Goal: Task Accomplishment & Management: Complete application form

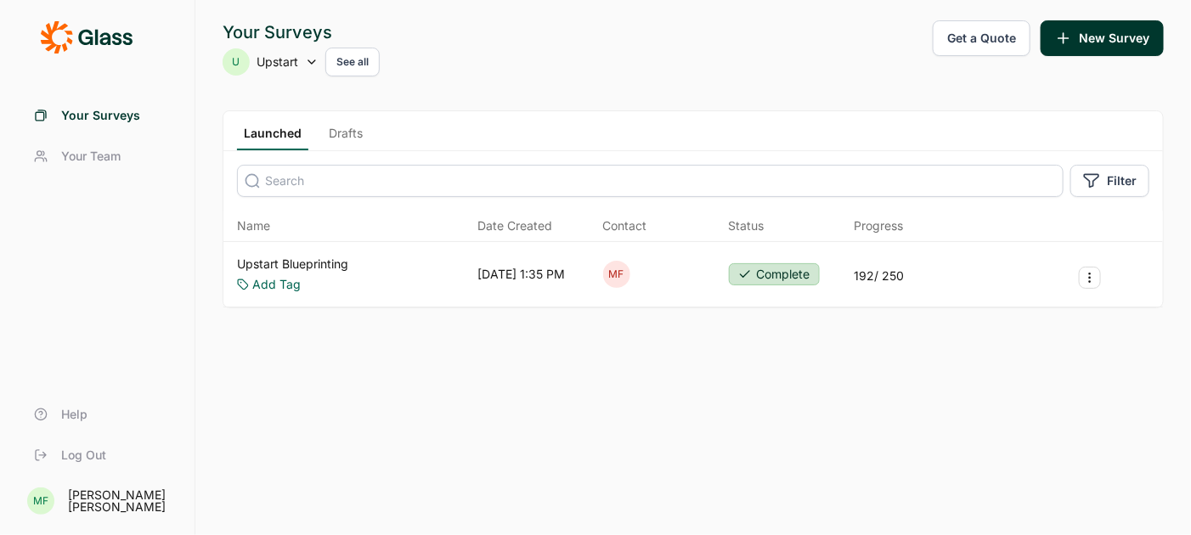
click at [337, 258] on link "Upstart Blueprinting" at bounding box center [292, 264] width 111 height 17
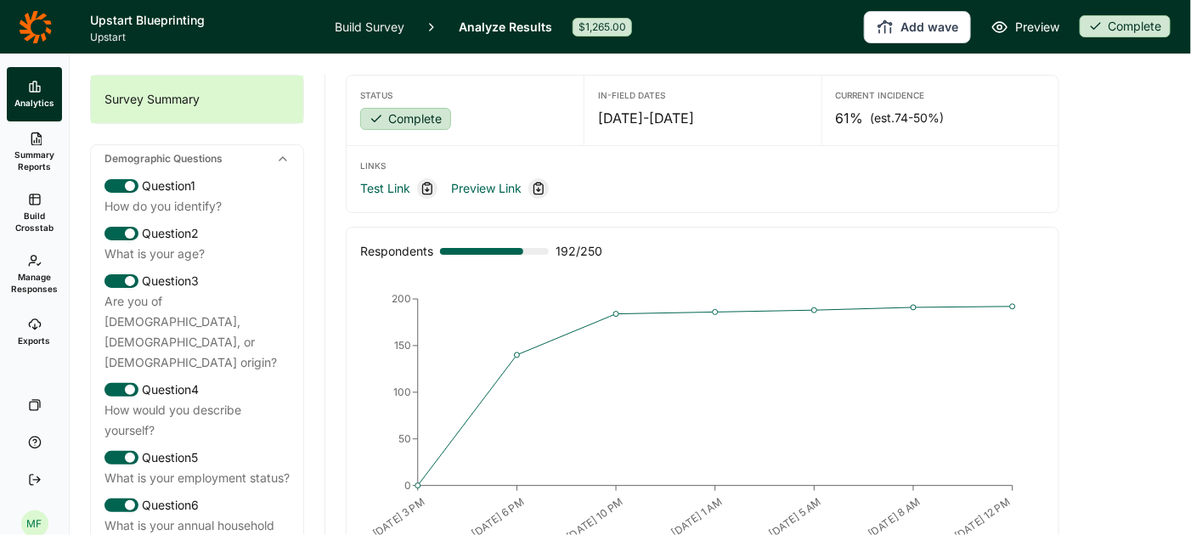
click at [387, 28] on link "Build Survey" at bounding box center [370, 27] width 70 height 54
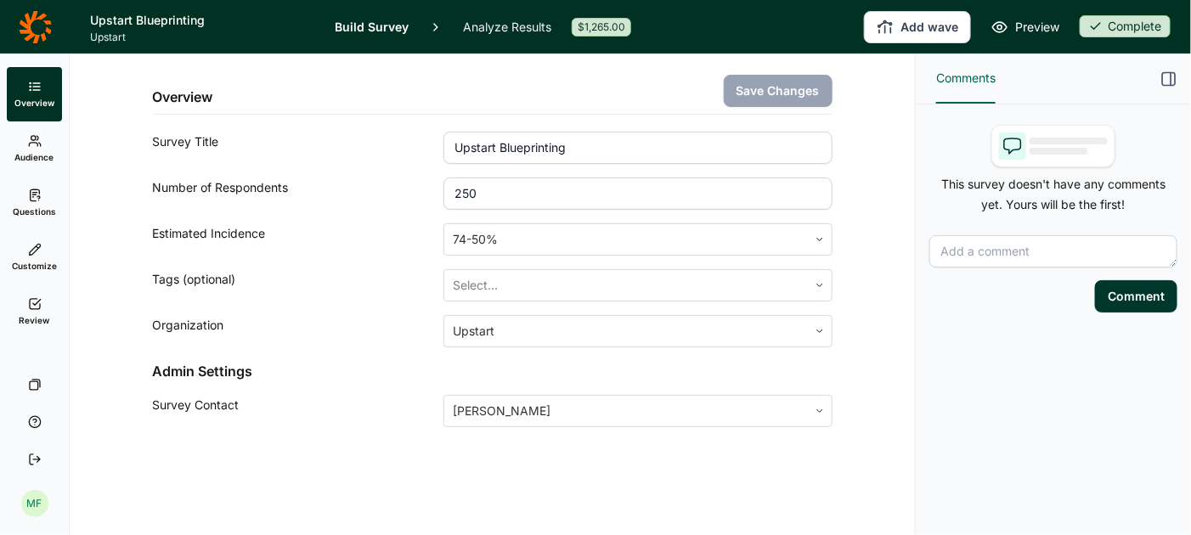
click at [39, 145] on icon at bounding box center [35, 141] width 14 height 14
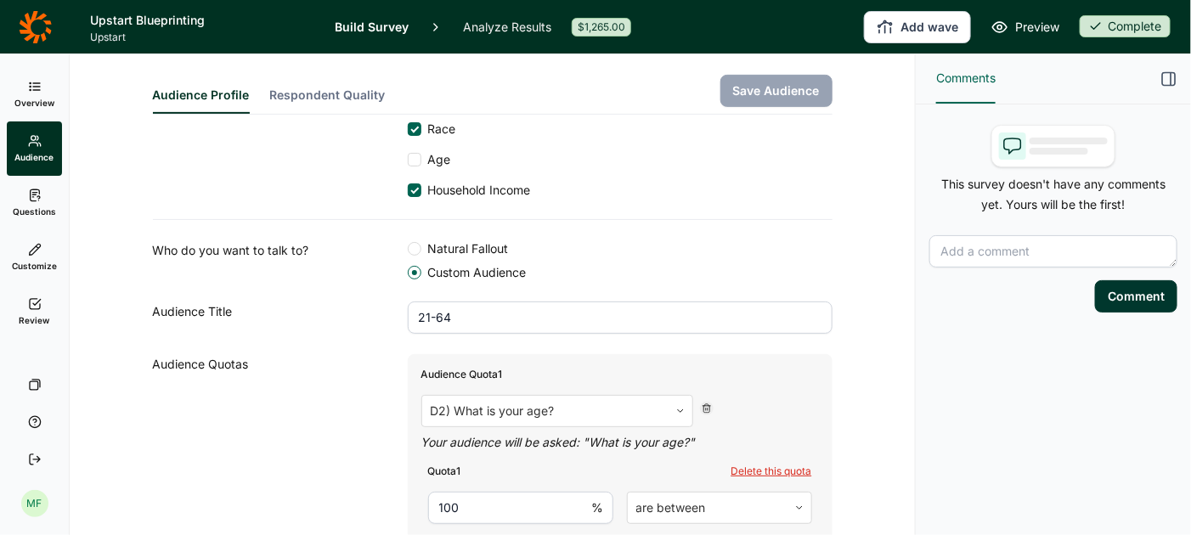
scroll to position [252, 0]
click at [495, 313] on input "21-64" at bounding box center [620, 315] width 425 height 32
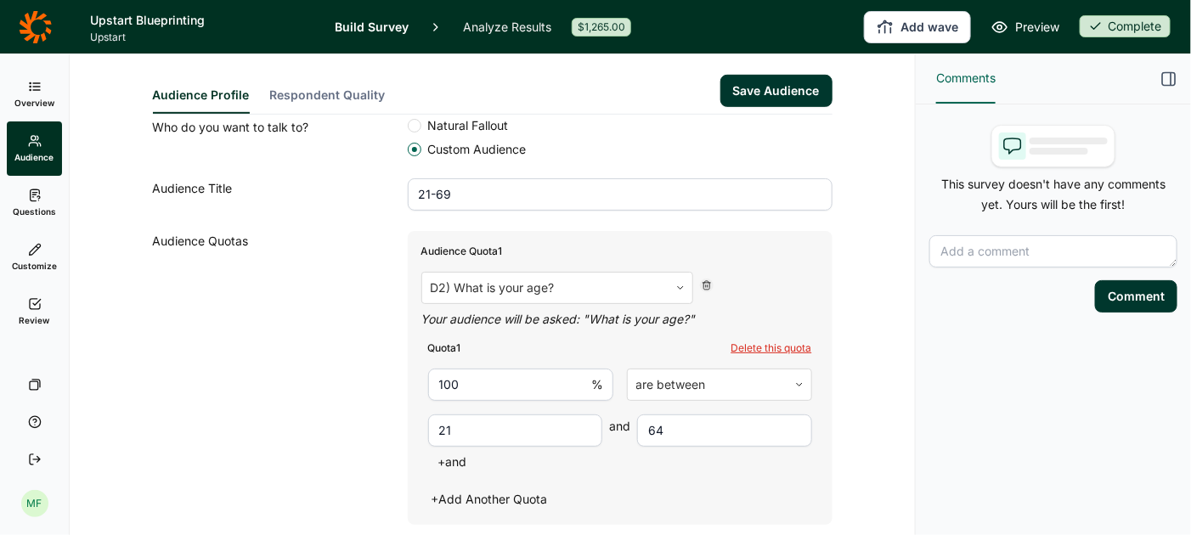
scroll to position [387, 0]
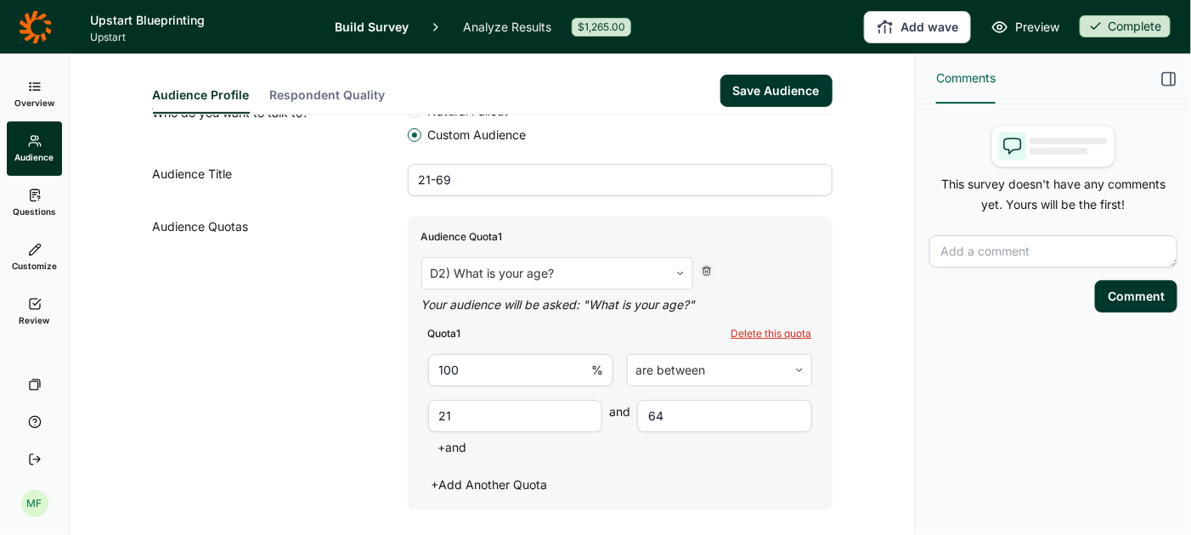
type input "21-69"
click at [653, 407] on input "64" at bounding box center [724, 416] width 175 height 32
type input "69"
click at [767, 86] on button "Save Audience" at bounding box center [777, 91] width 112 height 32
click at [39, 206] on span "Questions" at bounding box center [34, 212] width 43 height 12
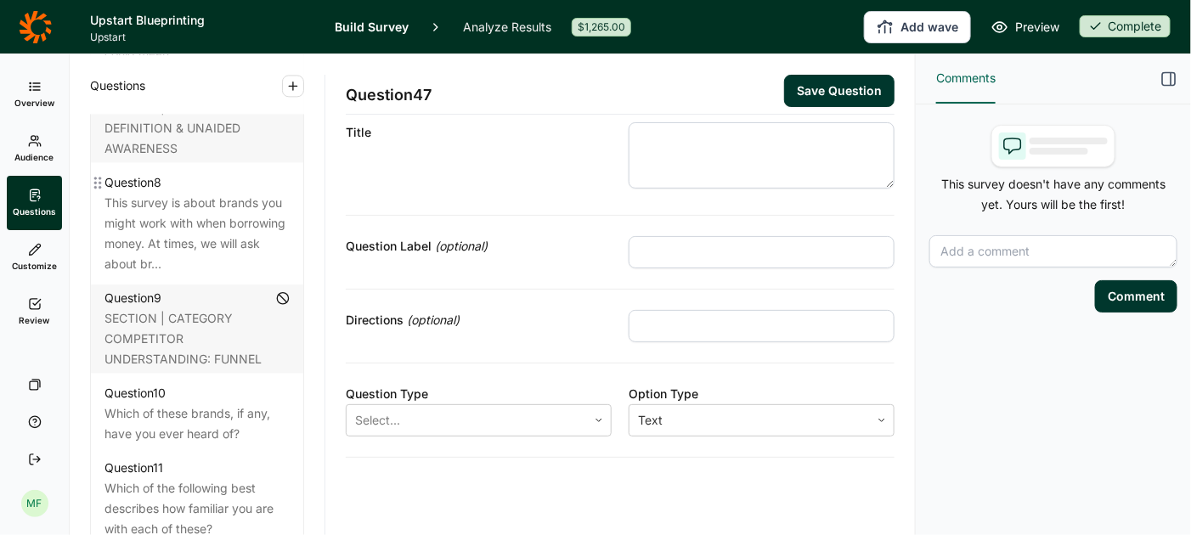
scroll to position [1483, 0]
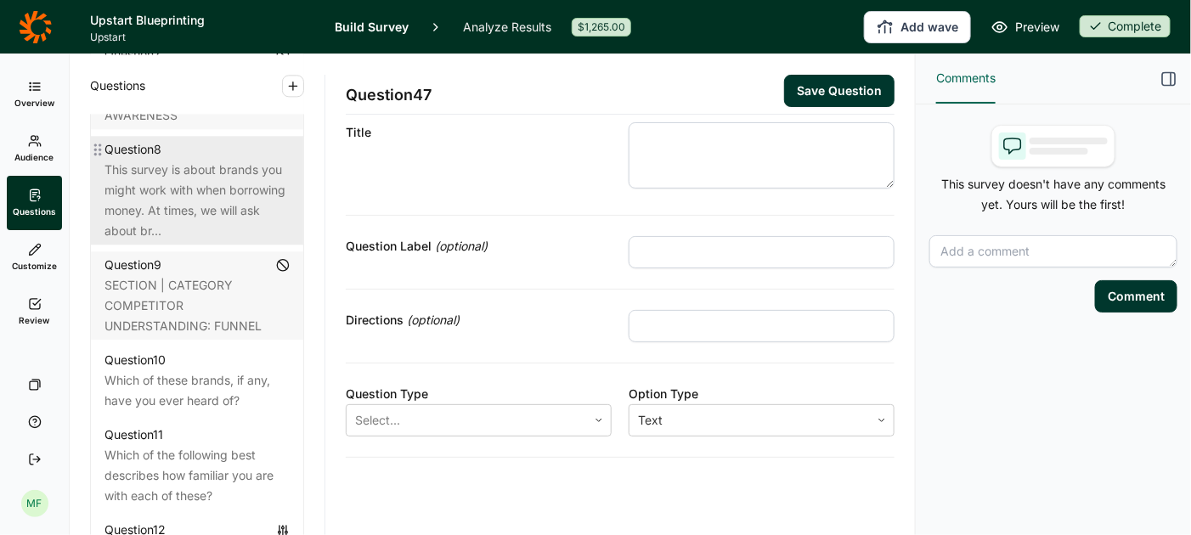
click at [192, 160] on div "This survey is about brands you might work with when borrowing money. At times,…" at bounding box center [197, 201] width 185 height 82
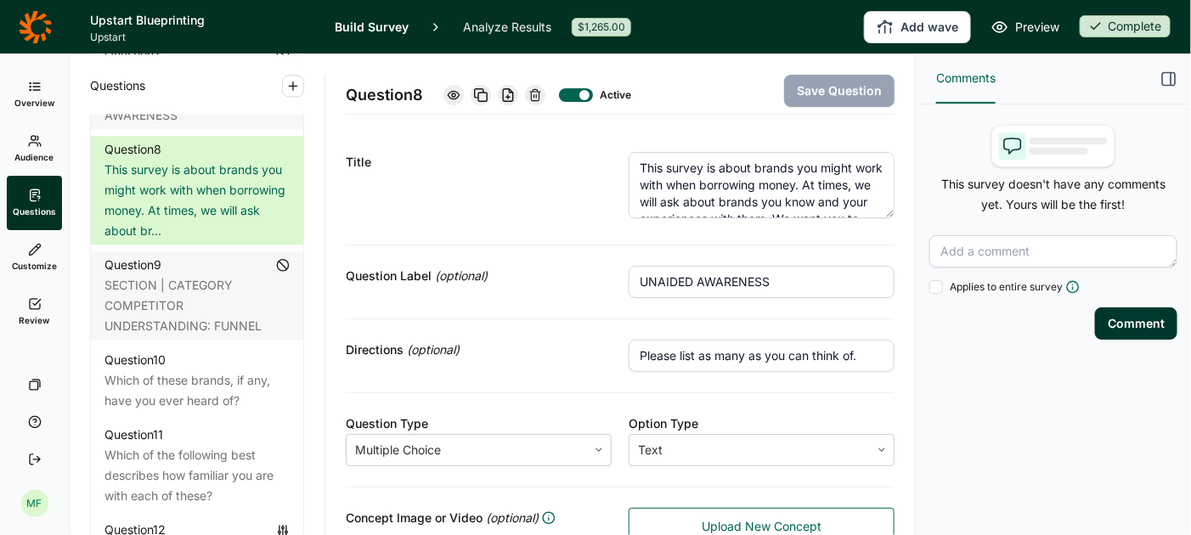
scroll to position [8, 0]
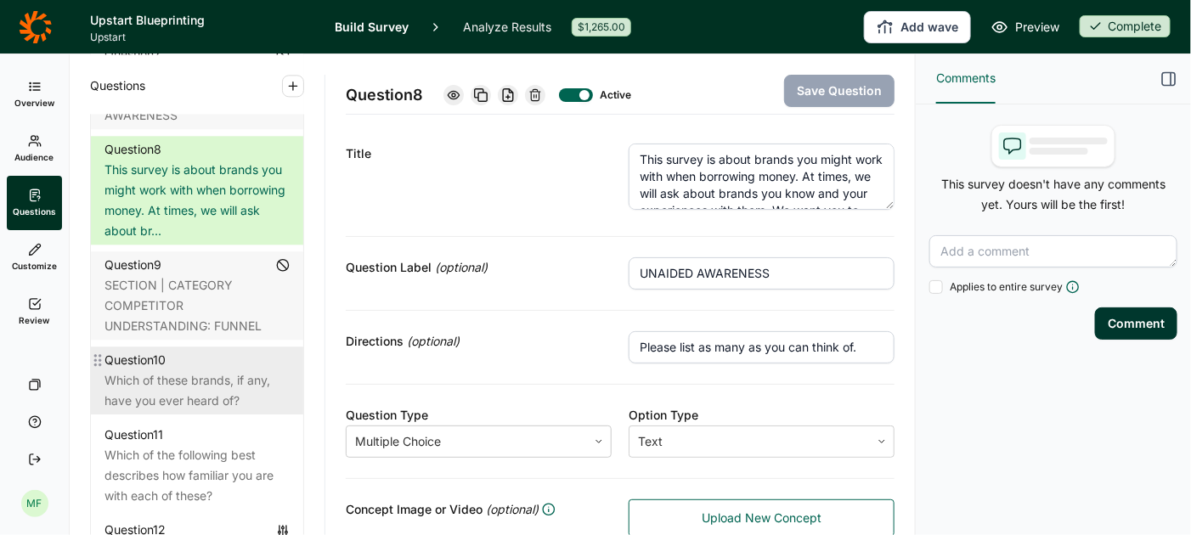
click at [201, 371] on div "Which of these brands, if any, have you ever heard of?" at bounding box center [197, 391] width 185 height 41
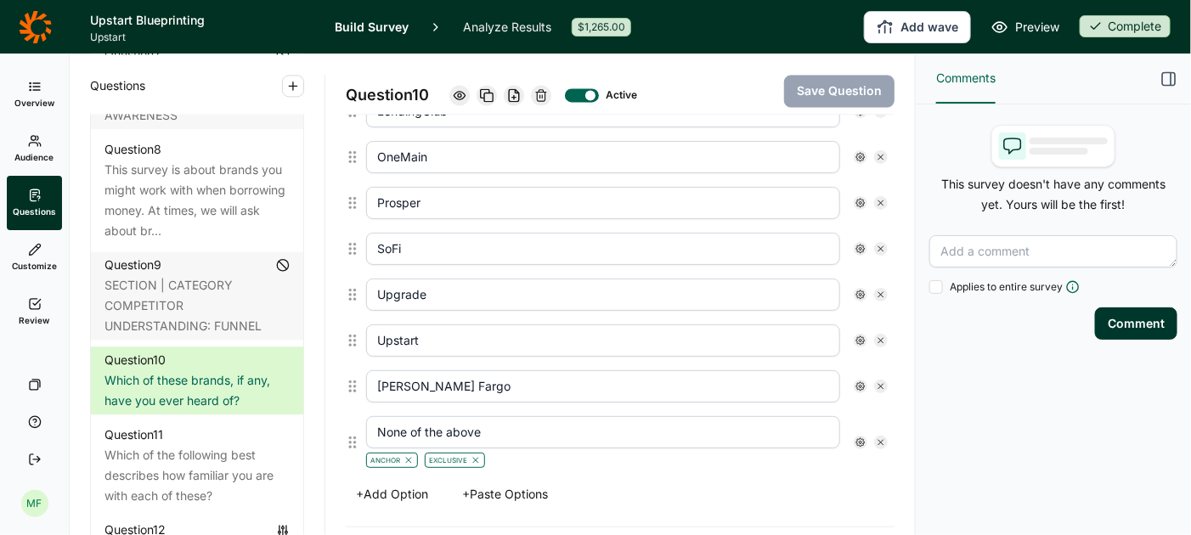
scroll to position [1259, 0]
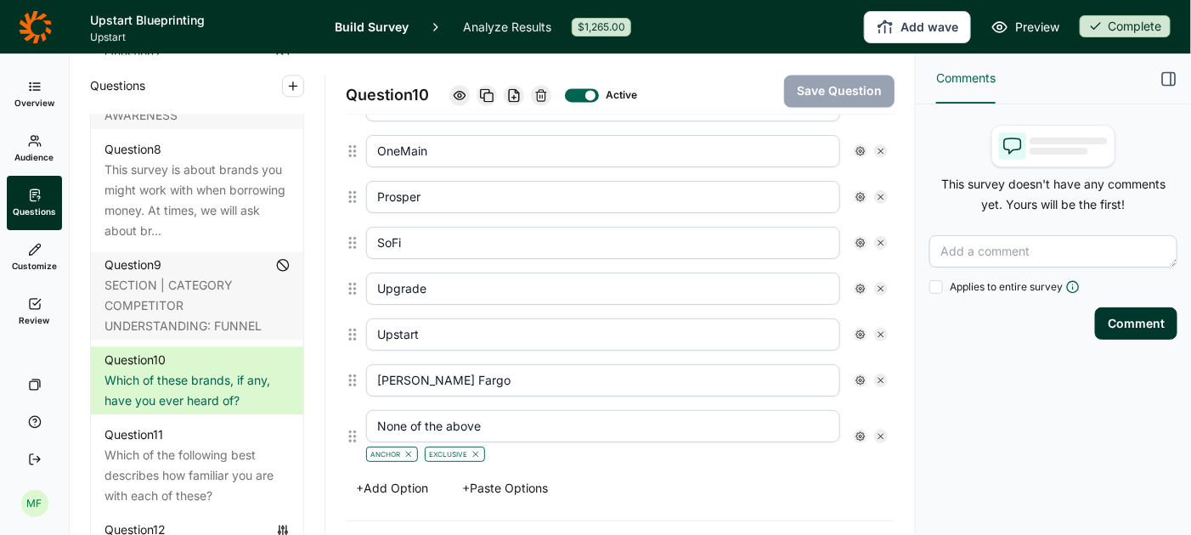
click at [396, 477] on button "+ Add Option" at bounding box center [392, 489] width 93 height 24
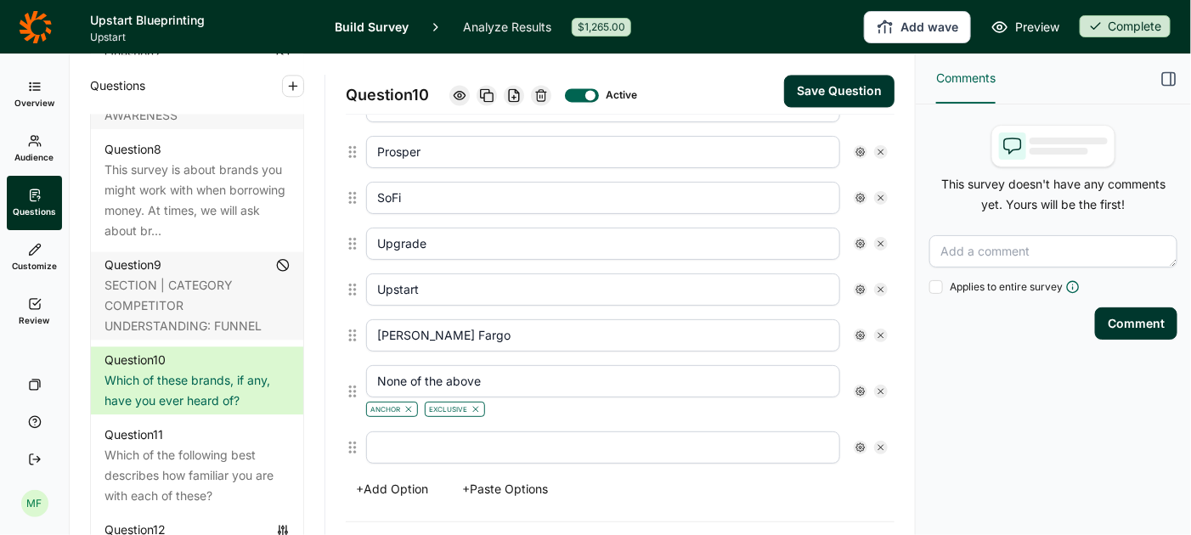
click at [398, 432] on input "text" at bounding box center [603, 448] width 474 height 32
type input "Rocket Mortgage"
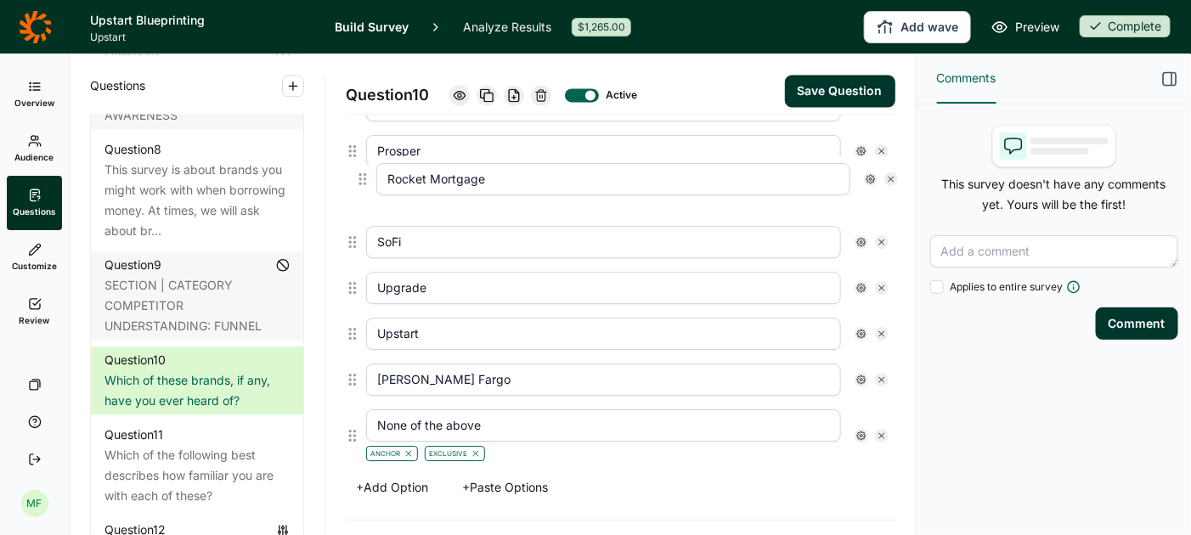
drag, startPoint x: 351, startPoint y: 424, endPoint x: 360, endPoint y: 170, distance: 254.3
type input "Rocket Mortgage"
type input "SoFi"
type input "Upgrade"
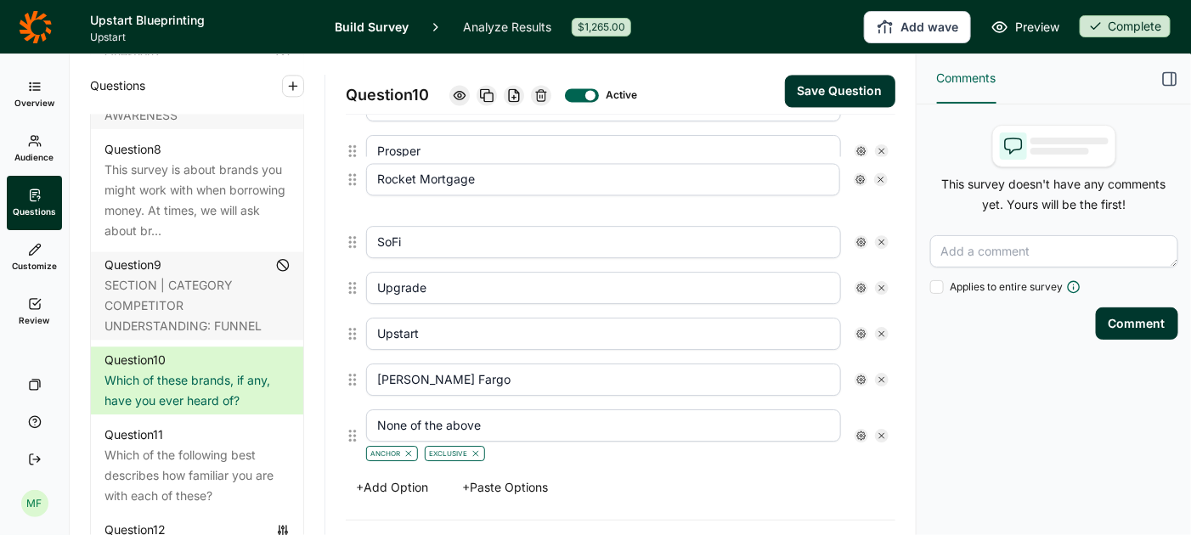
type input "Upstart"
type input "[PERSON_NAME] Fargo"
type input "None of the above"
click at [845, 88] on button "Save Question" at bounding box center [839, 91] width 110 height 32
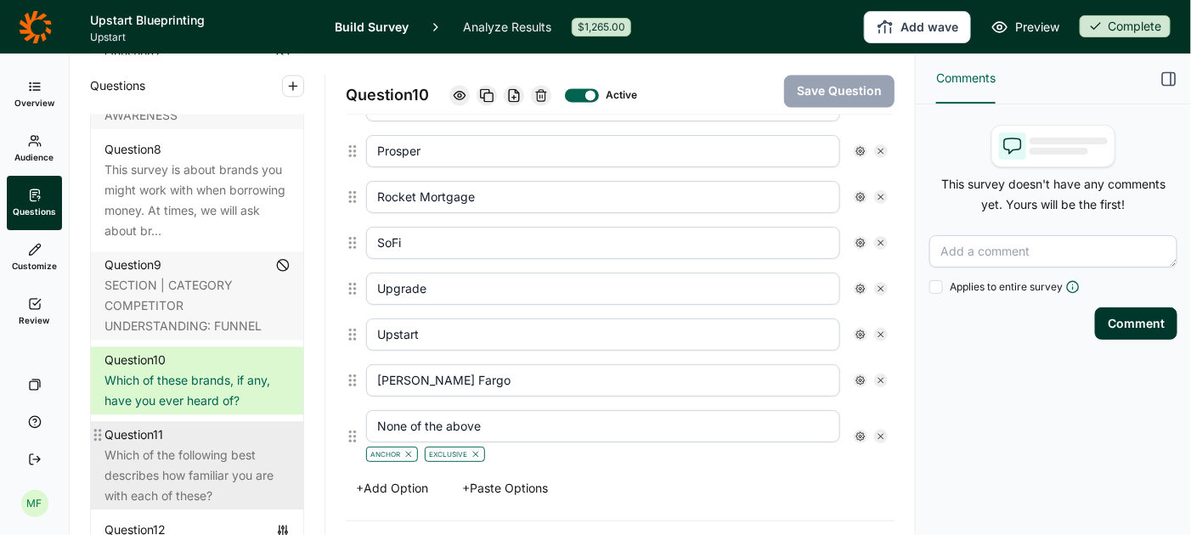
click at [179, 445] on div "Which of the following best describes how familiar you are with each of these?" at bounding box center [197, 475] width 185 height 61
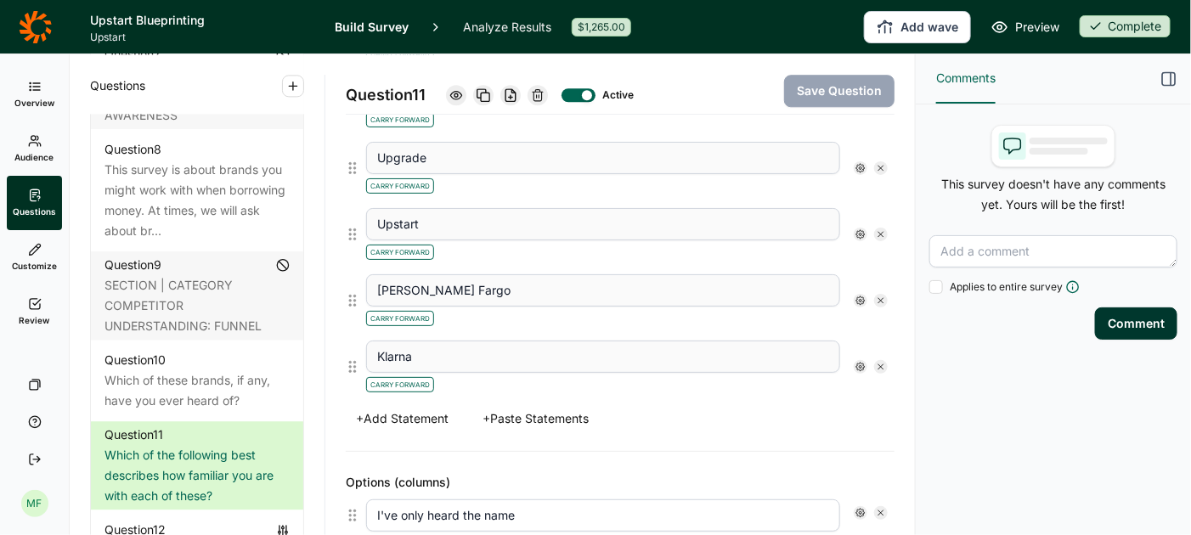
scroll to position [1745, 0]
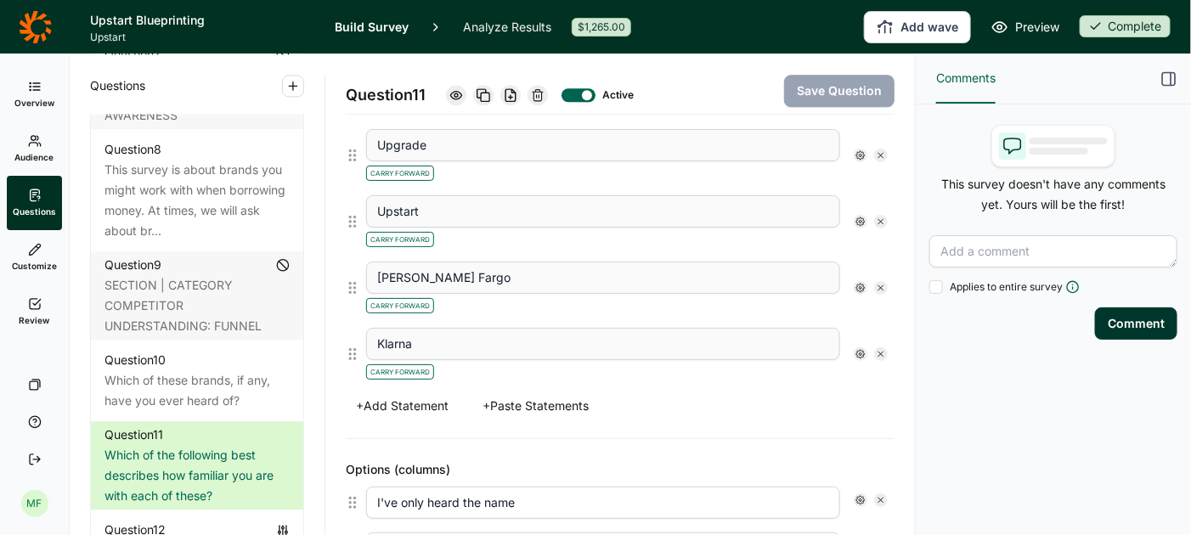
click at [430, 394] on button "+ Add Statement" at bounding box center [402, 406] width 113 height 24
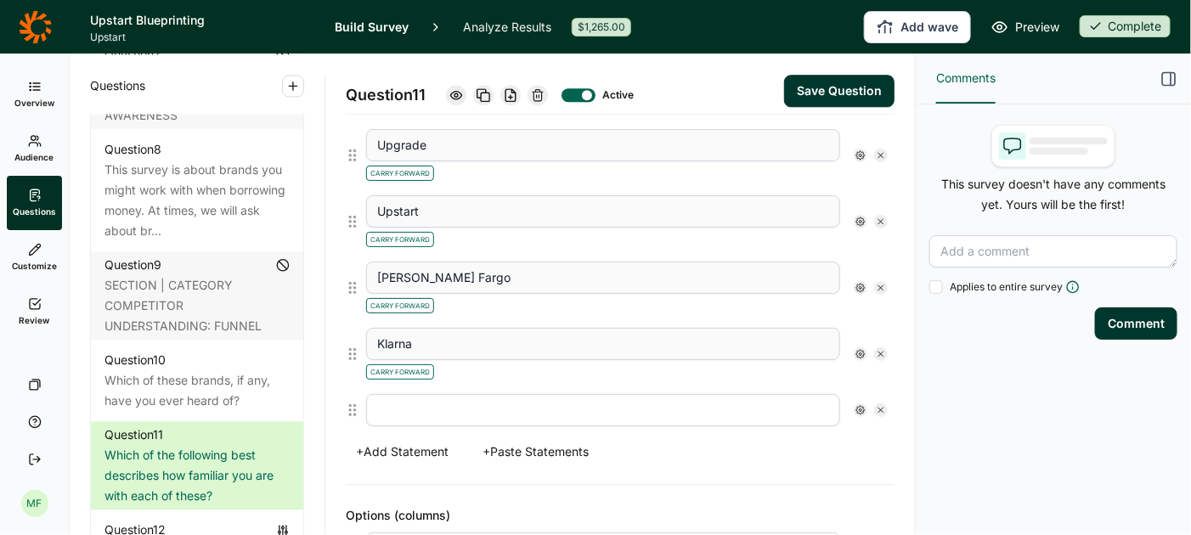
scroll to position [1790, 0]
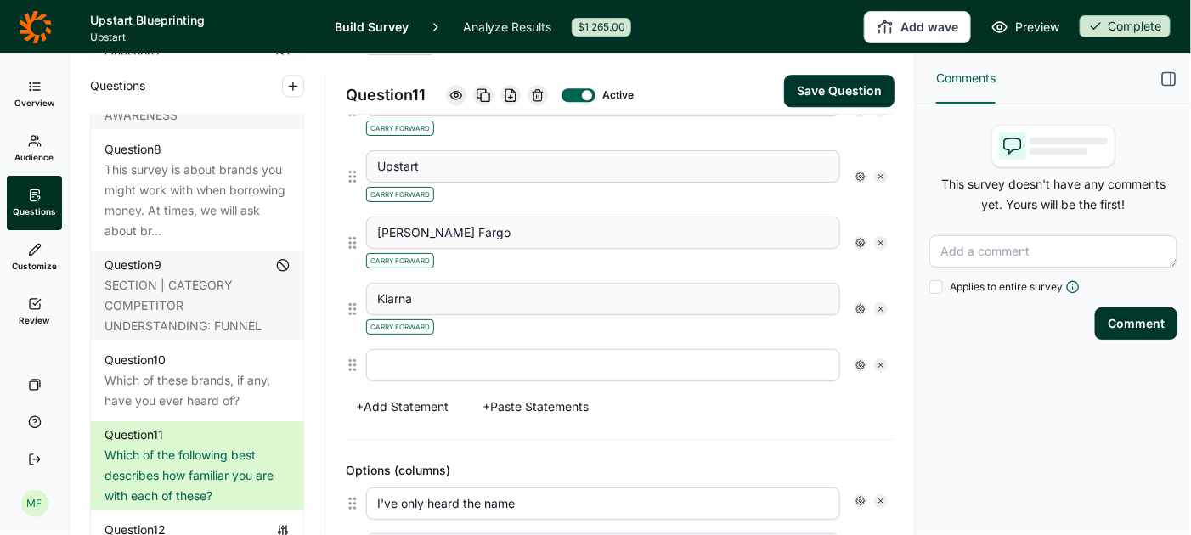
click at [440, 349] on input "text" at bounding box center [603, 365] width 474 height 32
type input "Rocket Mortgage"
click at [851, 95] on button "Save Question" at bounding box center [839, 91] width 110 height 32
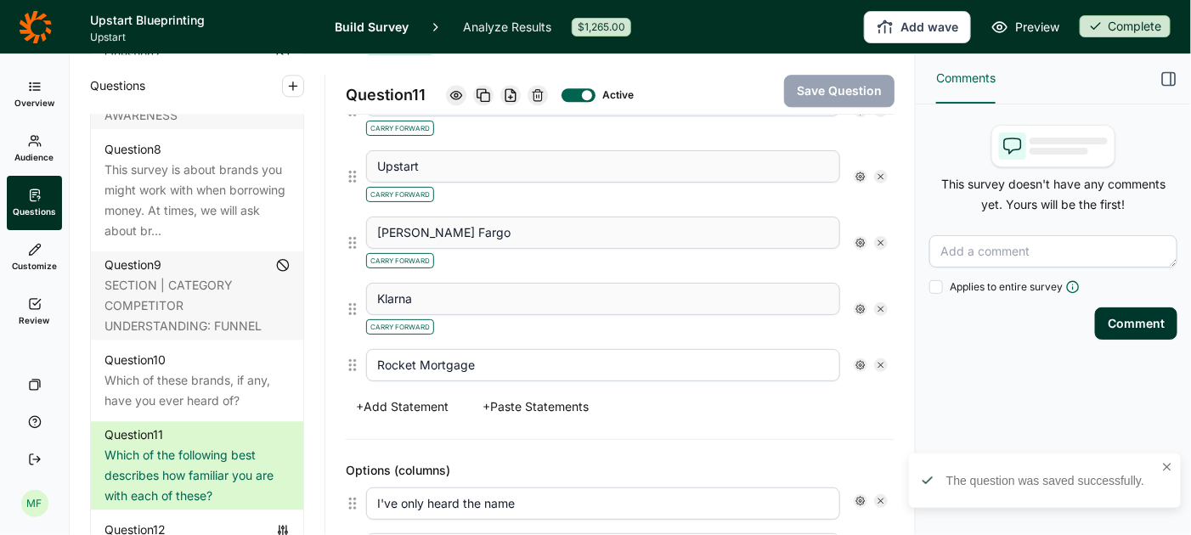
click at [858, 304] on icon at bounding box center [861, 309] width 10 height 10
click at [744, 349] on input "Rocket Mortgage" at bounding box center [603, 365] width 474 height 32
click at [859, 304] on icon at bounding box center [861, 309] width 10 height 10
click at [670, 395] on div "+ Add Statement + Paste Statements" at bounding box center [620, 407] width 549 height 24
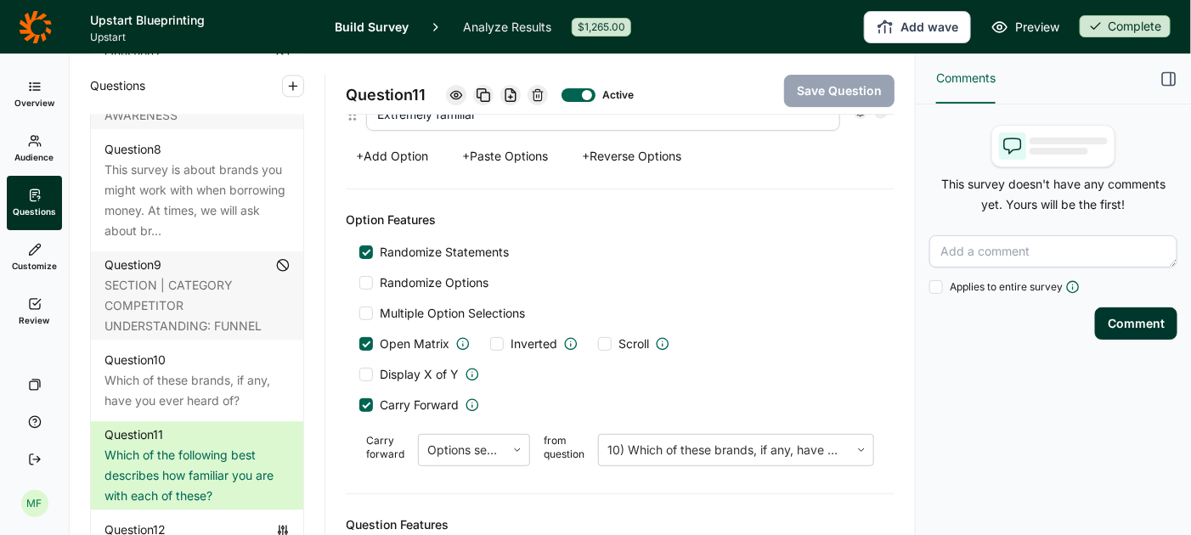
scroll to position [2365, 0]
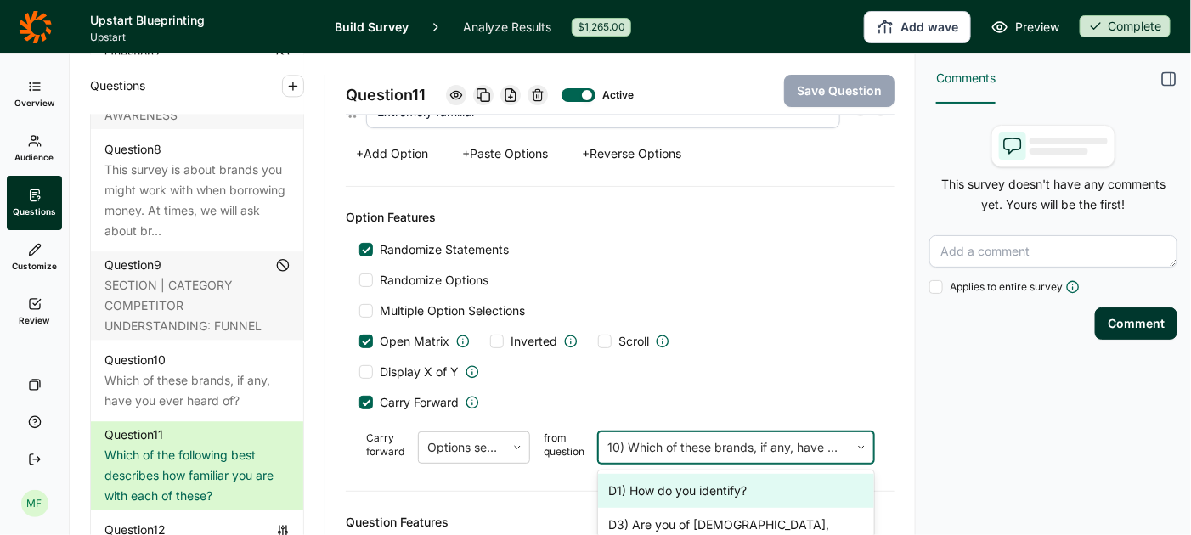
click at [666, 436] on div at bounding box center [725, 448] width 234 height 24
click at [678, 364] on div "Display X of Y" at bounding box center [620, 372] width 522 height 17
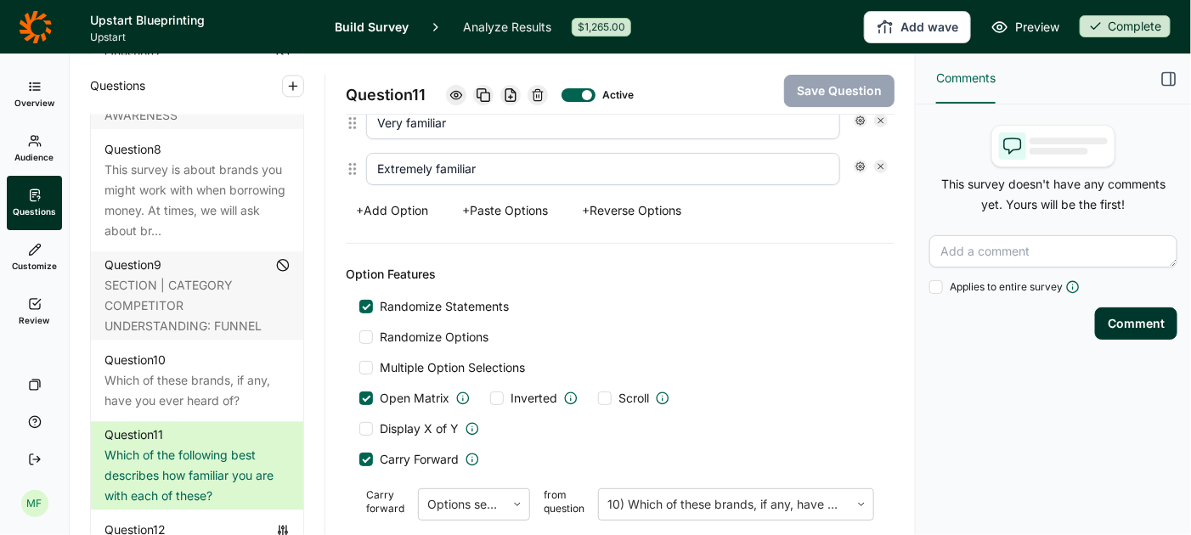
scroll to position [2318, 0]
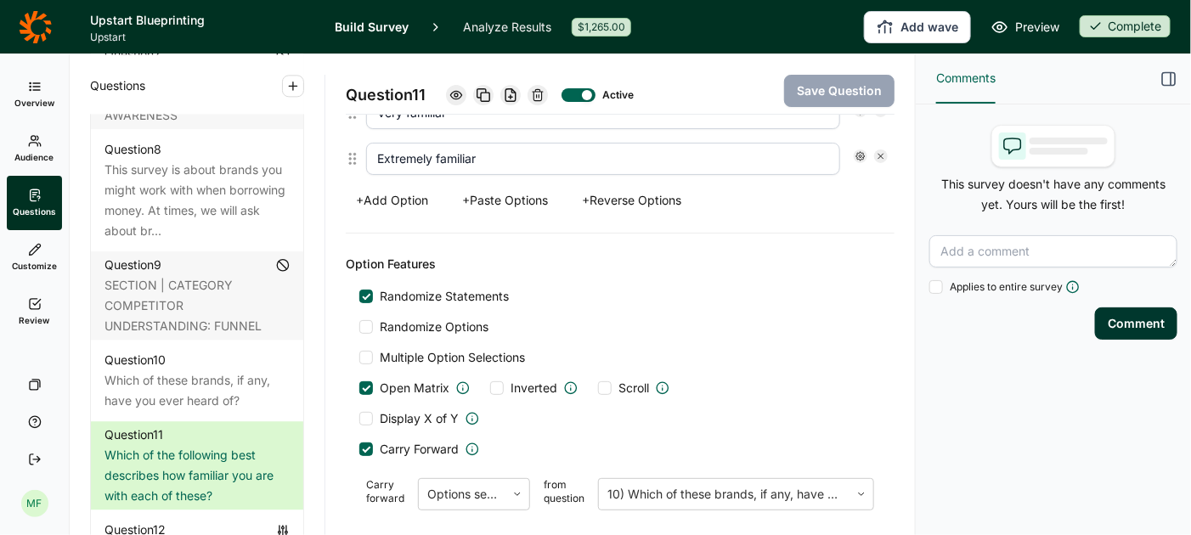
click at [372, 443] on div at bounding box center [366, 450] width 14 height 14
click at [359, 450] on input "Carry Forward" at bounding box center [359, 450] width 0 height 0
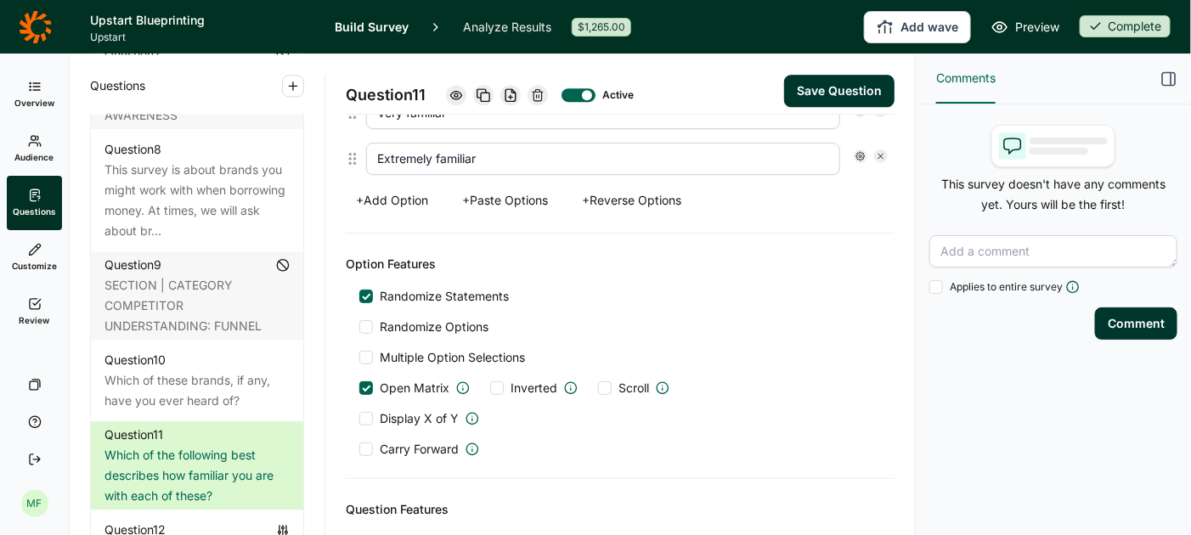
click at [364, 443] on div at bounding box center [366, 450] width 14 height 14
click at [359, 450] on input "Carry Forward" at bounding box center [359, 450] width 0 height 0
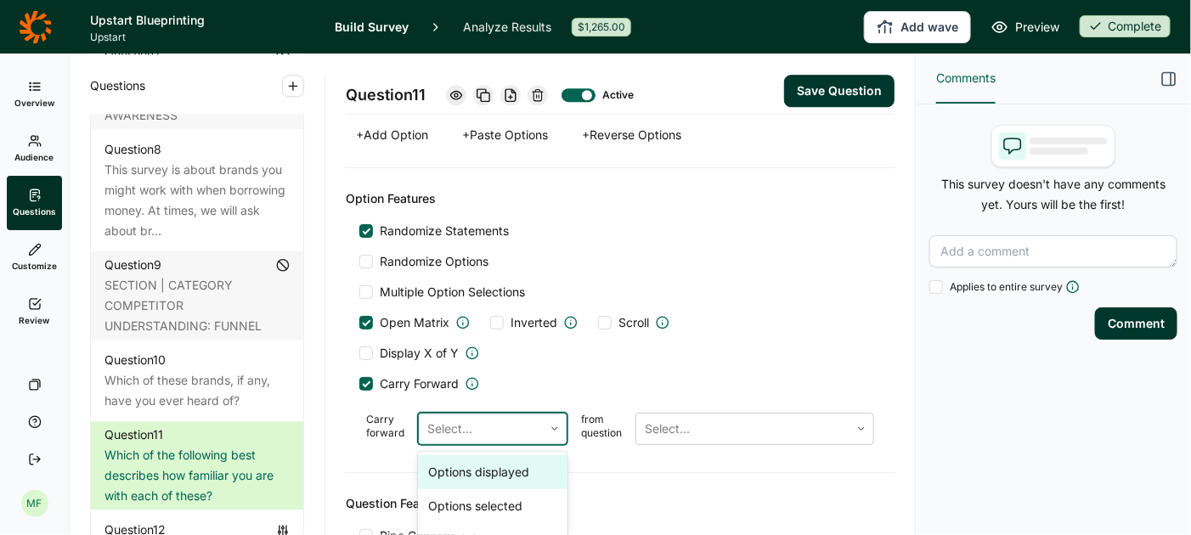
click at [518, 417] on div at bounding box center [480, 429] width 107 height 24
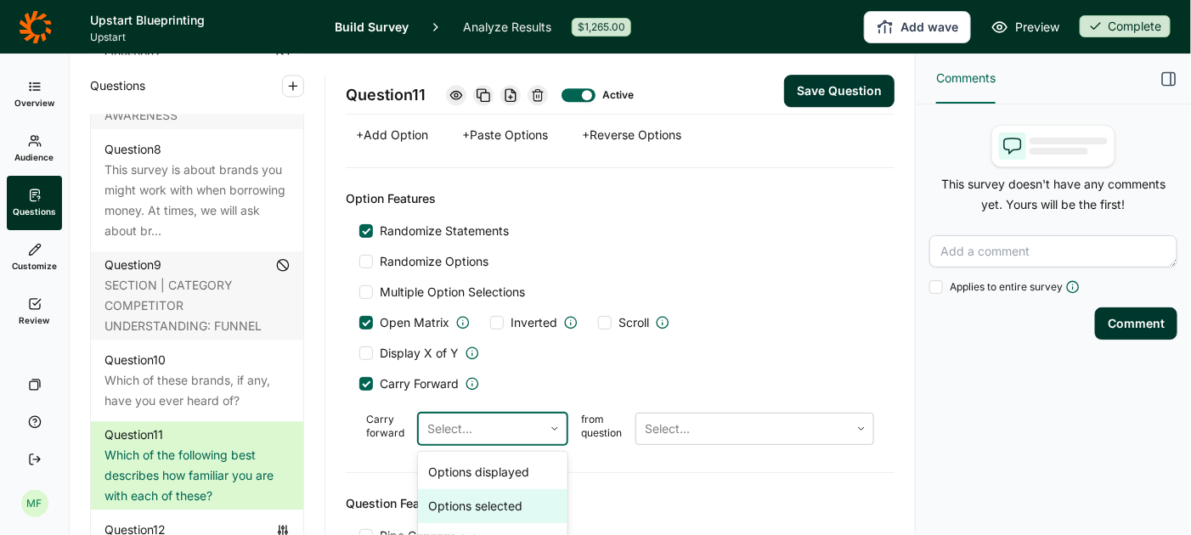
click at [478, 489] on div "Options selected" at bounding box center [493, 506] width 150 height 34
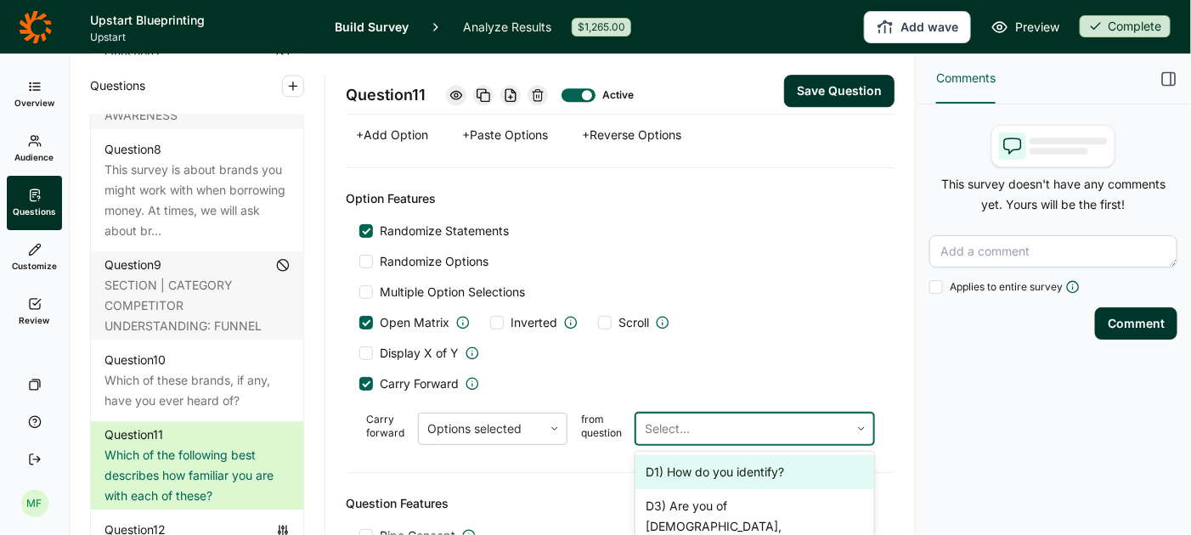
click at [674, 417] on div at bounding box center [743, 429] width 196 height 24
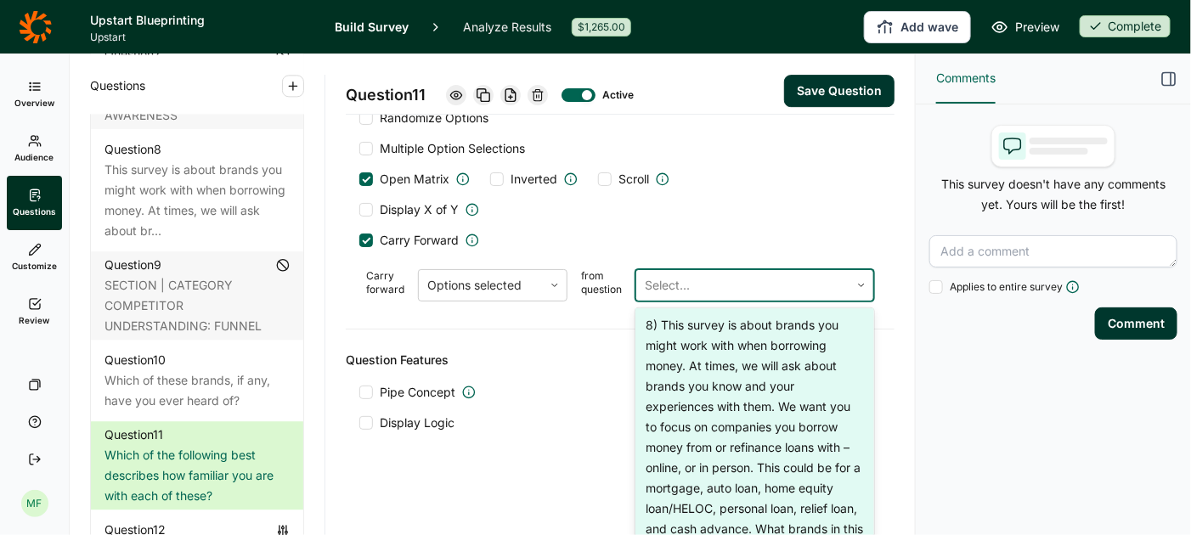
scroll to position [2062, 0]
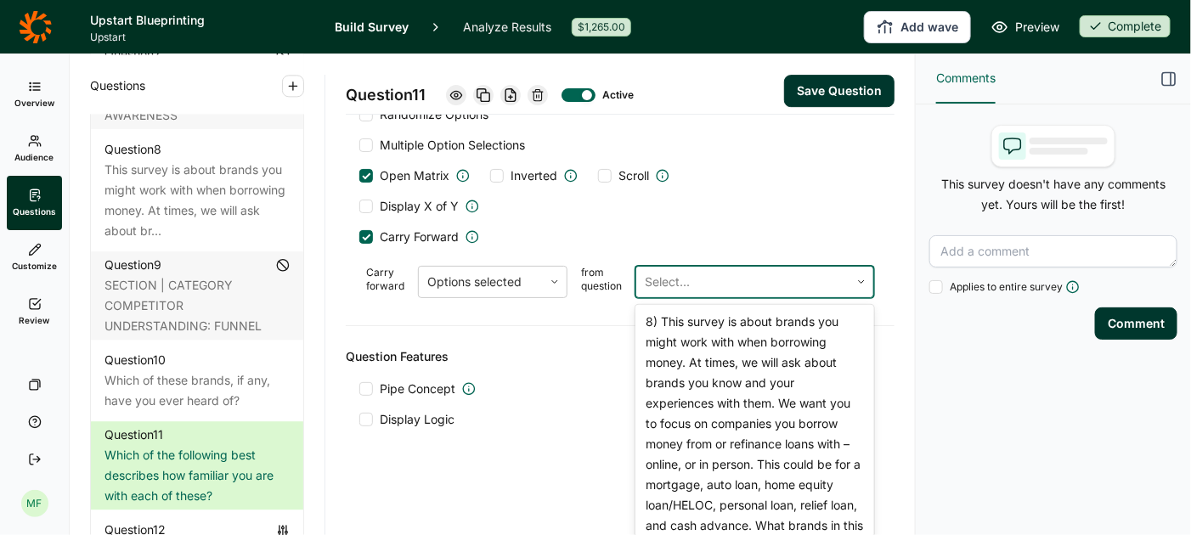
type input "None of the above"
type input "Klarna"
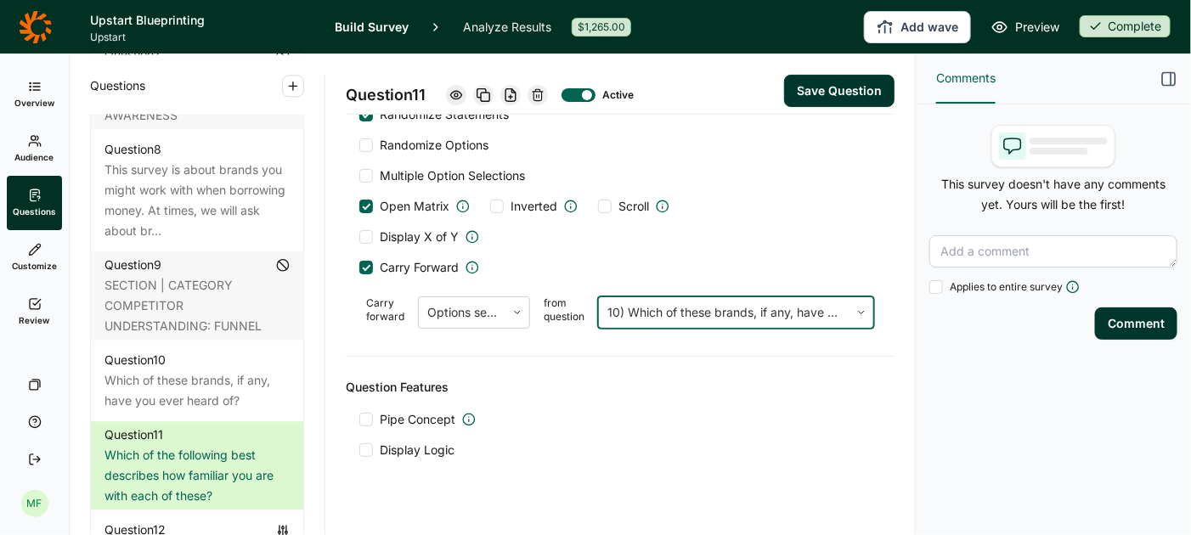
click at [844, 94] on button "Save Question" at bounding box center [839, 91] width 110 height 32
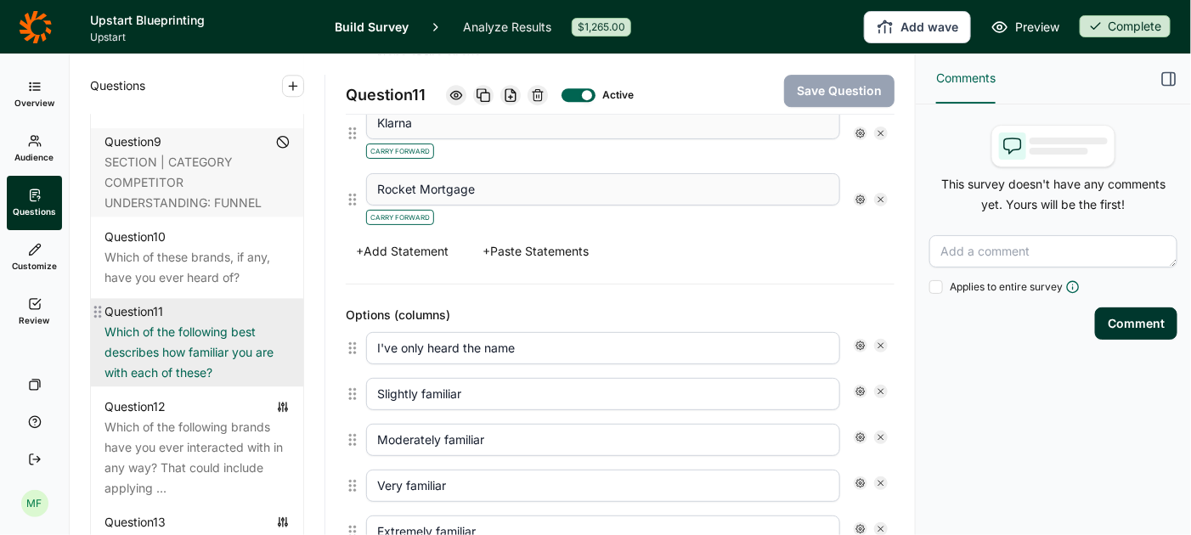
scroll to position [1624, 0]
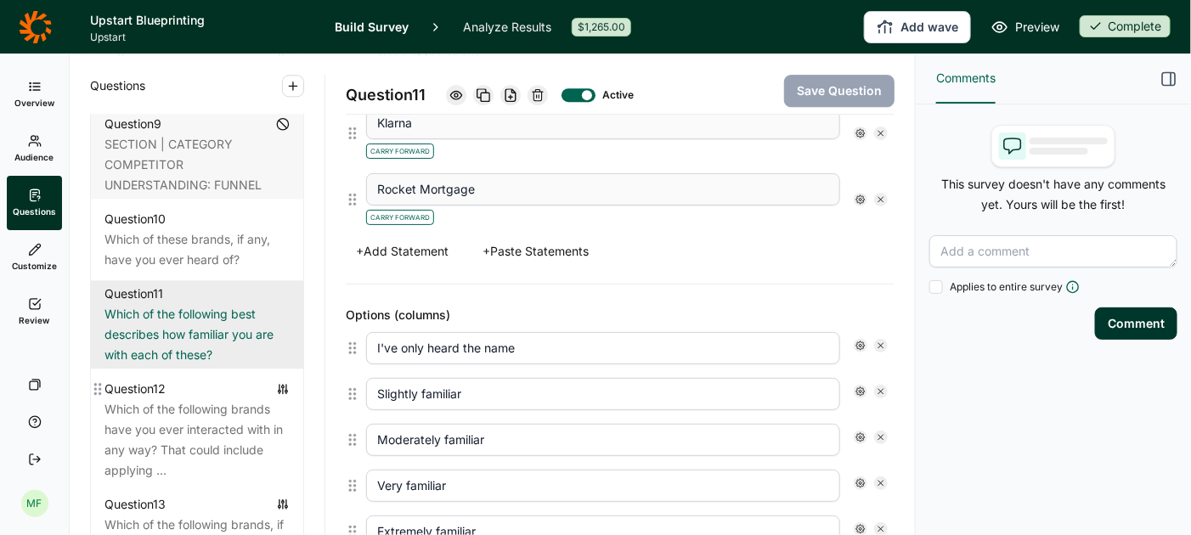
click at [190, 429] on div "Which of the following brands have you ever interacted with in any way? That co…" at bounding box center [197, 440] width 185 height 82
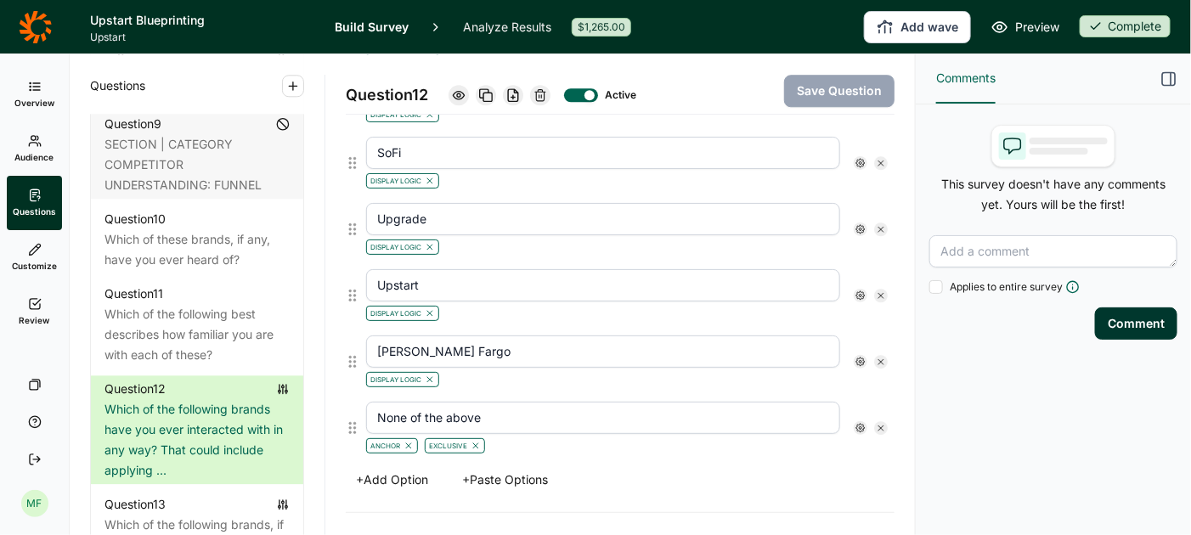
scroll to position [1739, 0]
click at [860, 290] on use at bounding box center [861, 294] width 8 height 8
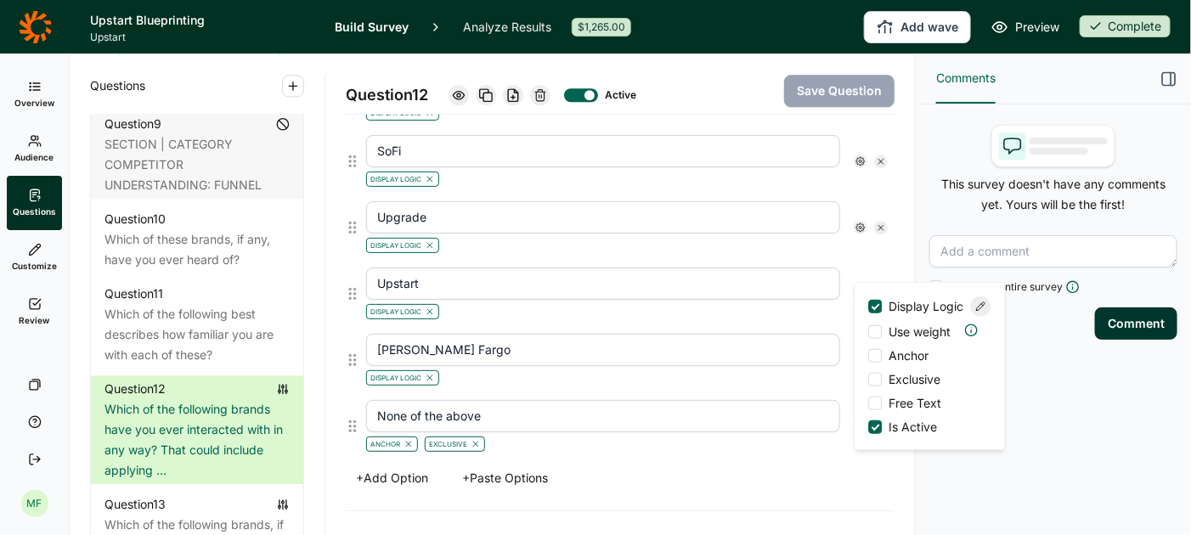
click at [982, 312] on icon at bounding box center [981, 307] width 10 height 10
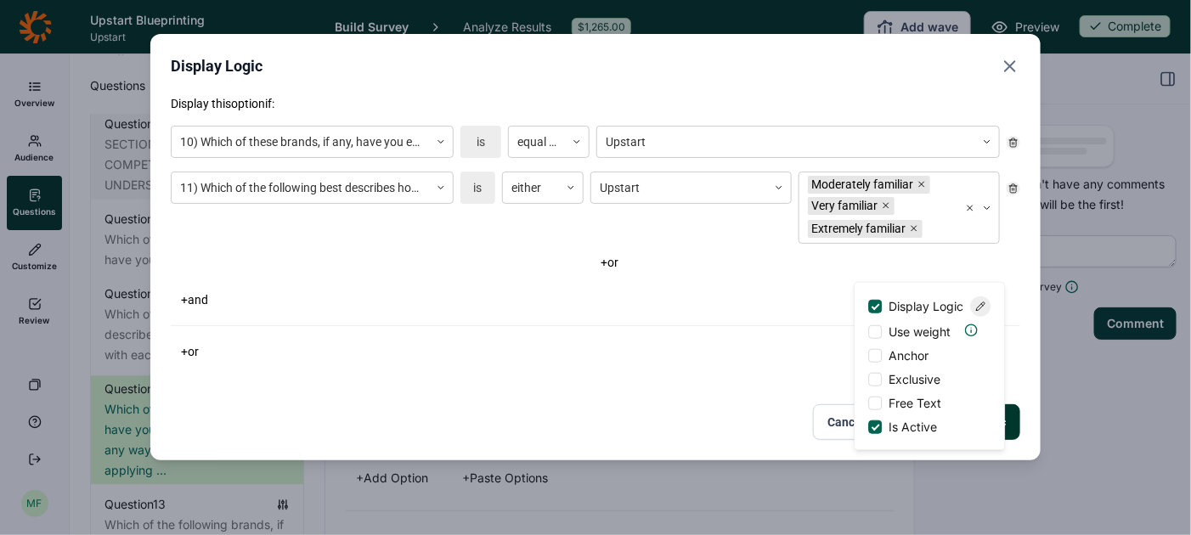
click at [772, 288] on div "+ and" at bounding box center [596, 300] width 850 height 24
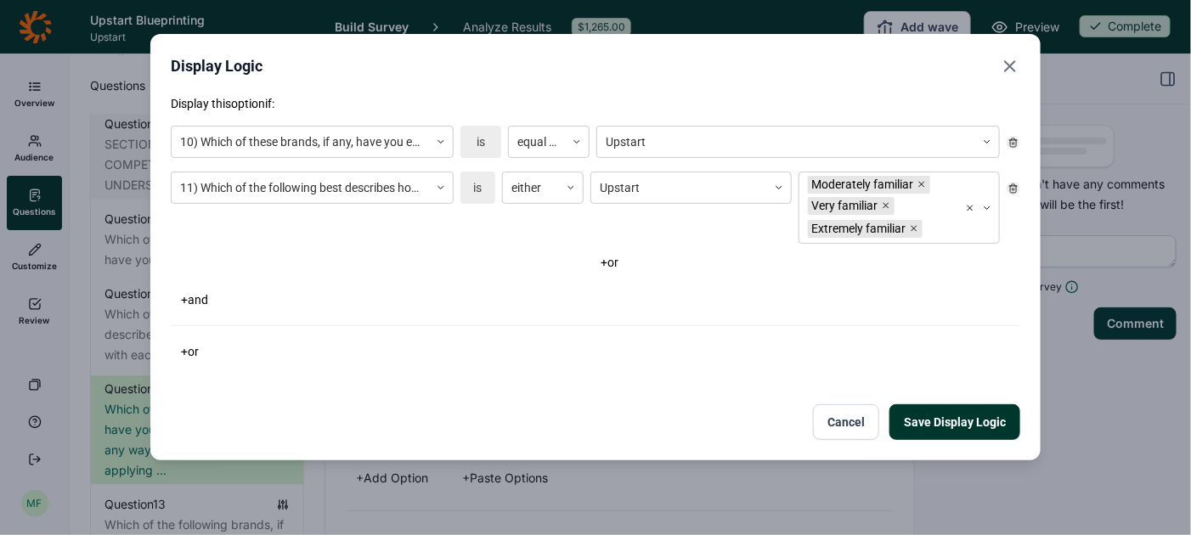
click at [1010, 68] on icon "Close" at bounding box center [1010, 66] width 20 height 20
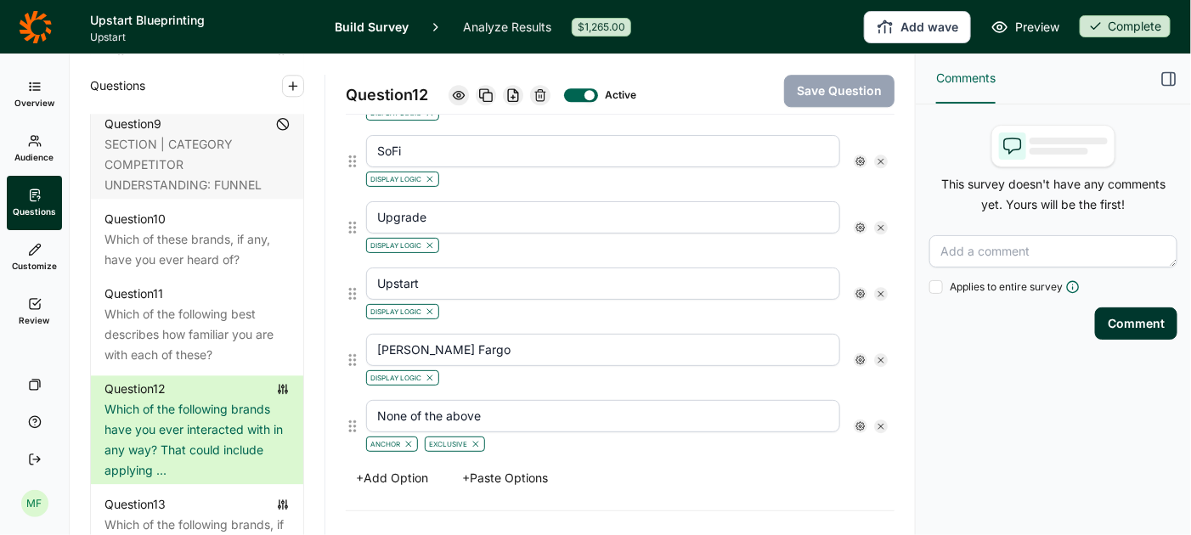
click at [416, 467] on button "+ Add Option" at bounding box center [392, 479] width 93 height 24
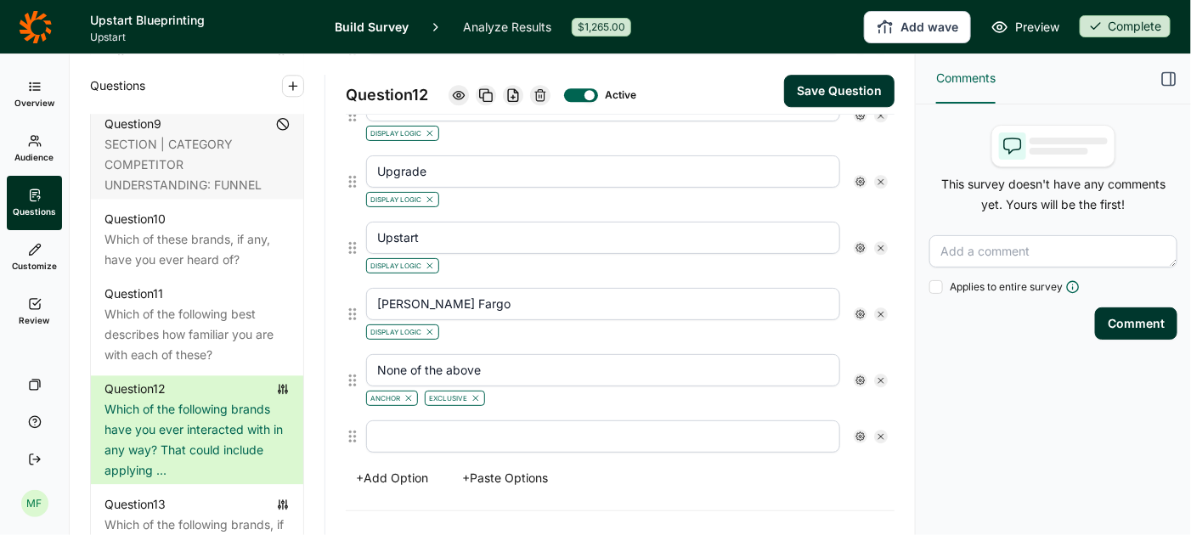
click at [435, 423] on input "text" at bounding box center [603, 437] width 474 height 32
type input "Rocket Mortgage"
click at [862, 432] on icon at bounding box center [861, 437] width 10 height 10
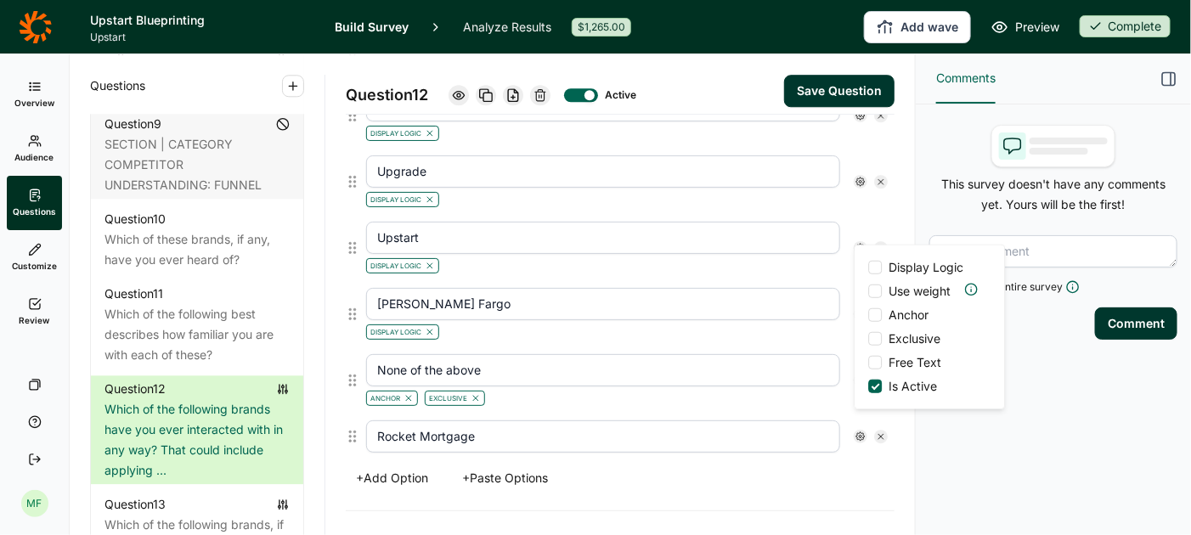
click at [880, 271] on div at bounding box center [876, 268] width 14 height 14
click at [869, 268] on input "Display Logic" at bounding box center [869, 268] width 0 height 0
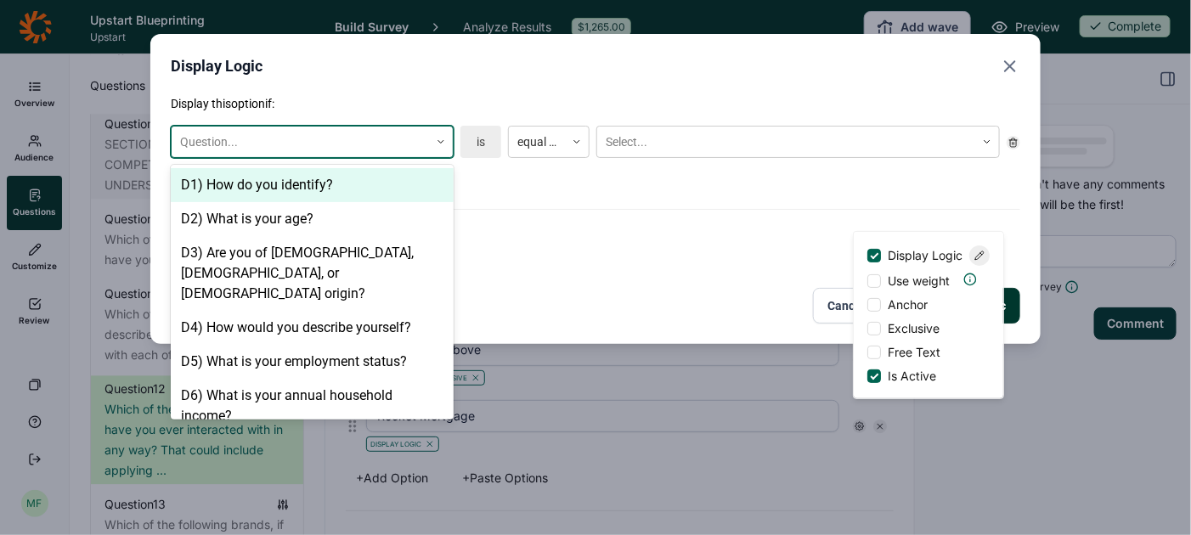
click at [439, 139] on icon at bounding box center [441, 142] width 10 height 10
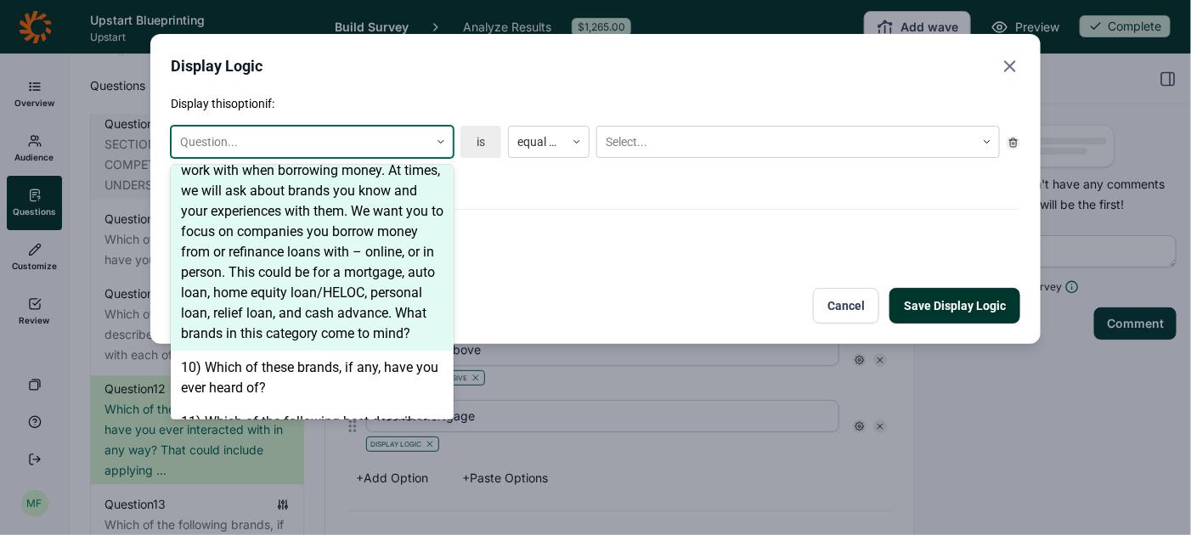
scroll to position [934, 0]
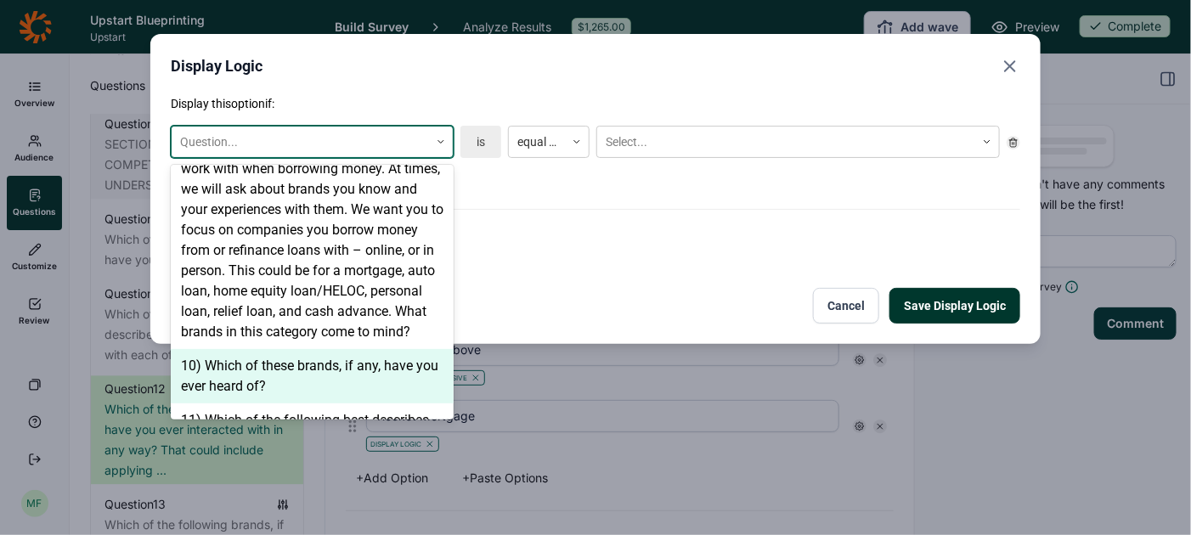
click at [331, 349] on div "10) Which of these brands, if any, have you ever heard of?" at bounding box center [312, 376] width 283 height 54
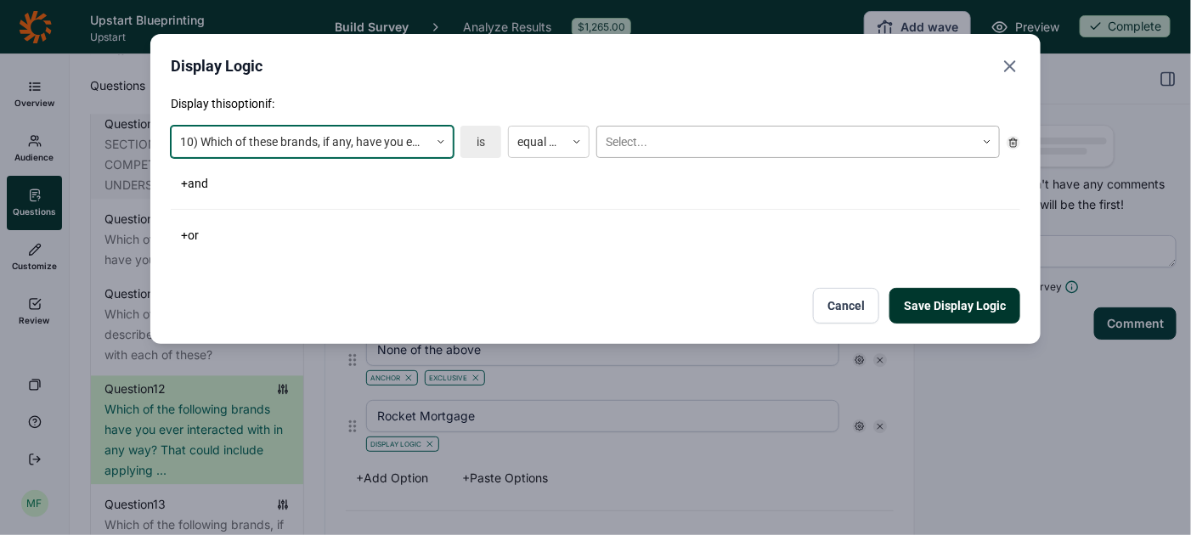
click at [648, 139] on div at bounding box center [786, 142] width 361 height 21
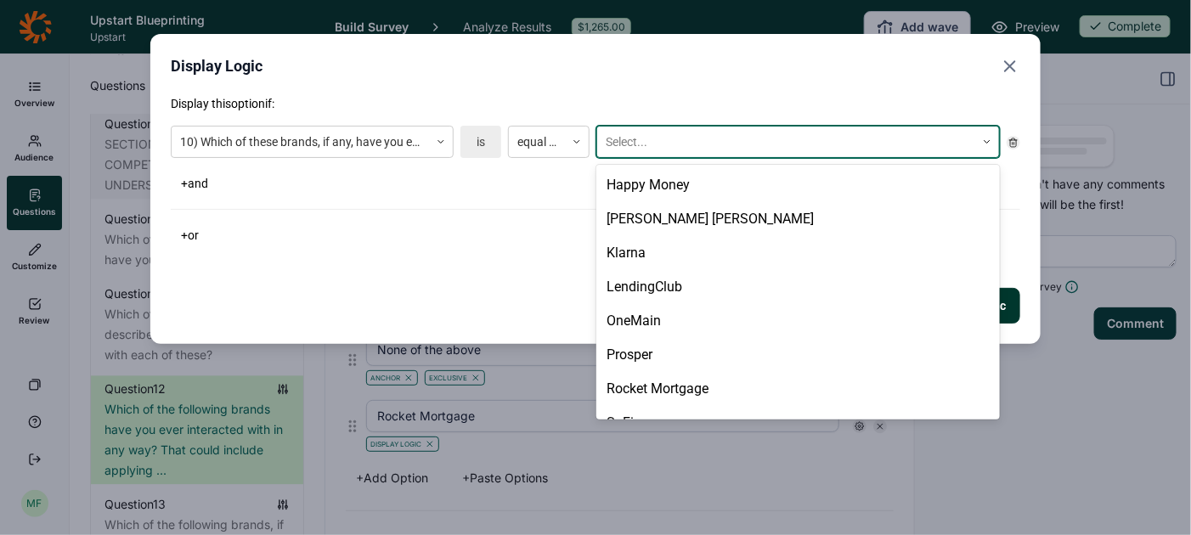
scroll to position [601, 0]
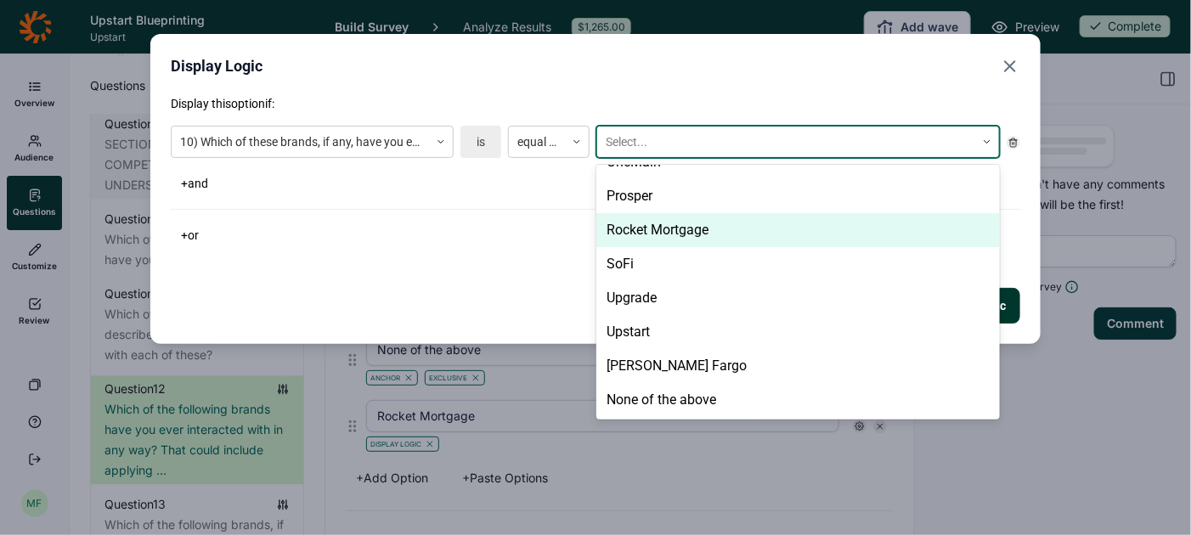
click at [671, 223] on div "Rocket Mortgage" at bounding box center [799, 230] width 404 height 34
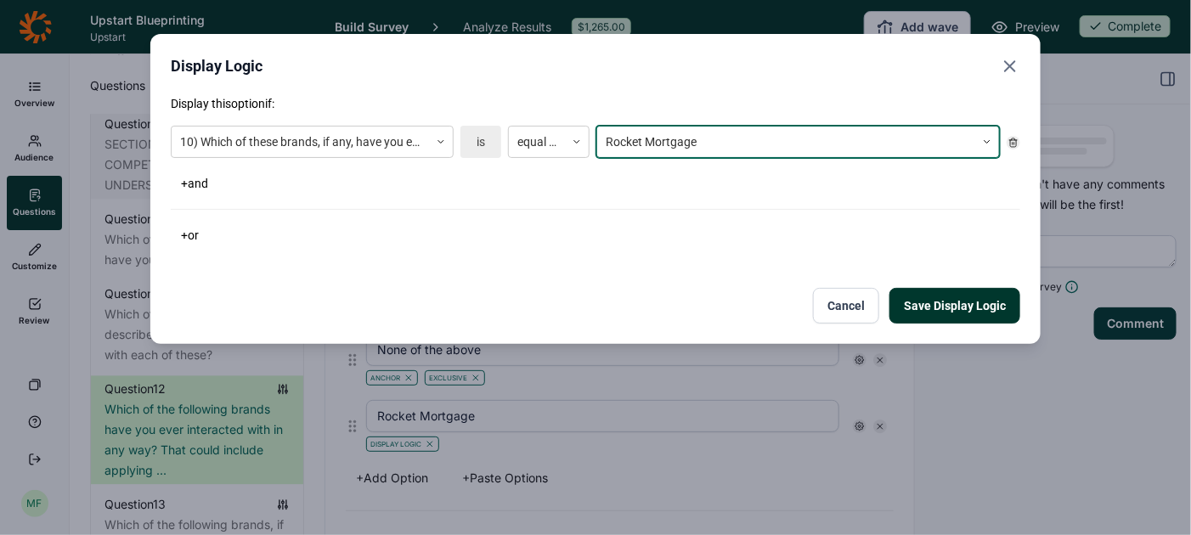
click at [201, 186] on button "+ and" at bounding box center [195, 184] width 48 height 24
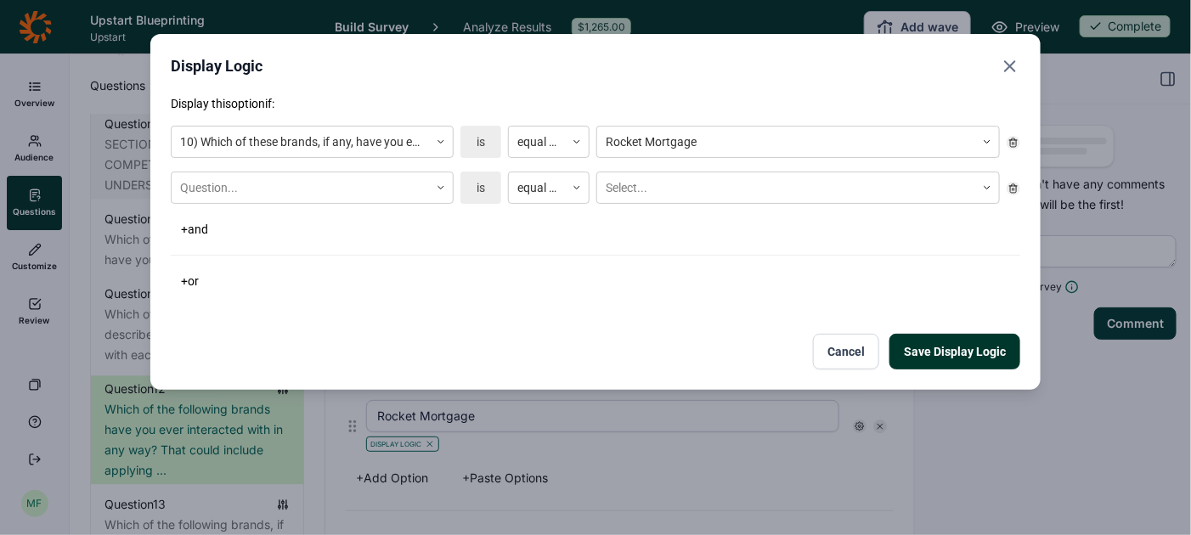
click at [201, 186] on div at bounding box center [300, 188] width 240 height 21
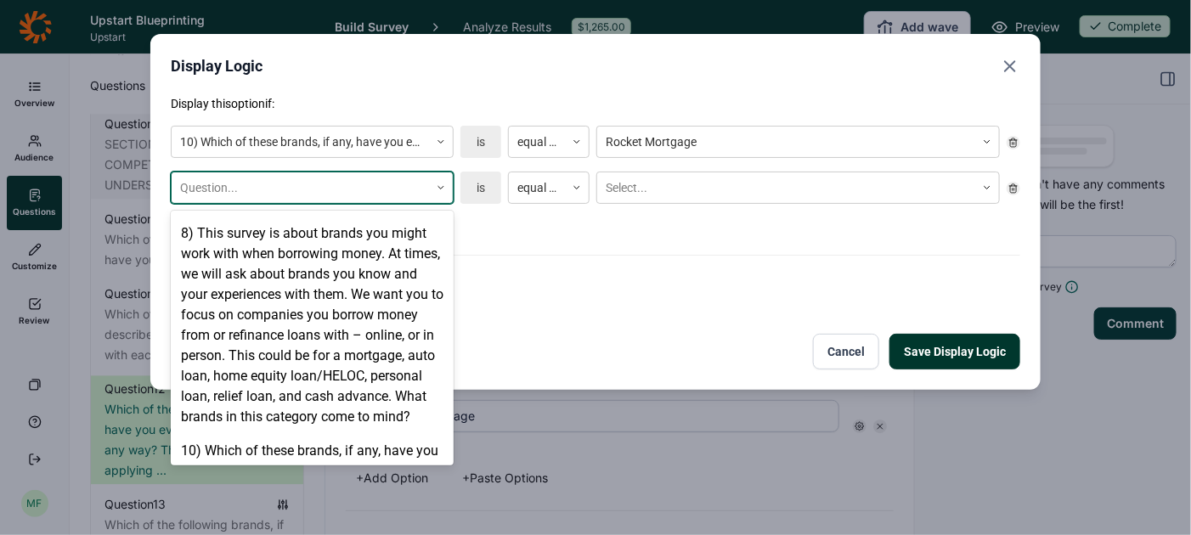
scroll to position [934, 0]
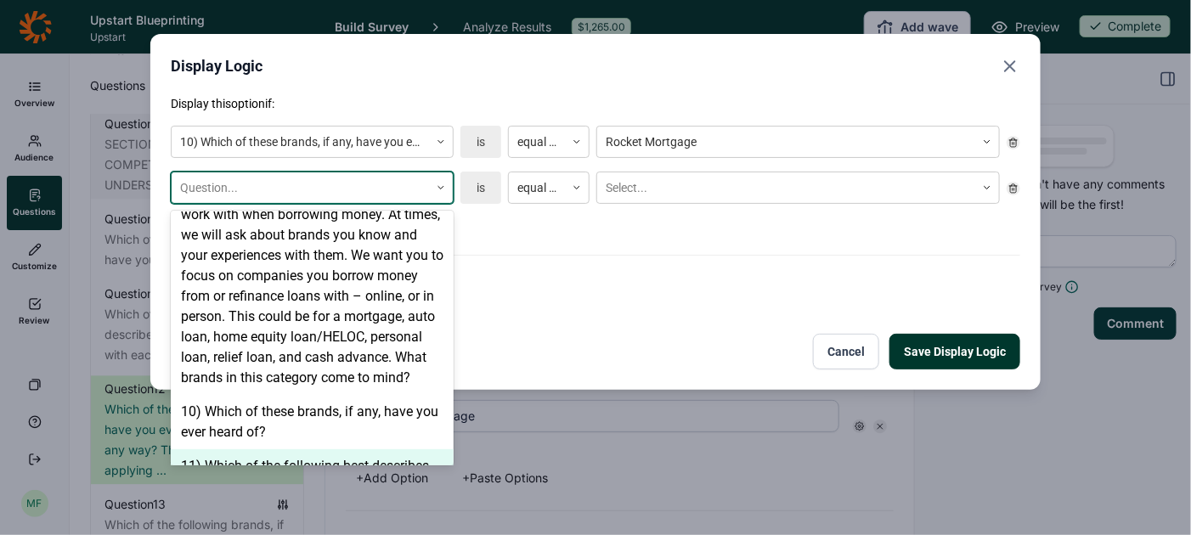
click at [255, 450] on div "11) Which of the following best describes how familiar you are with each of the…" at bounding box center [312, 477] width 283 height 54
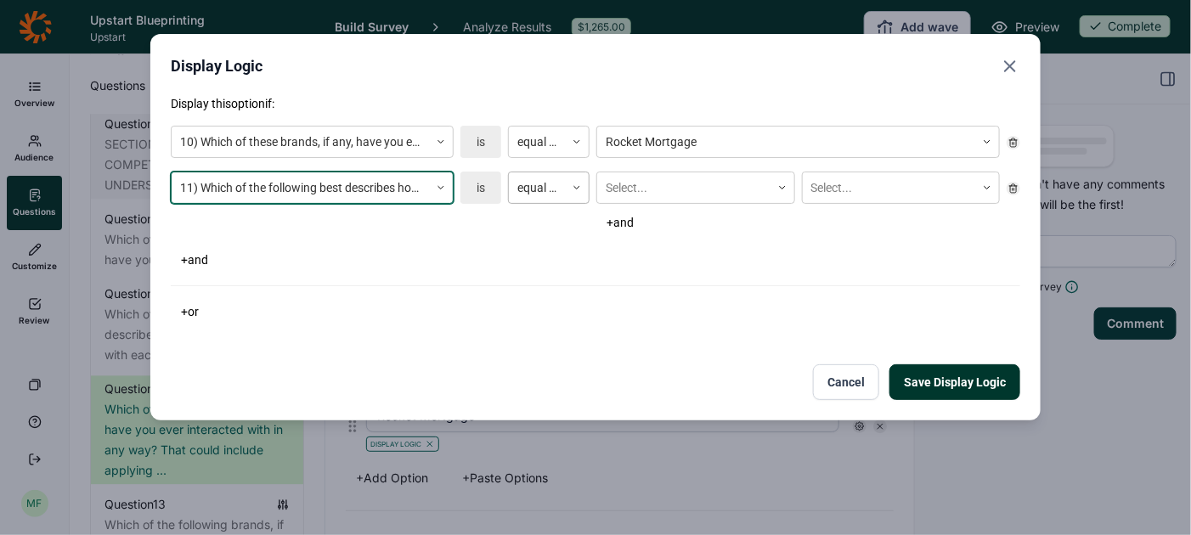
click at [546, 192] on div at bounding box center [537, 188] width 39 height 21
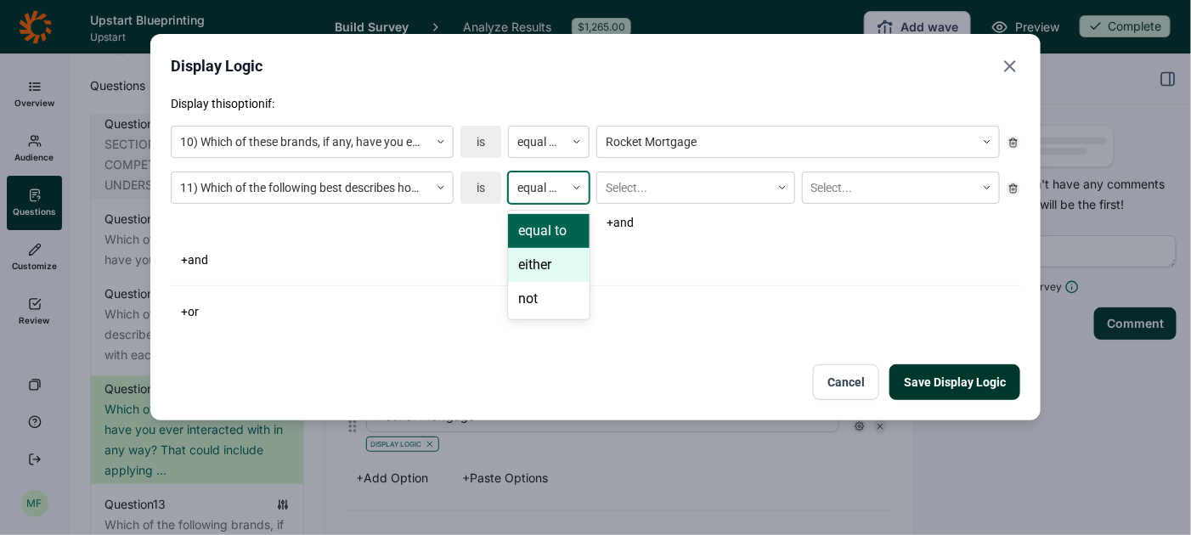
click at [547, 259] on div "either" at bounding box center [549, 265] width 82 height 34
click at [662, 193] on div at bounding box center [684, 188] width 156 height 21
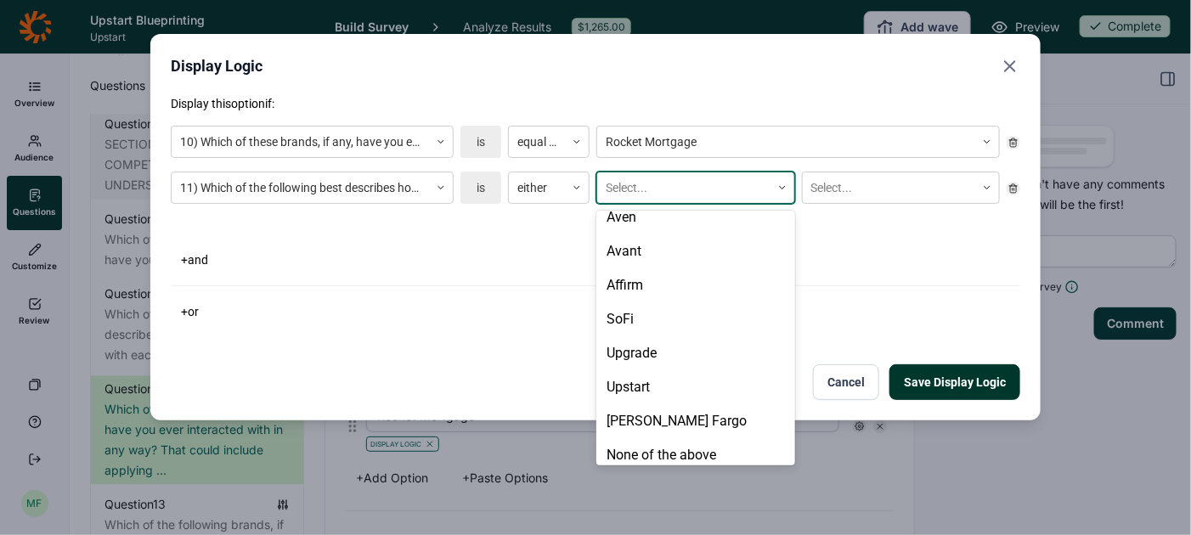
scroll to position [601, 0]
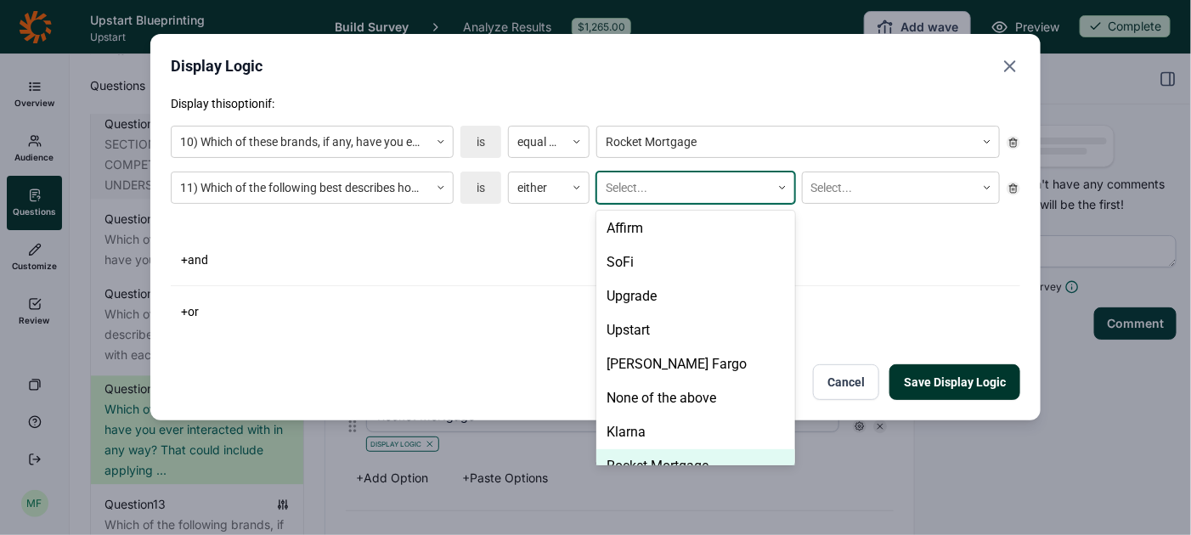
click at [651, 450] on div "Rocket Mortgage" at bounding box center [696, 467] width 198 height 34
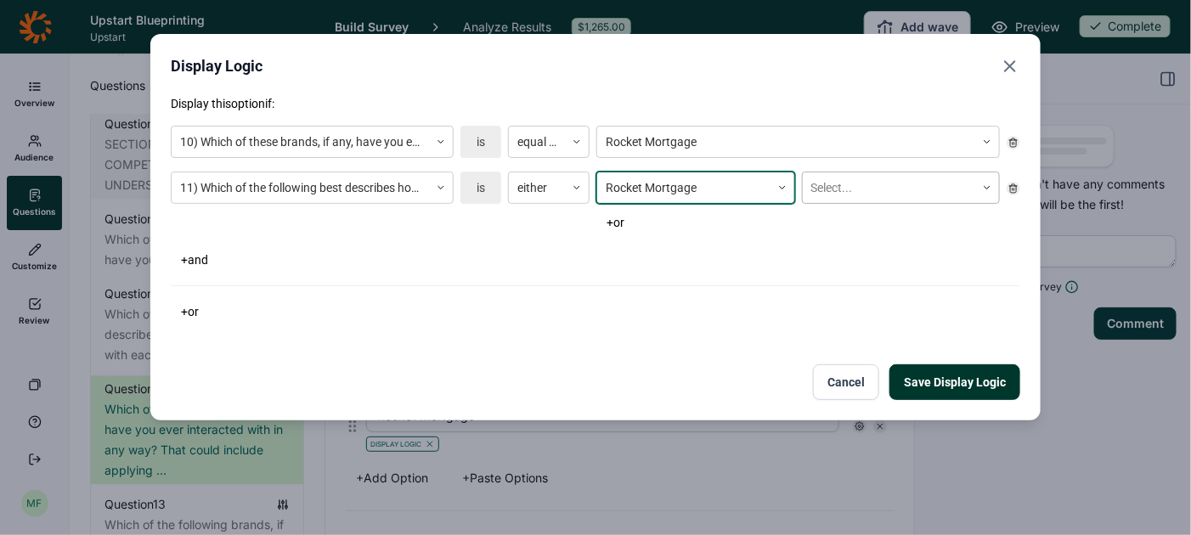
click at [847, 193] on div at bounding box center [890, 188] width 156 height 21
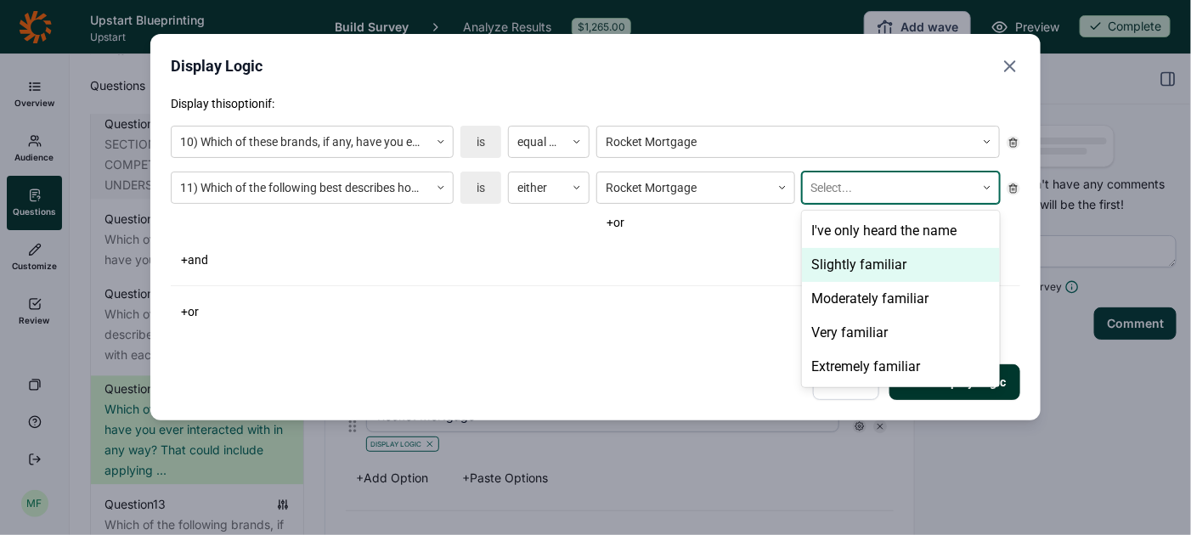
click at [848, 268] on div "Slightly familiar" at bounding box center [901, 265] width 198 height 34
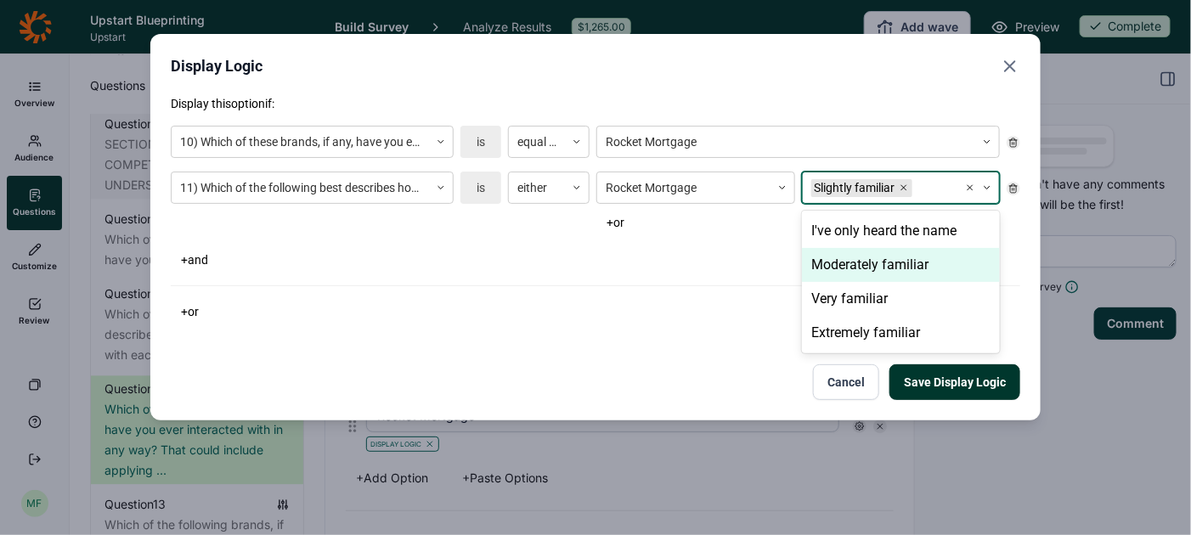
click at [848, 268] on div "Moderately familiar" at bounding box center [901, 265] width 198 height 34
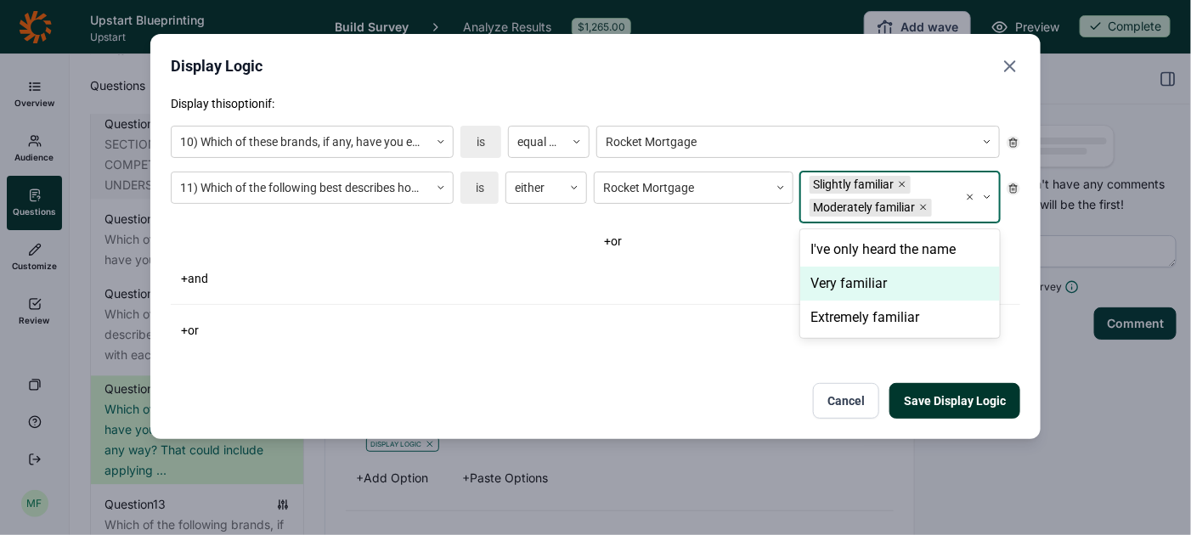
click at [849, 279] on div "Very familiar" at bounding box center [900, 284] width 200 height 34
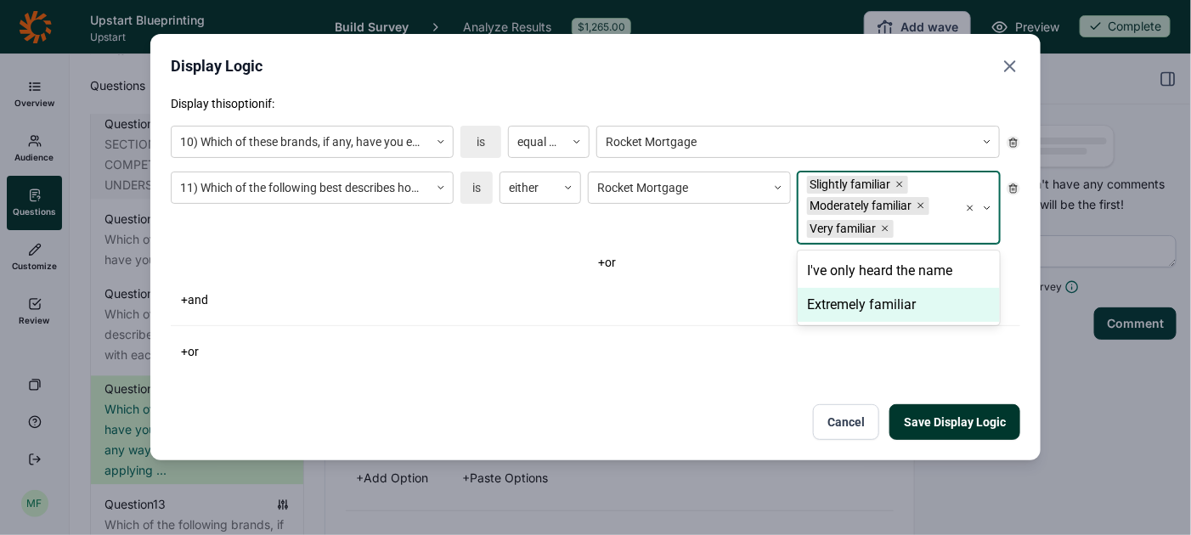
click at [849, 309] on div "Extremely familiar" at bounding box center [899, 305] width 202 height 34
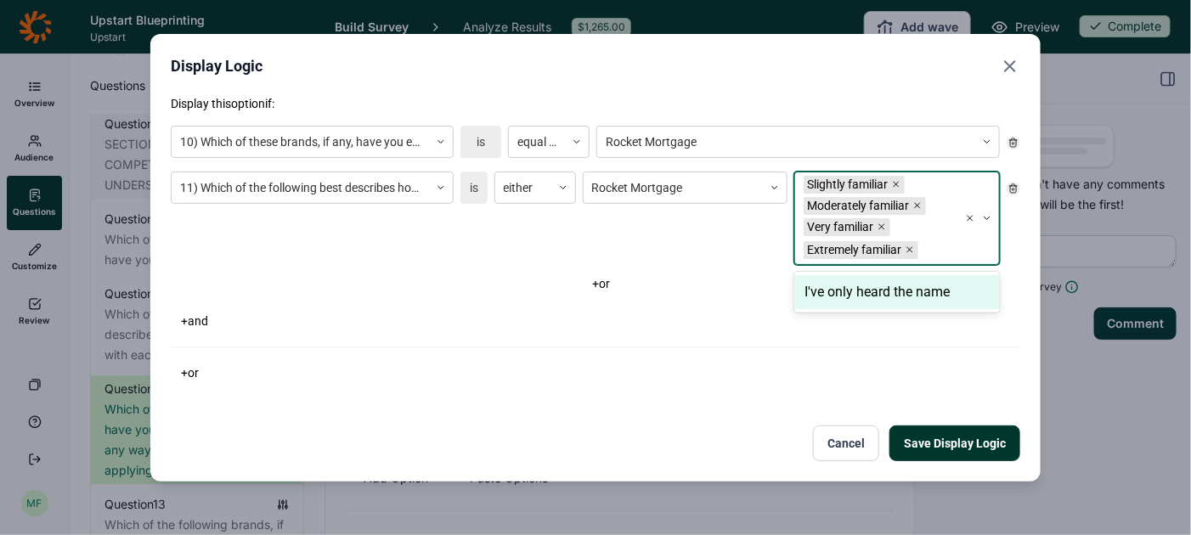
click at [948, 438] on button "Save Display Logic" at bounding box center [955, 444] width 131 height 36
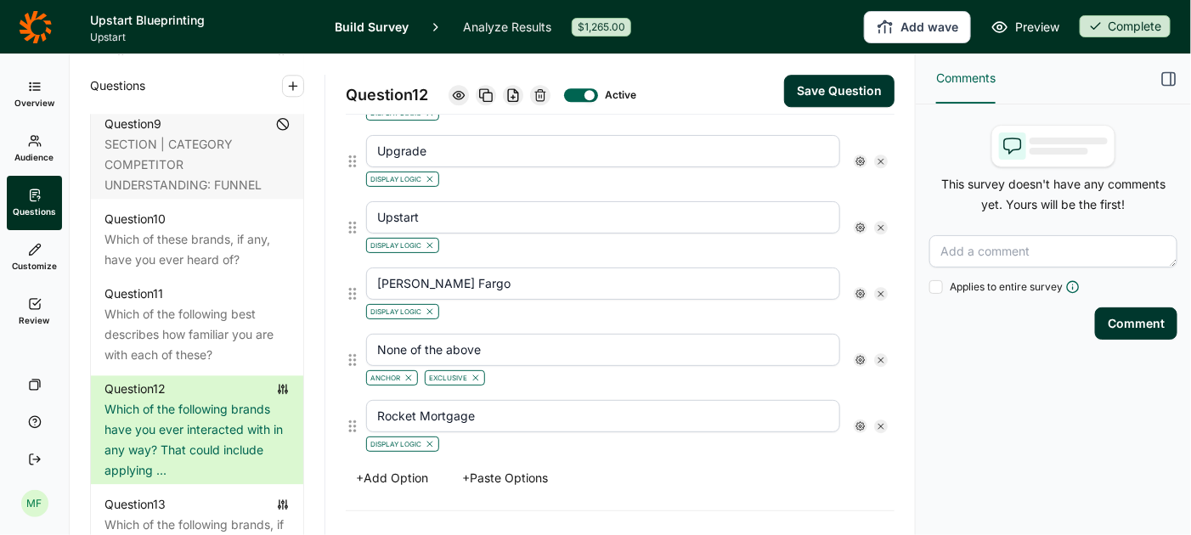
click at [806, 101] on button "Save Question" at bounding box center [839, 91] width 110 height 32
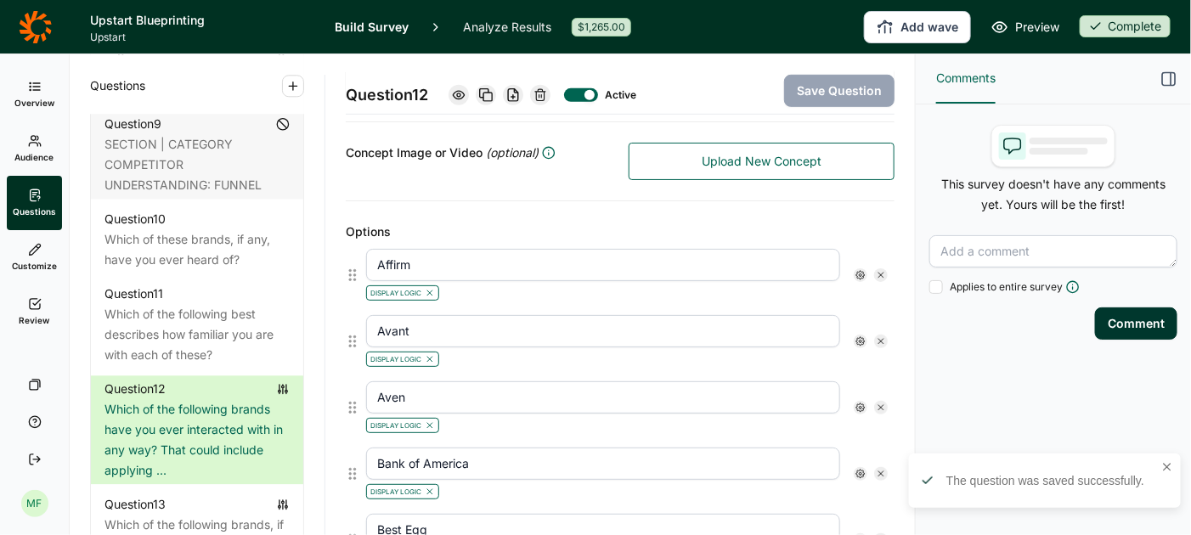
scroll to position [374, 0]
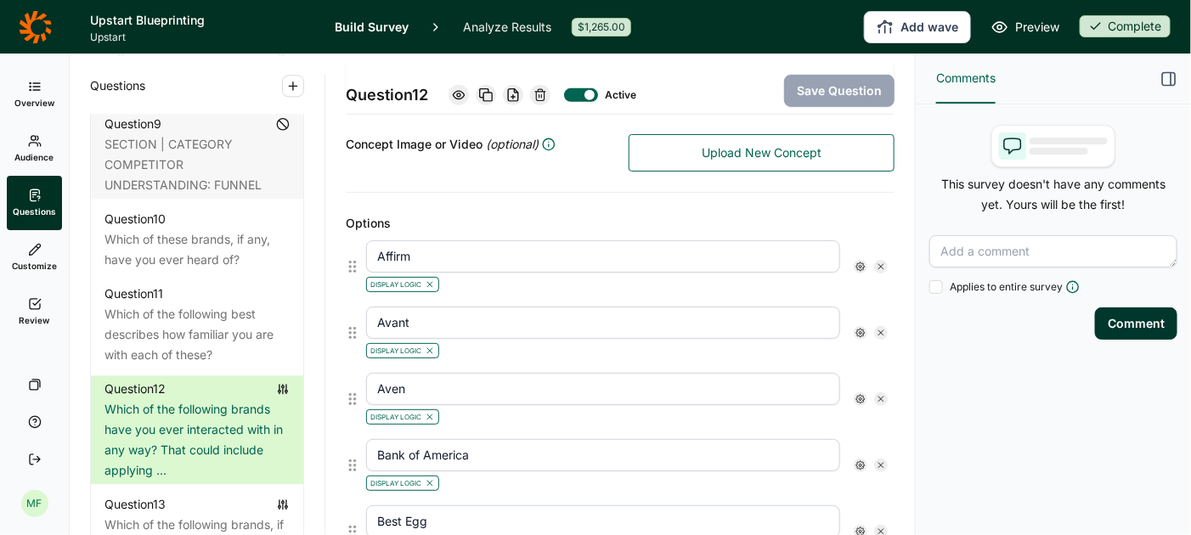
click at [860, 262] on icon at bounding box center [861, 267] width 10 height 10
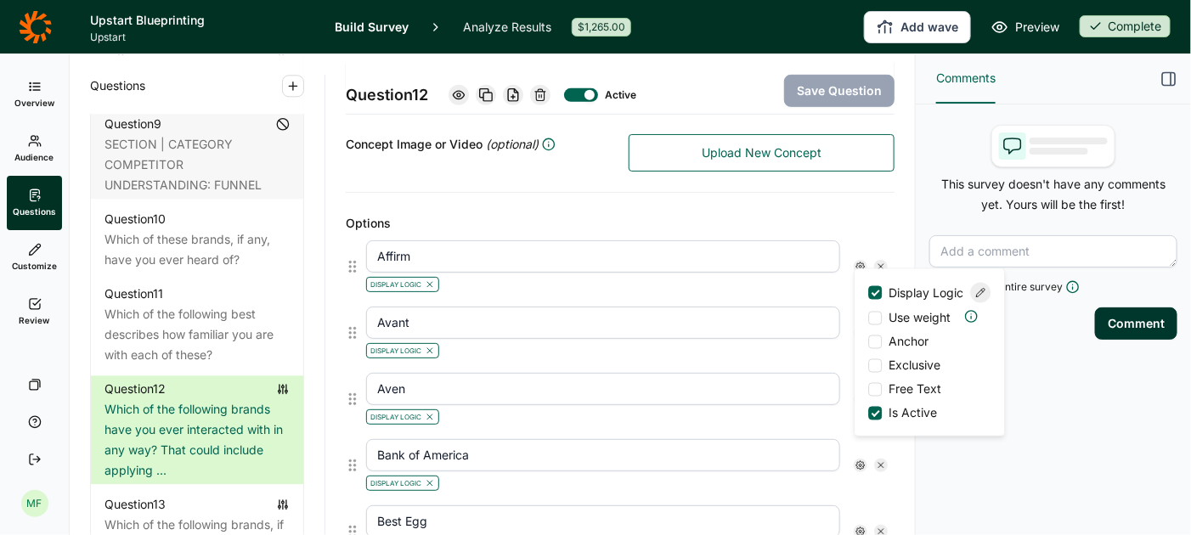
click at [978, 295] on icon at bounding box center [981, 293] width 10 height 10
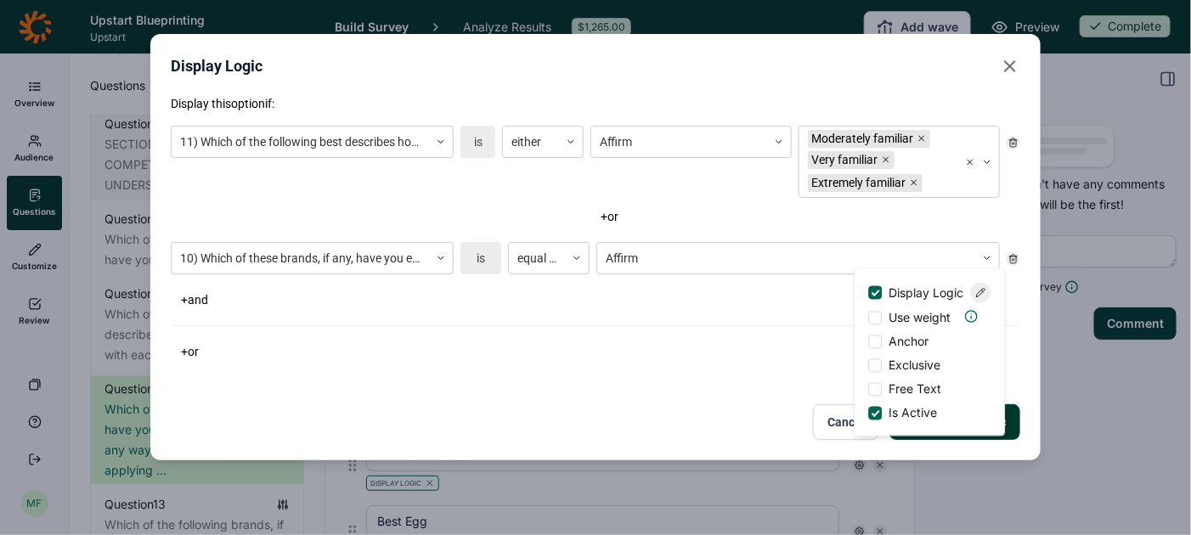
click at [1010, 72] on icon "Close" at bounding box center [1010, 66] width 20 height 20
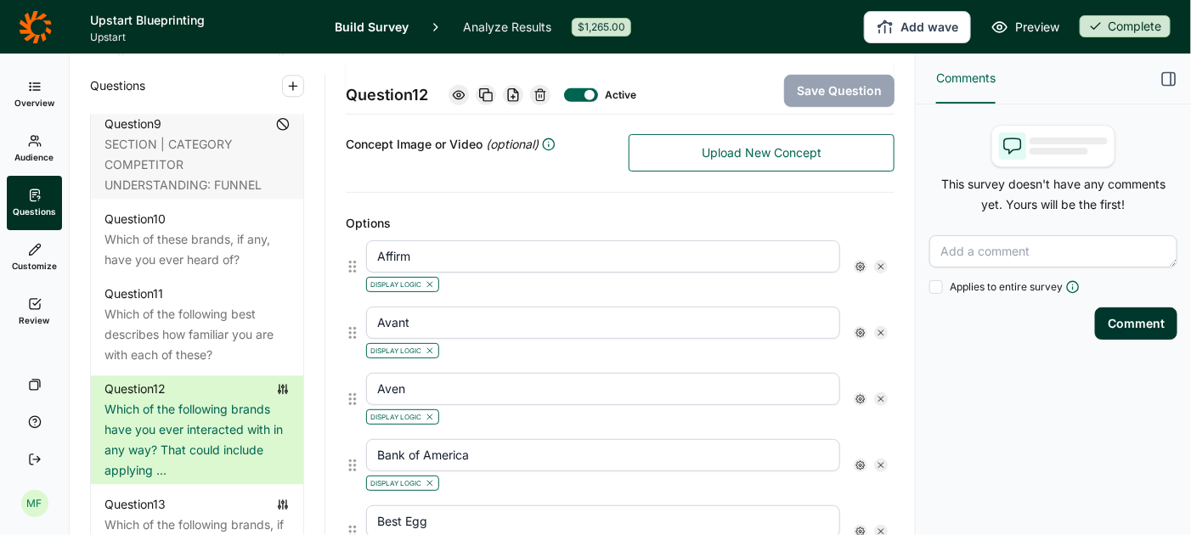
click at [861, 329] on use at bounding box center [861, 333] width 8 height 8
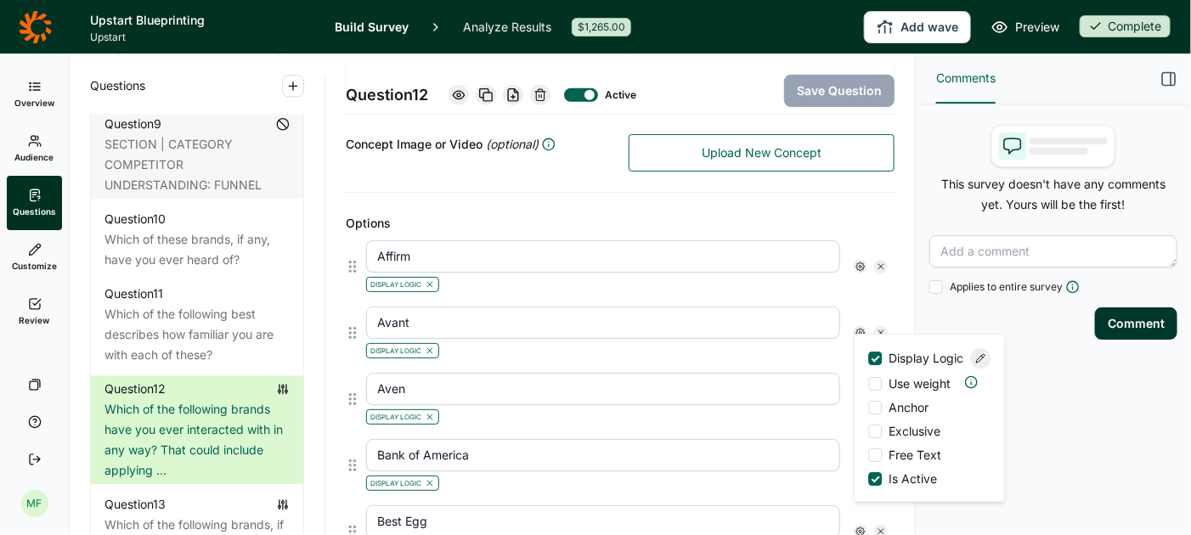
click at [971, 362] on div at bounding box center [981, 358] width 20 height 20
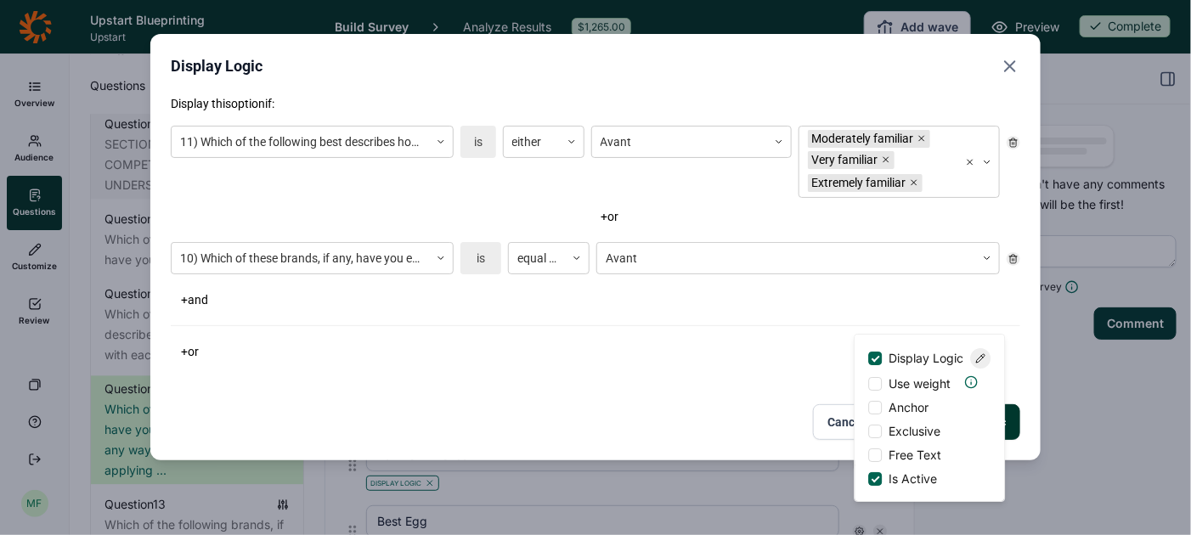
click at [1008, 70] on icon "Close" at bounding box center [1010, 66] width 20 height 20
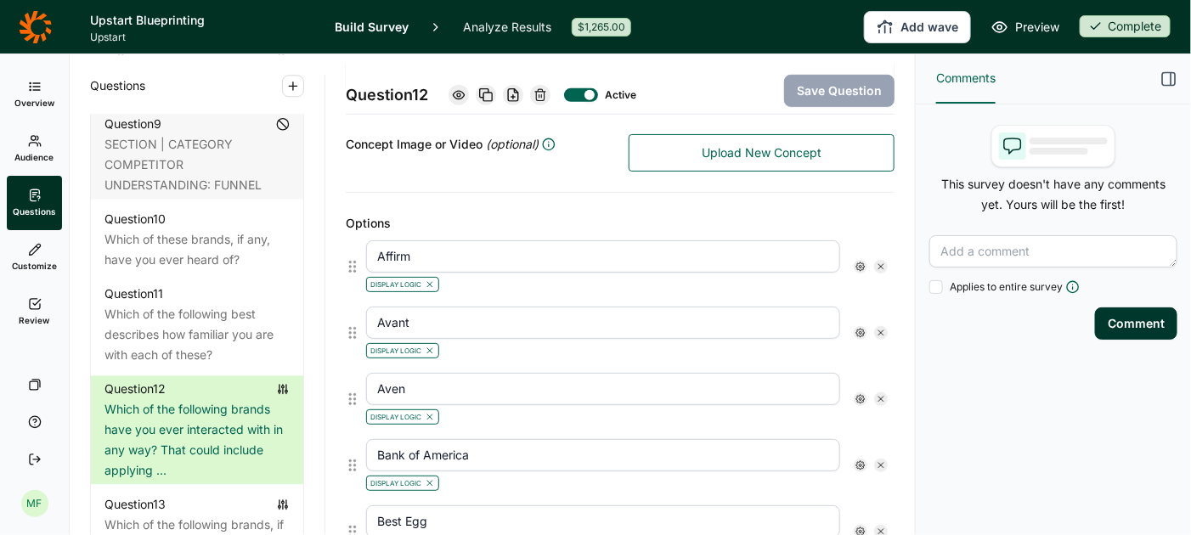
click at [864, 263] on use at bounding box center [861, 267] width 8 height 8
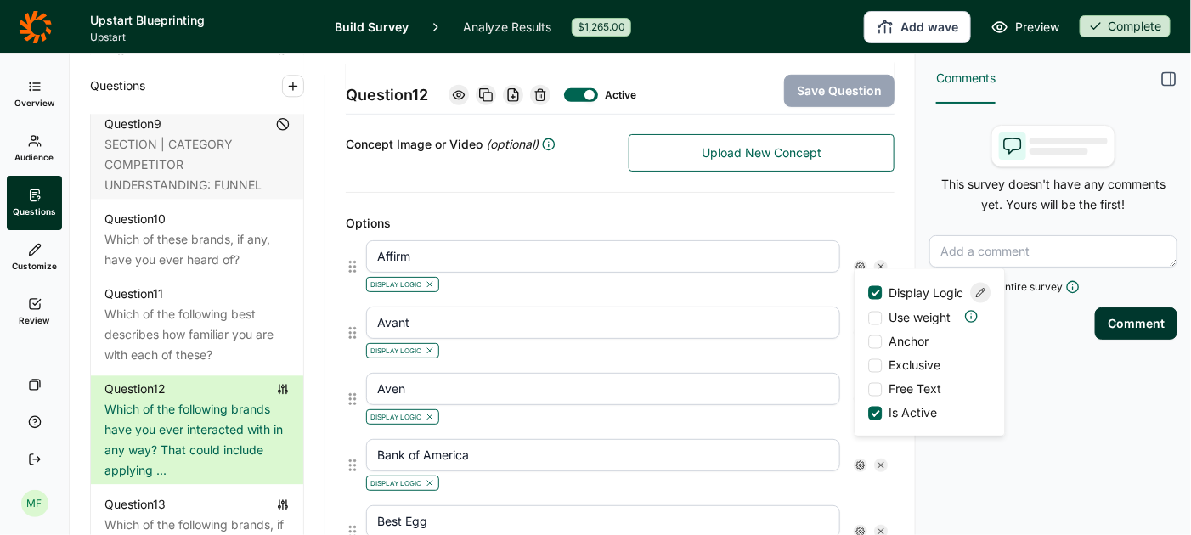
click at [978, 297] on use at bounding box center [981, 293] width 8 height 8
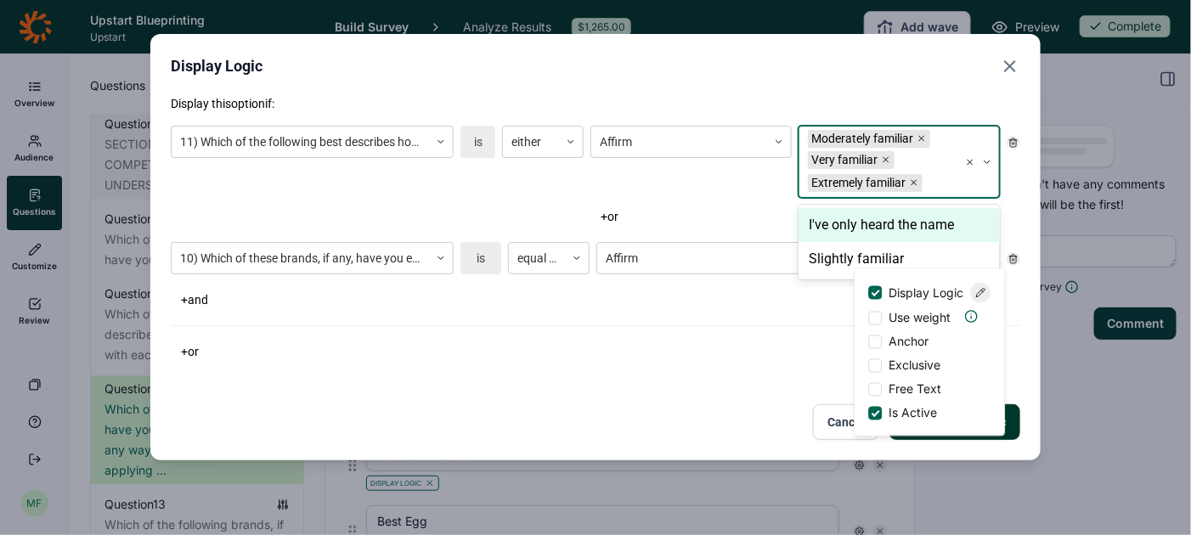
click at [947, 173] on div at bounding box center [938, 183] width 24 height 21
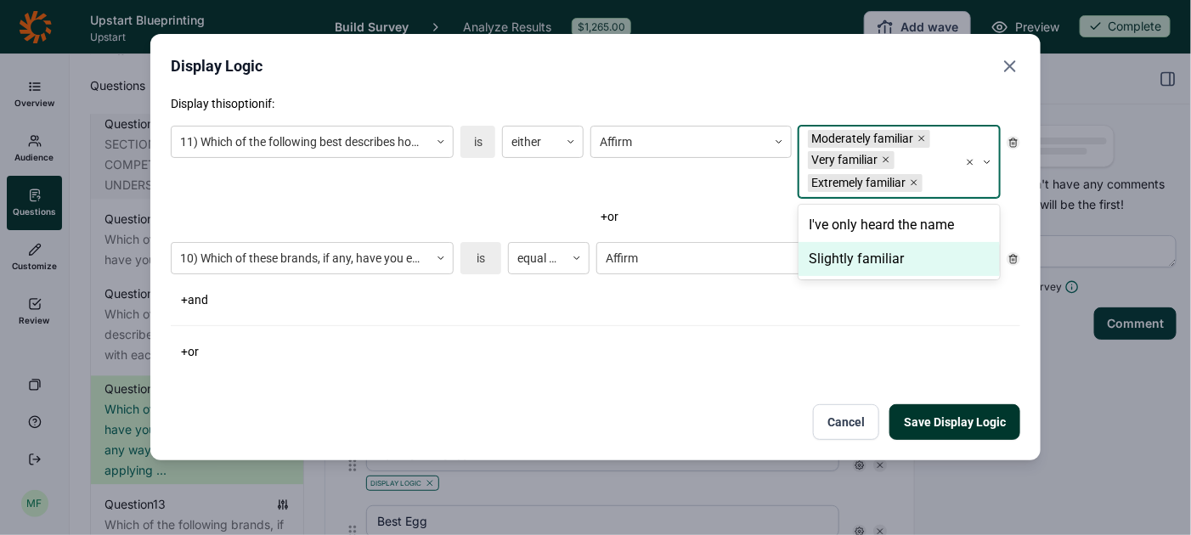
click at [894, 262] on div "Slightly familiar" at bounding box center [899, 259] width 201 height 34
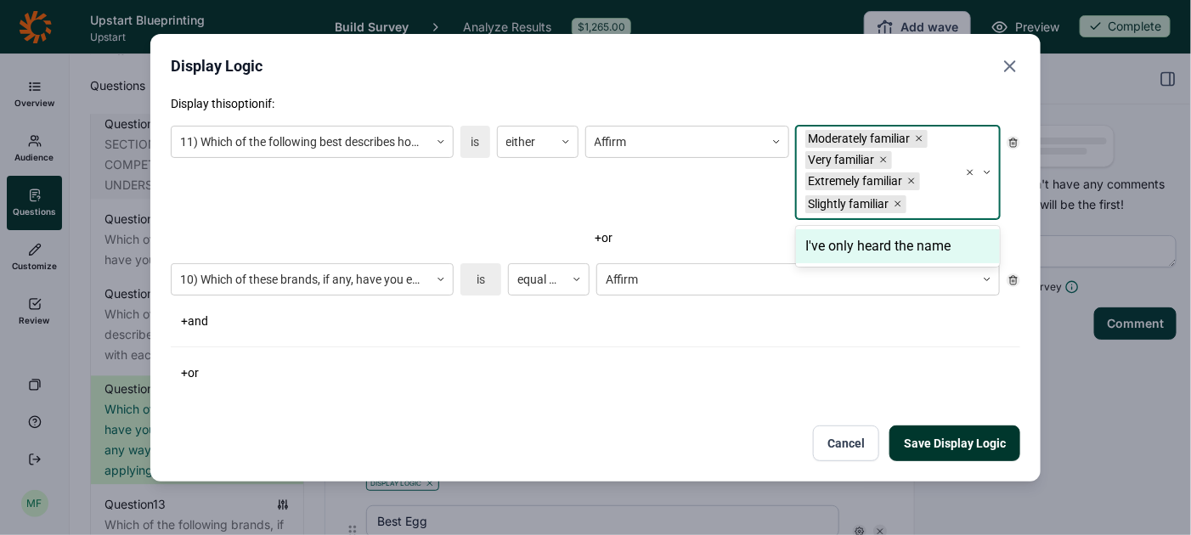
click at [929, 445] on button "Save Display Logic" at bounding box center [955, 444] width 131 height 36
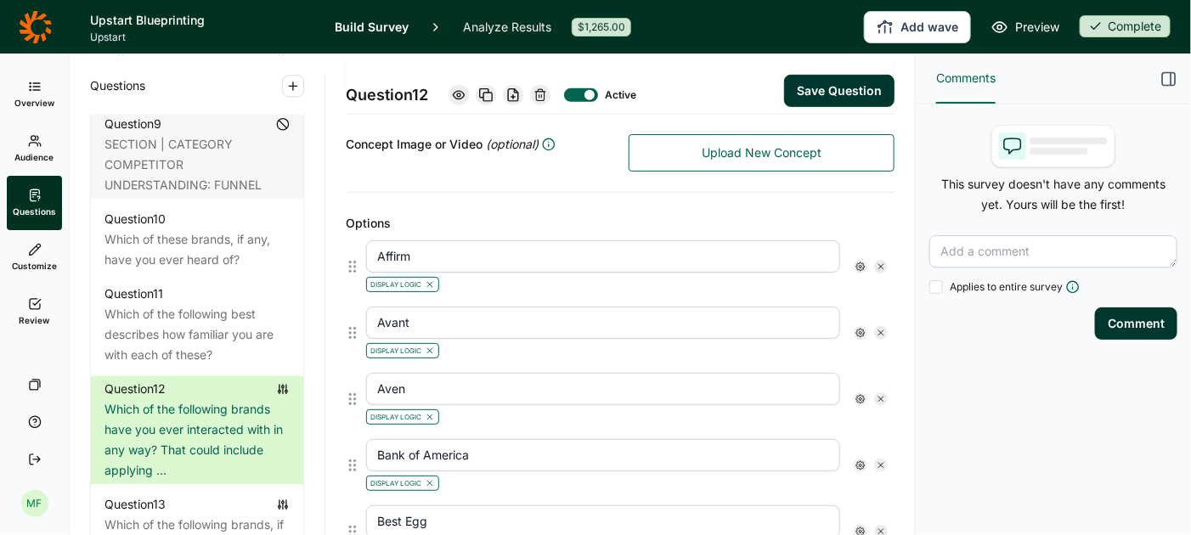
click at [858, 328] on icon at bounding box center [861, 333] width 10 height 10
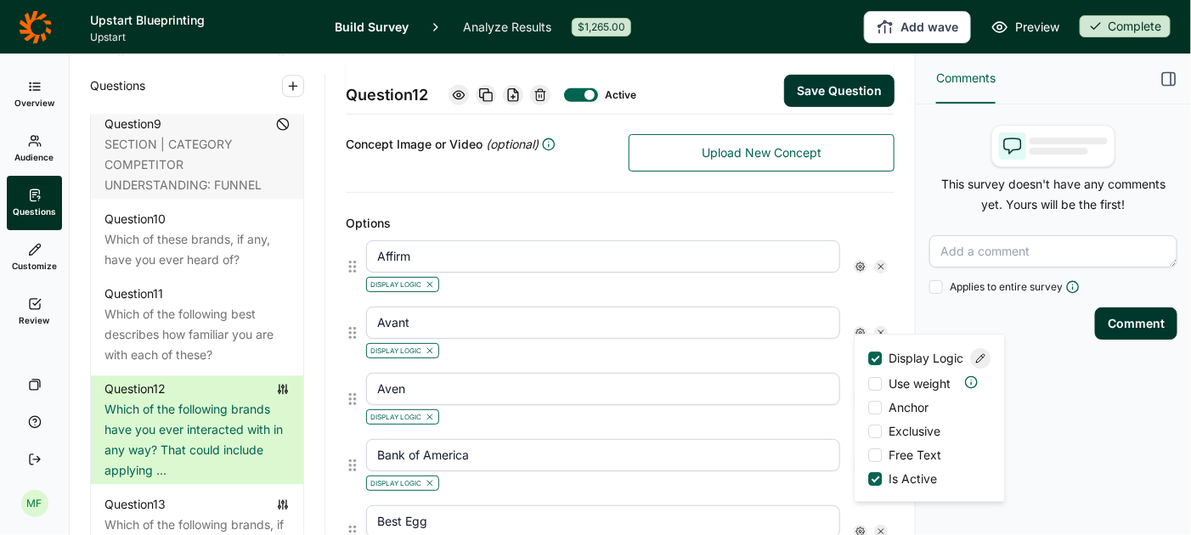
click at [982, 364] on icon at bounding box center [981, 359] width 10 height 10
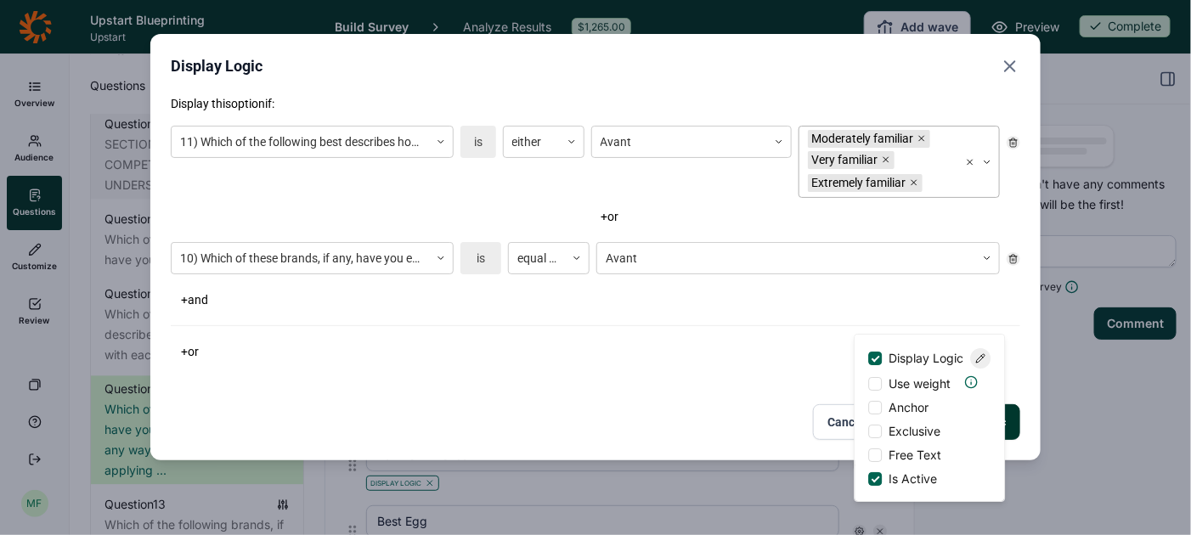
click at [948, 179] on div at bounding box center [938, 183] width 24 height 21
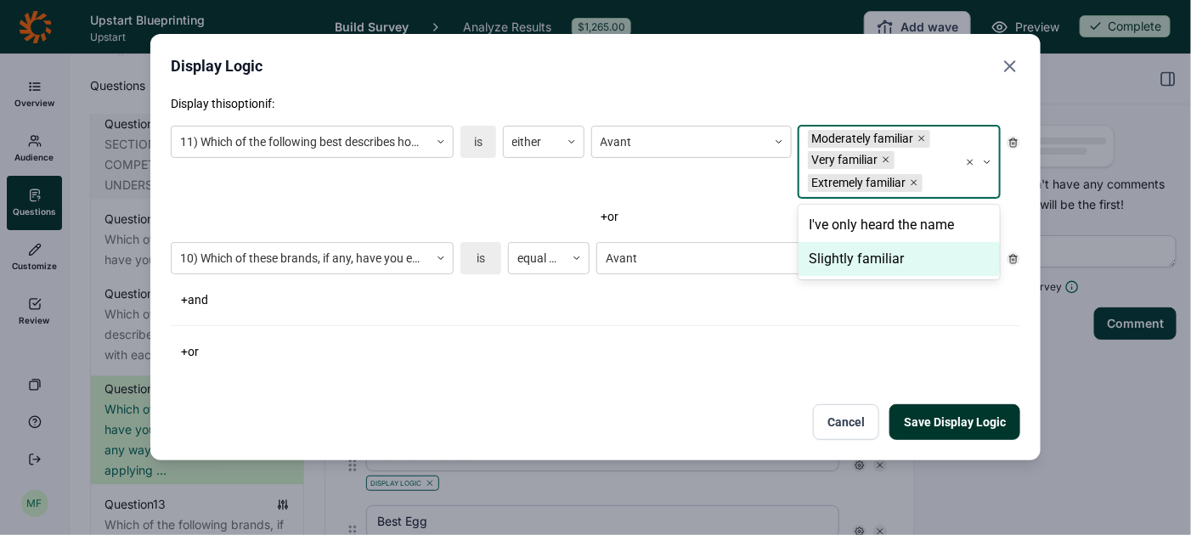
click at [894, 258] on div "Slightly familiar" at bounding box center [899, 259] width 201 height 34
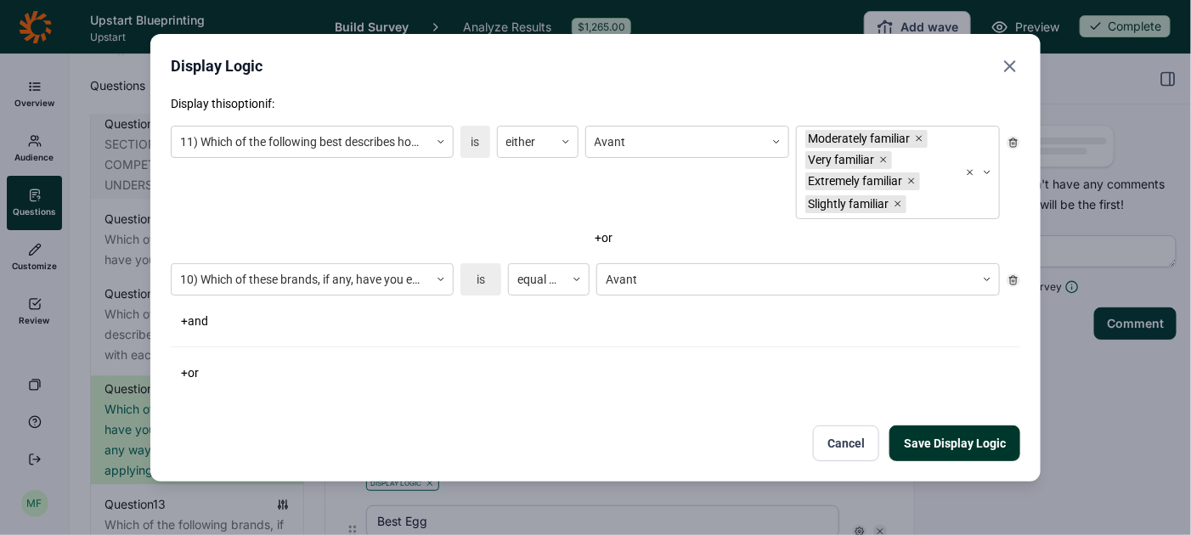
click at [931, 443] on button "Save Display Logic" at bounding box center [955, 444] width 131 height 36
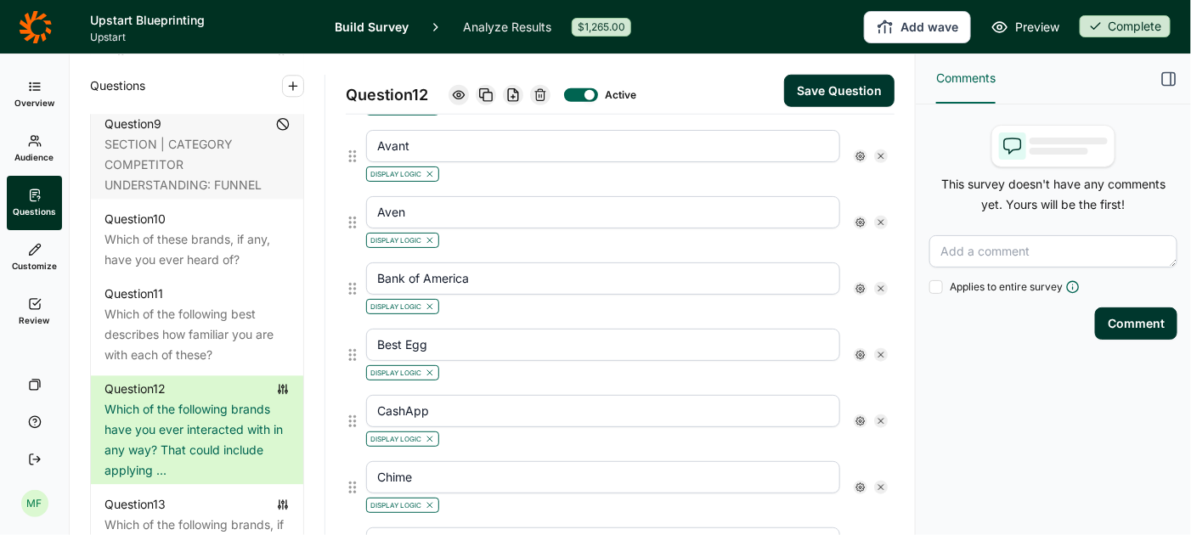
scroll to position [553, 0]
click at [861, 215] on icon at bounding box center [861, 220] width 10 height 10
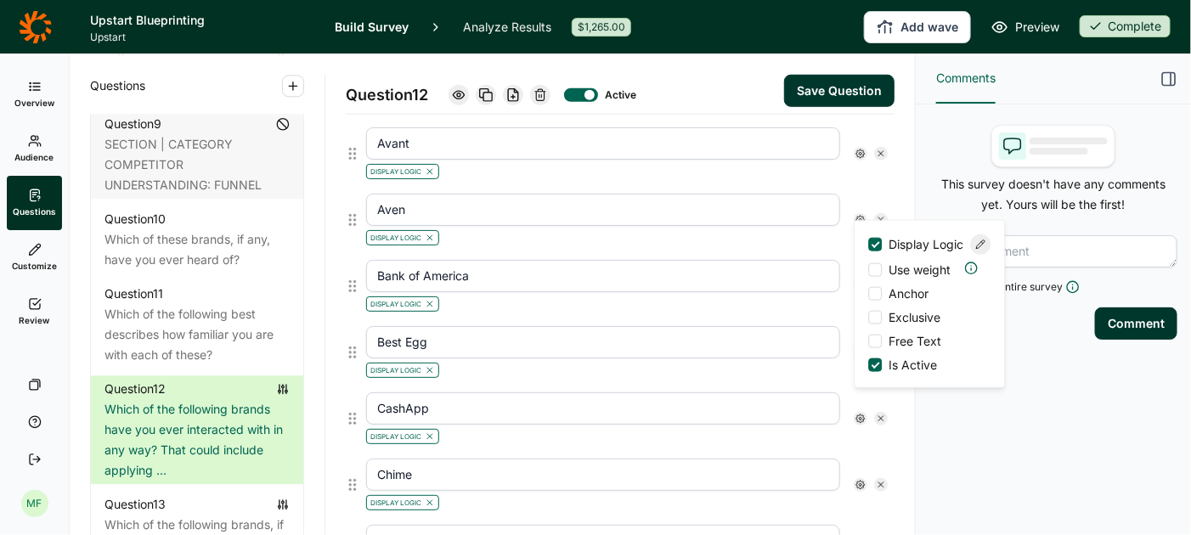
click at [982, 249] on use at bounding box center [981, 244] width 8 height 8
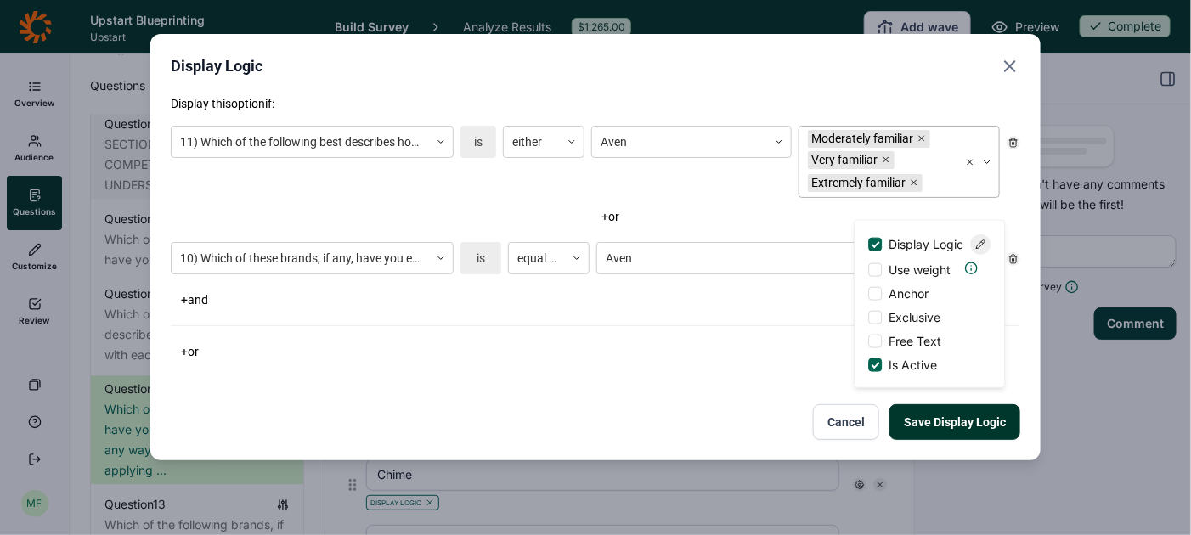
click at [952, 178] on div "Moderately familiar Very familiar Extremely familiar" at bounding box center [879, 162] width 159 height 71
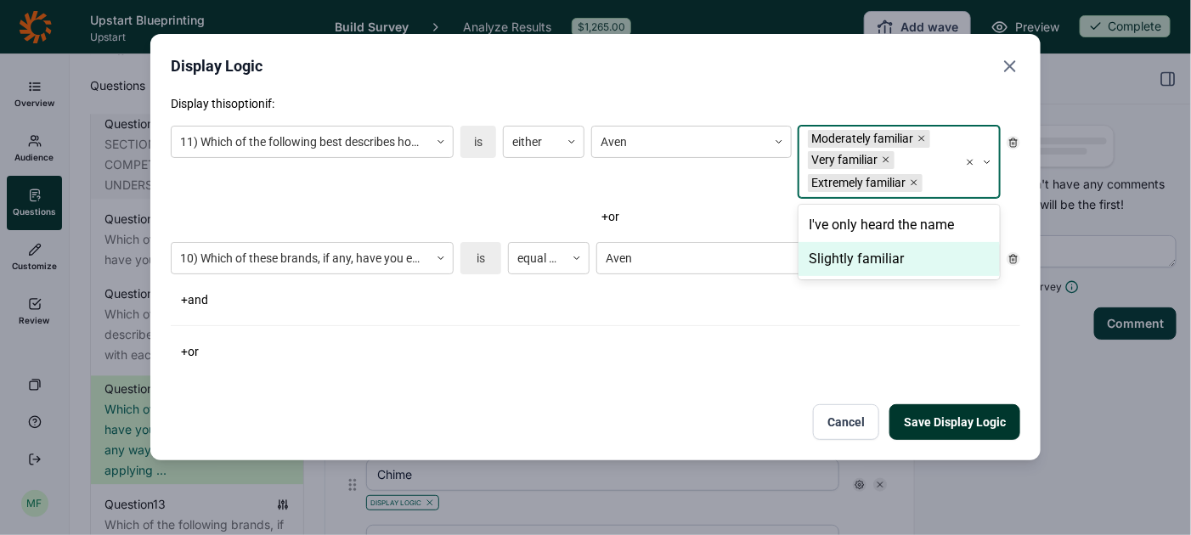
click at [886, 262] on div "Slightly familiar" at bounding box center [899, 259] width 201 height 34
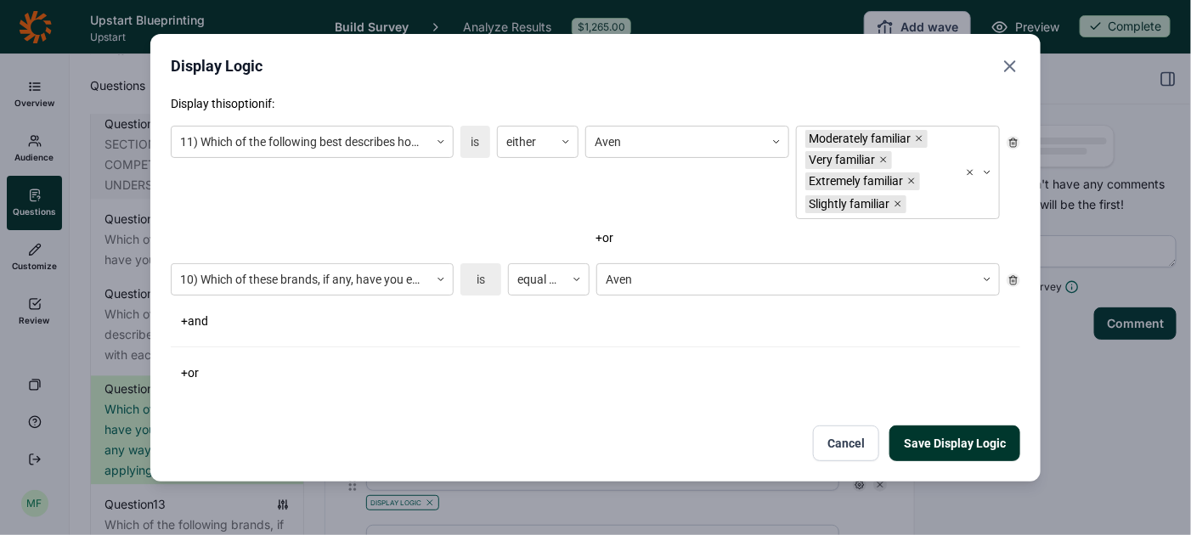
click at [942, 438] on button "Save Display Logic" at bounding box center [955, 444] width 131 height 36
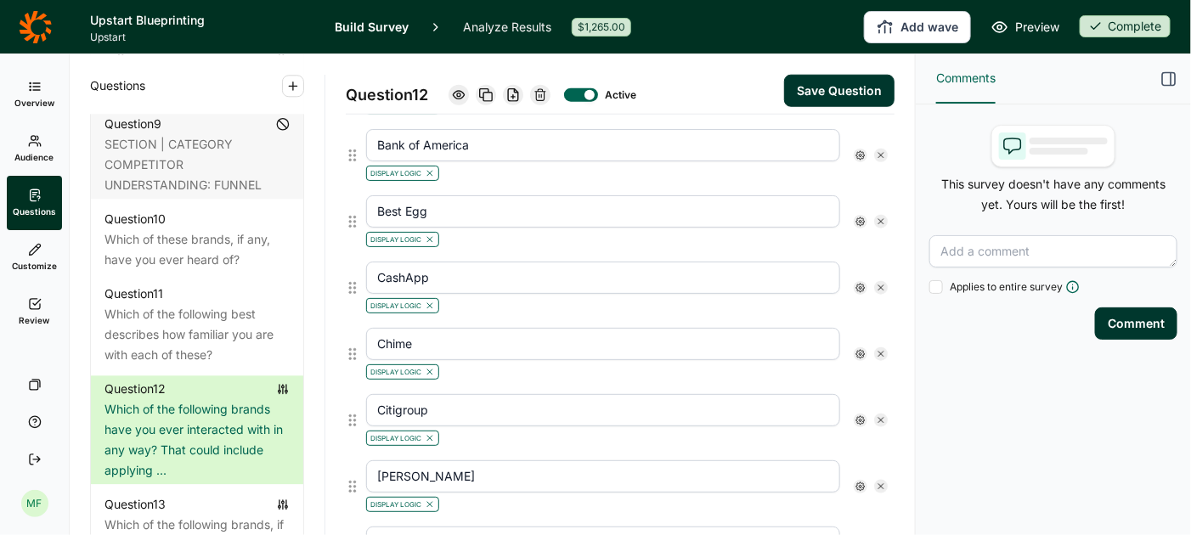
scroll to position [696, 0]
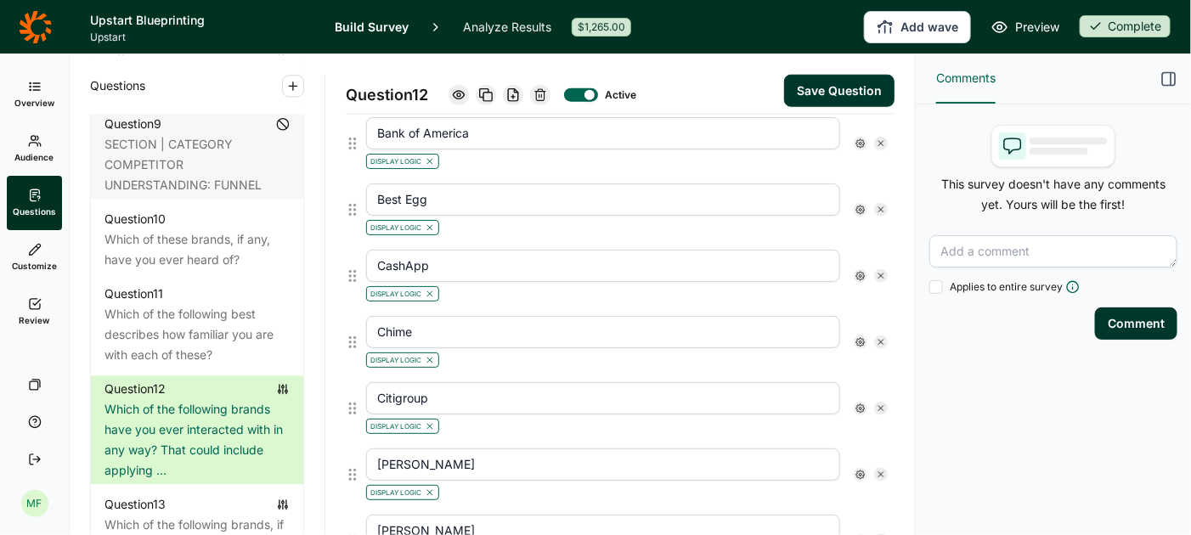
click at [860, 139] on use at bounding box center [861, 143] width 8 height 8
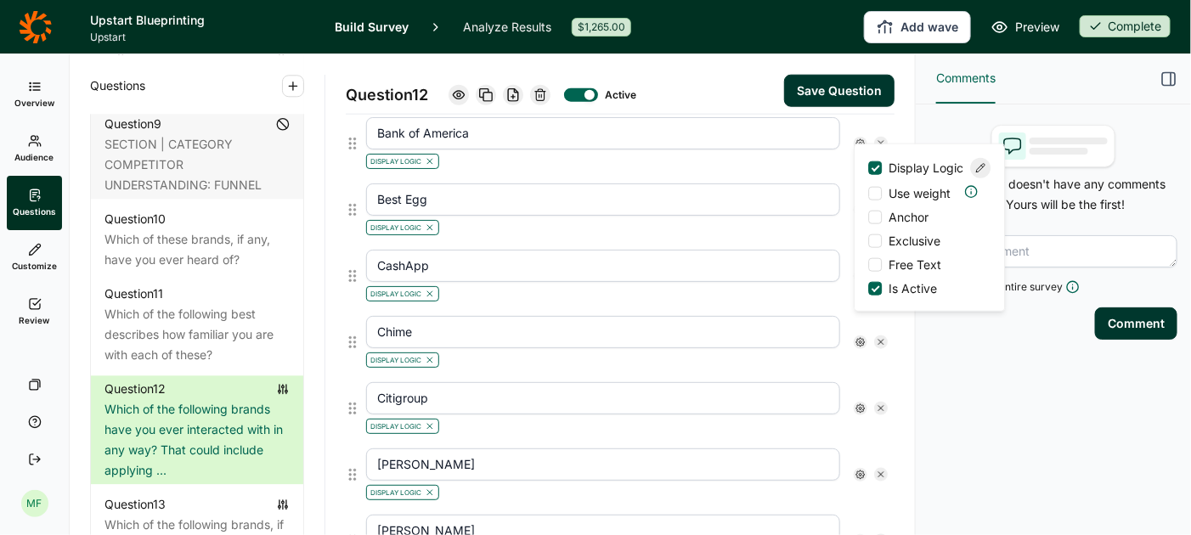
click at [982, 173] on use at bounding box center [981, 168] width 8 height 8
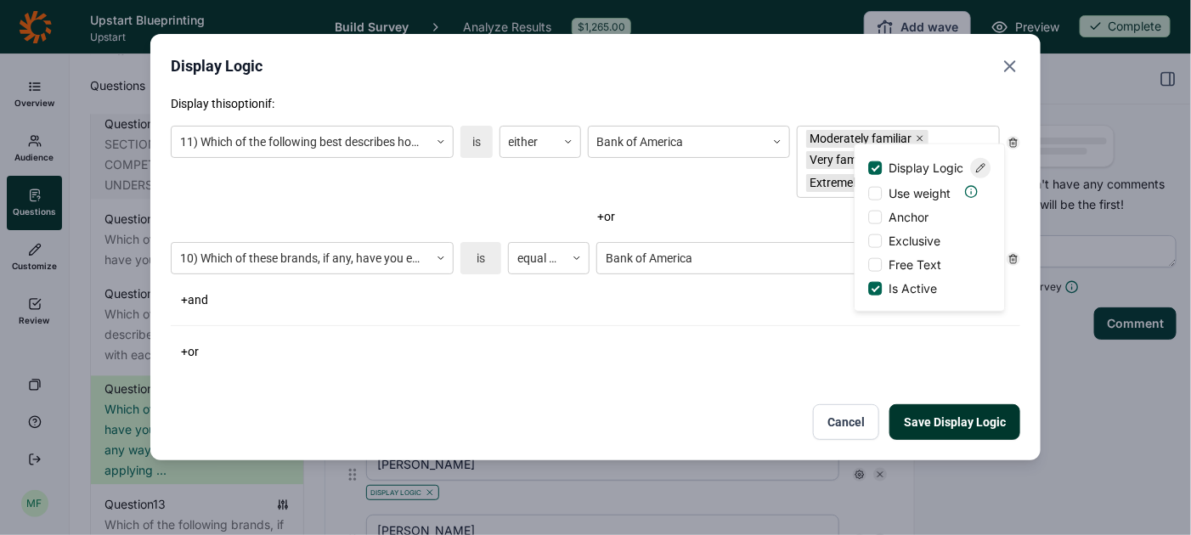
click at [829, 212] on div "+ or" at bounding box center [794, 217] width 412 height 24
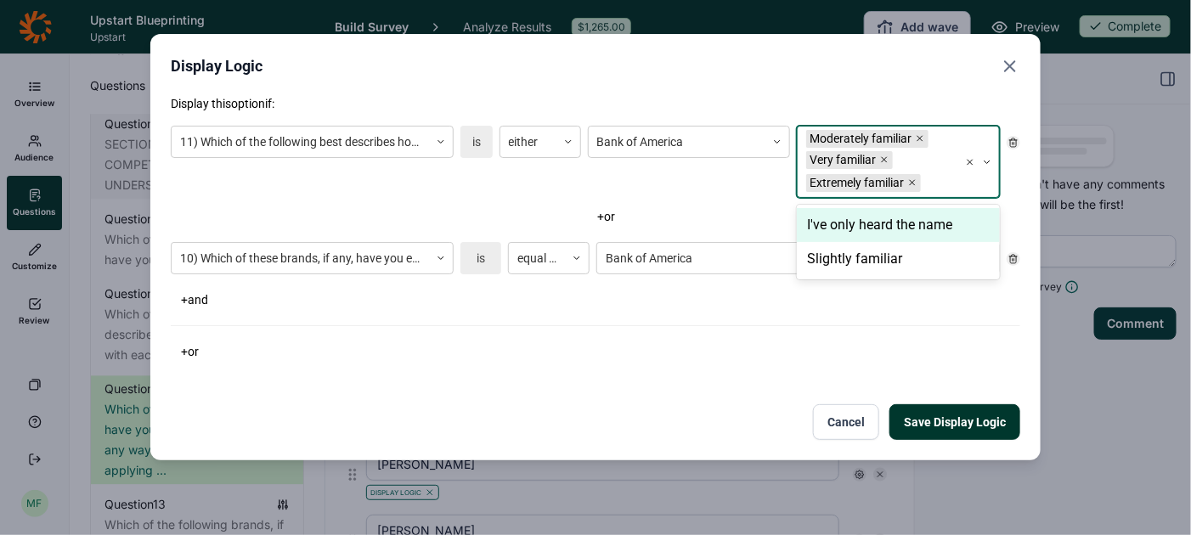
click at [931, 190] on div at bounding box center [937, 183] width 25 height 21
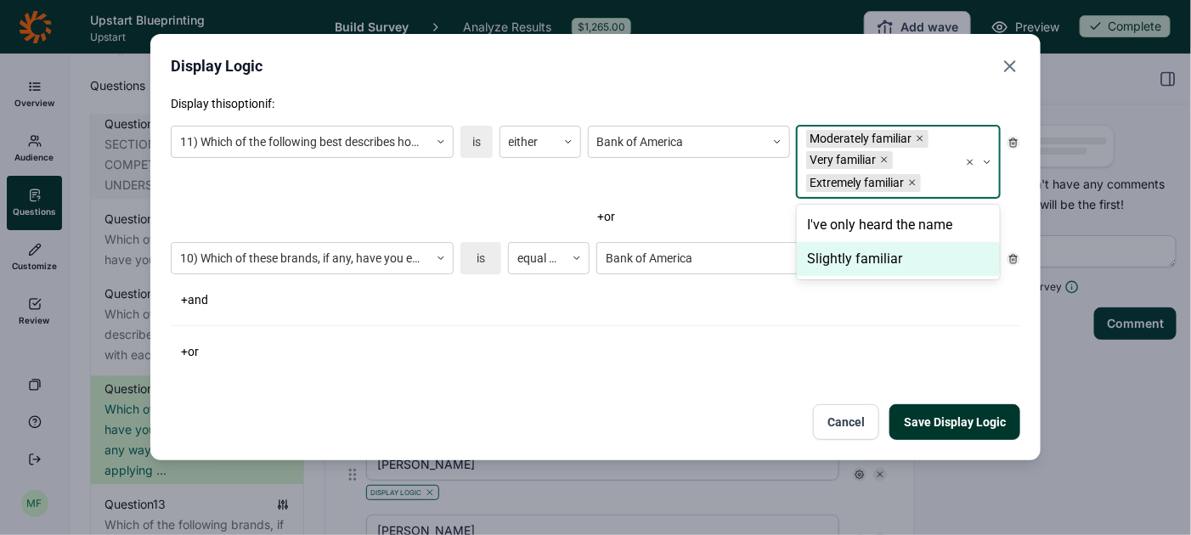
click at [887, 260] on div "Slightly familiar" at bounding box center [898, 259] width 203 height 34
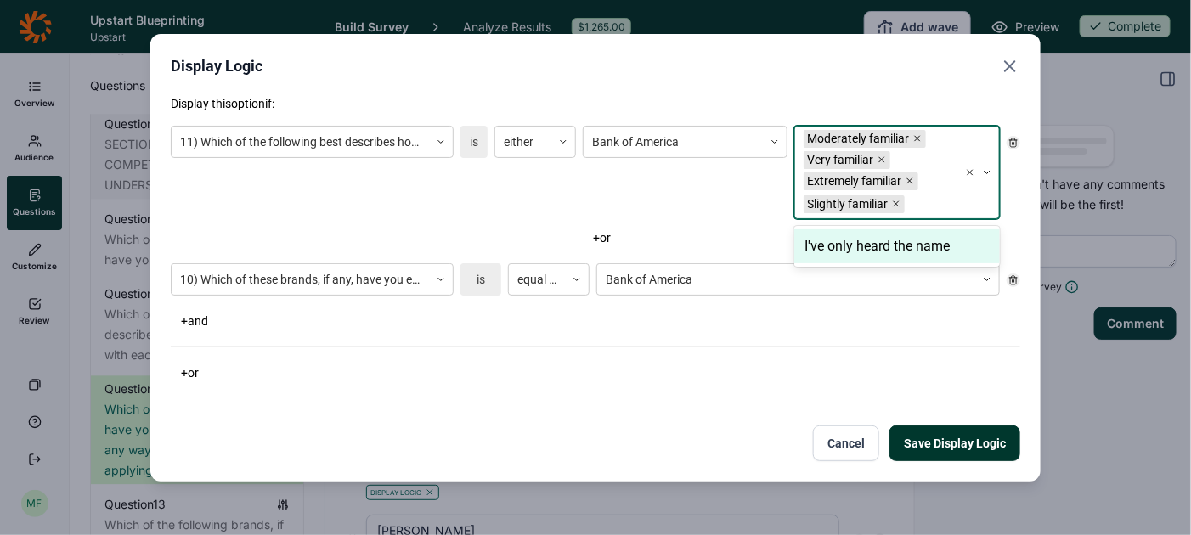
click at [948, 441] on button "Save Display Logic" at bounding box center [955, 444] width 131 height 36
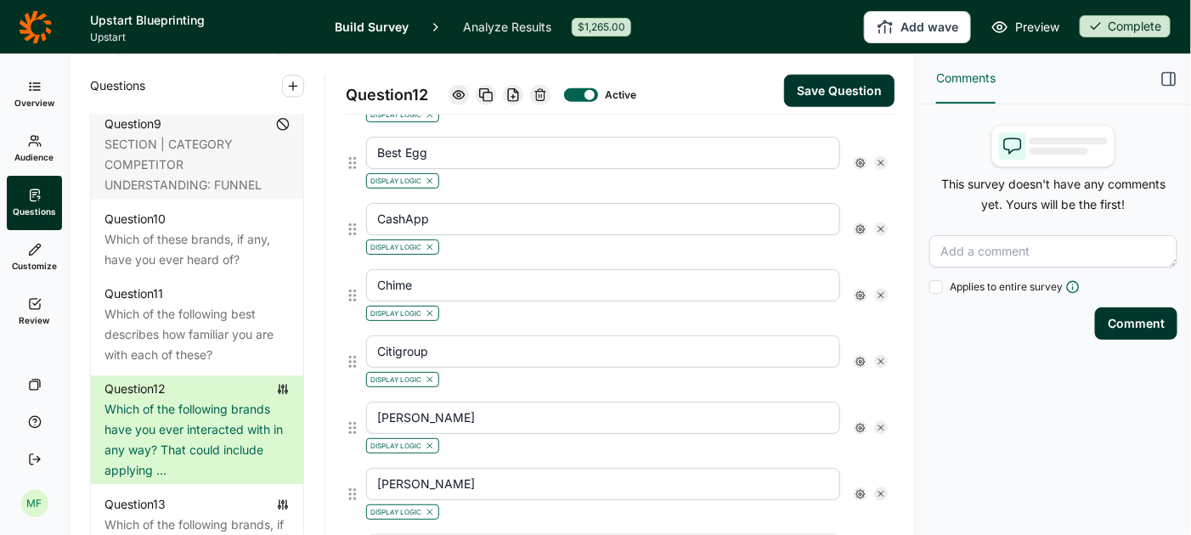
scroll to position [764, 0]
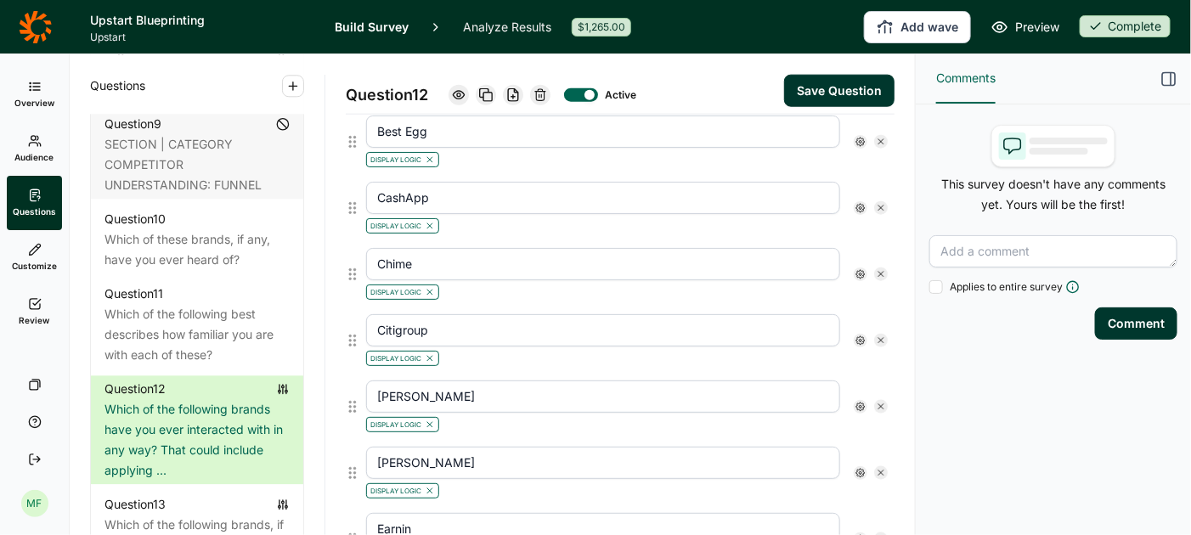
click at [860, 137] on icon at bounding box center [861, 142] width 10 height 10
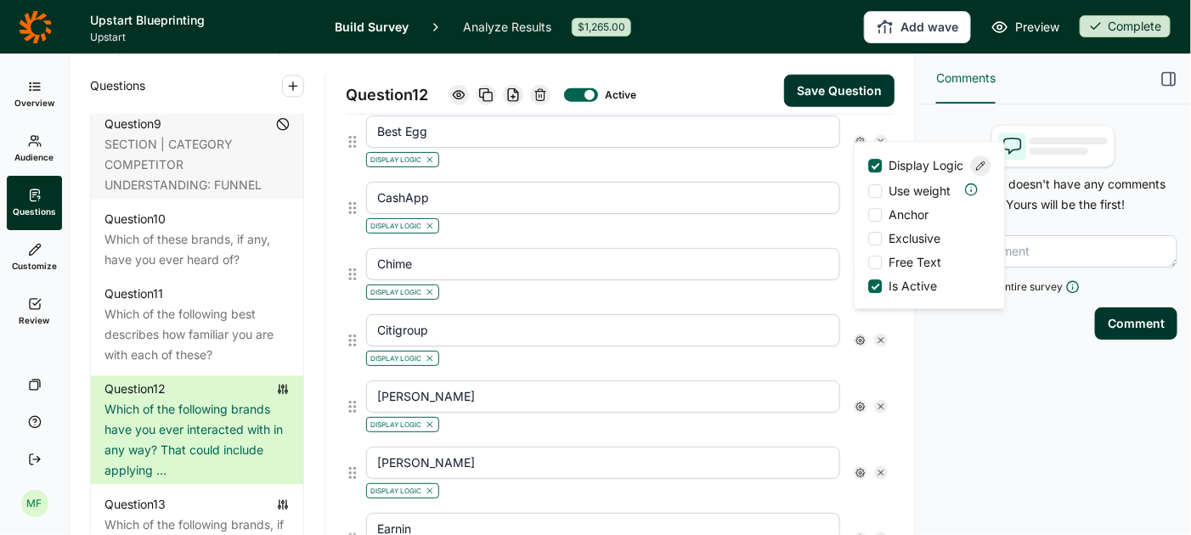
click at [988, 171] on div at bounding box center [981, 166] width 20 height 20
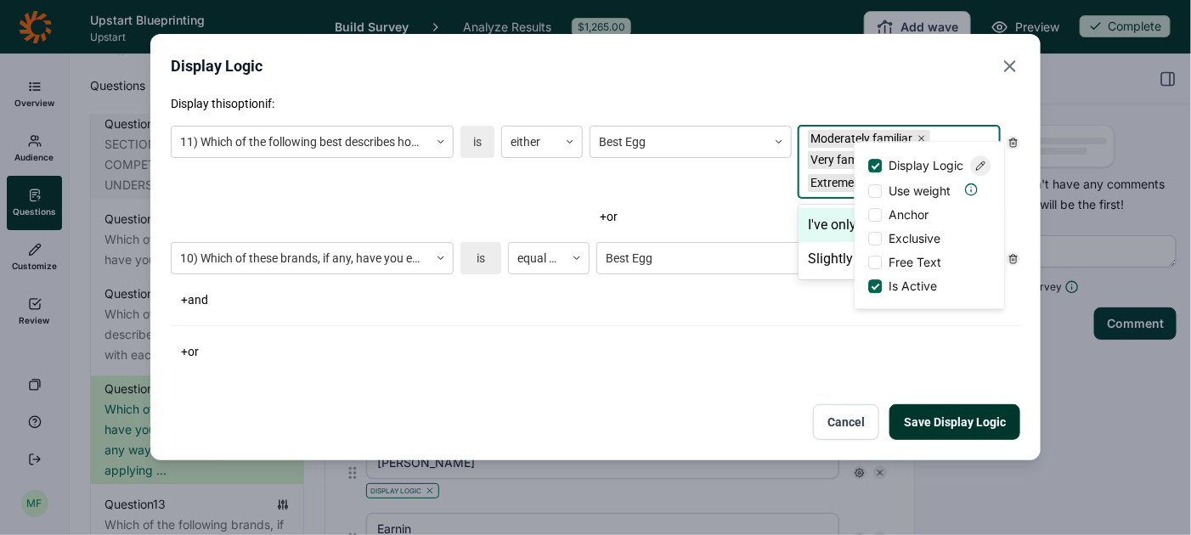
click at [821, 167] on div "Very familiar" at bounding box center [844, 160] width 73 height 18
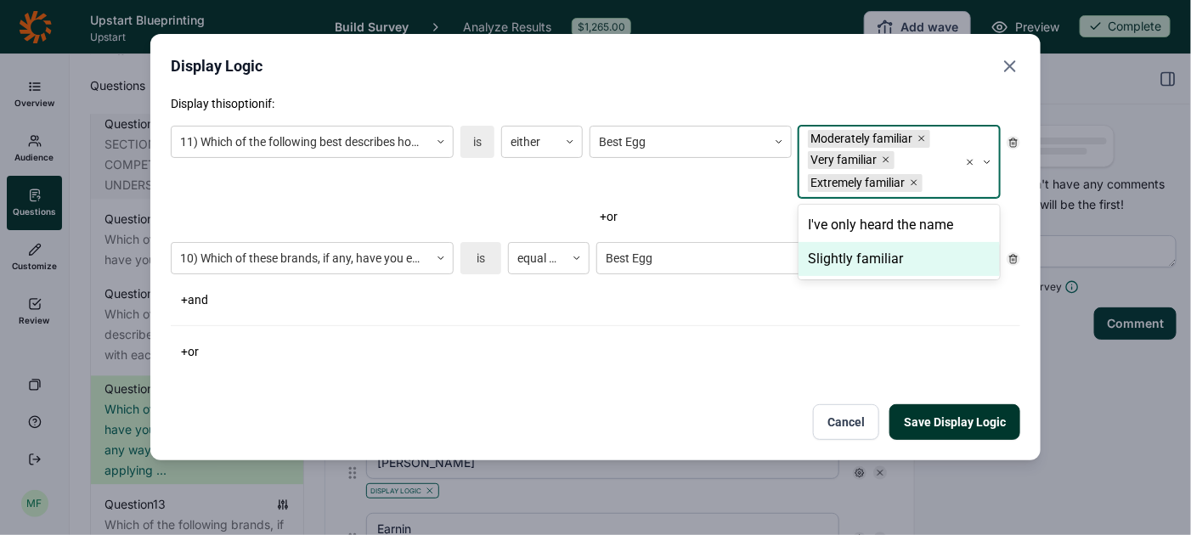
click at [833, 261] on div "Slightly familiar" at bounding box center [899, 259] width 201 height 34
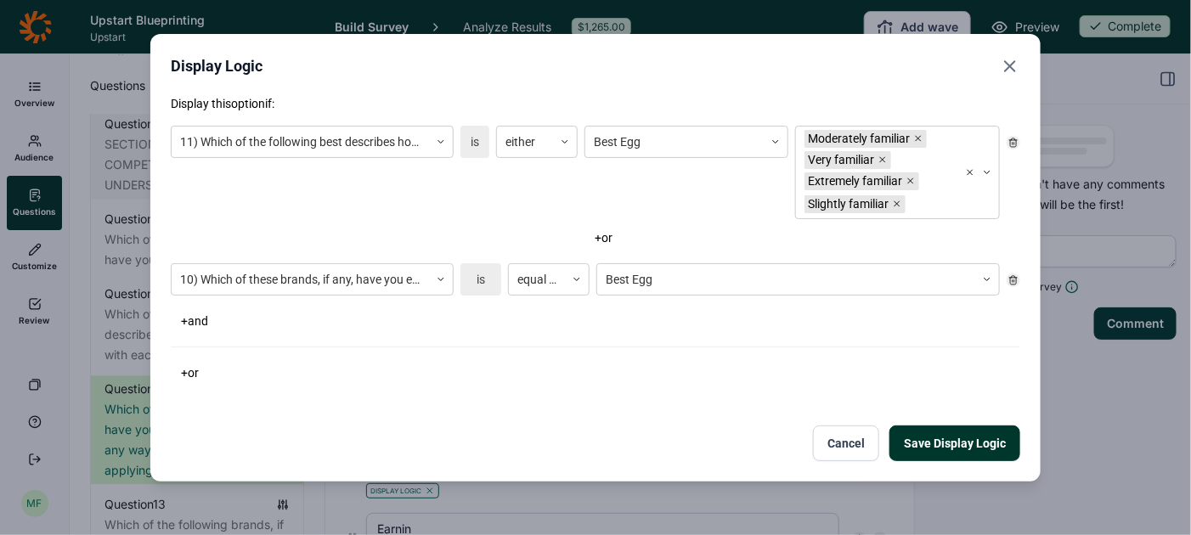
click at [941, 438] on button "Save Display Logic" at bounding box center [955, 444] width 131 height 36
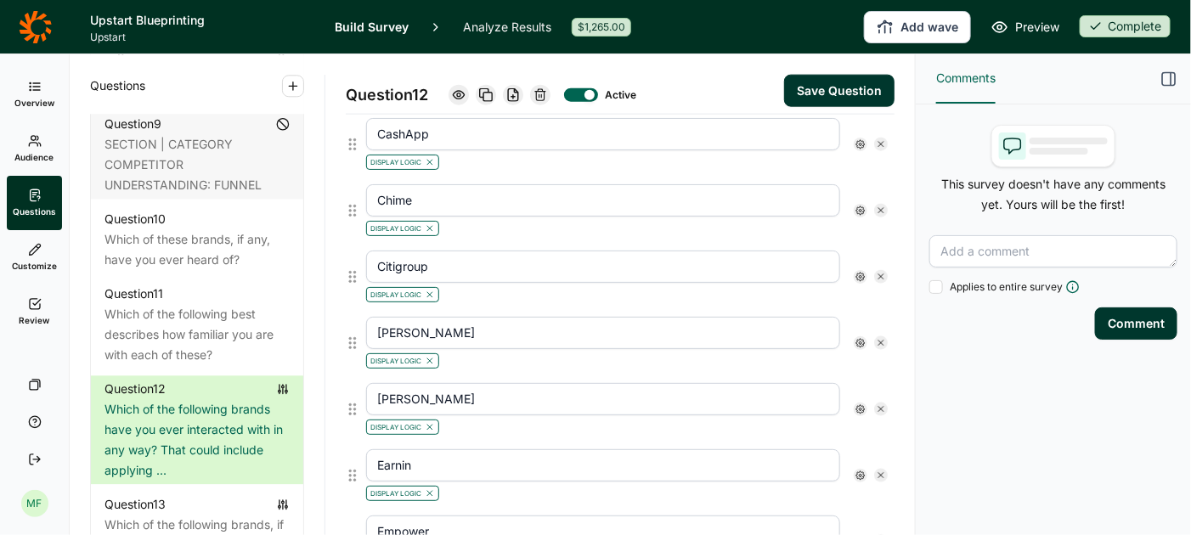
scroll to position [827, 0]
click at [860, 141] on use at bounding box center [861, 145] width 8 height 8
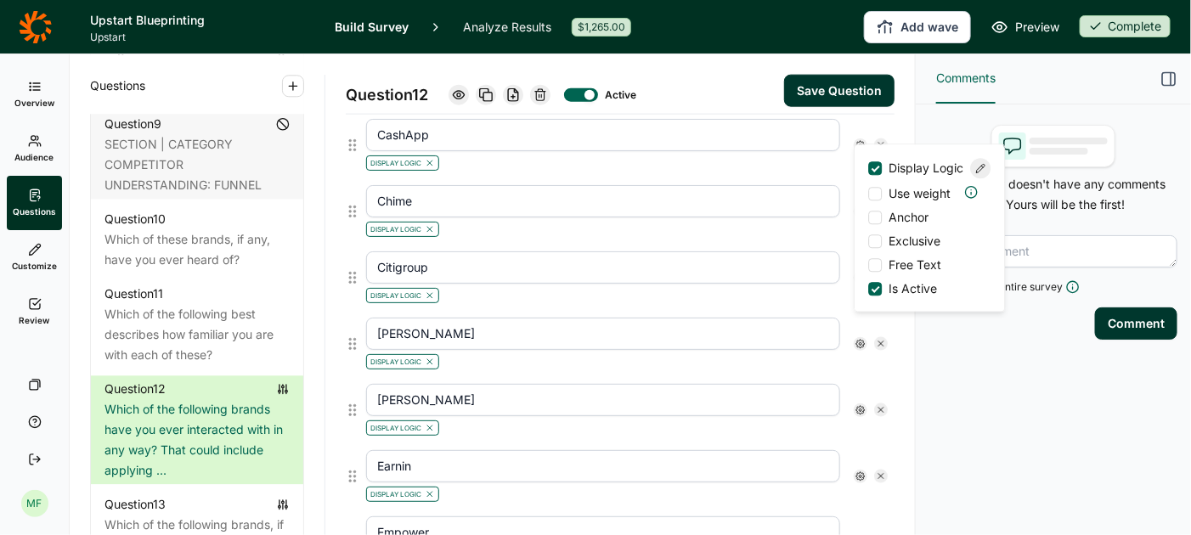
click at [980, 173] on use at bounding box center [981, 168] width 8 height 8
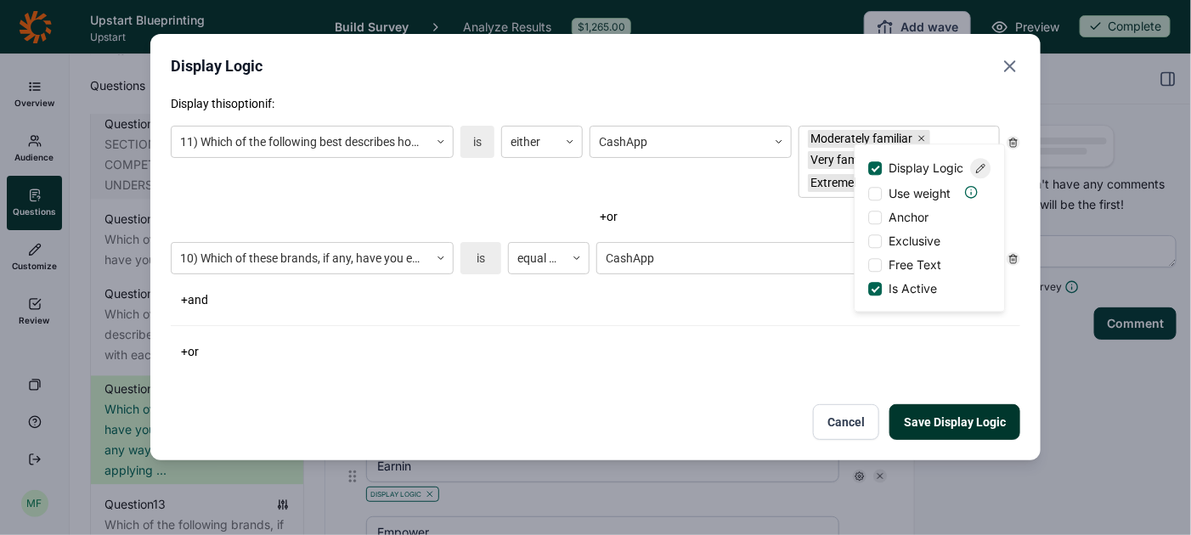
click at [766, 185] on div "CashApp" at bounding box center [690, 162] width 201 height 72
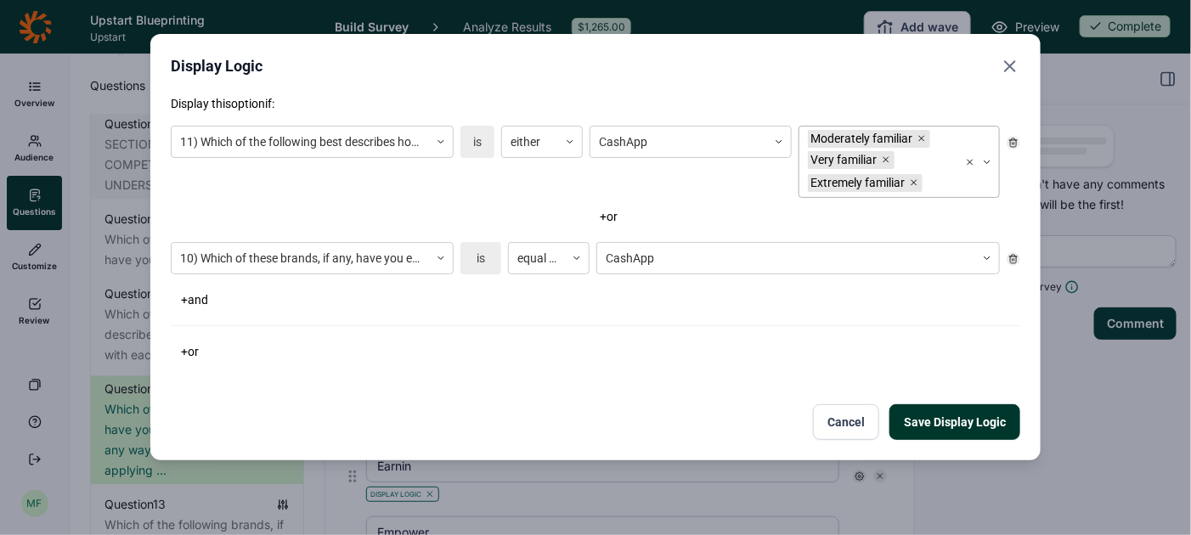
click at [902, 184] on div "Extremely familiar" at bounding box center [858, 183] width 101 height 18
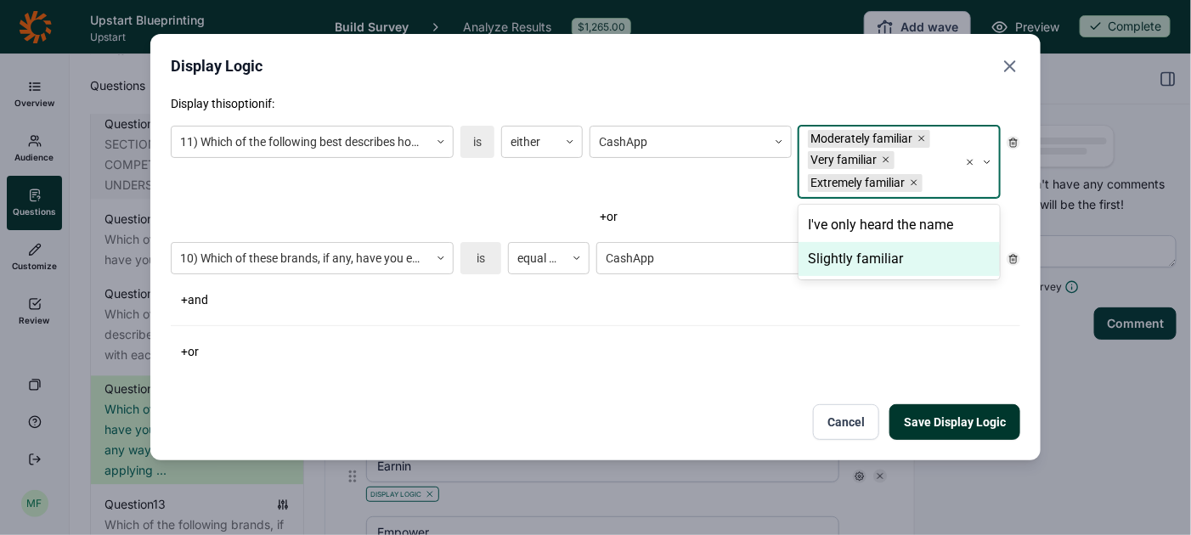
click at [881, 261] on div "Slightly familiar" at bounding box center [899, 259] width 201 height 34
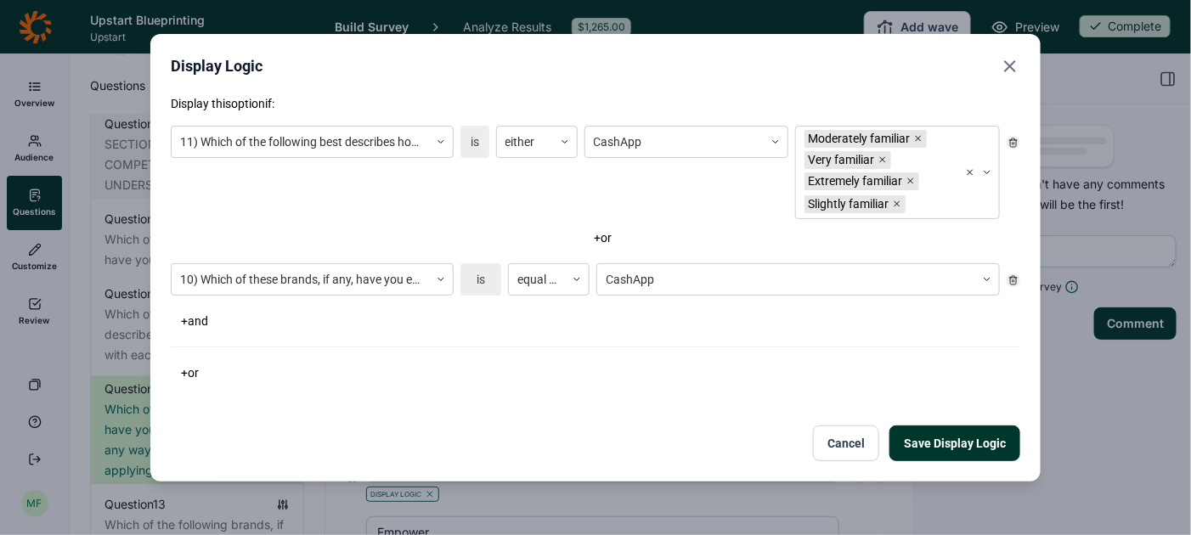
click at [952, 441] on button "Save Display Logic" at bounding box center [955, 444] width 131 height 36
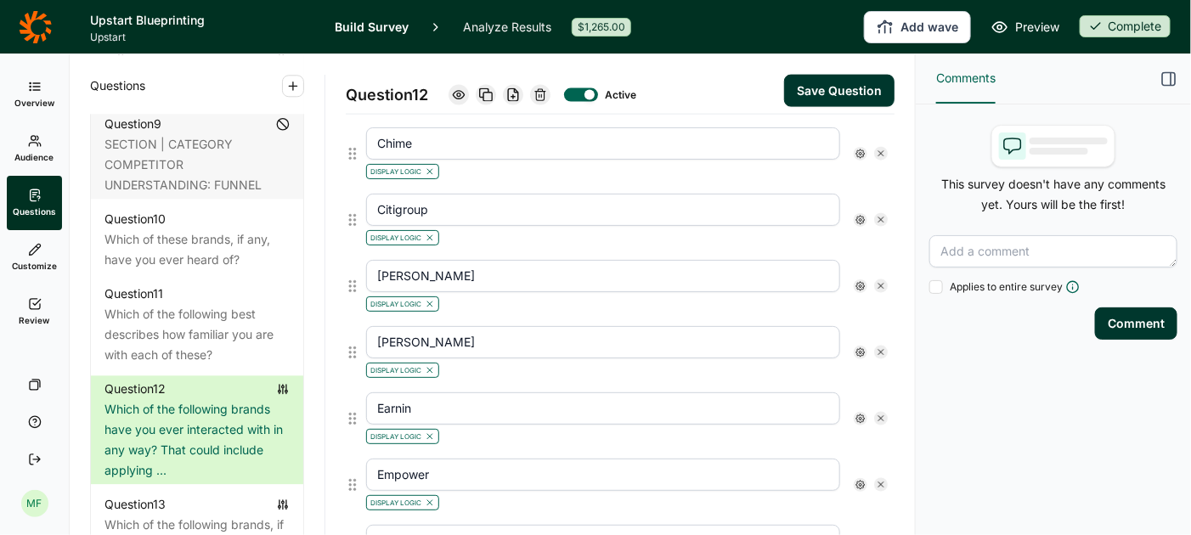
scroll to position [886, 0]
click at [860, 148] on use at bounding box center [861, 152] width 8 height 8
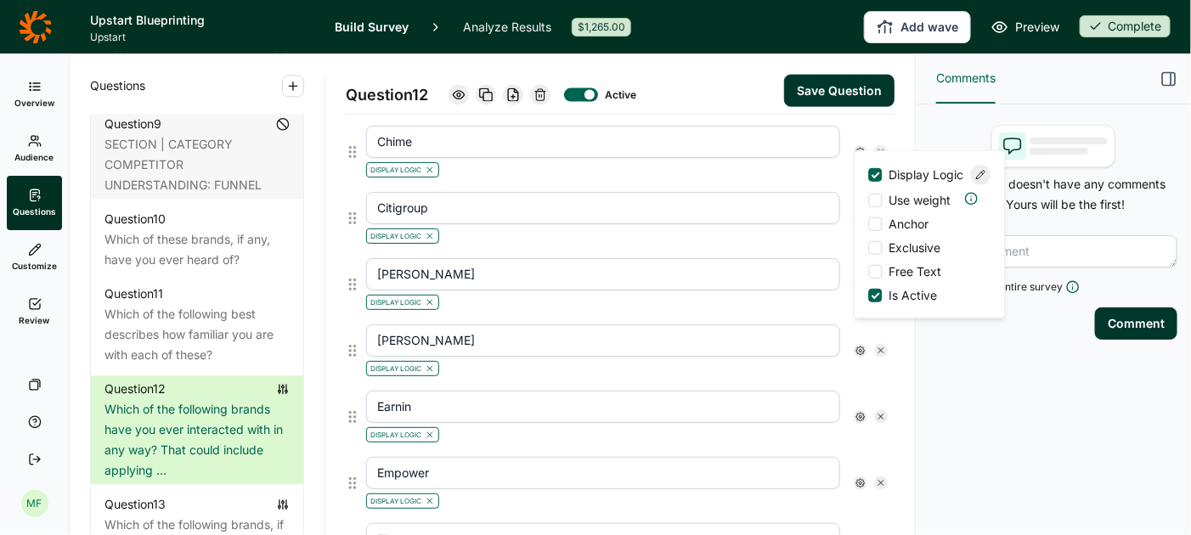
click at [983, 179] on use at bounding box center [981, 175] width 8 height 8
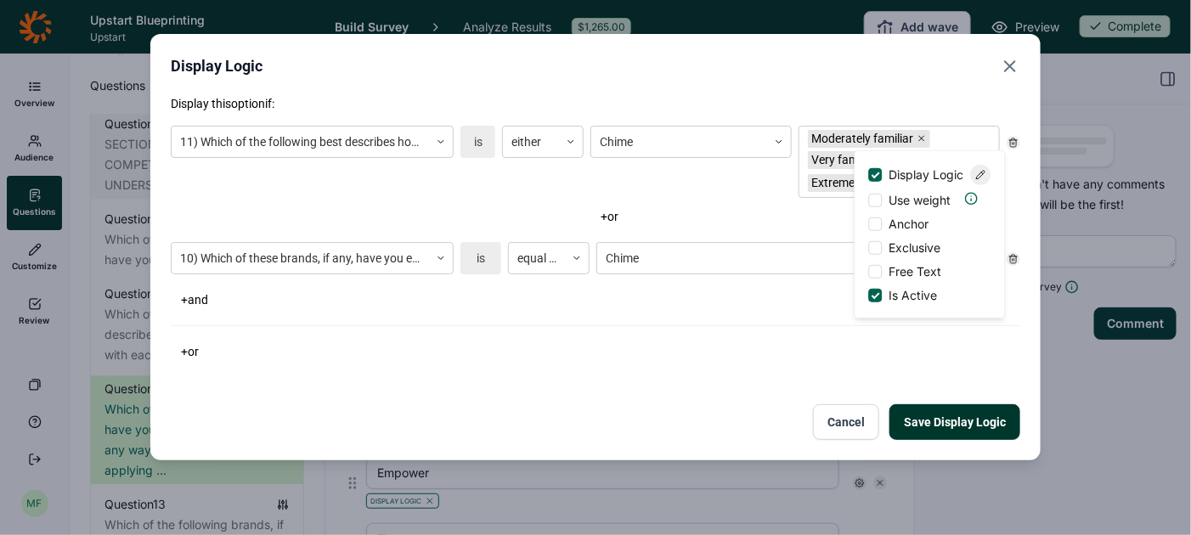
click at [767, 187] on div "Chime" at bounding box center [691, 162] width 201 height 72
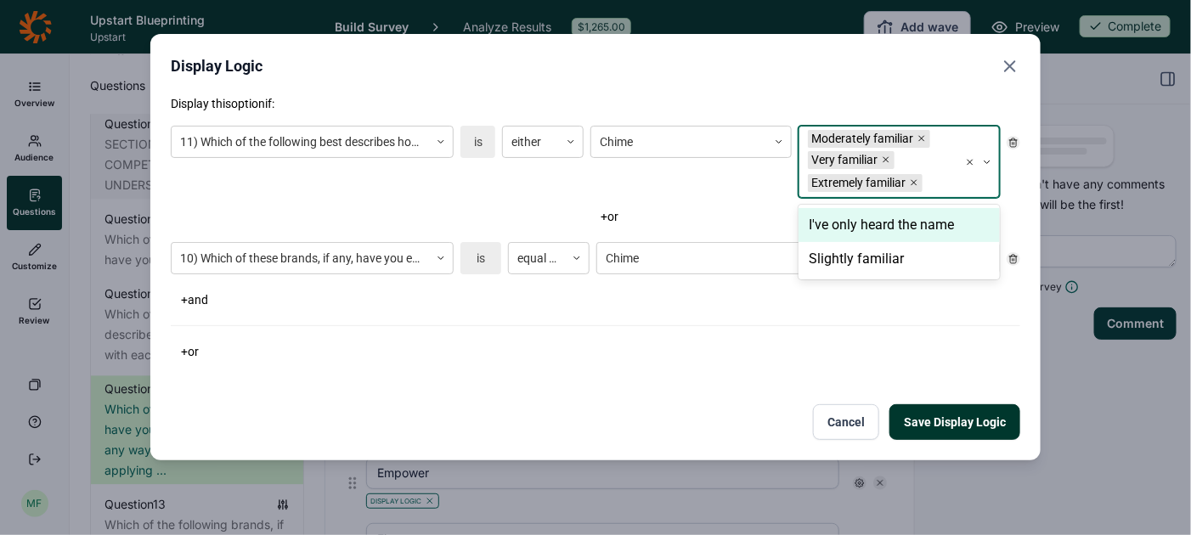
click at [852, 180] on div "Extremely familiar" at bounding box center [858, 183] width 101 height 18
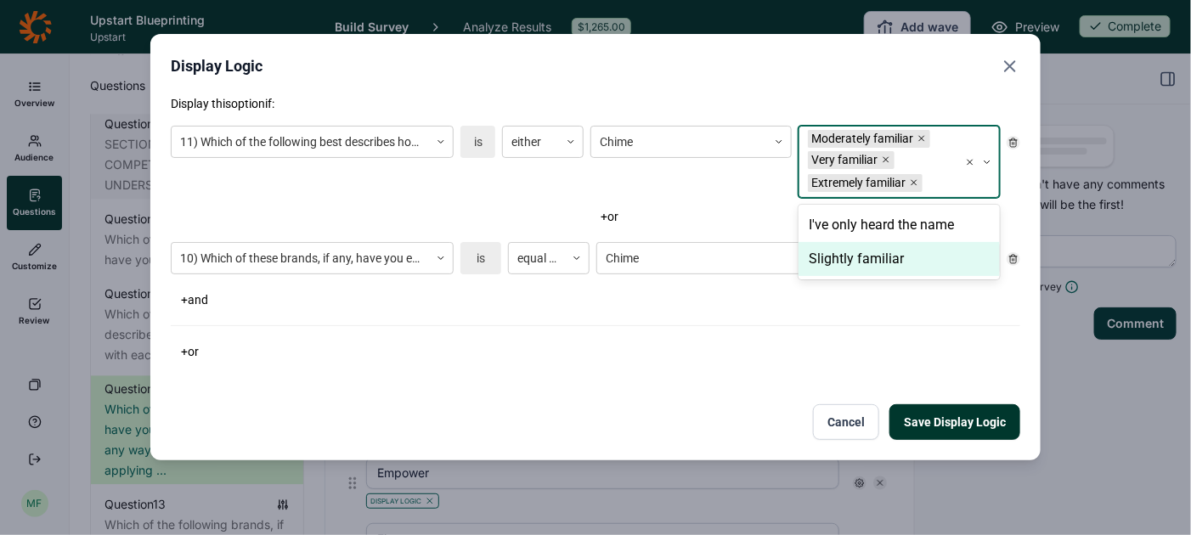
click at [852, 260] on div "Slightly familiar" at bounding box center [899, 259] width 201 height 34
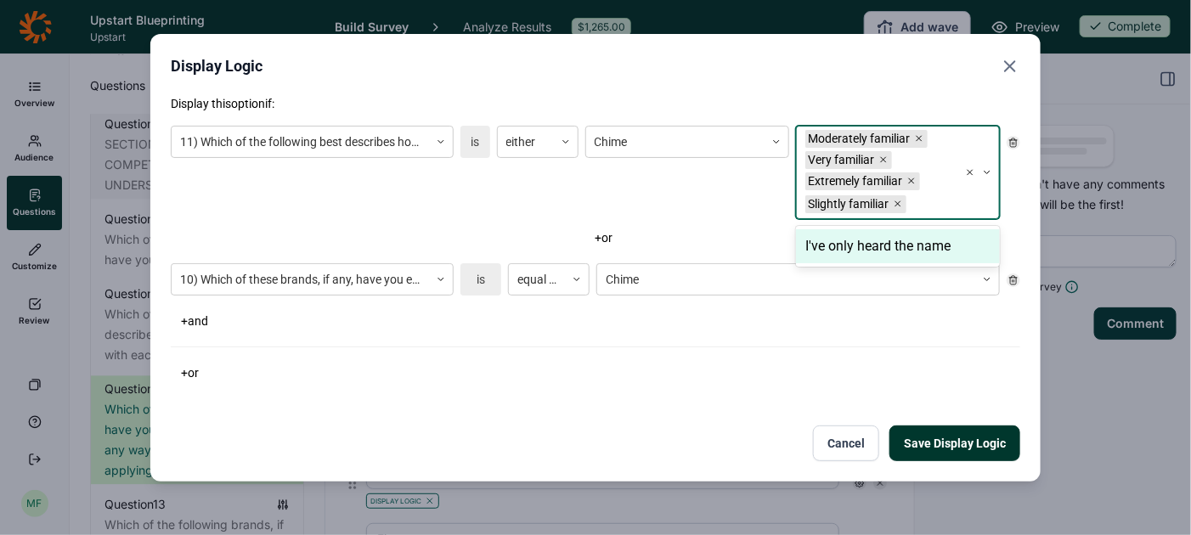
click at [938, 442] on button "Save Display Logic" at bounding box center [955, 444] width 131 height 36
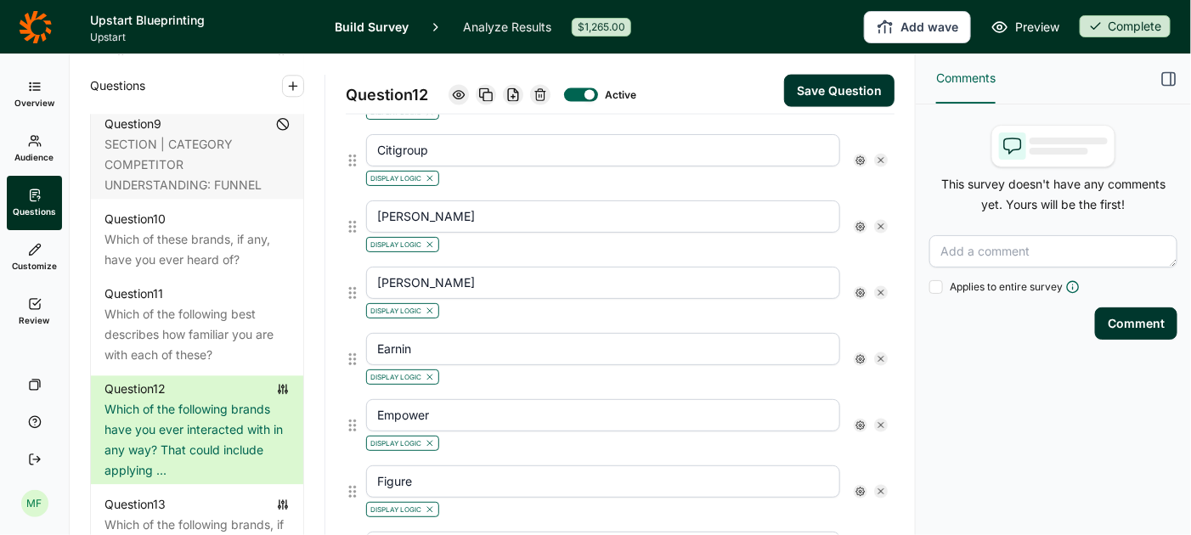
scroll to position [947, 0]
click at [861, 154] on use at bounding box center [861, 158] width 8 height 8
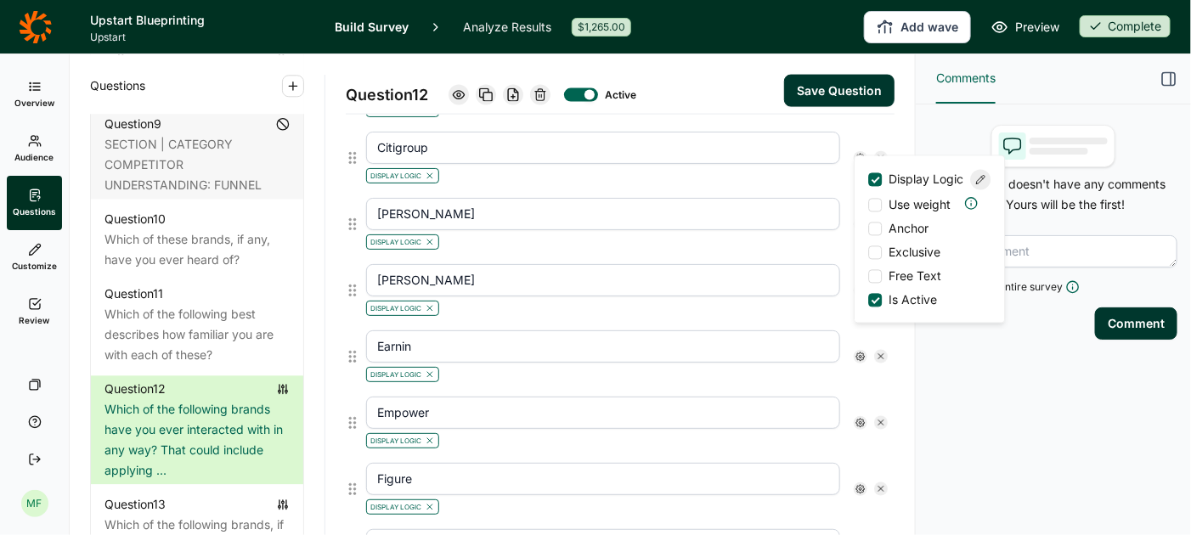
click at [981, 184] on use at bounding box center [981, 180] width 8 height 8
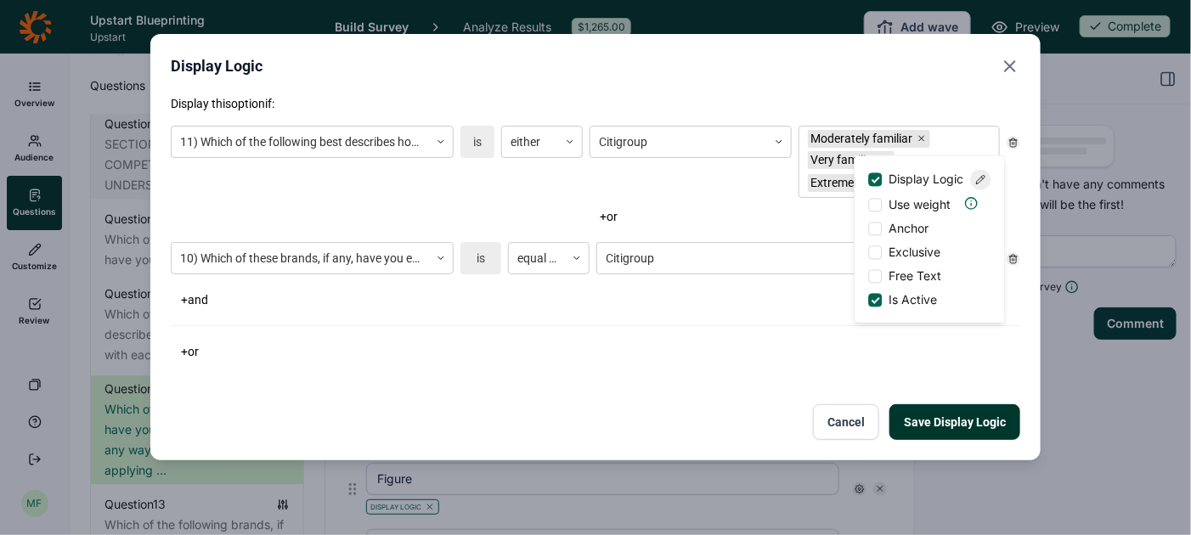
click at [754, 201] on div "Citigroup Moderately familiar Very familiar Extremely familiar + or" at bounding box center [795, 177] width 410 height 103
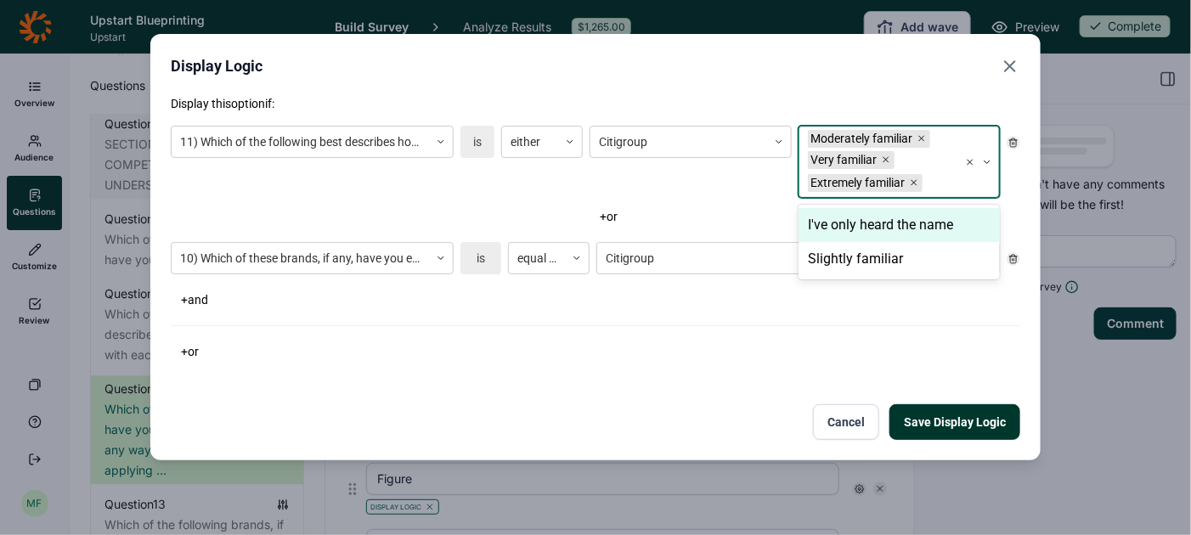
click at [857, 167] on div "Very familiar" at bounding box center [844, 160] width 73 height 18
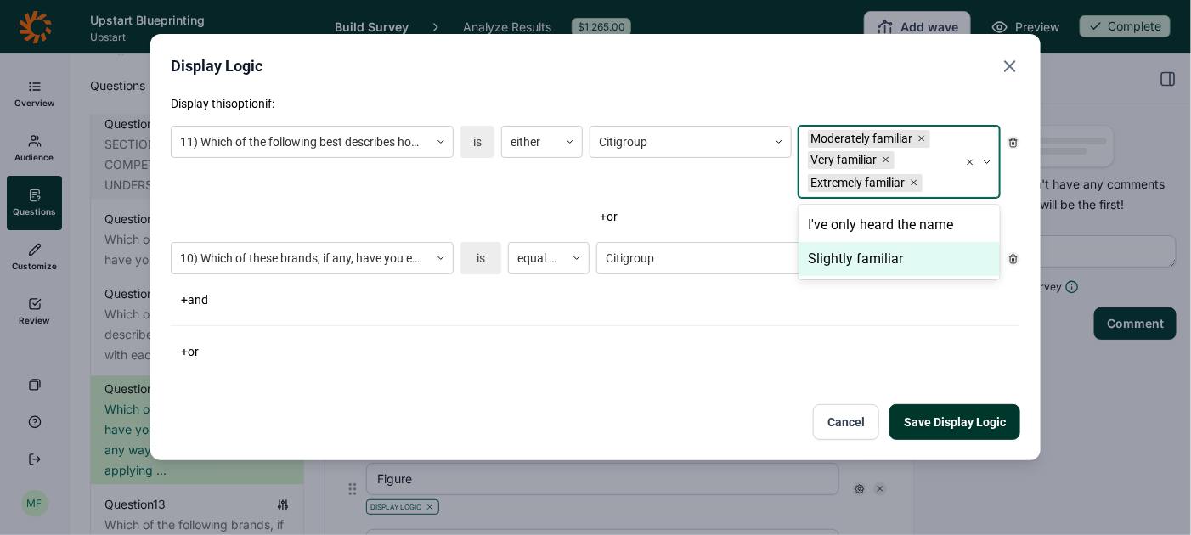
click at [855, 260] on div "Slightly familiar" at bounding box center [899, 259] width 201 height 34
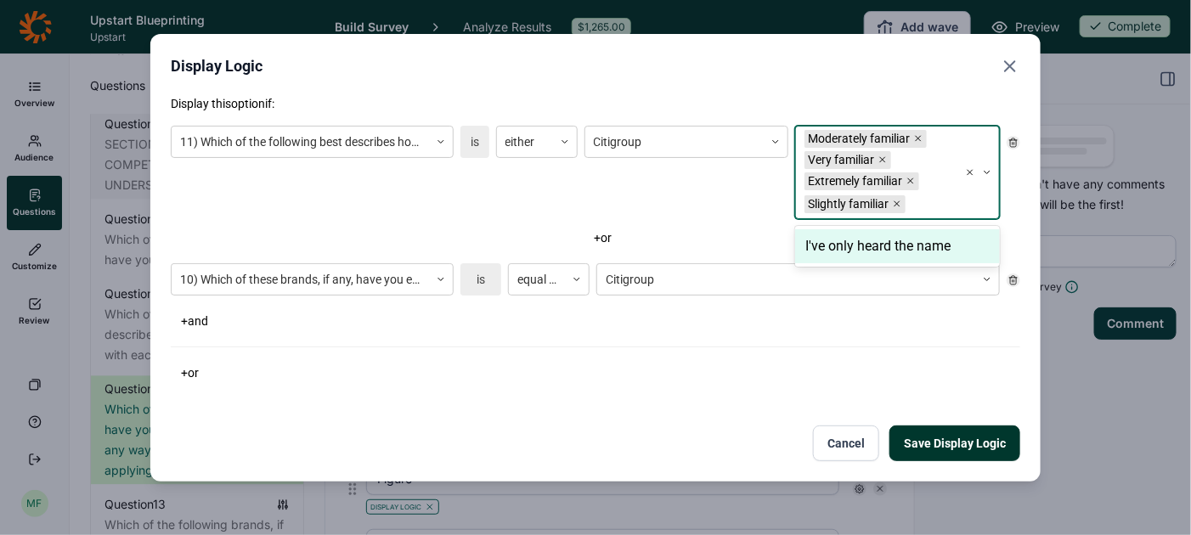
click at [931, 446] on button "Save Display Logic" at bounding box center [955, 444] width 131 height 36
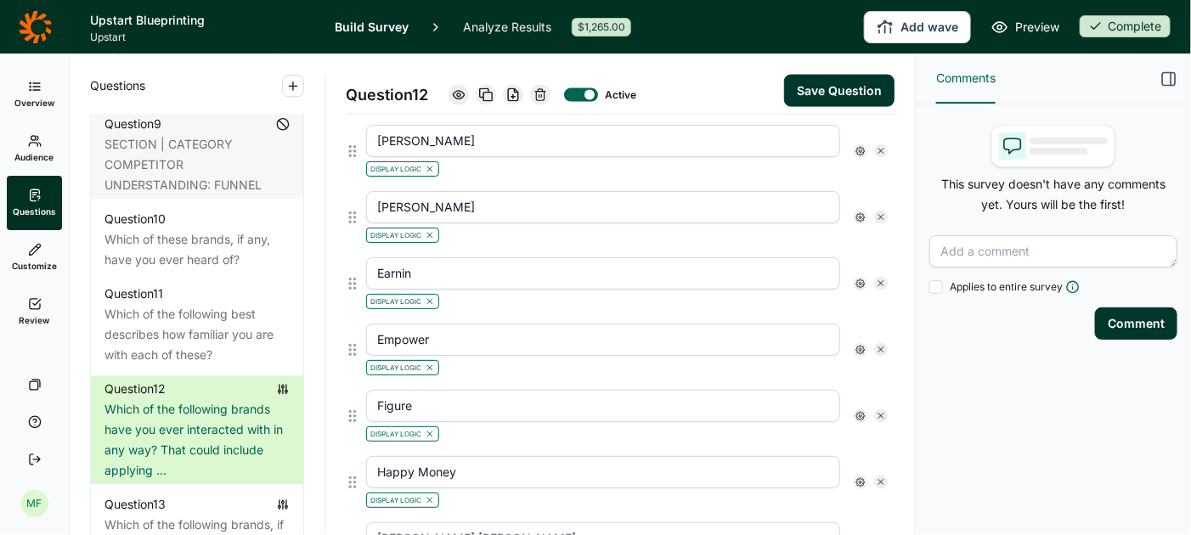
scroll to position [1025, 0]
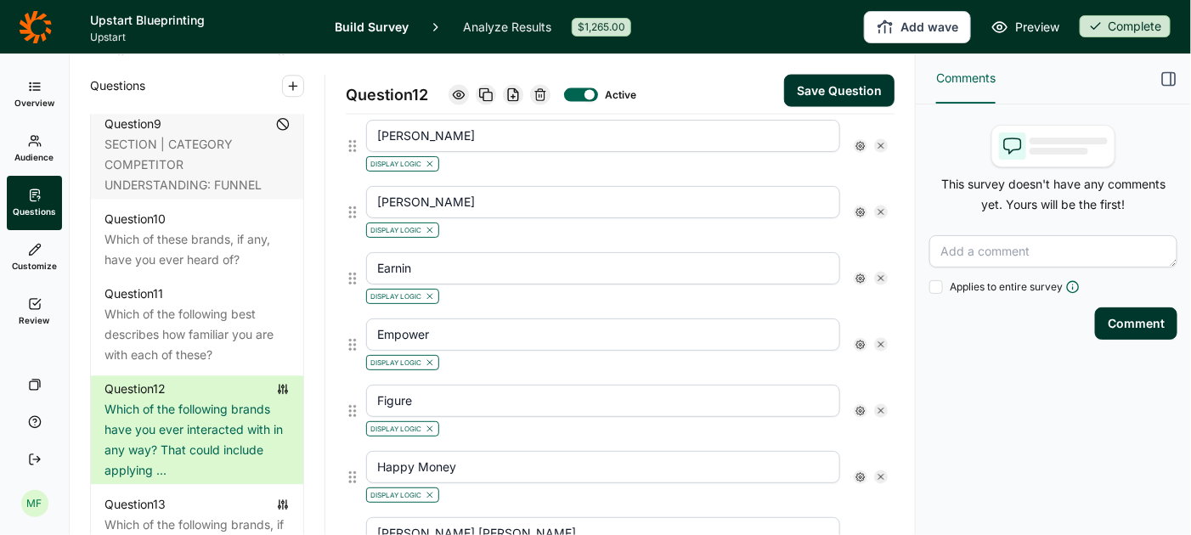
click at [859, 141] on icon at bounding box center [861, 146] width 10 height 10
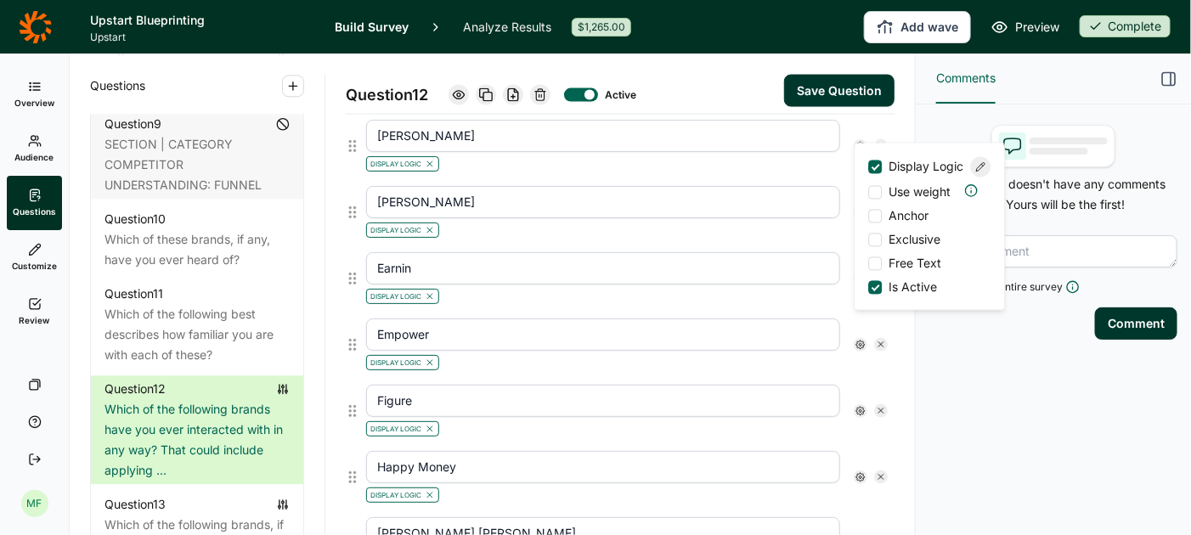
click at [981, 172] on use at bounding box center [981, 167] width 8 height 8
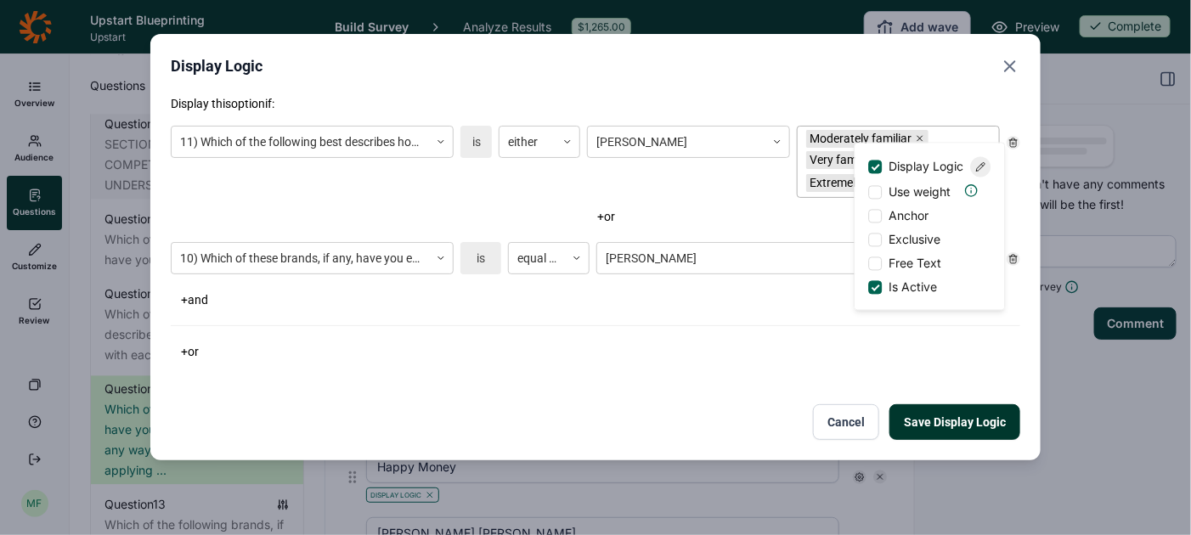
click at [825, 157] on div "Very familiar" at bounding box center [842, 160] width 73 height 18
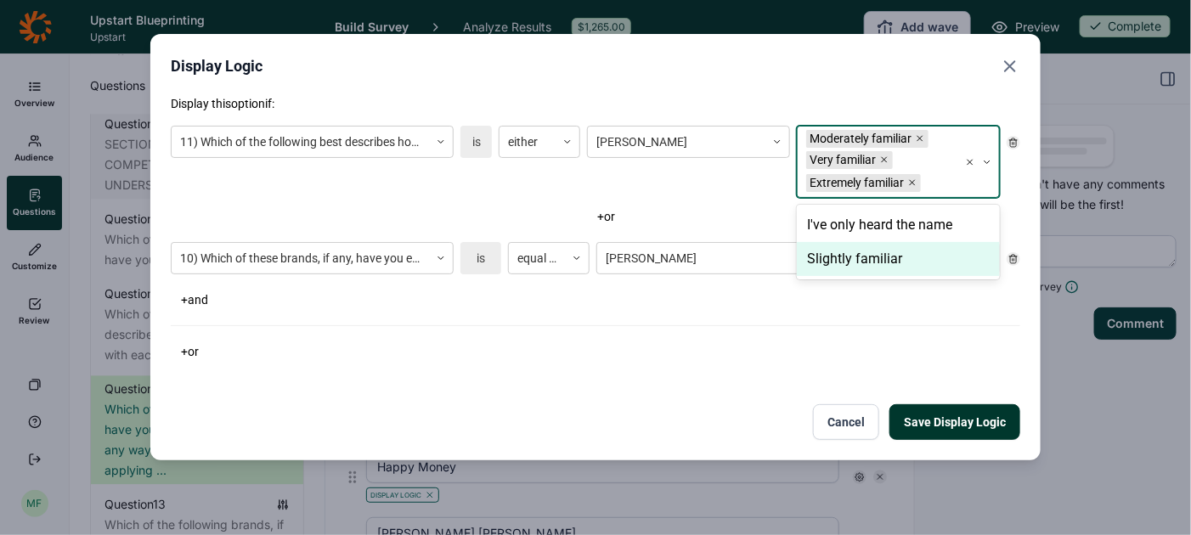
click at [833, 254] on div "Slightly familiar" at bounding box center [898, 259] width 203 height 34
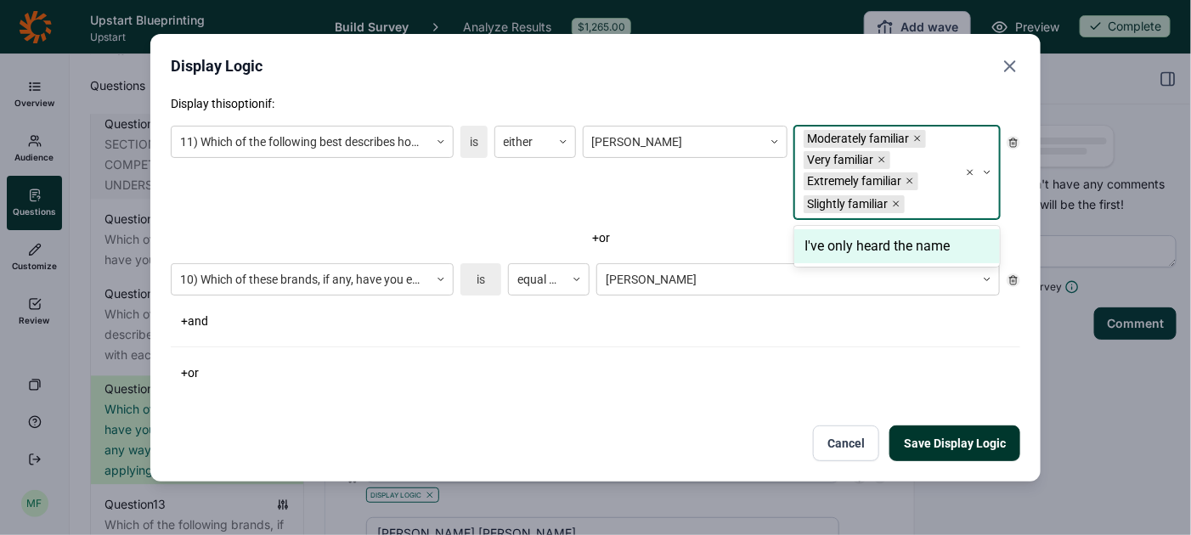
click at [948, 441] on button "Save Display Logic" at bounding box center [955, 444] width 131 height 36
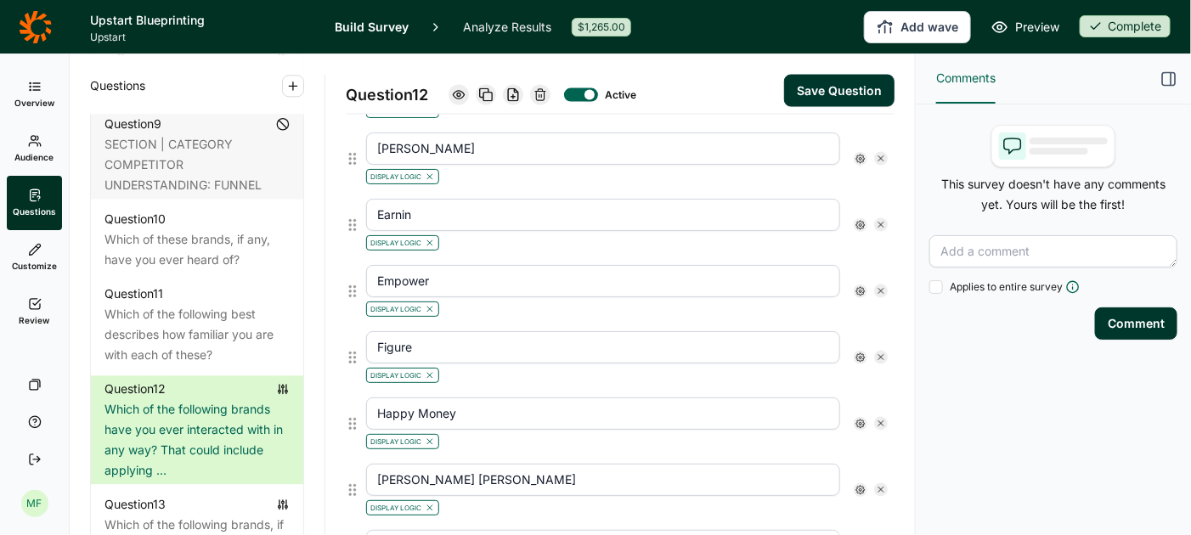
scroll to position [1062, 0]
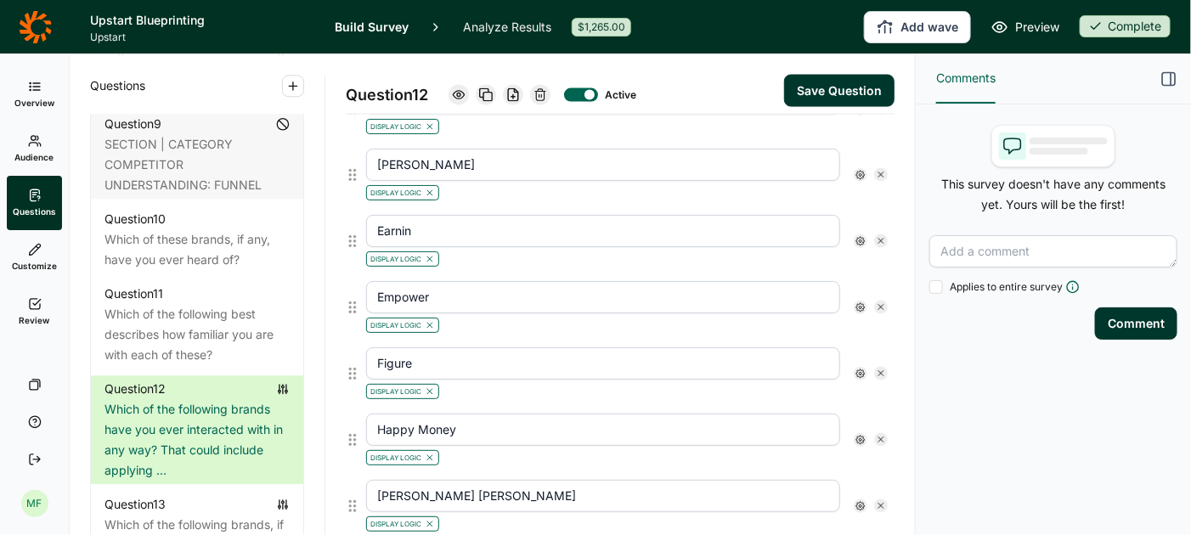
click at [862, 171] on use at bounding box center [861, 175] width 8 height 8
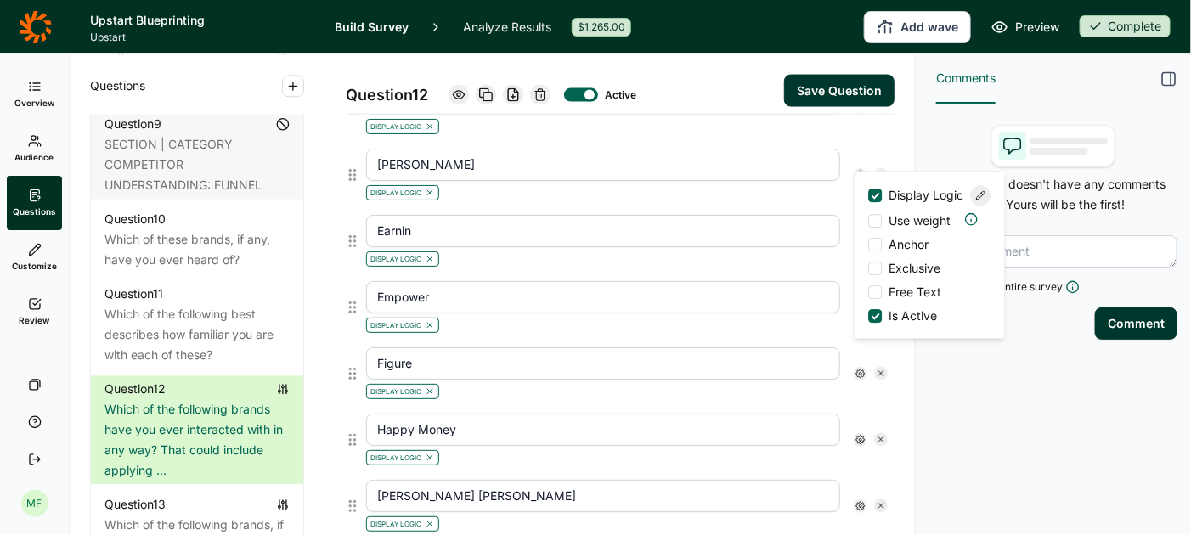
click at [977, 200] on icon at bounding box center [981, 195] width 10 height 10
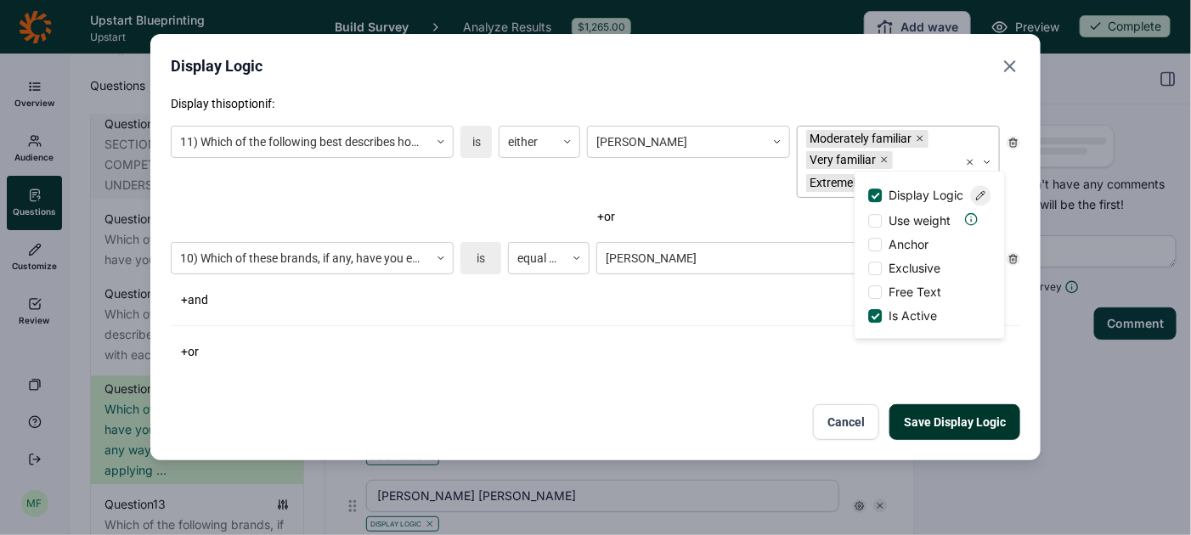
click at [950, 137] on div "Moderately familiar Very familiar Extremely familiar" at bounding box center [878, 162] width 161 height 71
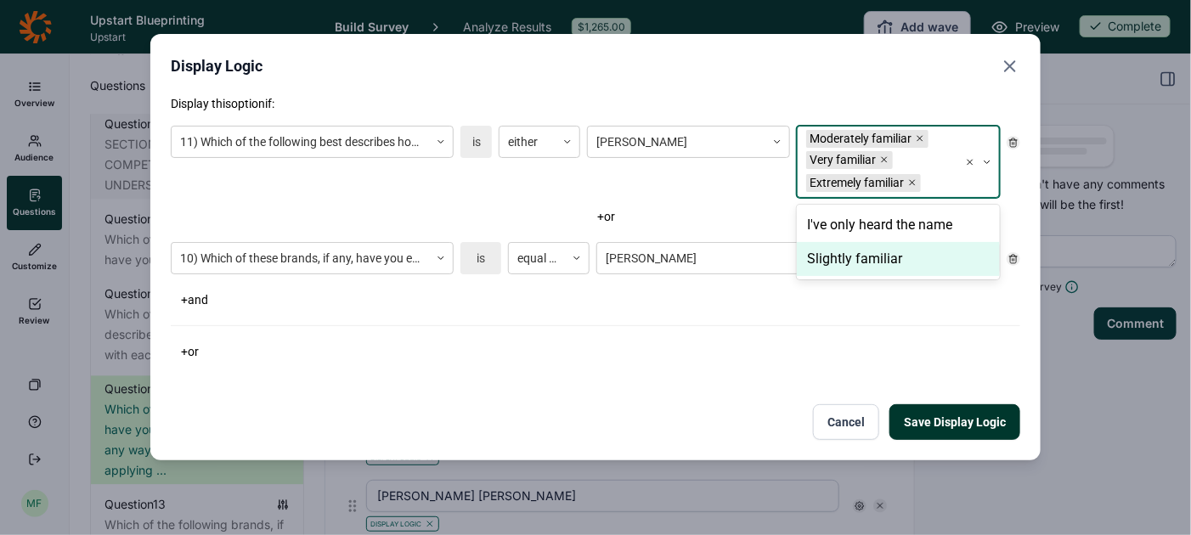
click at [881, 255] on div "Slightly familiar" at bounding box center [898, 259] width 203 height 34
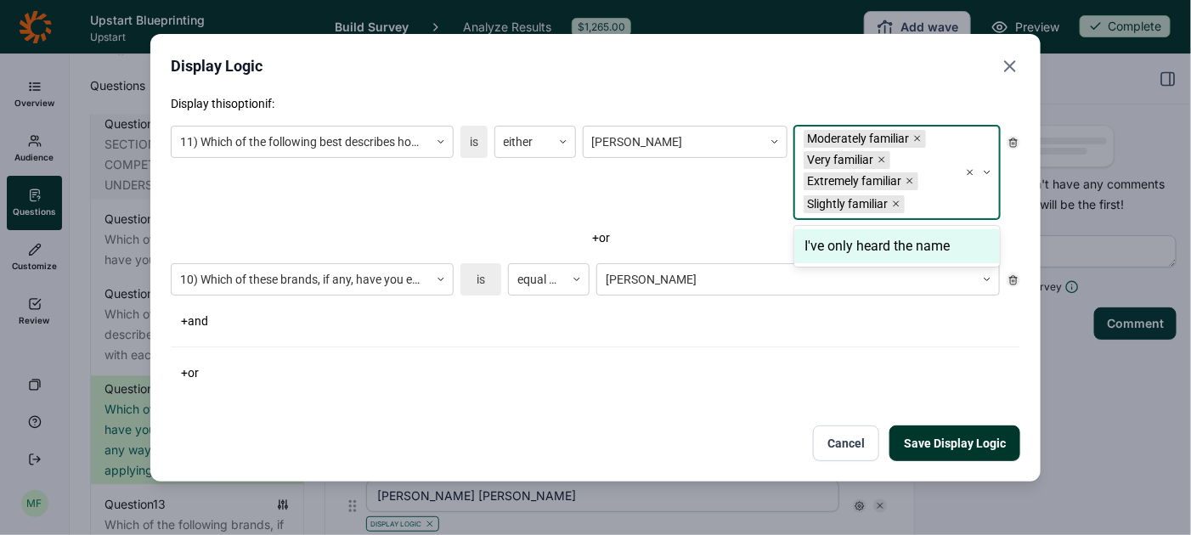
click at [955, 434] on button "Save Display Logic" at bounding box center [955, 444] width 131 height 36
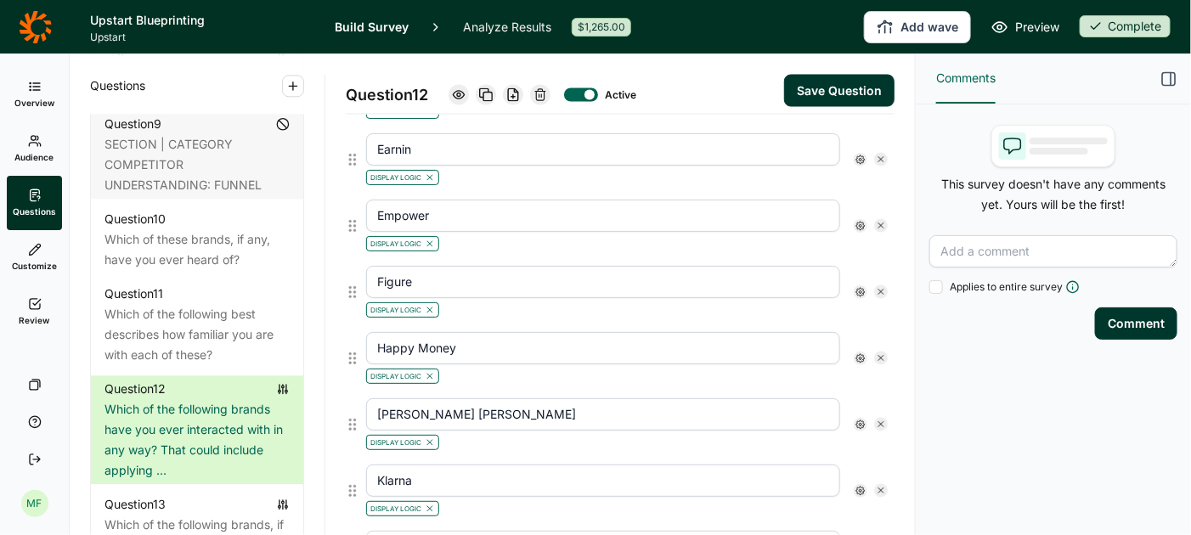
scroll to position [1150, 0]
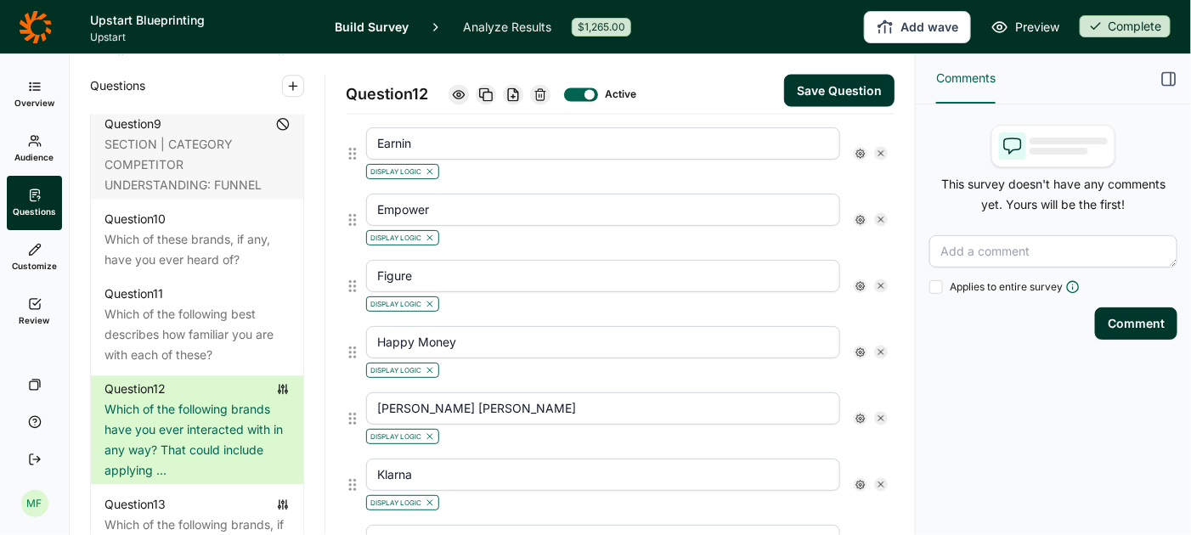
click at [862, 149] on icon at bounding box center [861, 154] width 10 height 10
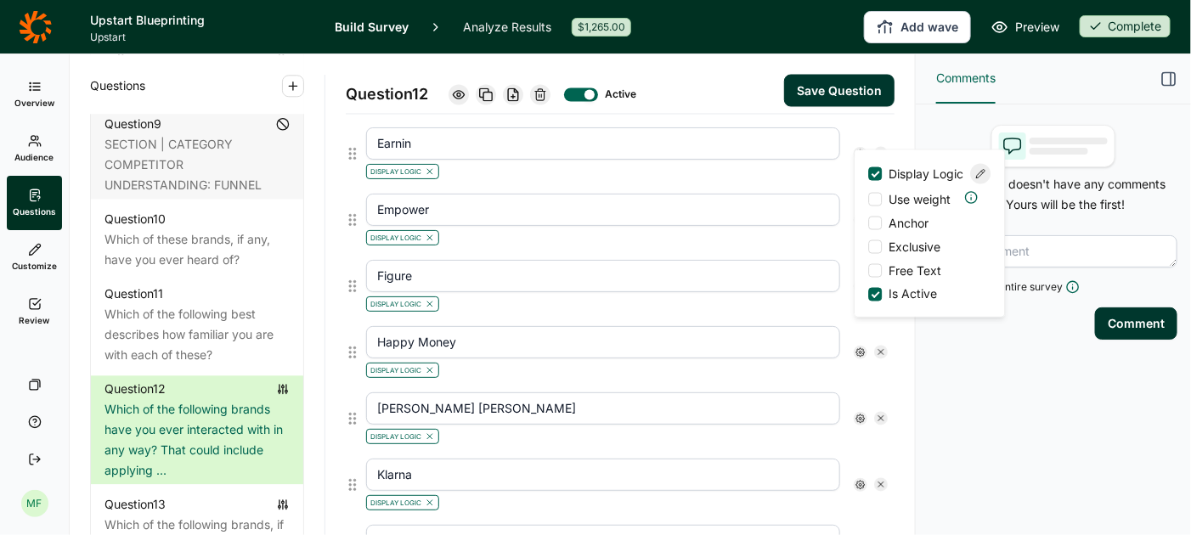
click at [985, 179] on icon at bounding box center [981, 174] width 10 height 10
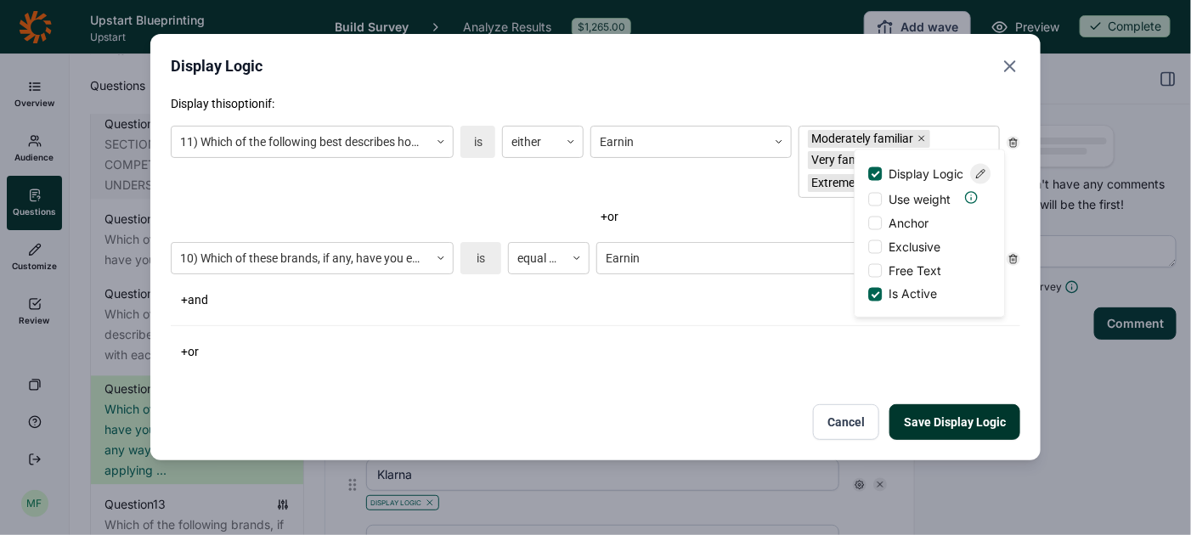
click at [785, 181] on div "Earnin" at bounding box center [691, 162] width 201 height 72
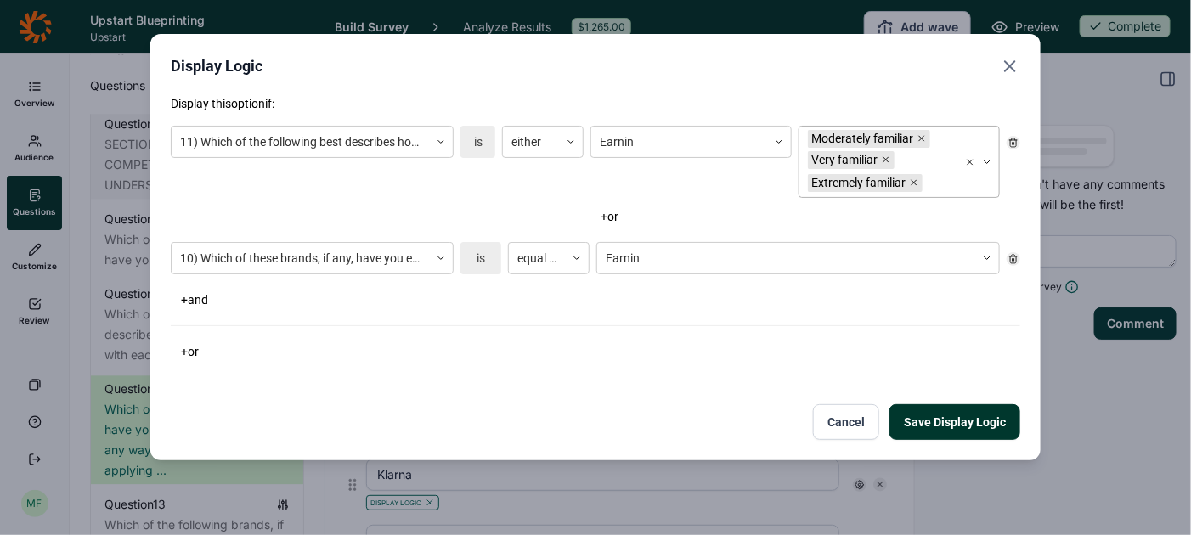
click at [852, 170] on div "Moderately familiar Very familiar Extremely familiar" at bounding box center [879, 162] width 159 height 71
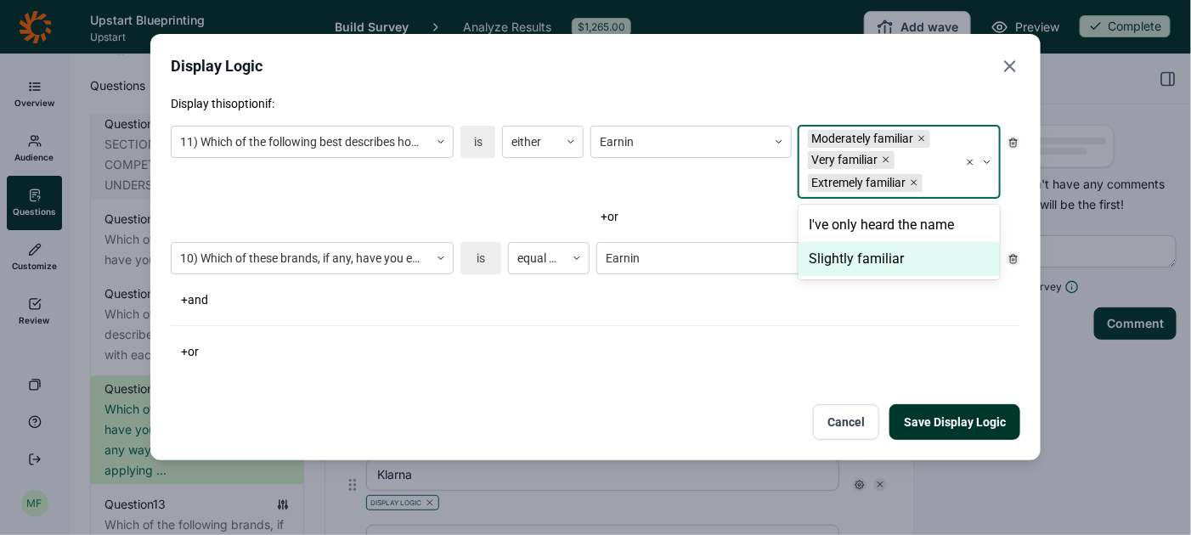
click at [859, 256] on div "Slightly familiar" at bounding box center [899, 259] width 201 height 34
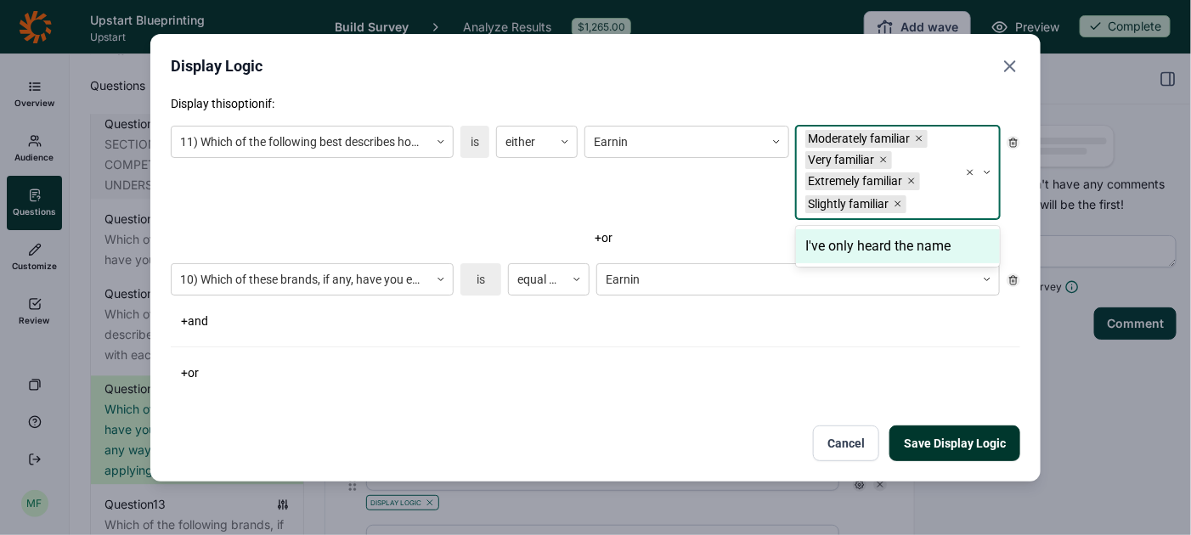
click at [925, 448] on button "Save Display Logic" at bounding box center [955, 444] width 131 height 36
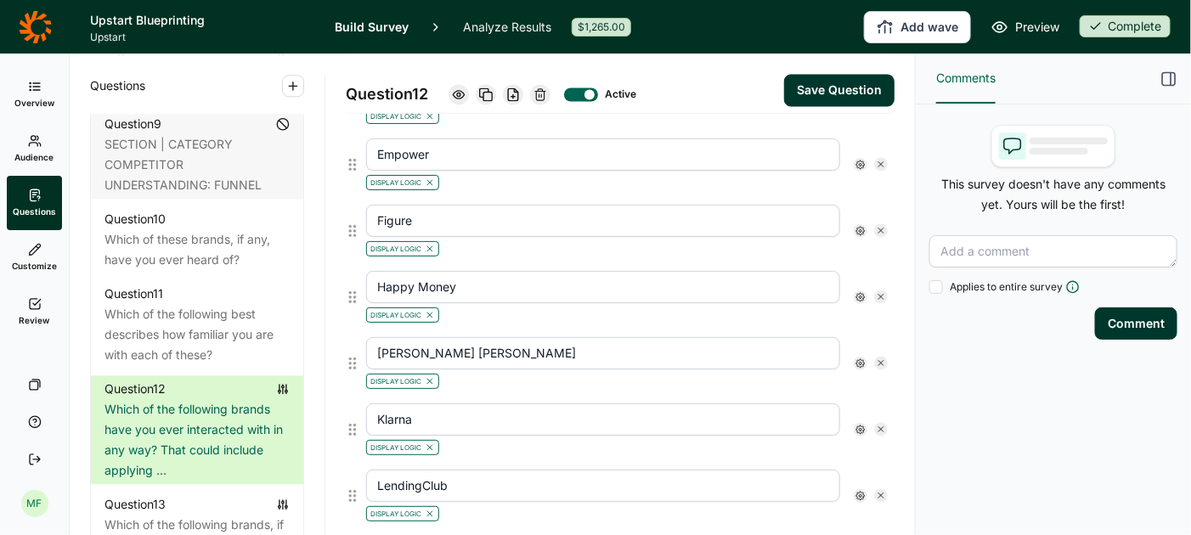
scroll to position [1220, 0]
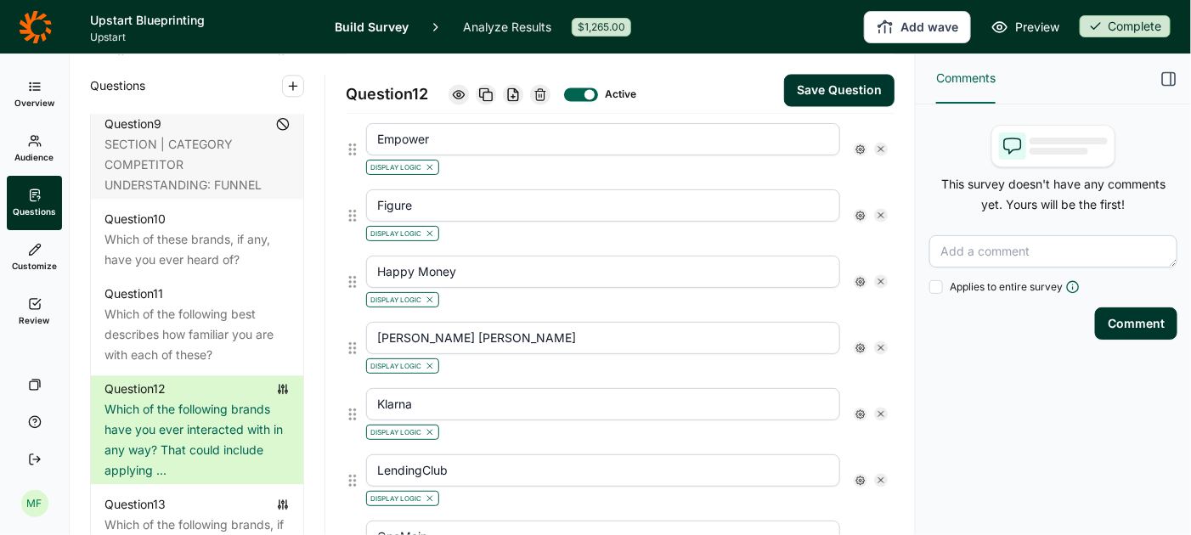
click at [862, 145] on use at bounding box center [861, 149] width 8 height 8
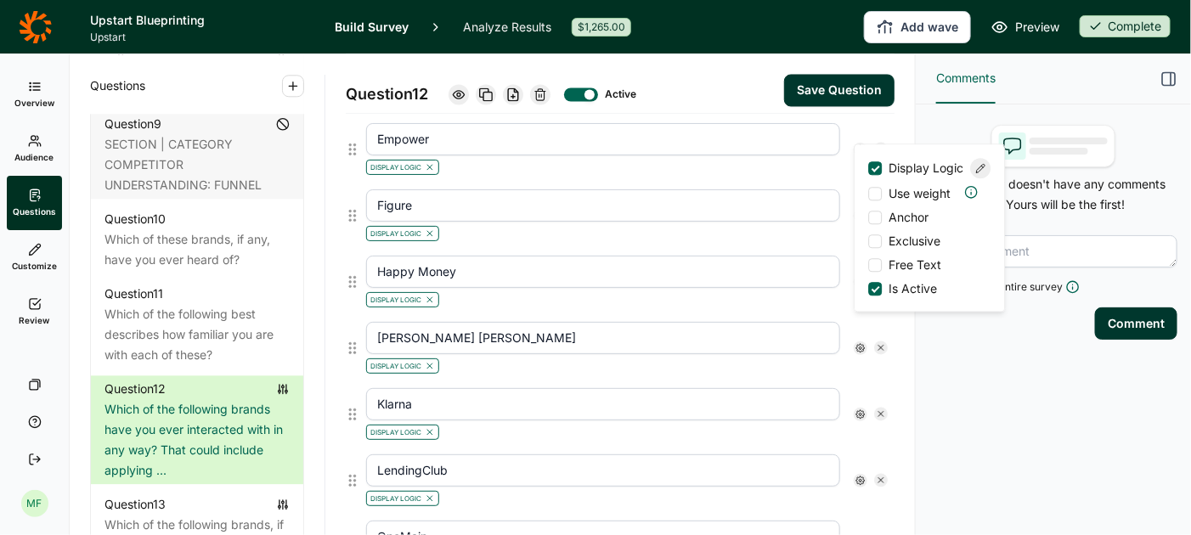
click at [977, 172] on icon at bounding box center [981, 168] width 10 height 10
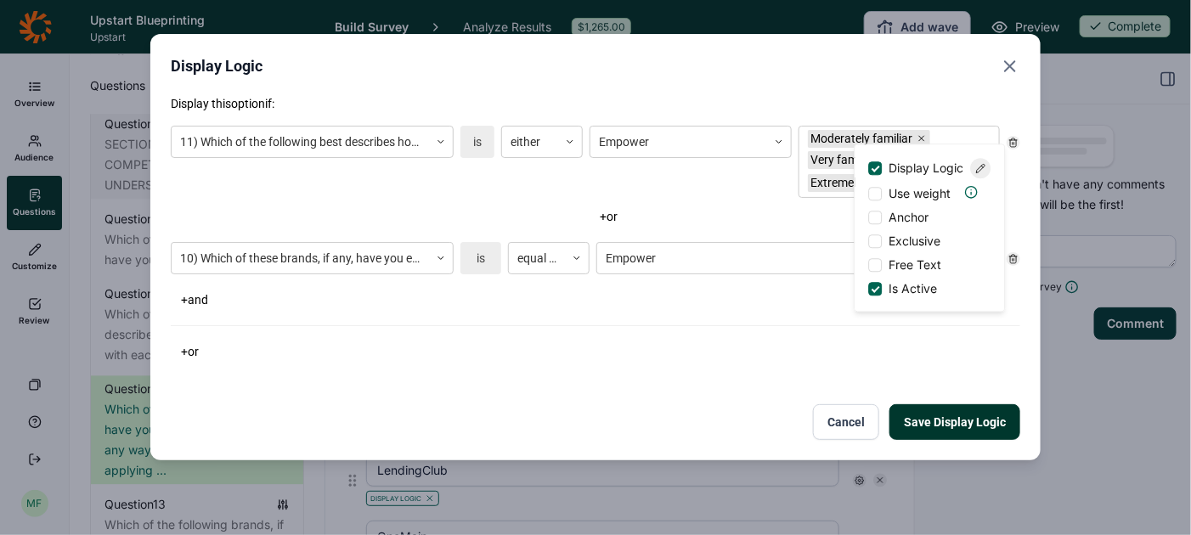
click at [833, 207] on div "+ or" at bounding box center [795, 217] width 410 height 24
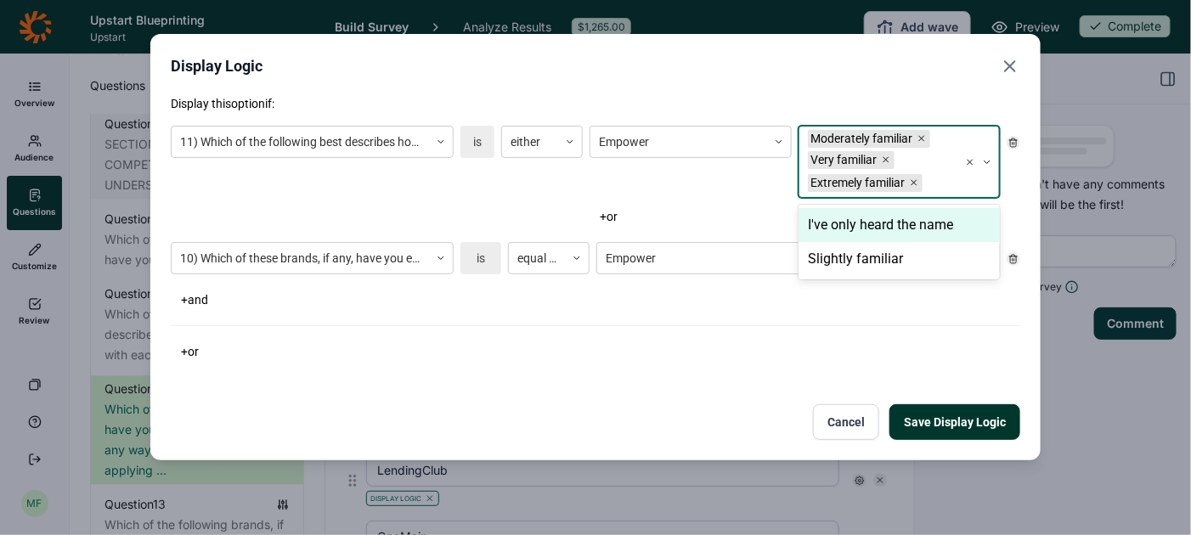
click at [908, 187] on div "Extremely familiar" at bounding box center [858, 183] width 101 height 18
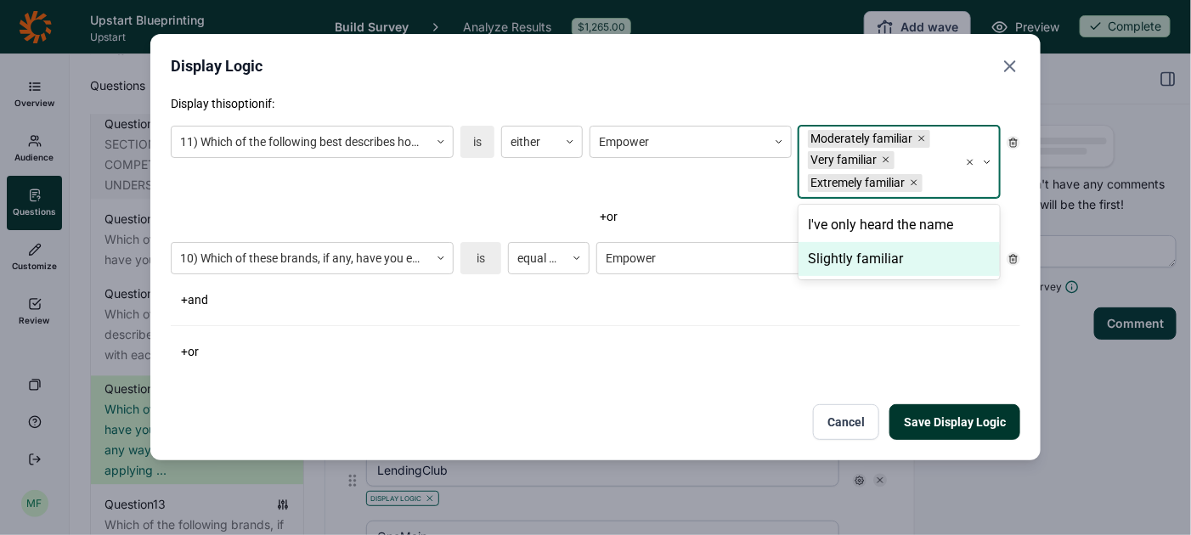
click at [902, 257] on div "Slightly familiar" at bounding box center [899, 259] width 201 height 34
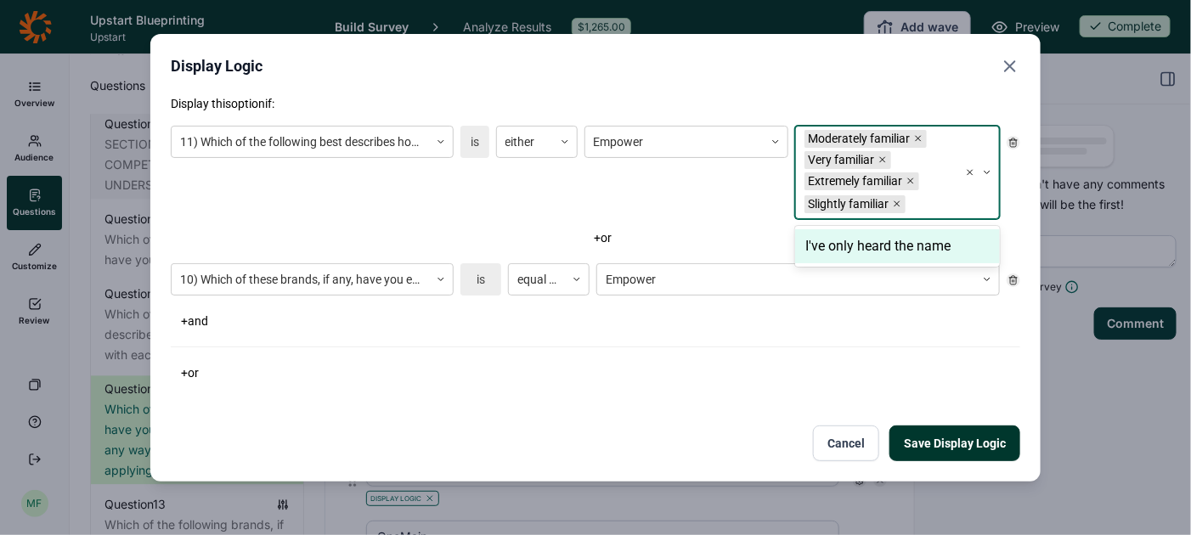
click at [941, 444] on button "Save Display Logic" at bounding box center [955, 444] width 131 height 36
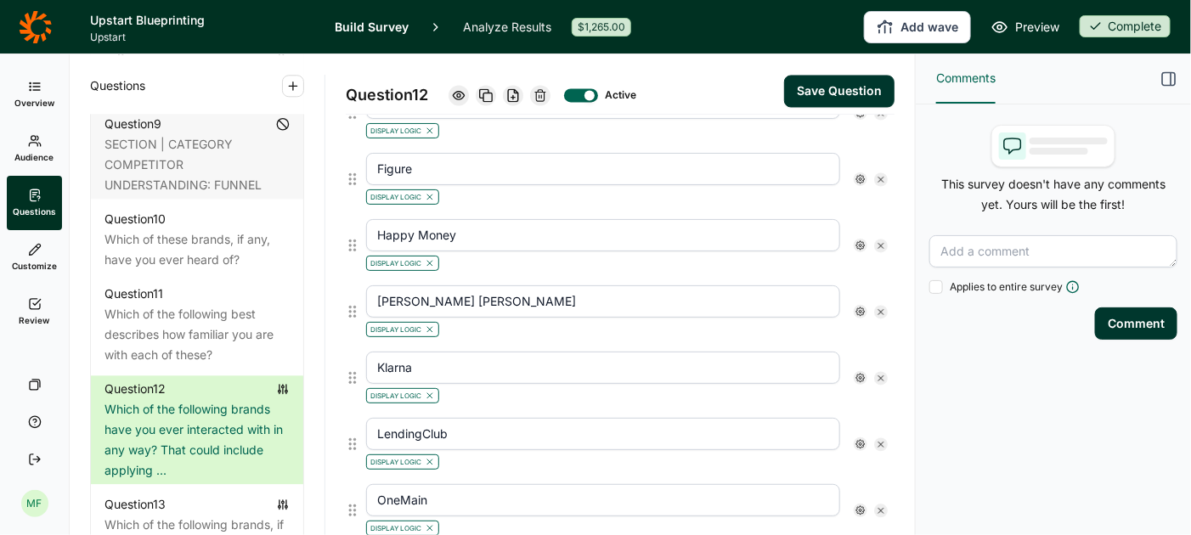
scroll to position [1264, 0]
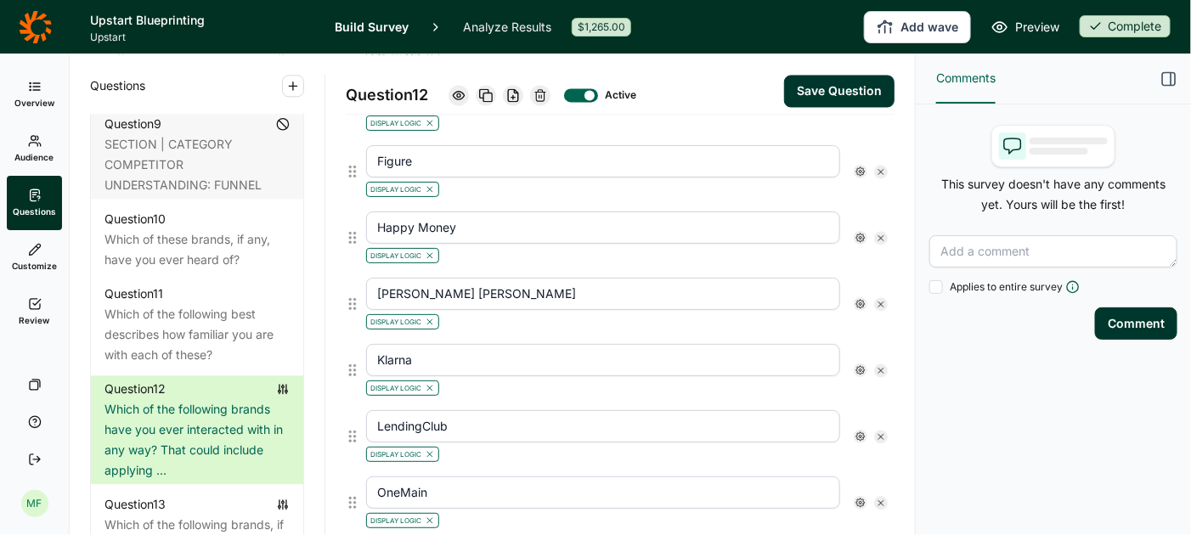
click at [859, 167] on icon at bounding box center [861, 172] width 10 height 10
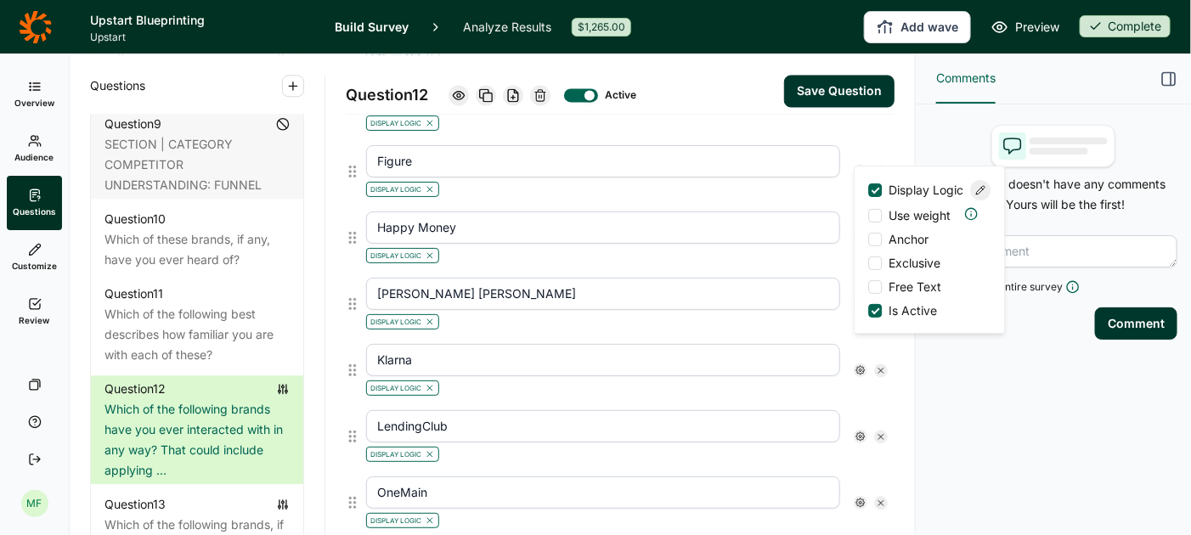
click at [980, 195] on icon at bounding box center [981, 190] width 10 height 10
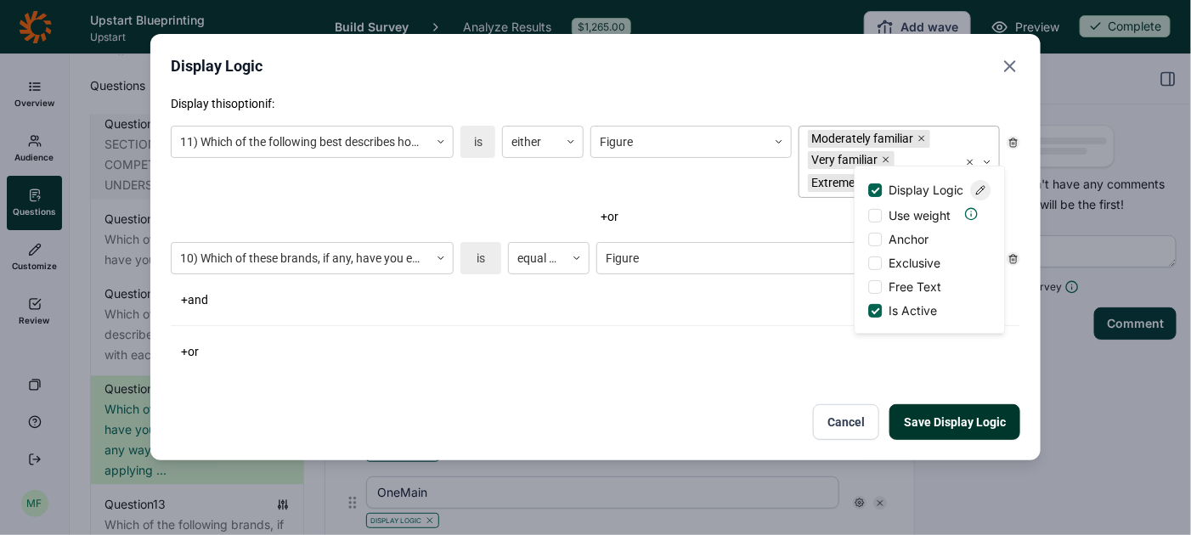
click at [833, 146] on div "Moderately familiar" at bounding box center [862, 139] width 109 height 18
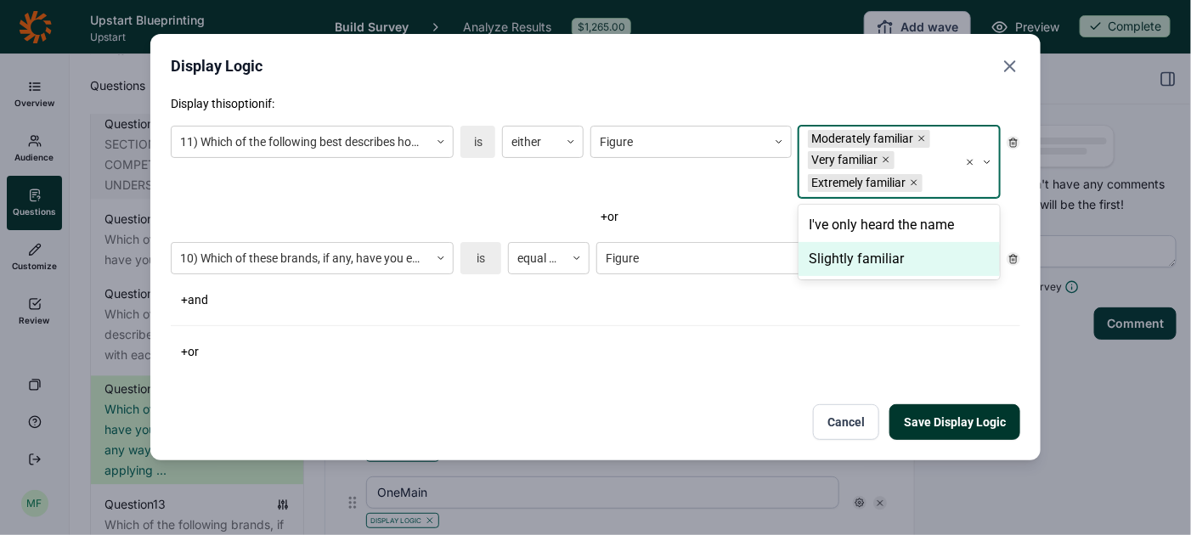
click at [835, 255] on div "Slightly familiar" at bounding box center [899, 259] width 201 height 34
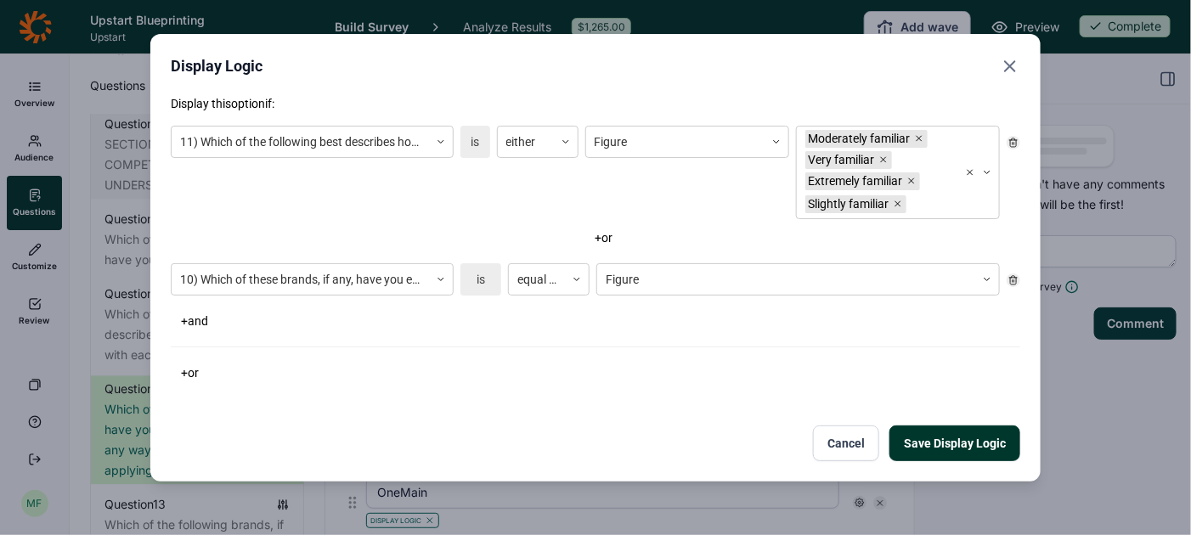
click at [941, 439] on button "Save Display Logic" at bounding box center [955, 444] width 131 height 36
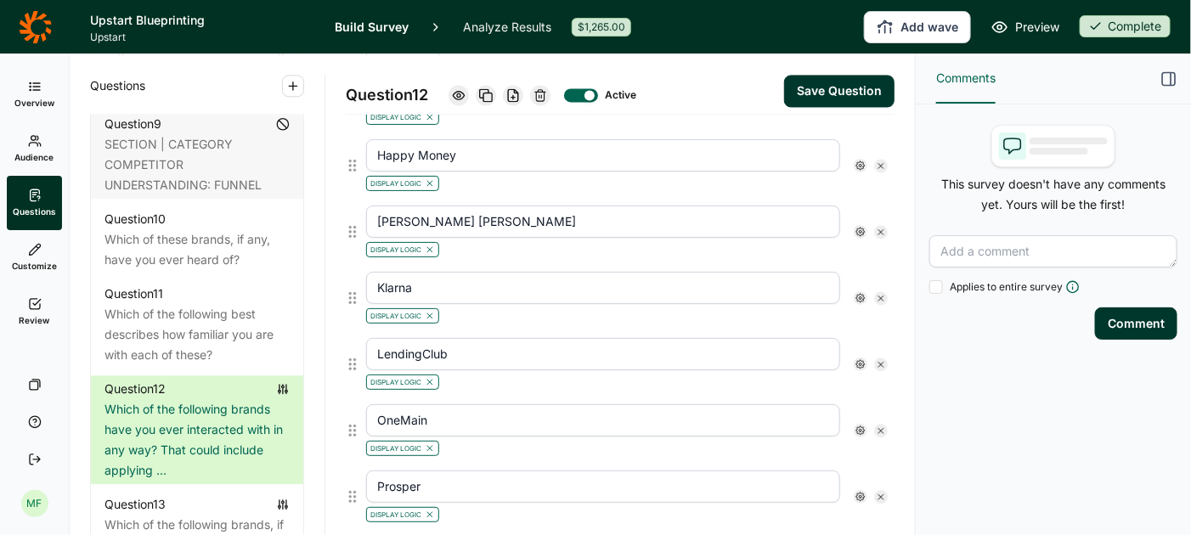
scroll to position [1342, 0]
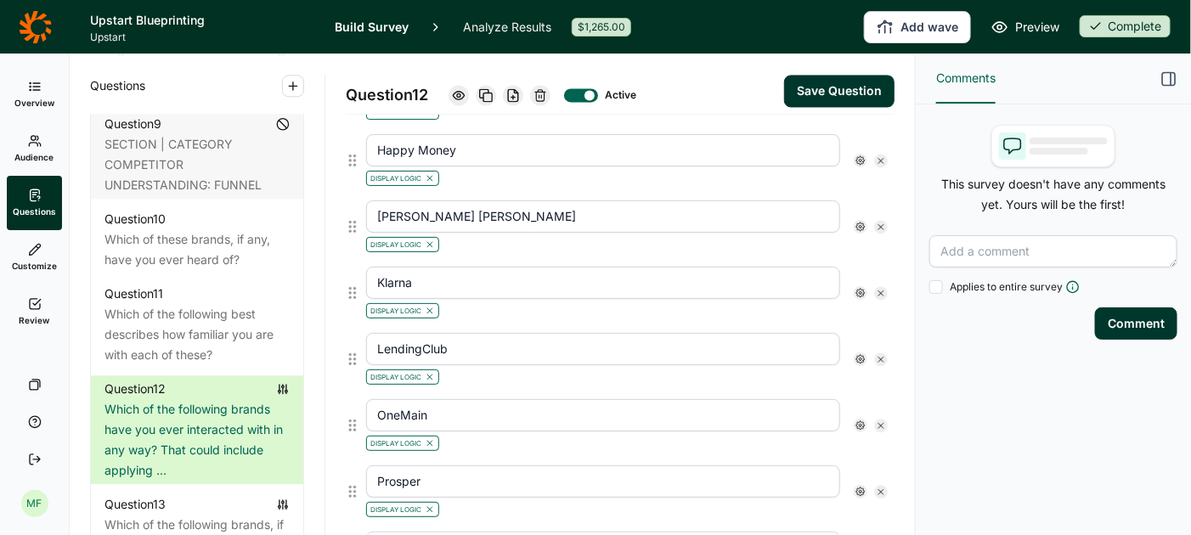
click at [863, 156] on icon at bounding box center [861, 161] width 10 height 10
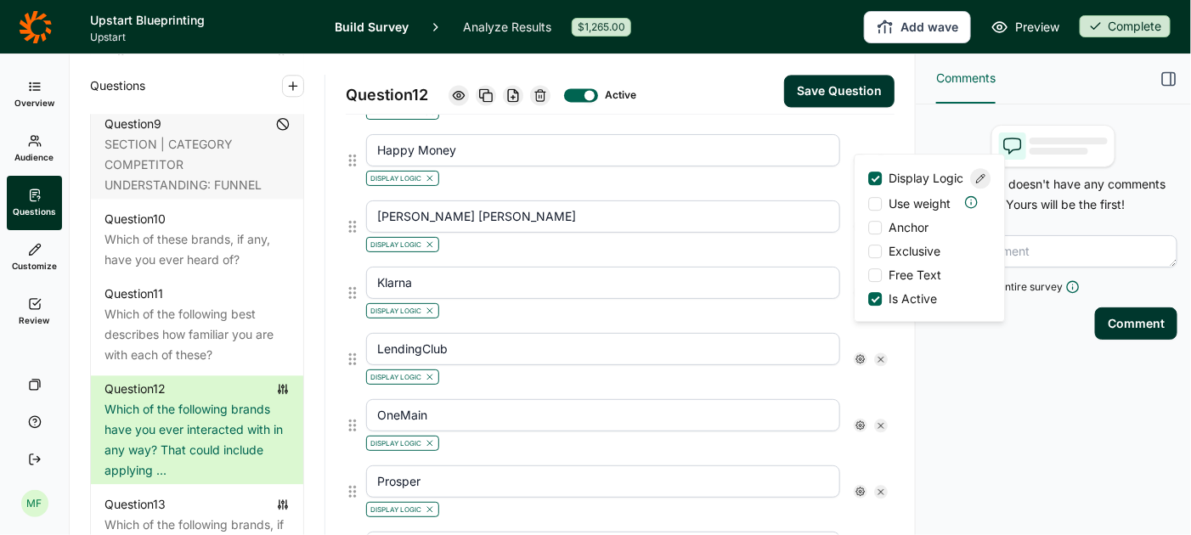
click at [983, 184] on icon at bounding box center [981, 178] width 10 height 10
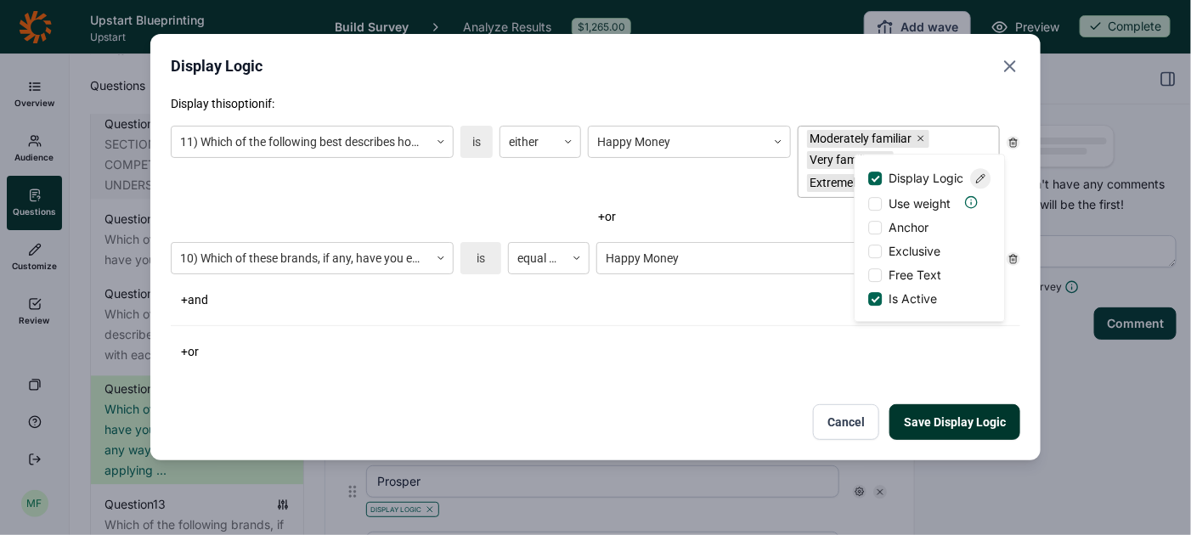
click at [801, 170] on div "Moderately familiar Very familiar Extremely familiar" at bounding box center [879, 162] width 160 height 71
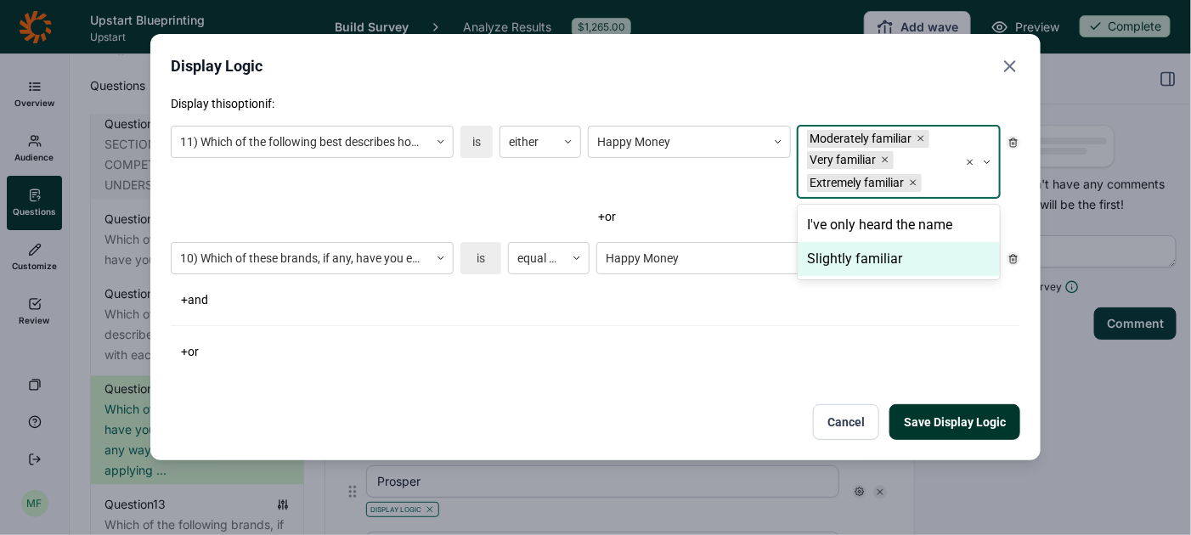
click at [835, 267] on div "Slightly familiar" at bounding box center [899, 259] width 202 height 34
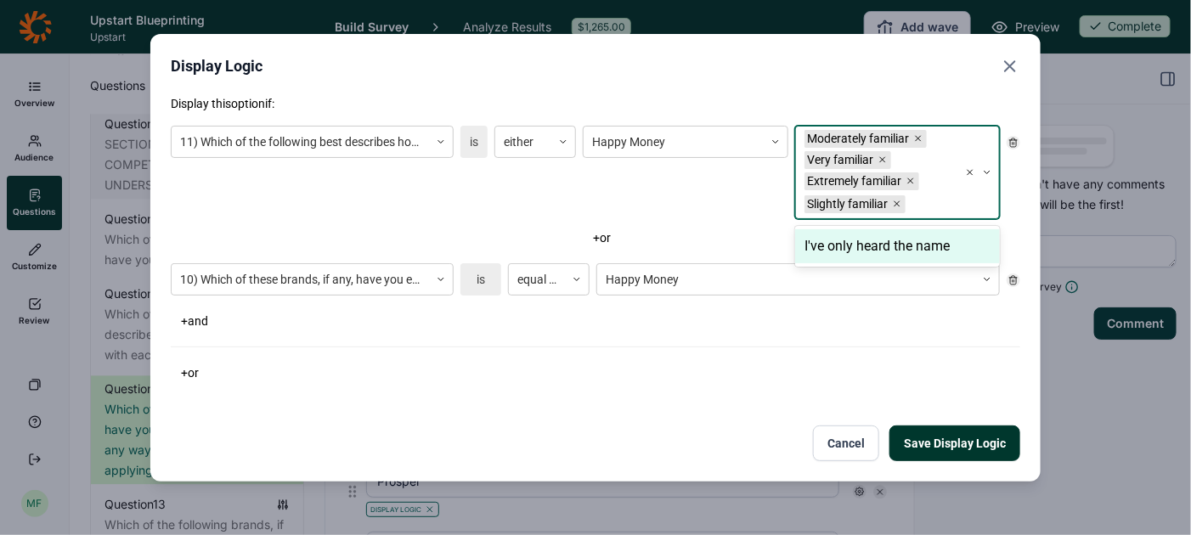
click at [955, 445] on button "Save Display Logic" at bounding box center [955, 444] width 131 height 36
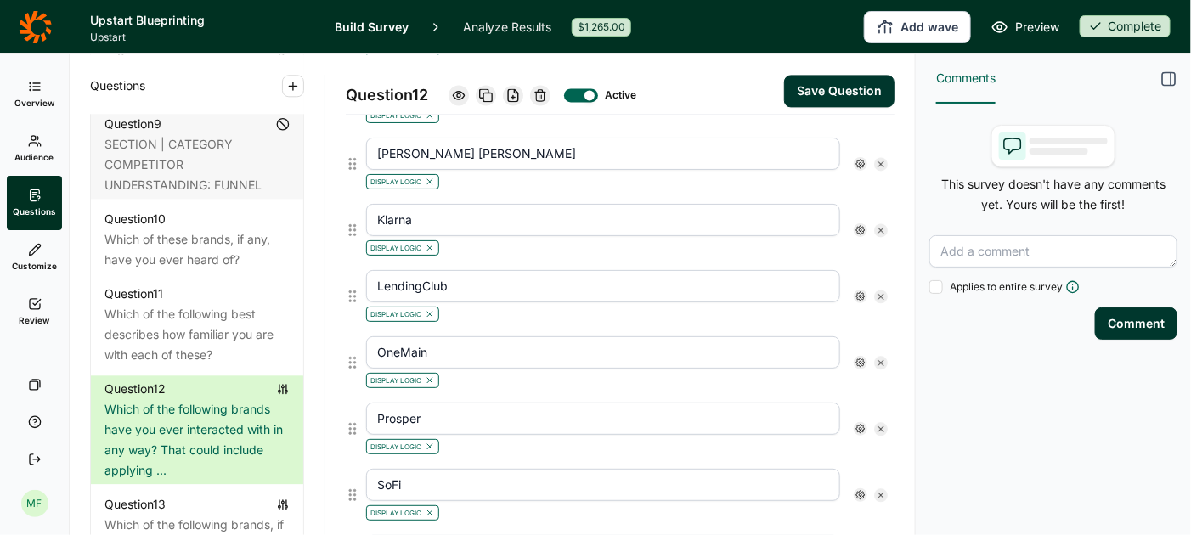
scroll to position [1406, 0]
click at [862, 158] on icon at bounding box center [861, 163] width 10 height 10
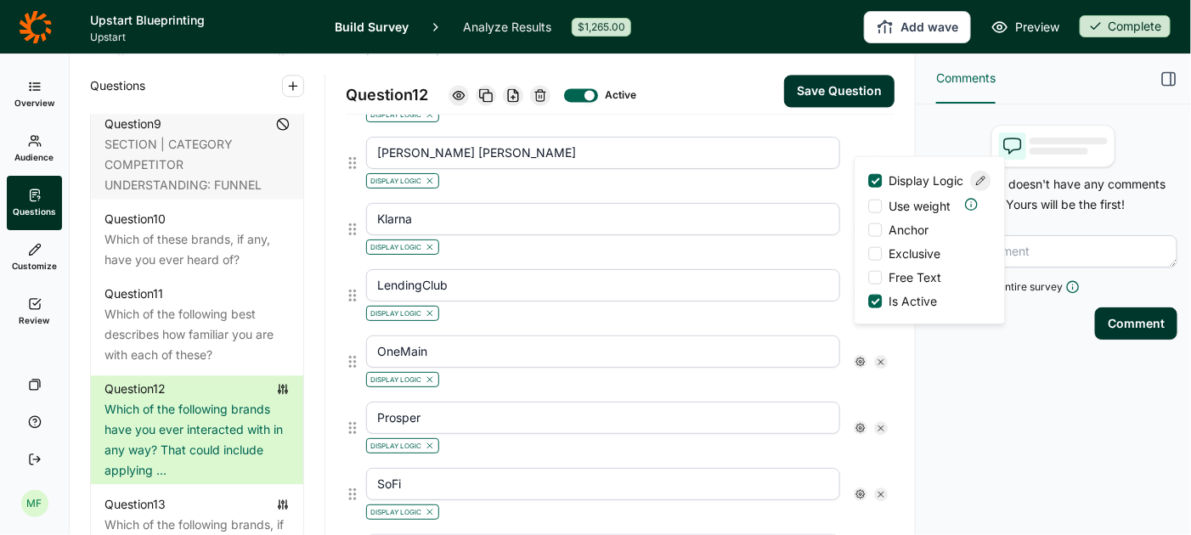
click at [981, 185] on use at bounding box center [981, 181] width 8 height 8
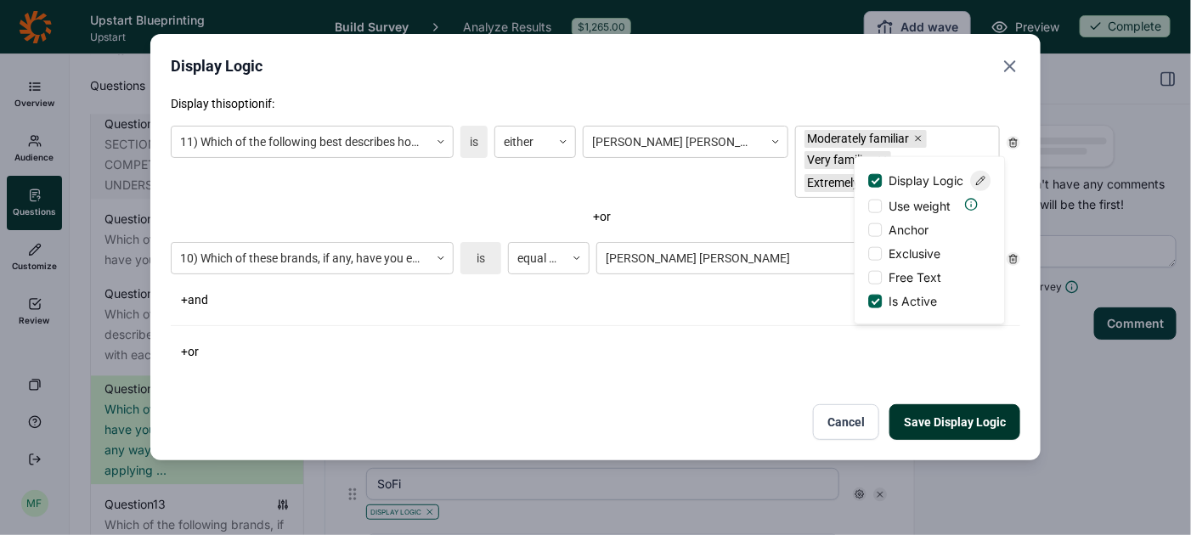
click at [795, 152] on div "[PERSON_NAME] [PERSON_NAME] Moderately familiar Very familiar Extremely familiar" at bounding box center [791, 162] width 417 height 72
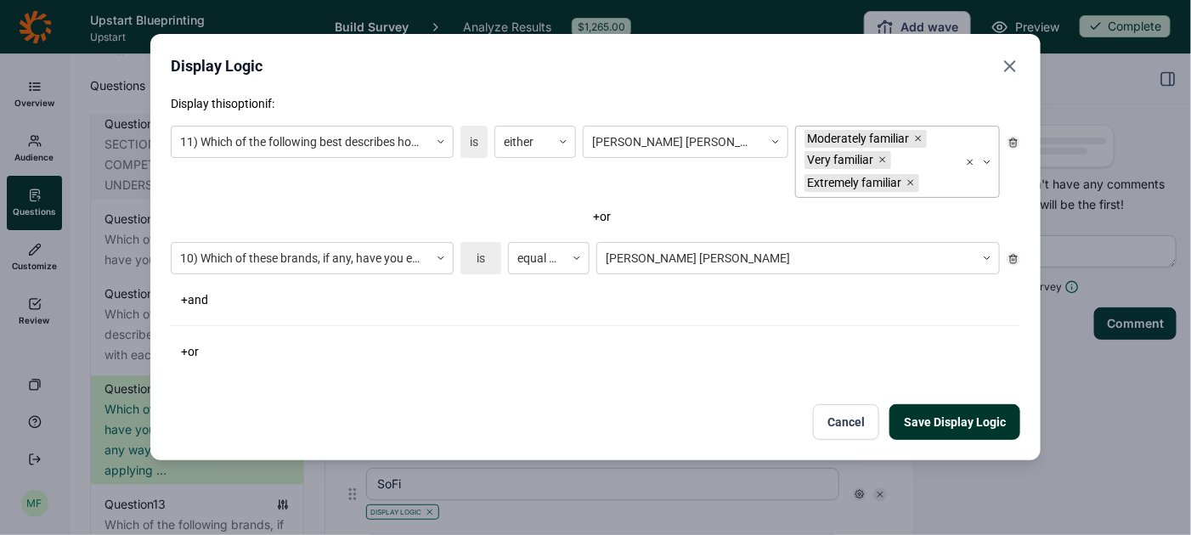
click at [806, 159] on div "Very familiar" at bounding box center [841, 160] width 73 height 18
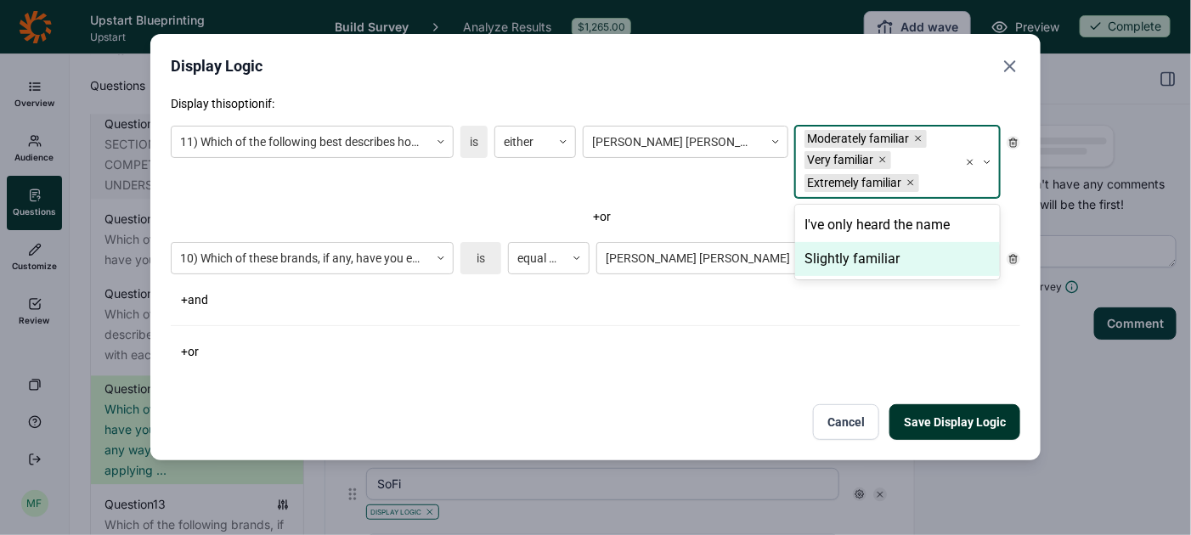
click at [836, 255] on div "Slightly familiar" at bounding box center [897, 259] width 205 height 34
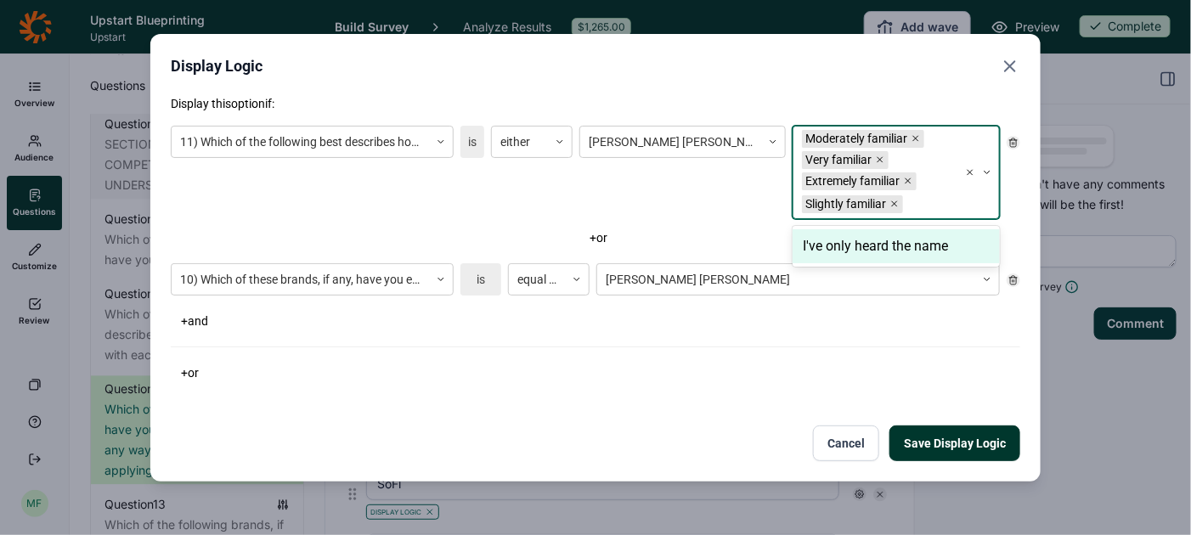
click at [935, 442] on button "Save Display Logic" at bounding box center [955, 444] width 131 height 36
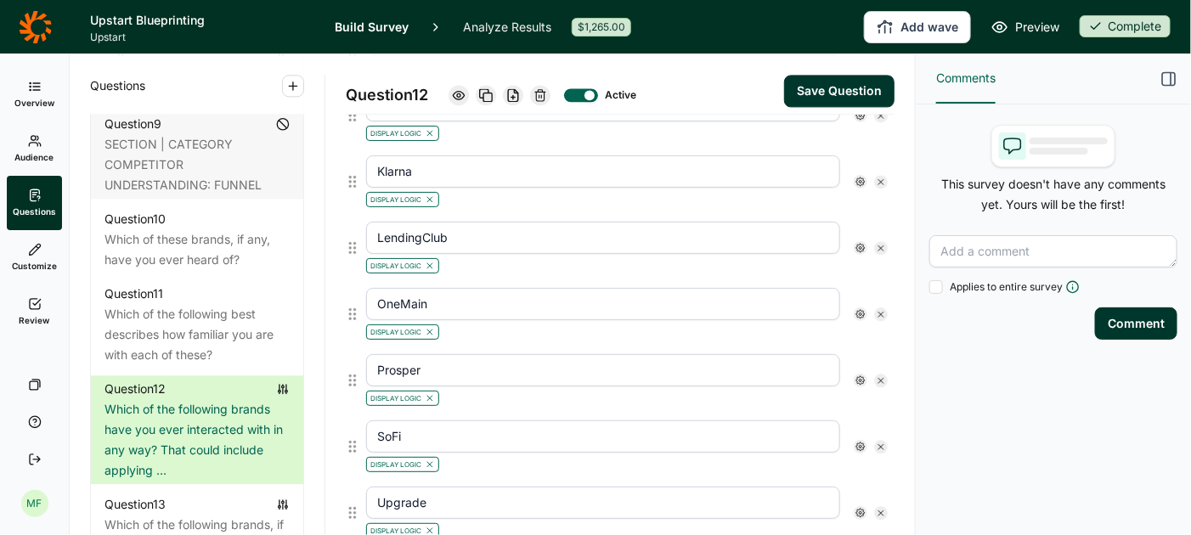
scroll to position [1468, 0]
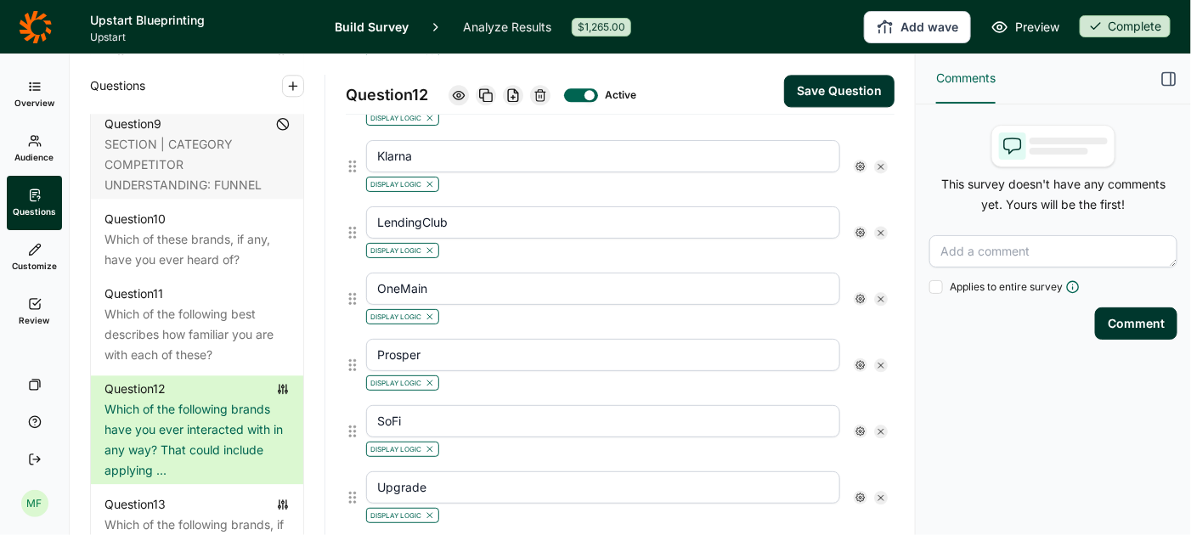
click at [863, 161] on icon at bounding box center [861, 166] width 10 height 10
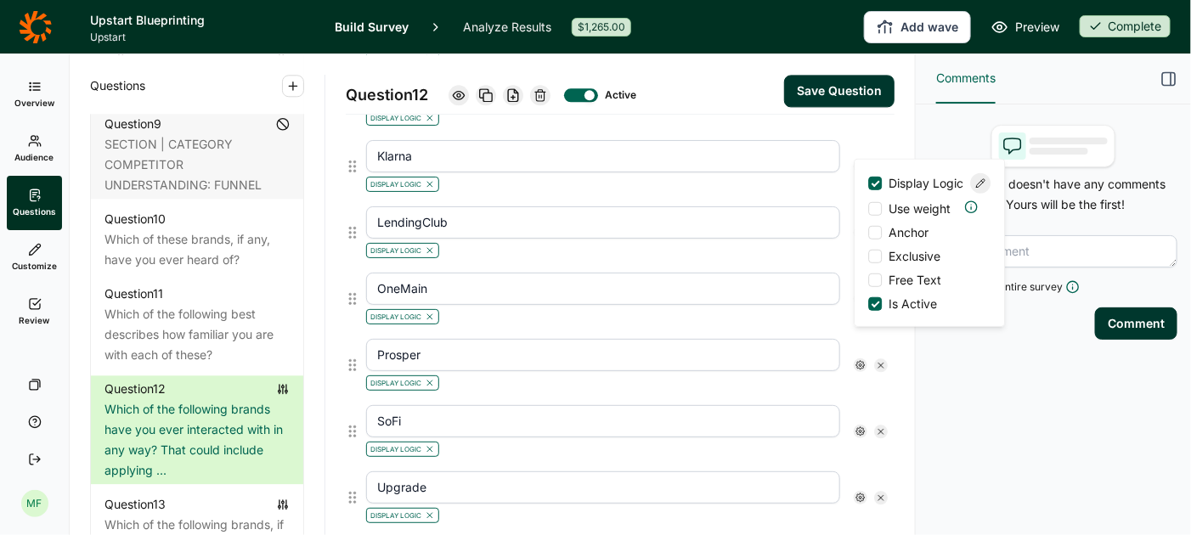
click at [971, 190] on div at bounding box center [981, 183] width 20 height 20
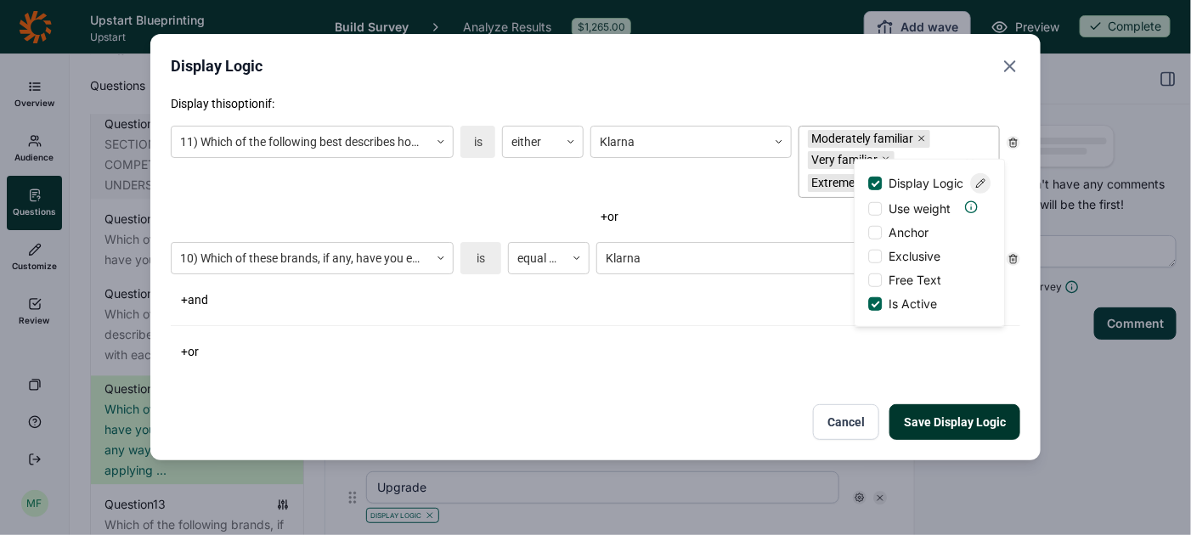
click at [823, 183] on div "Extremely familiar" at bounding box center [858, 183] width 101 height 18
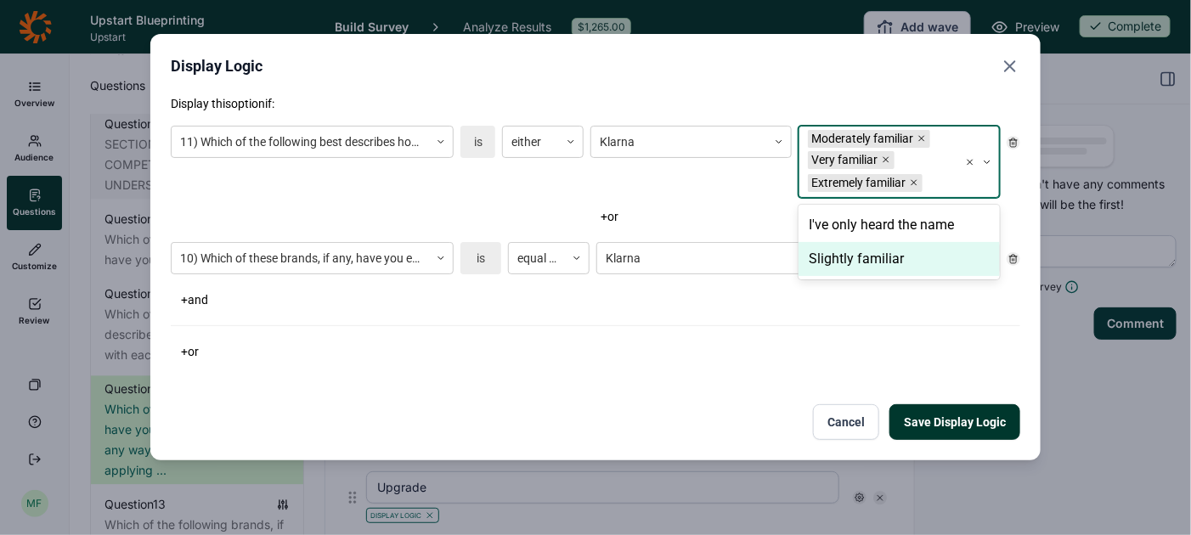
click at [836, 253] on div "Slightly familiar" at bounding box center [899, 259] width 201 height 34
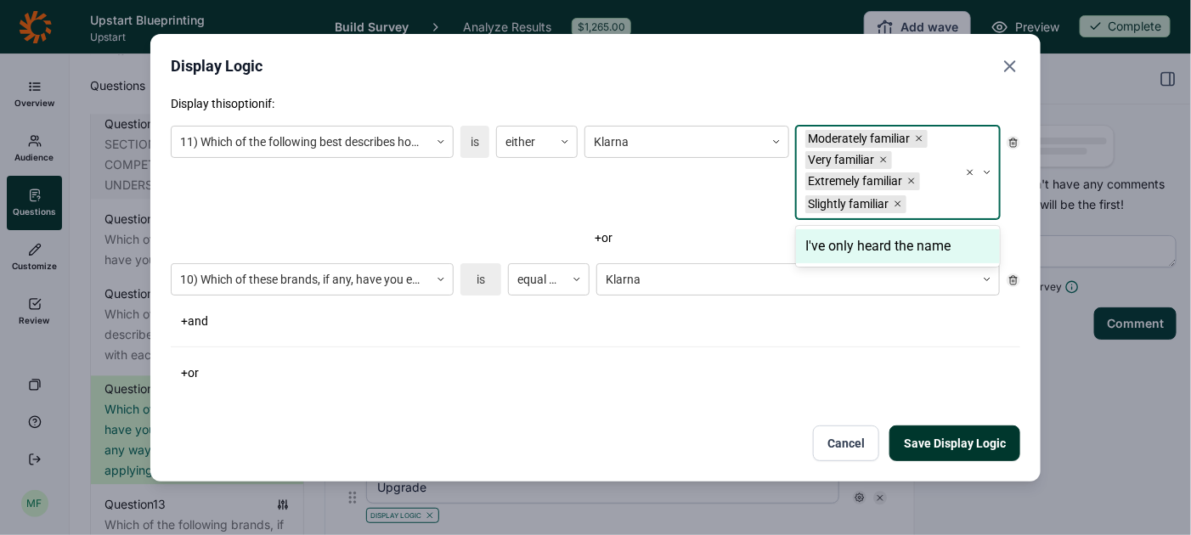
click at [941, 440] on button "Save Display Logic" at bounding box center [955, 444] width 131 height 36
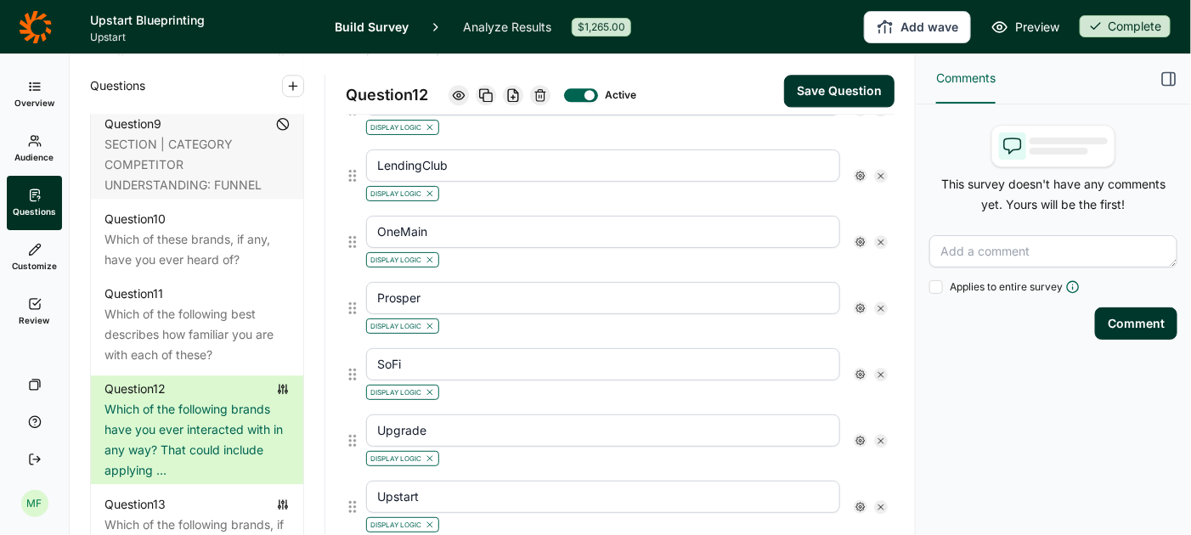
scroll to position [1530, 0]
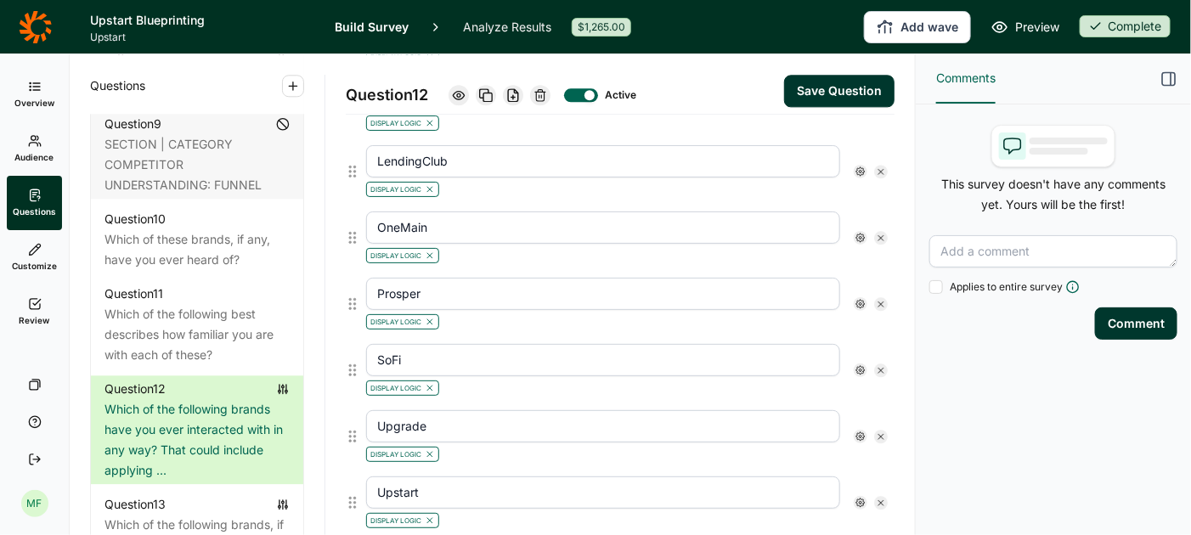
click at [857, 165] on div at bounding box center [861, 172] width 14 height 14
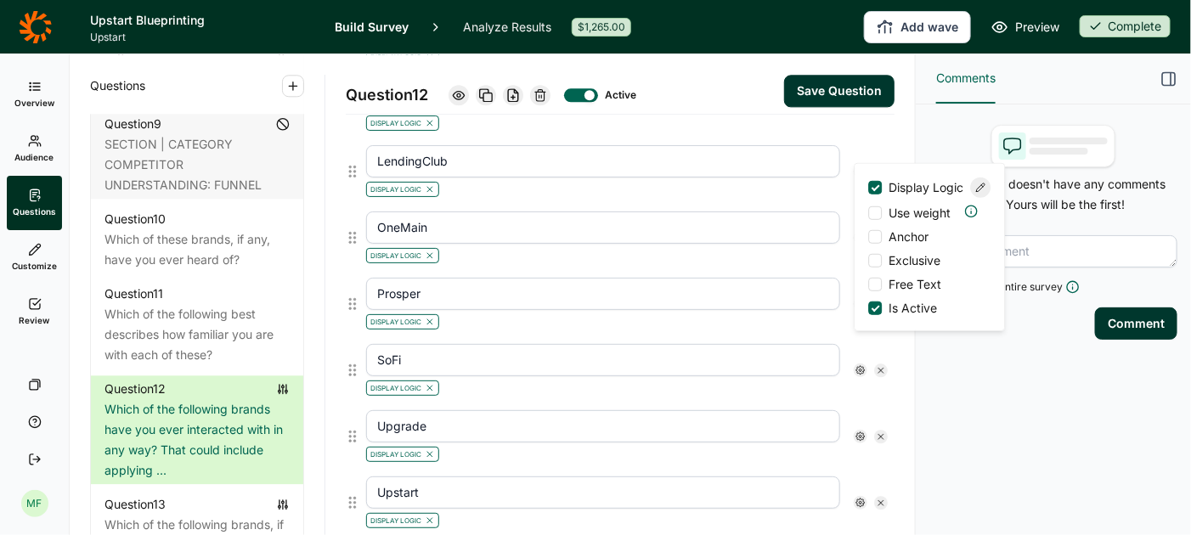
click at [978, 193] on icon at bounding box center [981, 188] width 10 height 10
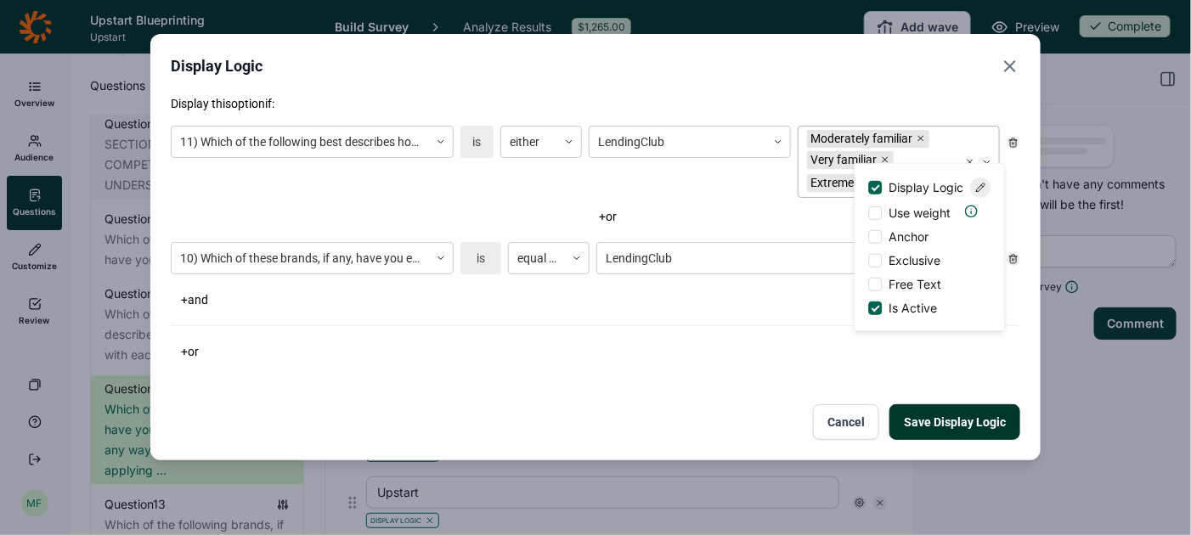
click at [905, 147] on div "Moderately familiar Very familiar Extremely familiar" at bounding box center [879, 162] width 160 height 71
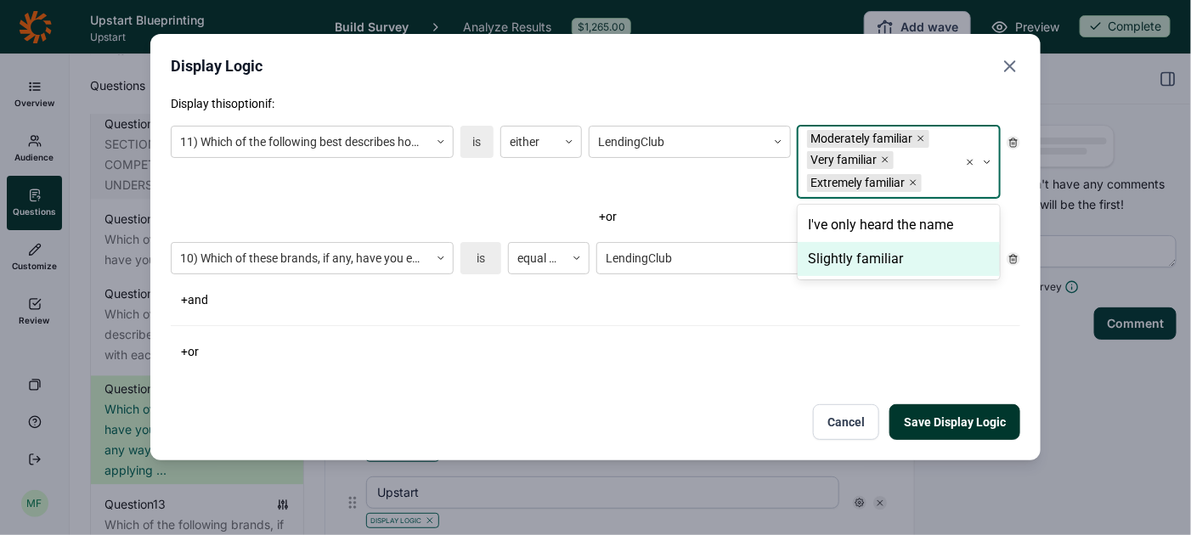
click at [873, 262] on div "Slightly familiar" at bounding box center [899, 259] width 202 height 34
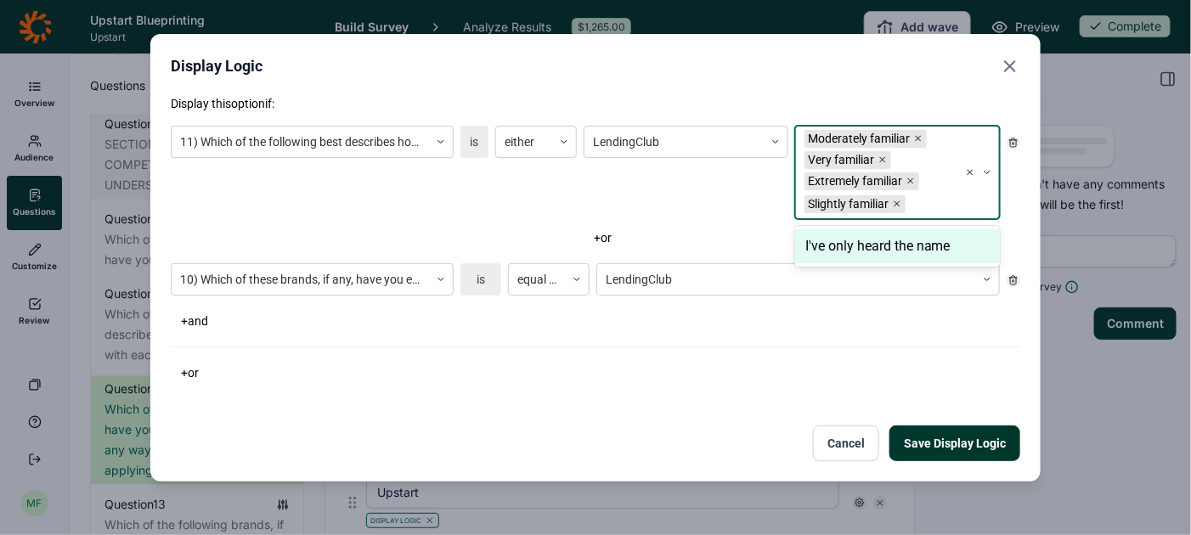
click at [933, 441] on button "Save Display Logic" at bounding box center [955, 444] width 131 height 36
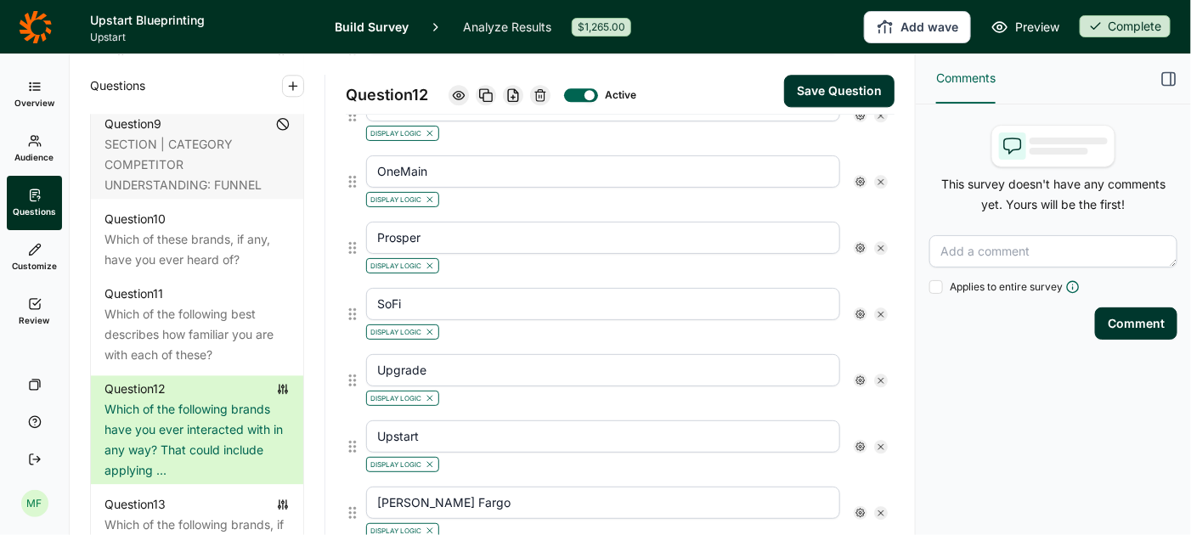
scroll to position [1587, 0]
click at [861, 175] on icon at bounding box center [861, 180] width 10 height 10
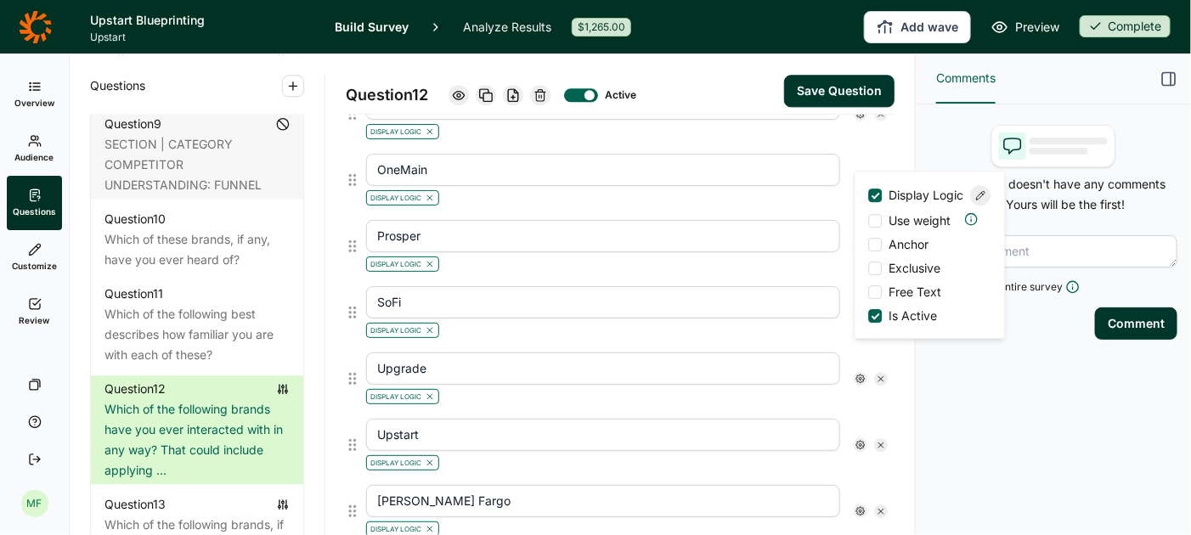
click at [984, 201] on icon at bounding box center [981, 195] width 10 height 10
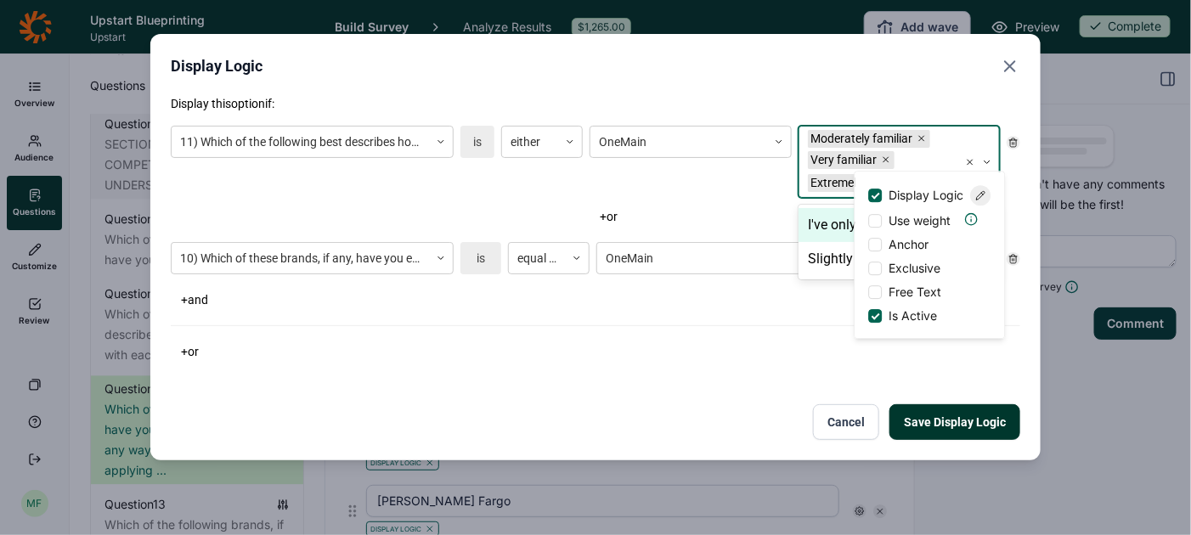
click at [831, 174] on div "Extremely familiar" at bounding box center [858, 183] width 101 height 18
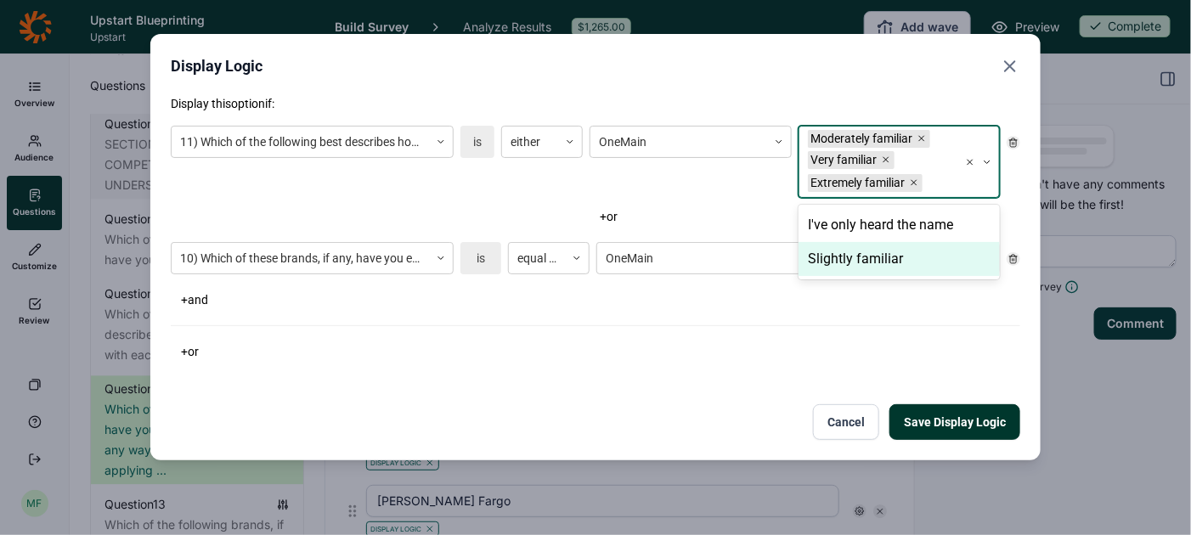
click at [838, 258] on div "Slightly familiar" at bounding box center [899, 259] width 201 height 34
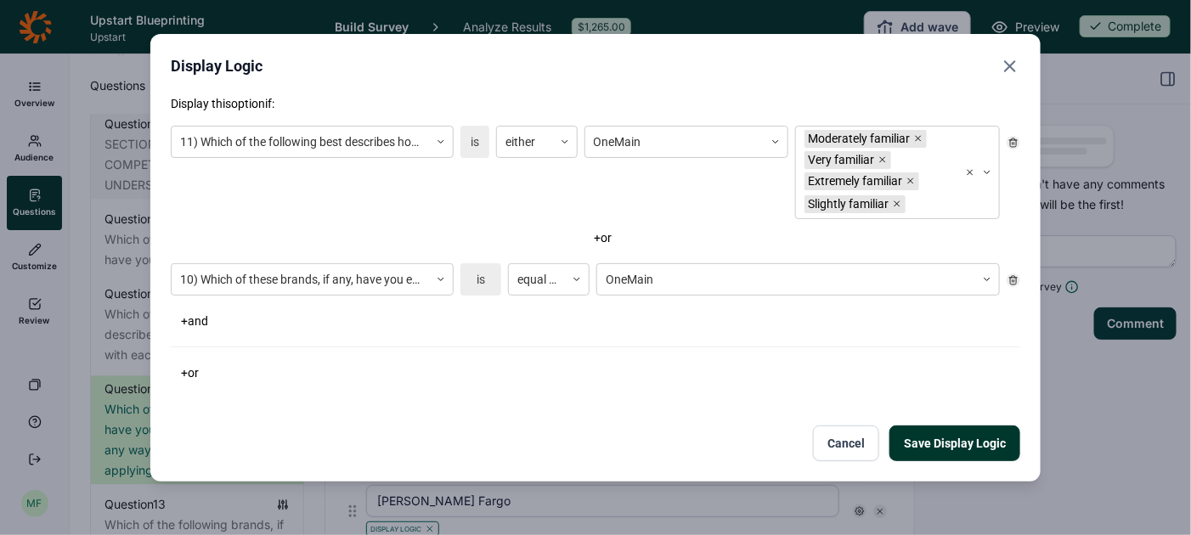
click at [942, 440] on button "Save Display Logic" at bounding box center [955, 444] width 131 height 36
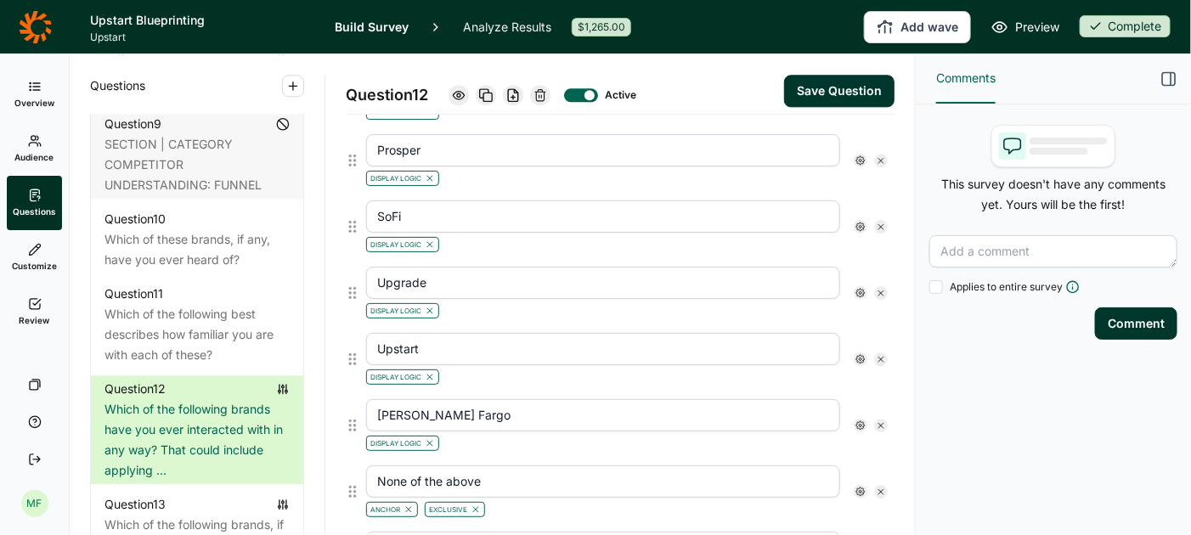
scroll to position [1675, 0]
click at [861, 154] on icon at bounding box center [861, 159] width 10 height 10
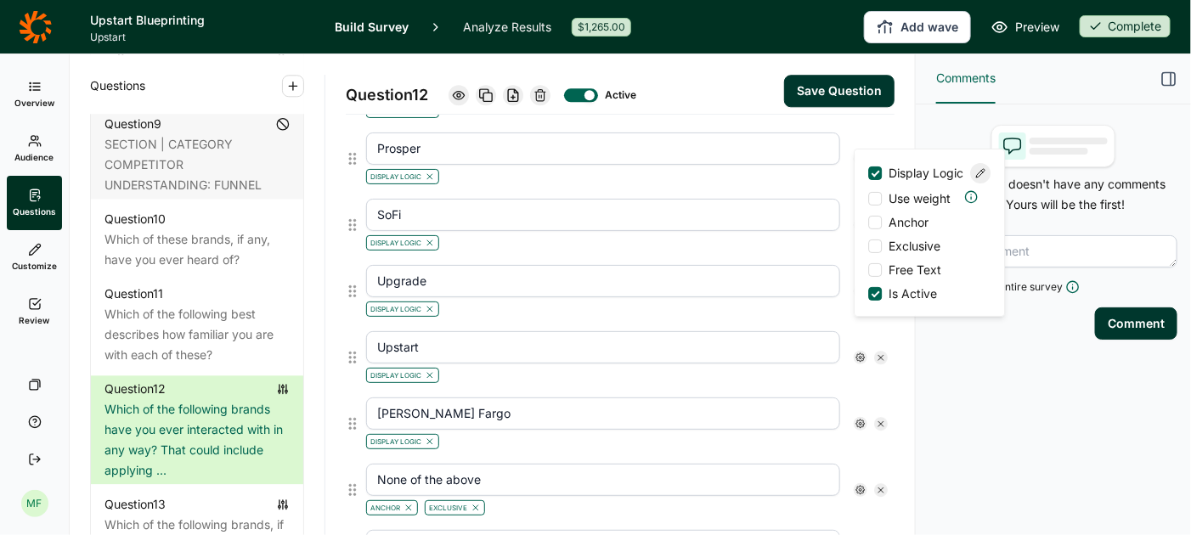
click at [981, 178] on use at bounding box center [981, 173] width 8 height 8
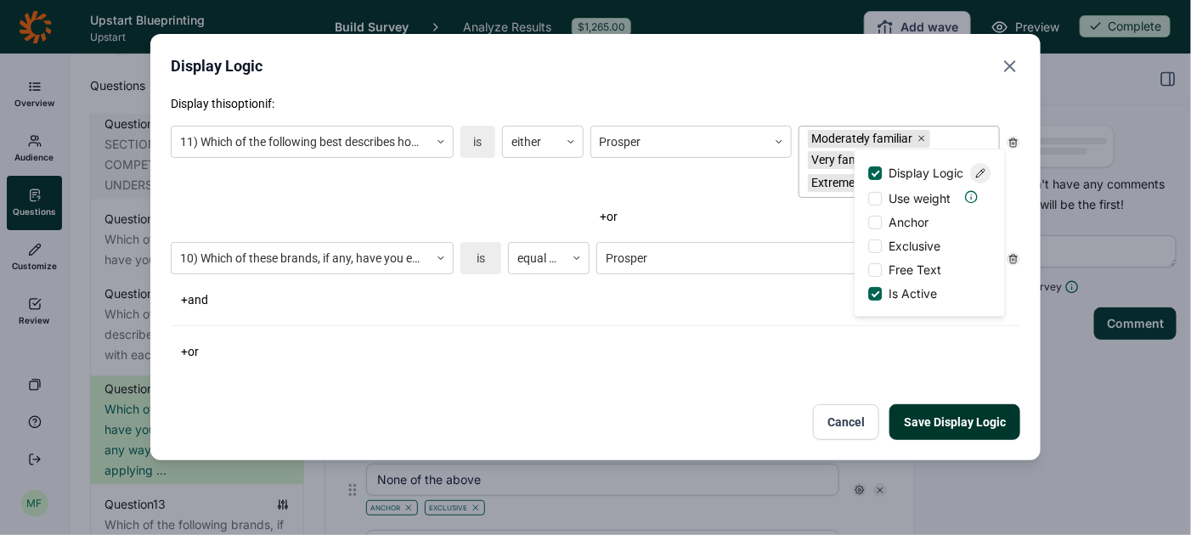
click at [842, 166] on div "Very familiar" at bounding box center [844, 160] width 73 height 18
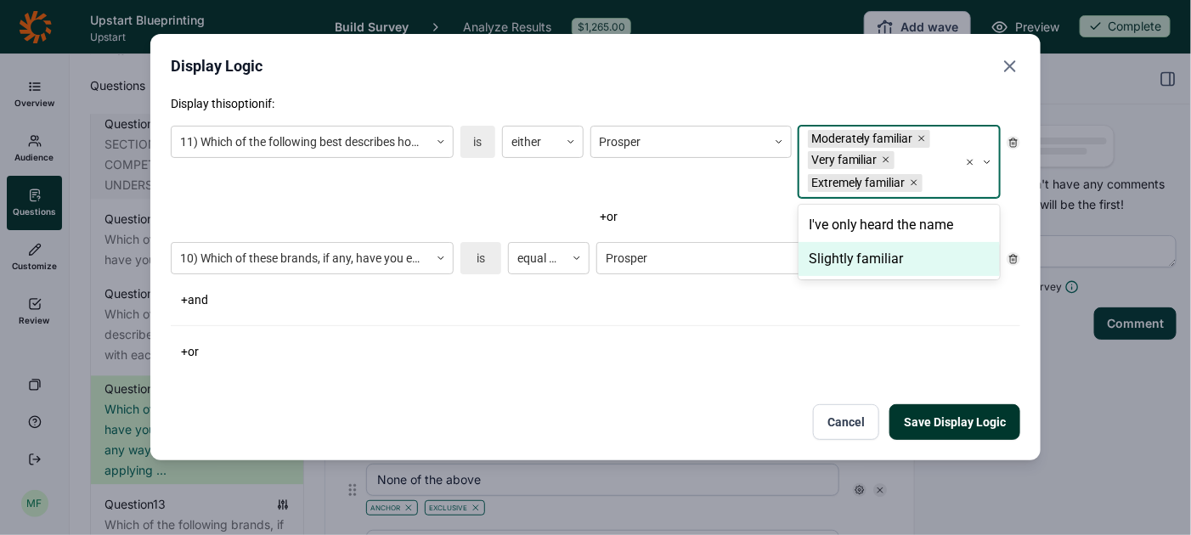
click at [846, 264] on div "Slightly familiar" at bounding box center [899, 259] width 201 height 34
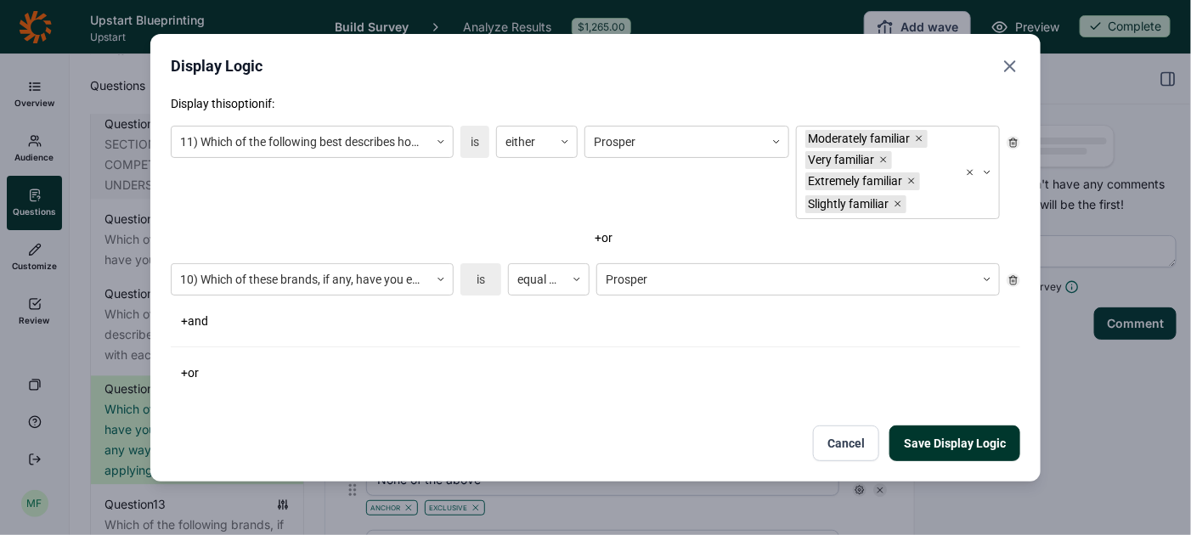
click at [948, 429] on button "Save Display Logic" at bounding box center [955, 444] width 131 height 36
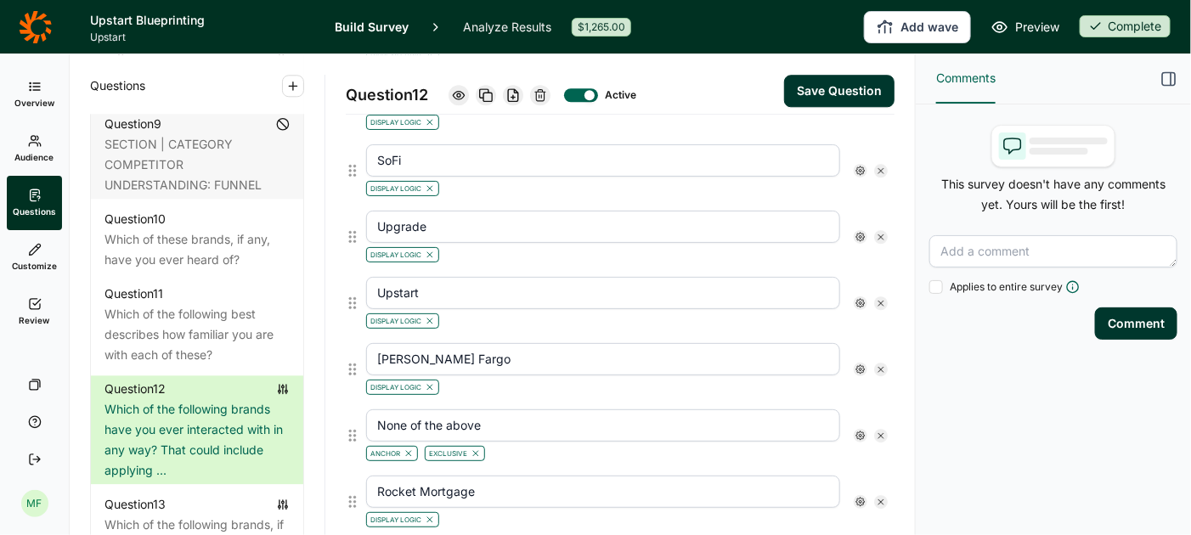
scroll to position [1732, 0]
click at [861, 164] on use at bounding box center [861, 168] width 8 height 8
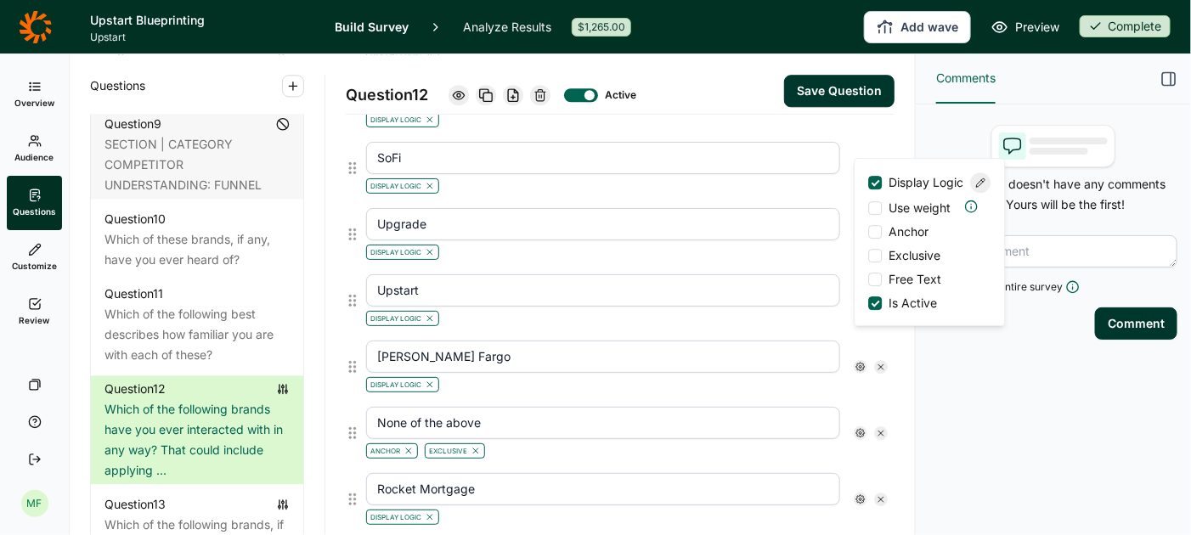
click at [982, 185] on use at bounding box center [981, 182] width 8 height 8
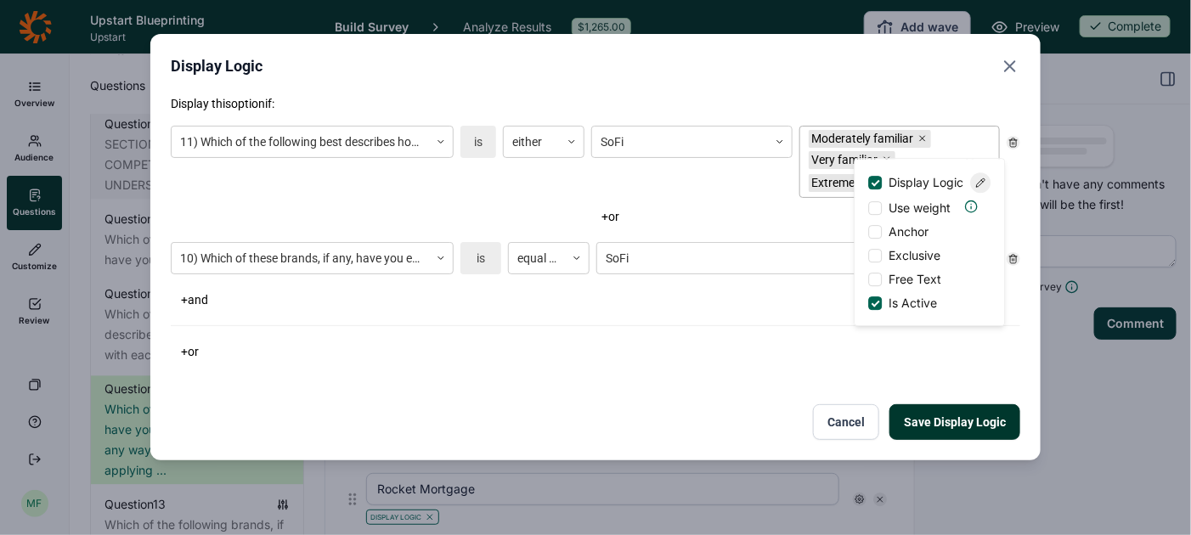
click at [812, 156] on div "Very familiar" at bounding box center [845, 160] width 73 height 18
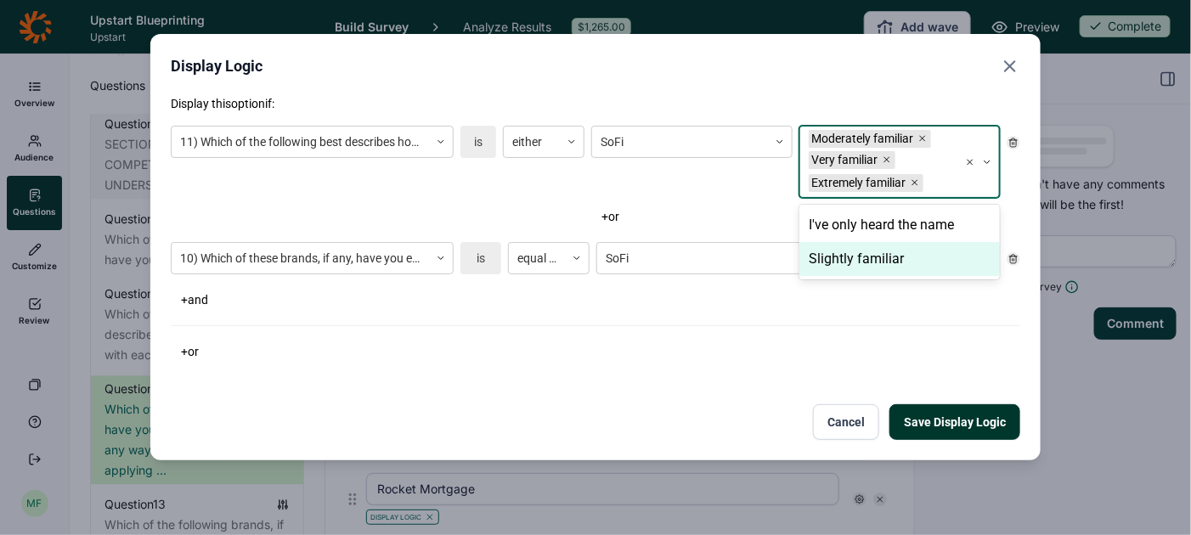
click at [823, 255] on div "Slightly familiar" at bounding box center [900, 259] width 201 height 34
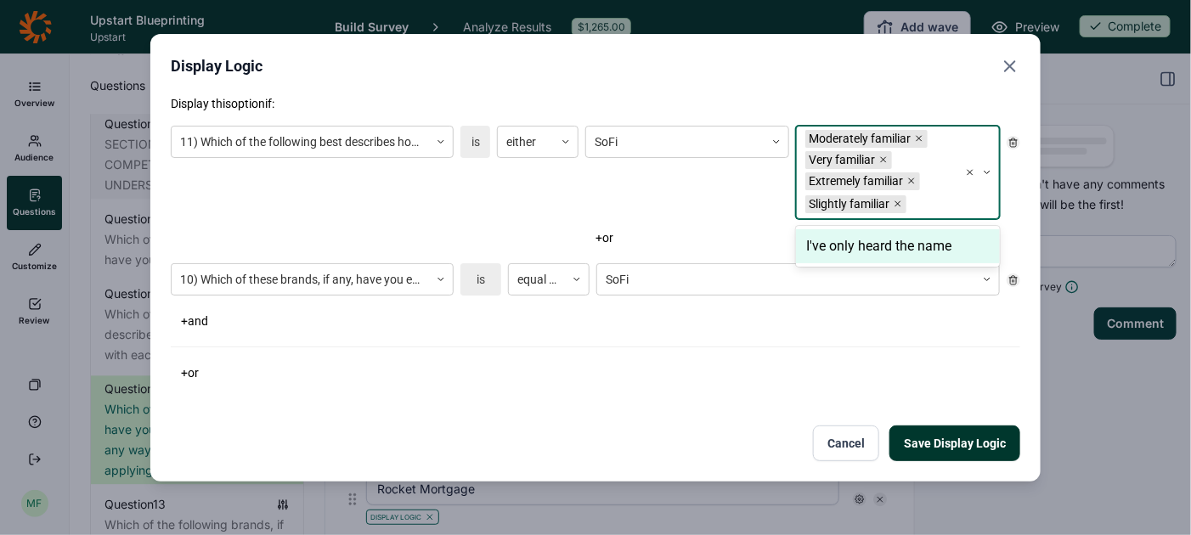
click at [937, 442] on button "Save Display Logic" at bounding box center [955, 444] width 131 height 36
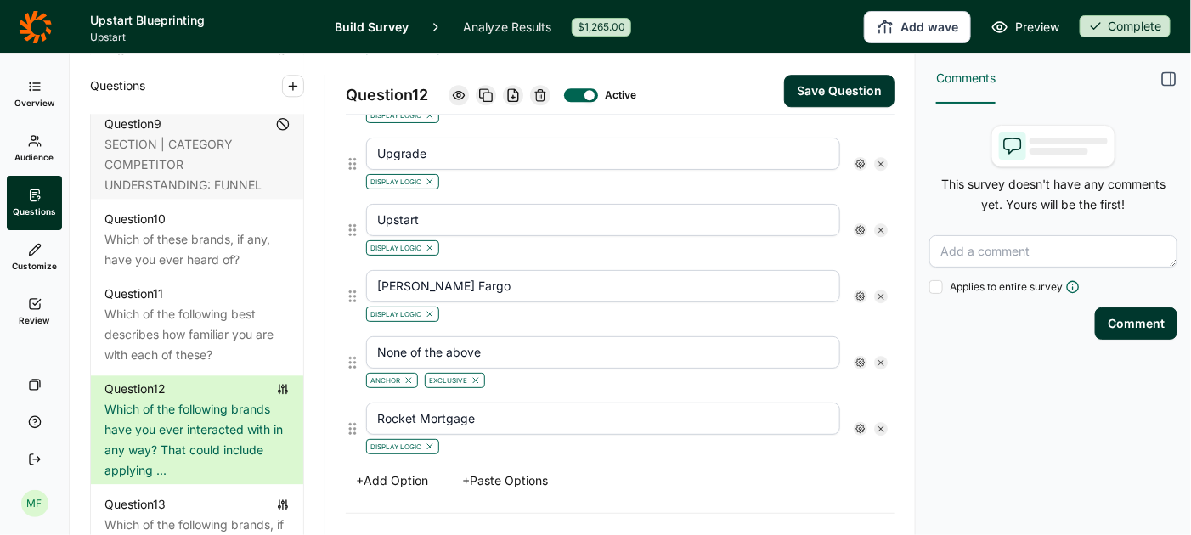
scroll to position [1805, 0]
click at [863, 156] on icon at bounding box center [861, 161] width 10 height 10
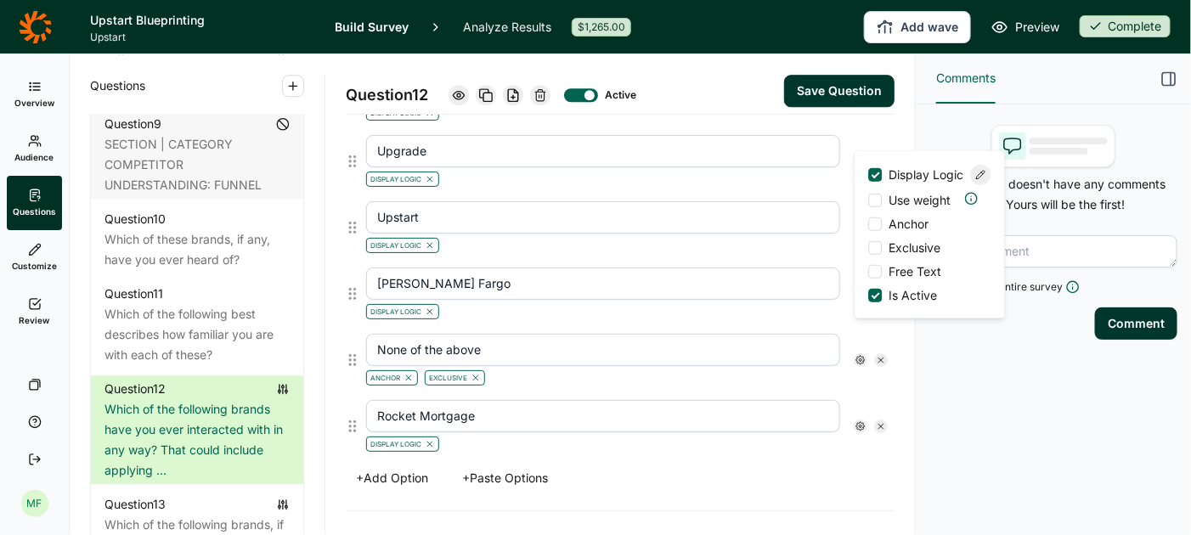
click at [977, 180] on icon at bounding box center [981, 175] width 10 height 10
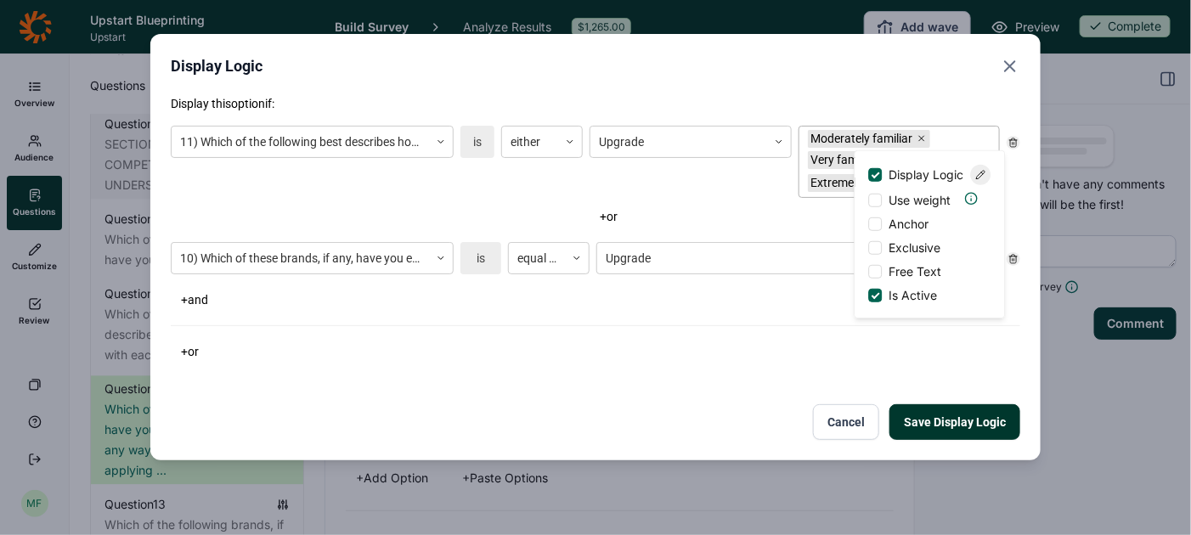
click at [814, 160] on div "Very familiar" at bounding box center [844, 160] width 73 height 18
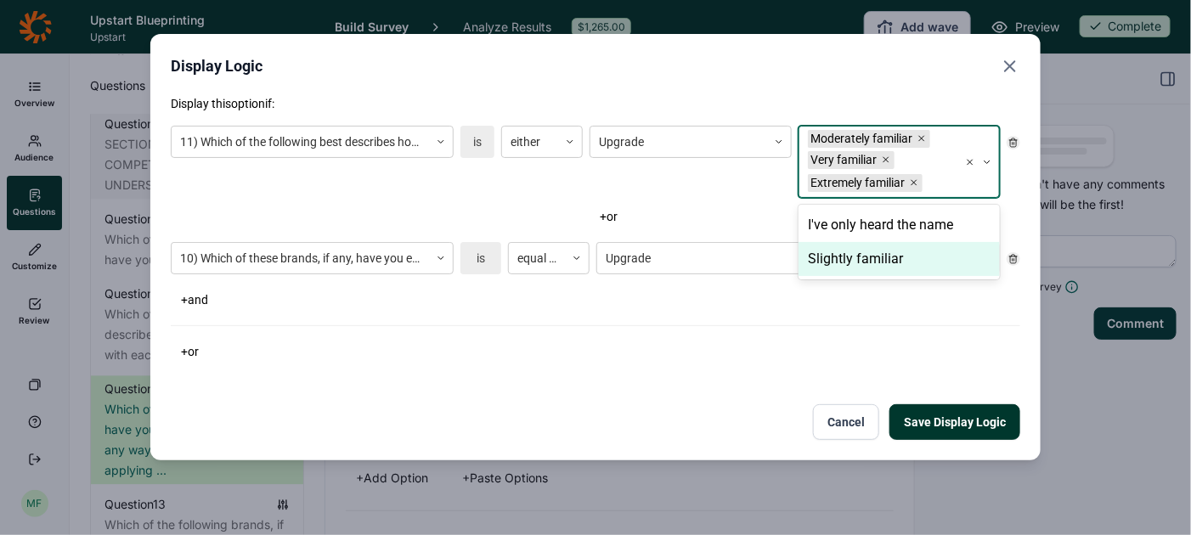
click at [827, 261] on div "Slightly familiar" at bounding box center [899, 259] width 201 height 34
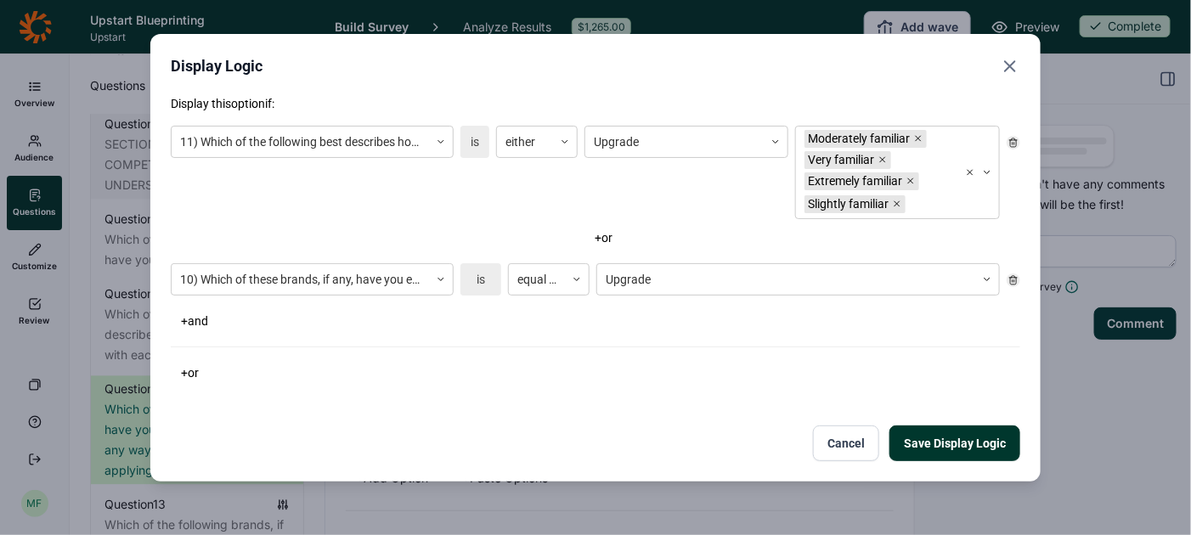
click at [948, 435] on button "Save Display Logic" at bounding box center [955, 444] width 131 height 36
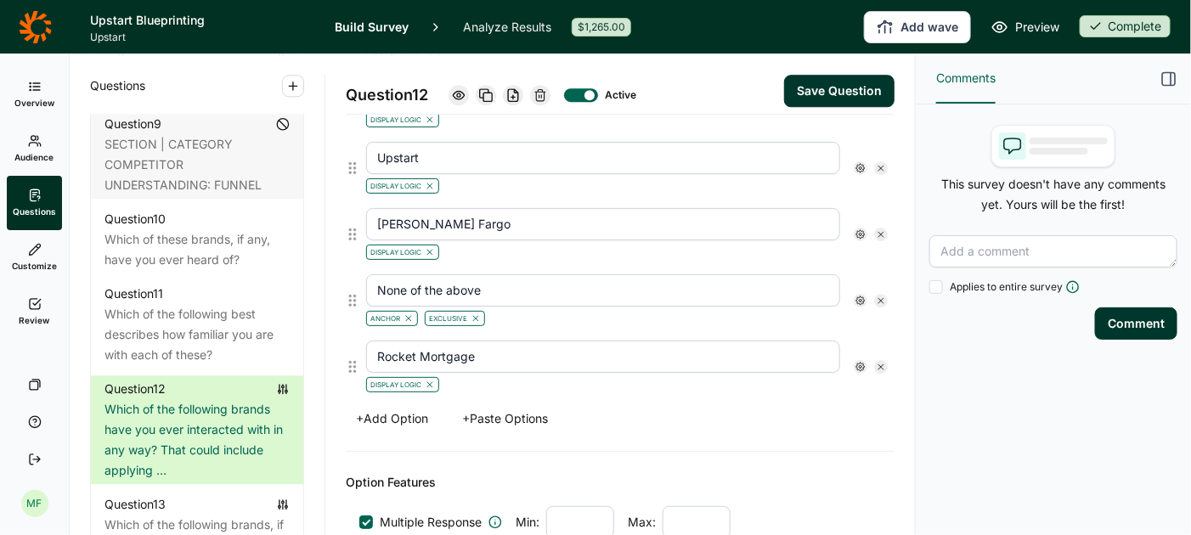
scroll to position [1866, 0]
click at [864, 161] on icon at bounding box center [861, 166] width 10 height 10
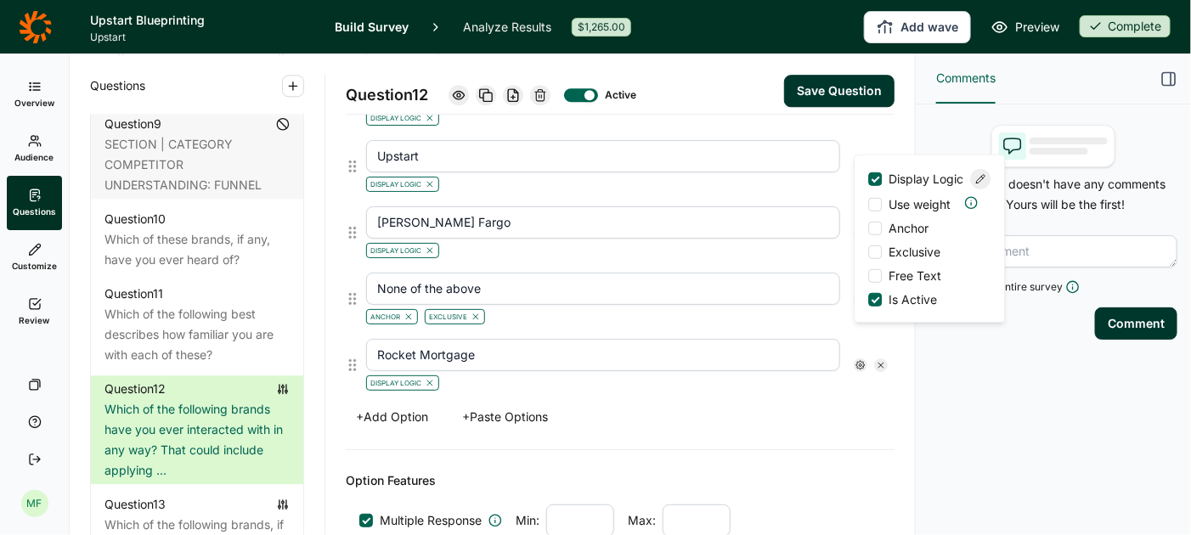
click at [978, 181] on icon at bounding box center [981, 179] width 10 height 10
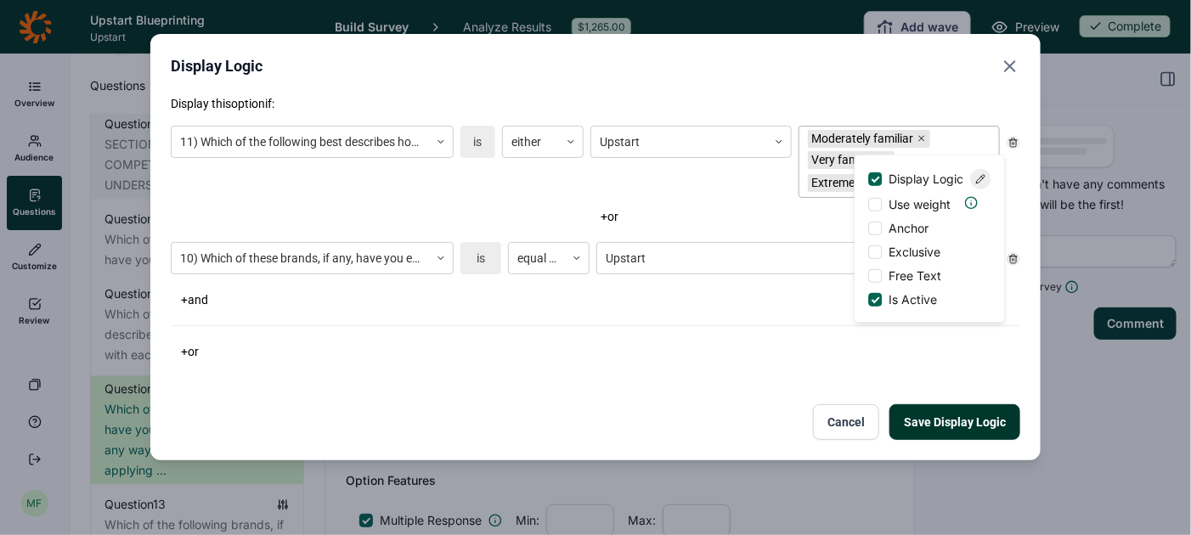
click at [835, 165] on div "Very familiar" at bounding box center [844, 160] width 73 height 18
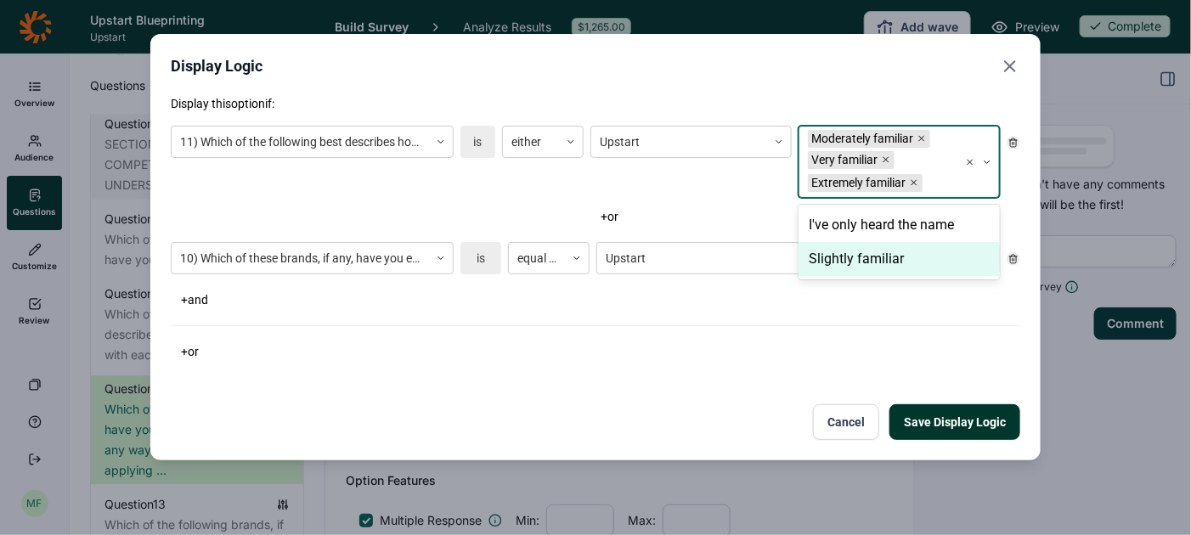
click at [834, 254] on div "Slightly familiar" at bounding box center [899, 259] width 201 height 34
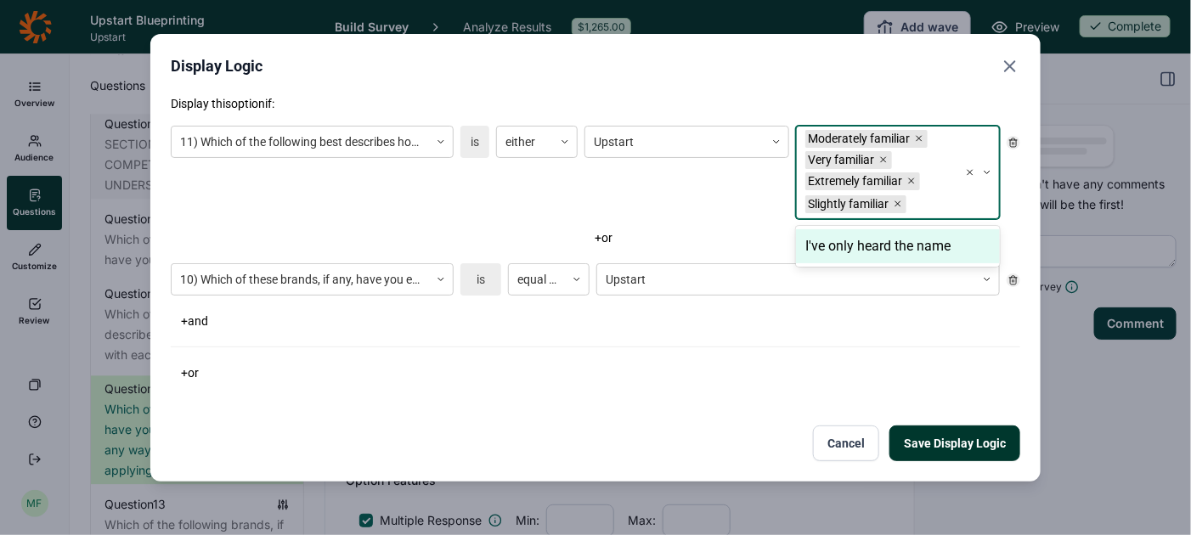
click at [939, 438] on button "Save Display Logic" at bounding box center [955, 444] width 131 height 36
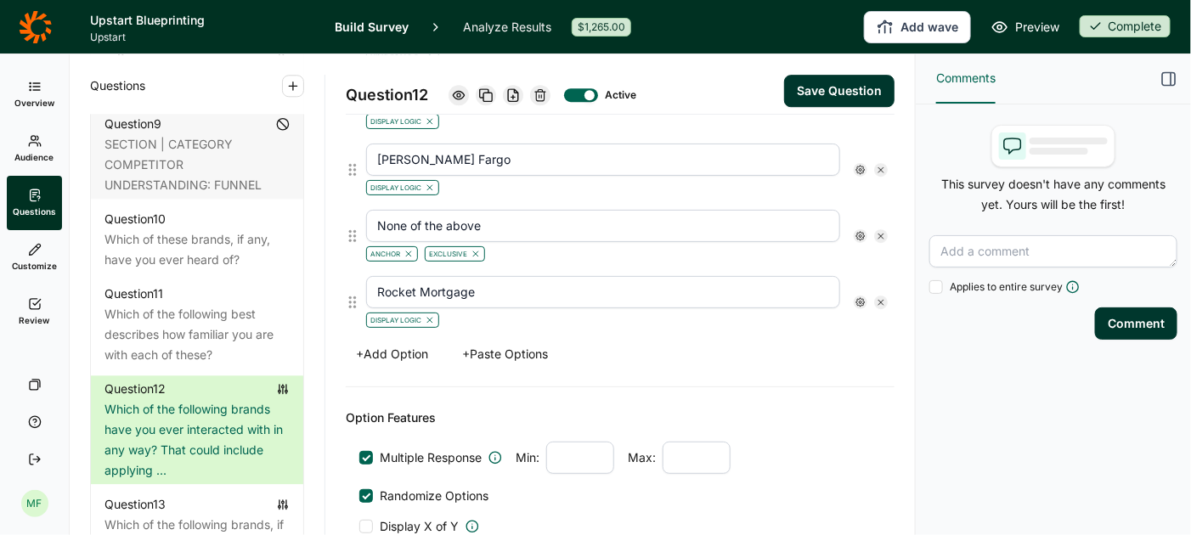
scroll to position [1932, 0]
click at [862, 162] on icon at bounding box center [861, 167] width 10 height 10
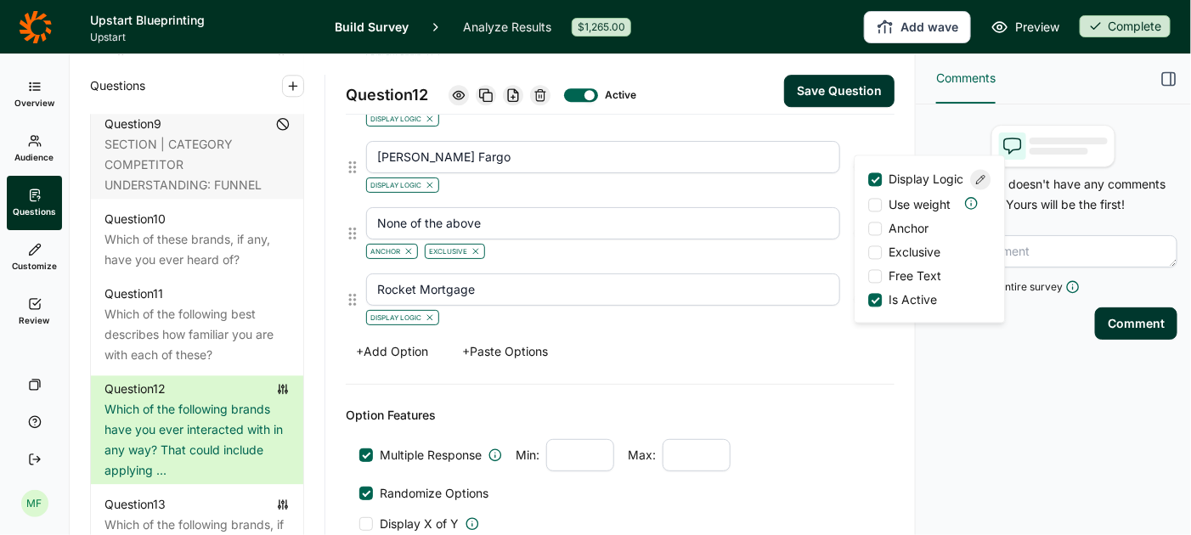
click at [978, 185] on icon at bounding box center [981, 180] width 10 height 10
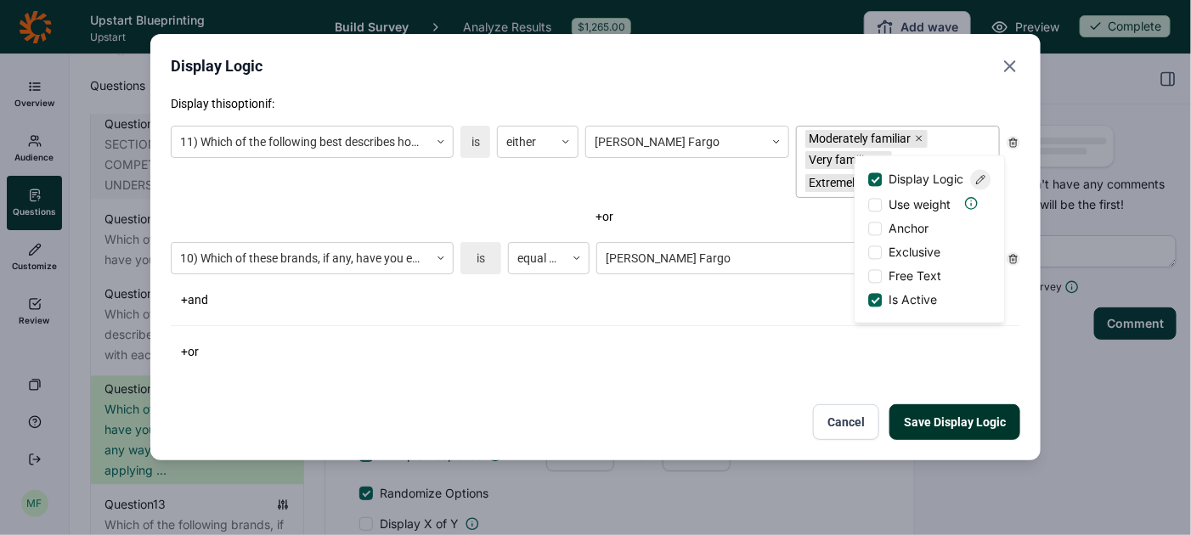
click at [832, 168] on div "Very familiar" at bounding box center [842, 160] width 73 height 18
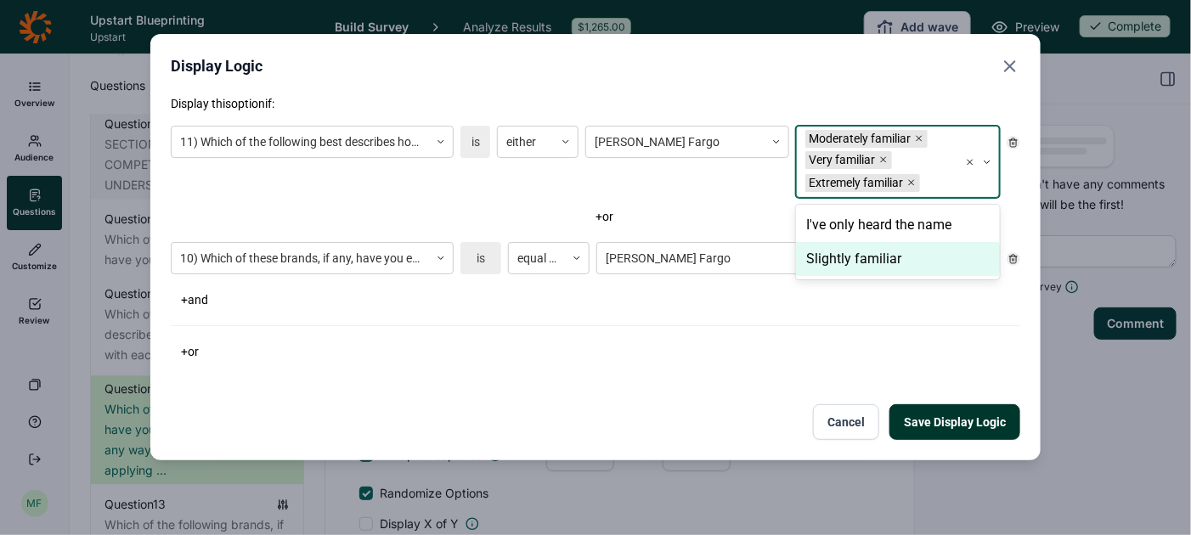
click at [843, 258] on div "Slightly familiar" at bounding box center [898, 259] width 204 height 34
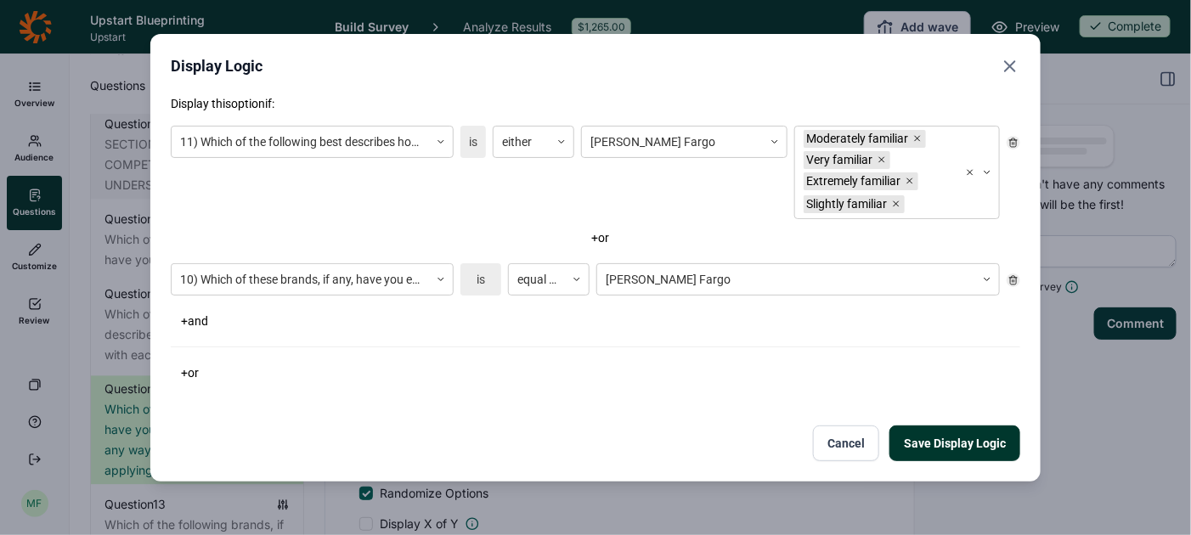
click at [919, 445] on button "Save Display Logic" at bounding box center [955, 444] width 131 height 36
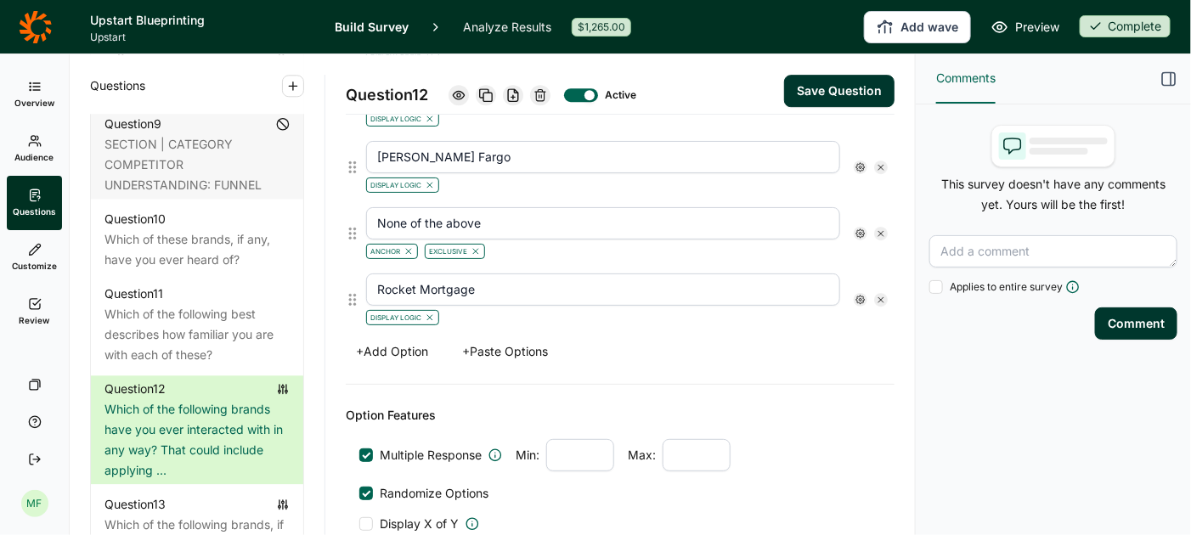
click at [858, 295] on icon at bounding box center [861, 300] width 10 height 10
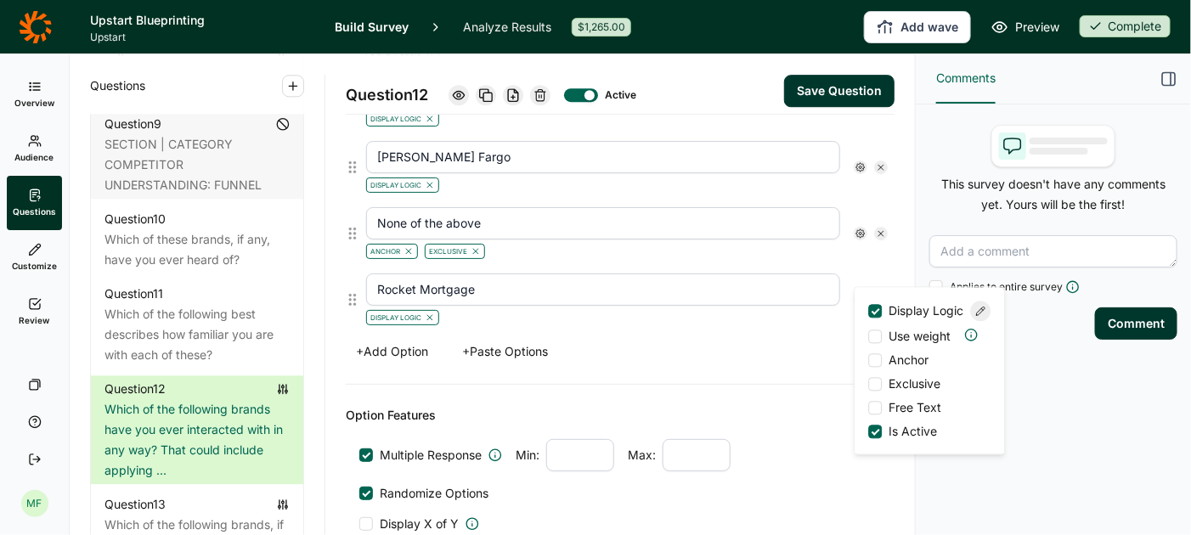
click at [983, 316] on use at bounding box center [981, 312] width 8 height 8
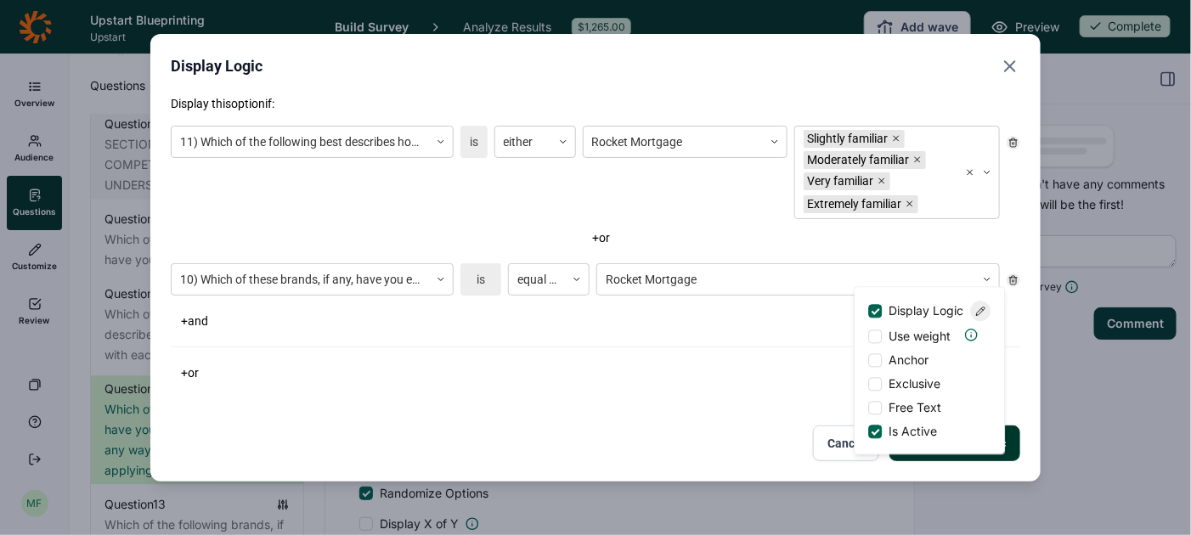
click at [670, 368] on div "+ or" at bounding box center [596, 373] width 850 height 24
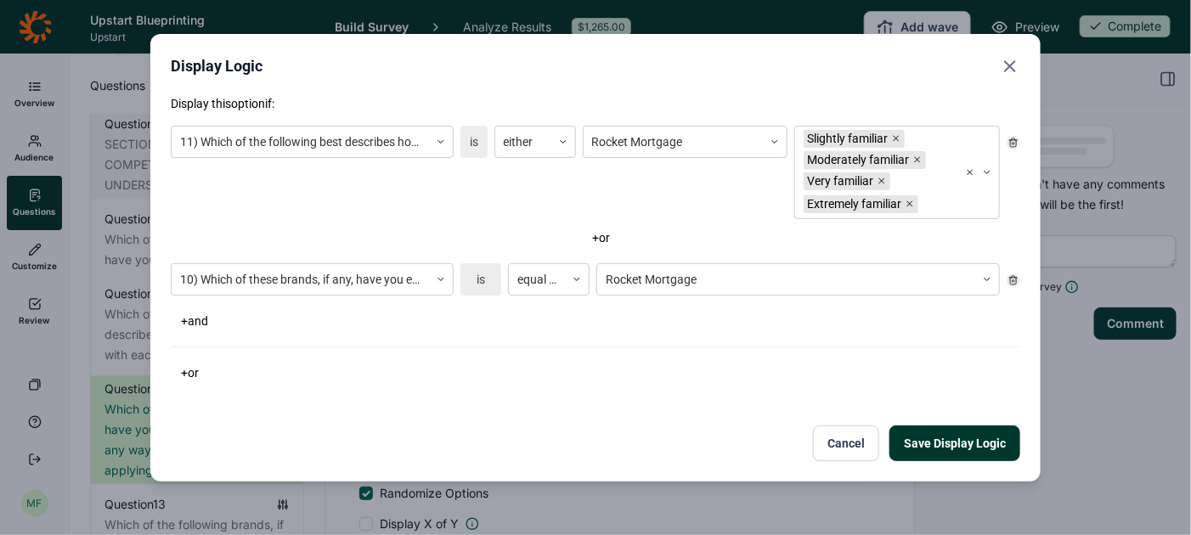
click at [929, 446] on button "Save Display Logic" at bounding box center [955, 444] width 131 height 36
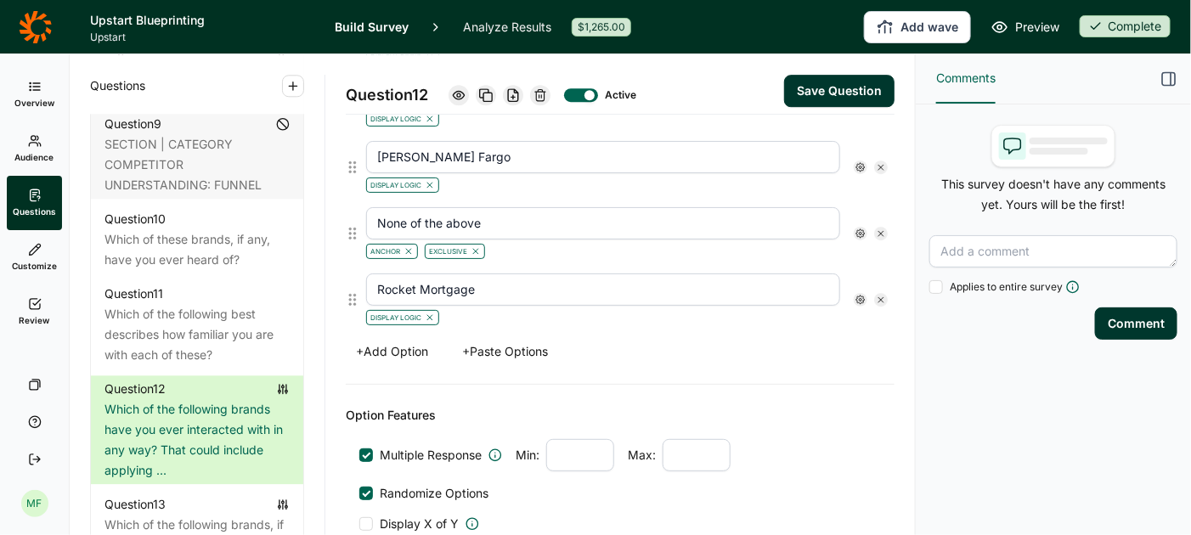
click at [857, 95] on button "Save Question" at bounding box center [839, 91] width 110 height 32
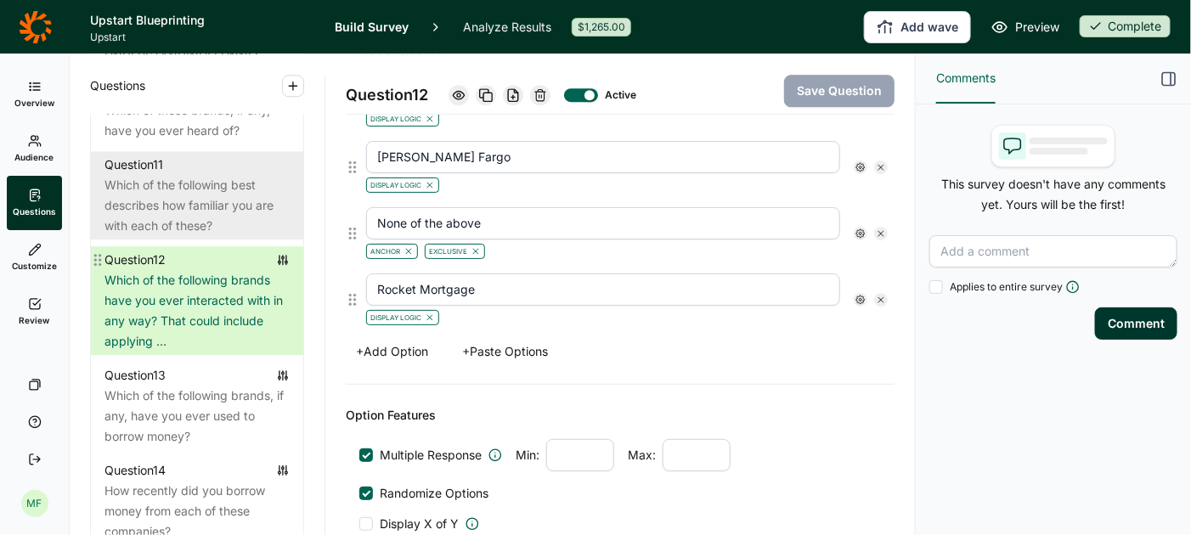
scroll to position [1780, 0]
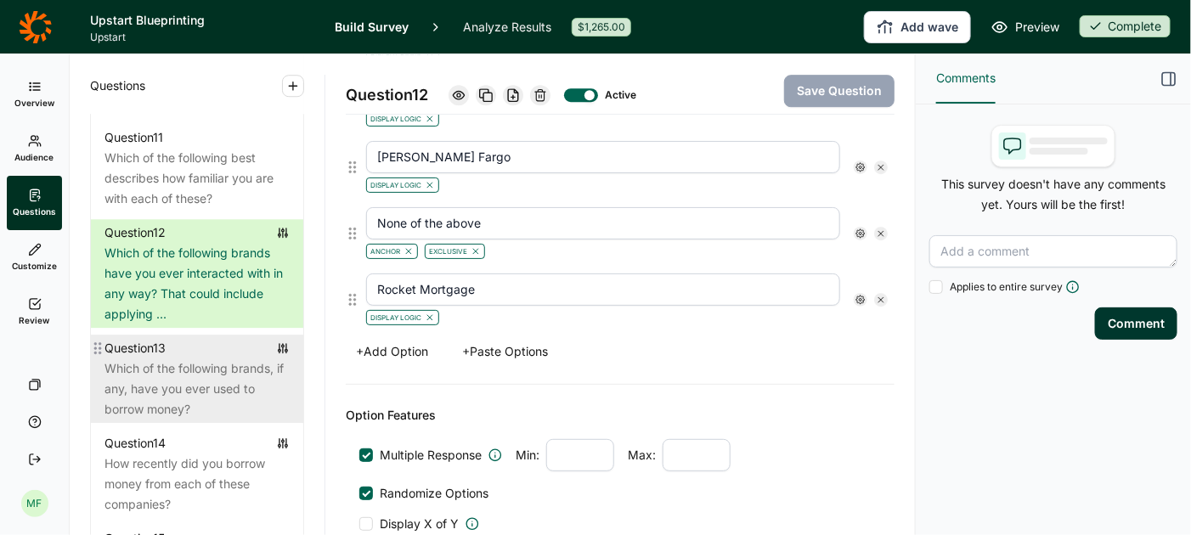
click at [180, 359] on div "Which of the following brands, if any, have you ever used to borrow money?" at bounding box center [197, 389] width 185 height 61
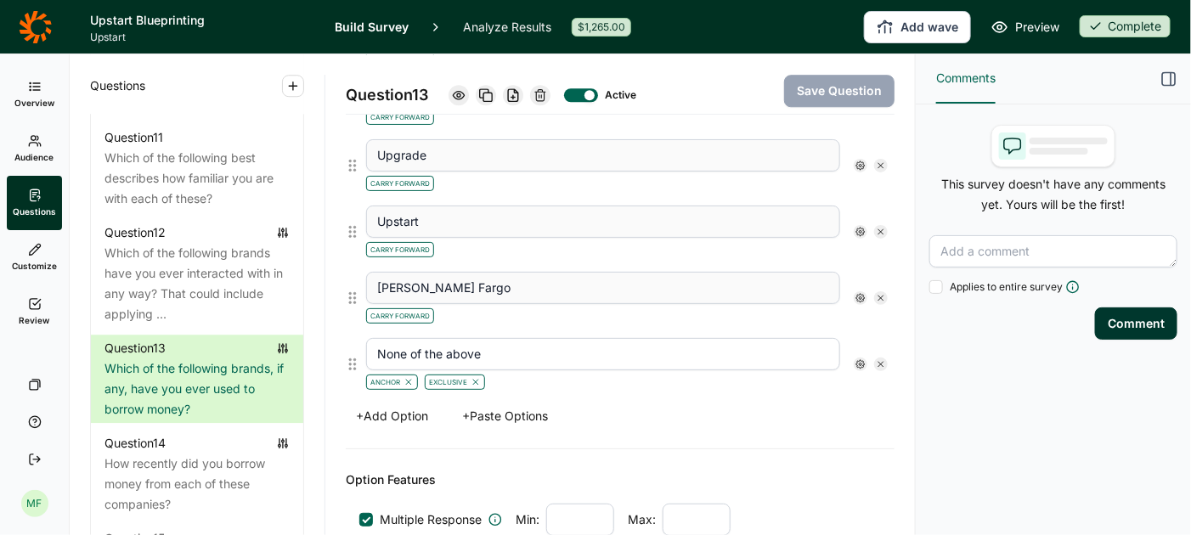
click at [384, 404] on button "+ Add Option" at bounding box center [392, 416] width 93 height 24
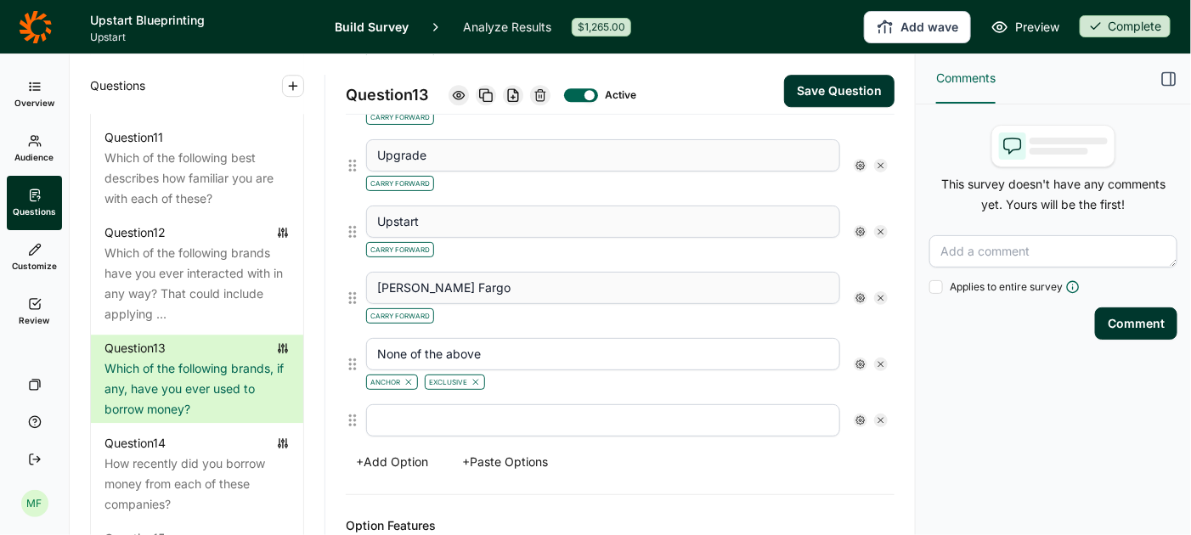
scroll to position [1847, 0]
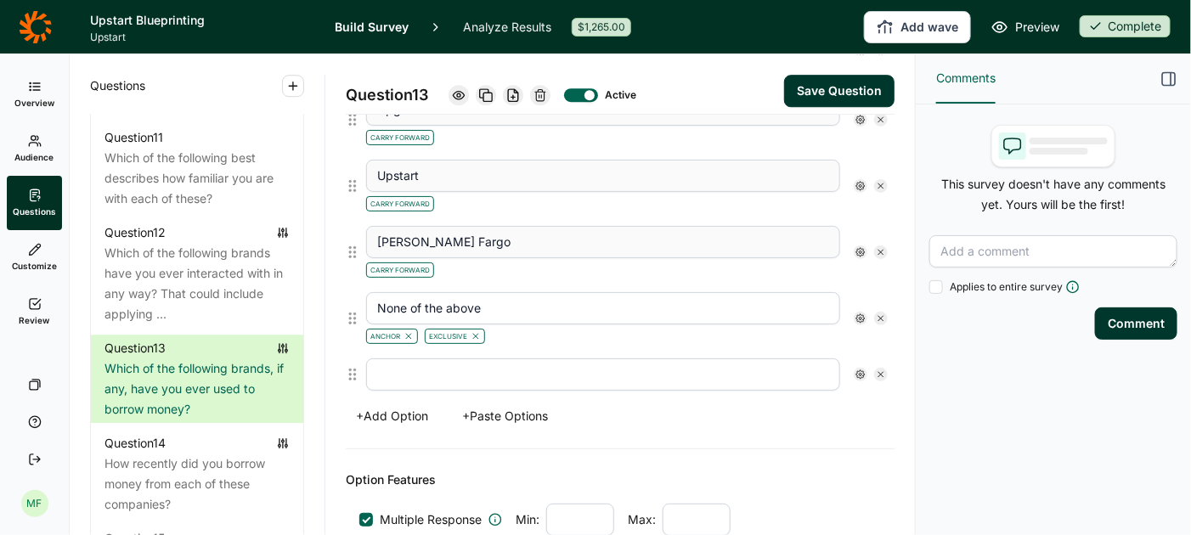
click at [421, 359] on input "text" at bounding box center [603, 375] width 474 height 32
type input "Rocket Mortgage"
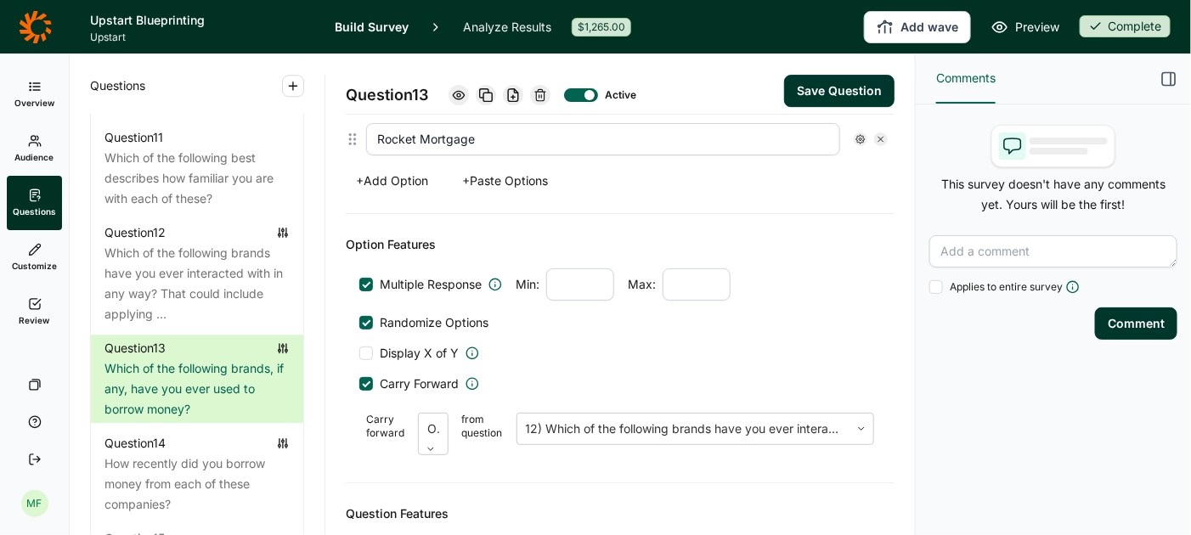
scroll to position [2110, 0]
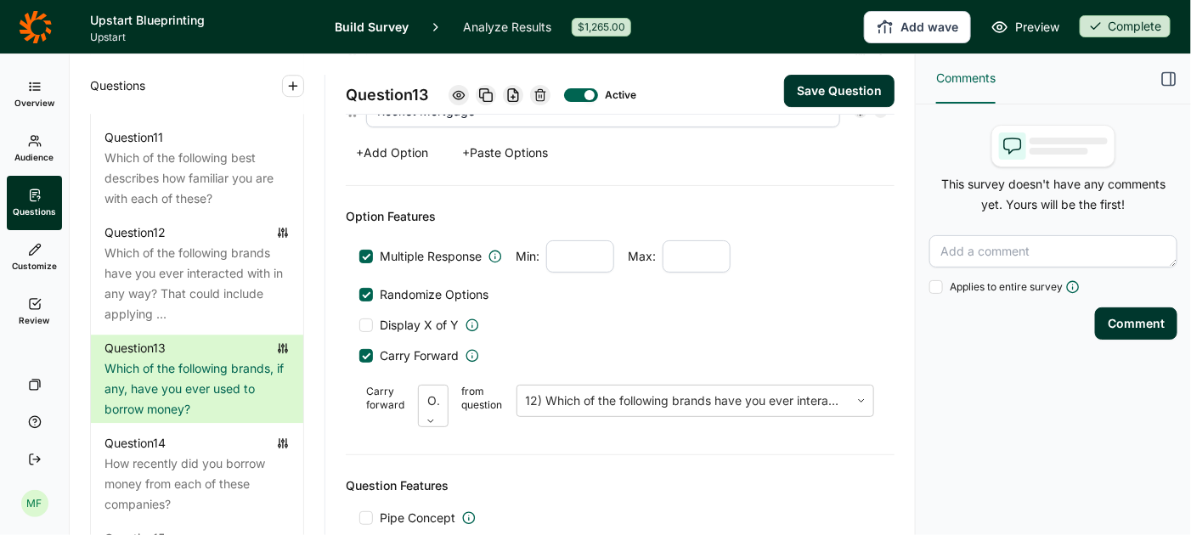
click at [365, 352] on div at bounding box center [366, 356] width 8 height 8
click at [359, 356] on input "Carry Forward" at bounding box center [359, 356] width 0 height 0
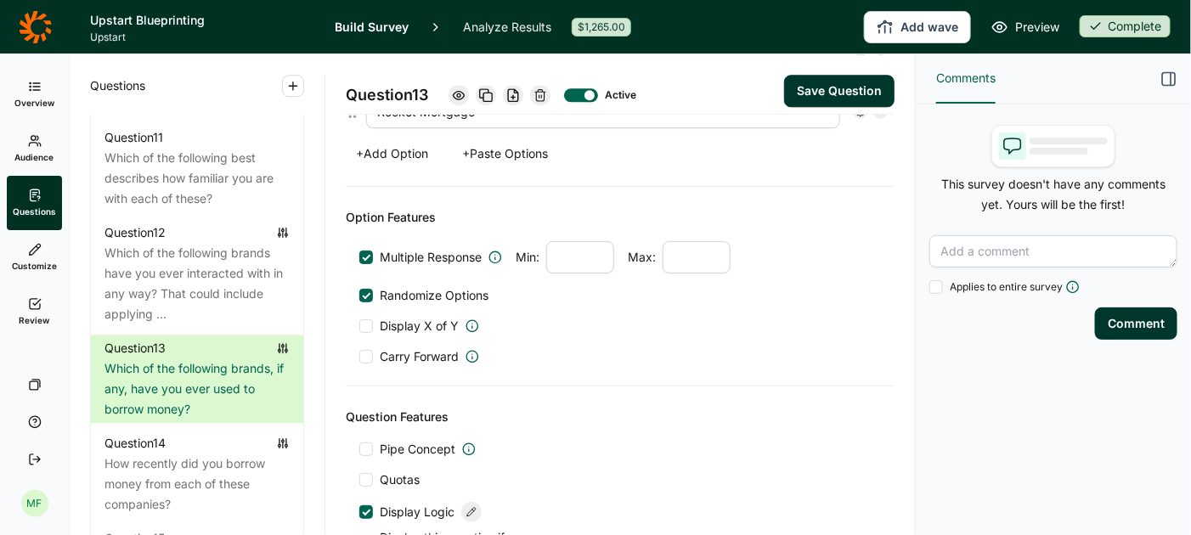
click at [365, 350] on div at bounding box center [366, 357] width 14 height 14
click at [359, 357] on input "Carry Forward" at bounding box center [359, 357] width 0 height 0
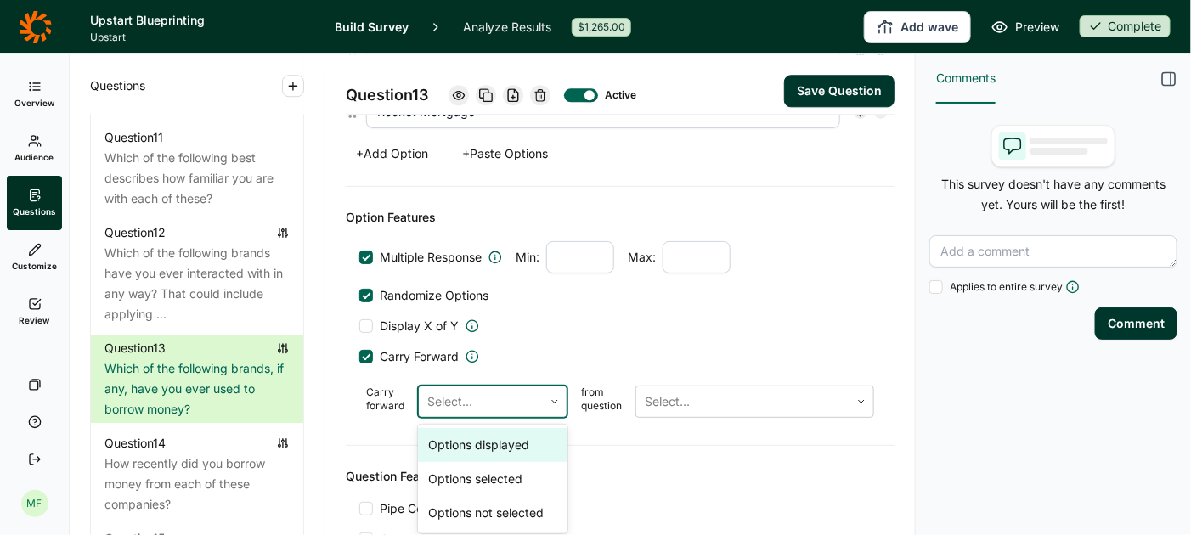
click at [460, 390] on div at bounding box center [480, 402] width 107 height 24
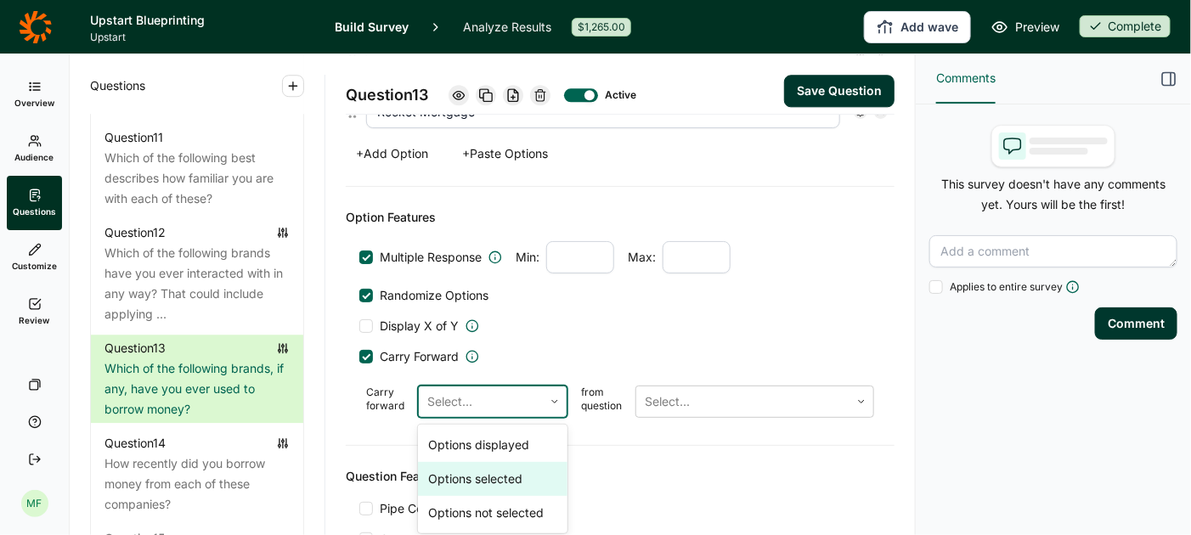
click at [480, 462] on div "Options selected" at bounding box center [493, 479] width 150 height 34
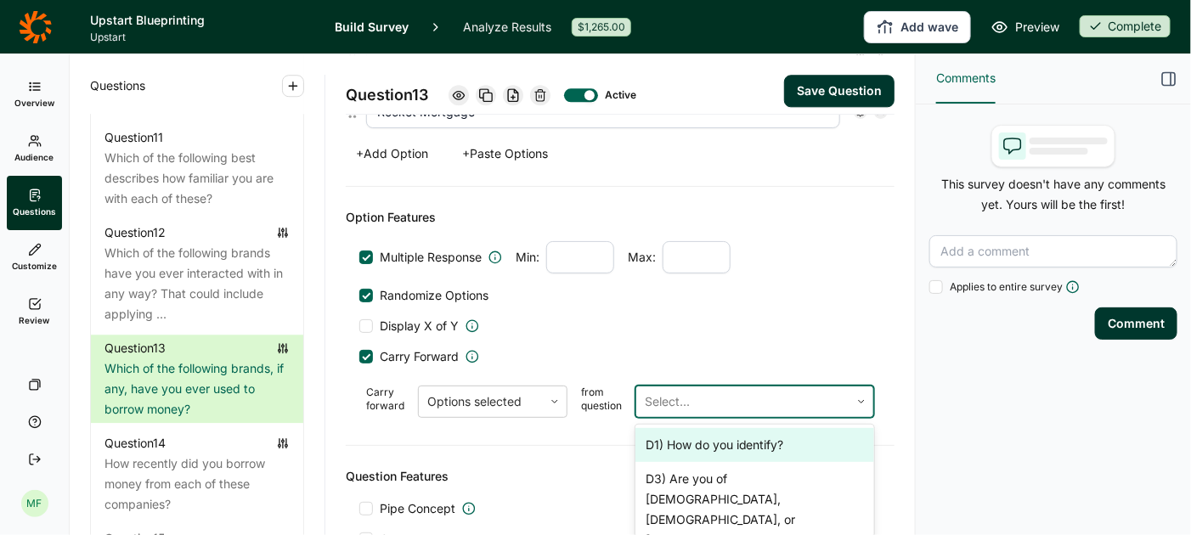
click at [704, 390] on div at bounding box center [743, 402] width 196 height 24
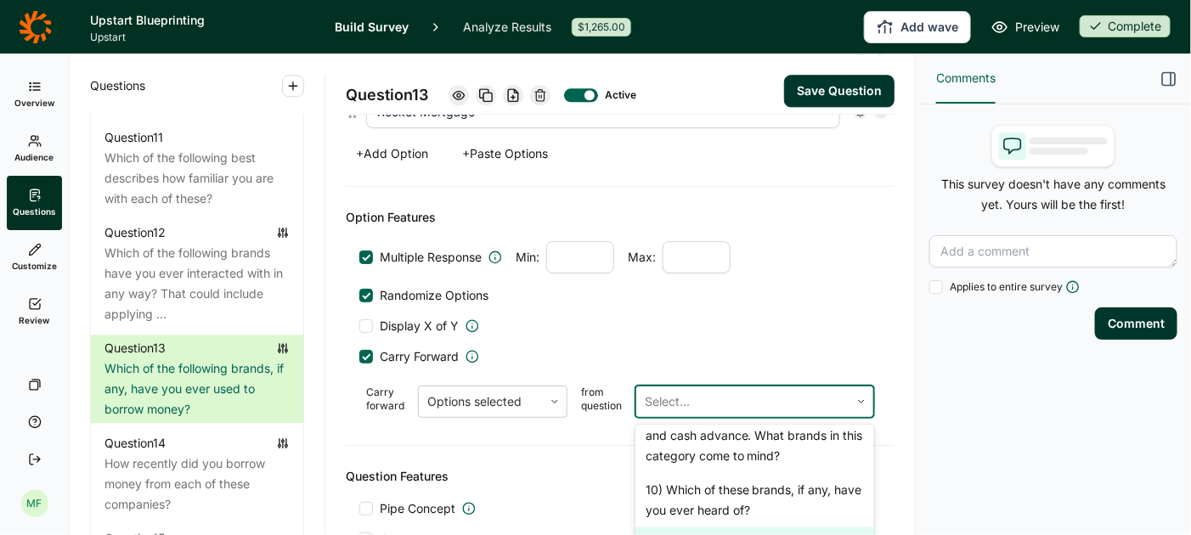
scroll to position [1281, 0]
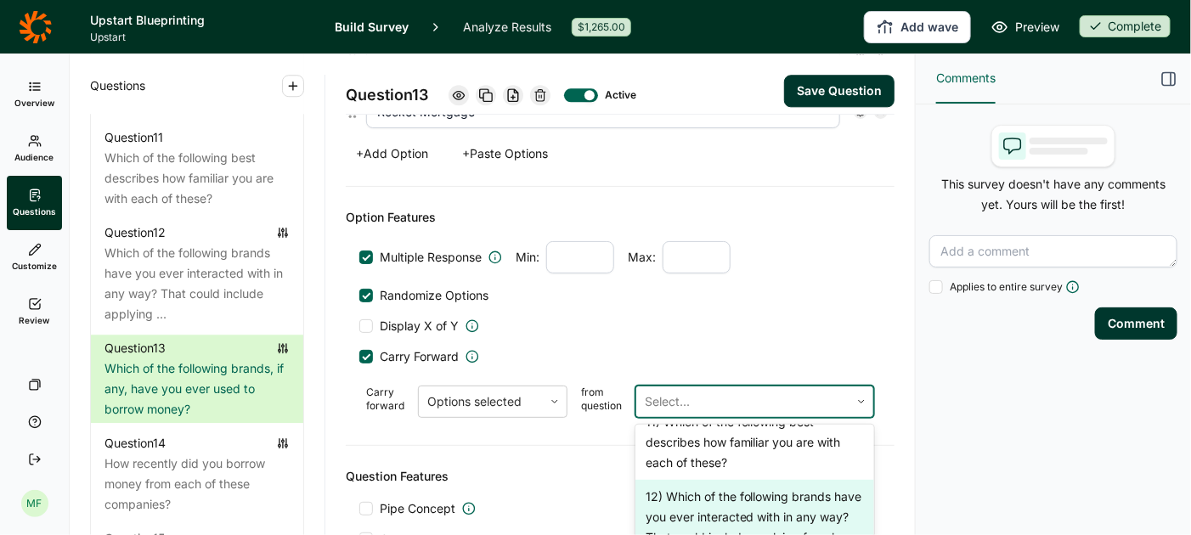
type input "LendingClub"
type input "OneMain"
type input "Prosper"
type input "SoFi"
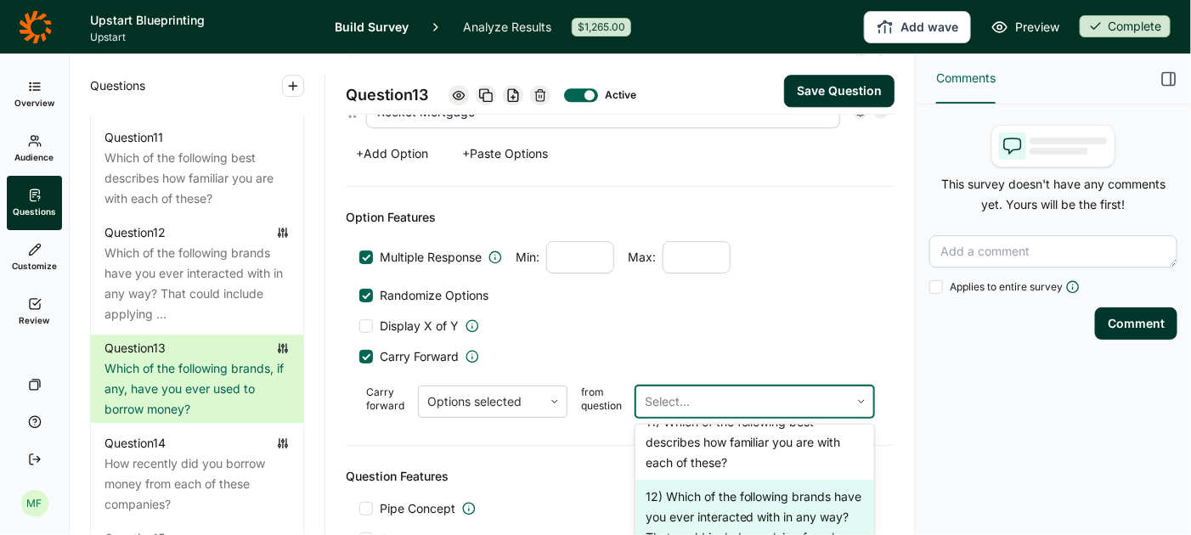
type input "Upgrade"
type input "Upstart"
type input "[PERSON_NAME] Fargo"
type input "None of the above"
type input "Klarna"
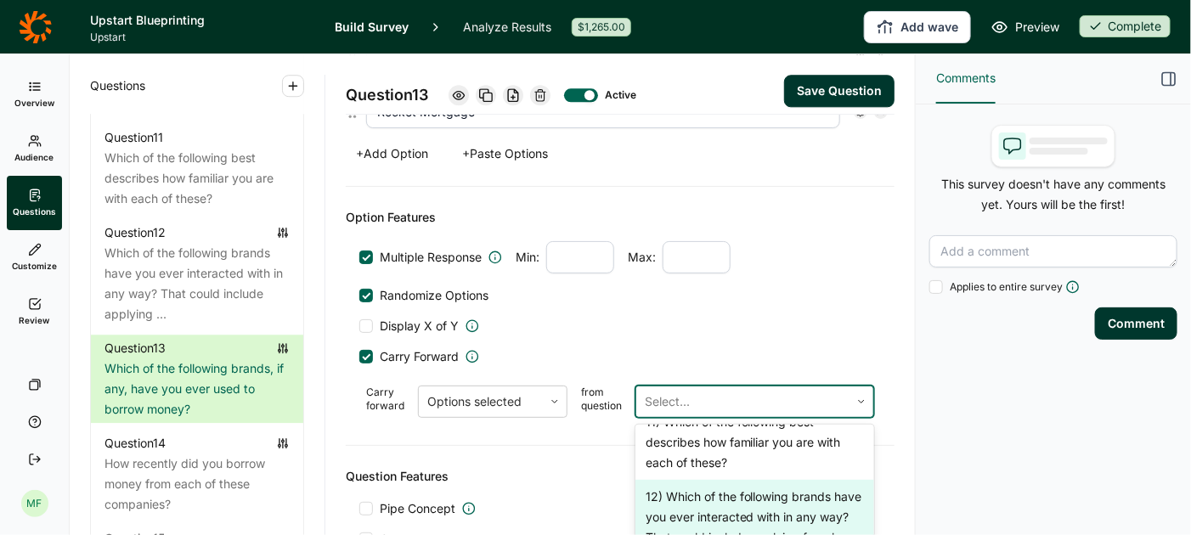
scroll to position [2196, 0]
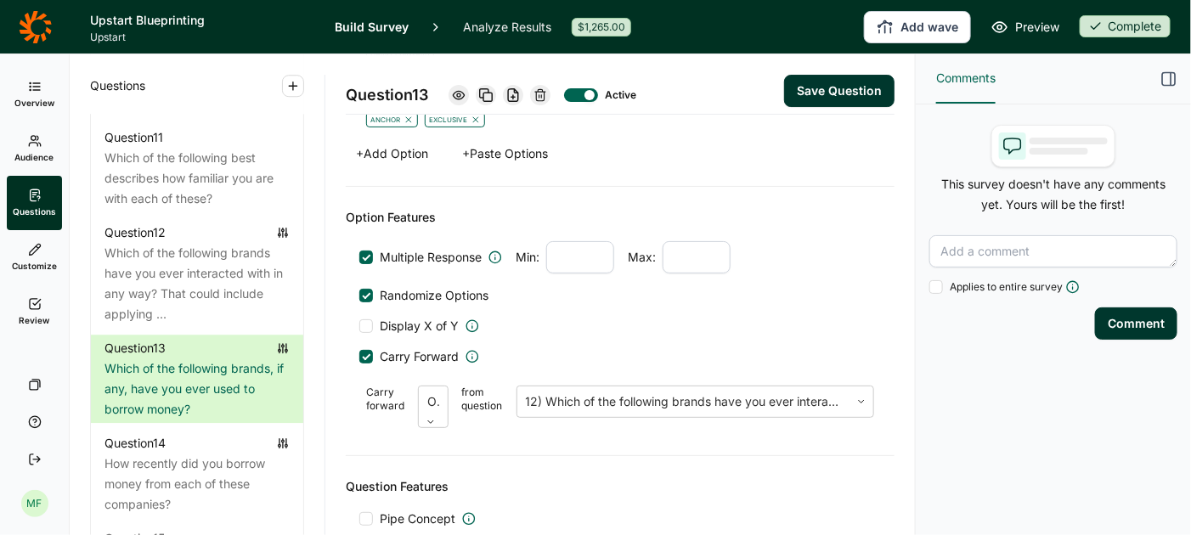
click at [841, 93] on button "Save Question" at bounding box center [839, 91] width 110 height 32
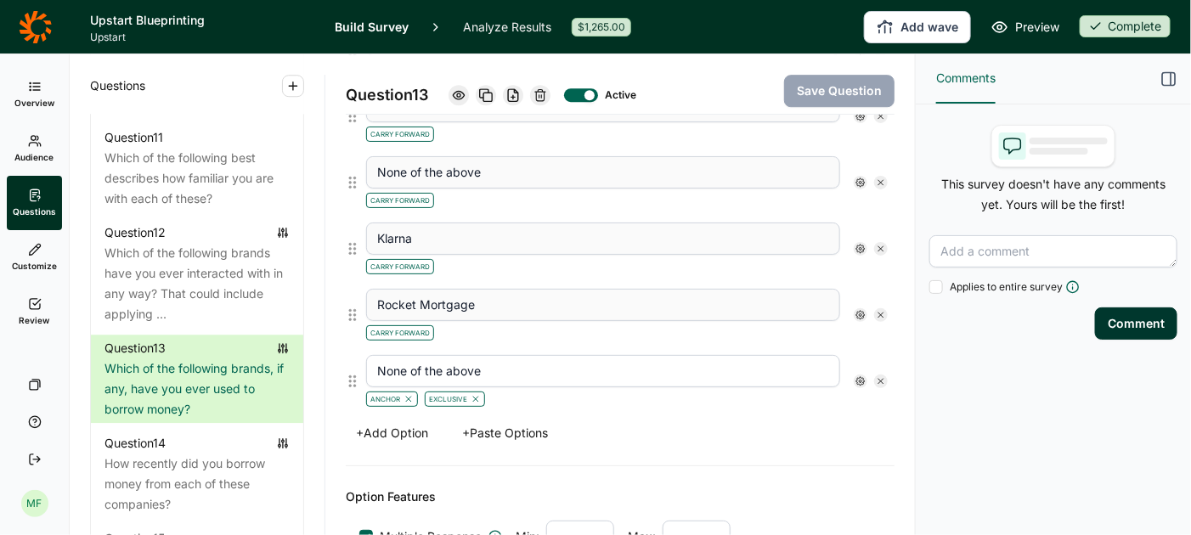
scroll to position [1918, 0]
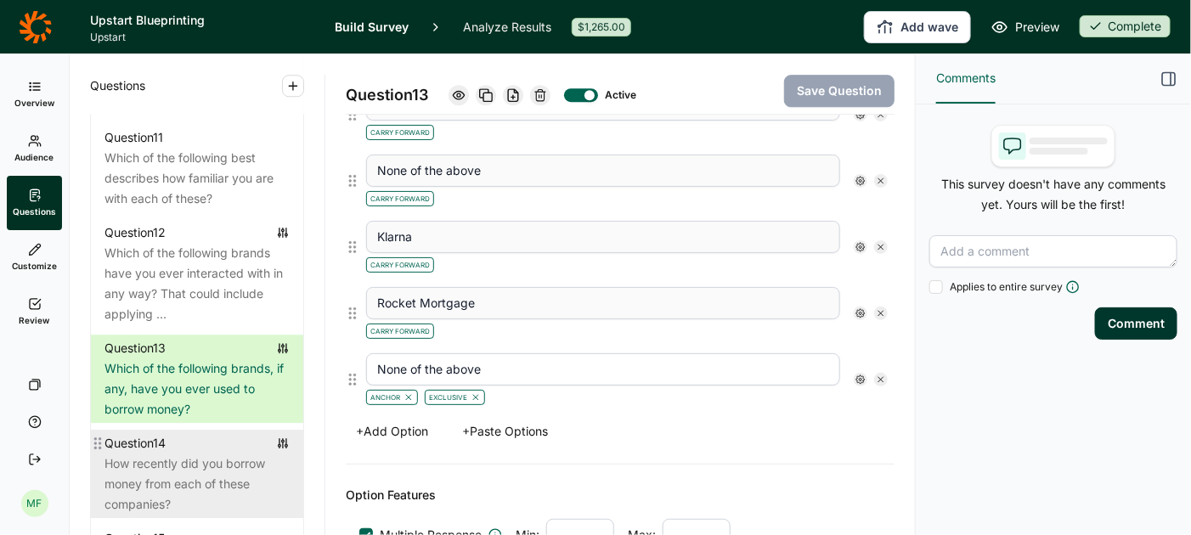
click at [183, 454] on div "How recently did you borrow money from each of these companies?" at bounding box center [197, 484] width 185 height 61
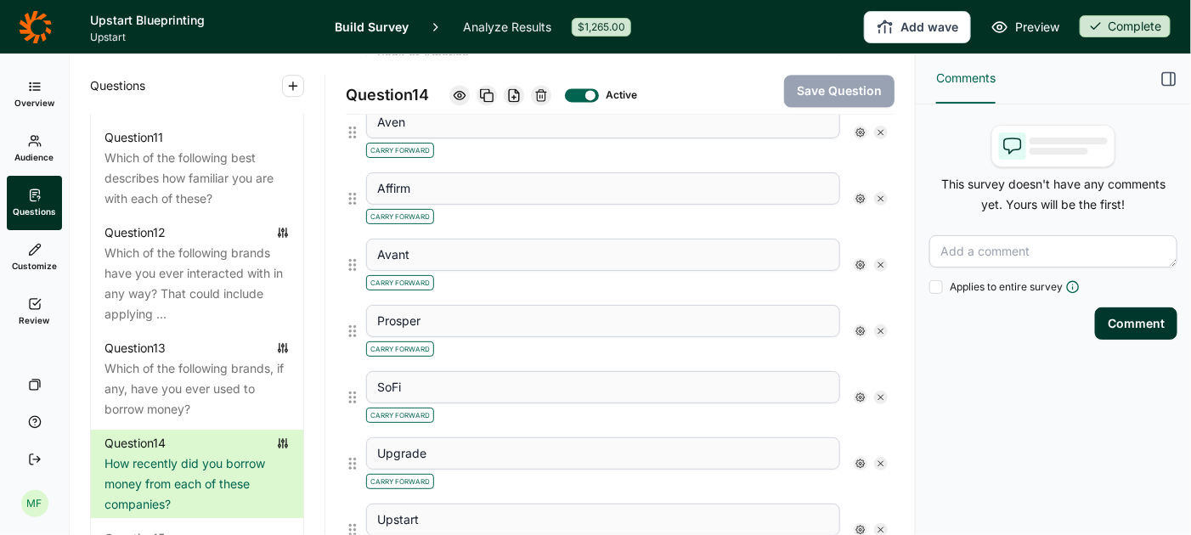
scroll to position [1438, 0]
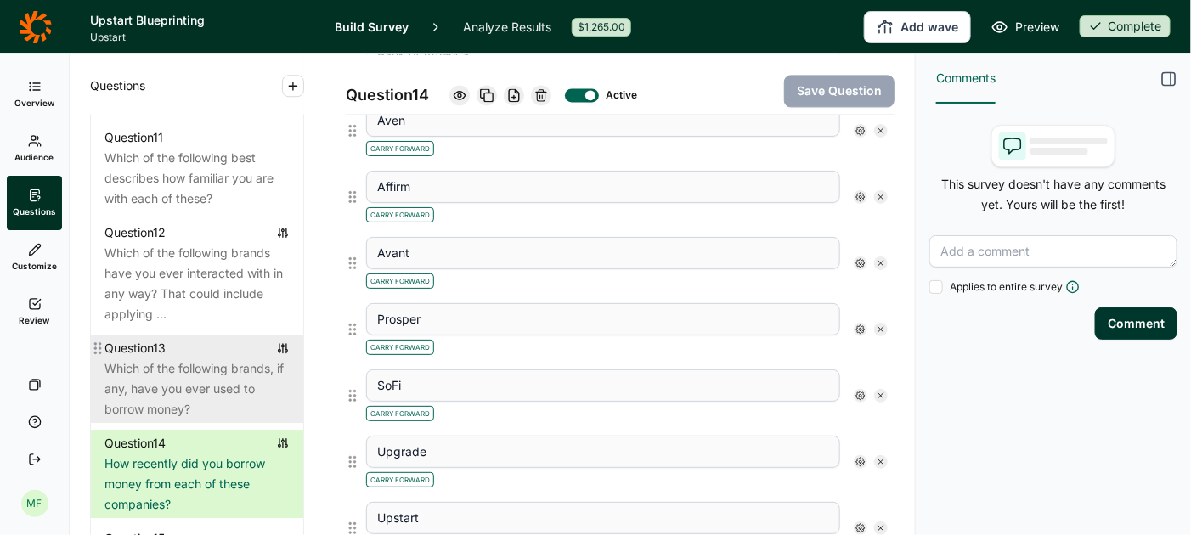
click at [156, 359] on div "Which of the following brands, if any, have you ever used to borrow money?" at bounding box center [197, 389] width 185 height 61
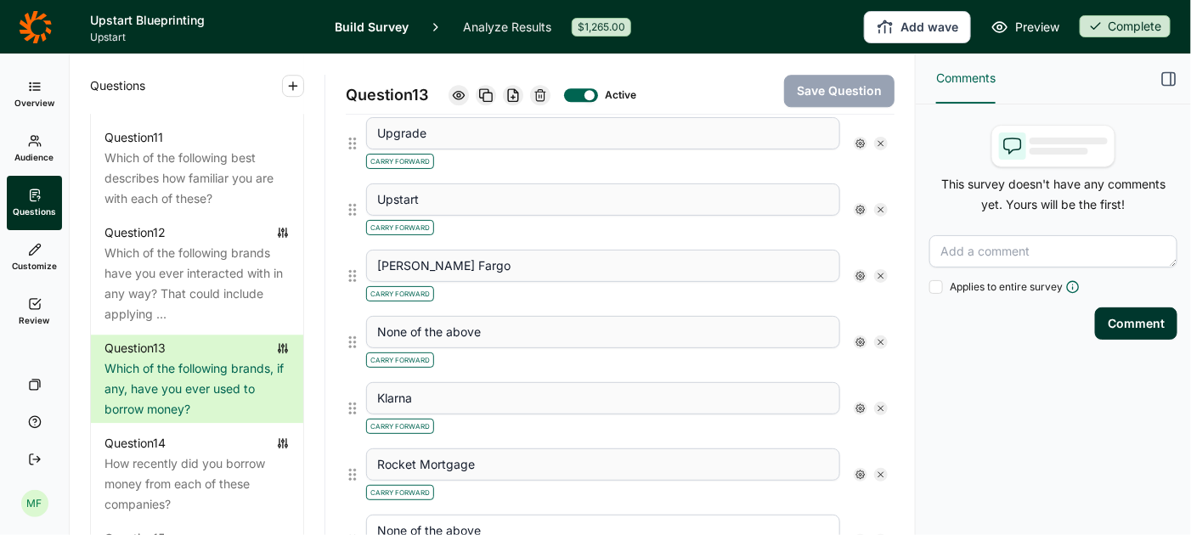
scroll to position [1757, 0]
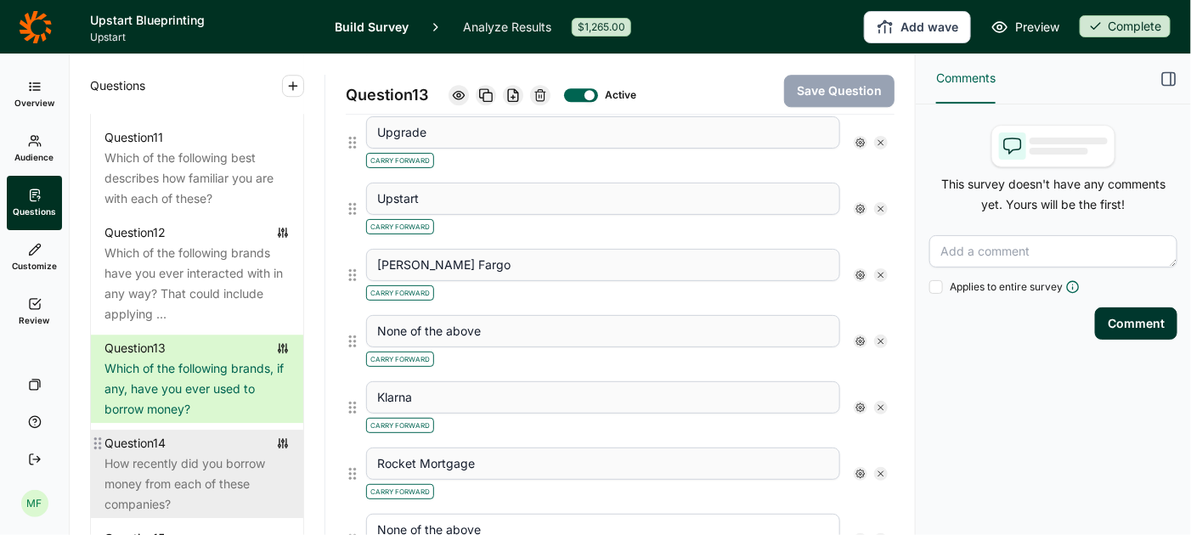
click at [144, 454] on div "How recently did you borrow money from each of these companies?" at bounding box center [197, 484] width 185 height 61
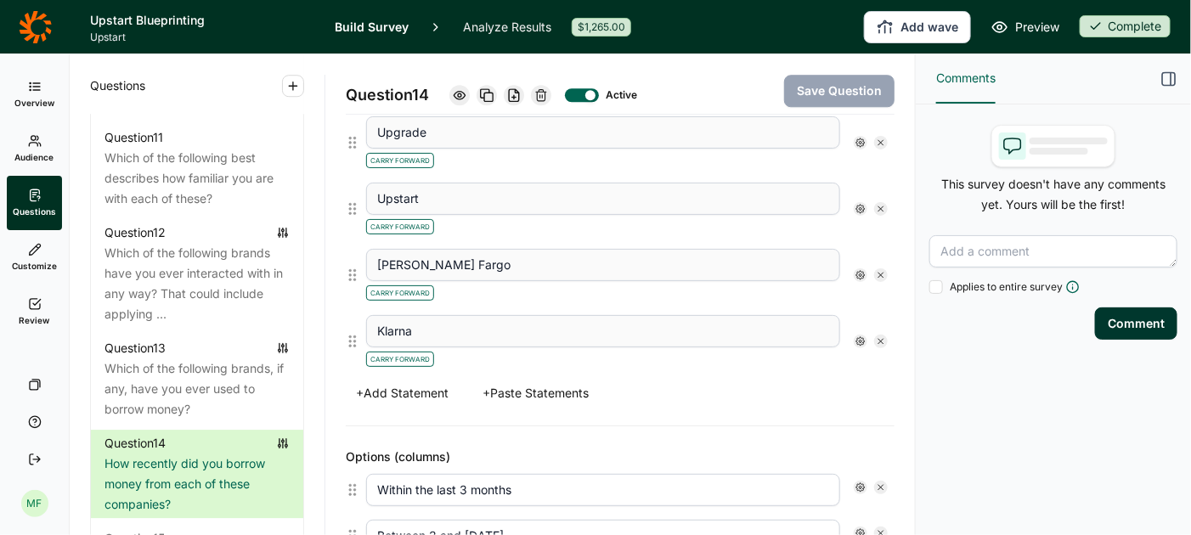
click at [418, 382] on button "+ Add Statement" at bounding box center [402, 394] width 113 height 24
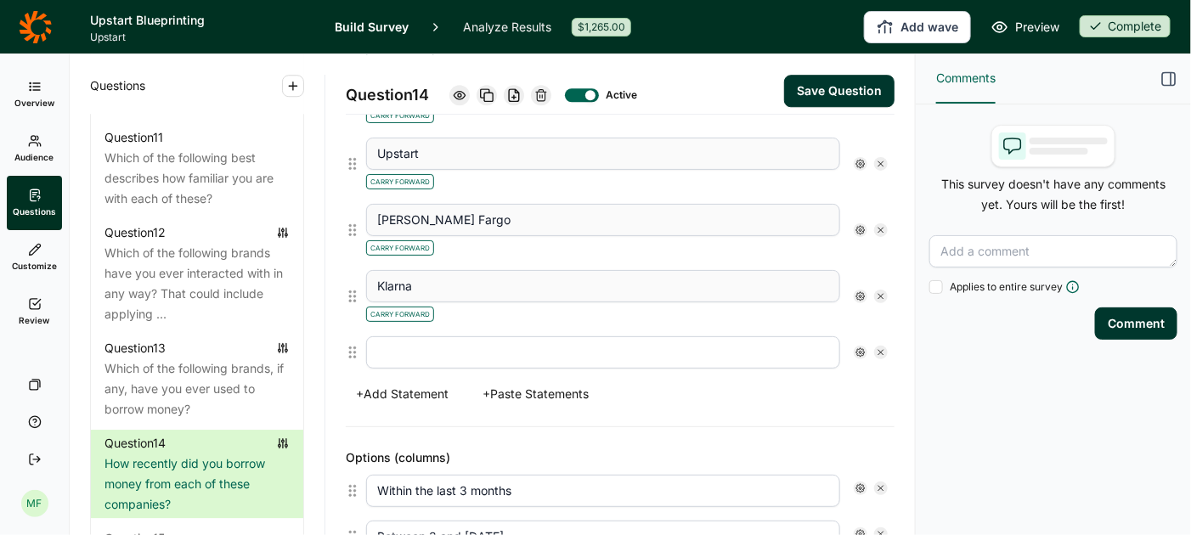
click at [430, 342] on input "text" at bounding box center [603, 353] width 474 height 32
click at [826, 92] on button "Save Question" at bounding box center [839, 91] width 110 height 32
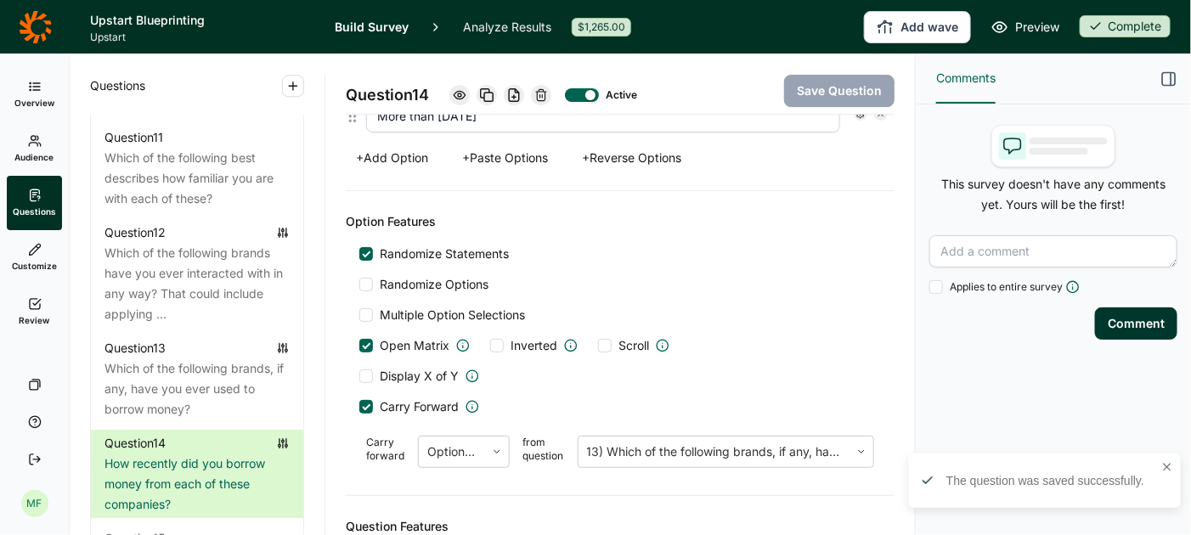
scroll to position [2367, 0]
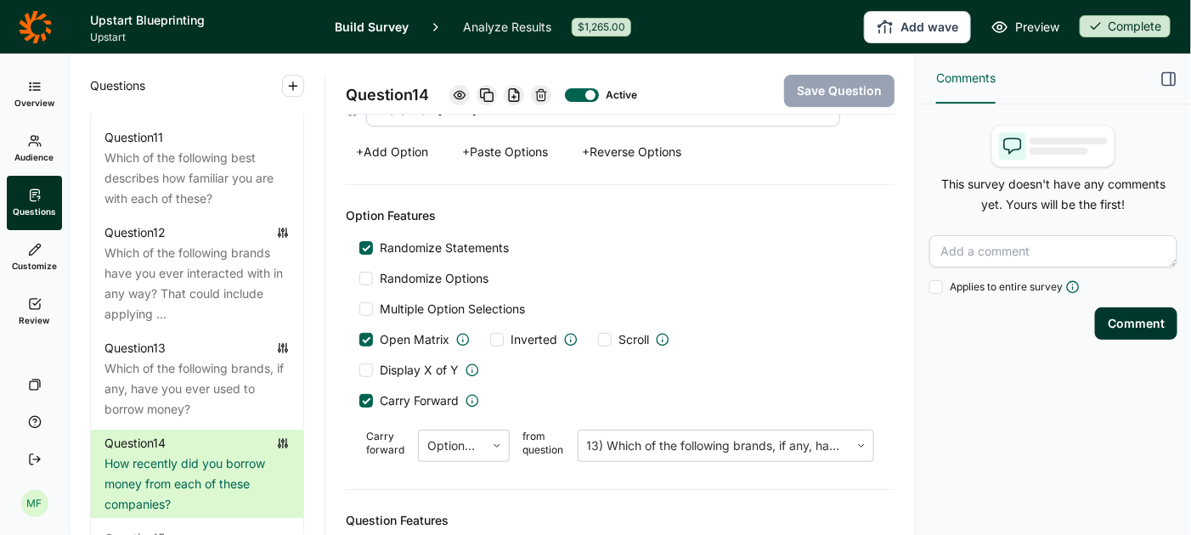
click at [365, 397] on div at bounding box center [366, 401] width 8 height 8
click at [359, 401] on input "Carry Forward" at bounding box center [359, 401] width 0 height 0
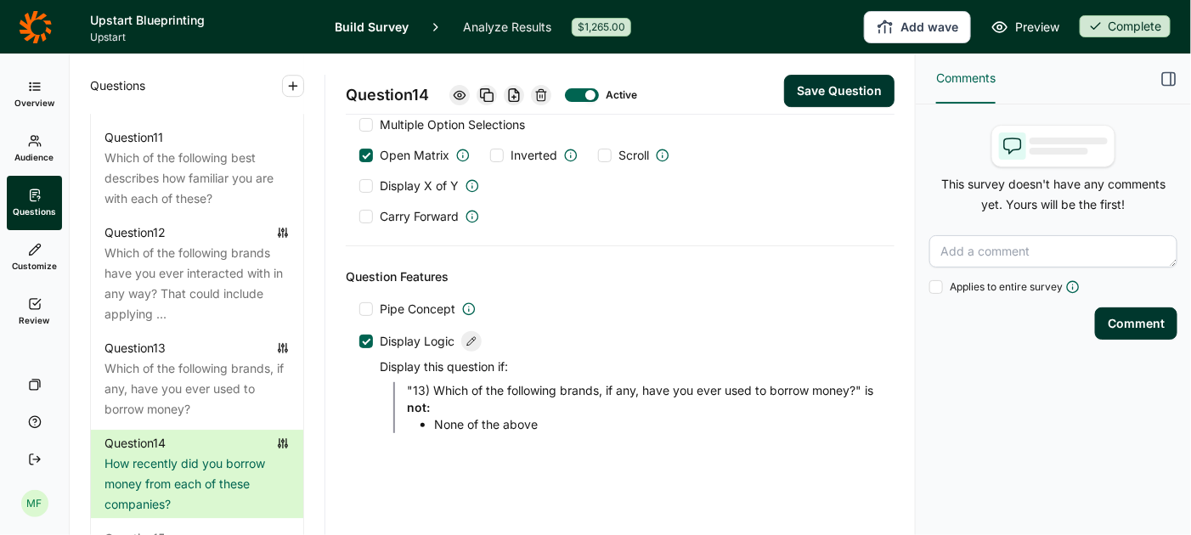
scroll to position [1898, 0]
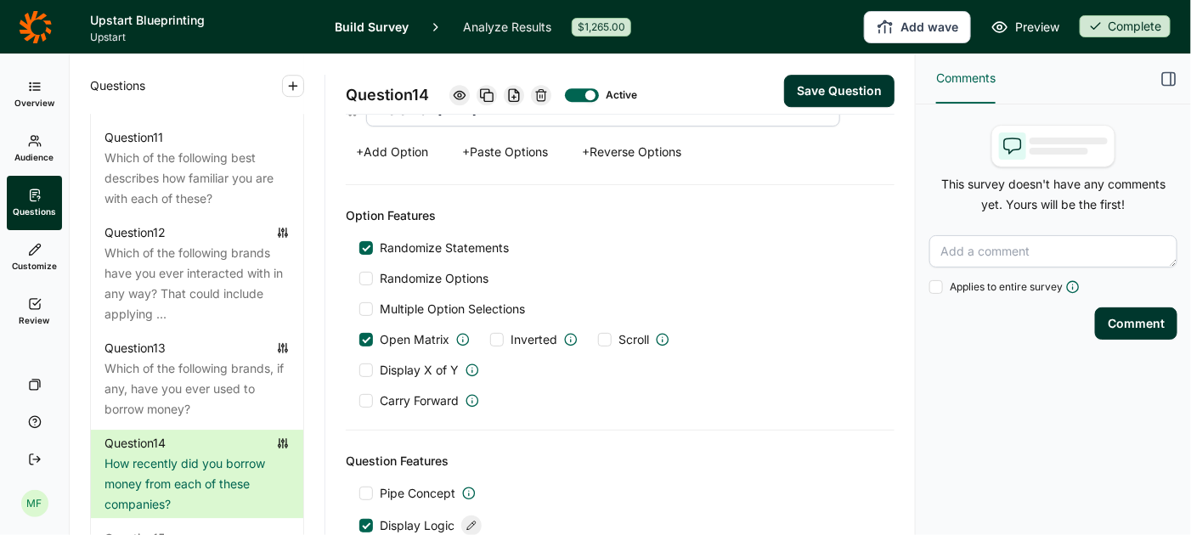
click at [365, 394] on div at bounding box center [366, 401] width 14 height 14
click at [359, 401] on input "Carry Forward" at bounding box center [359, 401] width 0 height 0
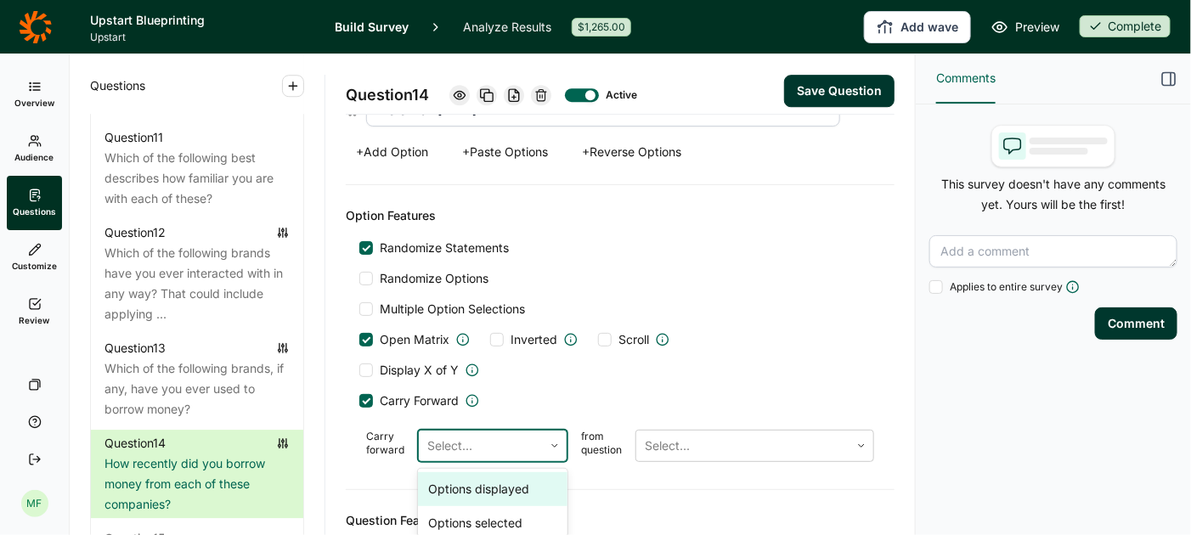
click at [451, 434] on div at bounding box center [480, 446] width 107 height 24
click at [467, 506] on div "Options selected" at bounding box center [493, 523] width 150 height 34
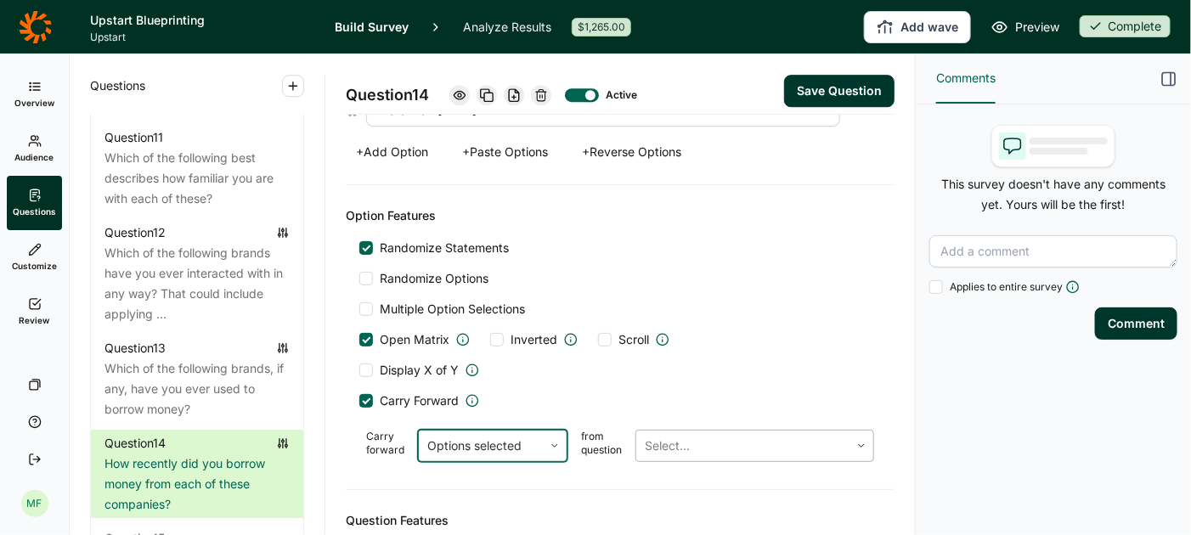
click at [676, 434] on div at bounding box center [743, 446] width 196 height 24
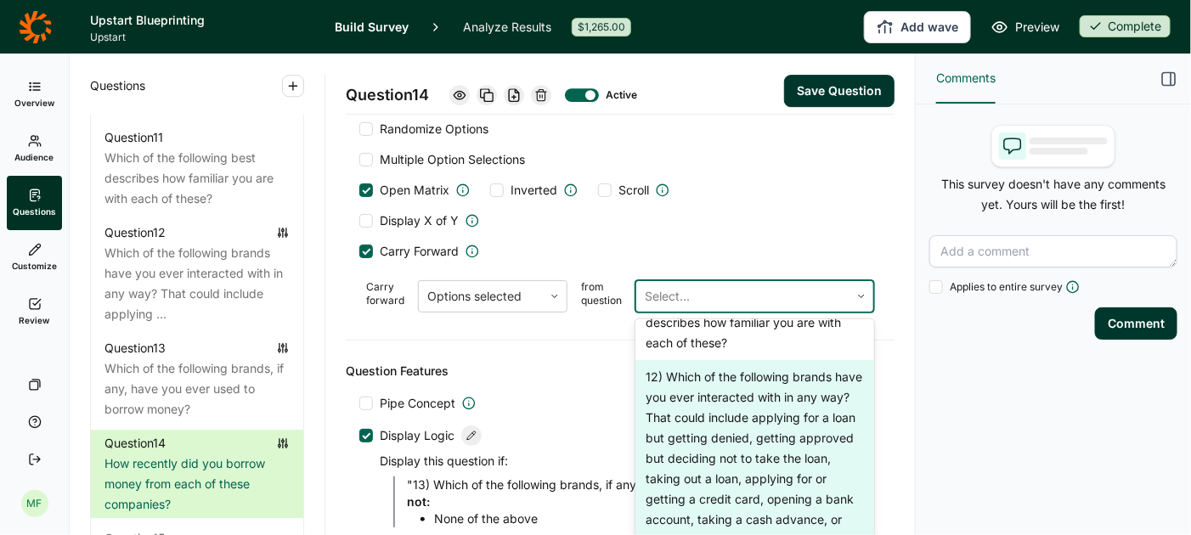
scroll to position [2057, 0]
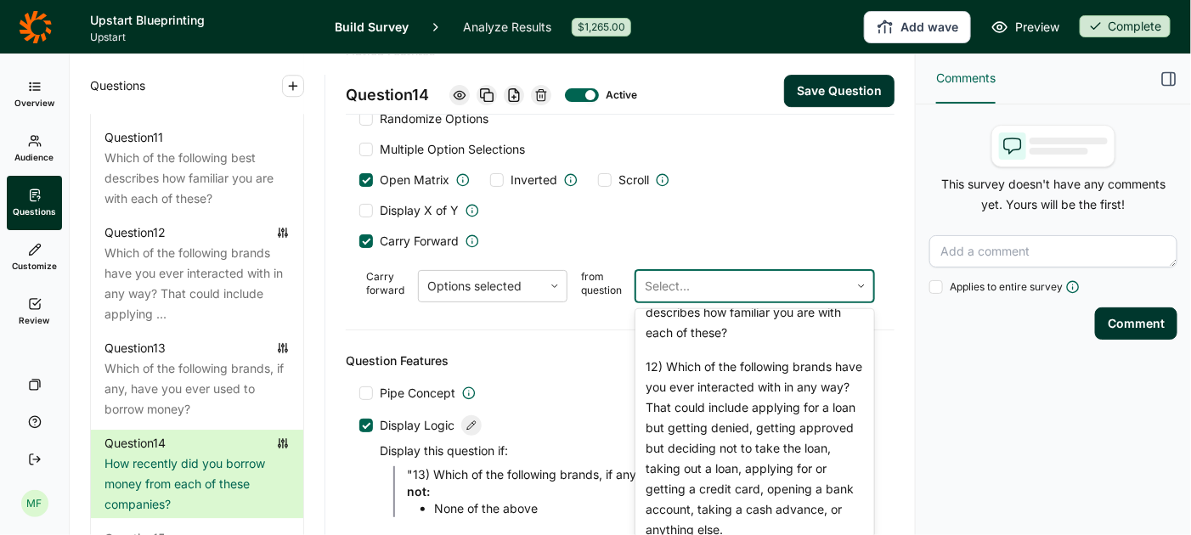
type input "None of the above"
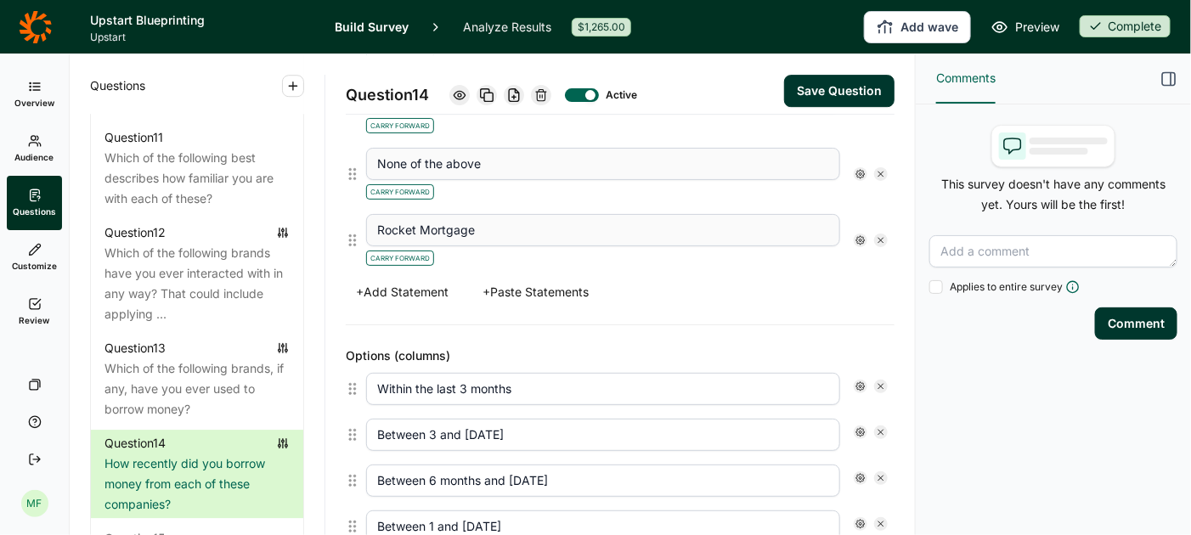
scroll to position [2679, 0]
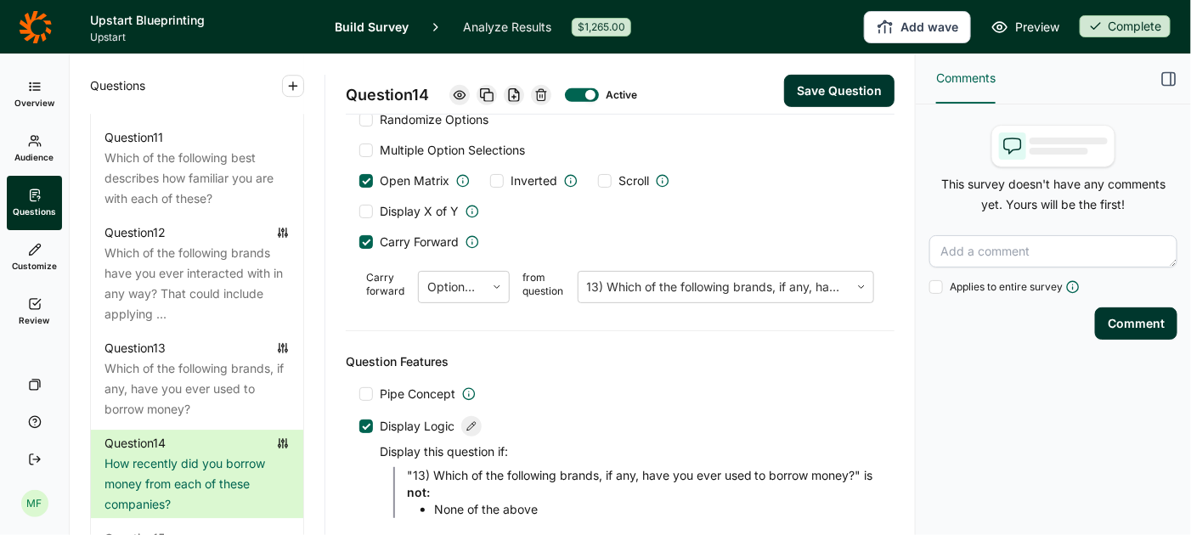
click at [829, 89] on button "Save Question" at bounding box center [839, 91] width 110 height 32
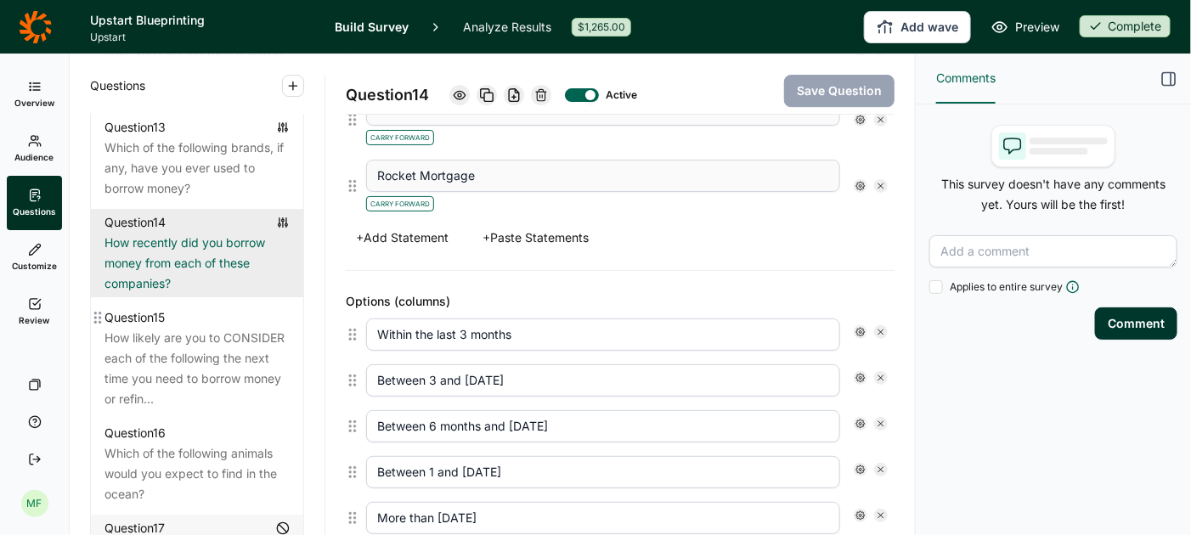
scroll to position [2011, 0]
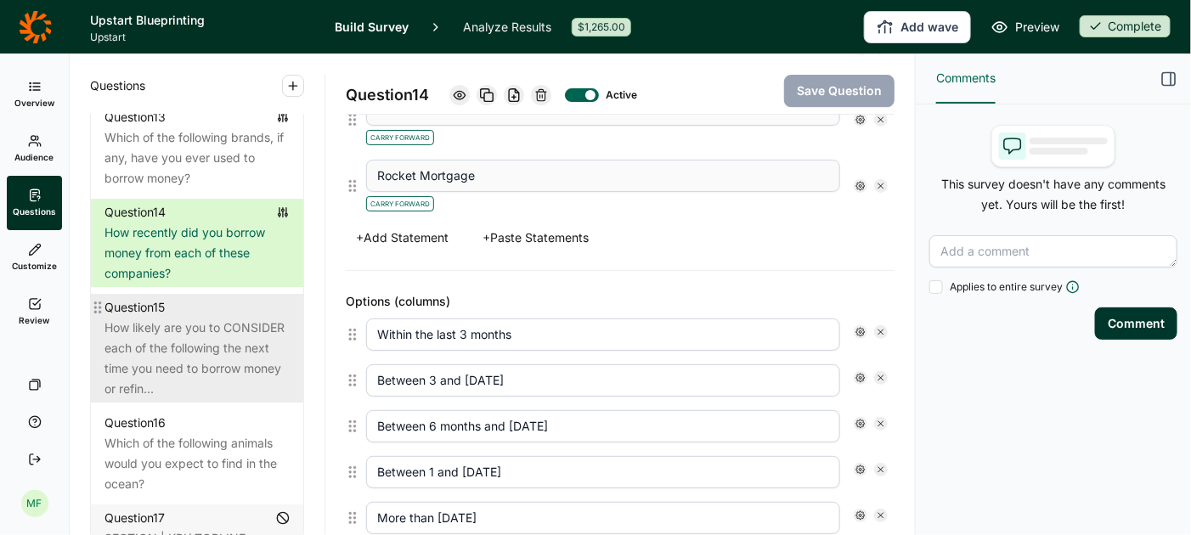
click at [183, 325] on div "How likely are you to CONSIDER each of the following the next time you need to …" at bounding box center [197, 359] width 185 height 82
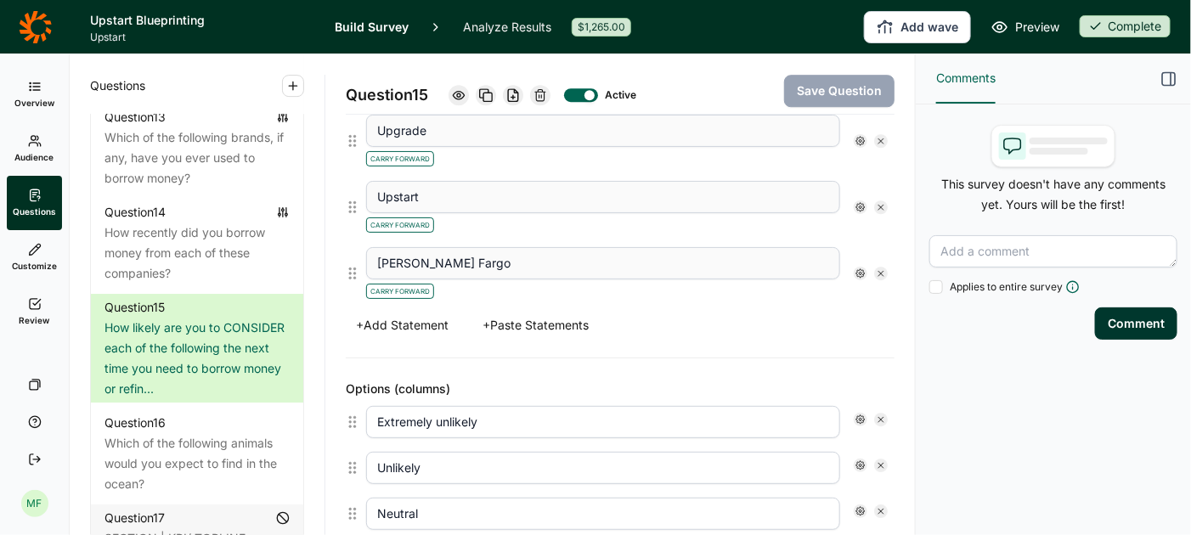
scroll to position [1836, 0]
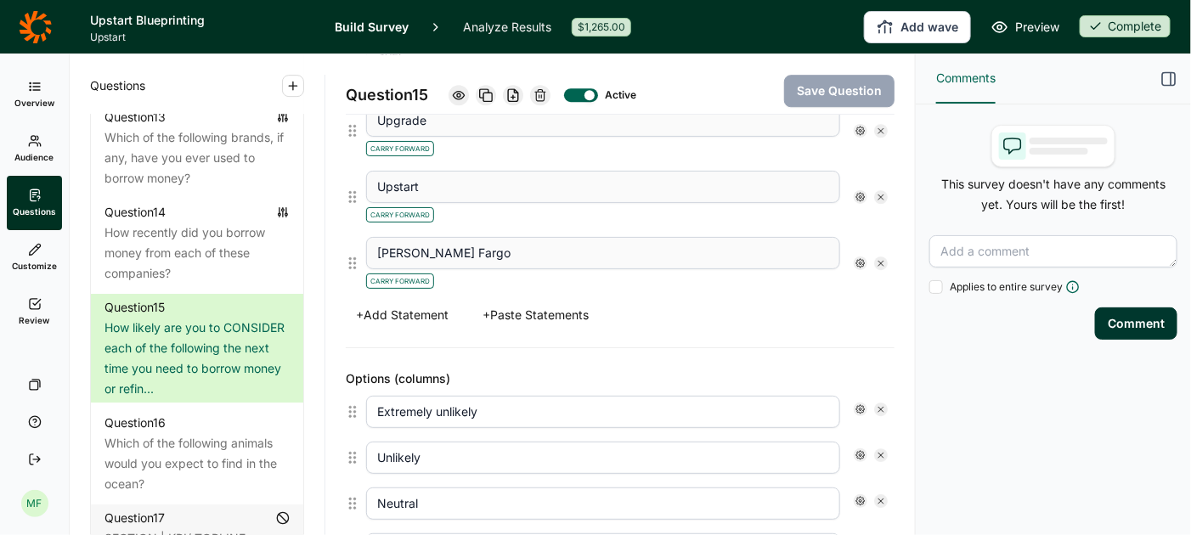
click at [421, 303] on button "+ Add Statement" at bounding box center [402, 315] width 113 height 24
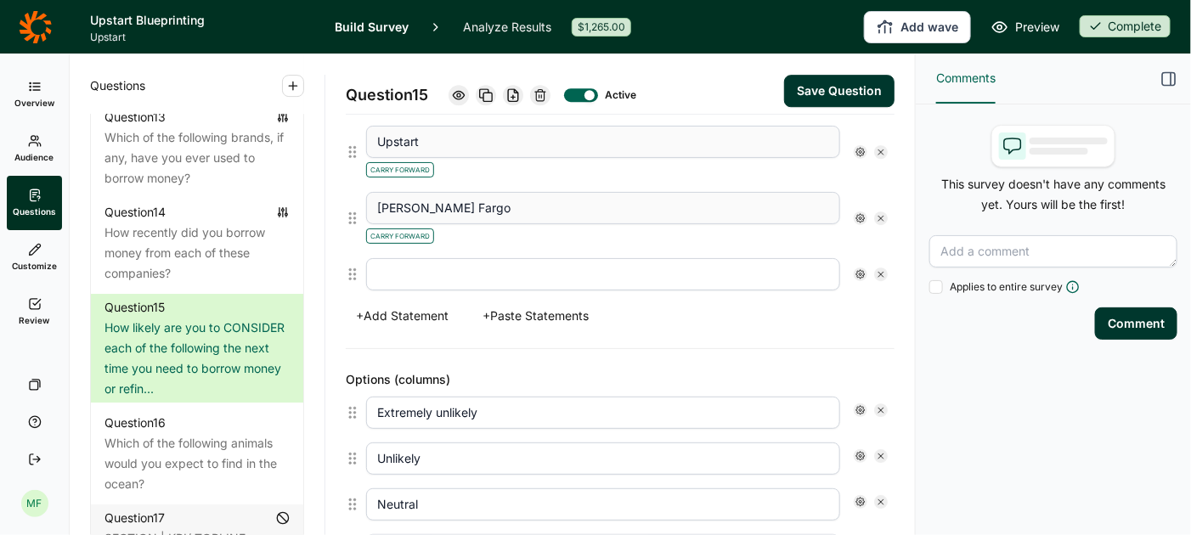
click at [450, 258] on input "text" at bounding box center [603, 274] width 474 height 32
type input "Rocket Mortgage"
click at [817, 97] on button "Save Question" at bounding box center [839, 91] width 110 height 32
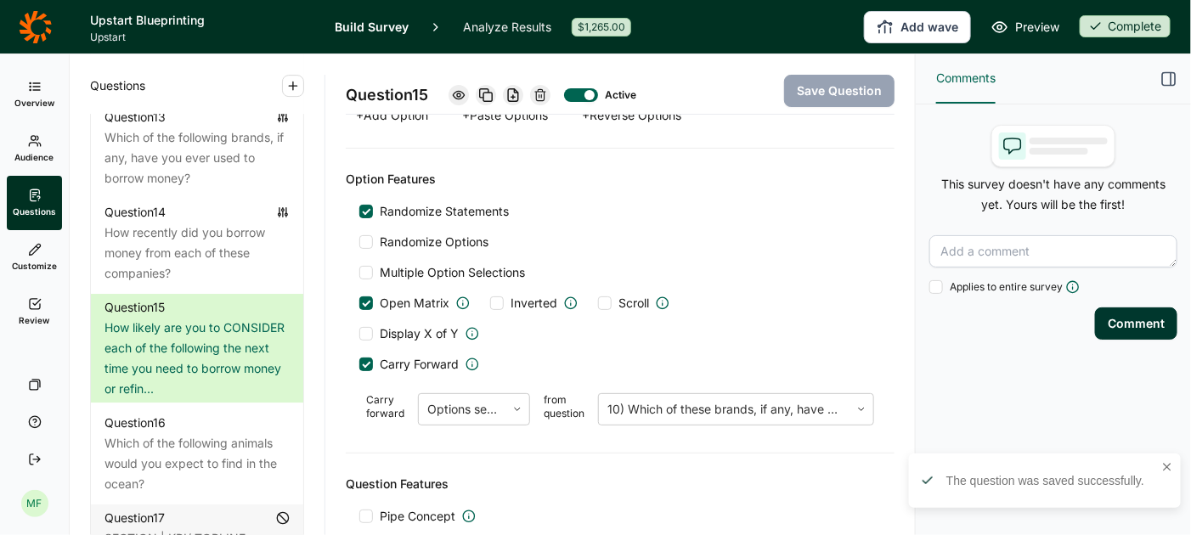
scroll to position [2405, 0]
click at [368, 356] on div at bounding box center [366, 363] width 14 height 14
click at [359, 363] on input "Carry Forward" at bounding box center [359, 363] width 0 height 0
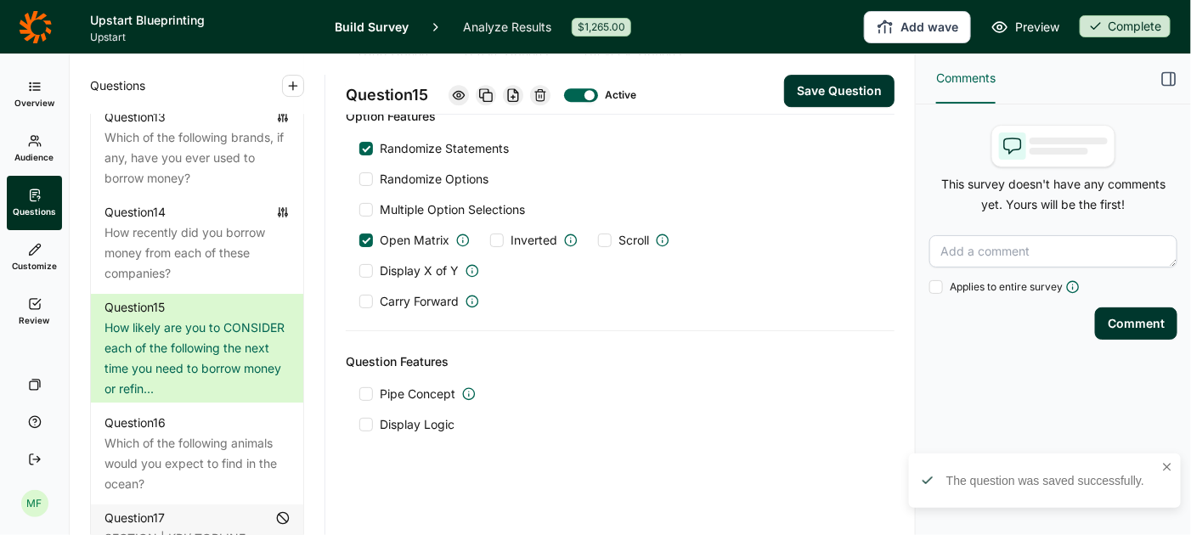
scroll to position [1936, 0]
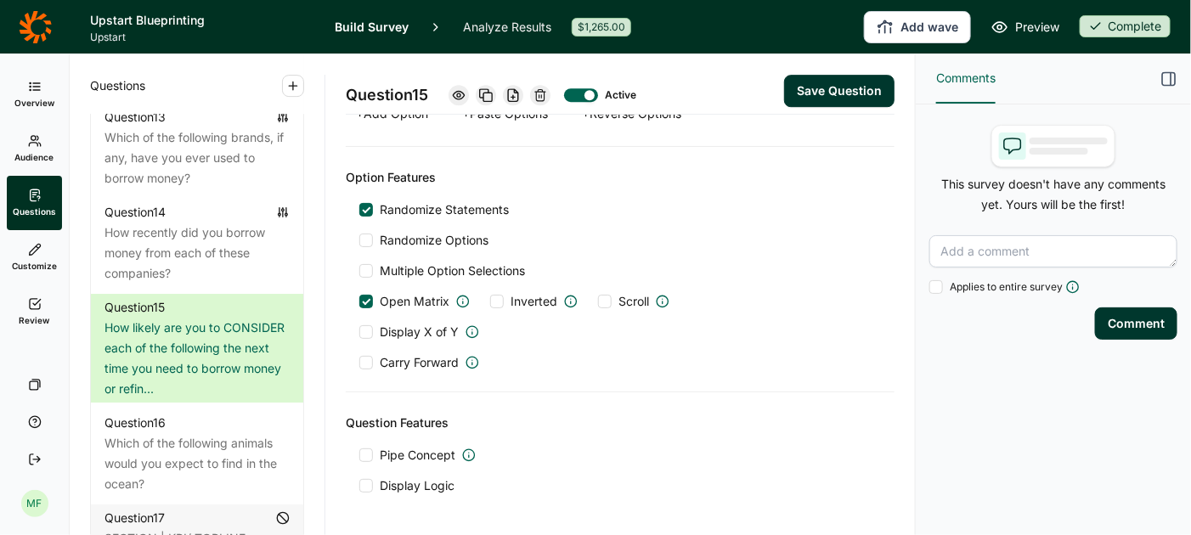
click at [368, 356] on div at bounding box center [366, 363] width 14 height 14
click at [359, 363] on input "Carry Forward" at bounding box center [359, 363] width 0 height 0
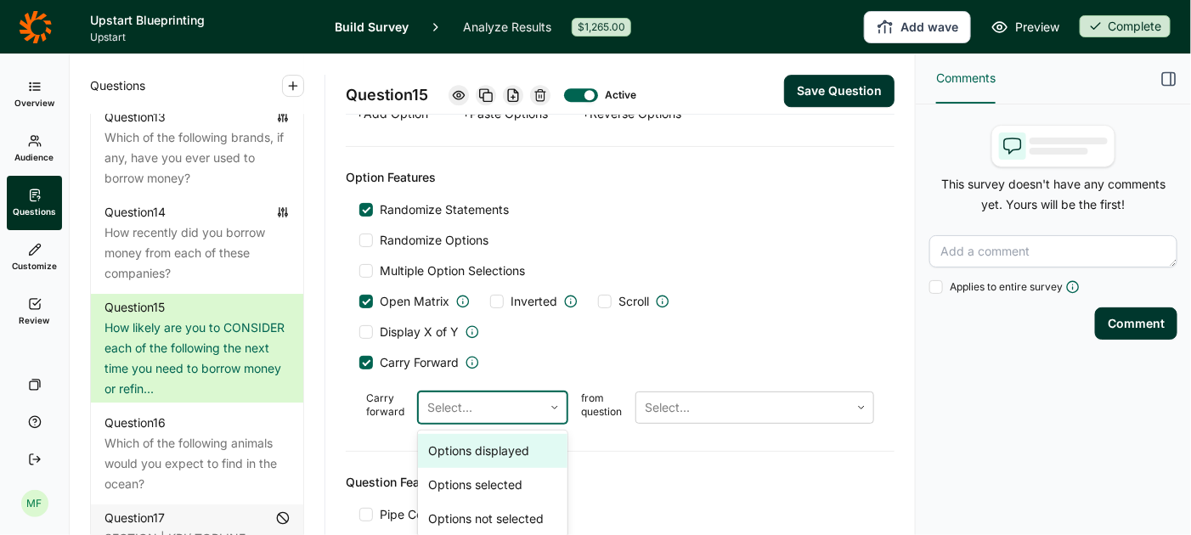
click at [454, 397] on div "Select..." at bounding box center [481, 408] width 124 height 31
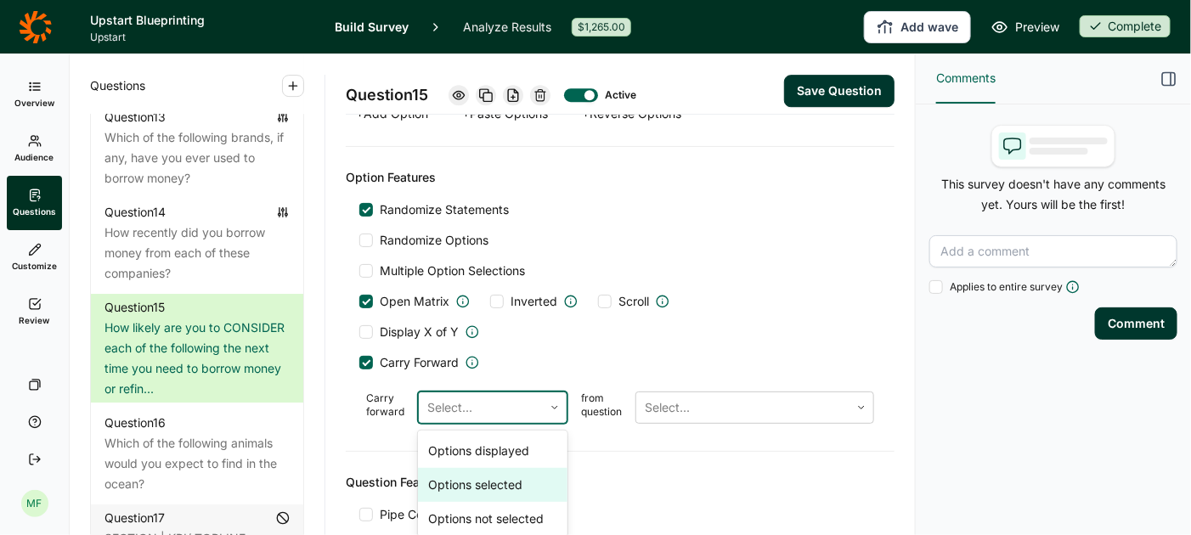
click at [470, 468] on div "Options selected" at bounding box center [493, 485] width 150 height 34
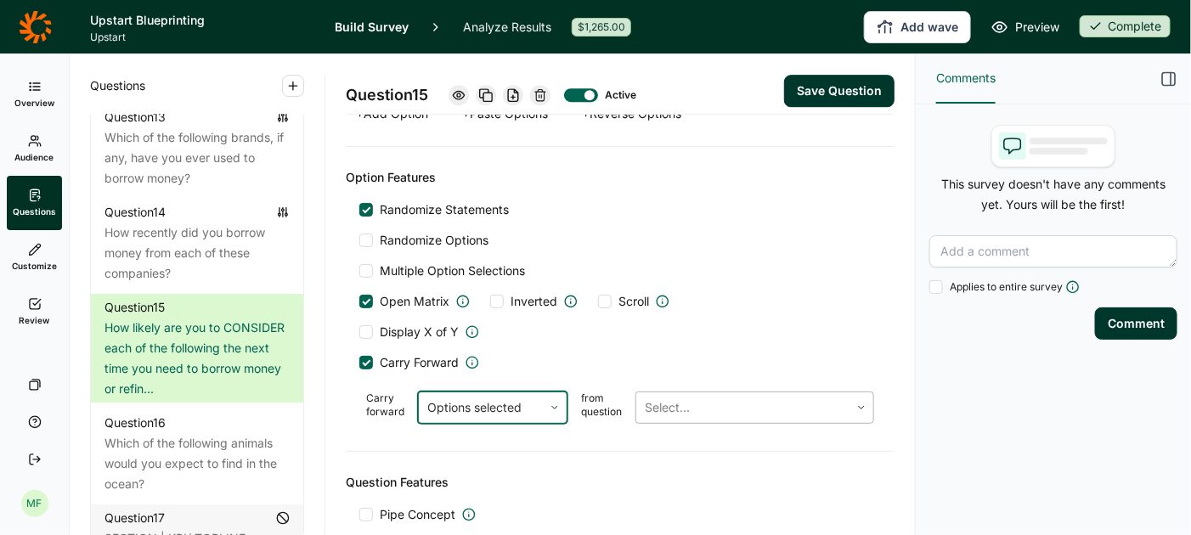
click at [682, 396] on div at bounding box center [743, 408] width 196 height 24
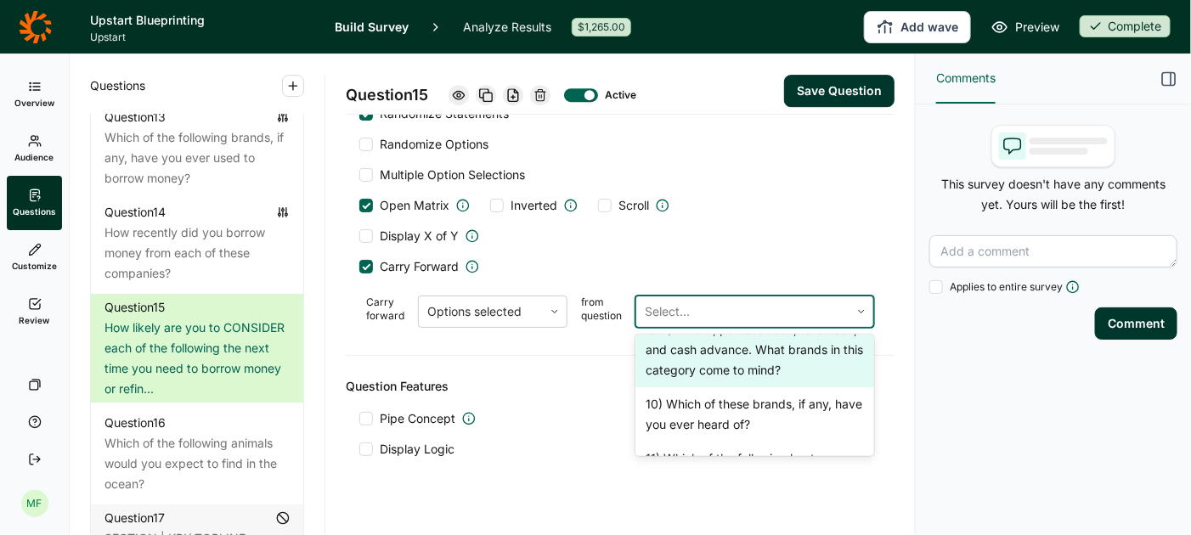
scroll to position [1122, 0]
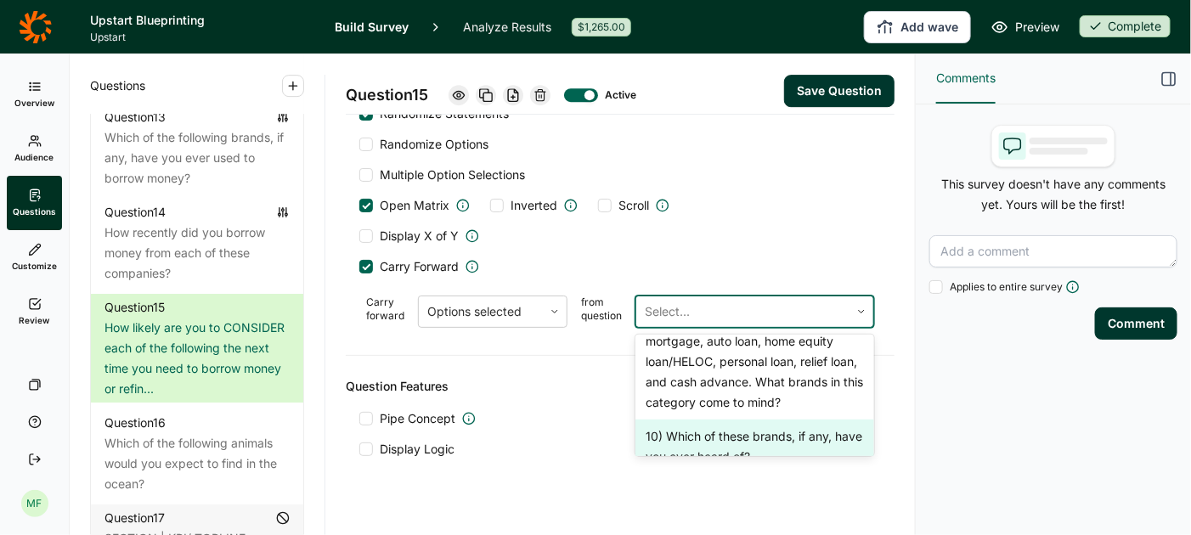
click at [681, 420] on div "10) Which of these brands, if any, have you ever heard of?" at bounding box center [755, 447] width 239 height 54
type input "[PERSON_NAME] [PERSON_NAME]"
type input "Happy Money"
type input "Figure"
type input "Empower"
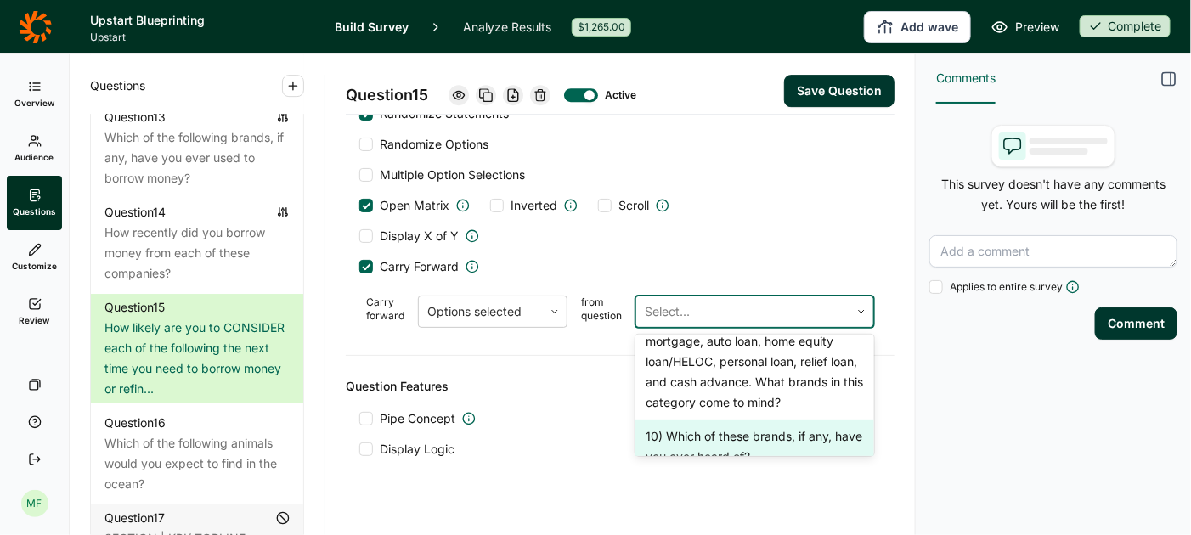
type input "Earnin"
type input "[PERSON_NAME]"
type input "Citigroup"
type input "Chime"
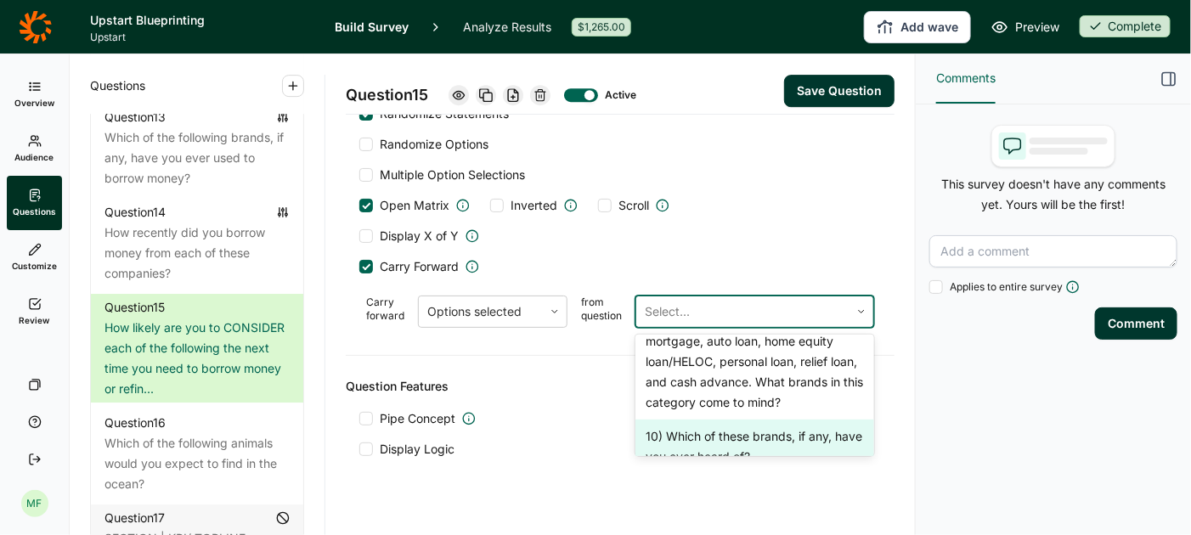
type input "CashApp"
type input "Best Egg"
type input "Bank of America"
type input "Aven"
type input "Avant"
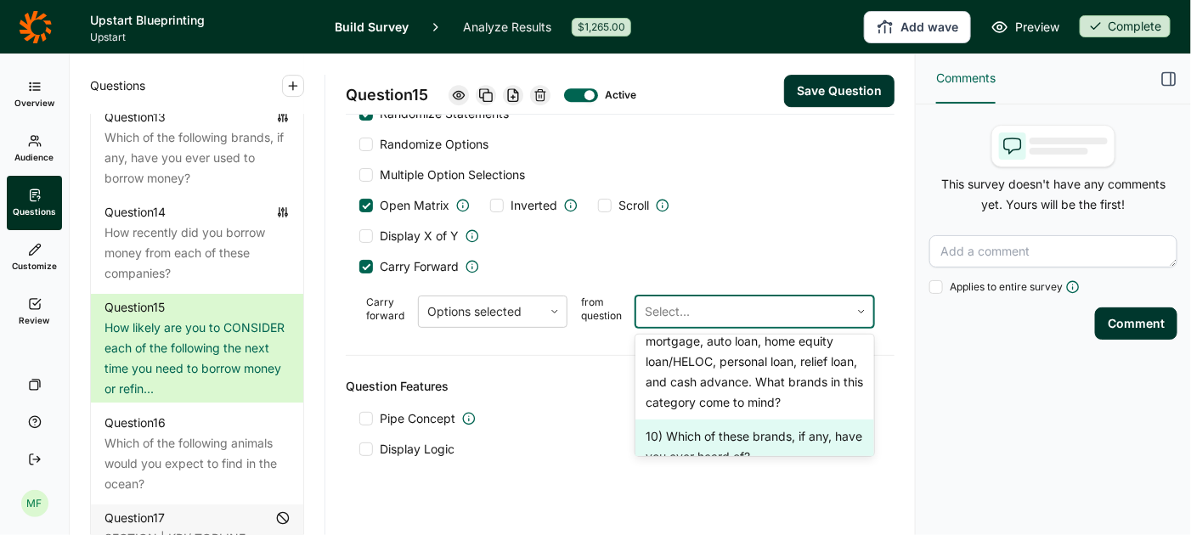
type input "Affirm"
type input "SoFi"
type input "Upgrade"
type input "Upstart"
type input "[PERSON_NAME] Fargo"
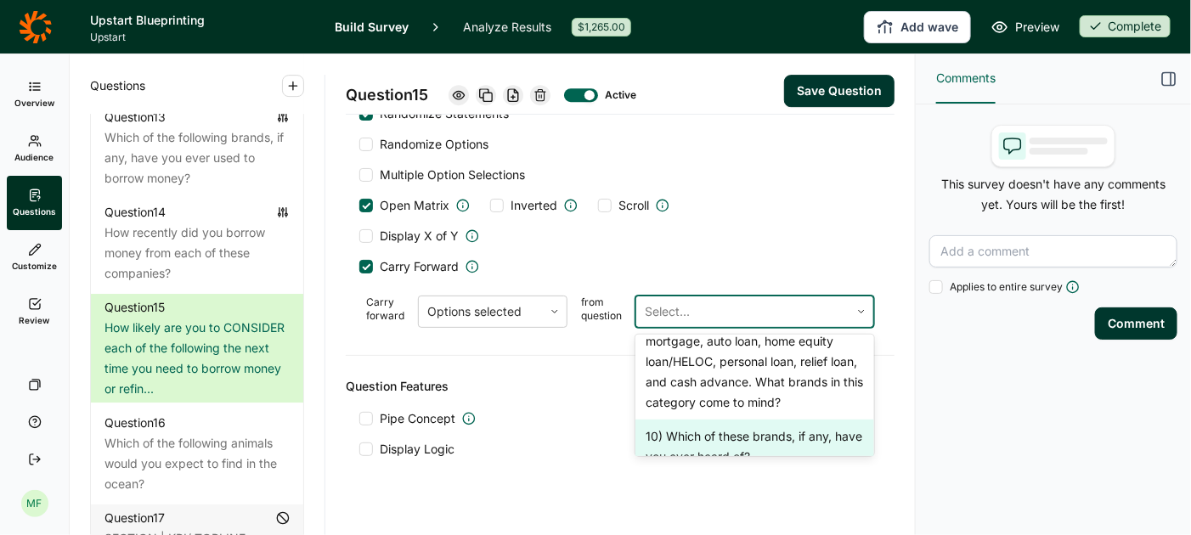
type input "None of the above"
type input "Klarna"
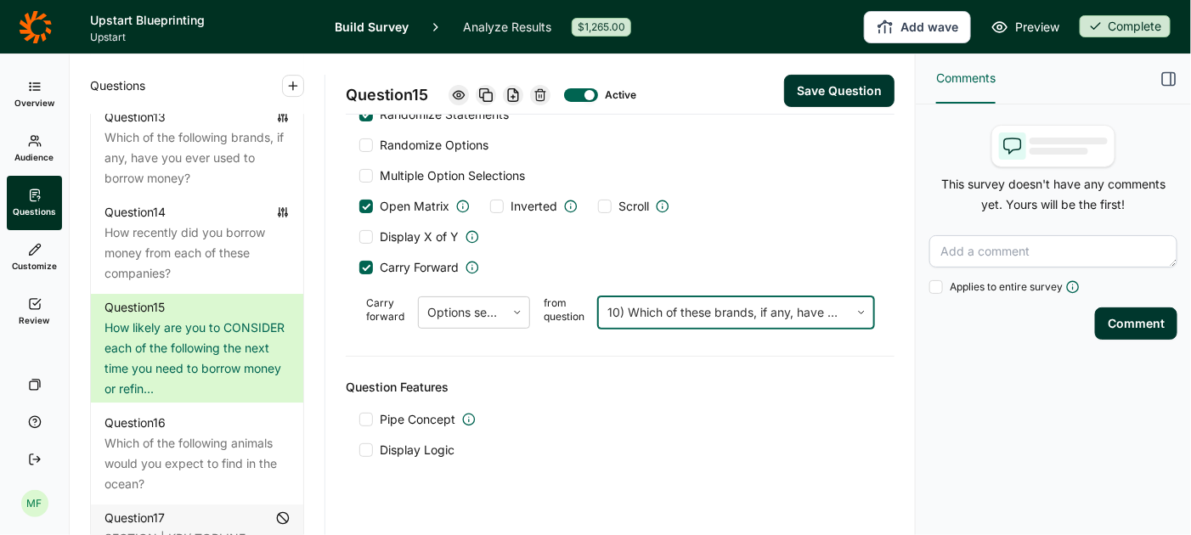
click at [816, 89] on button "Save Question" at bounding box center [839, 91] width 110 height 32
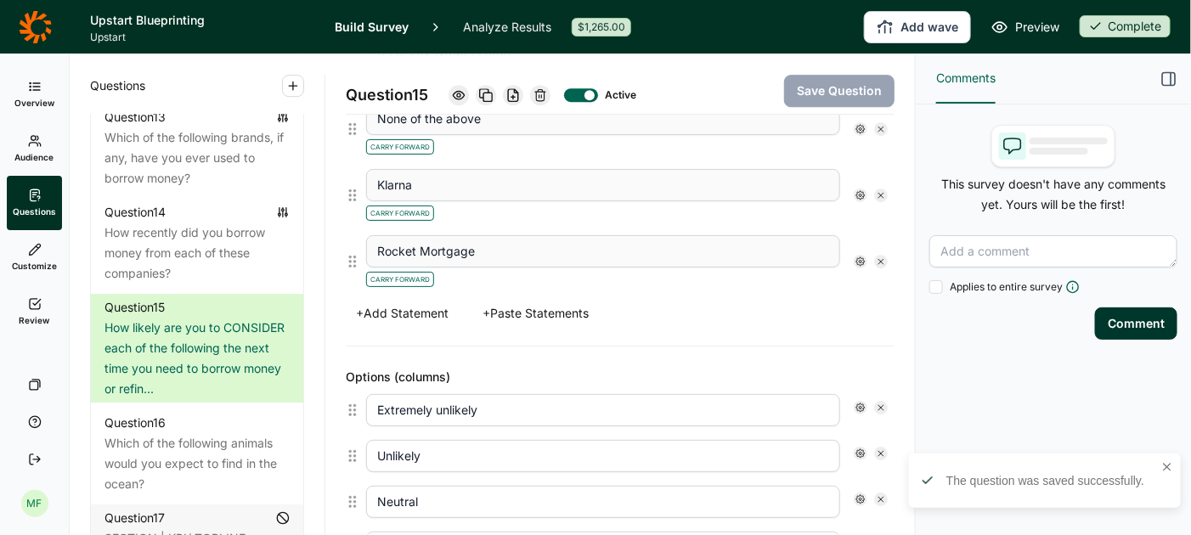
scroll to position [1968, 0]
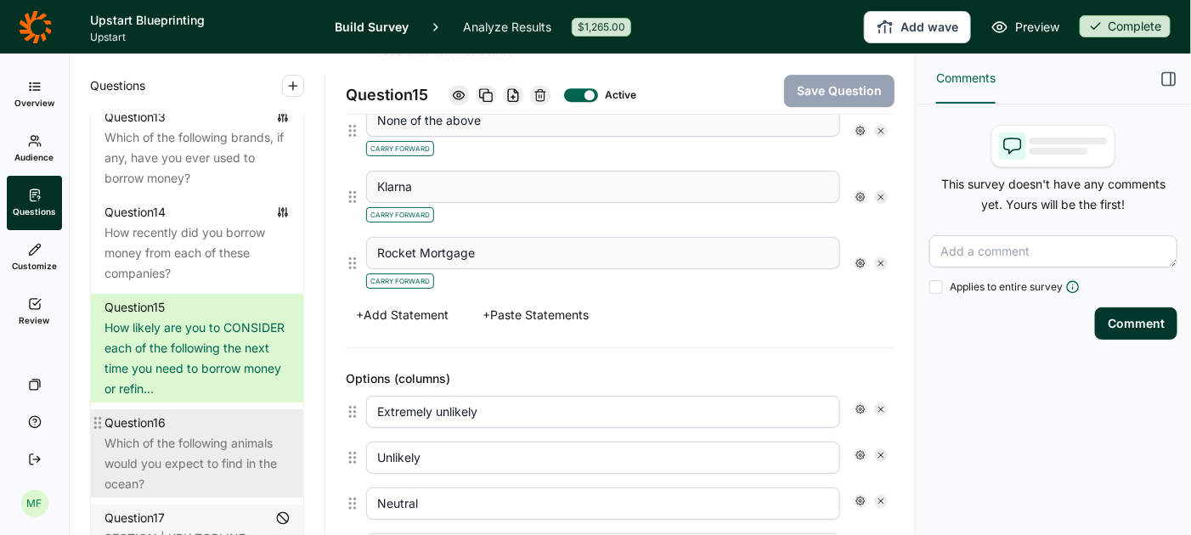
click at [201, 433] on div "Which of the following animals would you expect to find in the ocean?" at bounding box center [197, 463] width 185 height 61
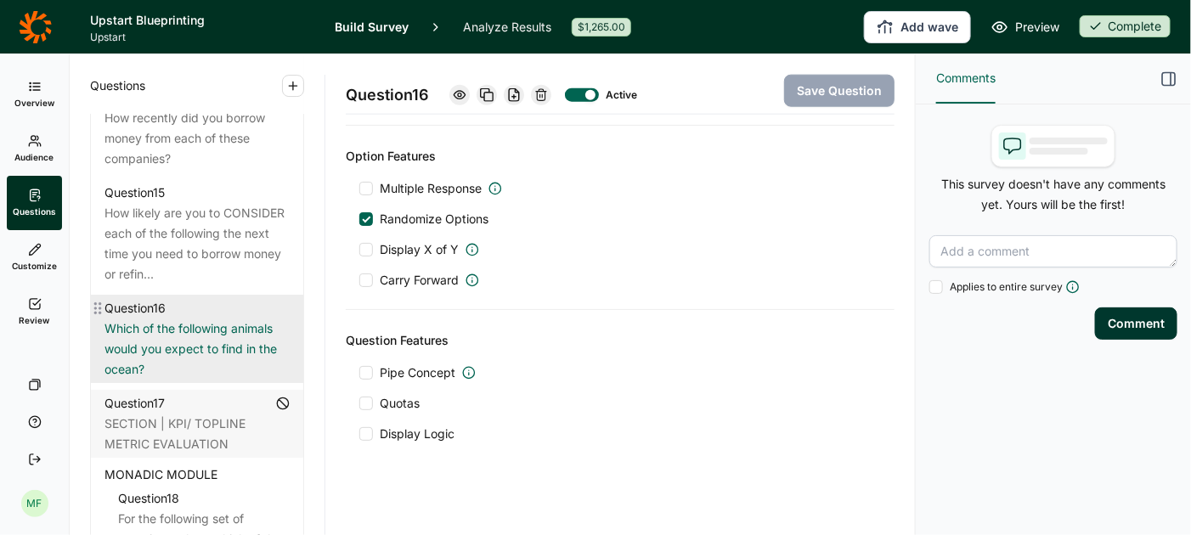
scroll to position [2129, 0]
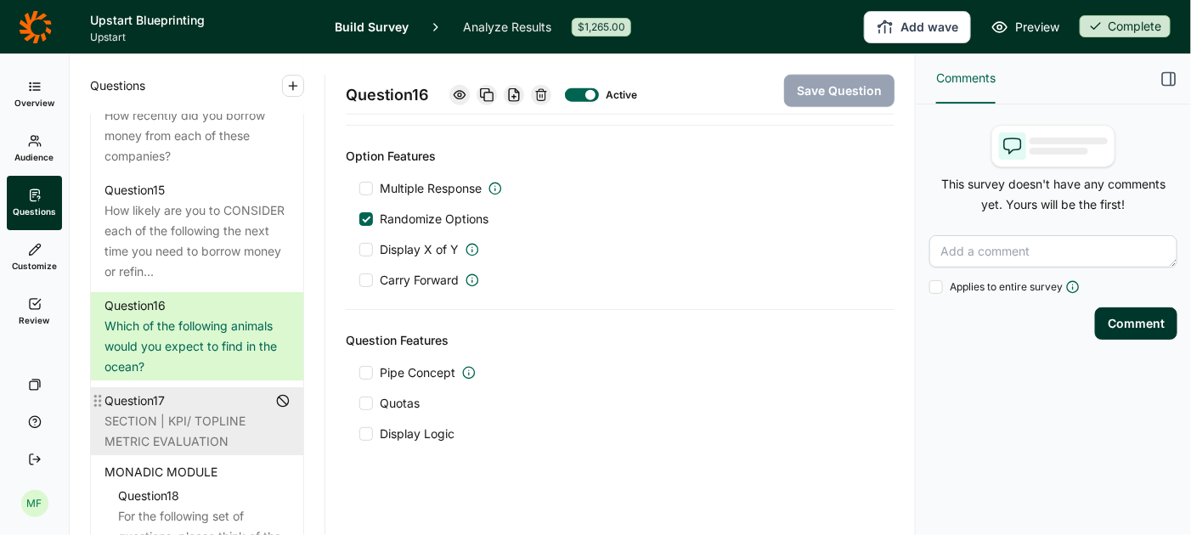
click at [201, 411] on div "SECTION | KPI/ TOPLINE METRIC EVALUATION" at bounding box center [197, 431] width 185 height 41
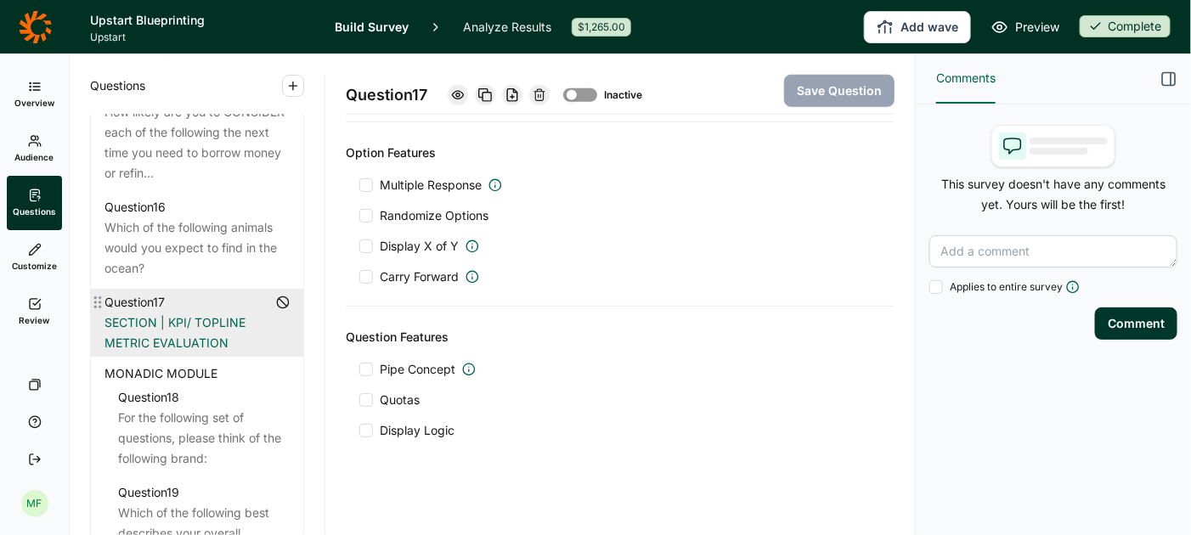
scroll to position [2219, 0]
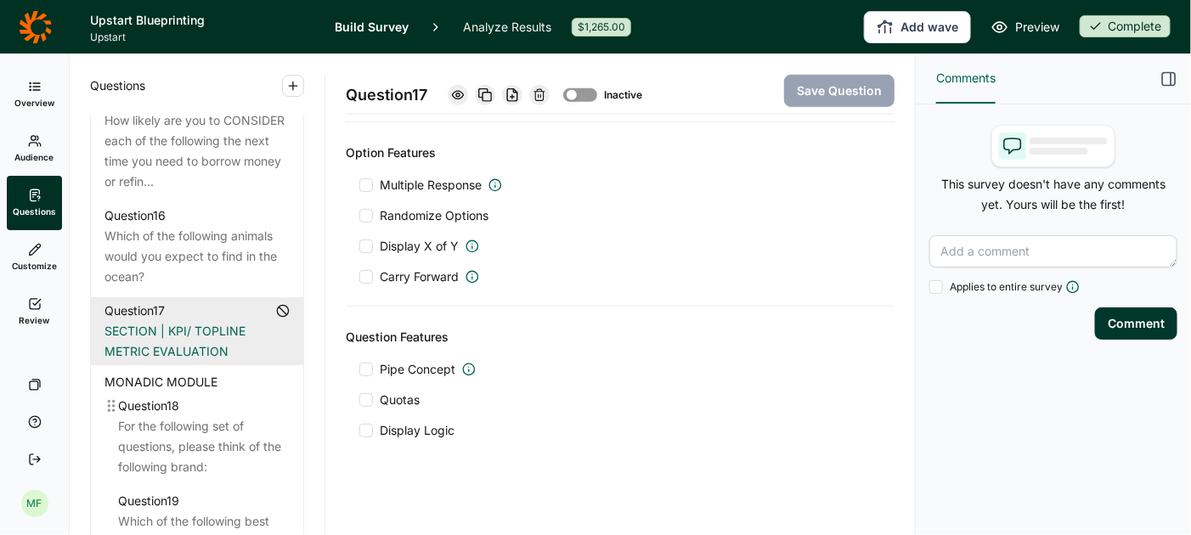
click at [201, 416] on div "For the following set of questions, please think of the following brand:" at bounding box center [204, 446] width 172 height 61
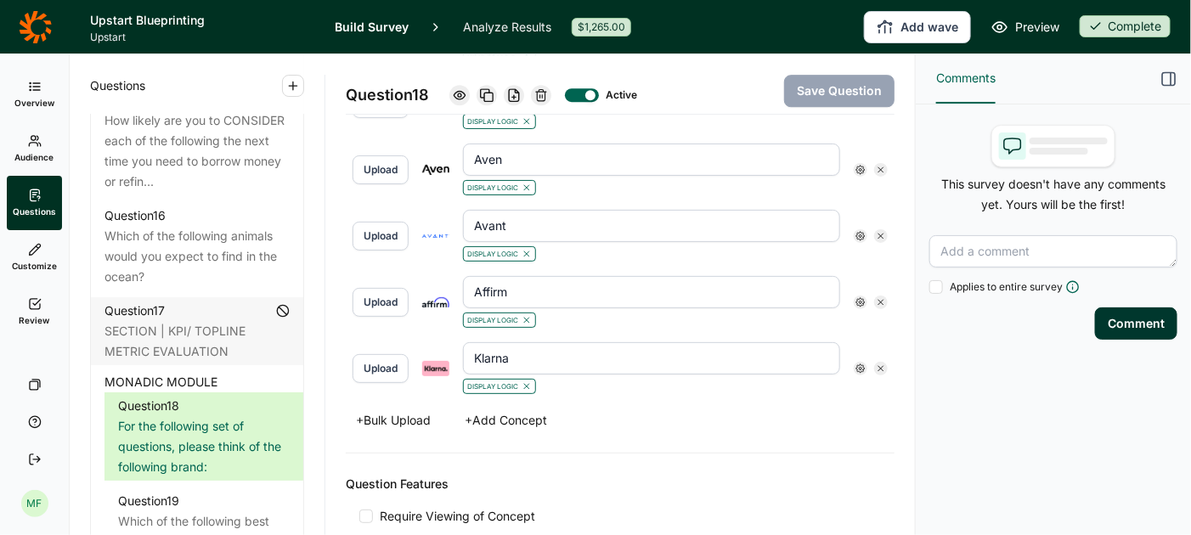
scroll to position [1912, 0]
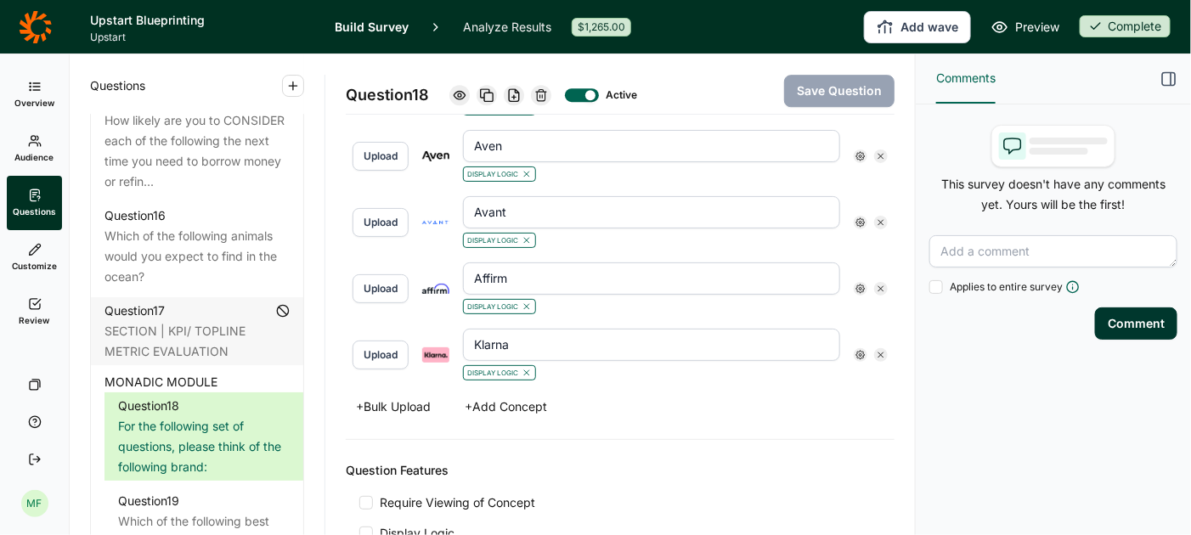
click at [484, 395] on button "+ Add Concept" at bounding box center [506, 407] width 103 height 24
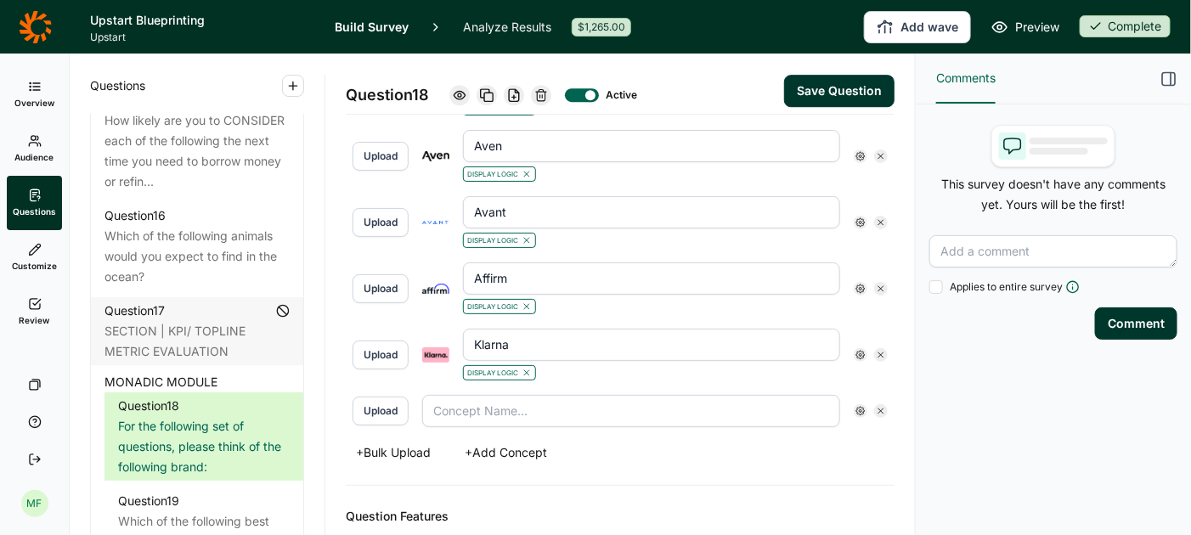
click at [484, 395] on input "text" at bounding box center [631, 411] width 418 height 32
type input "Rocket Mortgage"
click at [387, 397] on button "Upload" at bounding box center [381, 411] width 56 height 29
click at [847, 85] on button "Save Question" at bounding box center [839, 91] width 110 height 32
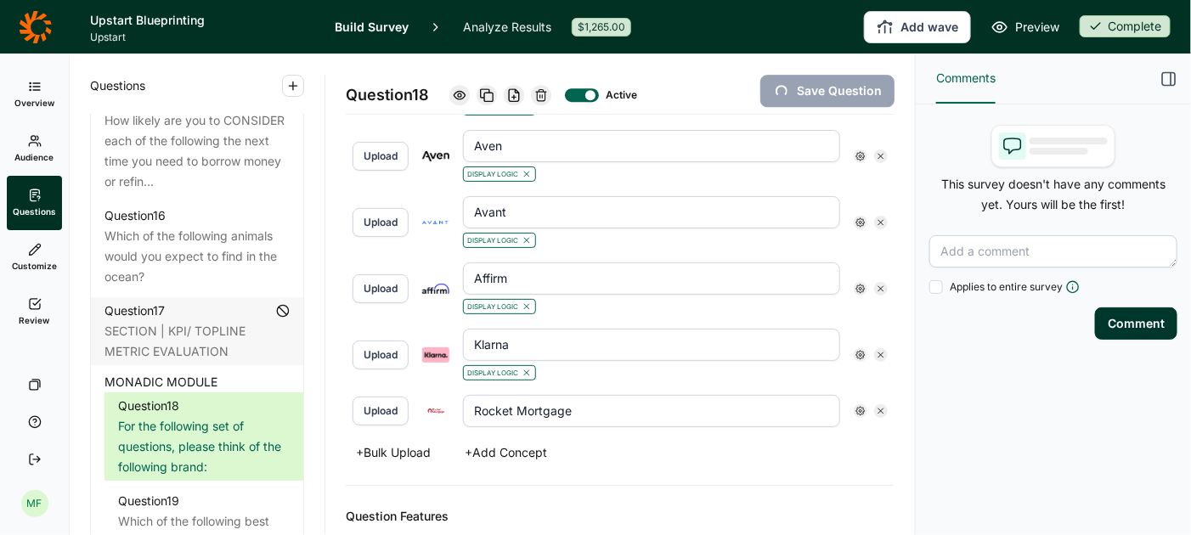
type input "Rocket Mortgage"
type input "Klarna"
type input "Affirm"
type input "Avant"
type input "Aven"
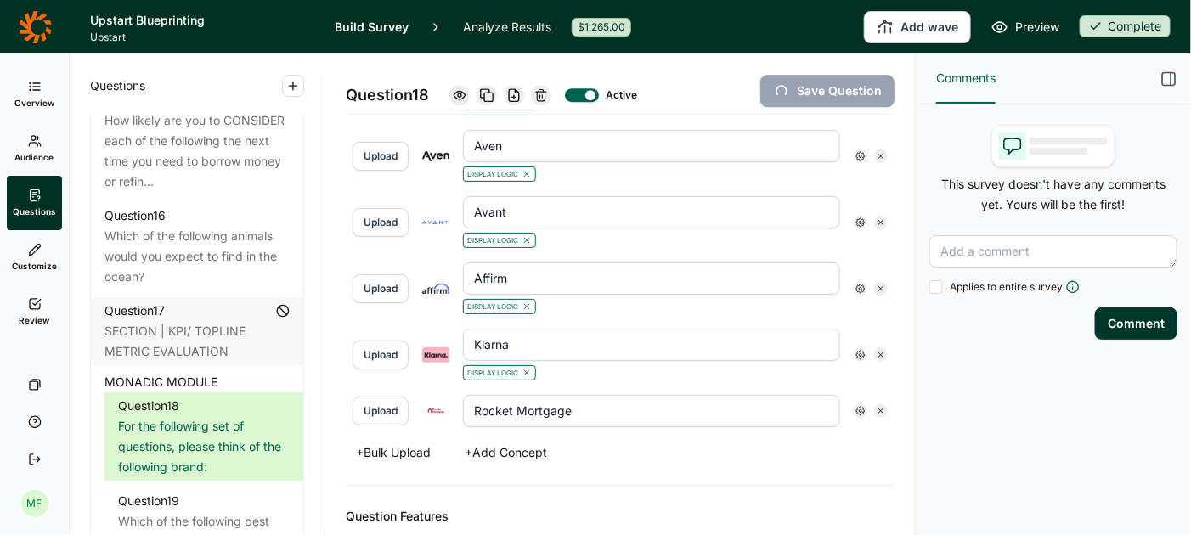
type input "Bank of America"
type input "Best Egg"
type input "CashApp"
type input "Chime"
type input "Citigroup"
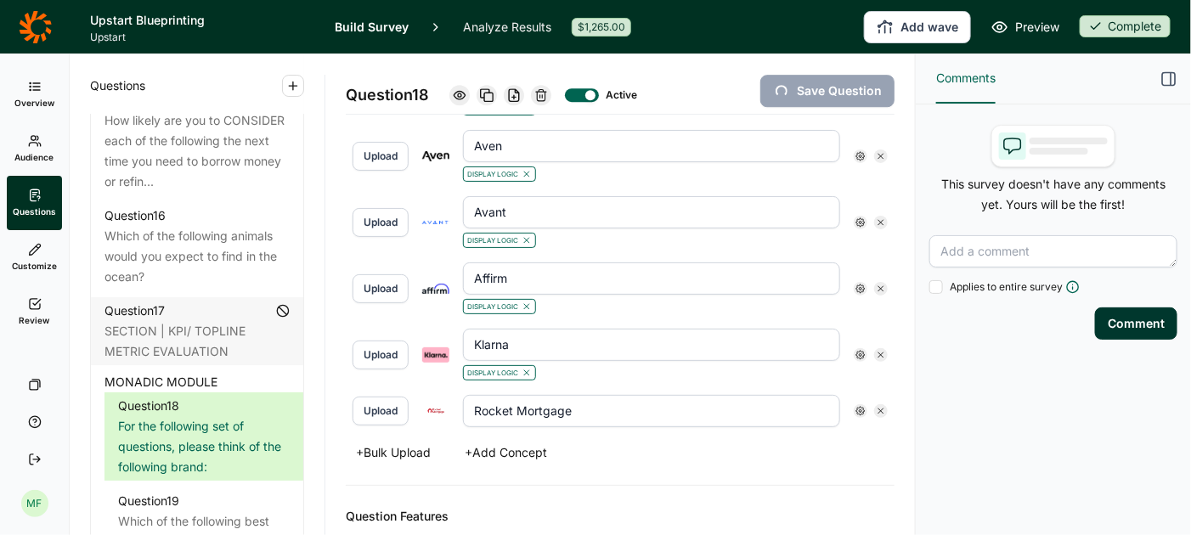
type input "[PERSON_NAME]"
type input "Earnin"
type input "Empower"
type input "Figure"
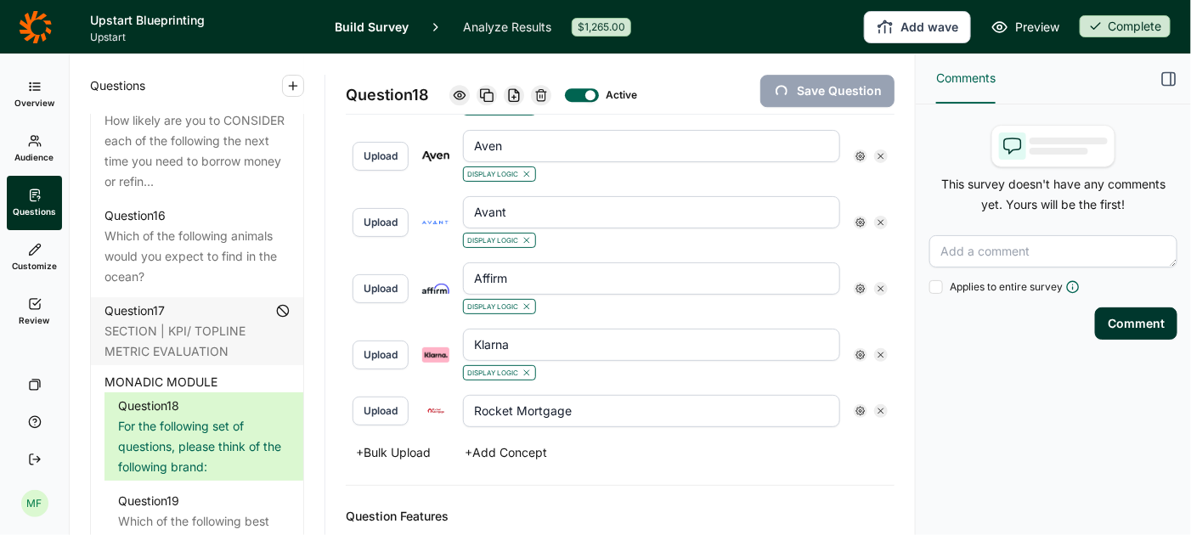
type input "Happy Money"
type input "[PERSON_NAME] [PERSON_NAME]"
type input "LendingClub"
type input "OneMain"
type input "Prosper"
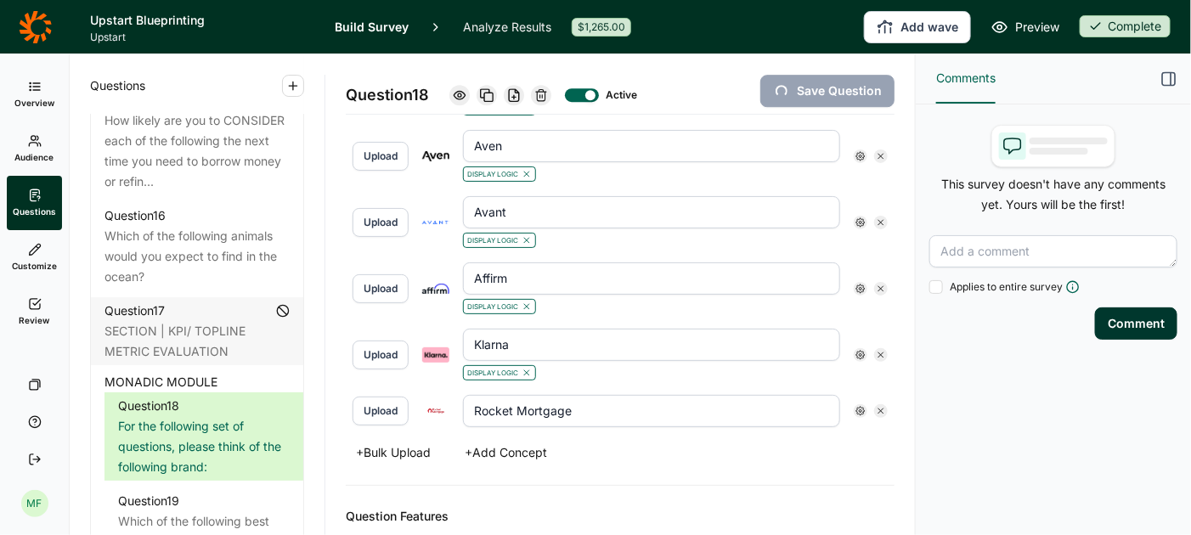
type input "SoFi"
type input "Upgrade"
type input "Upstart"
type input "[PERSON_NAME] Fargo"
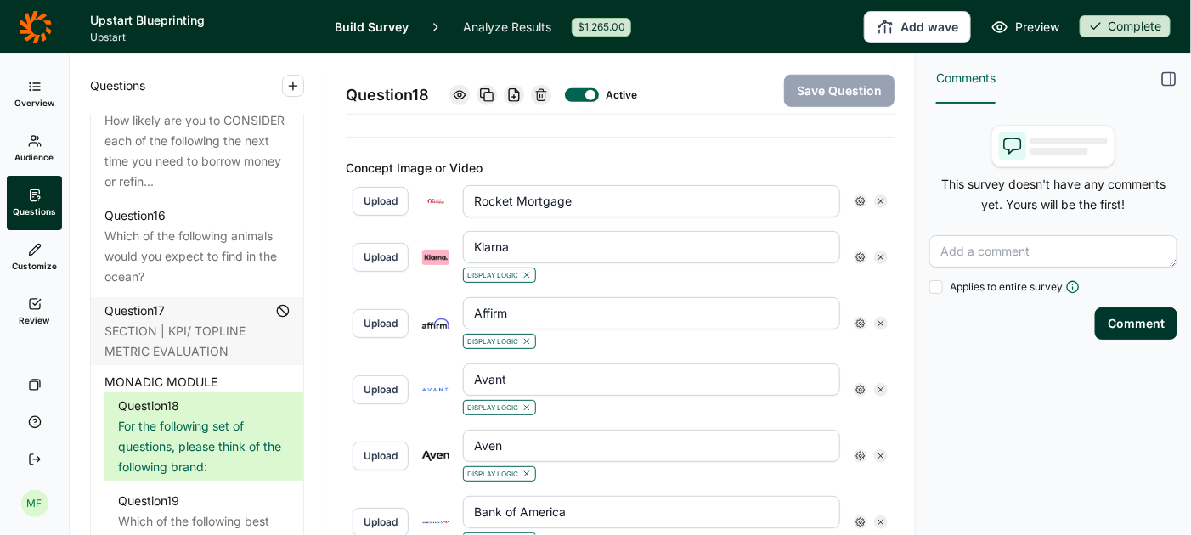
scroll to position [599, 0]
click at [858, 251] on icon at bounding box center [861, 256] width 10 height 10
click at [1167, 76] on icon "button" at bounding box center [1169, 79] width 17 height 17
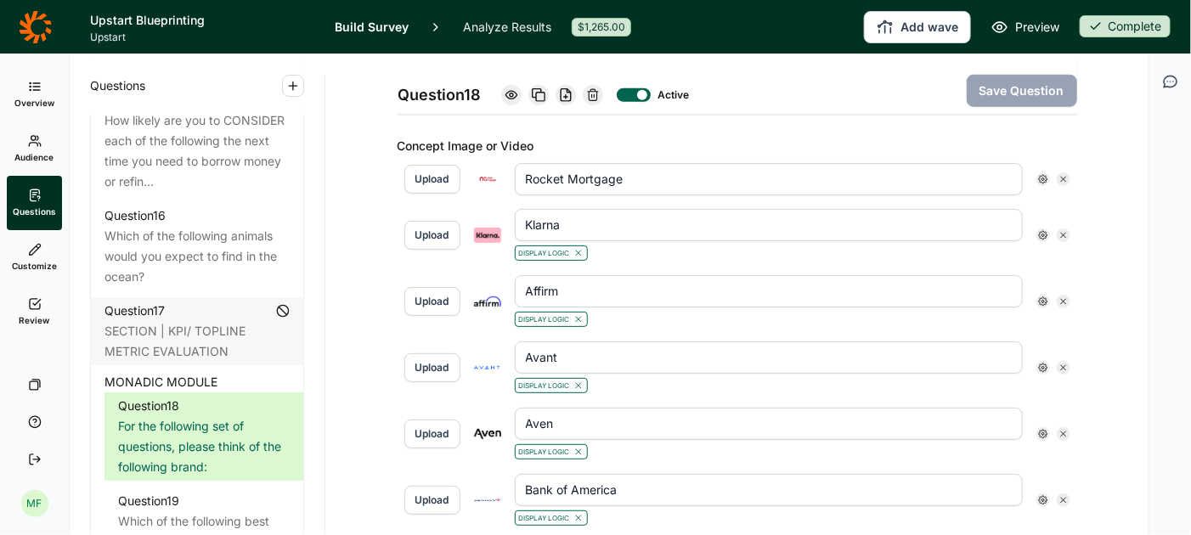
click at [1040, 231] on use at bounding box center [1043, 235] width 8 height 8
click at [1168, 262] on div at bounding box center [1163, 261] width 20 height 20
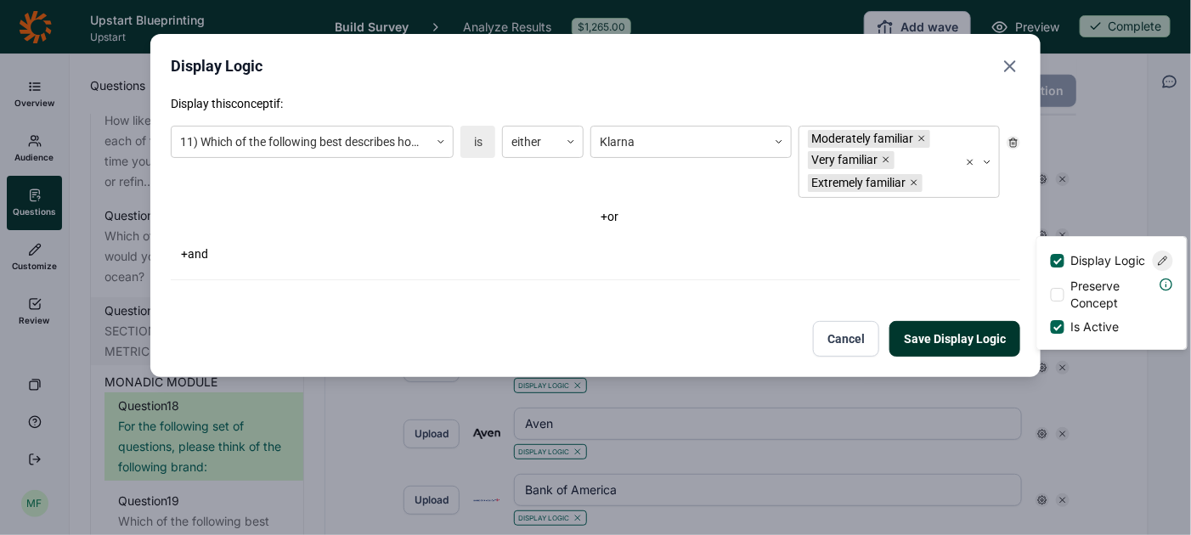
click at [1008, 60] on icon "Close" at bounding box center [1010, 66] width 20 height 20
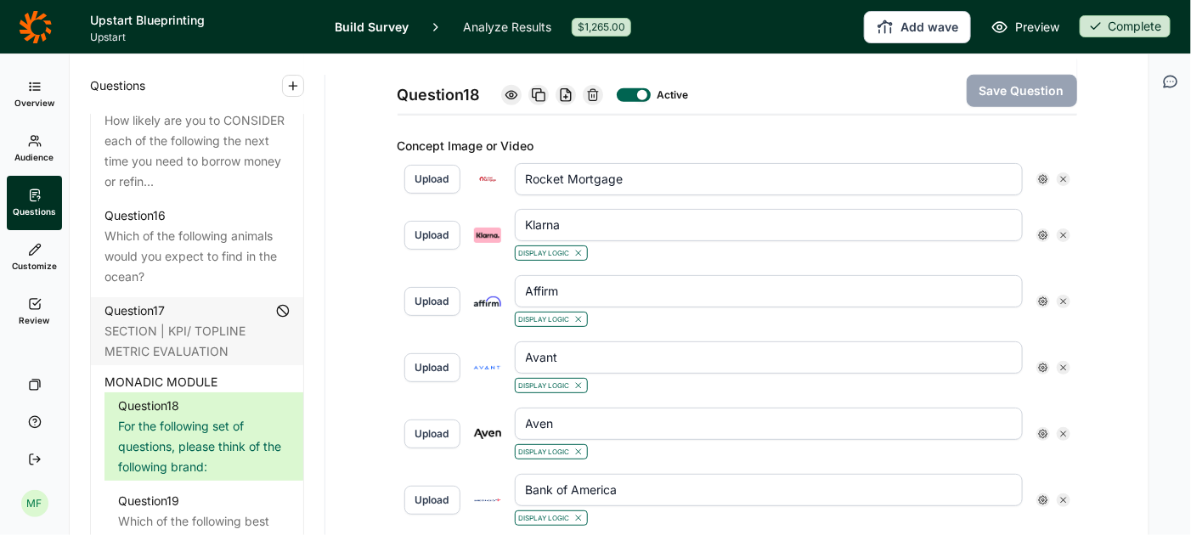
click at [687, 173] on input "Rocket Mortgage" at bounding box center [769, 179] width 508 height 32
click at [1038, 177] on icon at bounding box center [1043, 179] width 10 height 10
click at [1056, 199] on div at bounding box center [1058, 204] width 14 height 14
click at [1051, 204] on input "Display Logic" at bounding box center [1051, 204] width 0 height 0
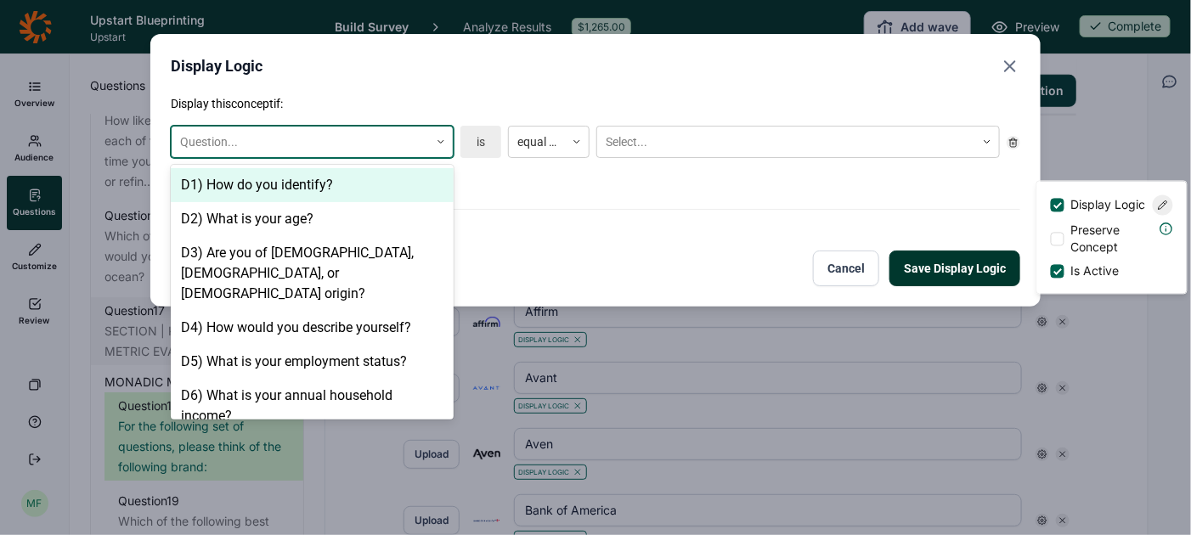
click at [303, 142] on div at bounding box center [300, 142] width 240 height 21
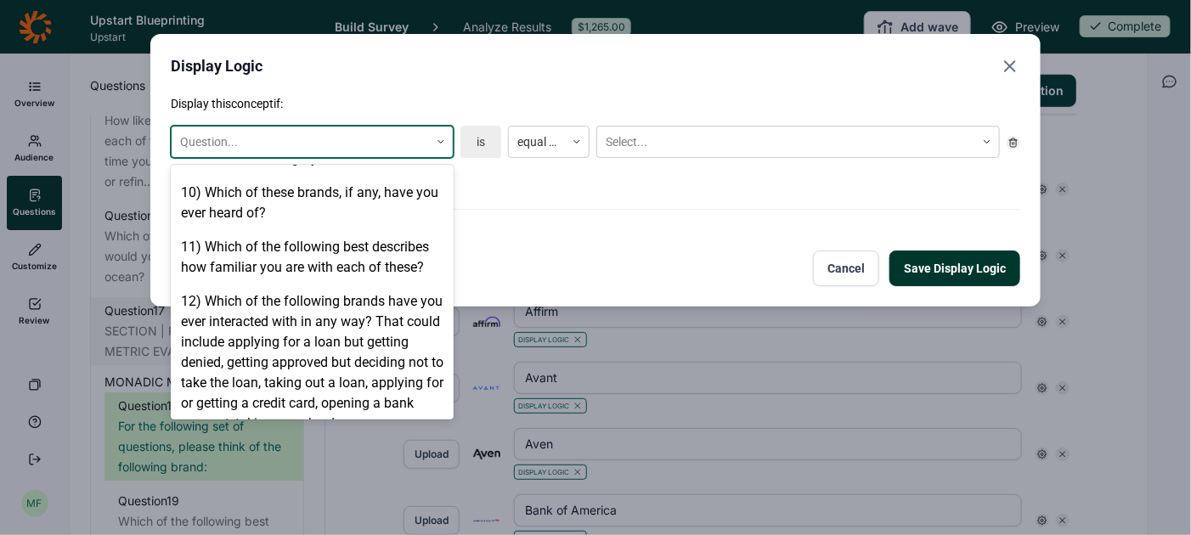
scroll to position [1099, 0]
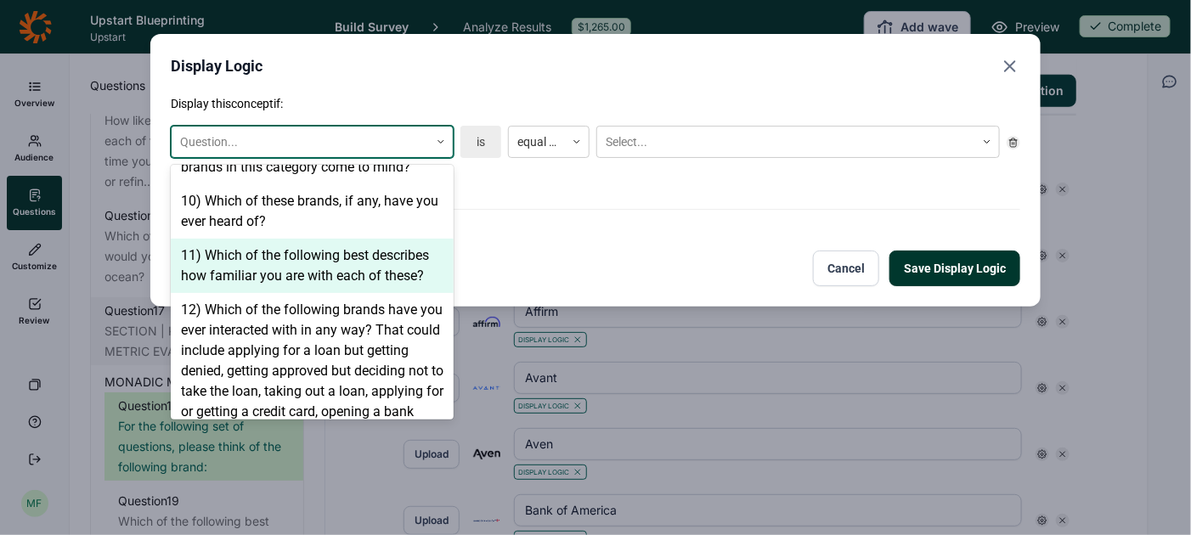
click at [315, 239] on div "11) Which of the following best describes how familiar you are with each of the…" at bounding box center [312, 266] width 283 height 54
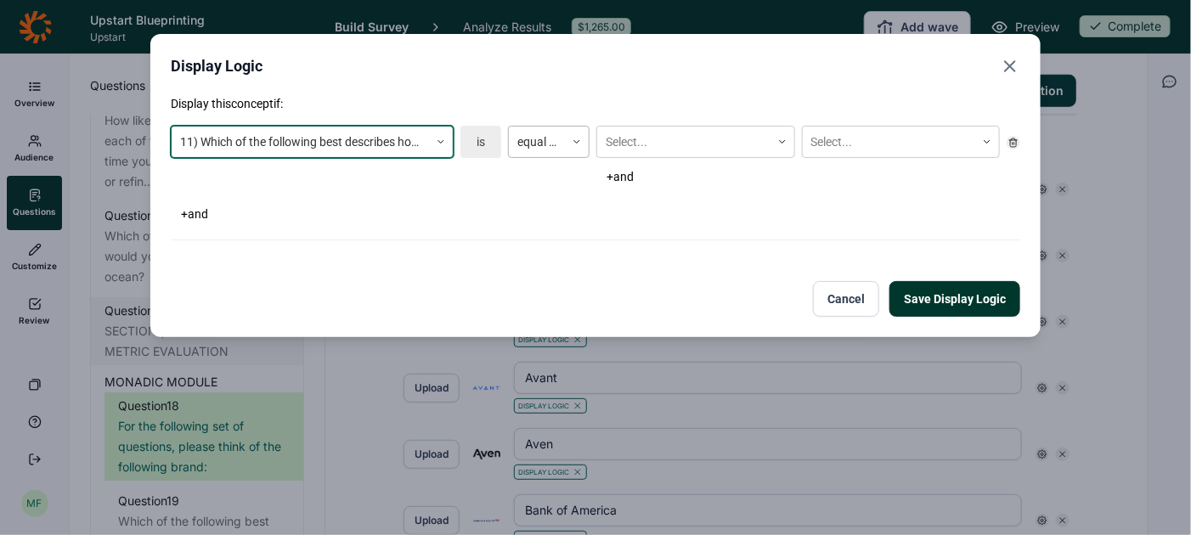
click at [565, 139] on div "equal to" at bounding box center [537, 142] width 56 height 28
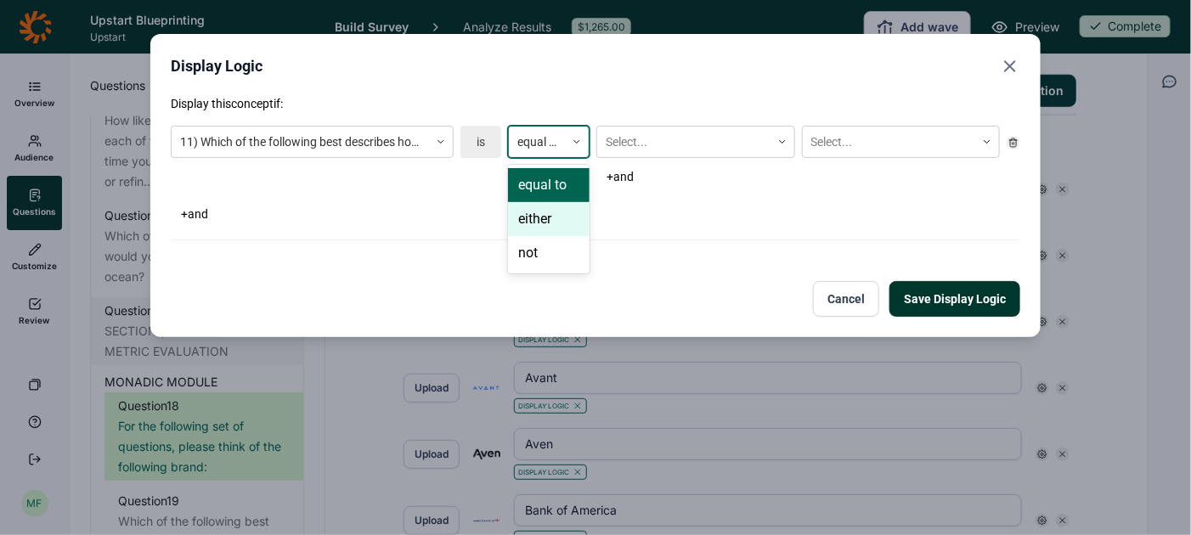
click at [558, 215] on div "either" at bounding box center [549, 219] width 82 height 34
click at [671, 147] on div at bounding box center [684, 142] width 156 height 21
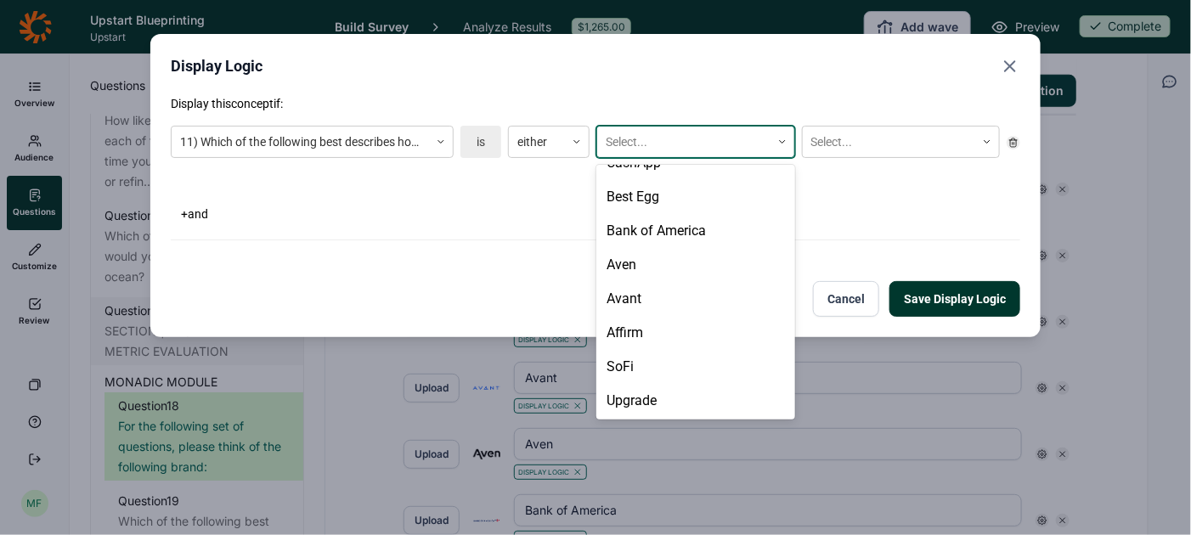
scroll to position [601, 0]
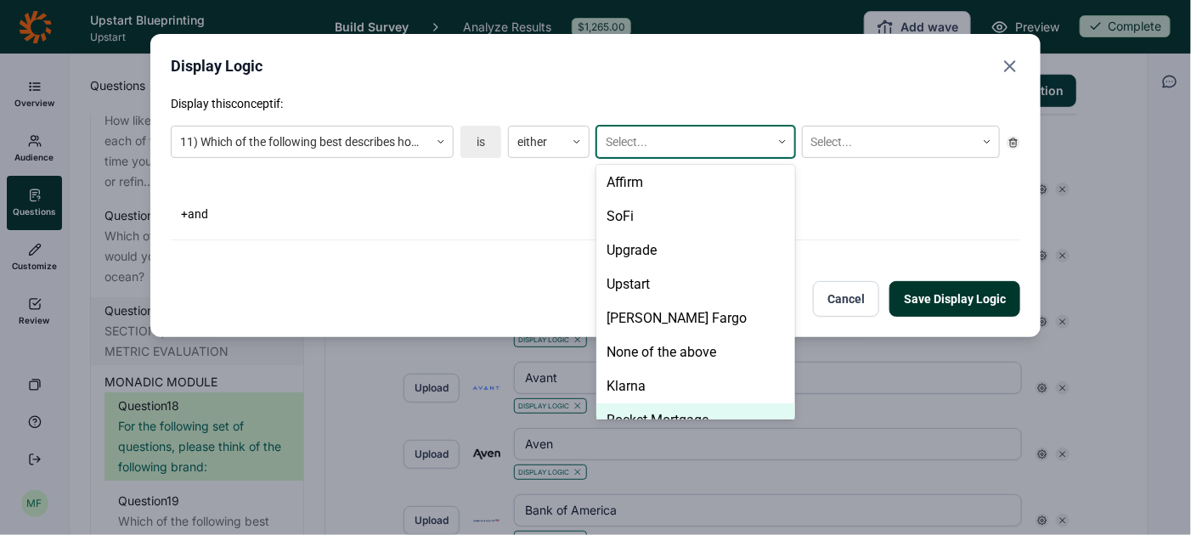
click at [657, 404] on div "Rocket Mortgage" at bounding box center [696, 421] width 198 height 34
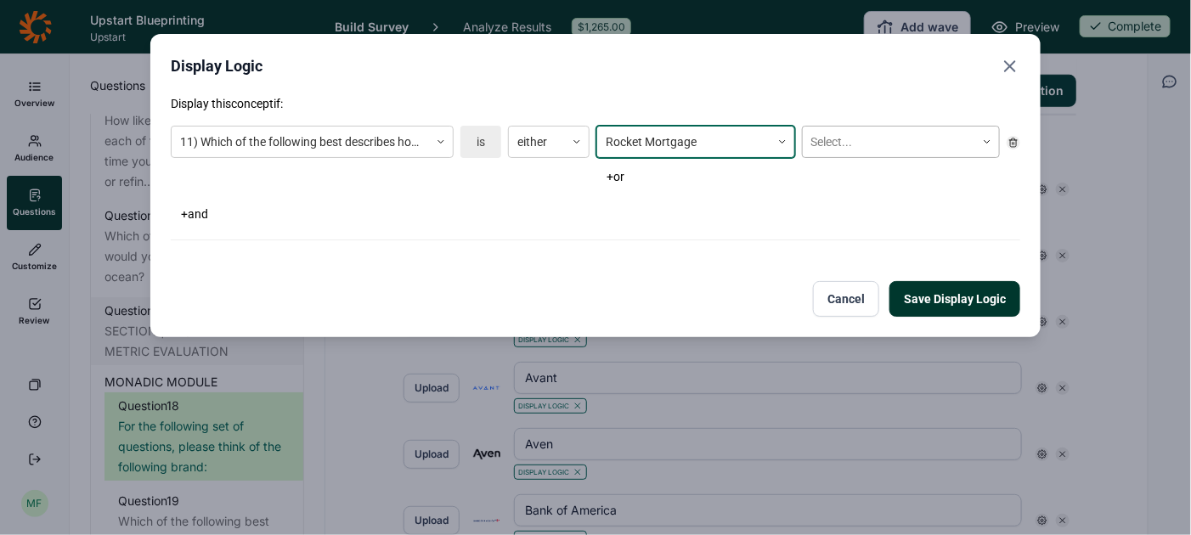
click at [850, 152] on div "Select..." at bounding box center [889, 142] width 173 height 28
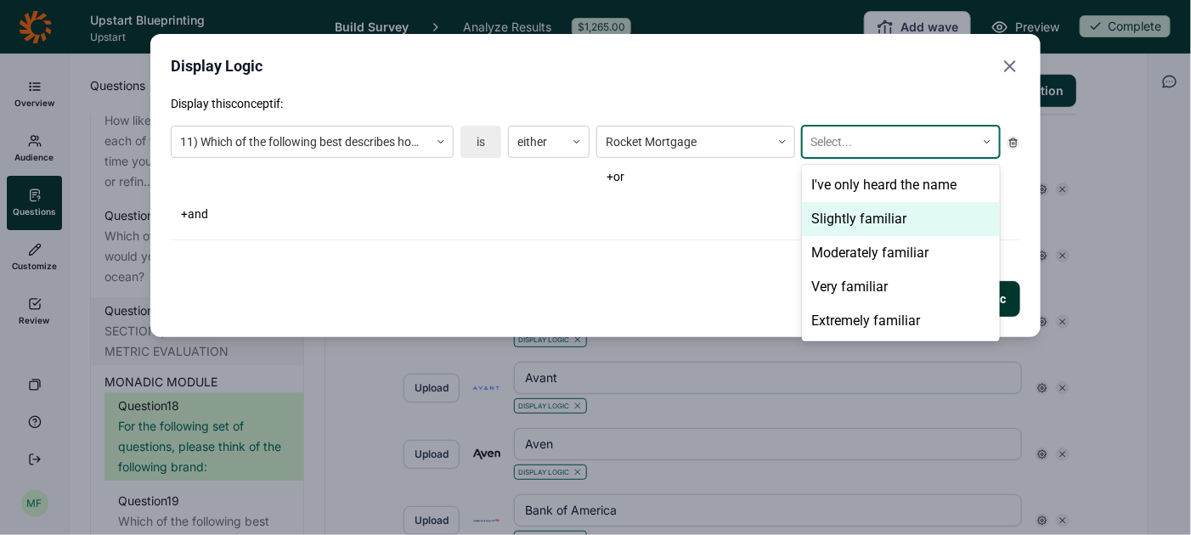
click at [854, 215] on div "Slightly familiar" at bounding box center [901, 219] width 198 height 34
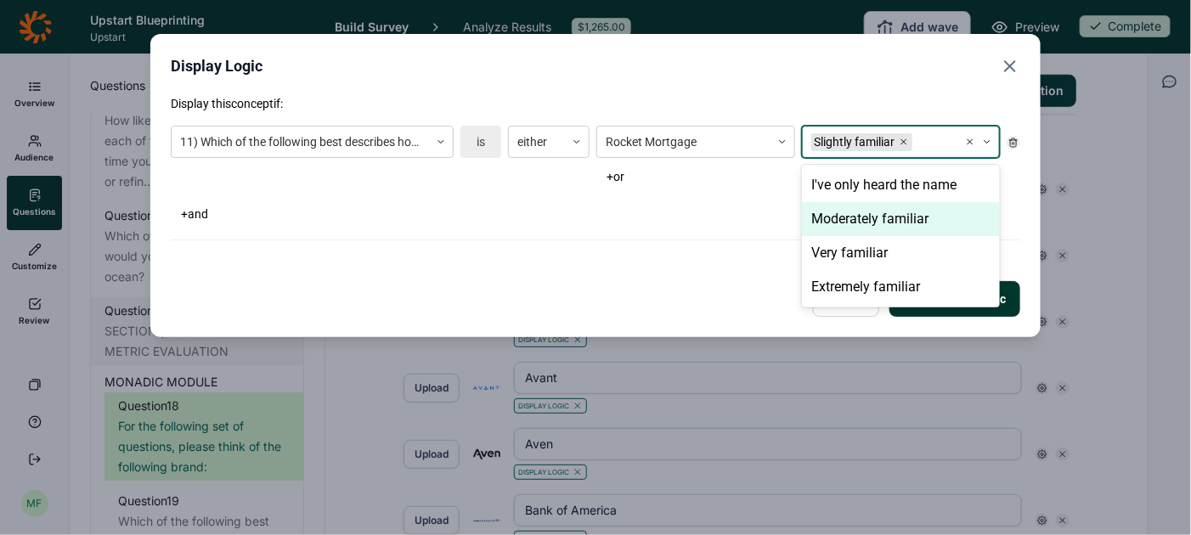
click at [854, 215] on div "Moderately familiar" at bounding box center [901, 219] width 198 height 34
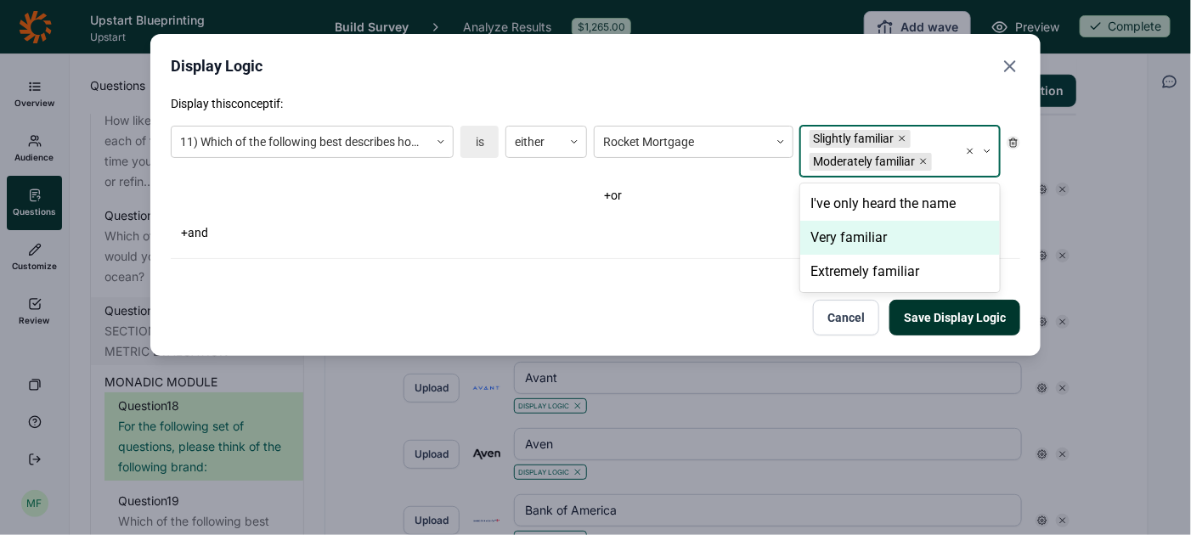
click at [854, 231] on div "Very familiar" at bounding box center [900, 238] width 200 height 34
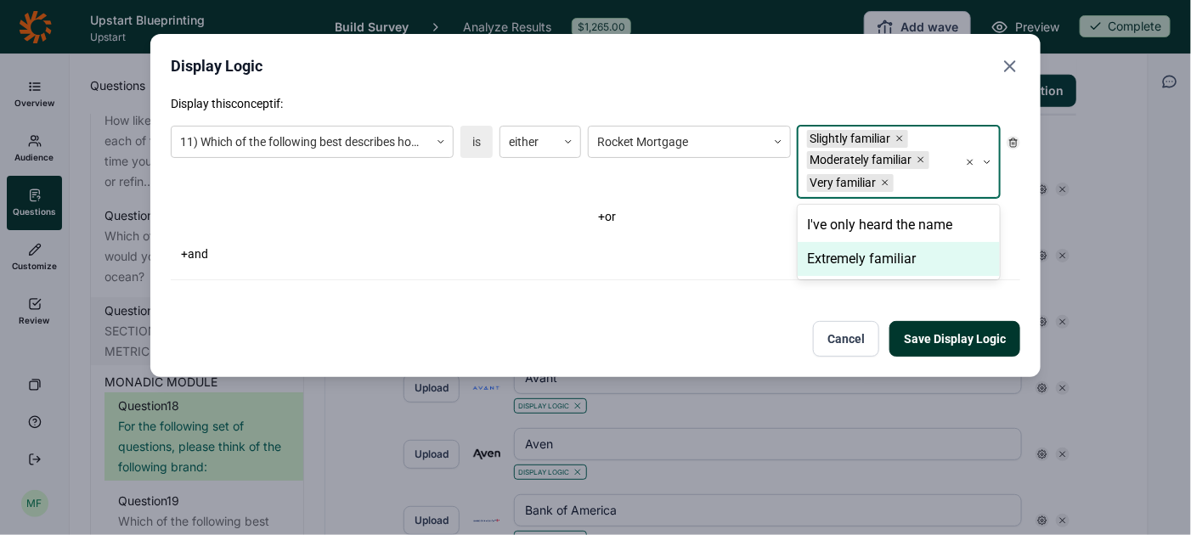
click at [857, 251] on div "Extremely familiar" at bounding box center [899, 259] width 202 height 34
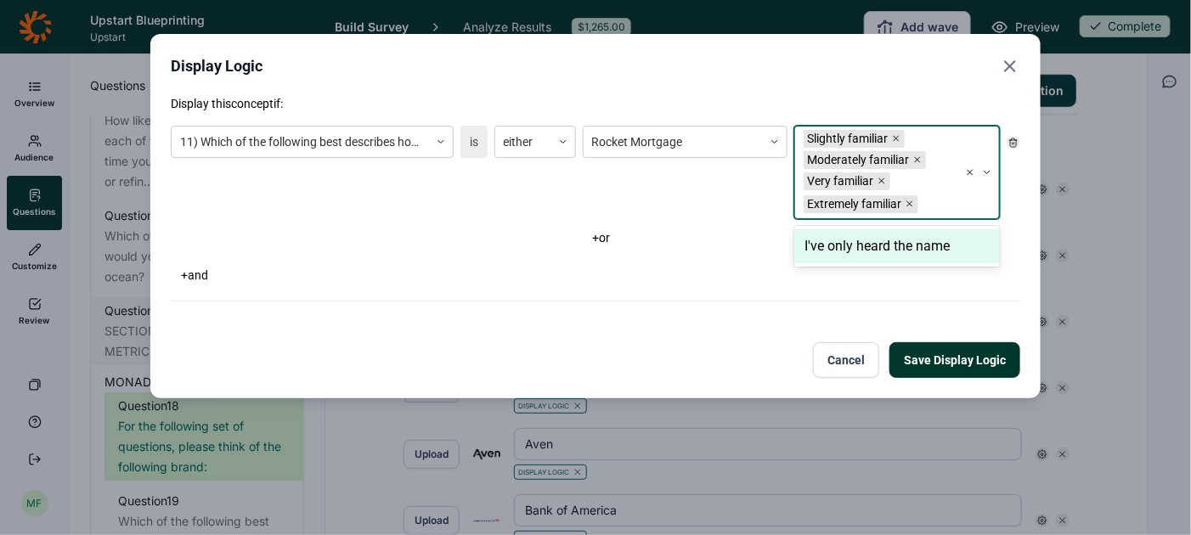
click at [929, 356] on button "Save Display Logic" at bounding box center [955, 360] width 131 height 36
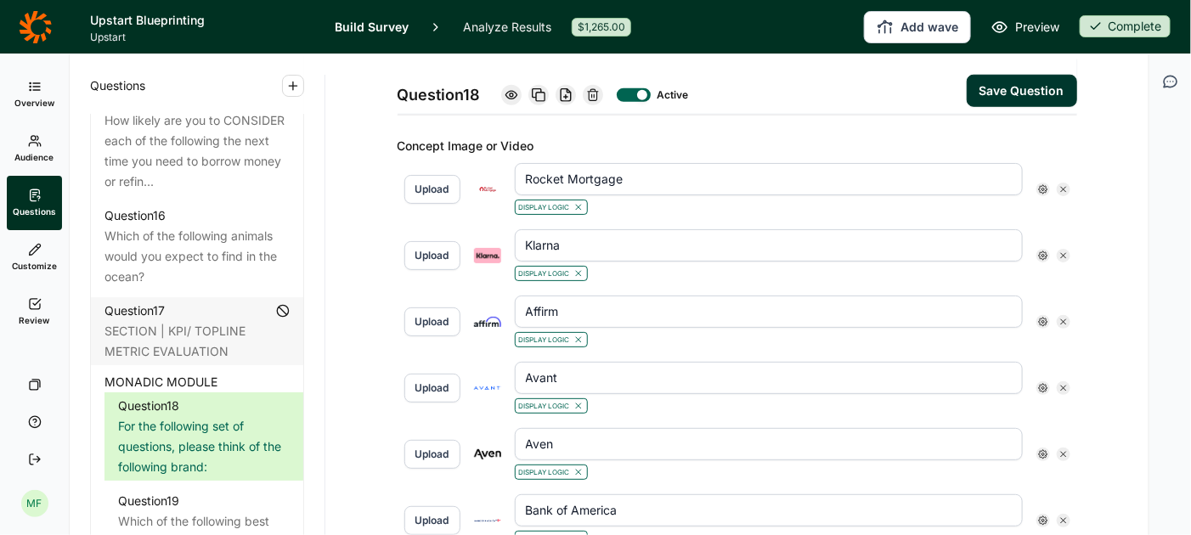
click at [1031, 93] on button "Save Question" at bounding box center [1022, 91] width 110 height 32
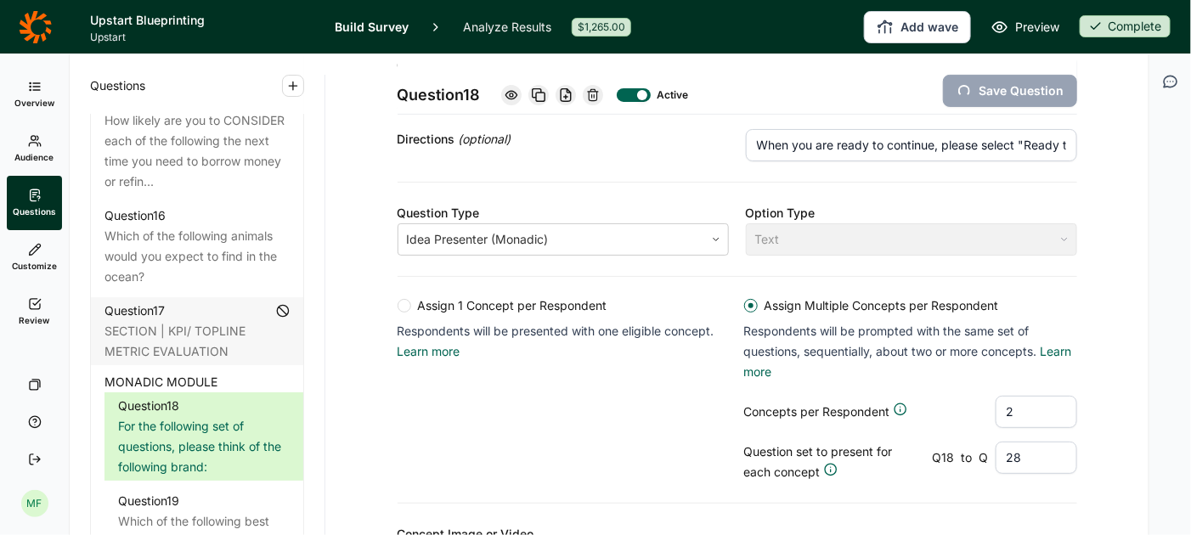
scroll to position [213, 0]
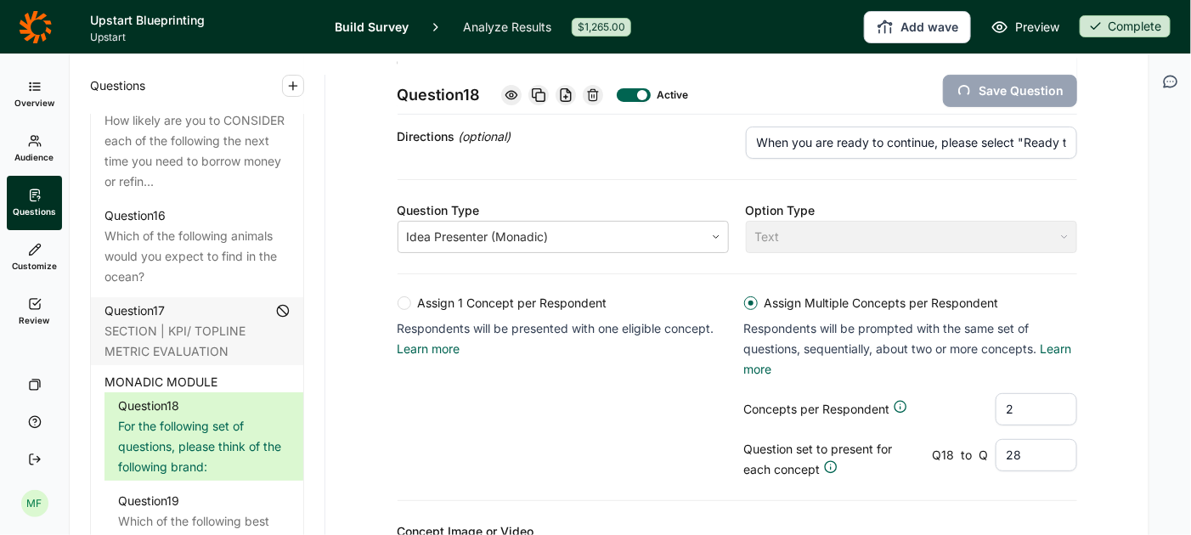
type input "[PERSON_NAME] Fargo"
type input "Upstart"
type input "Upgrade"
type input "SoFi"
type input "Prosper"
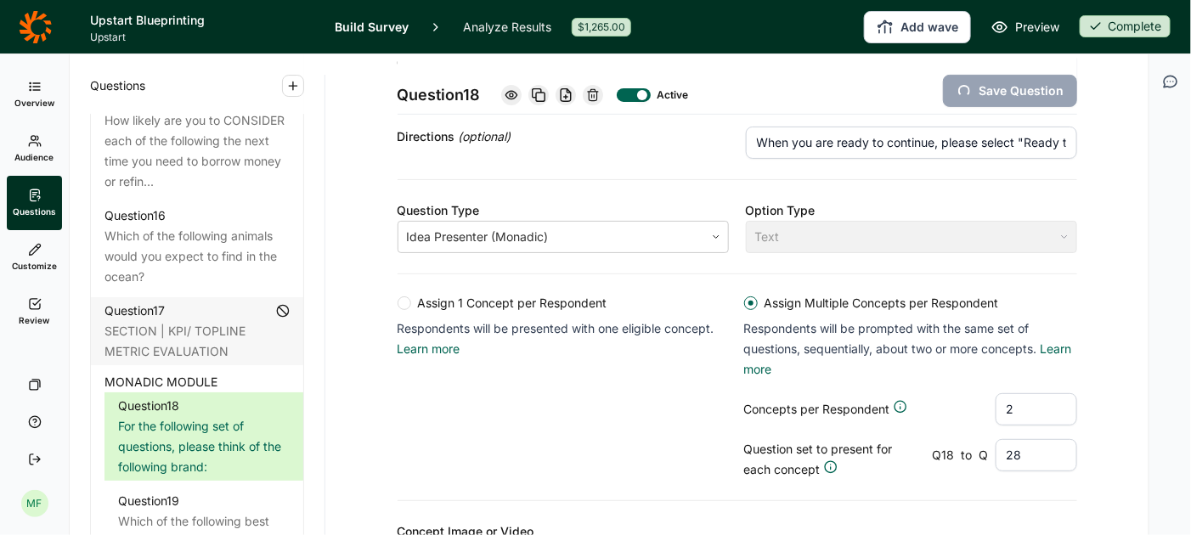
type input "OneMain"
type input "LendingClub"
type input "[PERSON_NAME] [PERSON_NAME]"
type input "Happy Money"
type input "Figure"
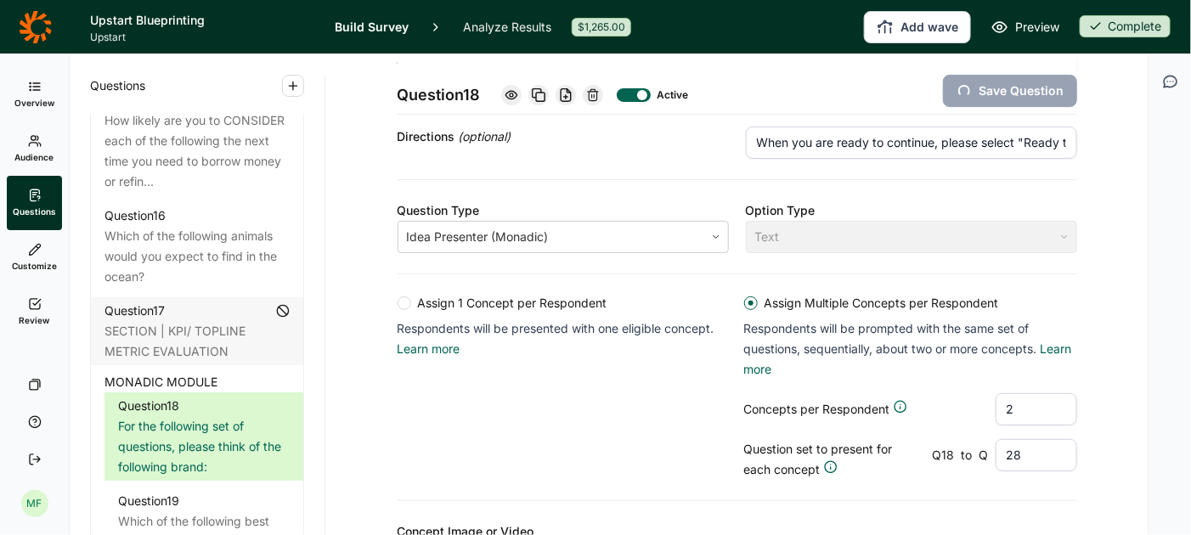
type input "Empower"
type input "Earnin"
type input "[PERSON_NAME]"
type input "Citigroup"
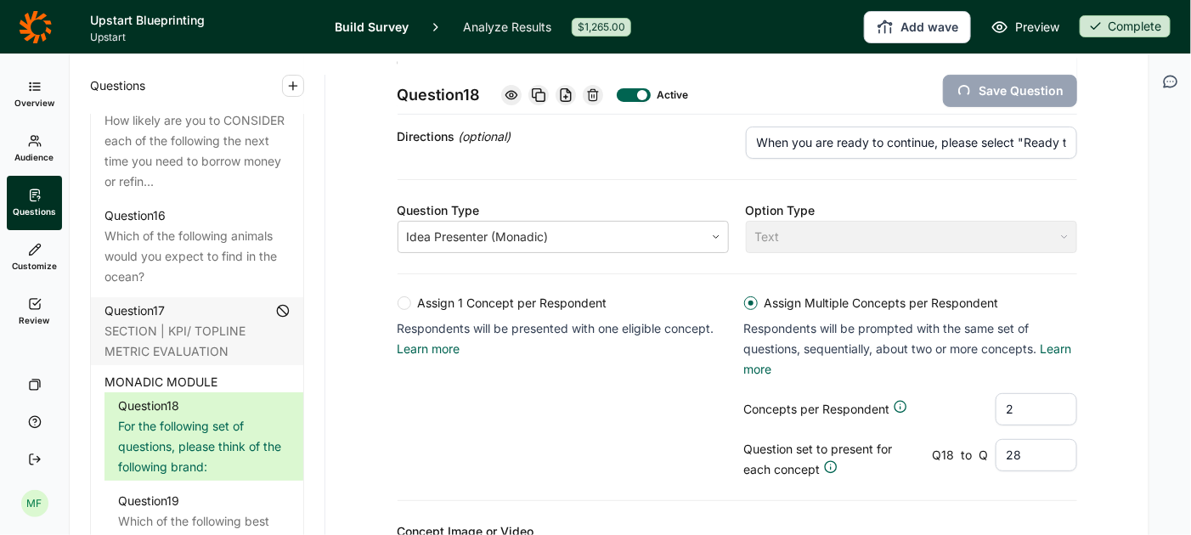
type input "Chime"
type input "CashApp"
type input "Best Egg"
type input "Bank of America"
type input "Aven"
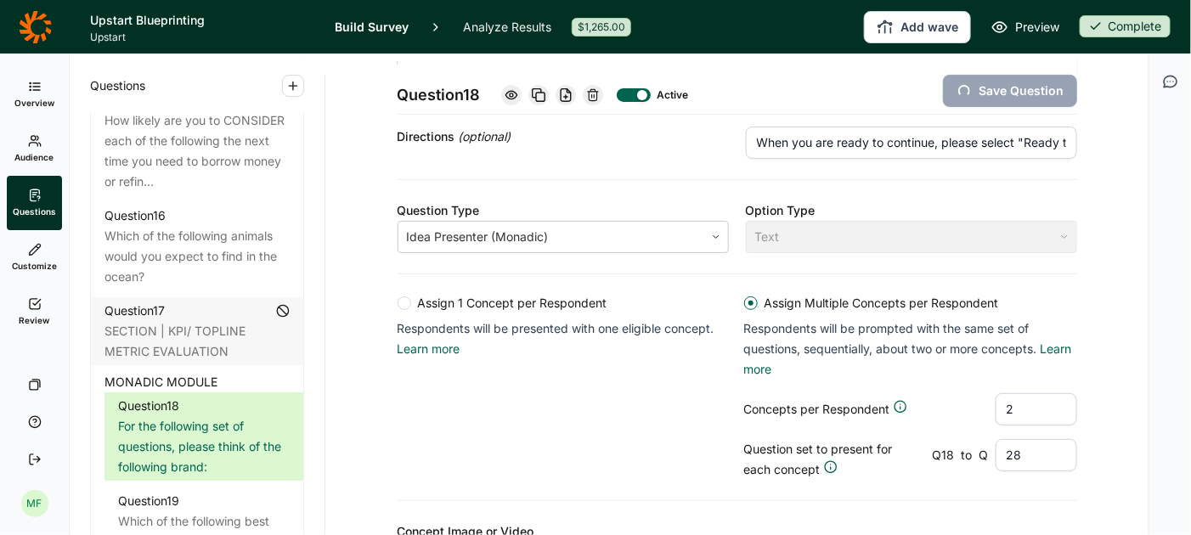
type input "Avant"
type input "Affirm"
type input "Klarna"
type input "Rocket Mortgage"
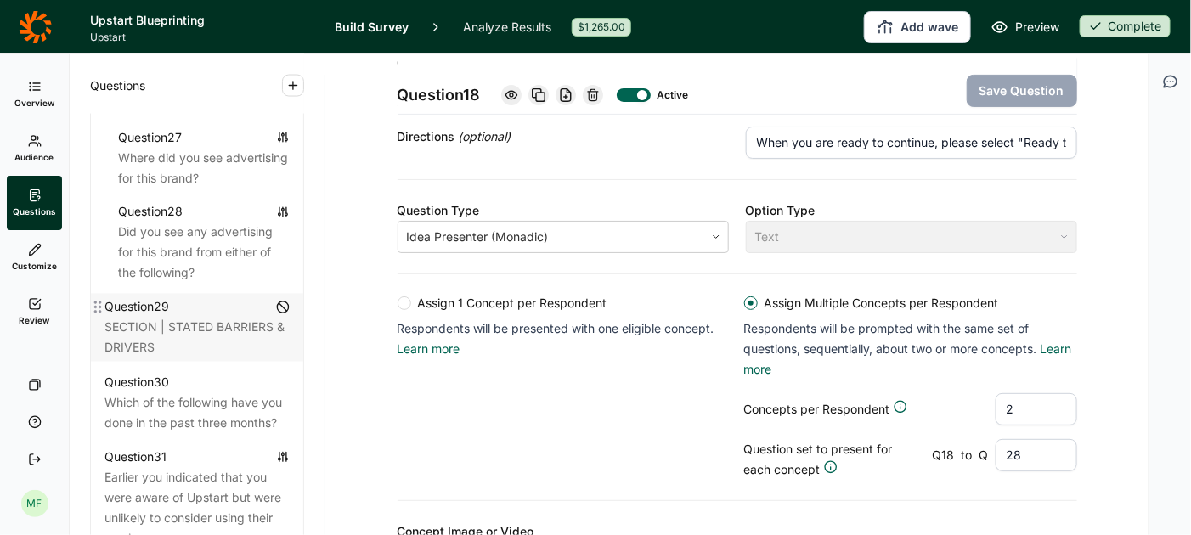
scroll to position [3447, 0]
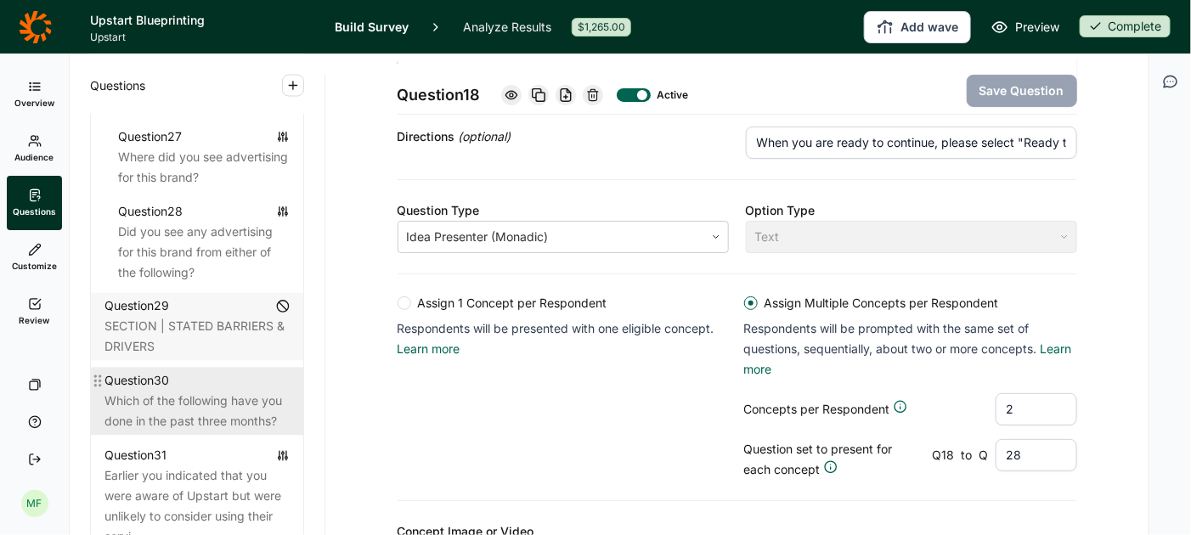
click at [227, 392] on div "Which of the following have you done in the past three months?" at bounding box center [197, 412] width 185 height 41
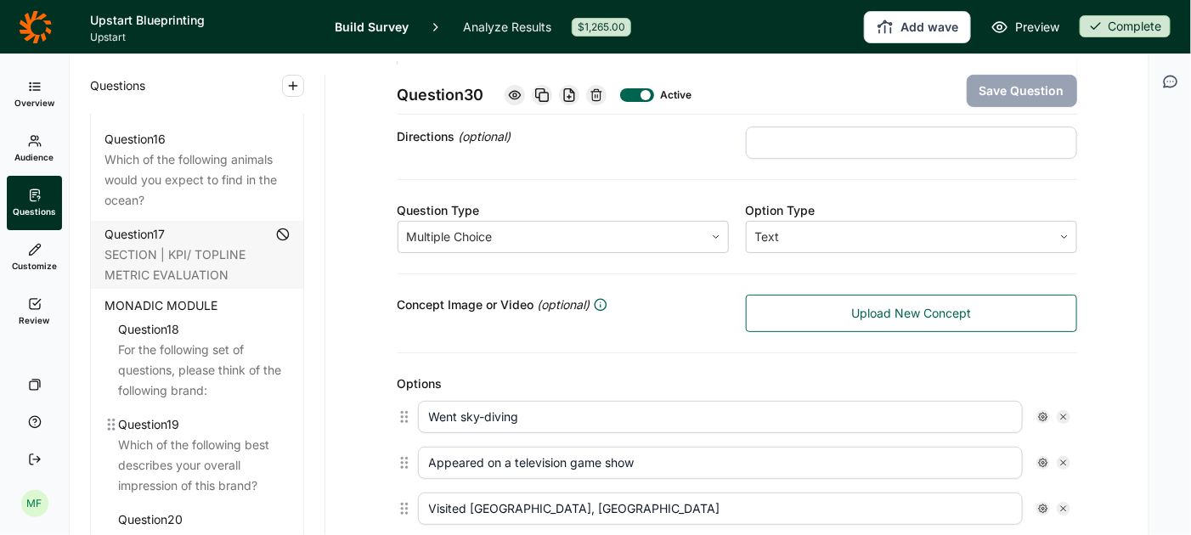
scroll to position [2288, 0]
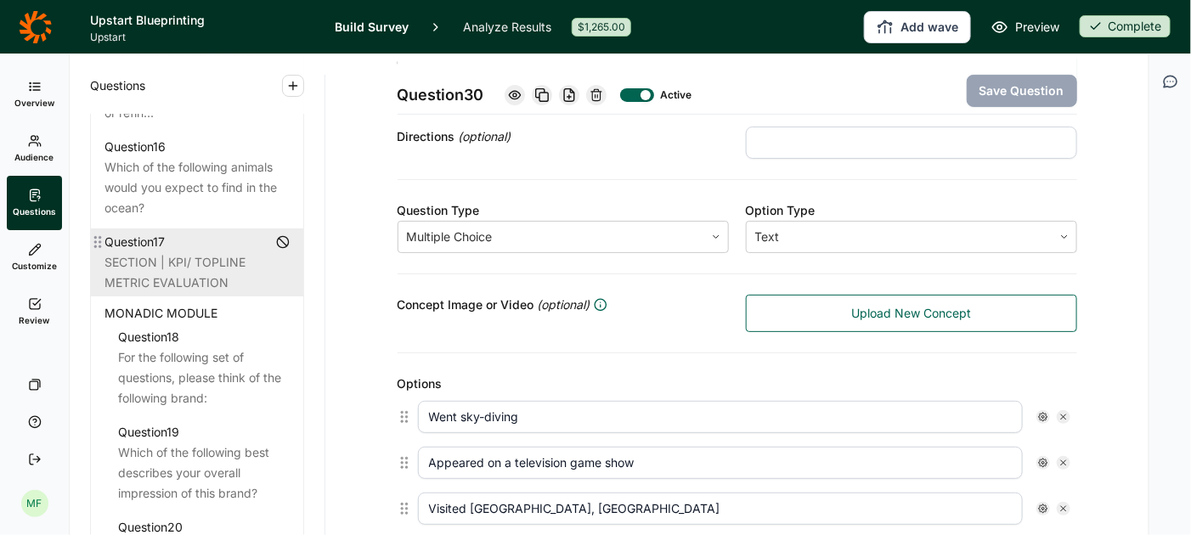
click at [213, 252] on div "SECTION | KPI/ TOPLINE METRIC EVALUATION" at bounding box center [197, 272] width 185 height 41
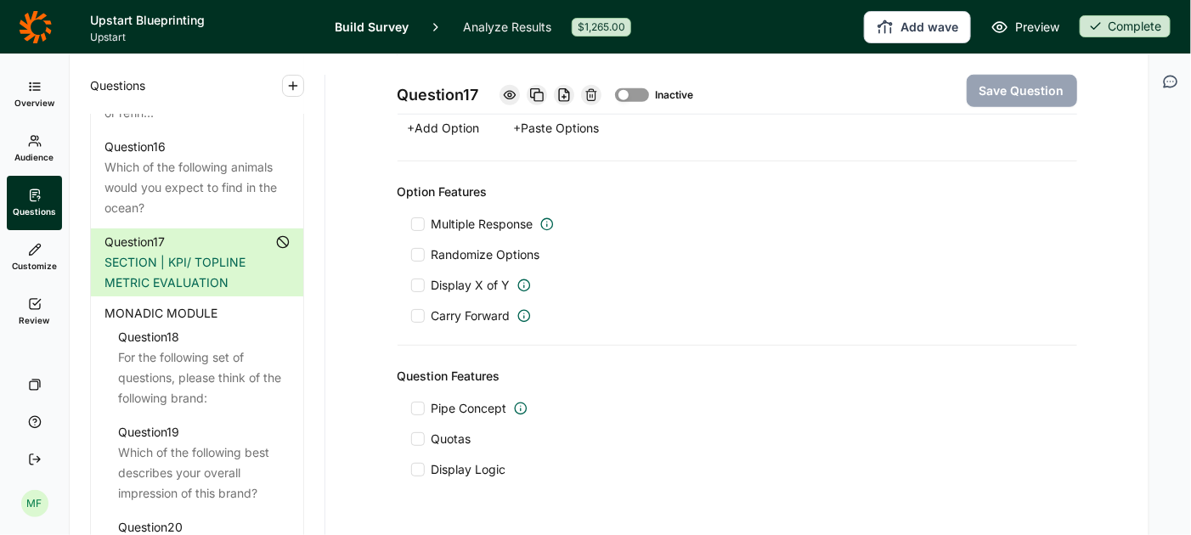
scroll to position [546, 0]
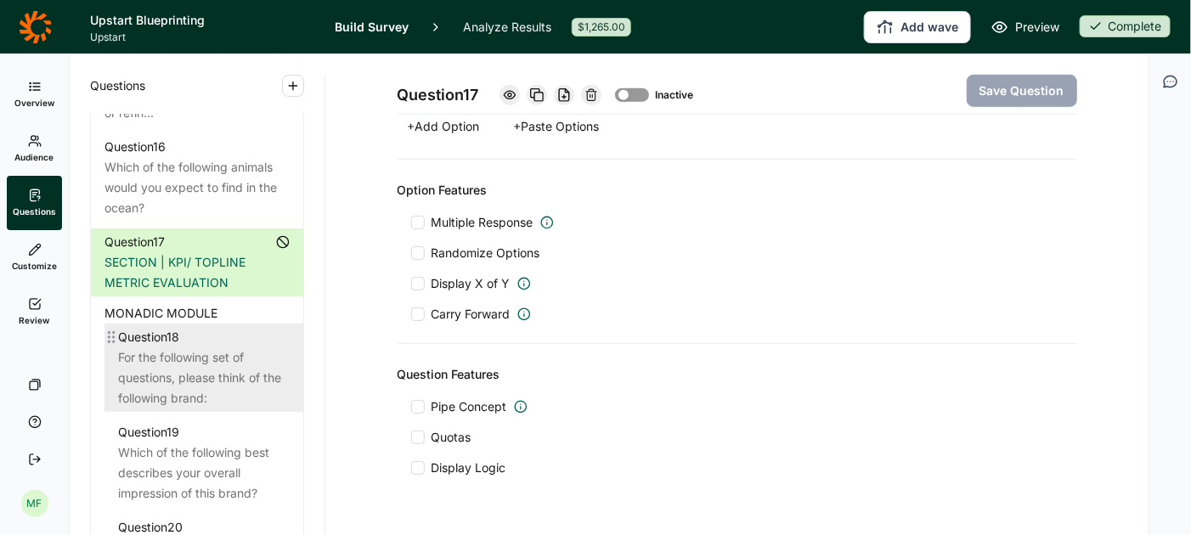
click at [191, 348] on div "For the following set of questions, please think of the following brand:" at bounding box center [204, 378] width 172 height 61
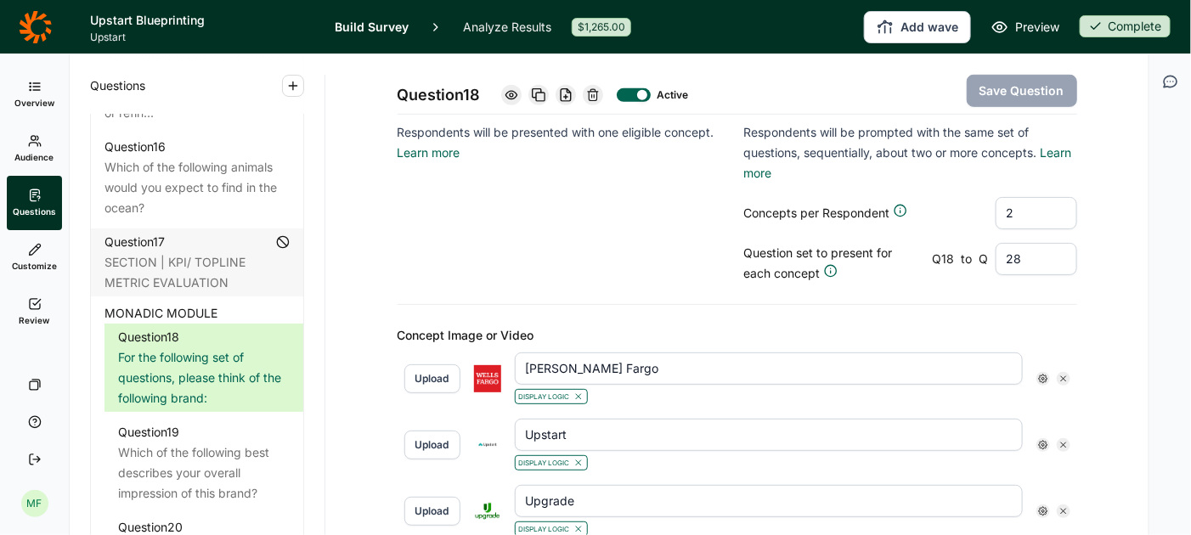
scroll to position [379, 0]
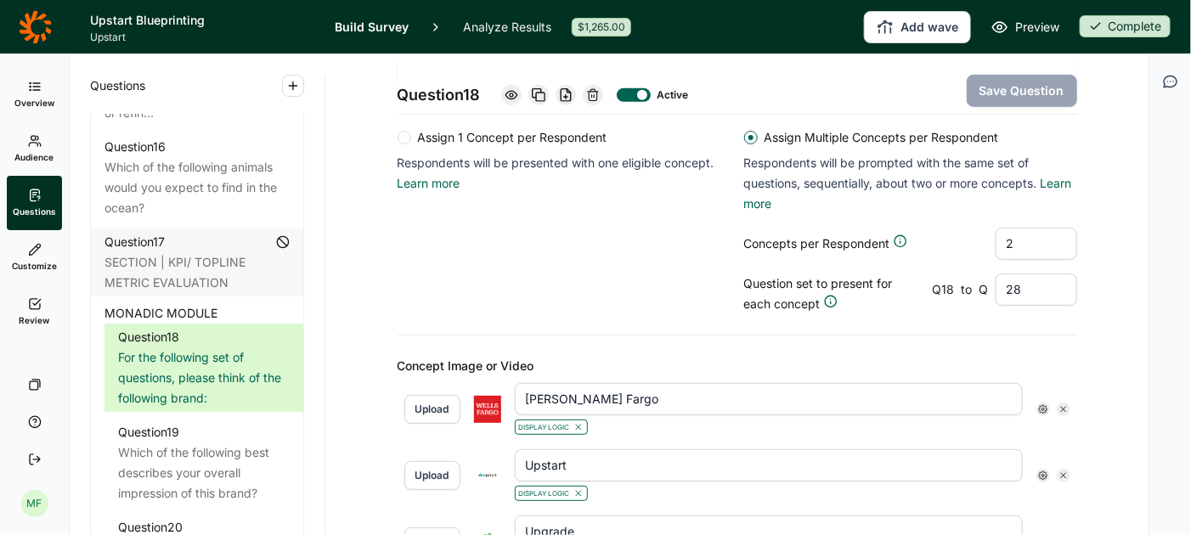
click at [1016, 239] on input "2" at bounding box center [1037, 244] width 82 height 32
type input "3"
click at [1010, 85] on button "Save Question" at bounding box center [1022, 91] width 110 height 32
type input "Rocket Mortgage"
type input "Klarna"
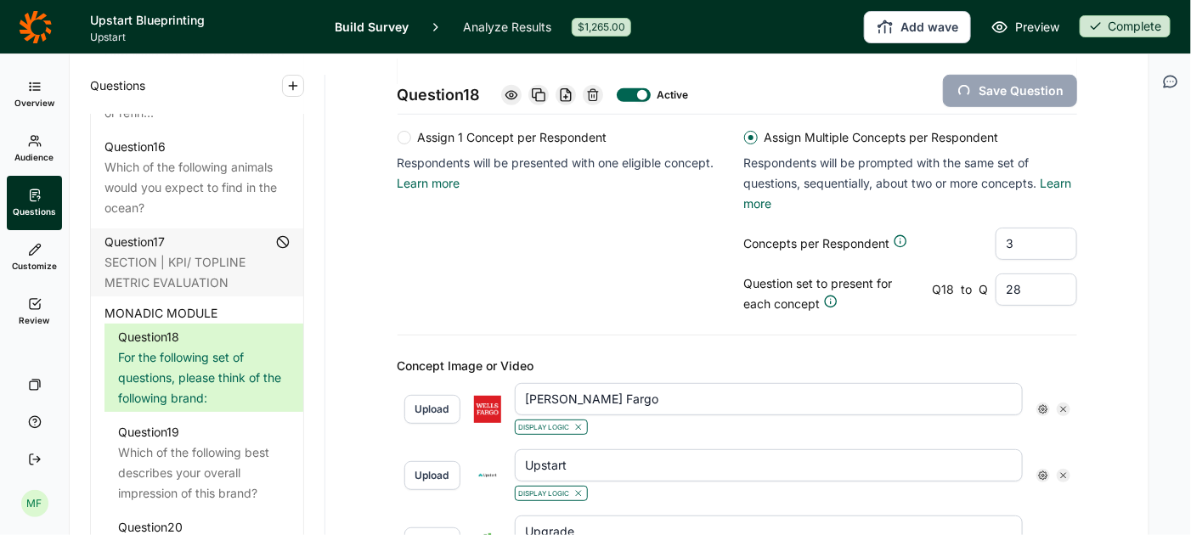
type input "Affirm"
type input "Avant"
type input "Aven"
type input "Bank of America"
type input "Best Egg"
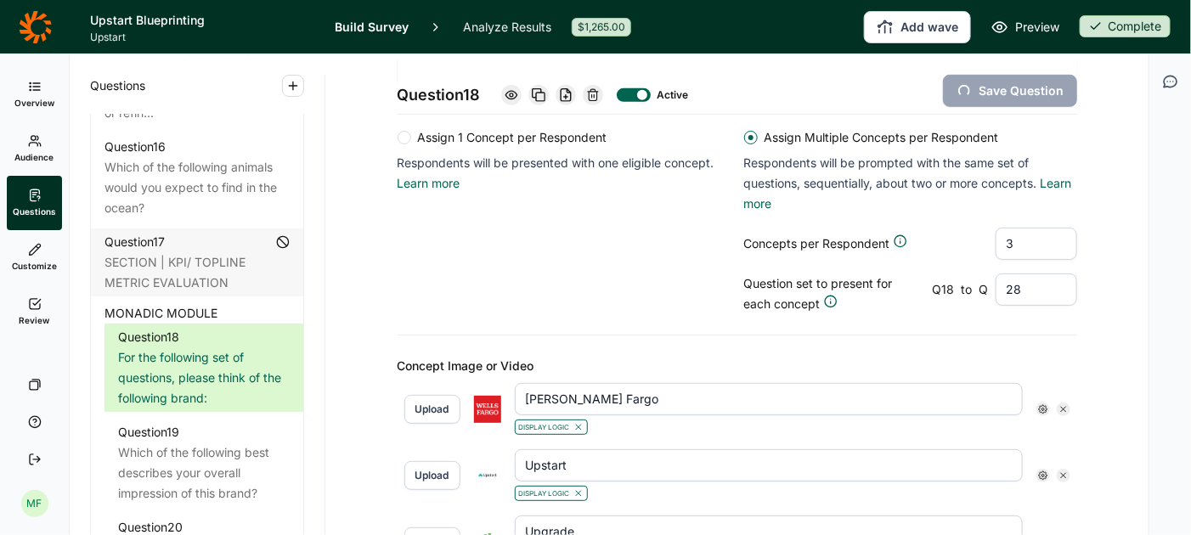
type input "CashApp"
type input "Chime"
type input "Citigroup"
type input "[PERSON_NAME]"
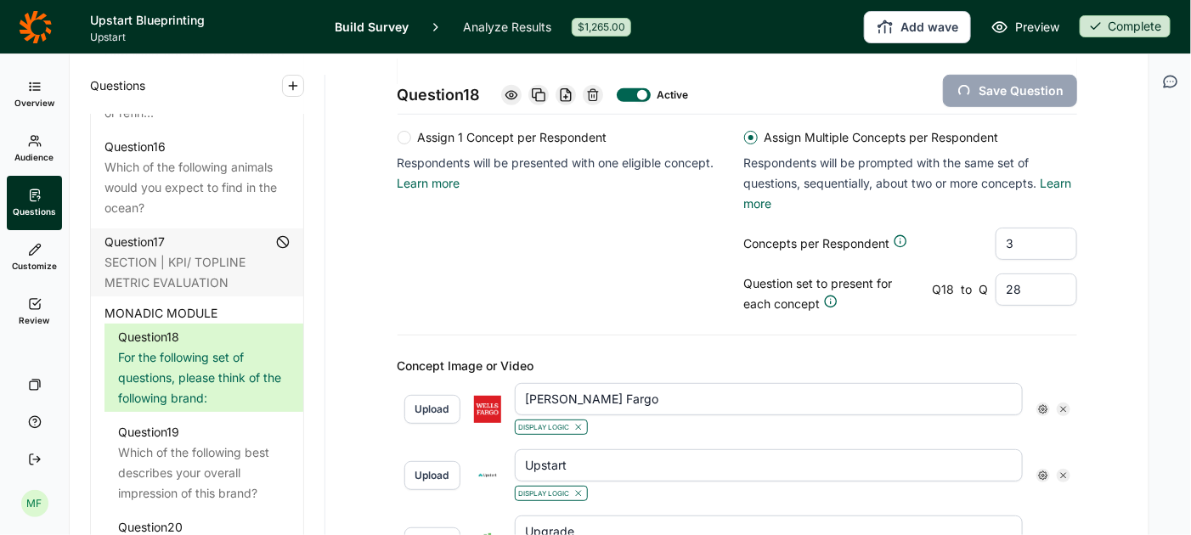
type input "Earnin"
type input "Empower"
type input "Figure"
type input "Happy Money"
type input "[PERSON_NAME] [PERSON_NAME]"
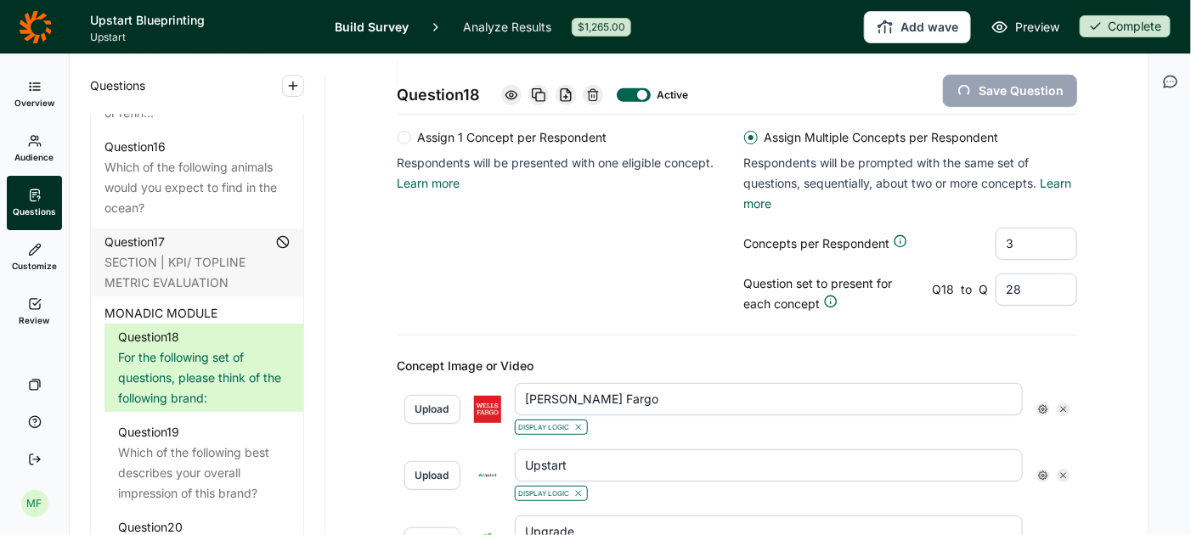
type input "LendingClub"
type input "OneMain"
type input "Prosper"
type input "SoFi"
type input "Upgrade"
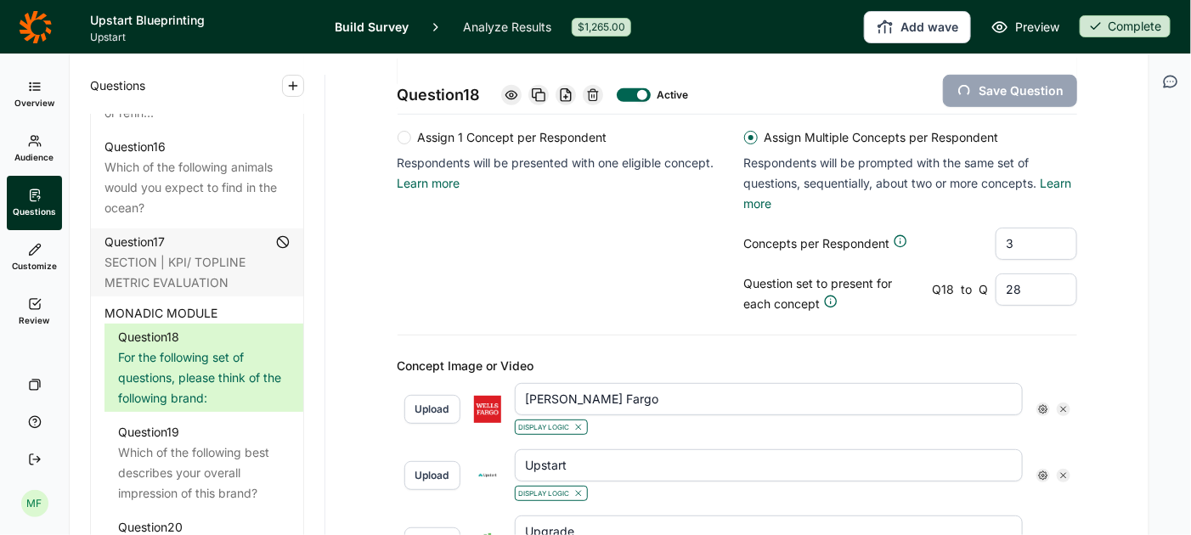
type input "Upstart"
type input "[PERSON_NAME] Fargo"
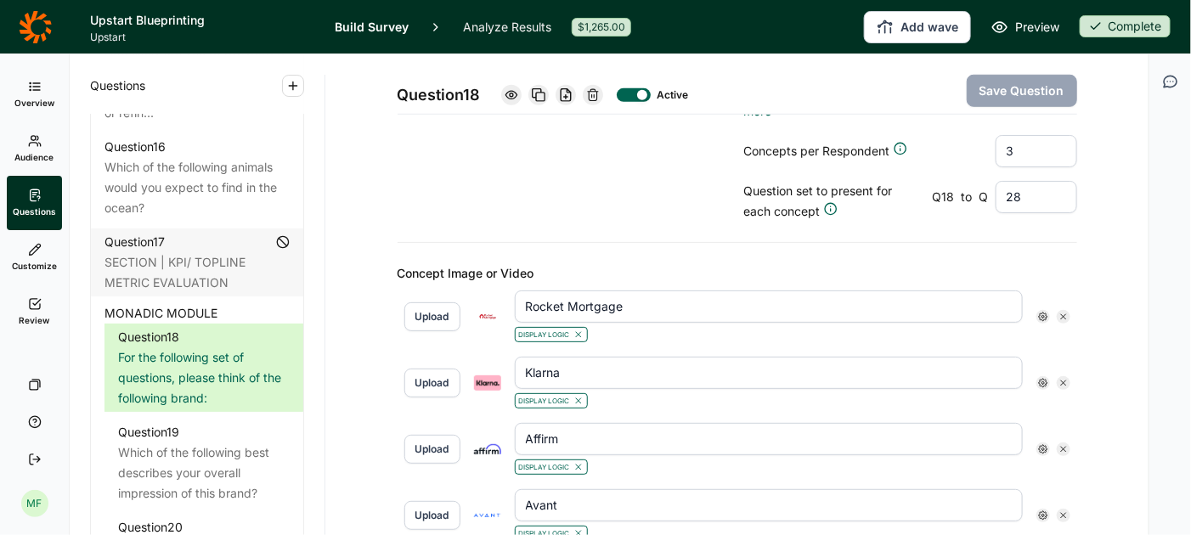
scroll to position [512, 0]
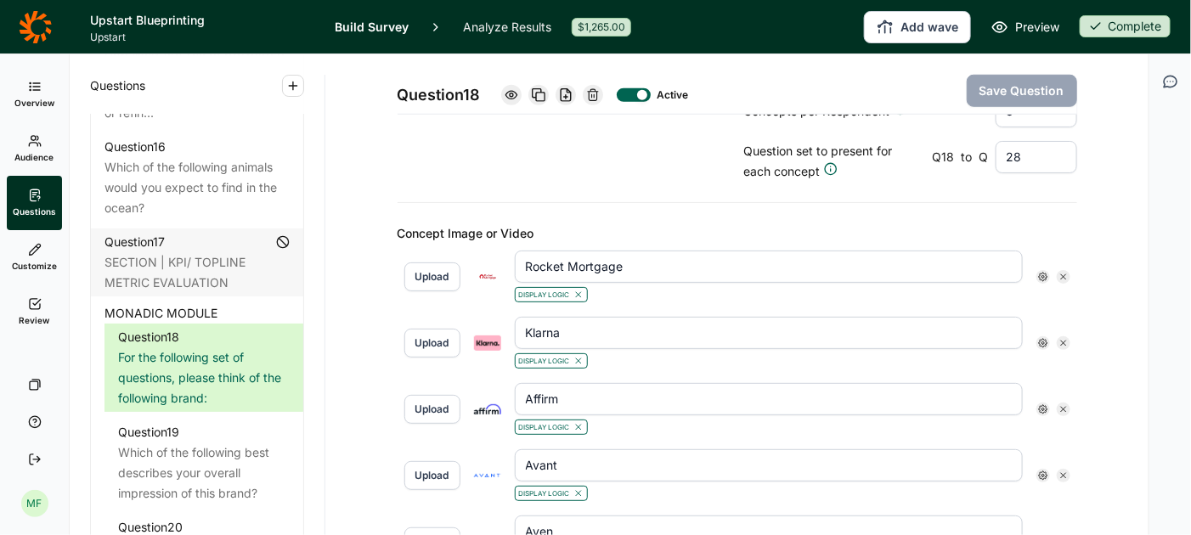
click at [1044, 272] on icon at bounding box center [1043, 277] width 10 height 10
click at [1164, 305] on icon at bounding box center [1163, 302] width 10 height 10
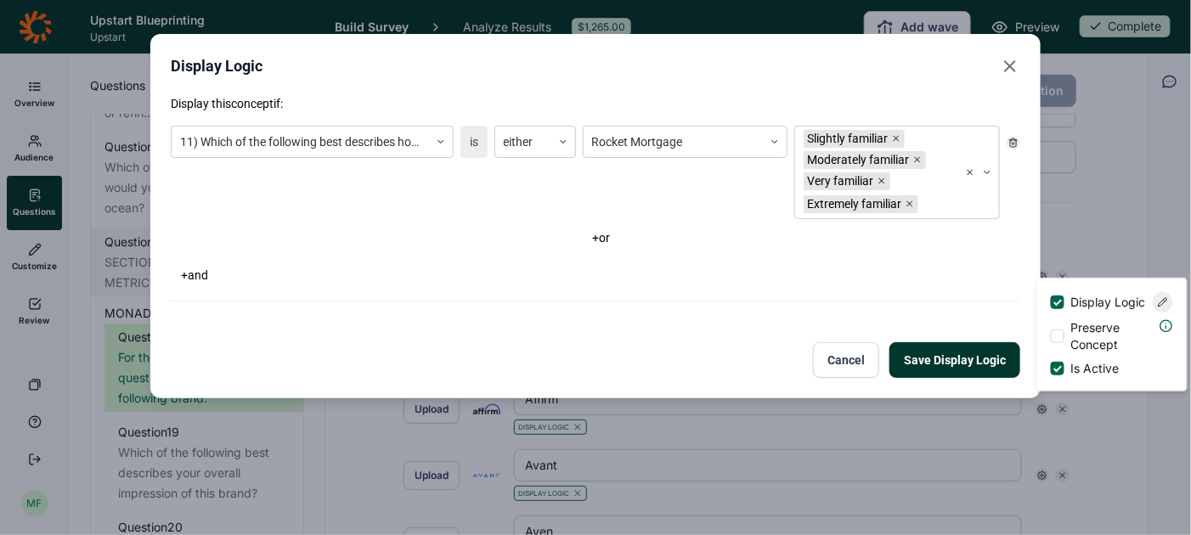
click at [1008, 65] on icon "Close" at bounding box center [1010, 66] width 20 height 20
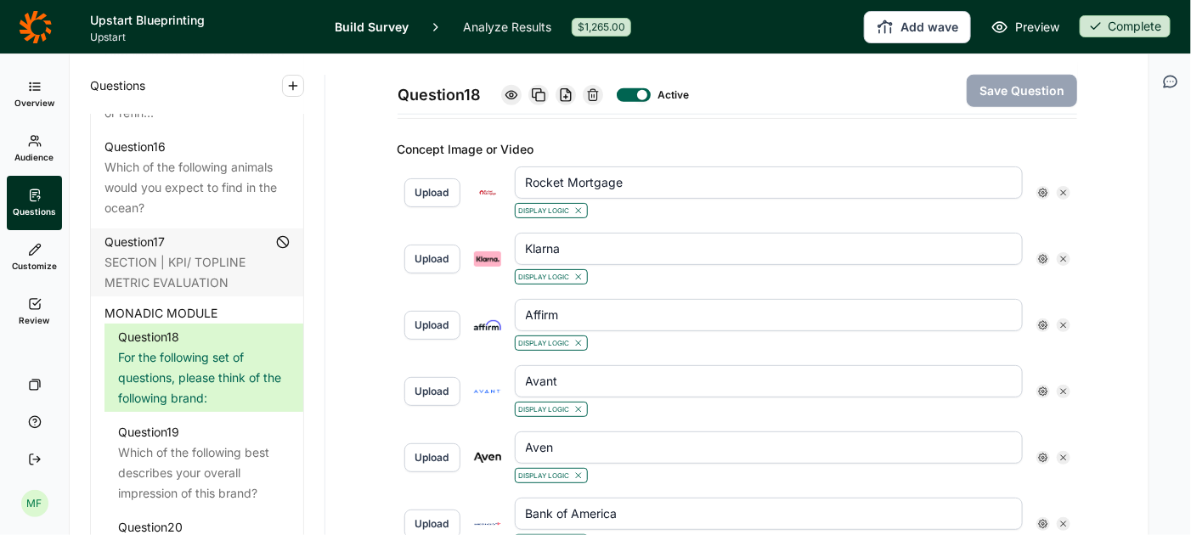
scroll to position [627, 0]
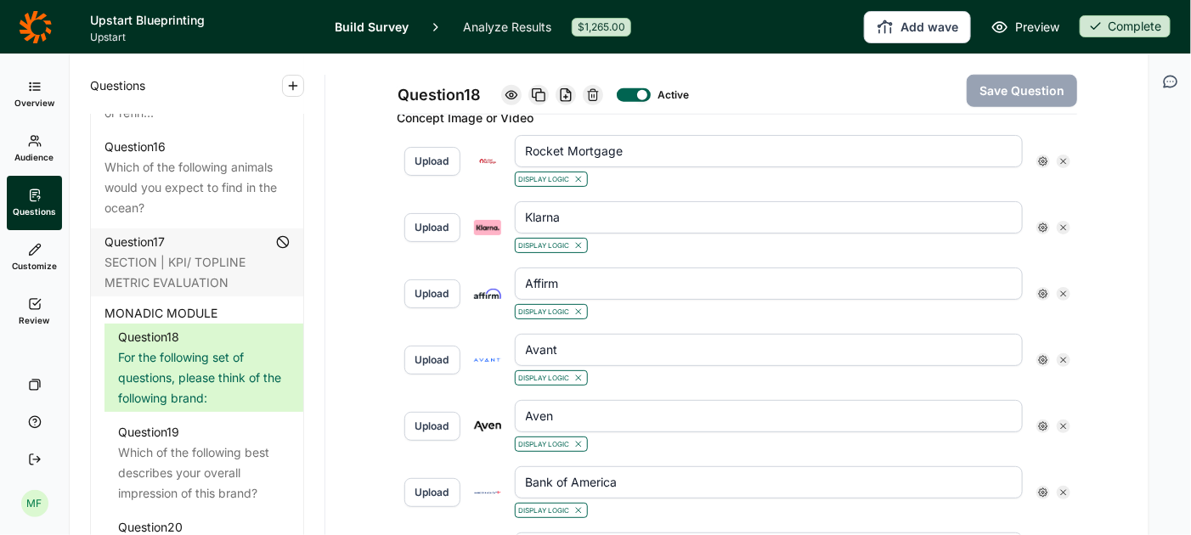
click at [1050, 224] on div at bounding box center [1054, 228] width 34 height 14
click at [1044, 223] on icon at bounding box center [1043, 228] width 10 height 10
click at [1162, 257] on icon at bounding box center [1163, 252] width 10 height 10
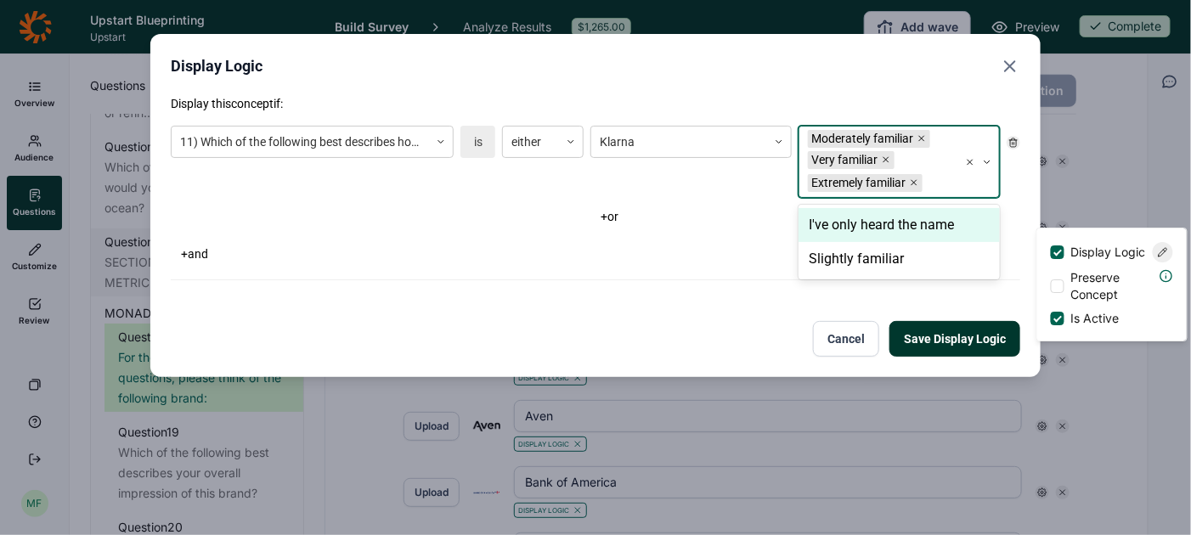
click at [946, 175] on div at bounding box center [938, 183] width 24 height 21
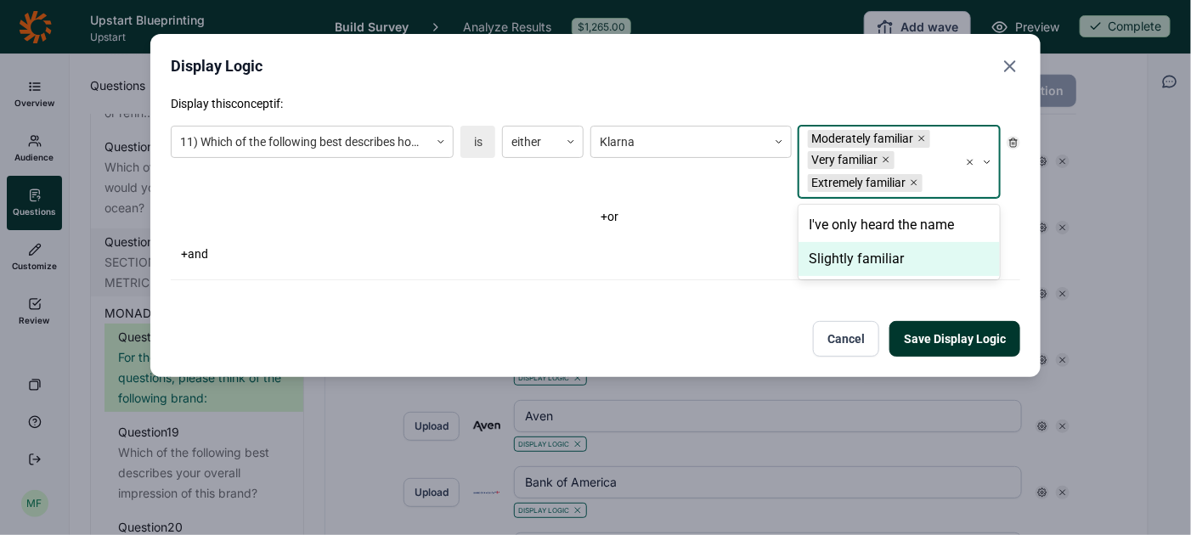
click at [904, 254] on div "Slightly familiar" at bounding box center [899, 259] width 201 height 34
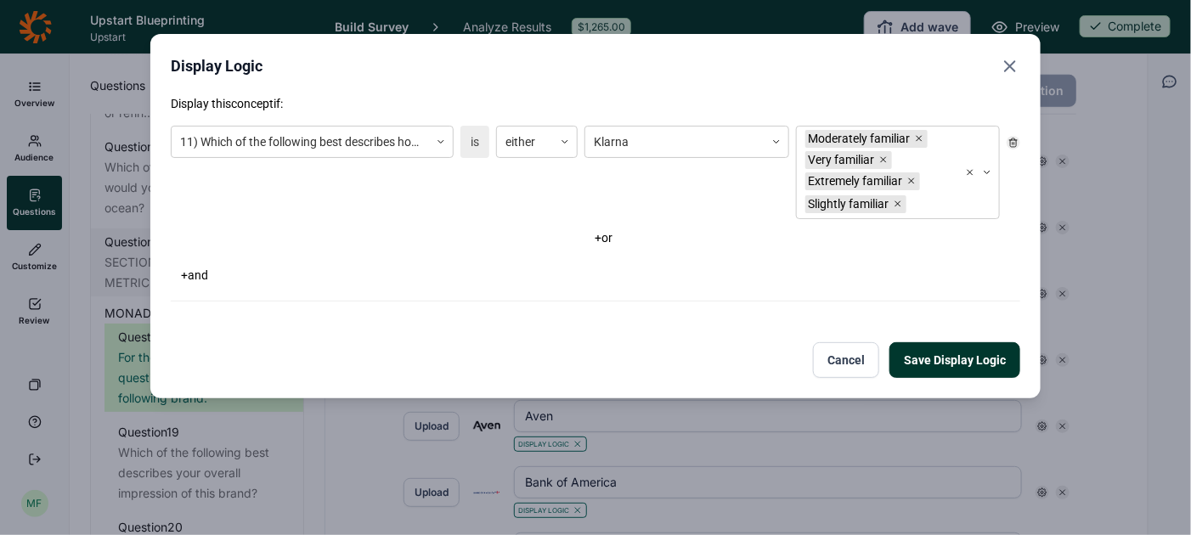
click at [939, 355] on button "Save Display Logic" at bounding box center [955, 360] width 131 height 36
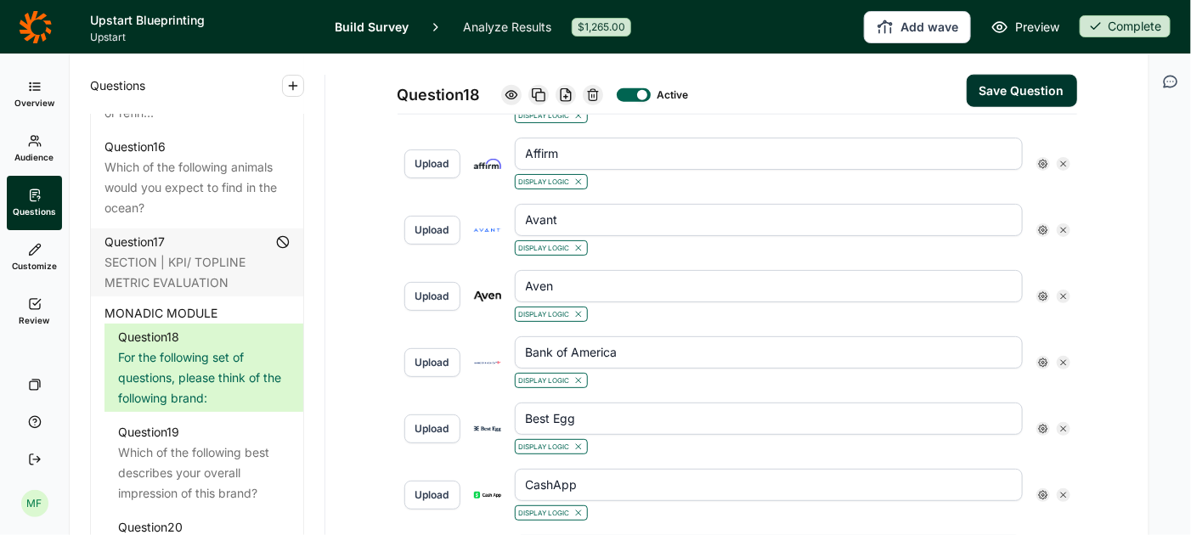
scroll to position [762, 0]
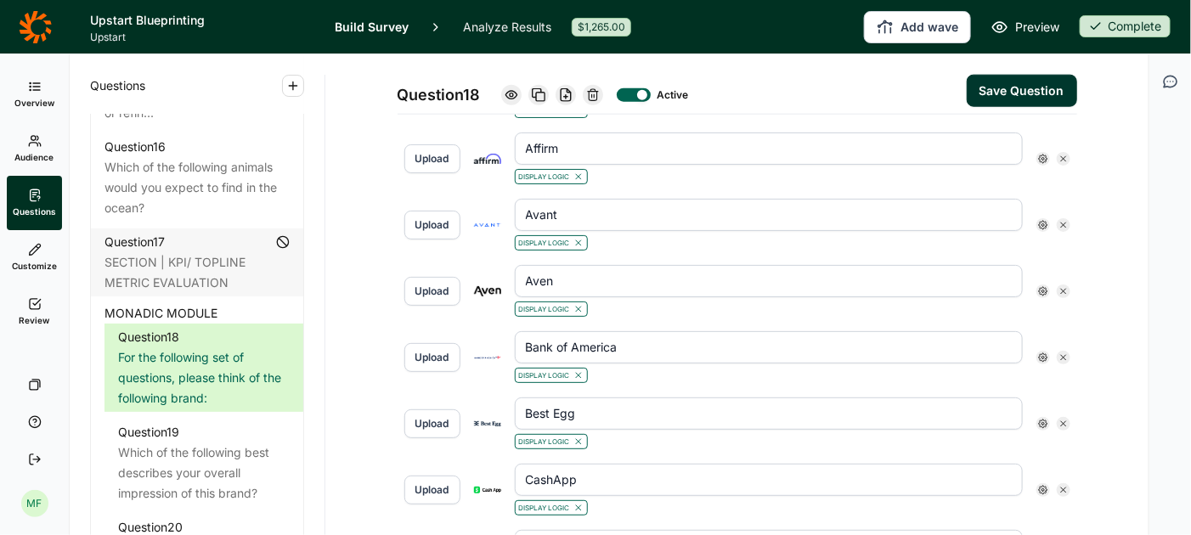
click at [1044, 154] on icon at bounding box center [1043, 159] width 10 height 10
click at [1163, 188] on icon at bounding box center [1163, 183] width 10 height 10
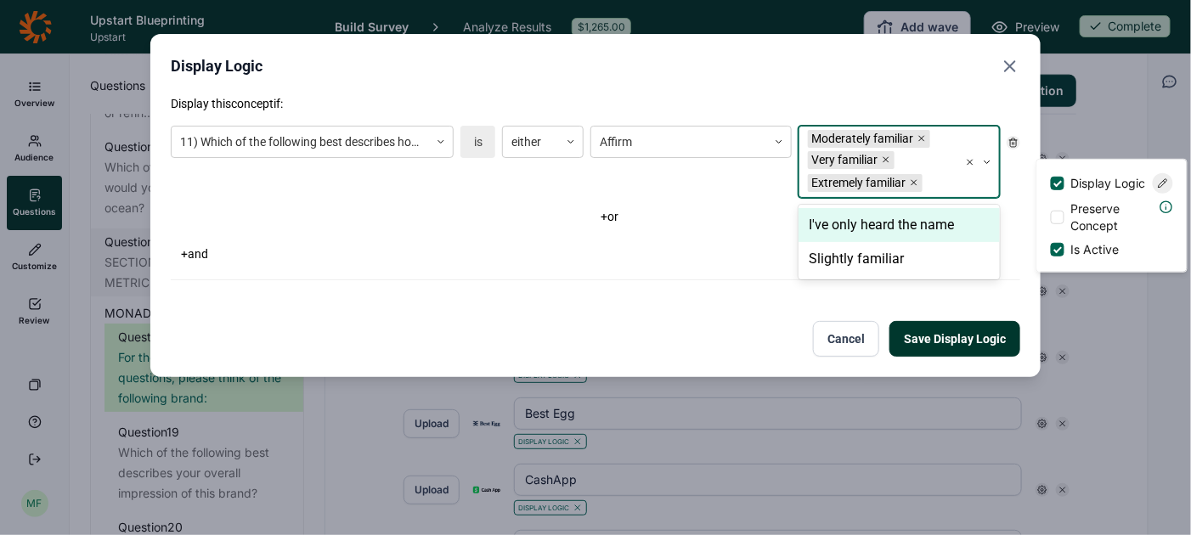
click at [940, 168] on div "Moderately familiar Very familiar Extremely familiar" at bounding box center [879, 162] width 159 height 71
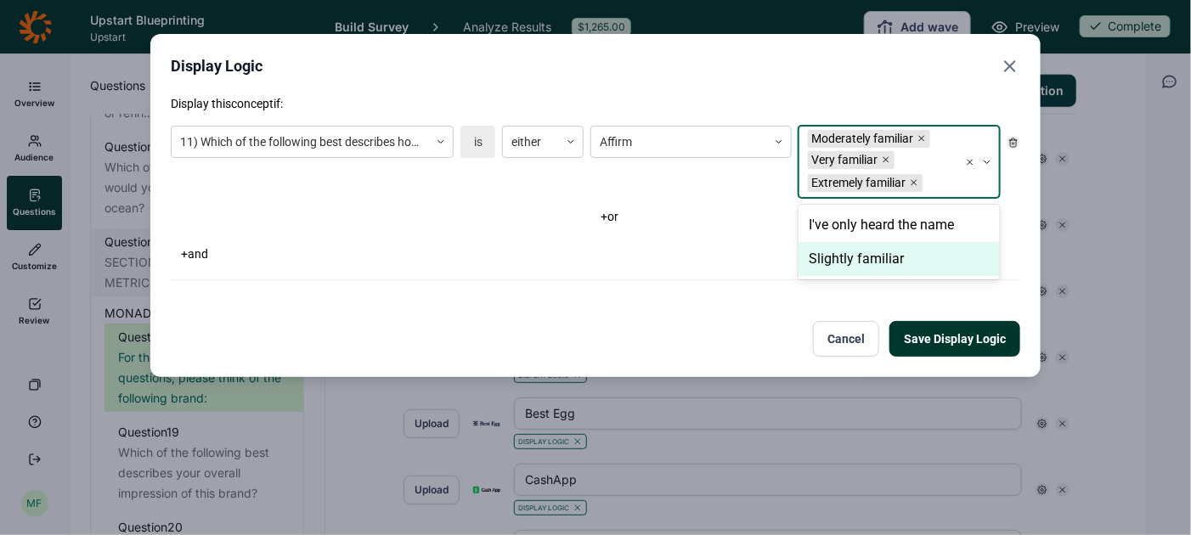
click at [902, 257] on div "Slightly familiar" at bounding box center [899, 259] width 201 height 34
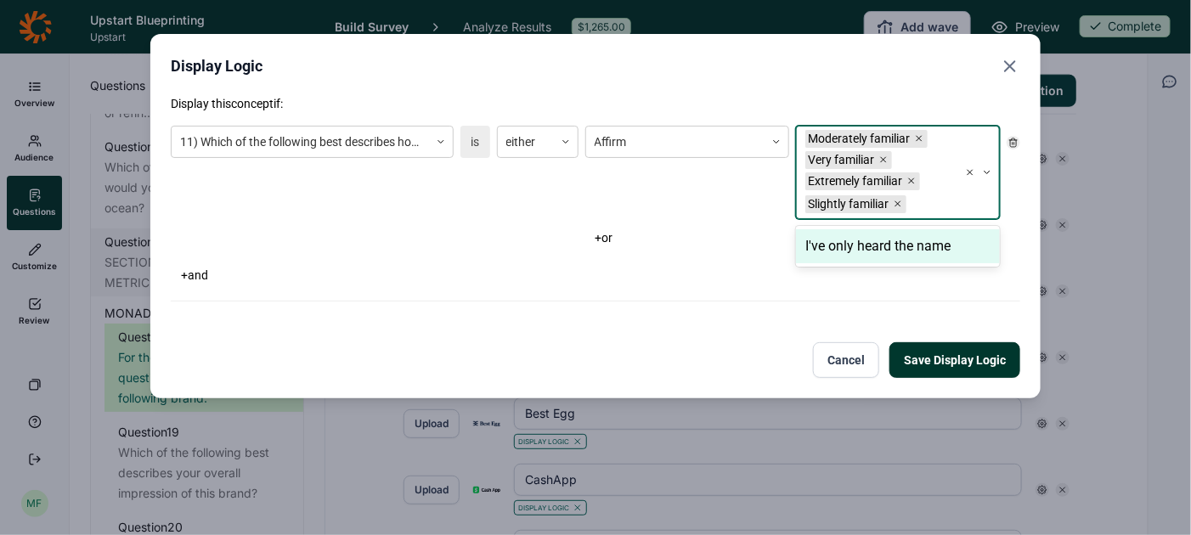
click at [958, 353] on button "Save Display Logic" at bounding box center [955, 360] width 131 height 36
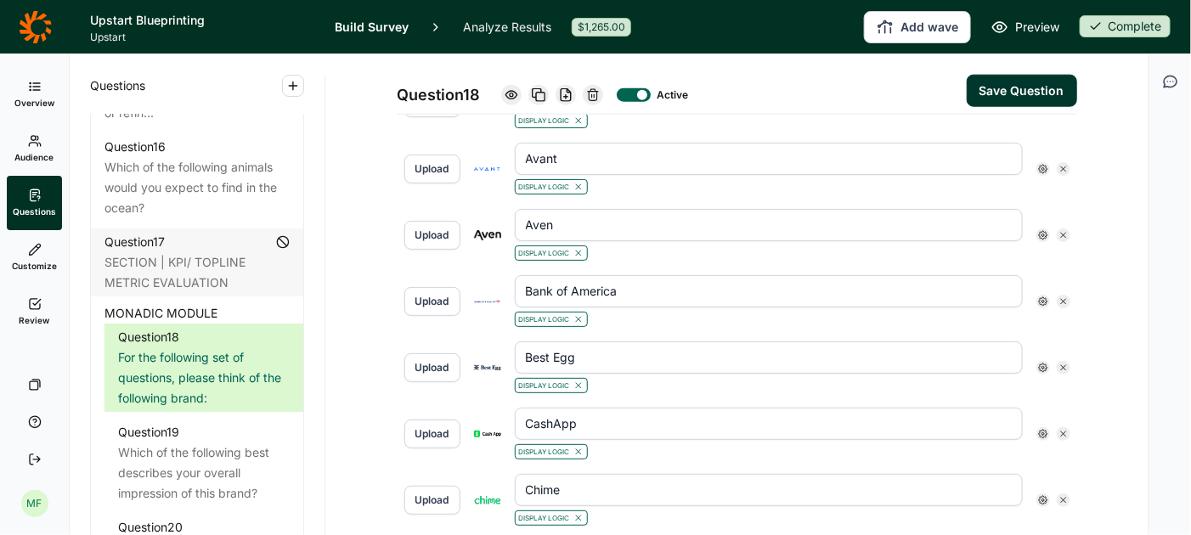
scroll to position [843, 0]
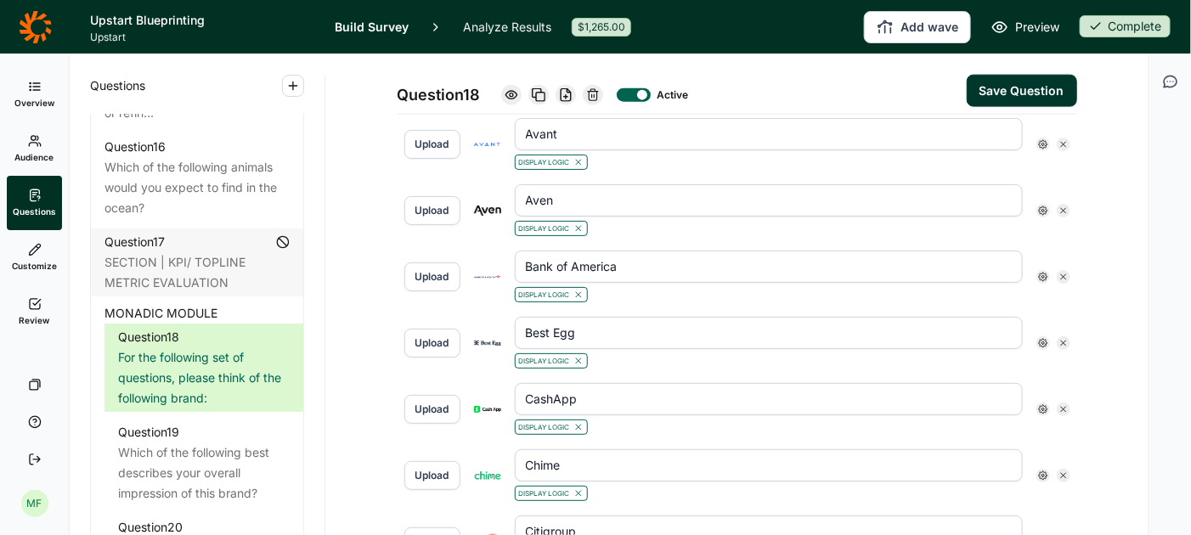
click at [1043, 139] on icon at bounding box center [1043, 144] width 10 height 10
click at [1161, 173] on icon at bounding box center [1163, 168] width 10 height 10
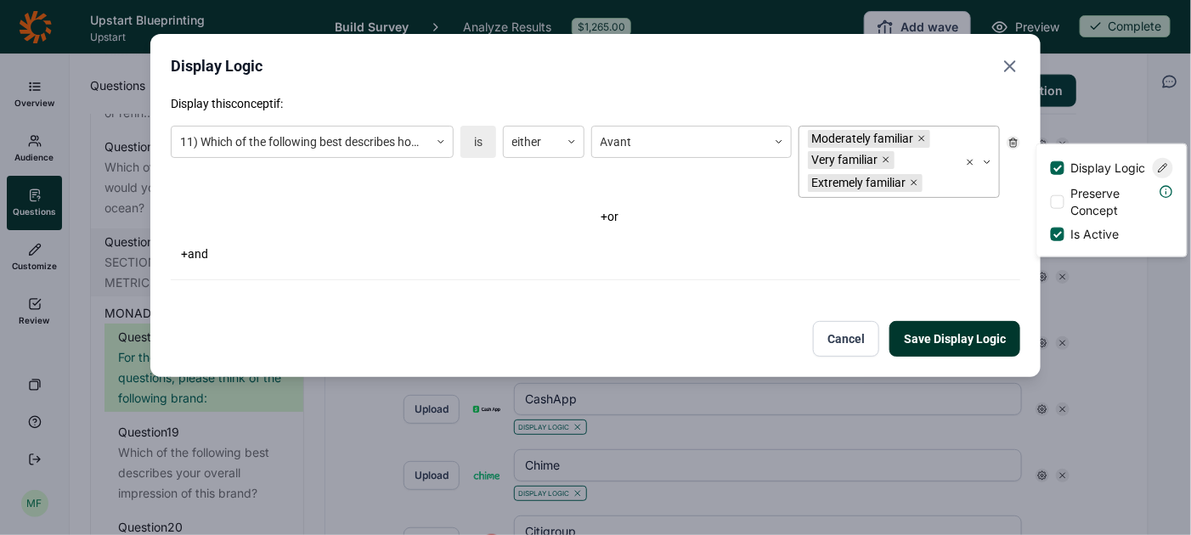
click at [851, 174] on div "Extremely familiar" at bounding box center [858, 183] width 101 height 18
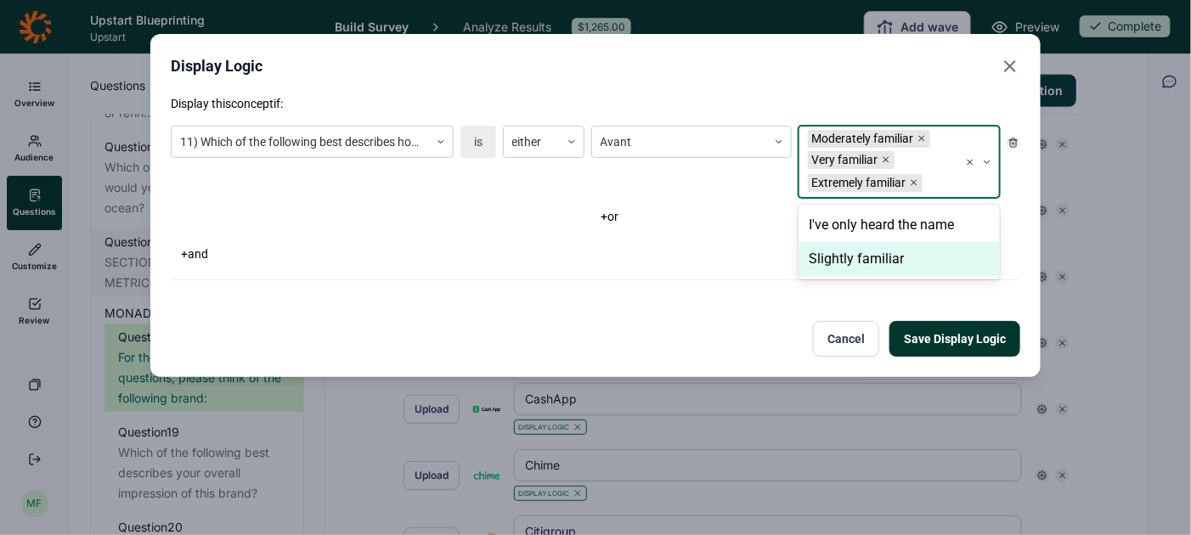
click at [850, 258] on div "Slightly familiar" at bounding box center [899, 259] width 201 height 34
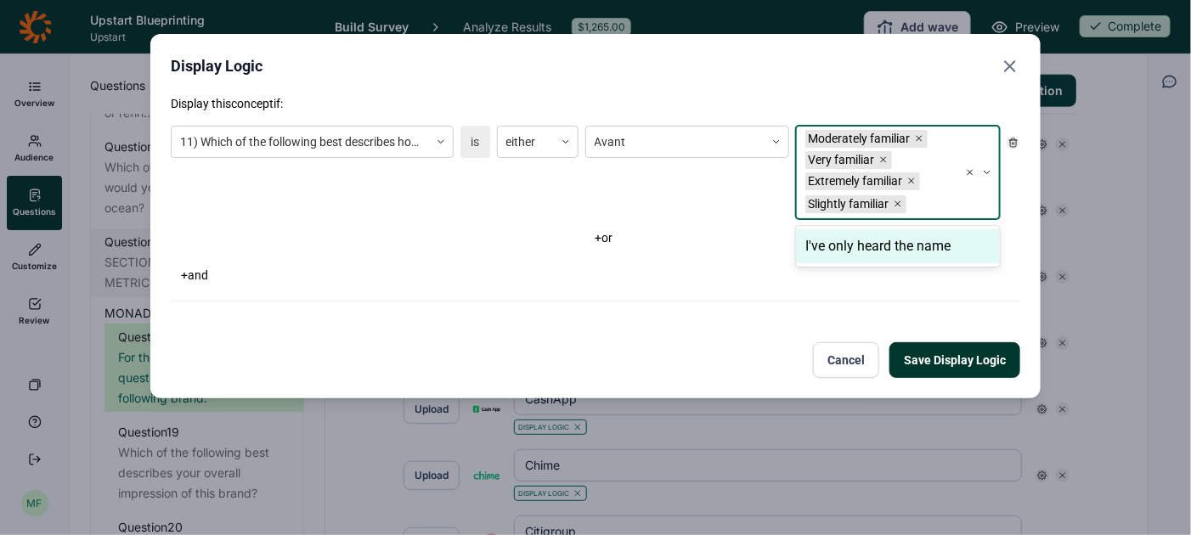
click at [941, 371] on button "Save Display Logic" at bounding box center [955, 360] width 131 height 36
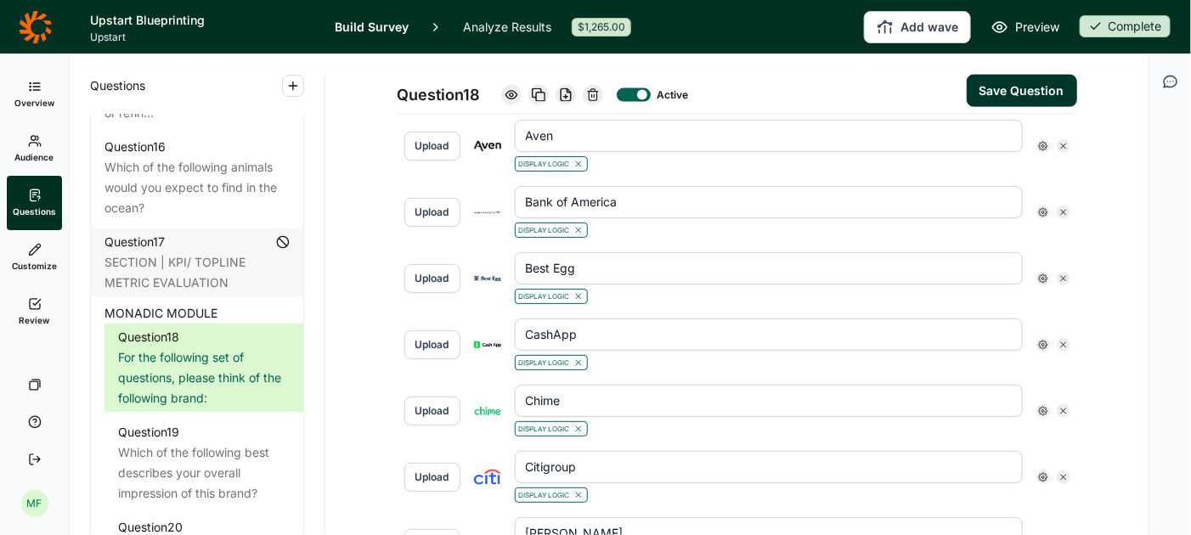
scroll to position [909, 0]
click at [1044, 140] on use at bounding box center [1043, 144] width 8 height 8
click at [1105, 201] on span "Preserve Concept" at bounding box center [1109, 202] width 75 height 34
click at [1051, 202] on input "Preserve Concept" at bounding box center [1051, 202] width 0 height 0
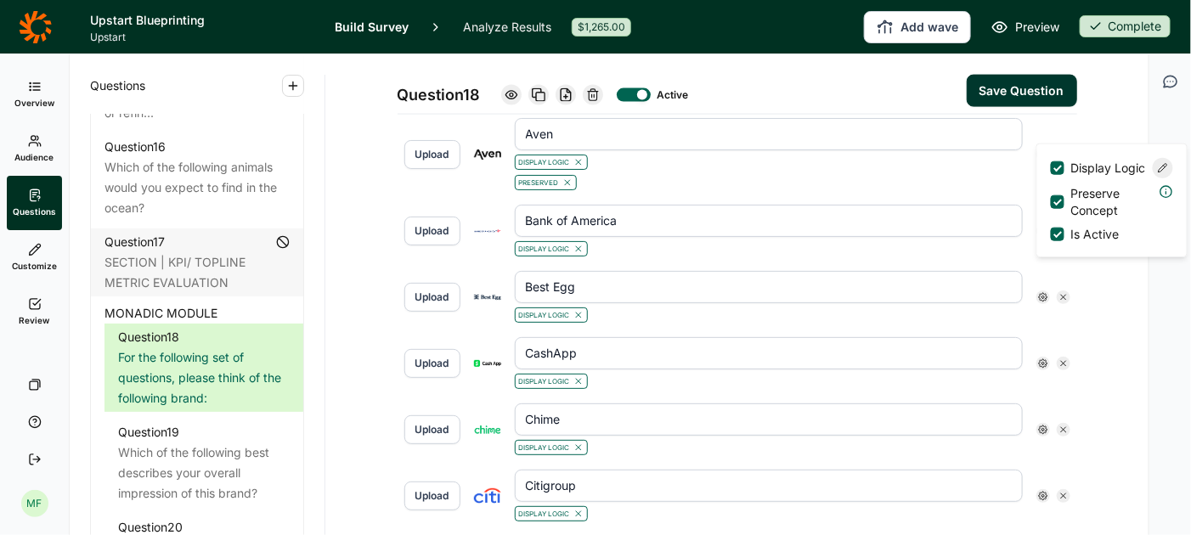
click at [1059, 206] on div at bounding box center [1058, 201] width 8 height 8
click at [1051, 202] on input "Preserve Concept" at bounding box center [1051, 202] width 0 height 0
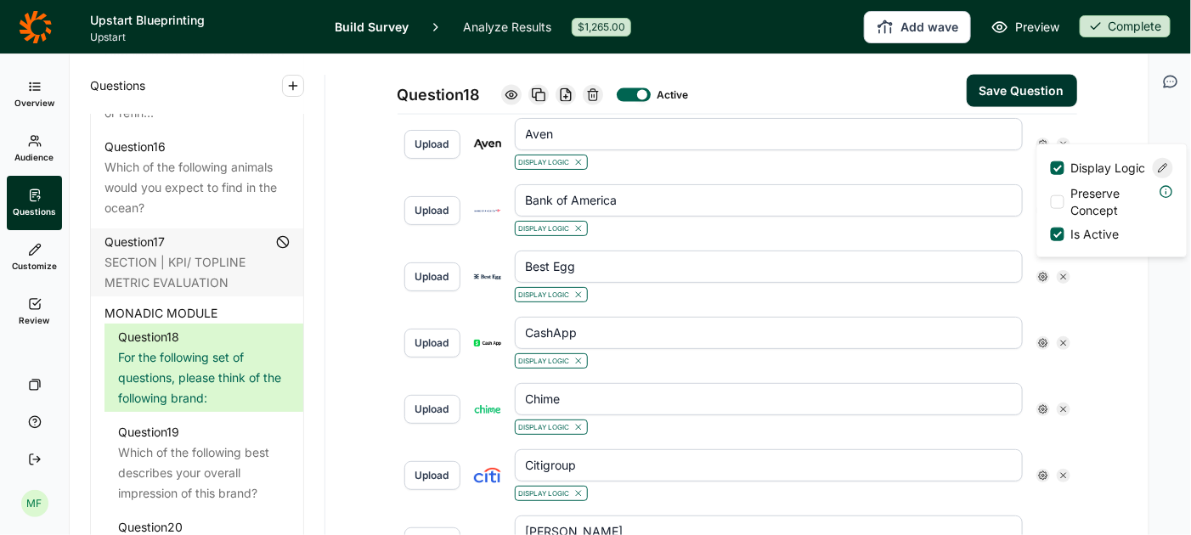
click at [1163, 173] on icon at bounding box center [1163, 168] width 10 height 10
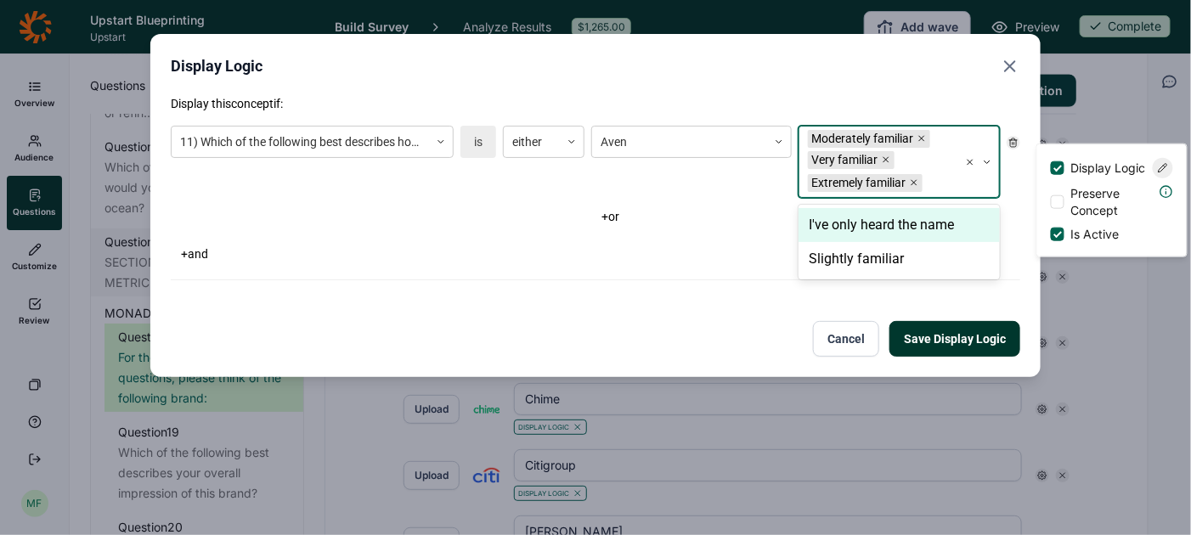
click at [939, 167] on div "Moderately familiar Very familiar Extremely familiar" at bounding box center [879, 162] width 159 height 71
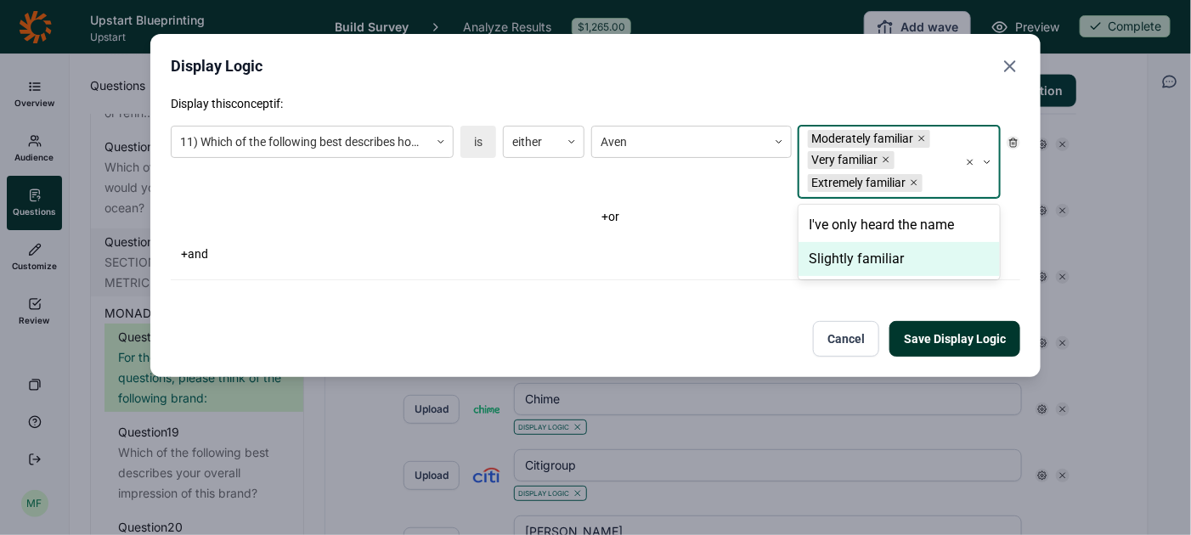
click at [890, 252] on div "Slightly familiar" at bounding box center [899, 259] width 201 height 34
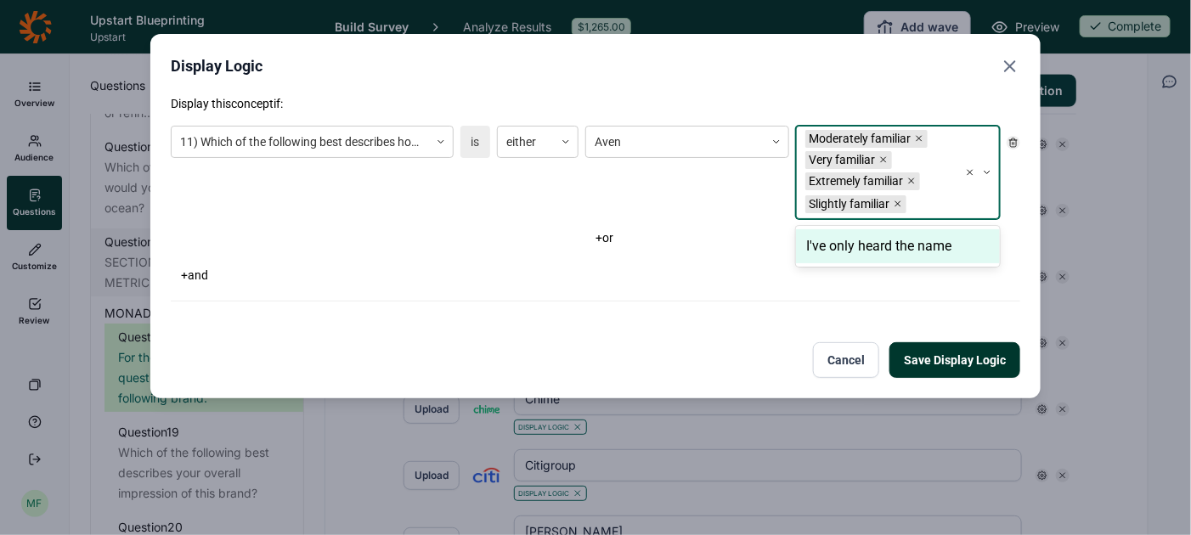
click at [940, 358] on button "Save Display Logic" at bounding box center [955, 360] width 131 height 36
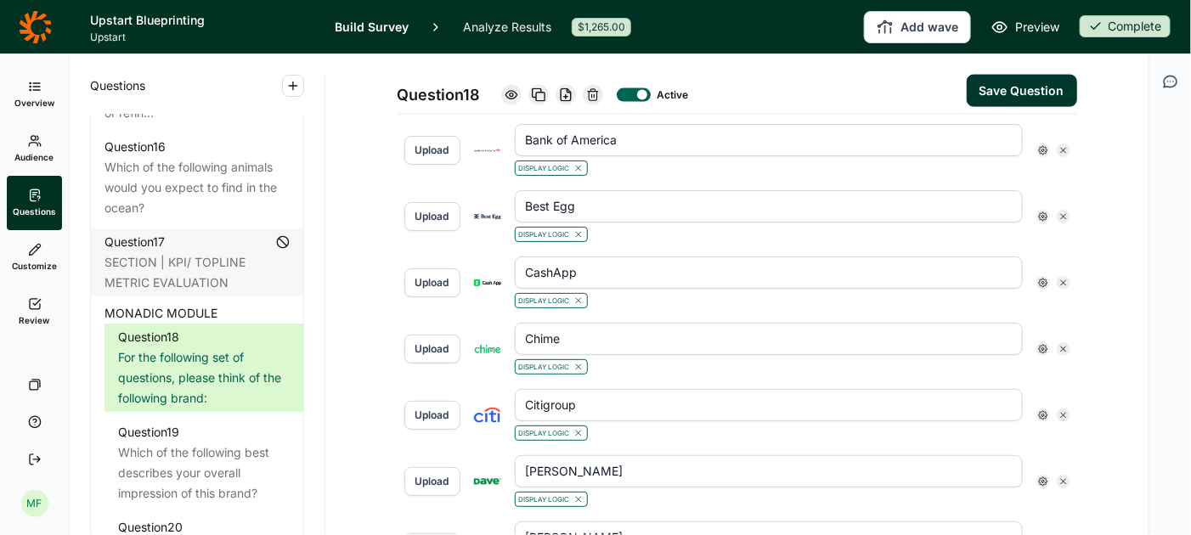
scroll to position [977, 0]
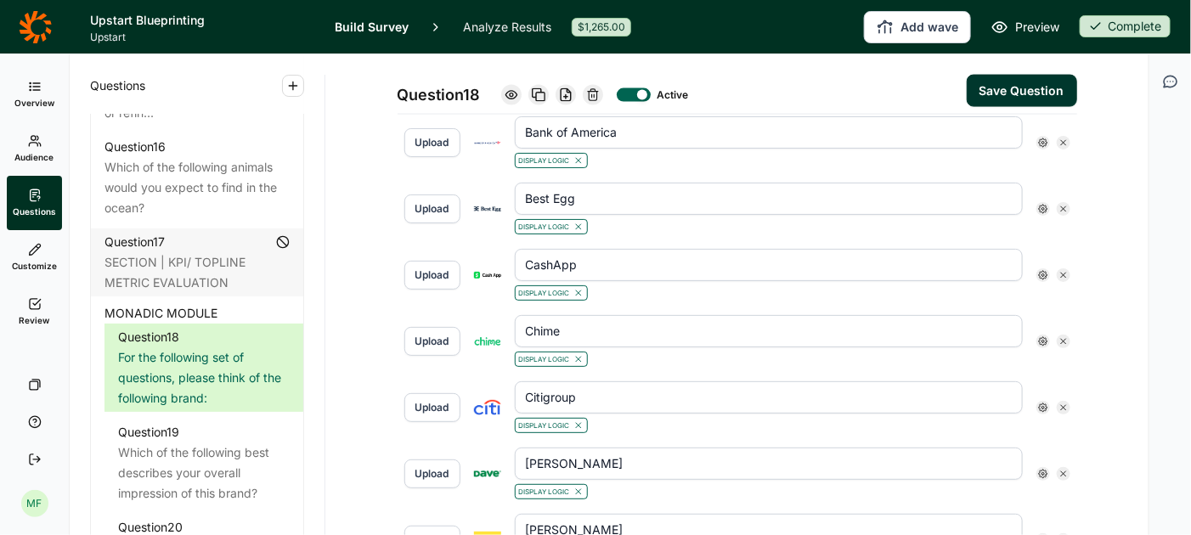
click at [1042, 139] on use at bounding box center [1043, 143] width 8 height 8
click at [1164, 171] on icon at bounding box center [1163, 166] width 10 height 10
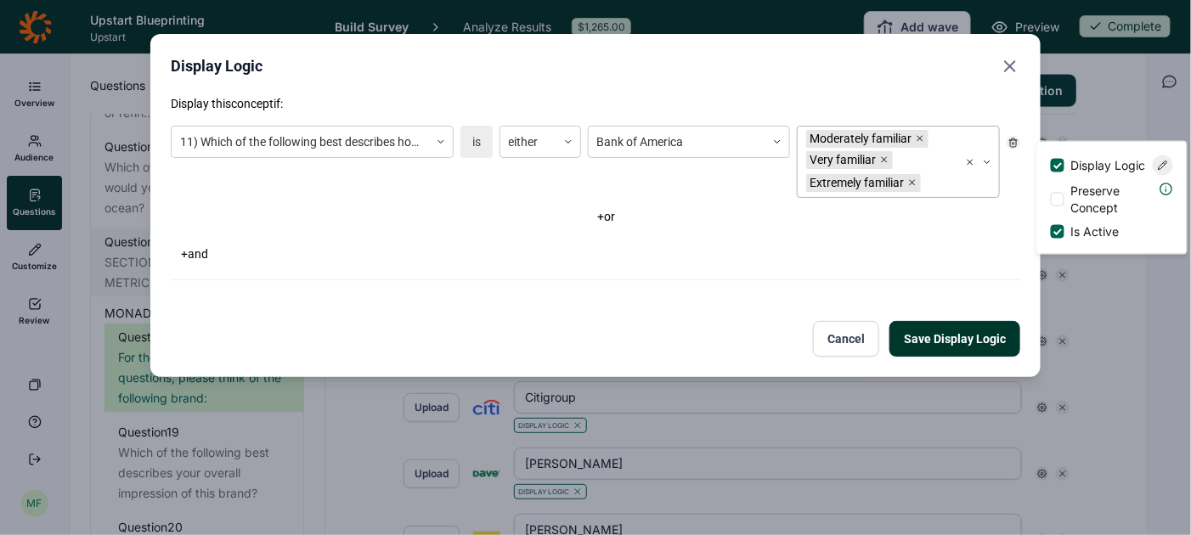
click at [943, 173] on div at bounding box center [937, 183] width 25 height 21
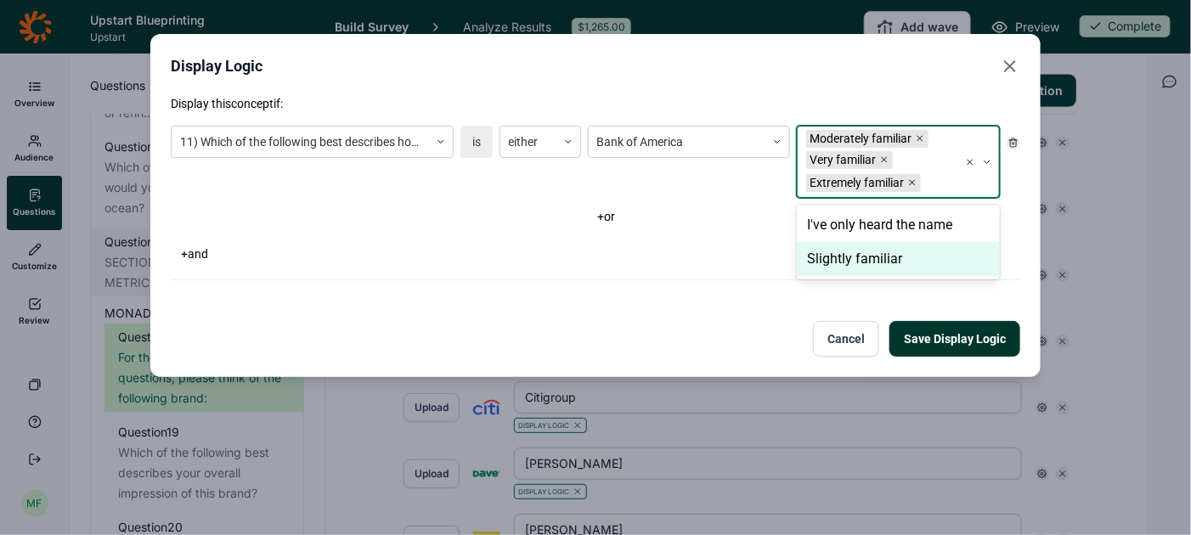
click at [896, 269] on div "Slightly familiar" at bounding box center [898, 259] width 203 height 34
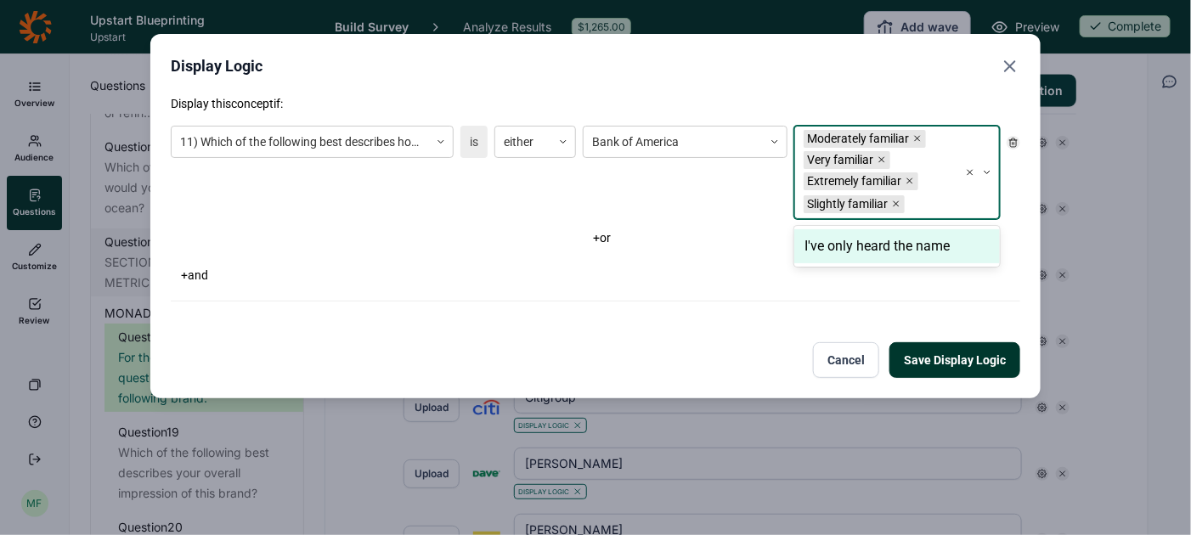
click at [936, 361] on button "Save Display Logic" at bounding box center [955, 360] width 131 height 36
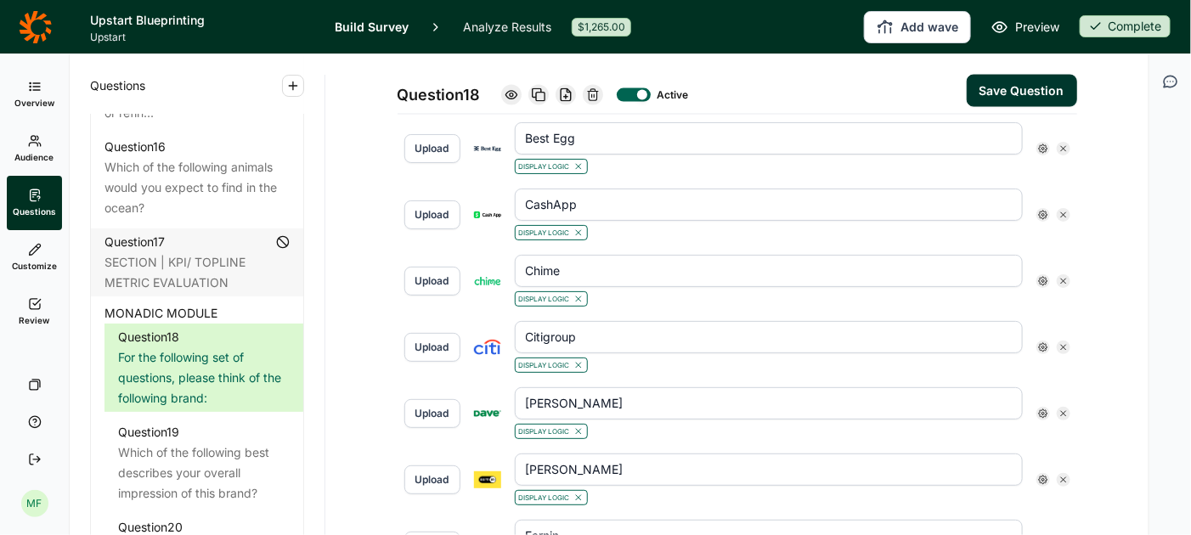
scroll to position [1041, 0]
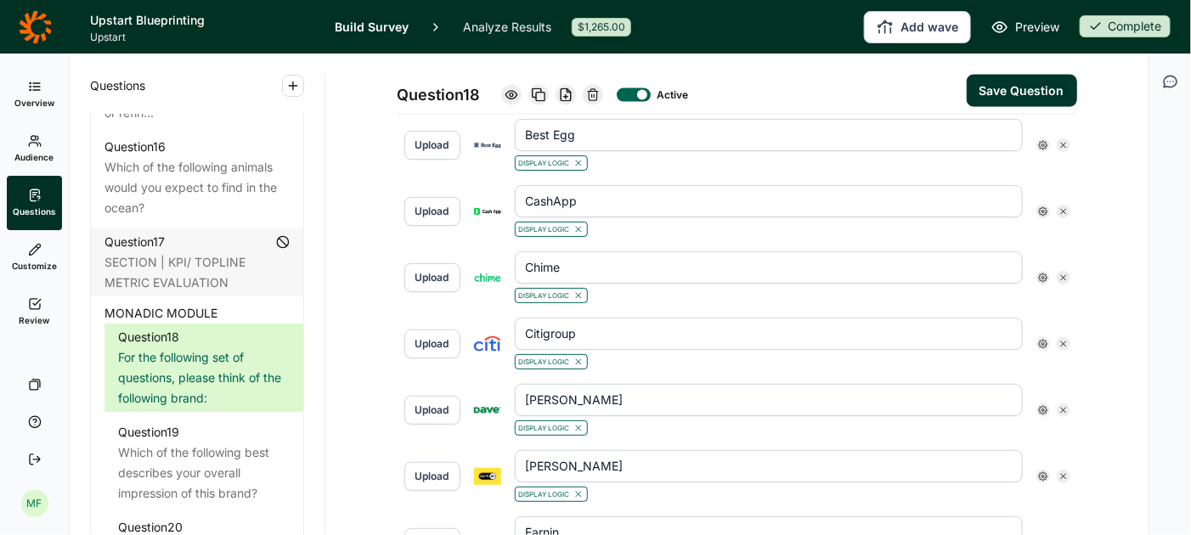
click at [1043, 140] on icon at bounding box center [1043, 145] width 10 height 10
click at [1166, 173] on icon at bounding box center [1163, 167] width 10 height 10
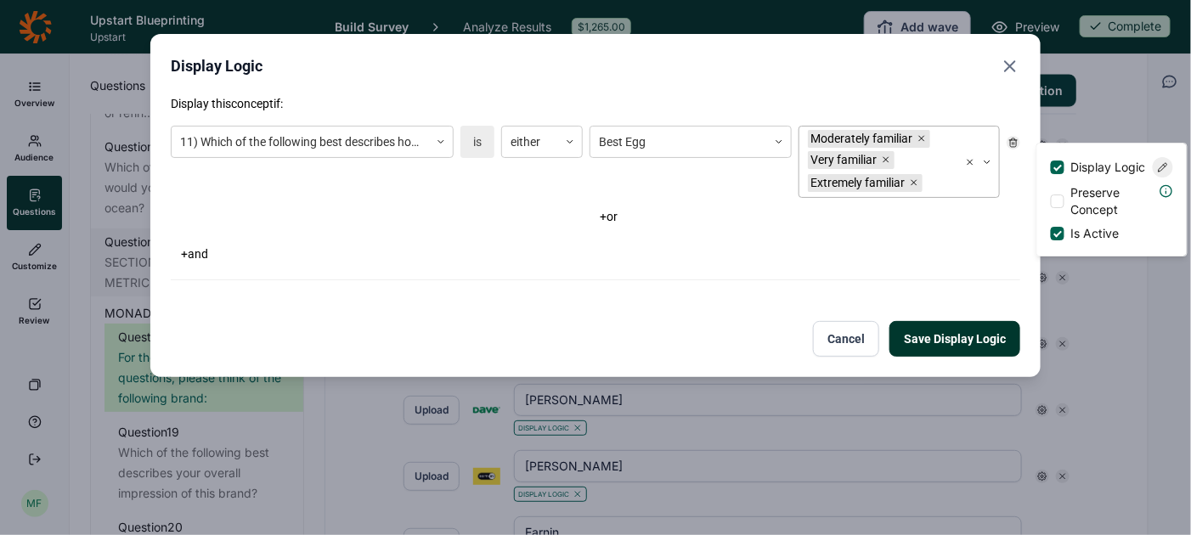
click at [926, 171] on div "Moderately familiar Very familiar Extremely familiar" at bounding box center [879, 162] width 159 height 71
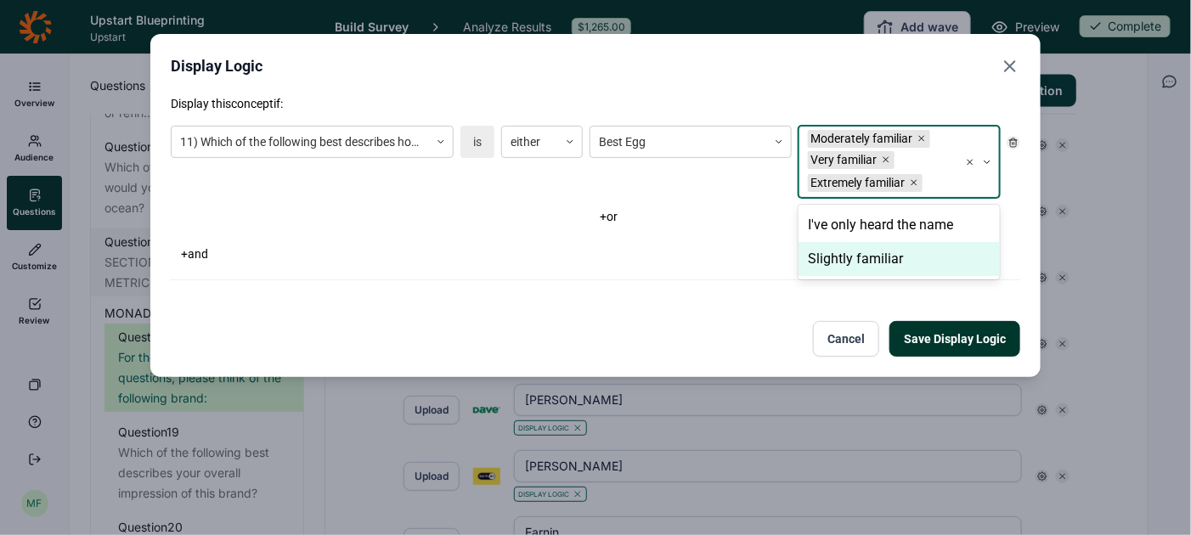
click at [896, 257] on div "Slightly familiar" at bounding box center [899, 259] width 201 height 34
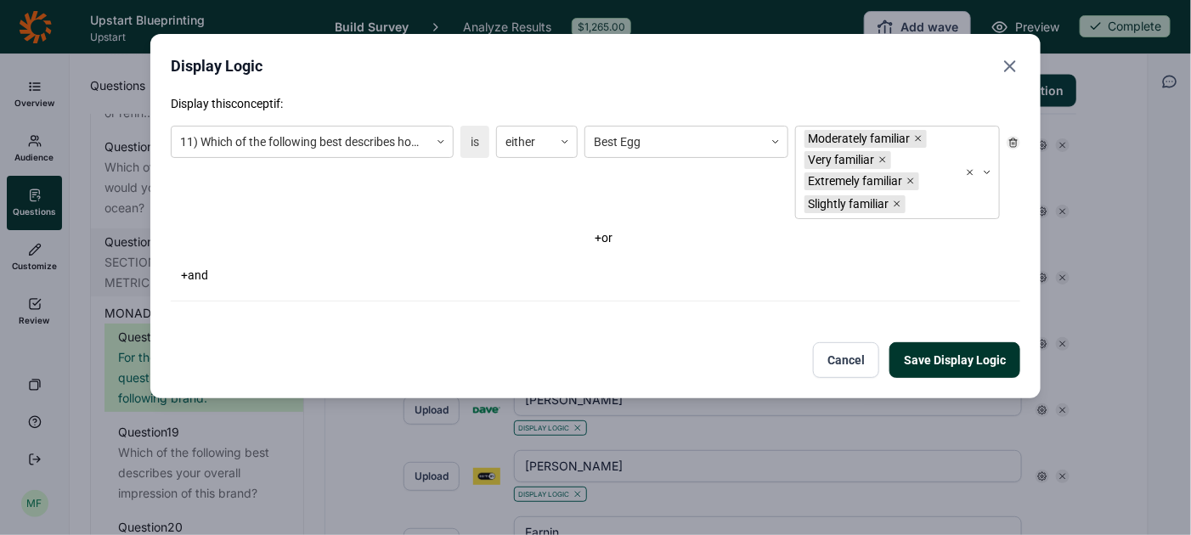
click at [929, 355] on button "Save Display Logic" at bounding box center [955, 360] width 131 height 36
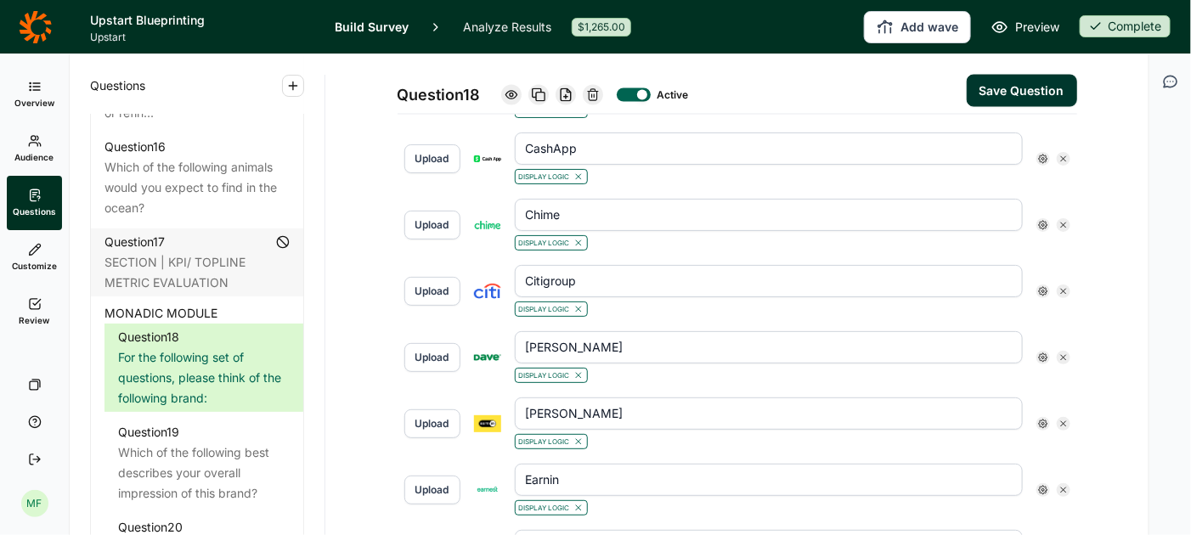
scroll to position [1095, 0]
click at [1046, 154] on use at bounding box center [1043, 158] width 8 height 8
click at [1163, 184] on icon at bounding box center [1163, 179] width 10 height 10
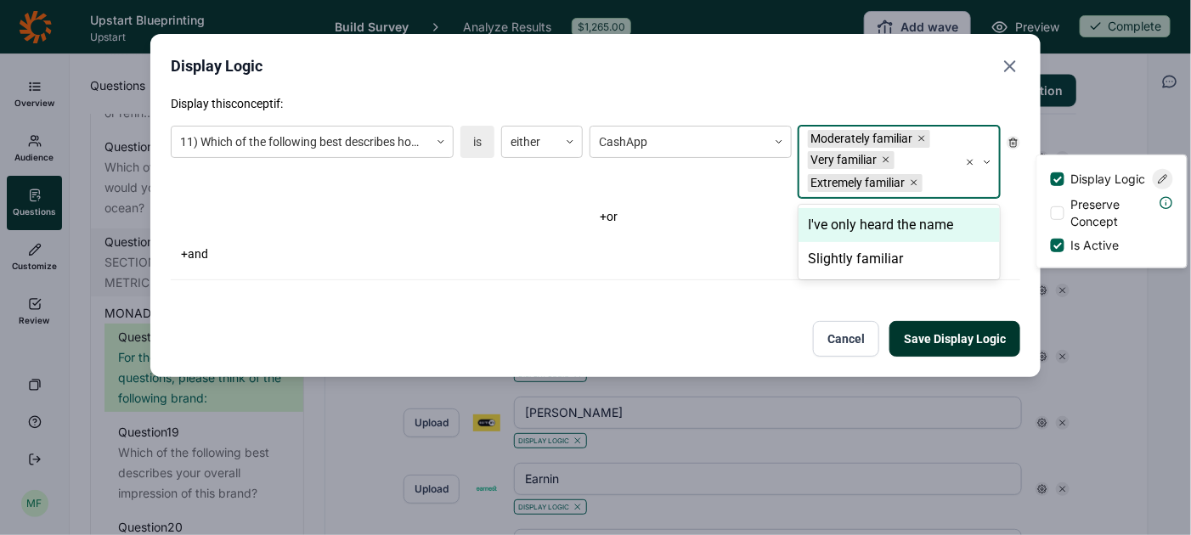
click at [905, 172] on div "Moderately familiar Very familiar Extremely familiar" at bounding box center [879, 162] width 159 height 71
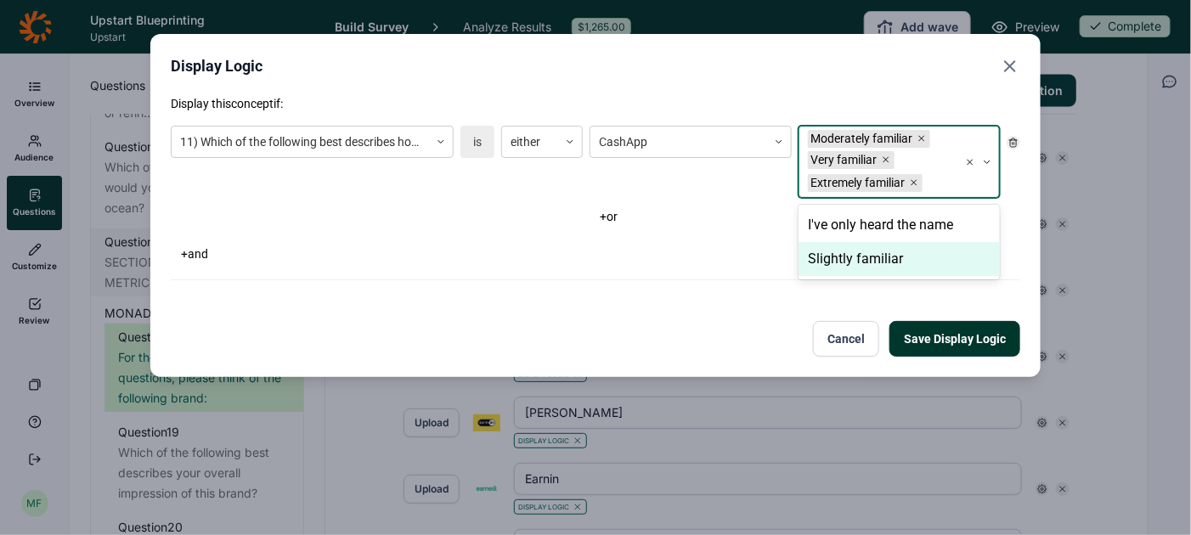
click at [880, 252] on div "Slightly familiar" at bounding box center [899, 259] width 201 height 34
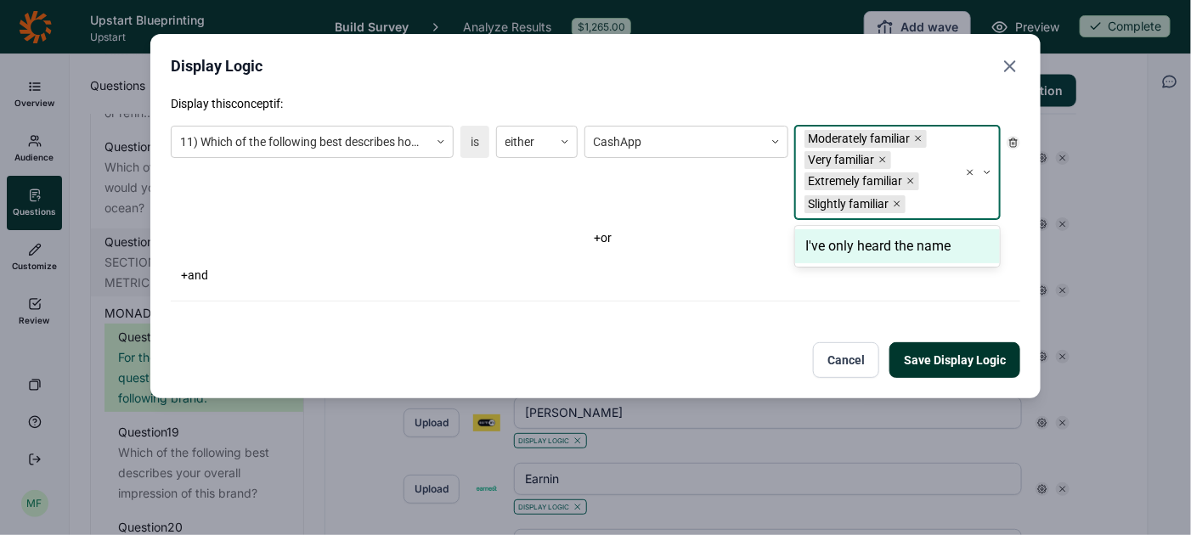
click at [934, 364] on button "Save Display Logic" at bounding box center [955, 360] width 131 height 36
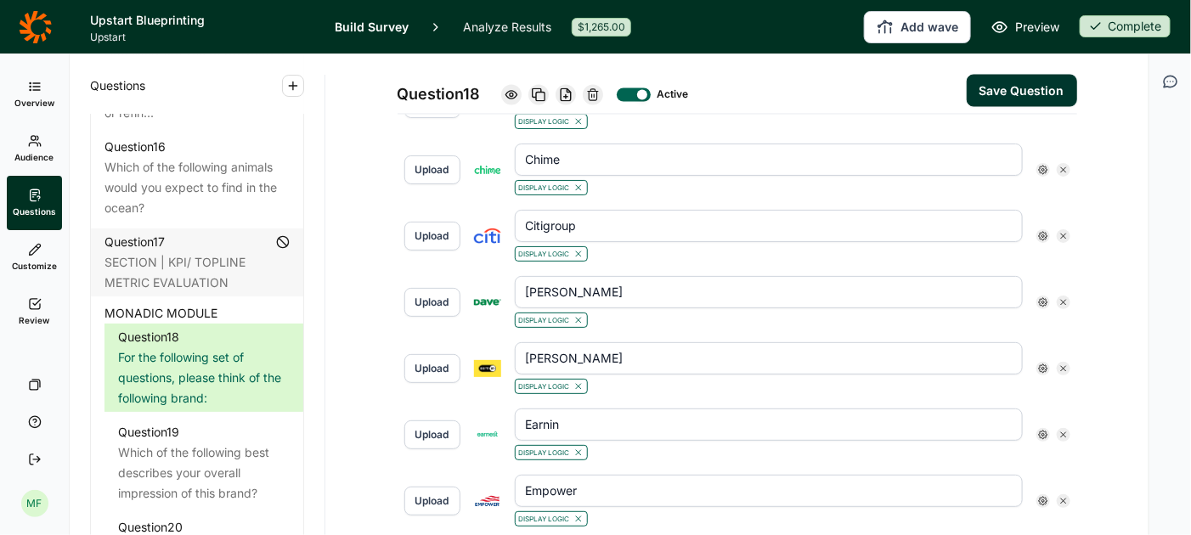
scroll to position [1150, 0]
click at [1041, 164] on icon at bounding box center [1043, 169] width 10 height 10
click at [1159, 195] on icon at bounding box center [1163, 189] width 10 height 10
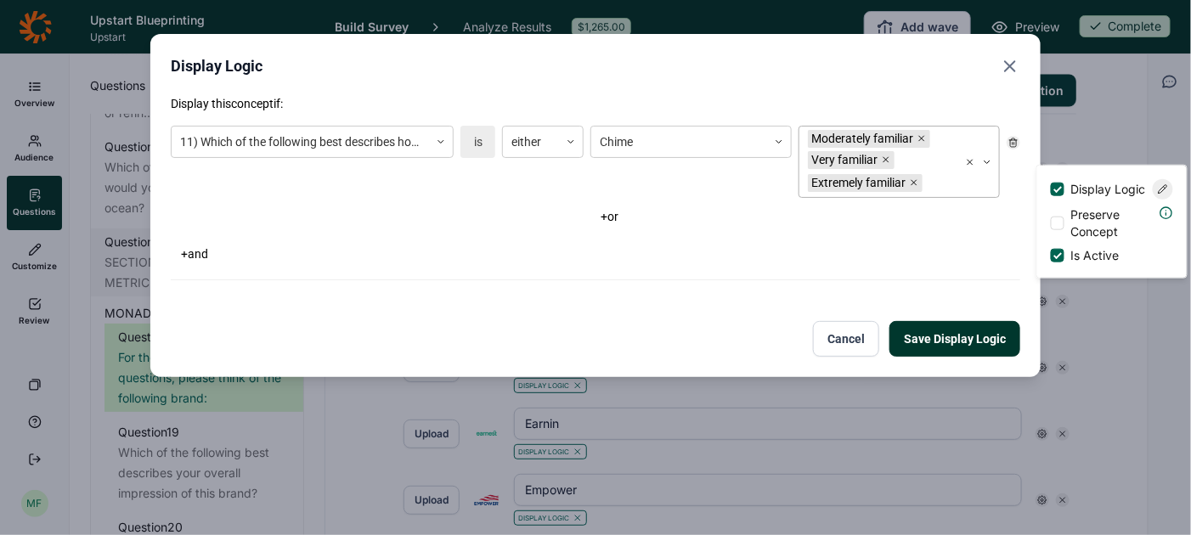
click at [910, 169] on div "Moderately familiar Very familiar Extremely familiar" at bounding box center [879, 162] width 159 height 71
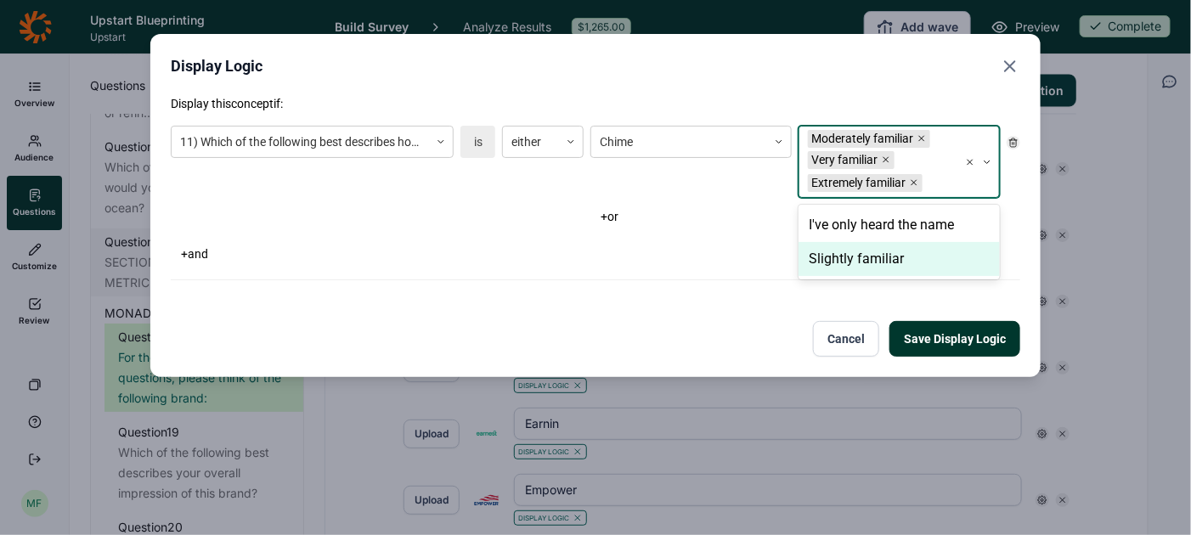
click at [876, 256] on div "Slightly familiar" at bounding box center [899, 259] width 201 height 34
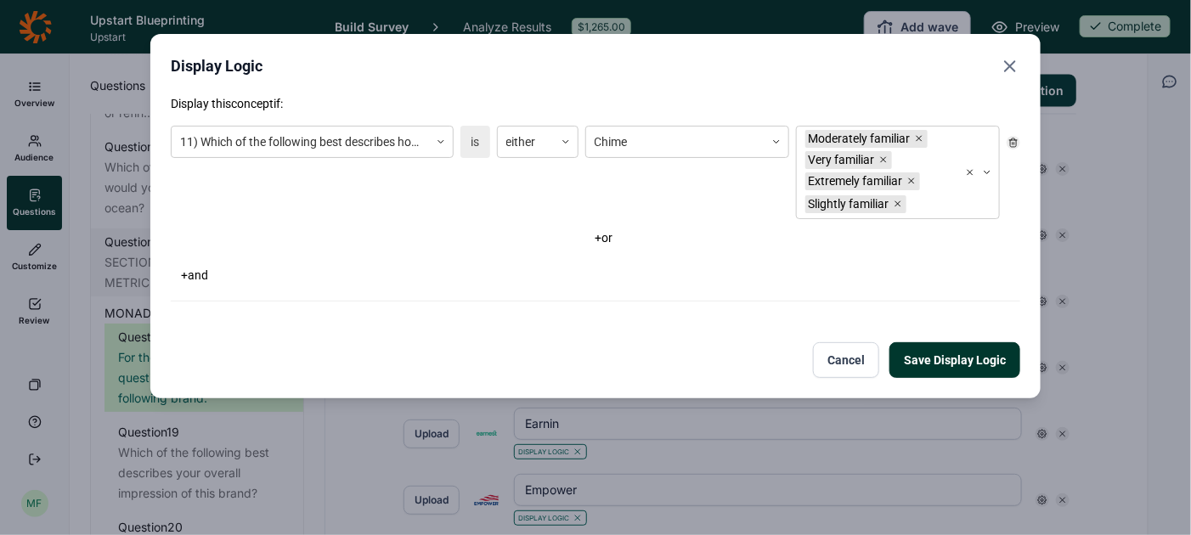
click at [944, 364] on button "Save Display Logic" at bounding box center [955, 360] width 131 height 36
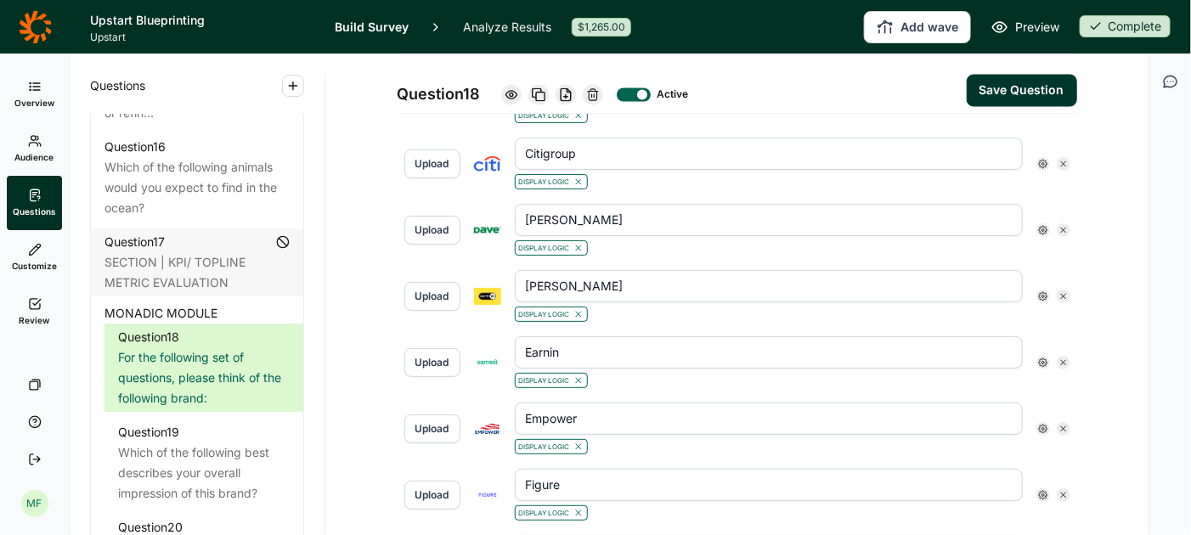
scroll to position [1224, 0]
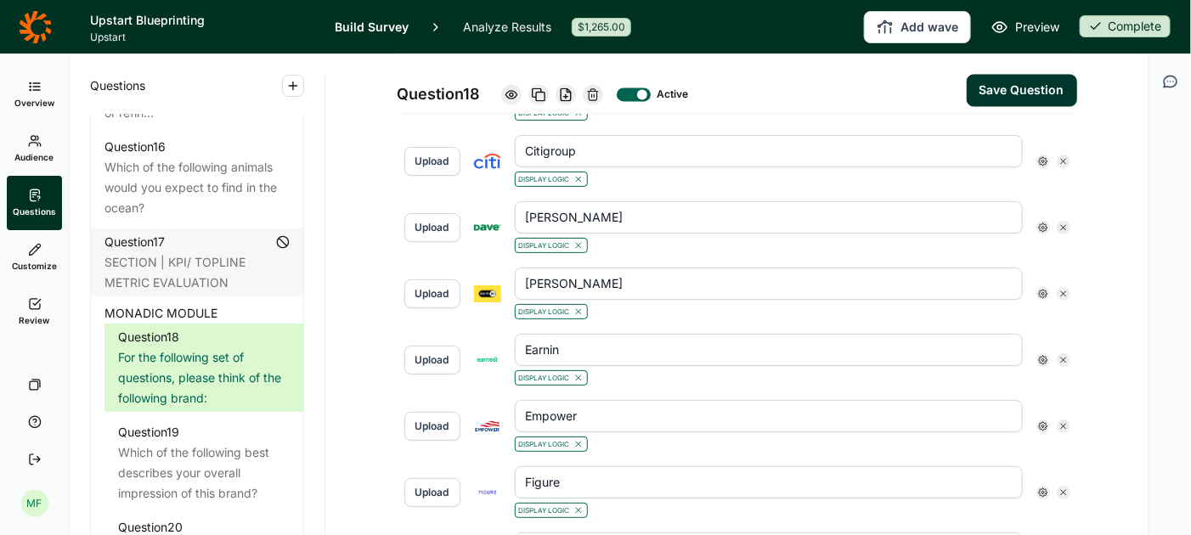
click at [1043, 156] on icon at bounding box center [1043, 161] width 10 height 10
click at [1166, 187] on icon at bounding box center [1163, 182] width 10 height 10
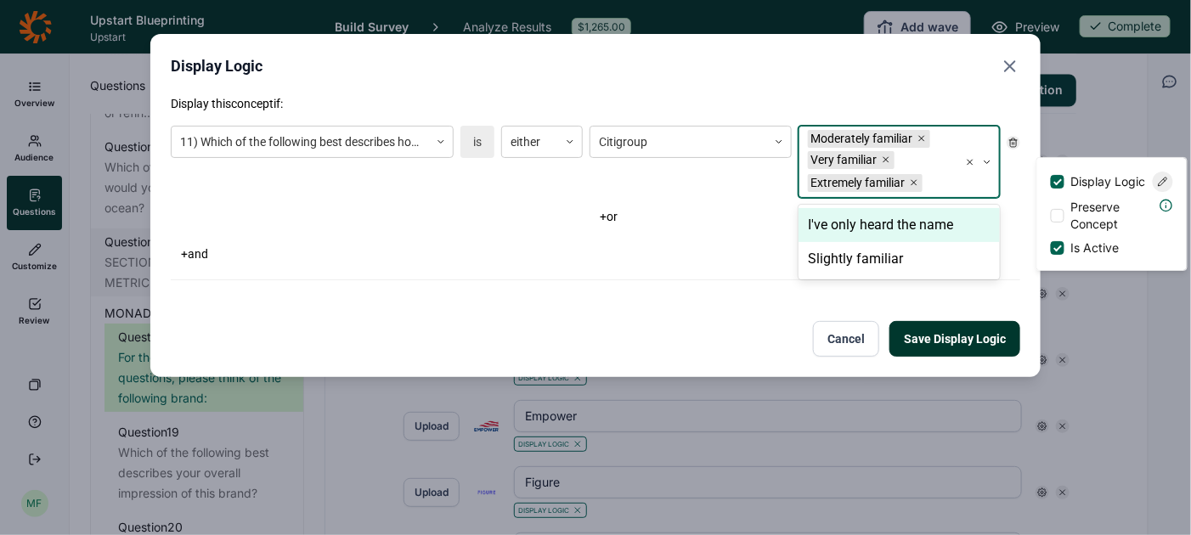
click at [904, 184] on div "Extremely familiar" at bounding box center [858, 183] width 101 height 18
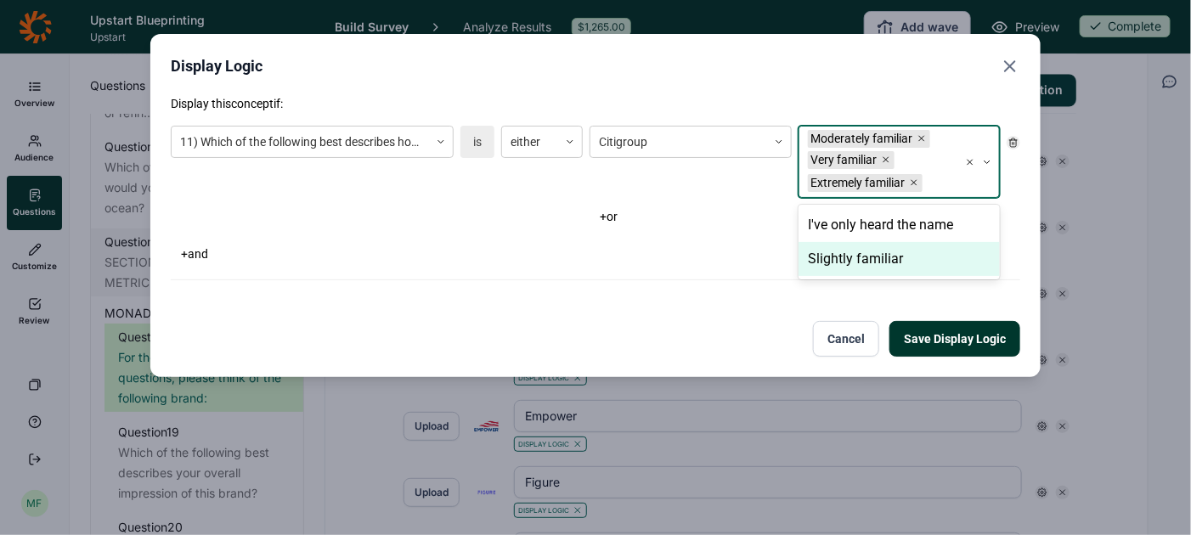
click at [878, 252] on div "Slightly familiar" at bounding box center [899, 259] width 201 height 34
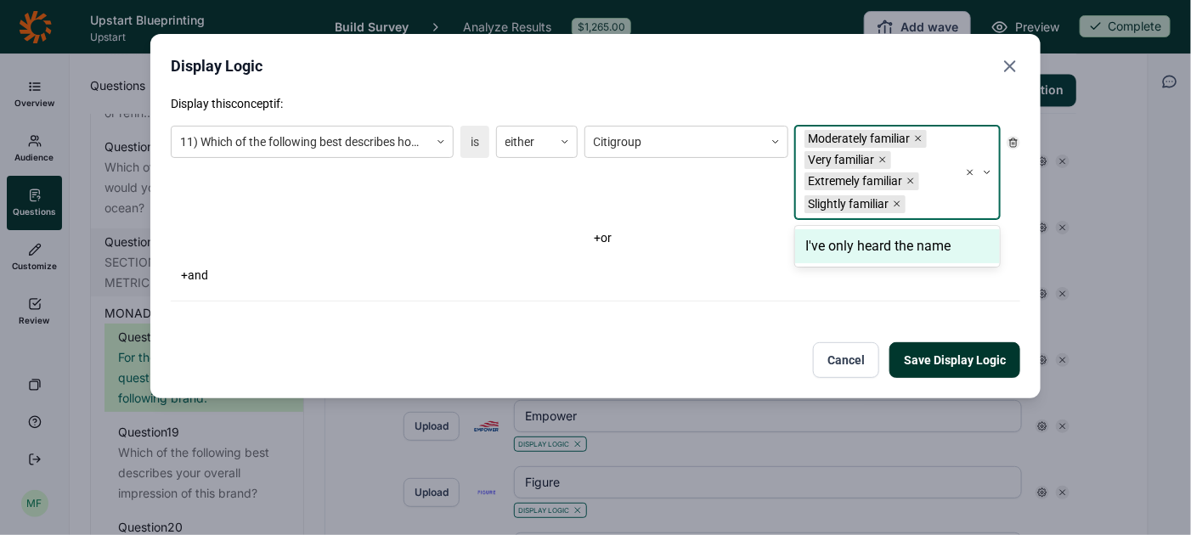
click at [934, 356] on button "Save Display Logic" at bounding box center [955, 360] width 131 height 36
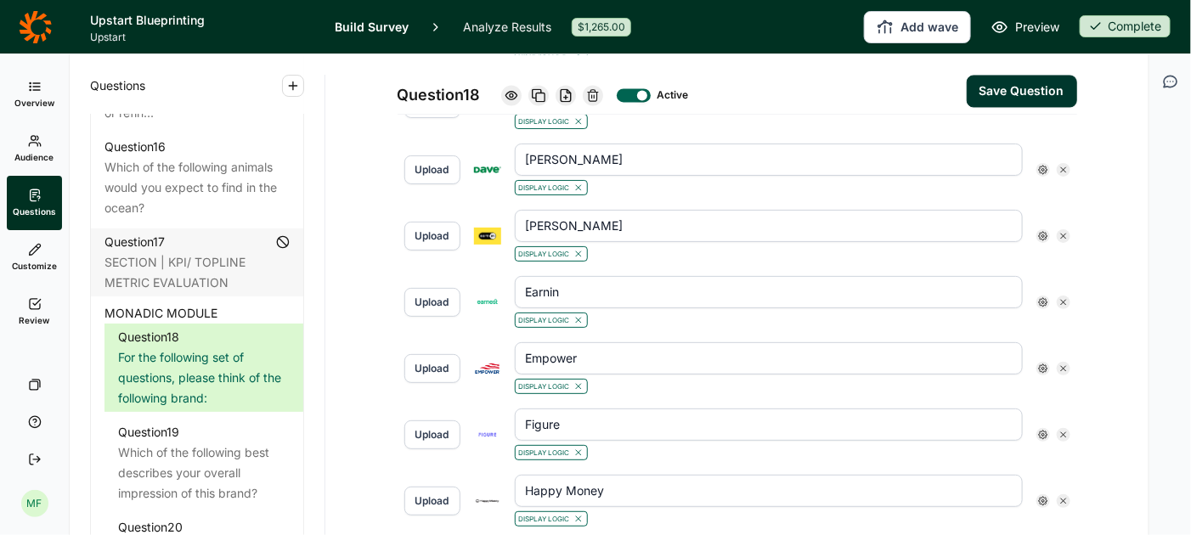
scroll to position [1286, 0]
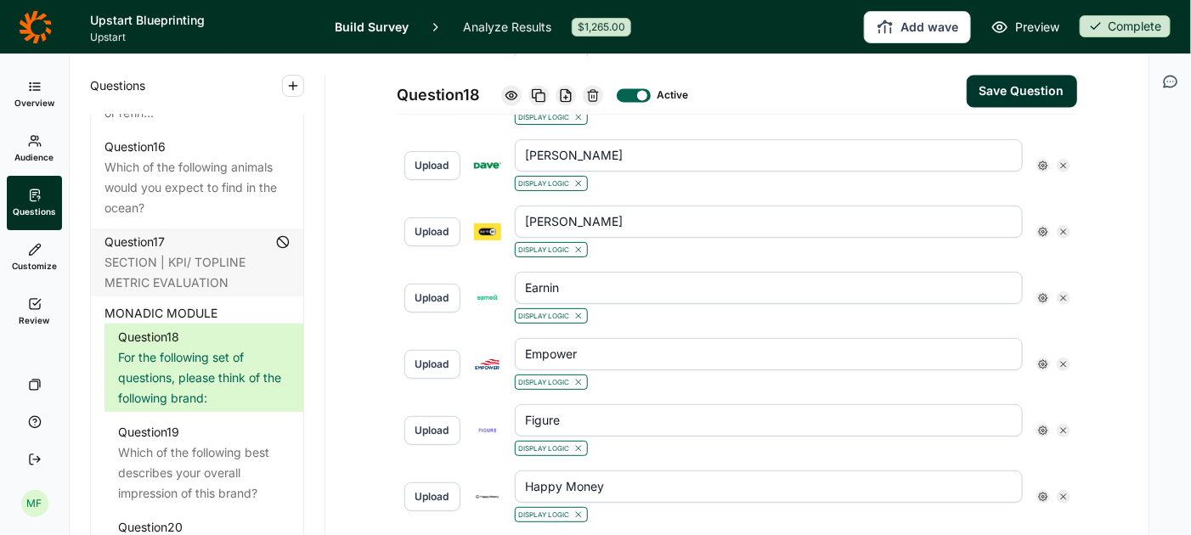
click at [1044, 161] on icon at bounding box center [1043, 166] width 10 height 10
click at [1164, 189] on use at bounding box center [1163, 184] width 8 height 8
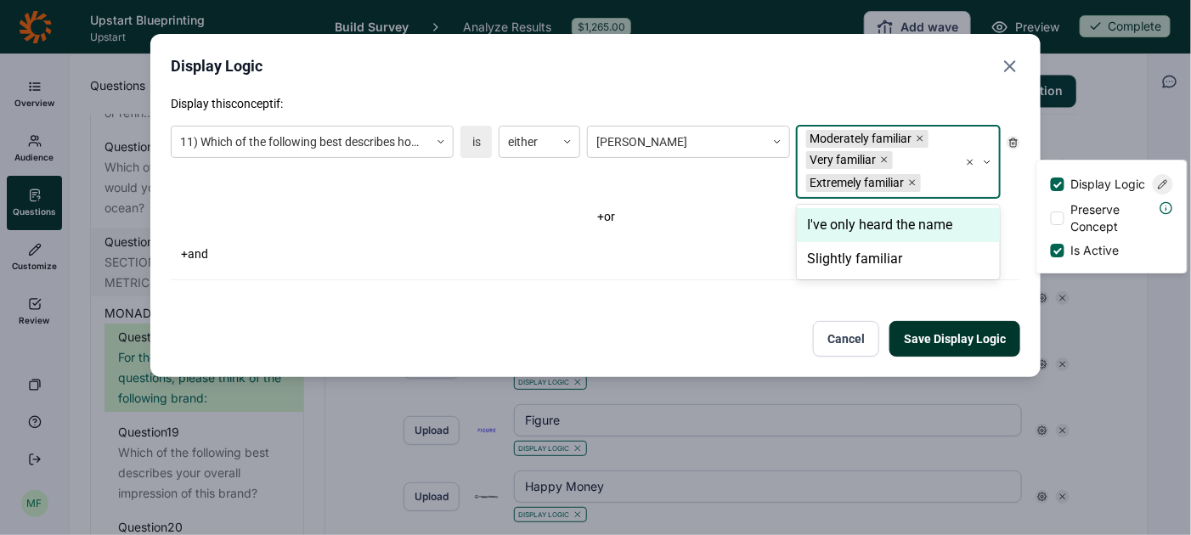
click at [931, 180] on div at bounding box center [937, 183] width 25 height 21
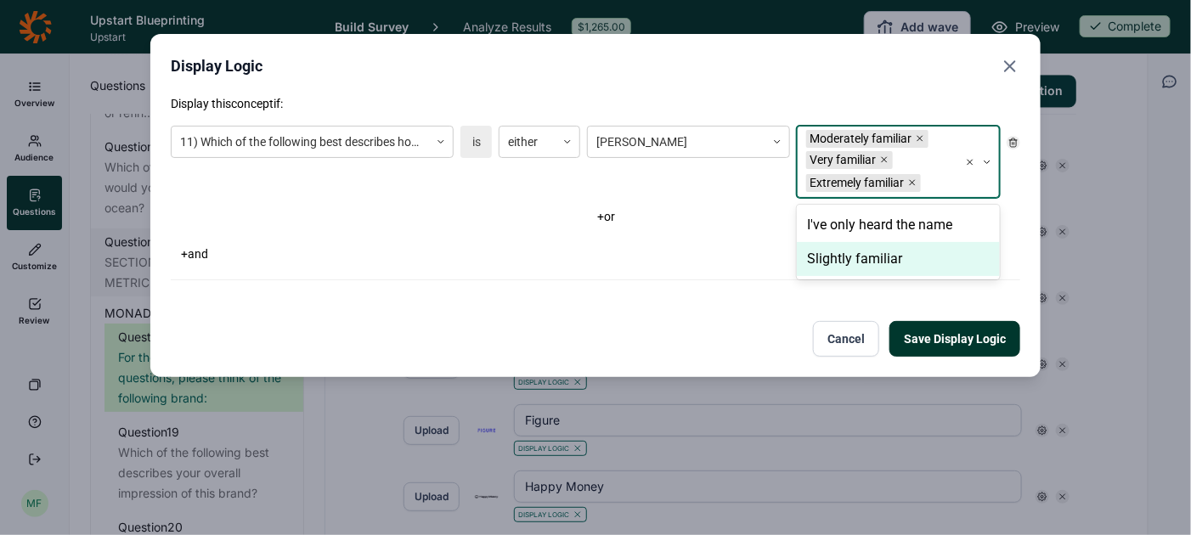
click at [897, 258] on div "Slightly familiar" at bounding box center [898, 259] width 203 height 34
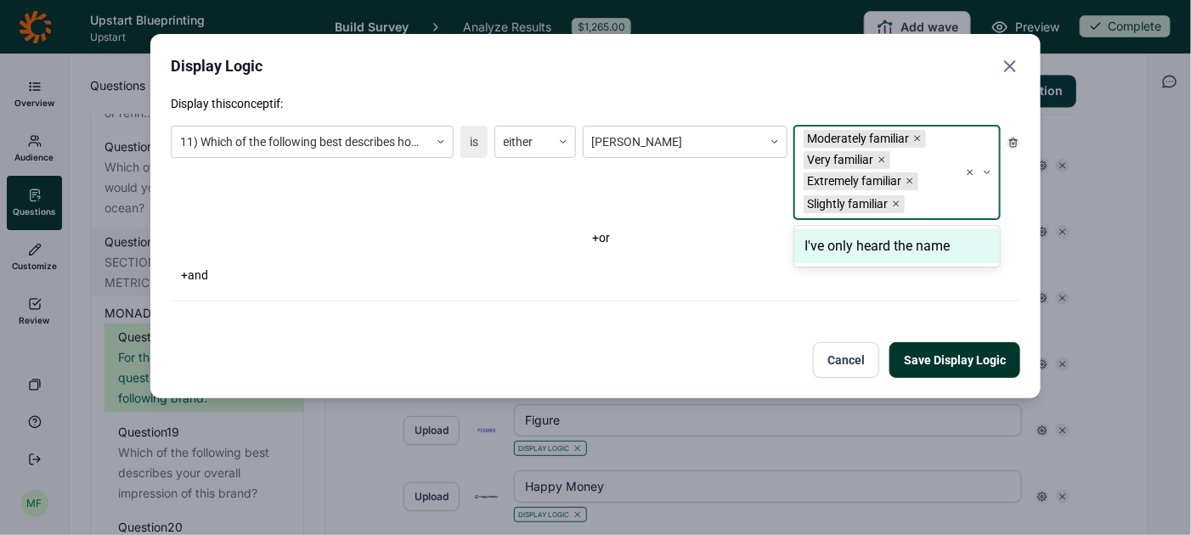
click at [944, 365] on button "Save Display Logic" at bounding box center [955, 360] width 131 height 36
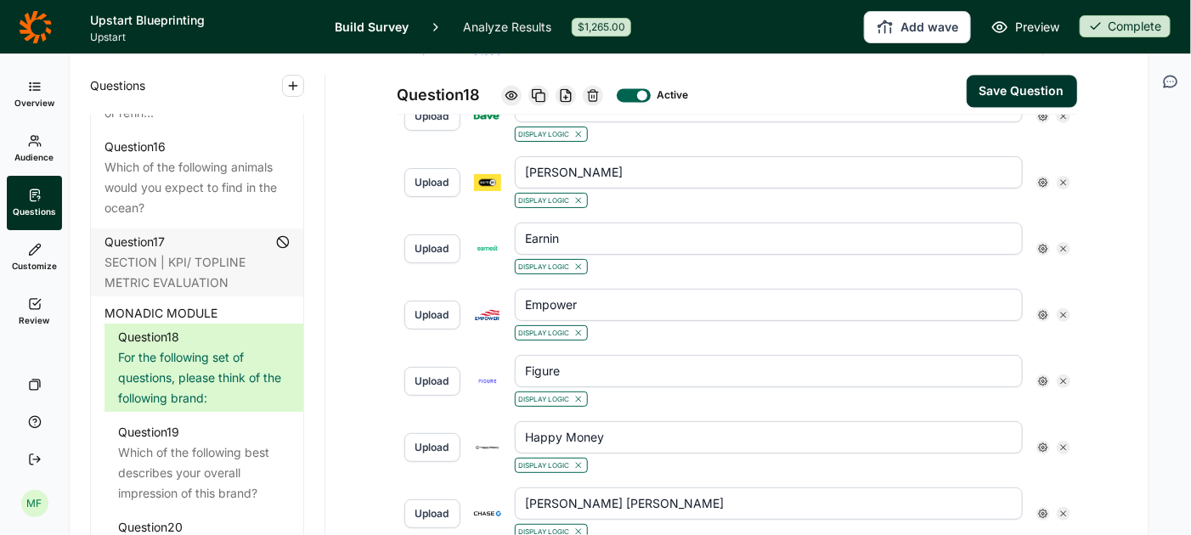
scroll to position [1337, 0]
click at [1042, 177] on use at bounding box center [1043, 181] width 8 height 8
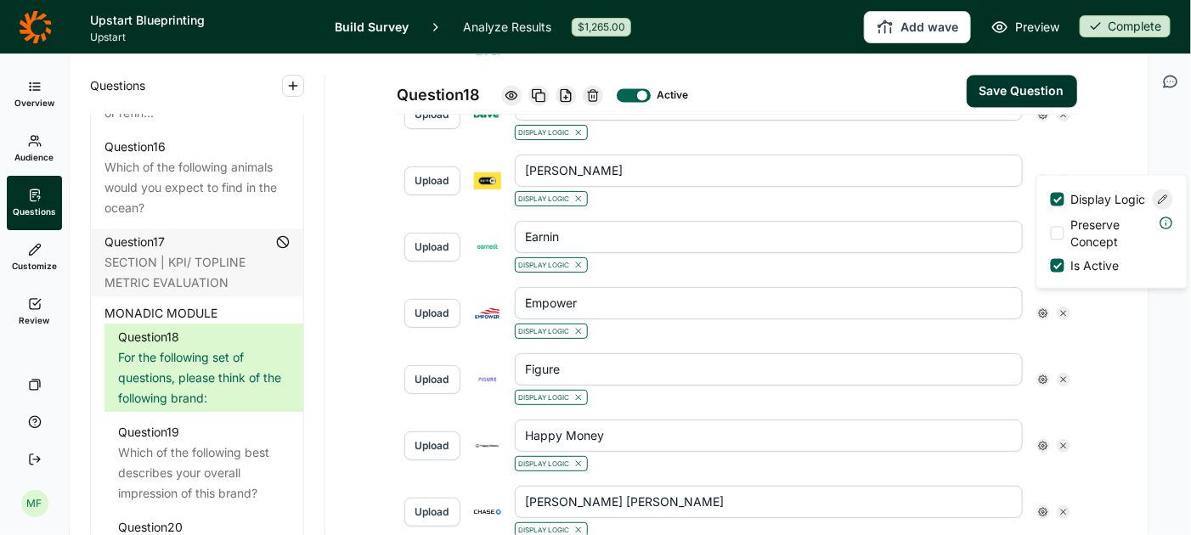
click at [1163, 204] on use at bounding box center [1163, 199] width 8 height 8
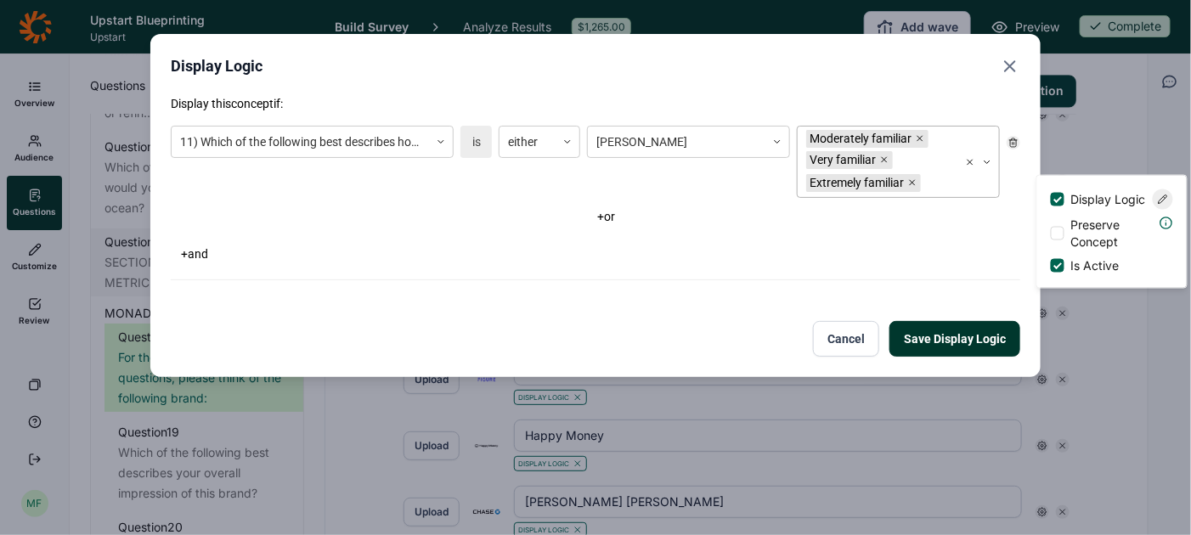
click at [918, 176] on div "Remove Extremely familiar" at bounding box center [915, 183] width 14 height 18
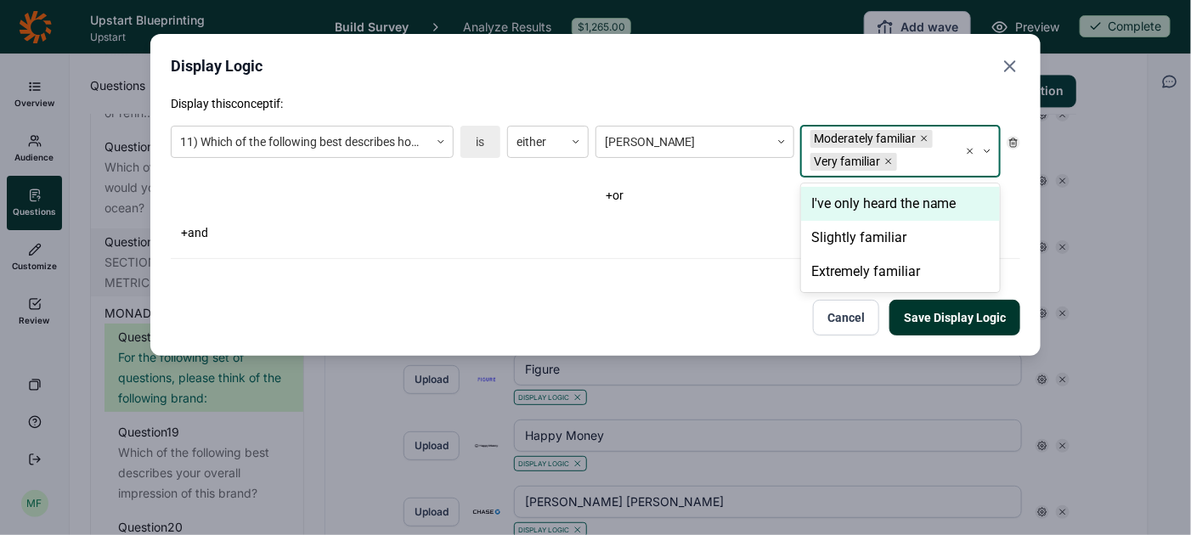
click at [946, 167] on div at bounding box center [925, 161] width 49 height 21
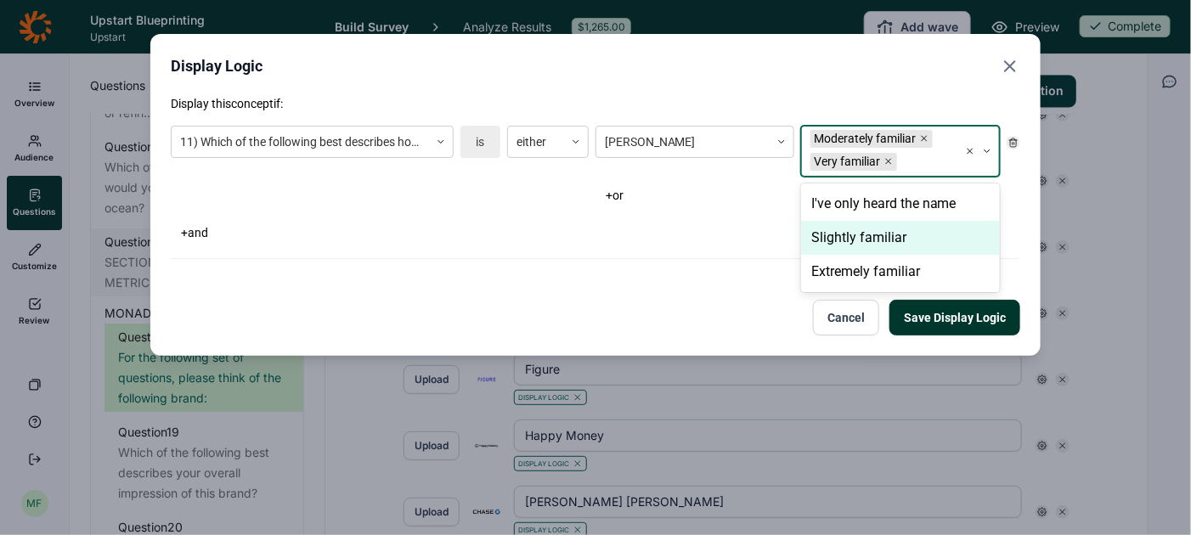
click at [902, 236] on div "Slightly familiar" at bounding box center [900, 238] width 199 height 34
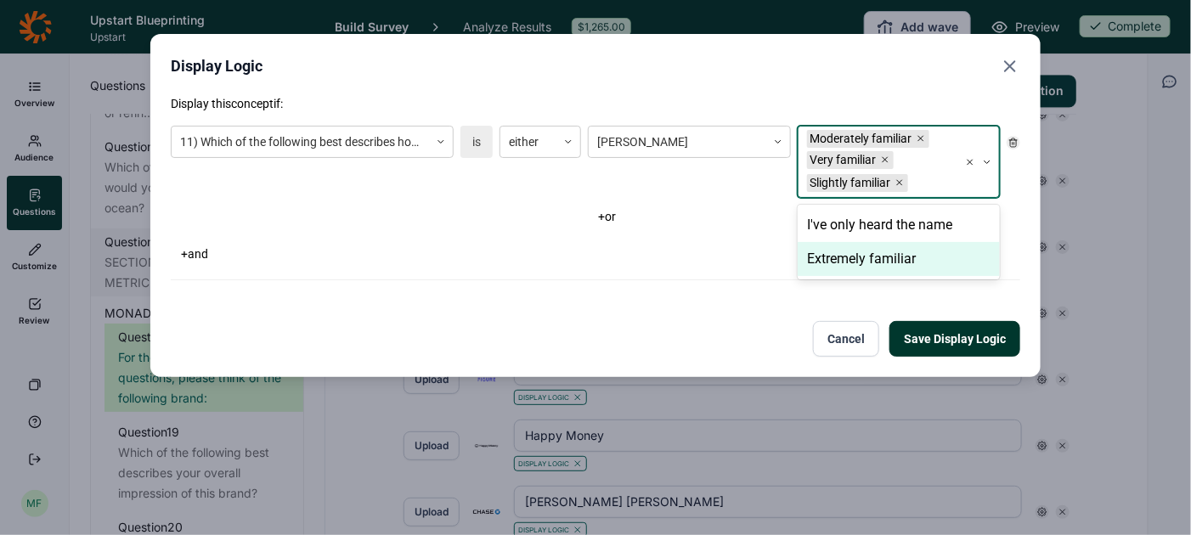
click at [905, 253] on div "Extremely familiar" at bounding box center [899, 259] width 202 height 34
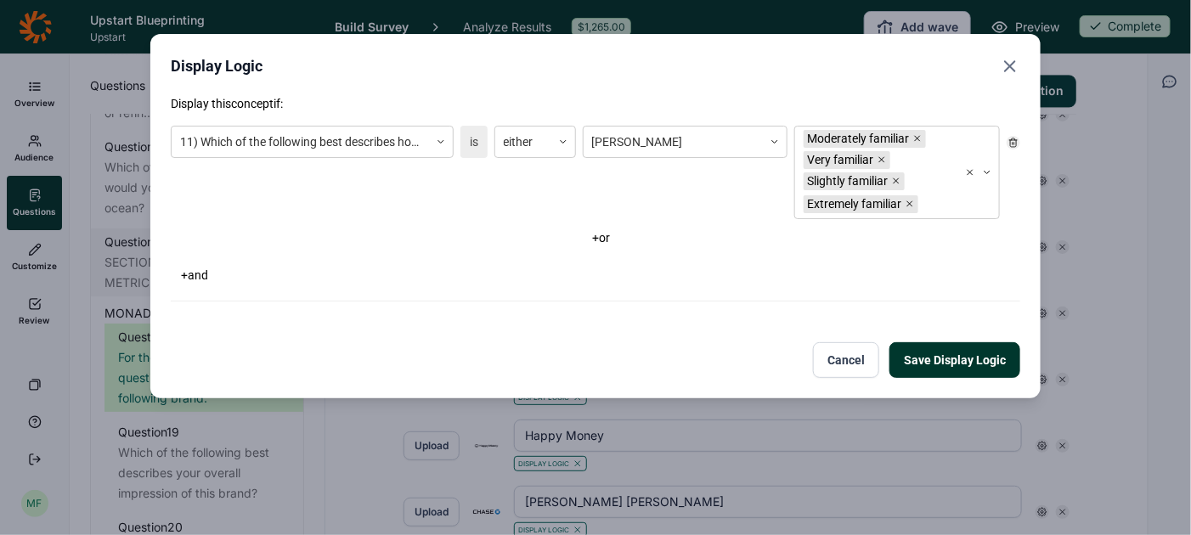
click at [944, 352] on button "Save Display Logic" at bounding box center [955, 360] width 131 height 36
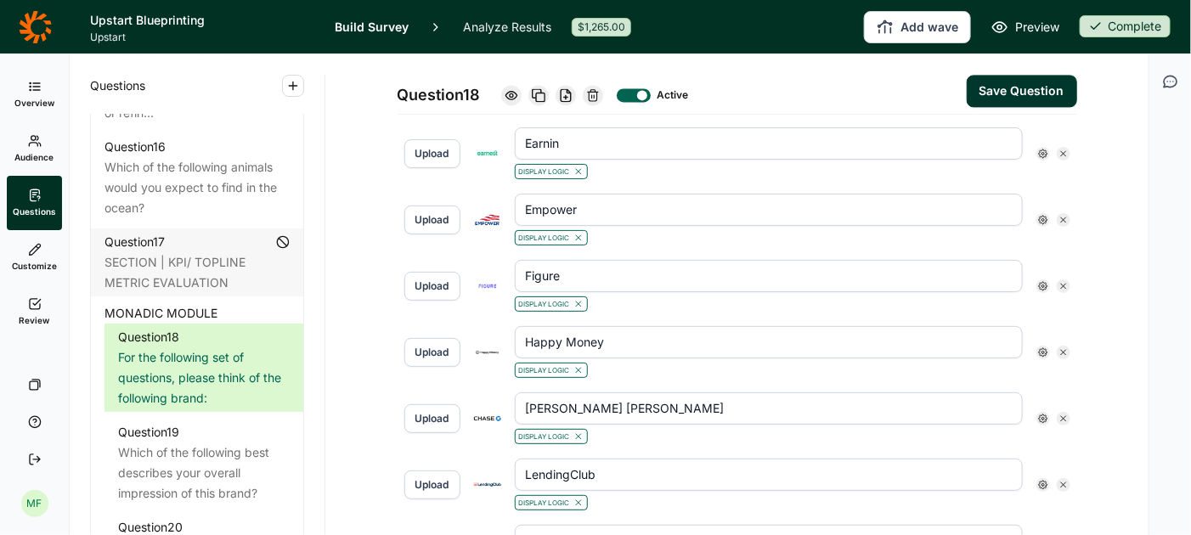
scroll to position [1432, 0]
click at [1045, 147] on icon at bounding box center [1043, 152] width 10 height 10
click at [1160, 176] on icon at bounding box center [1163, 171] width 10 height 10
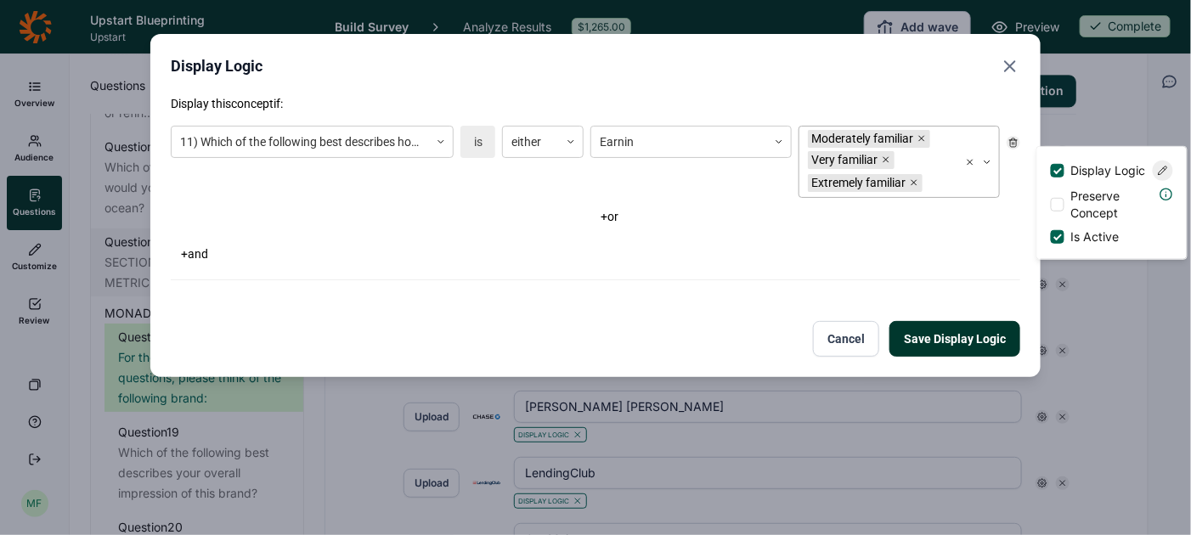
click at [940, 180] on div at bounding box center [938, 183] width 24 height 21
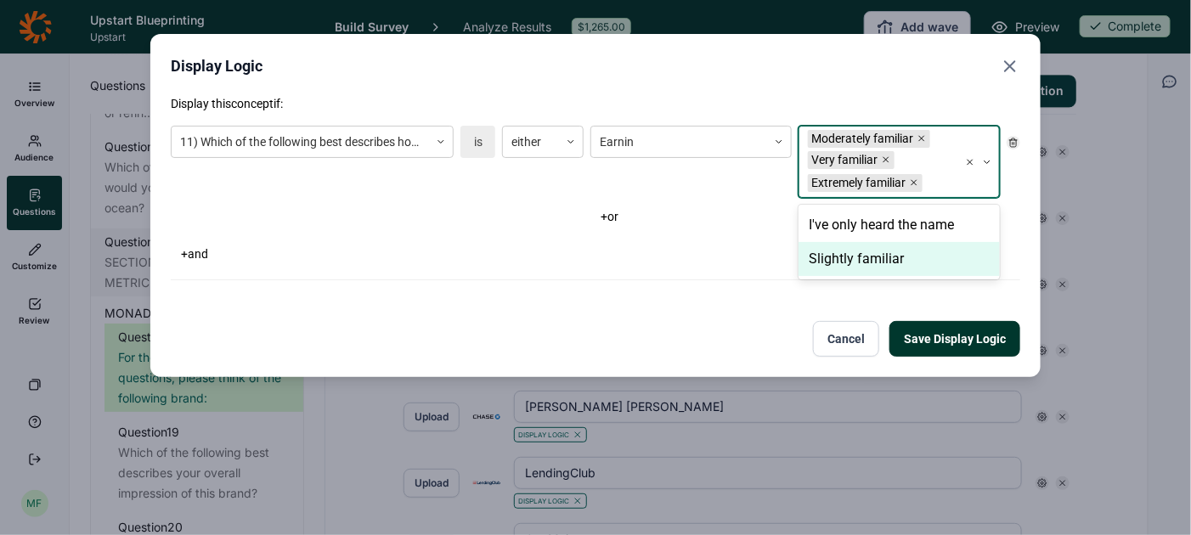
click at [896, 254] on div "Slightly familiar" at bounding box center [899, 259] width 201 height 34
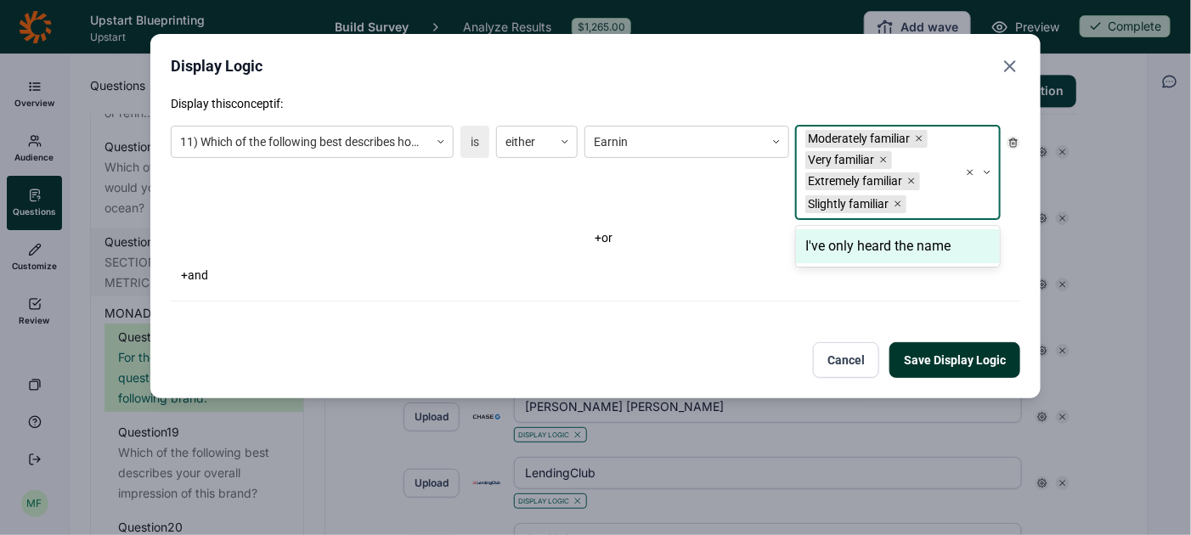
click at [937, 354] on button "Save Display Logic" at bounding box center [955, 360] width 131 height 36
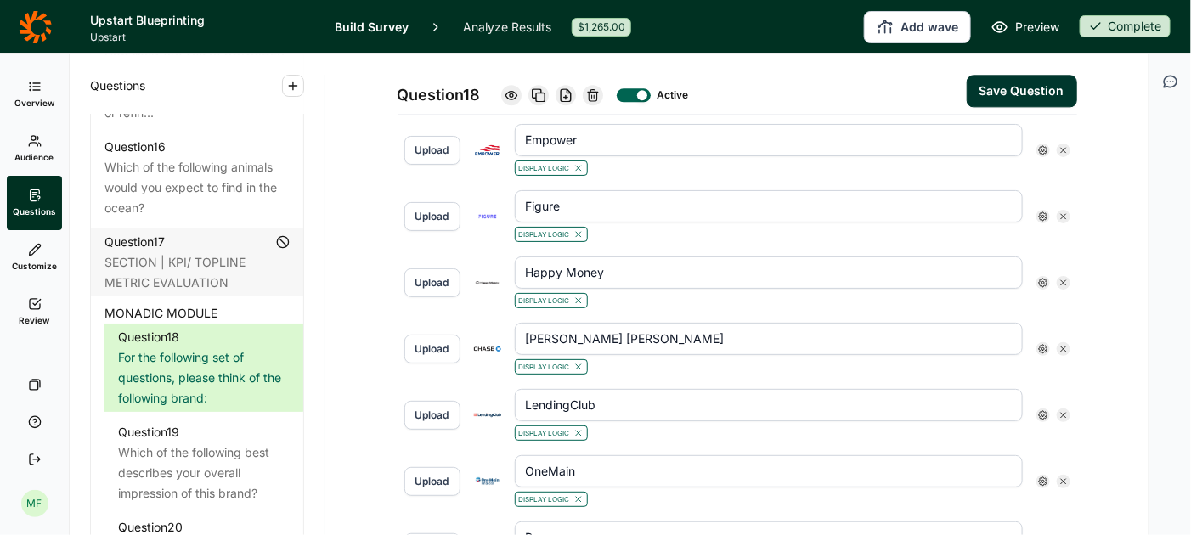
scroll to position [1501, 0]
click at [1043, 144] on icon at bounding box center [1043, 149] width 10 height 10
click at [1161, 172] on icon at bounding box center [1163, 167] width 10 height 10
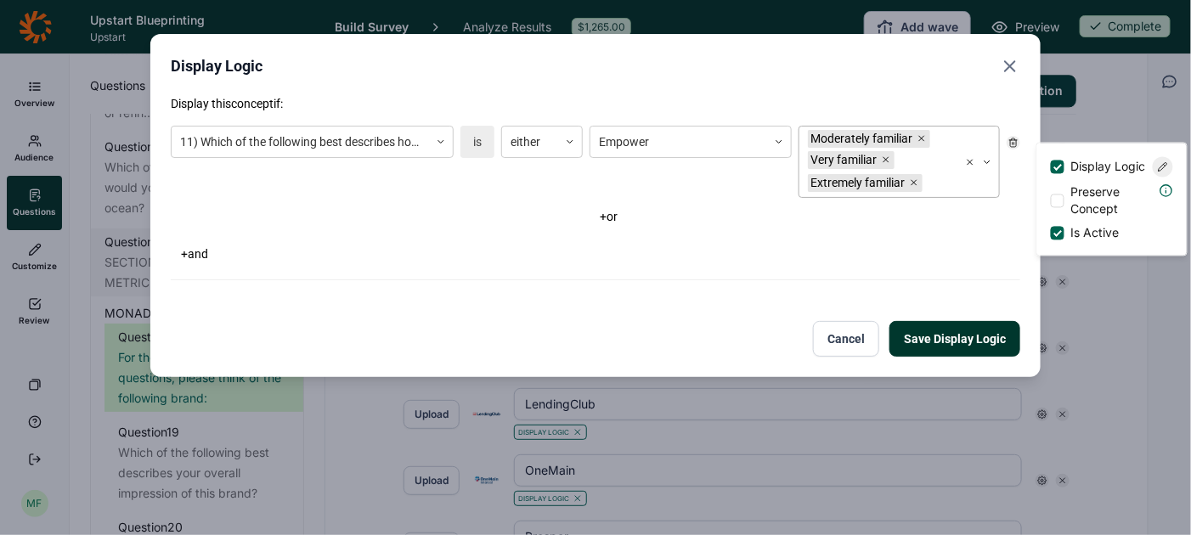
click at [942, 181] on div at bounding box center [938, 183] width 24 height 21
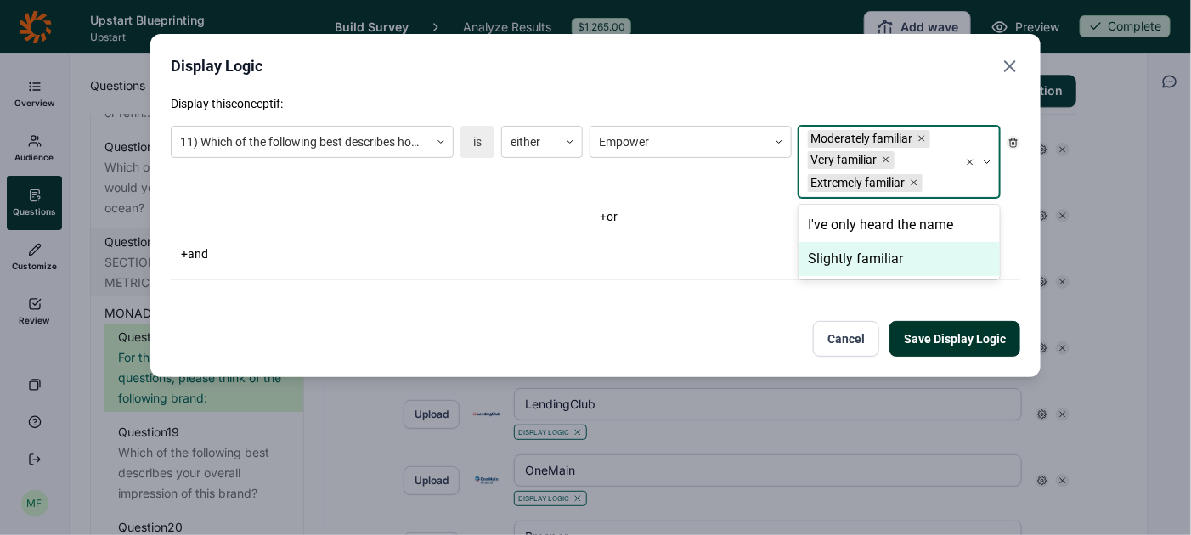
click at [900, 260] on div "Slightly familiar" at bounding box center [899, 259] width 201 height 34
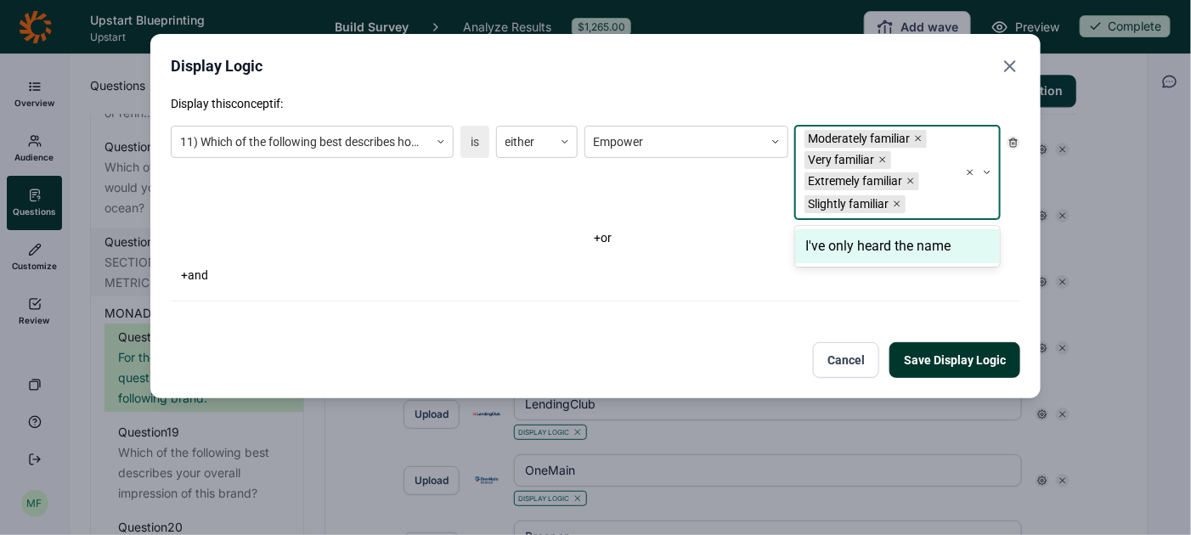
click at [936, 359] on button "Save Display Logic" at bounding box center [955, 360] width 131 height 36
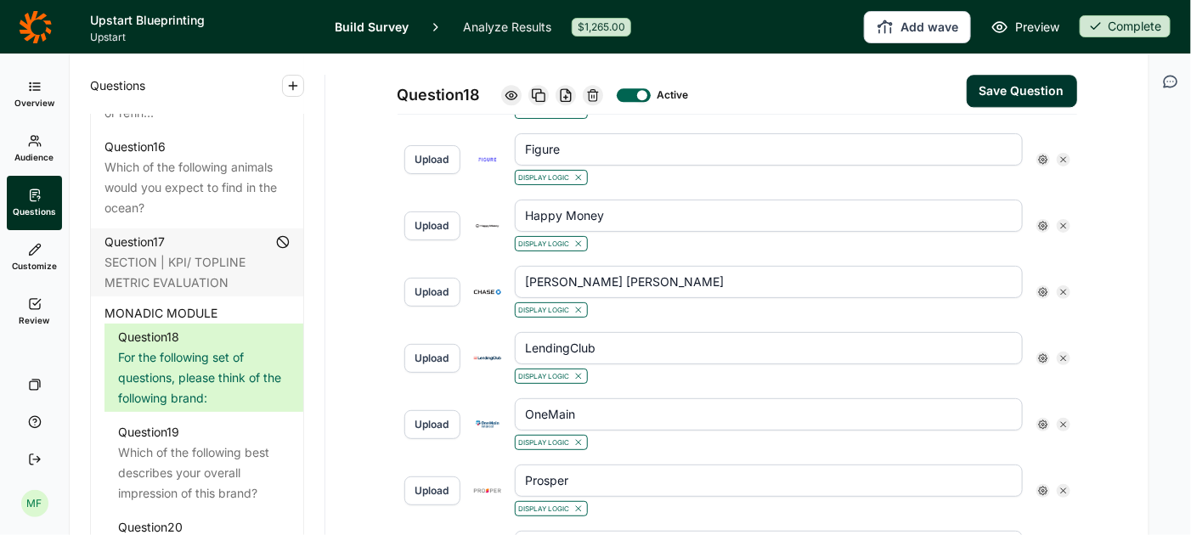
scroll to position [1559, 0]
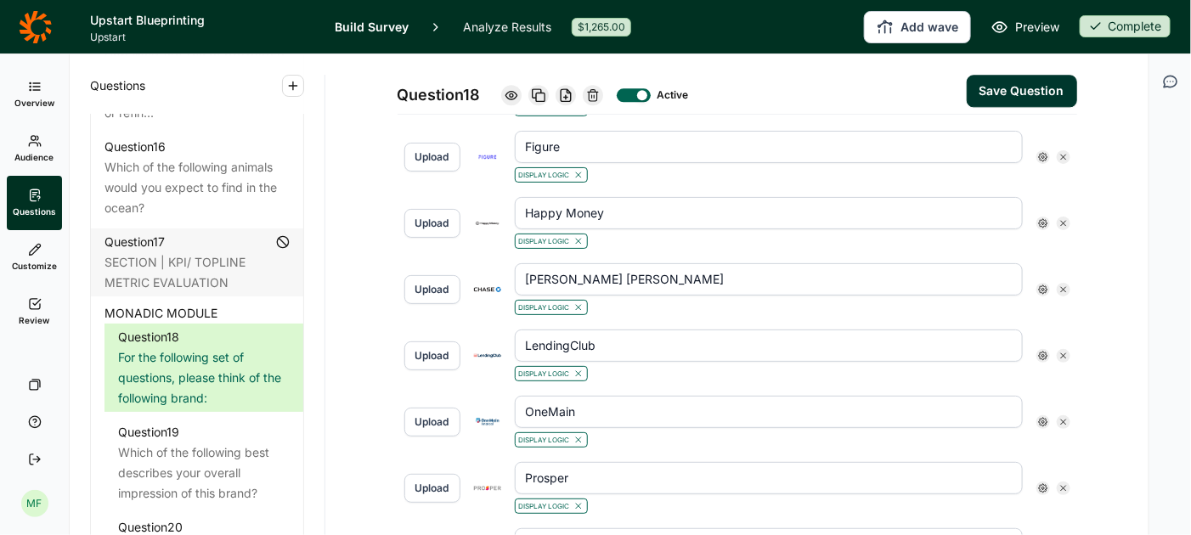
click at [1042, 153] on use at bounding box center [1043, 157] width 8 height 8
click at [1159, 178] on use at bounding box center [1163, 174] width 8 height 8
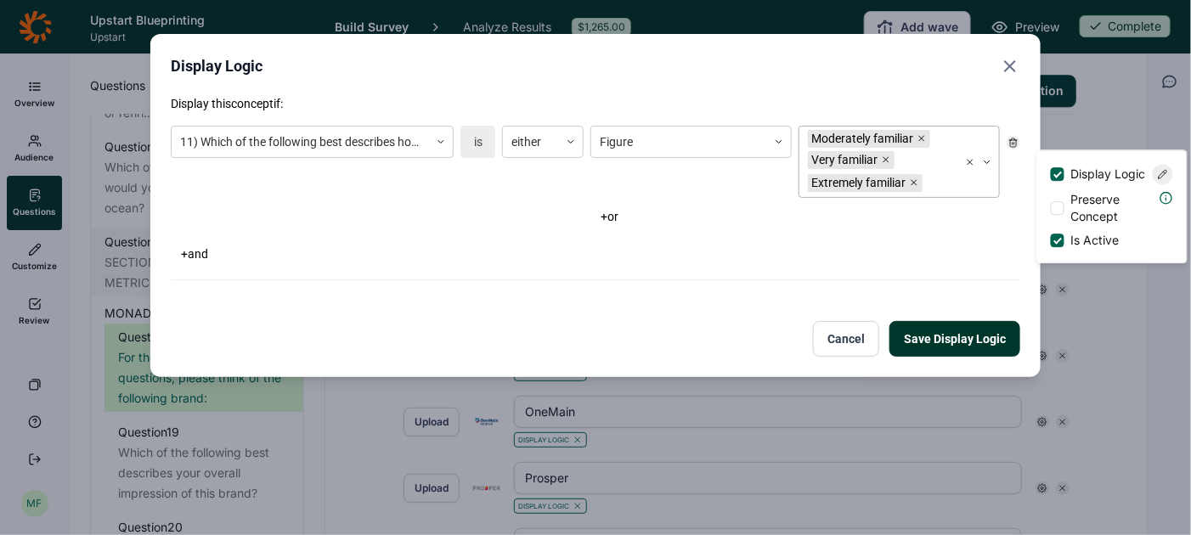
click at [954, 178] on div "Moderately familiar Very familiar Extremely familiar" at bounding box center [879, 162] width 159 height 71
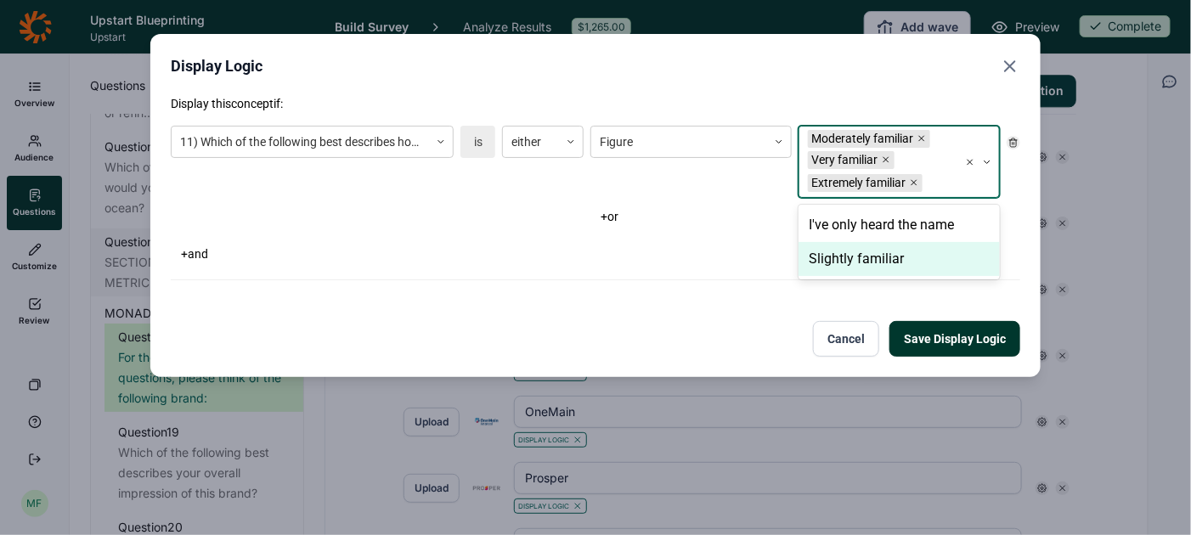
click at [892, 257] on div "Slightly familiar" at bounding box center [899, 259] width 201 height 34
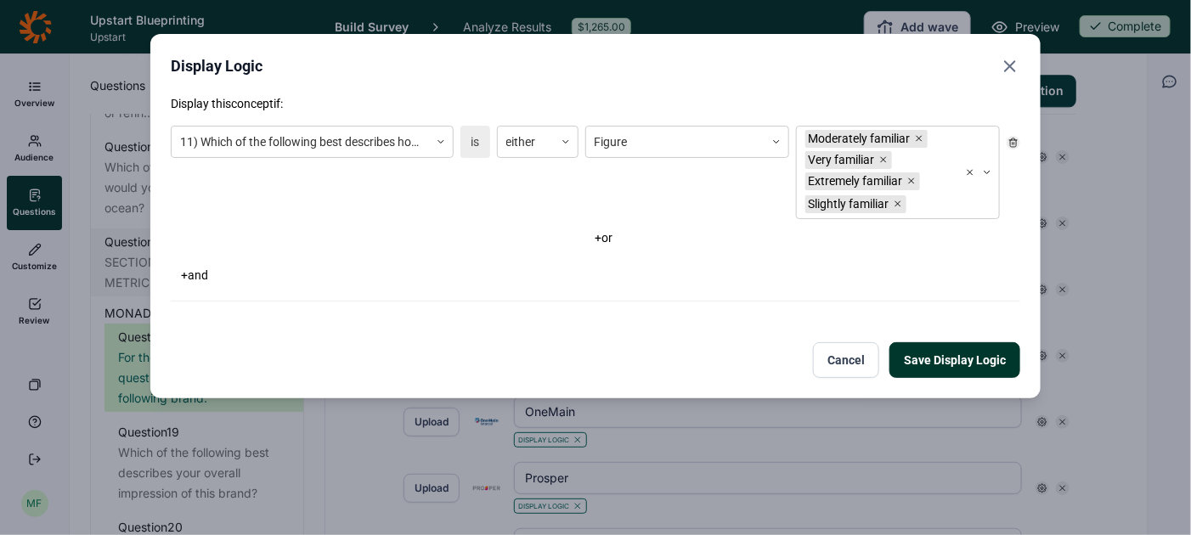
click at [931, 354] on button "Save Display Logic" at bounding box center [955, 360] width 131 height 36
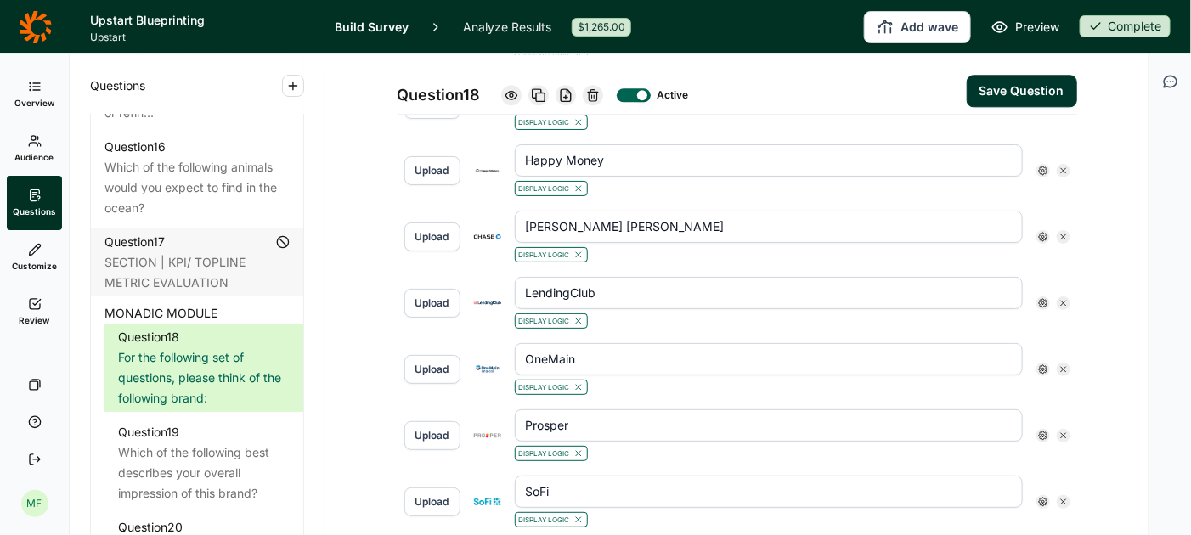
scroll to position [1615, 0]
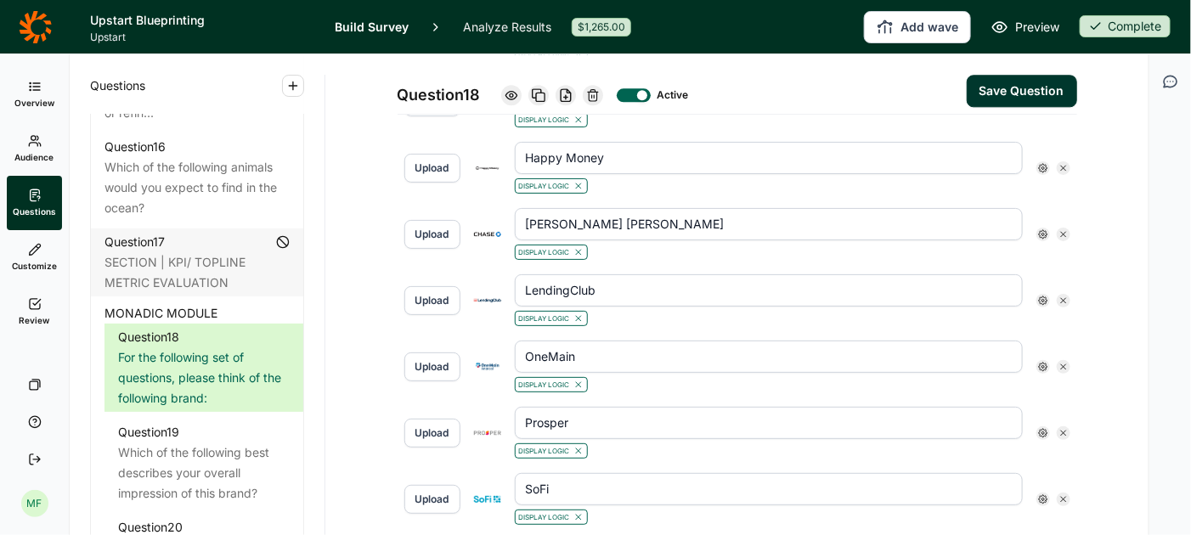
click at [1044, 164] on use at bounding box center [1043, 168] width 8 height 8
click at [1165, 187] on icon at bounding box center [1163, 184] width 10 height 10
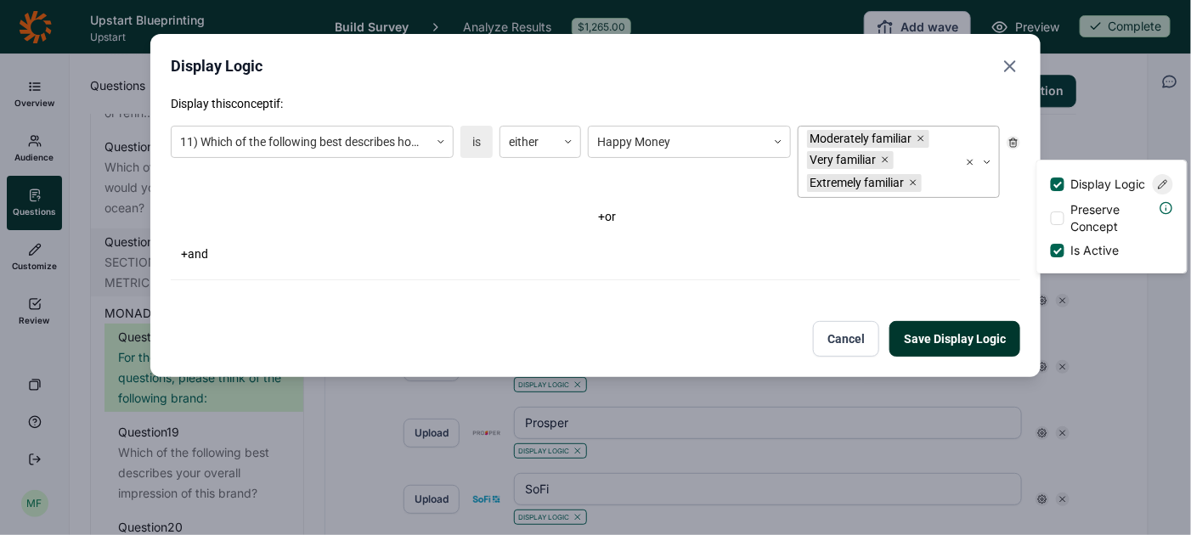
click at [951, 181] on div "Moderately familiar Very familiar Extremely familiar" at bounding box center [879, 162] width 160 height 71
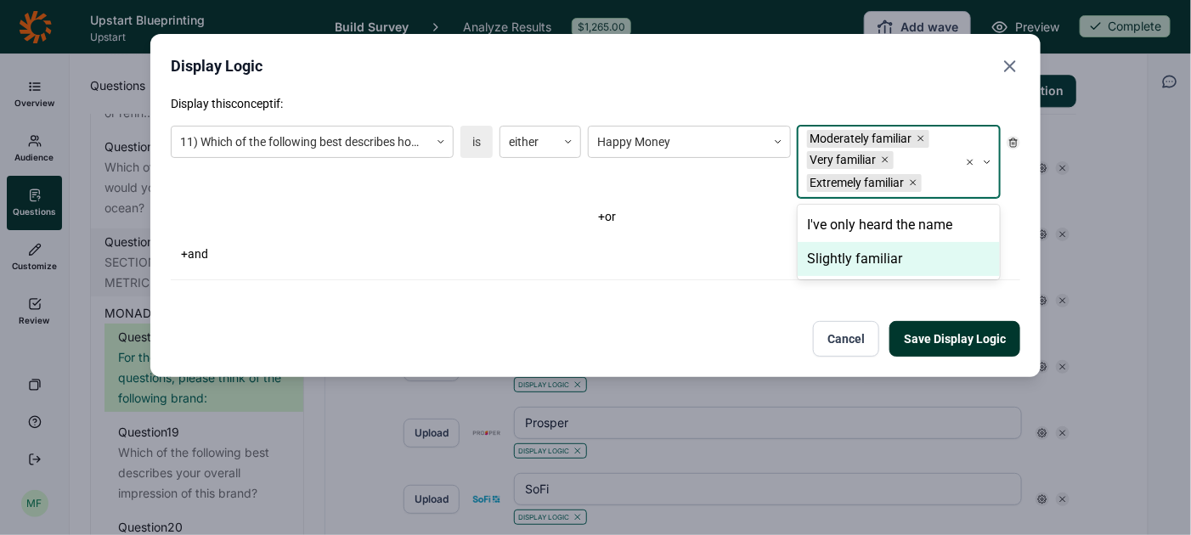
click at [914, 257] on div "Slightly familiar" at bounding box center [899, 259] width 202 height 34
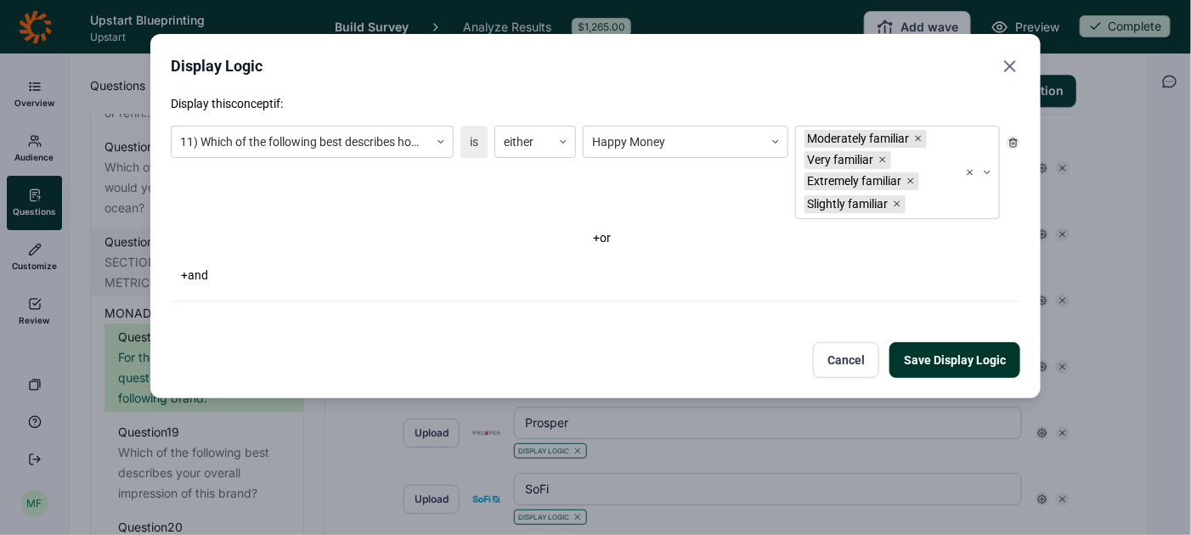
click at [960, 359] on button "Save Display Logic" at bounding box center [955, 360] width 131 height 36
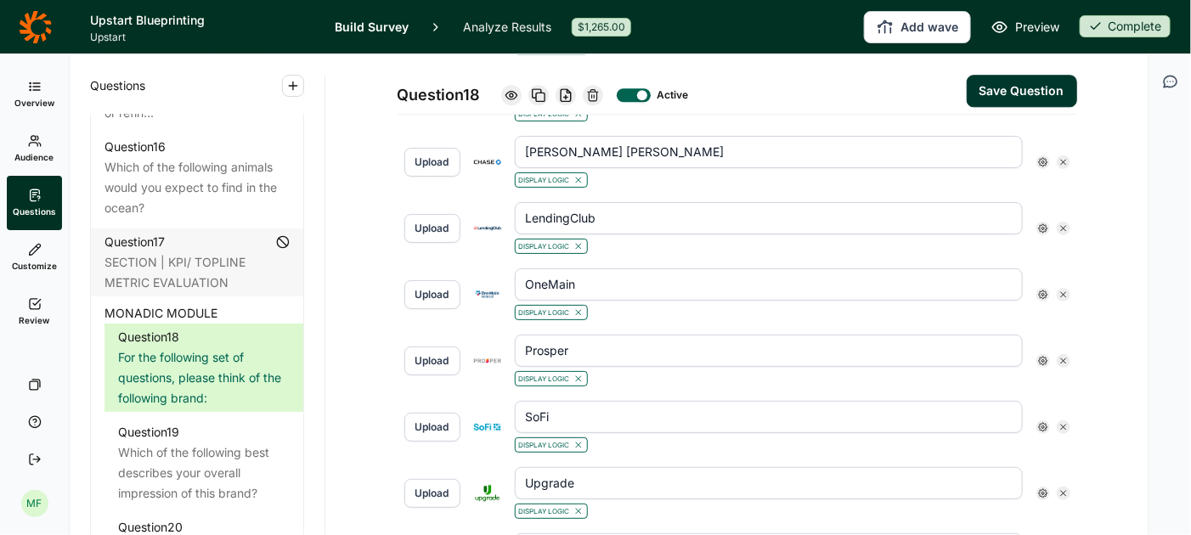
scroll to position [1688, 0]
click at [1044, 156] on icon at bounding box center [1043, 161] width 10 height 10
click at [1161, 181] on icon at bounding box center [1163, 177] width 10 height 10
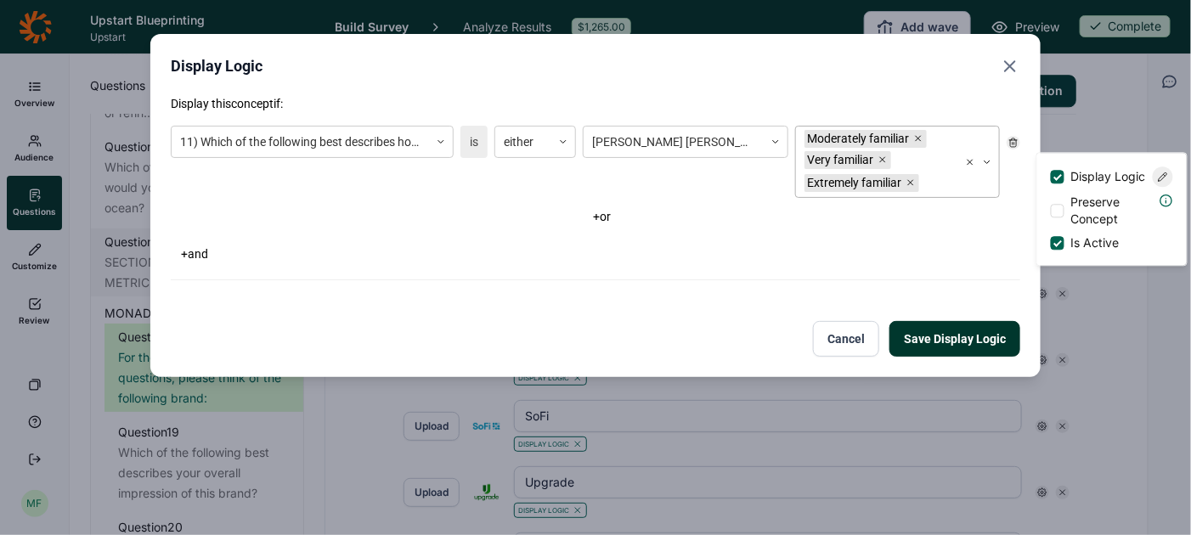
click at [955, 185] on div "Moderately familiar Very familiar Extremely familiar" at bounding box center [877, 162] width 162 height 71
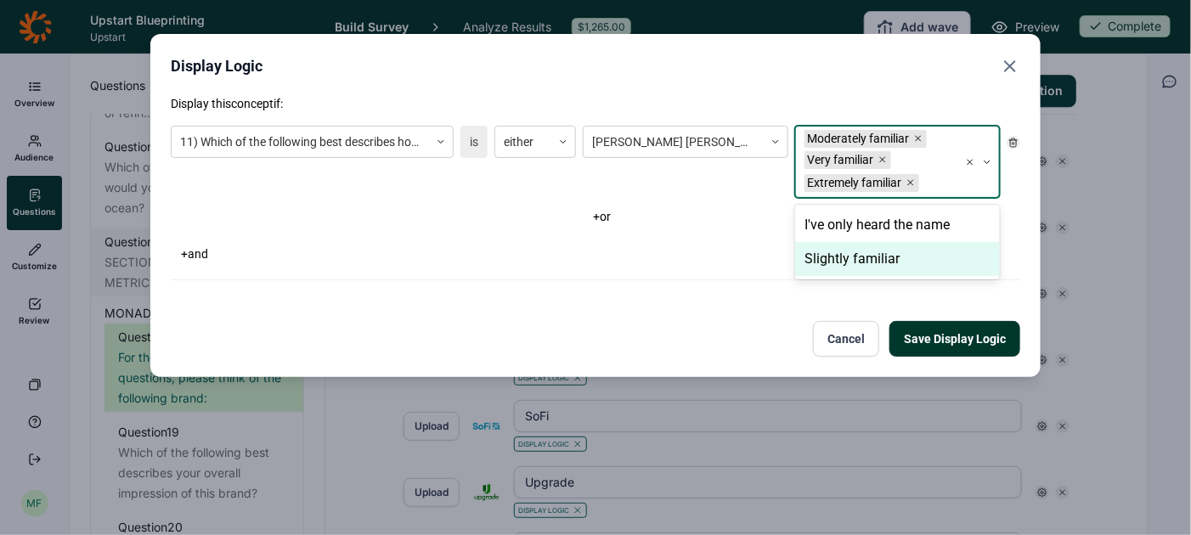
click at [908, 252] on div "Slightly familiar" at bounding box center [897, 259] width 205 height 34
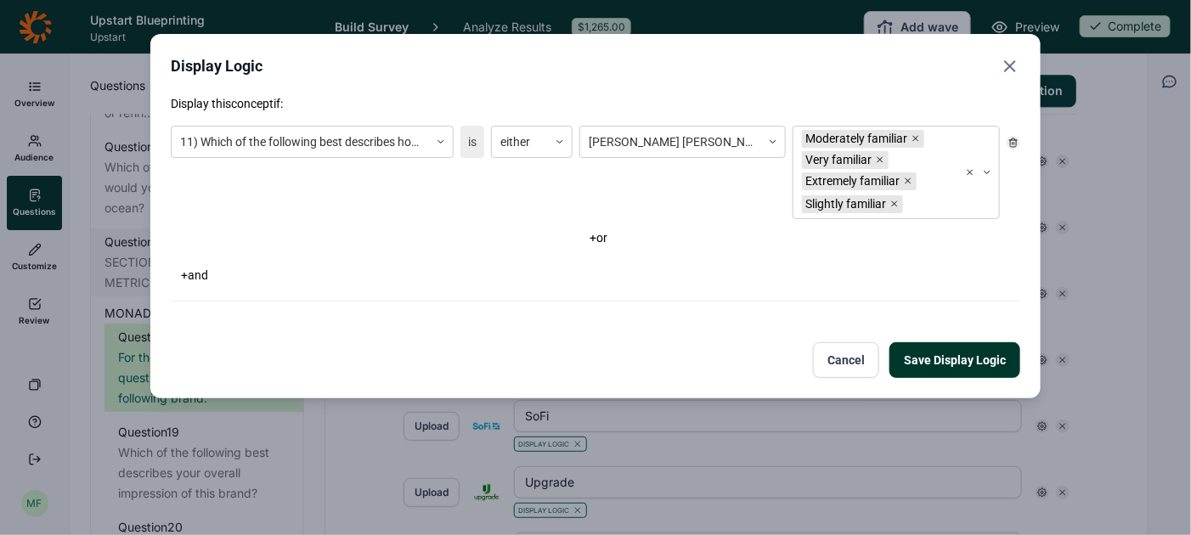
click at [947, 358] on button "Save Display Logic" at bounding box center [955, 360] width 131 height 36
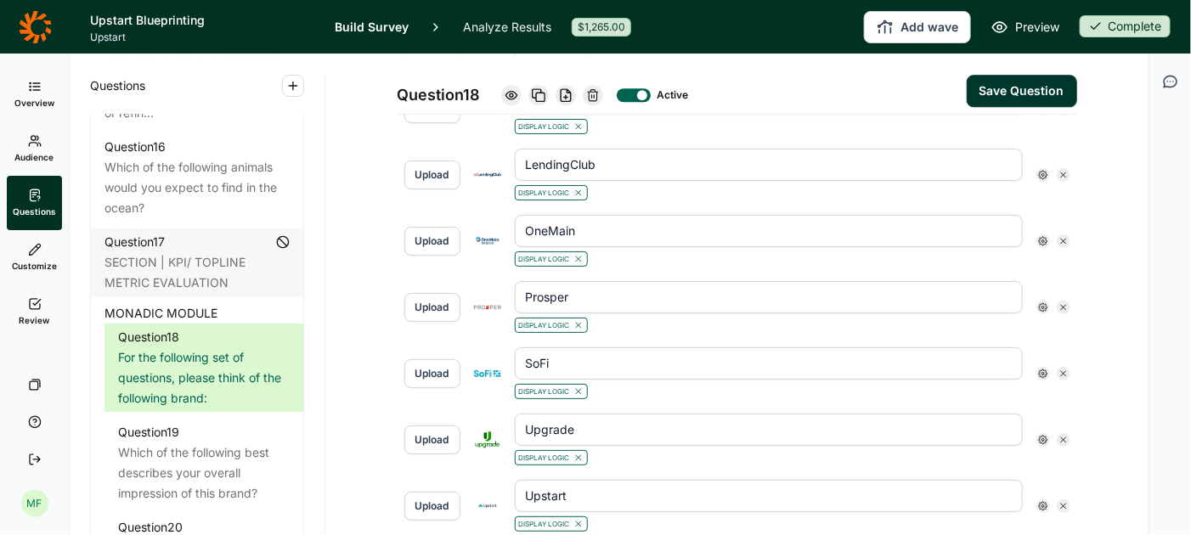
scroll to position [1743, 0]
click at [1046, 168] on use at bounding box center [1043, 172] width 8 height 8
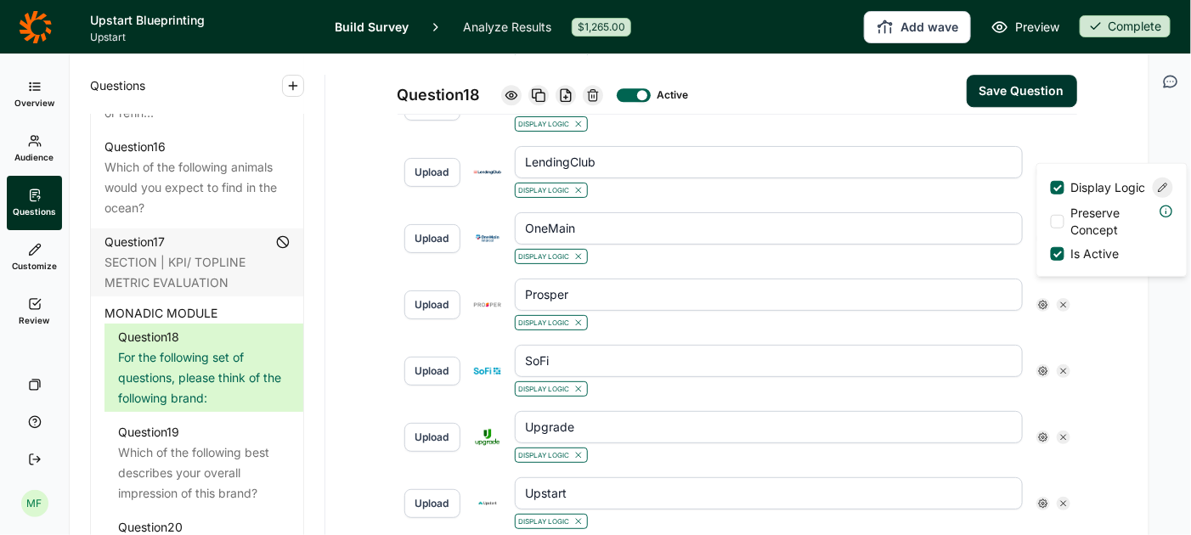
click at [1163, 193] on icon at bounding box center [1163, 188] width 10 height 10
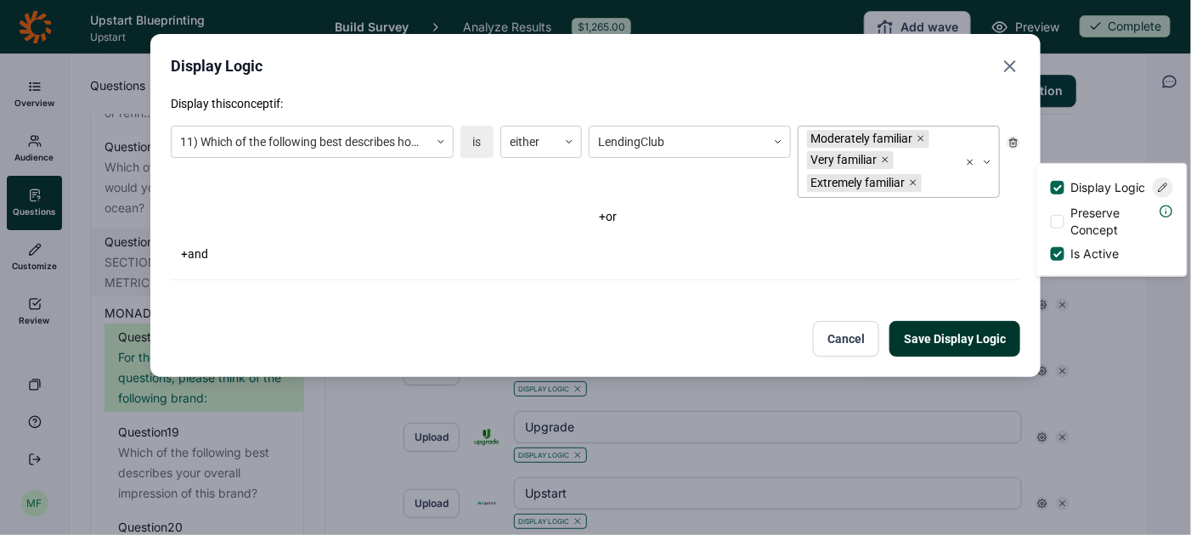
click at [951, 184] on div "Moderately familiar Very familiar Extremely familiar" at bounding box center [879, 162] width 160 height 71
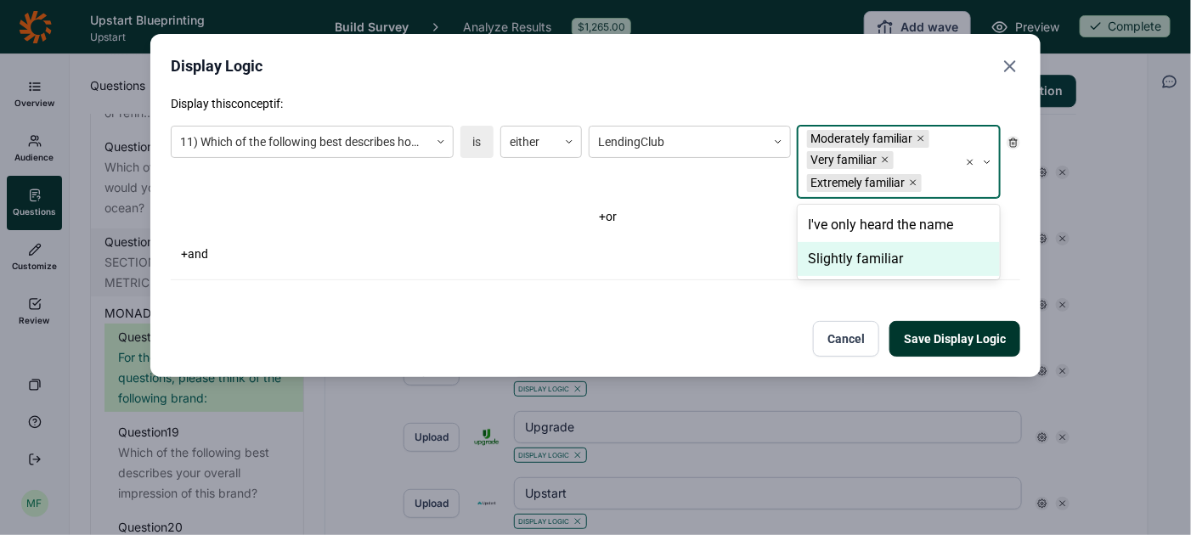
click at [906, 254] on div "Slightly familiar" at bounding box center [899, 259] width 202 height 34
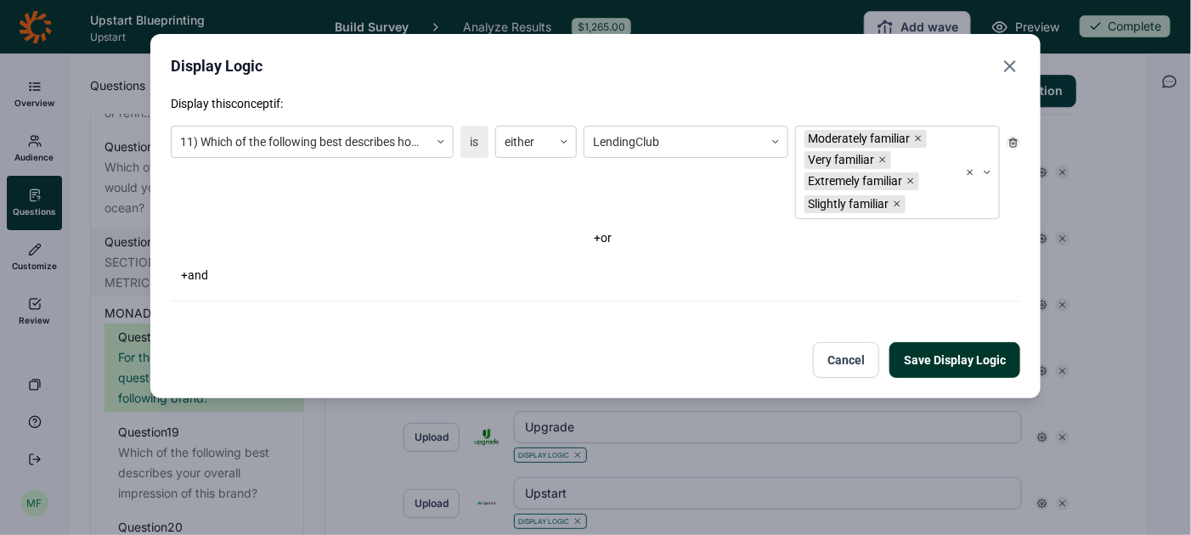
click at [952, 357] on button "Save Display Logic" at bounding box center [955, 360] width 131 height 36
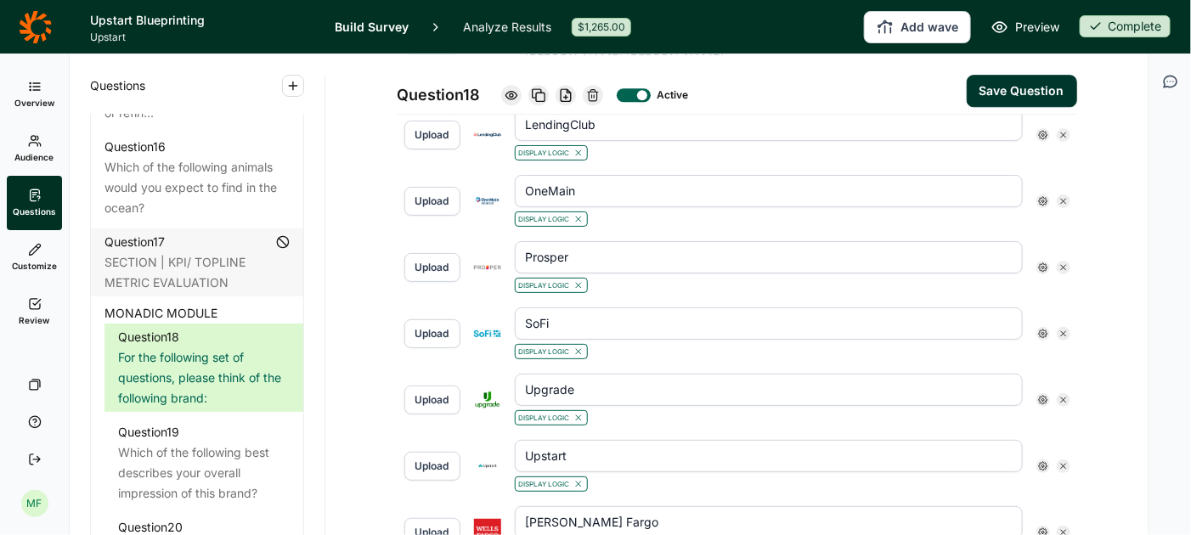
scroll to position [1807, 0]
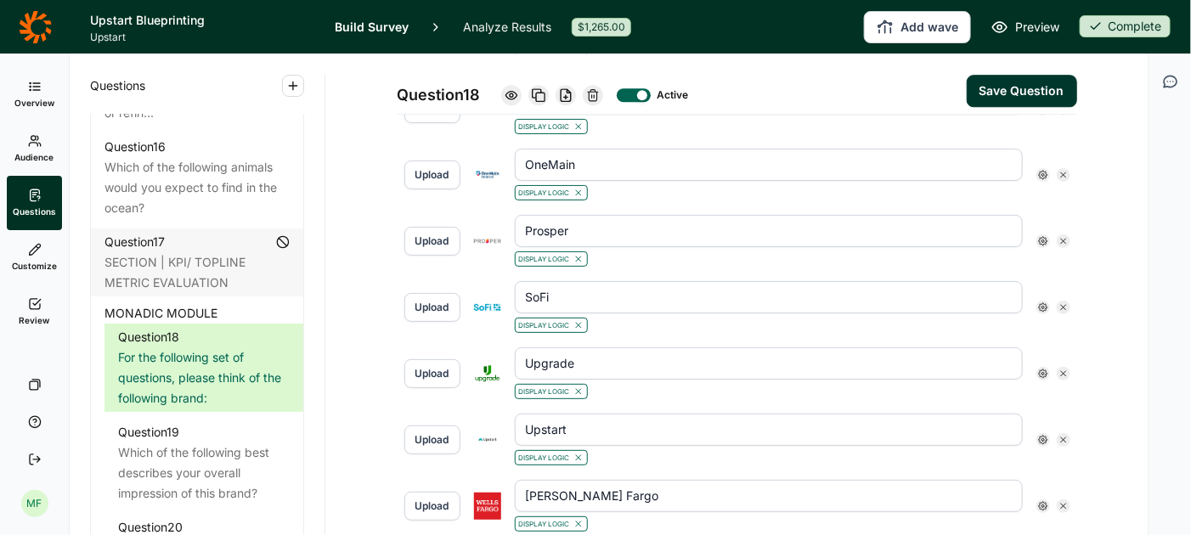
click at [1042, 168] on div at bounding box center [1044, 175] width 14 height 14
click at [1164, 194] on use at bounding box center [1163, 189] width 8 height 8
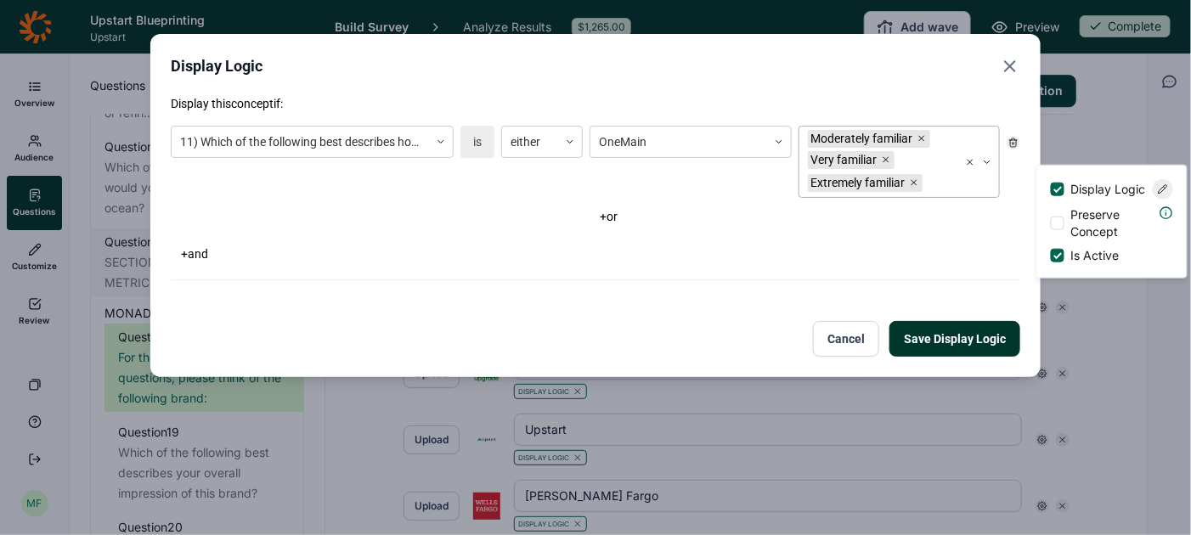
click at [942, 178] on div at bounding box center [938, 183] width 24 height 21
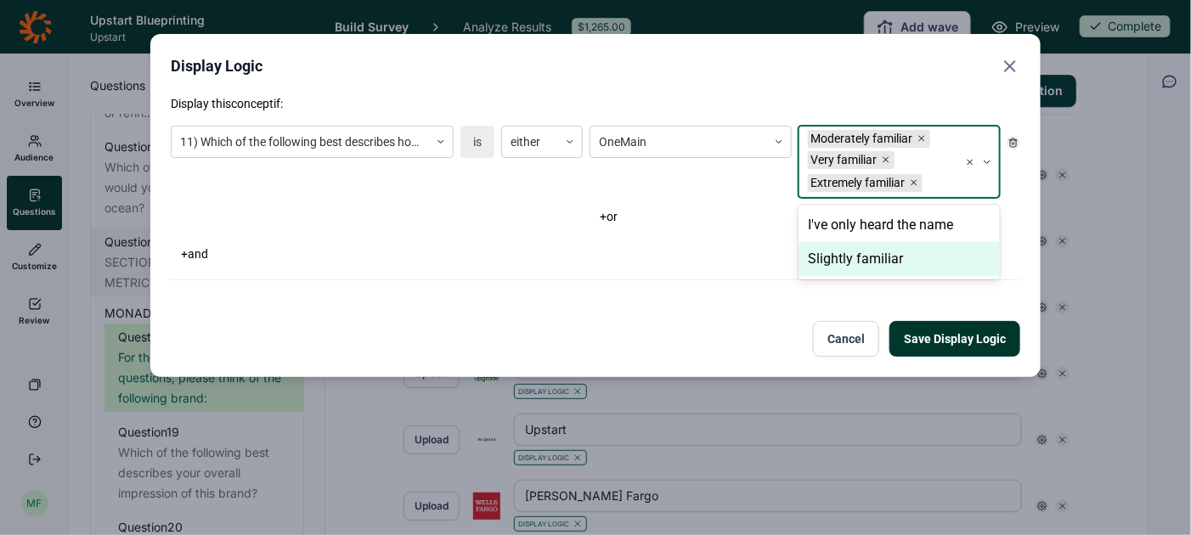
click at [887, 258] on div "Slightly familiar" at bounding box center [899, 259] width 201 height 34
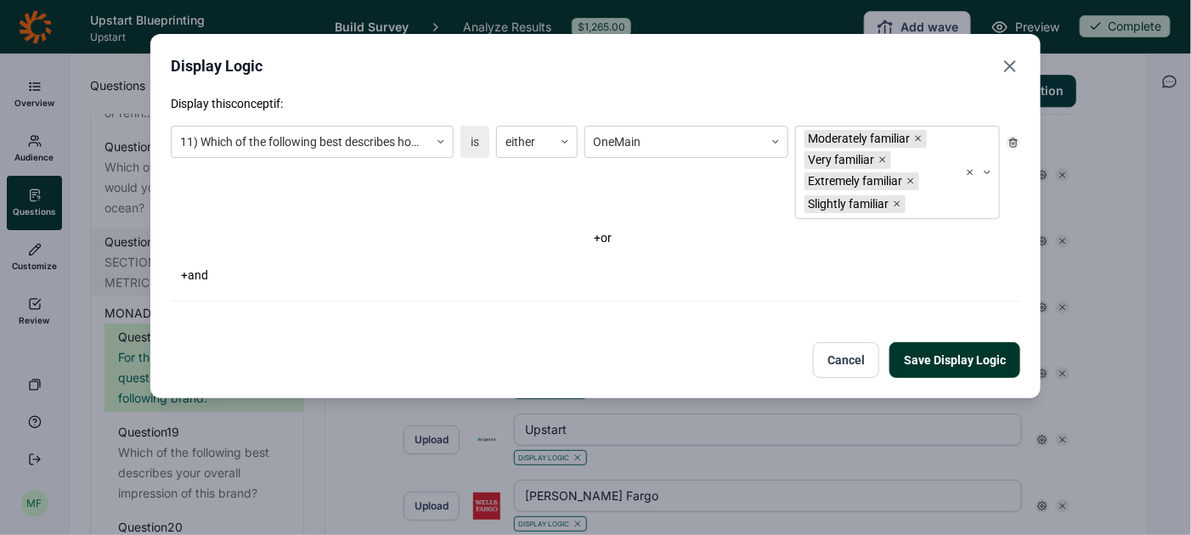
click at [923, 354] on button "Save Display Logic" at bounding box center [955, 360] width 131 height 36
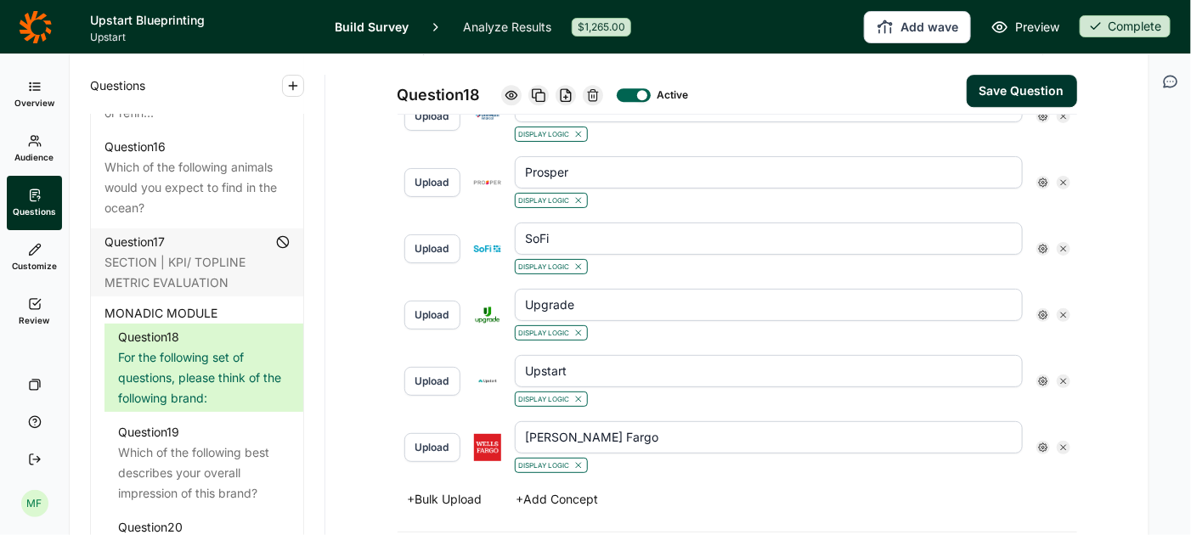
scroll to position [1874, 0]
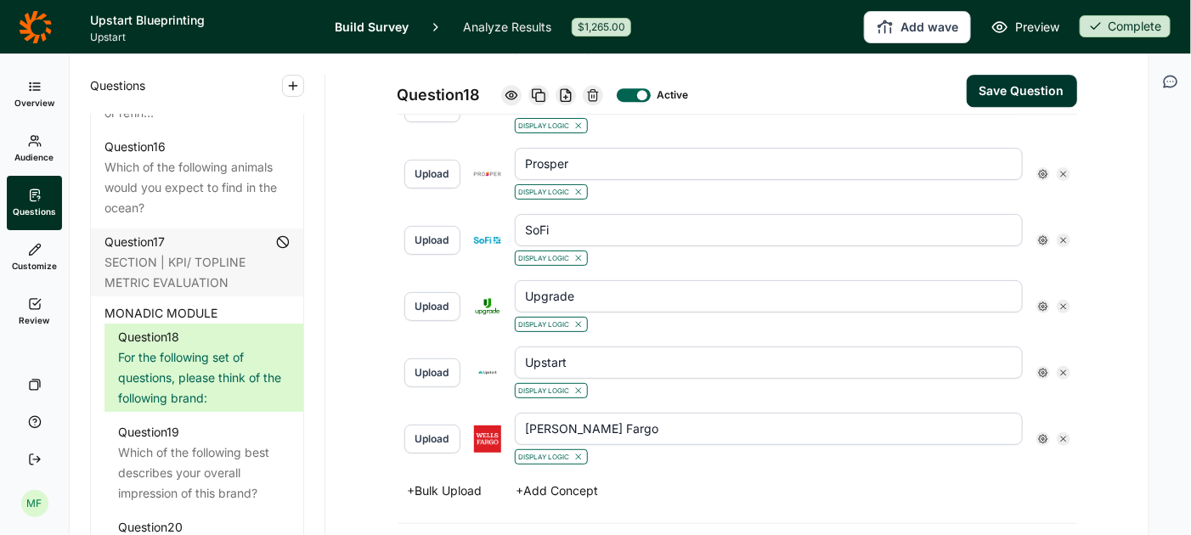
click at [1044, 170] on use at bounding box center [1043, 174] width 8 height 8
click at [1174, 190] on div "Display Logic Preserve Concept Is Active" at bounding box center [1113, 221] width 150 height 112
click at [1160, 193] on icon at bounding box center [1163, 189] width 10 height 10
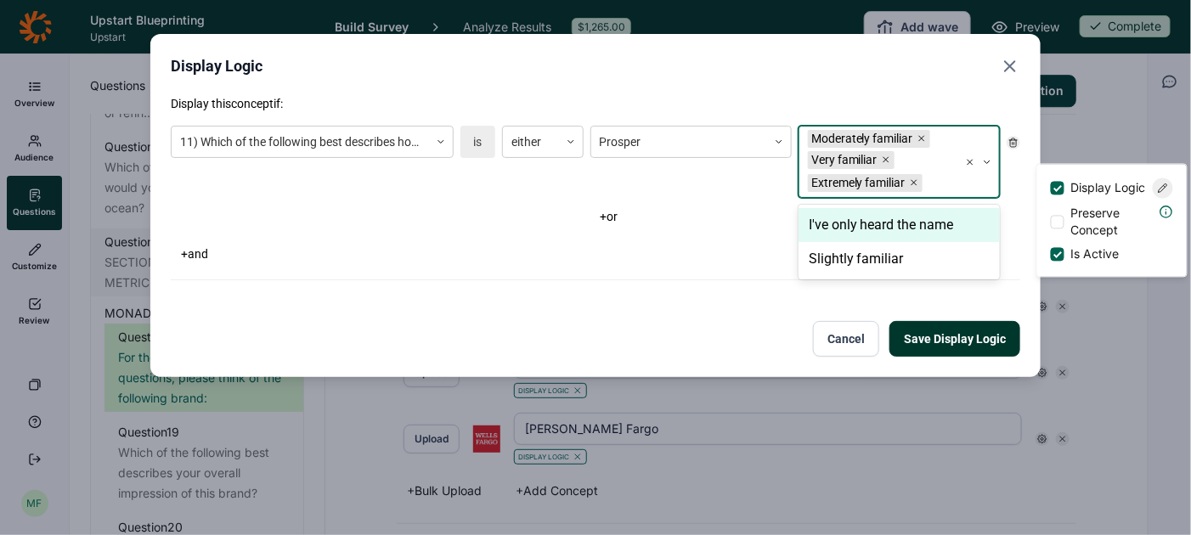
click at [986, 189] on div at bounding box center [979, 162] width 41 height 71
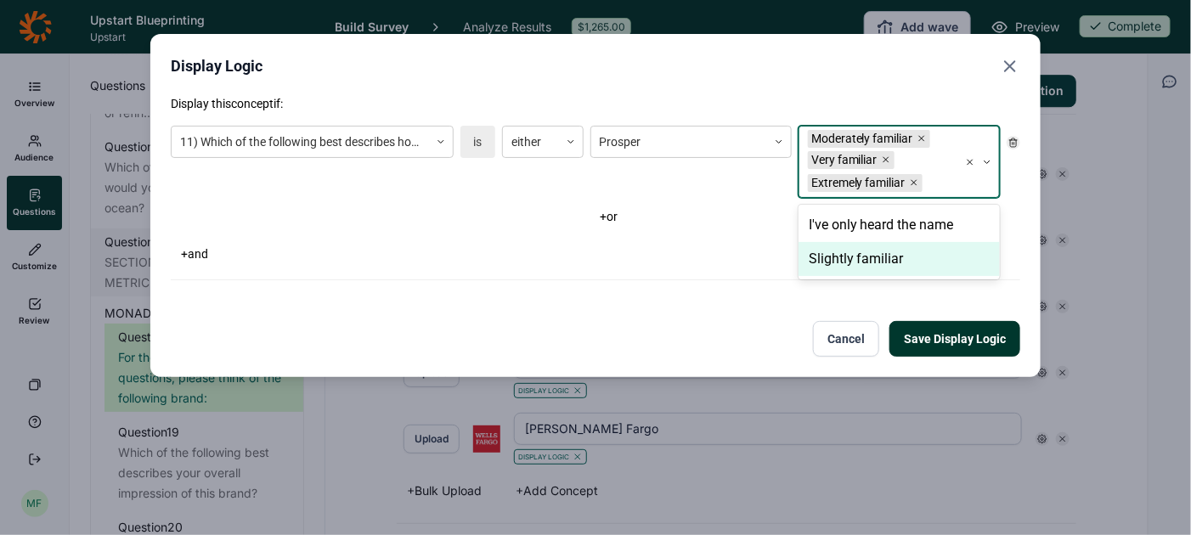
click at [938, 257] on div "Slightly familiar" at bounding box center [899, 259] width 201 height 34
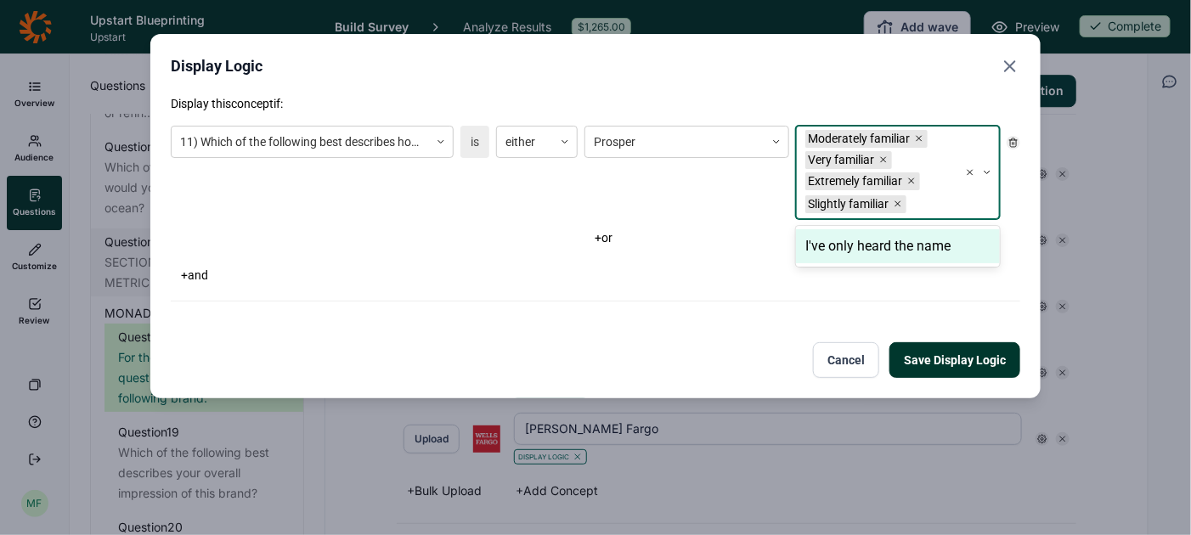
click at [961, 359] on button "Save Display Logic" at bounding box center [955, 360] width 131 height 36
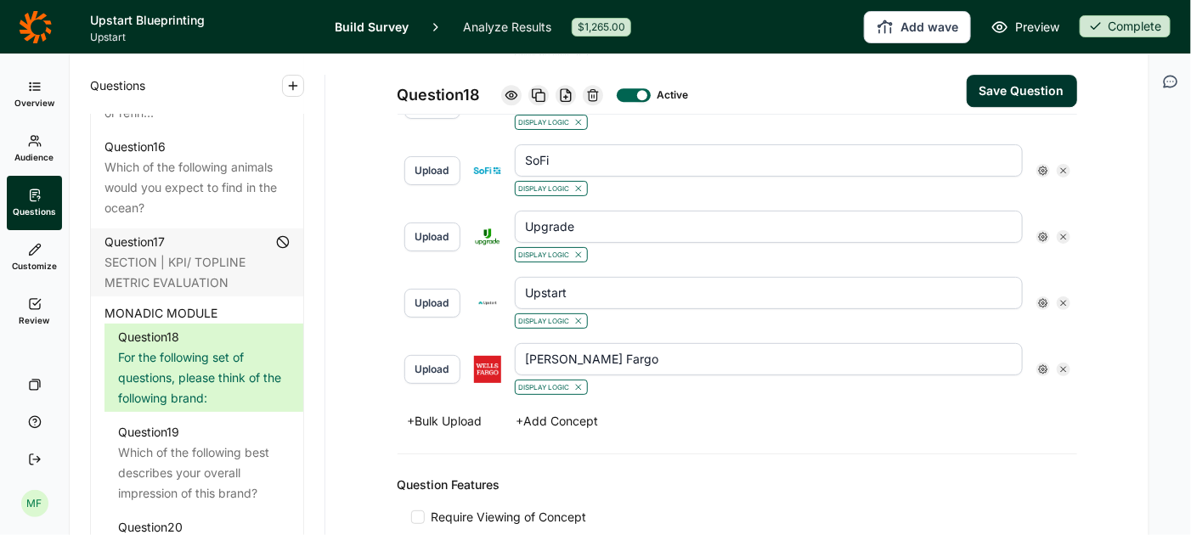
scroll to position [1952, 0]
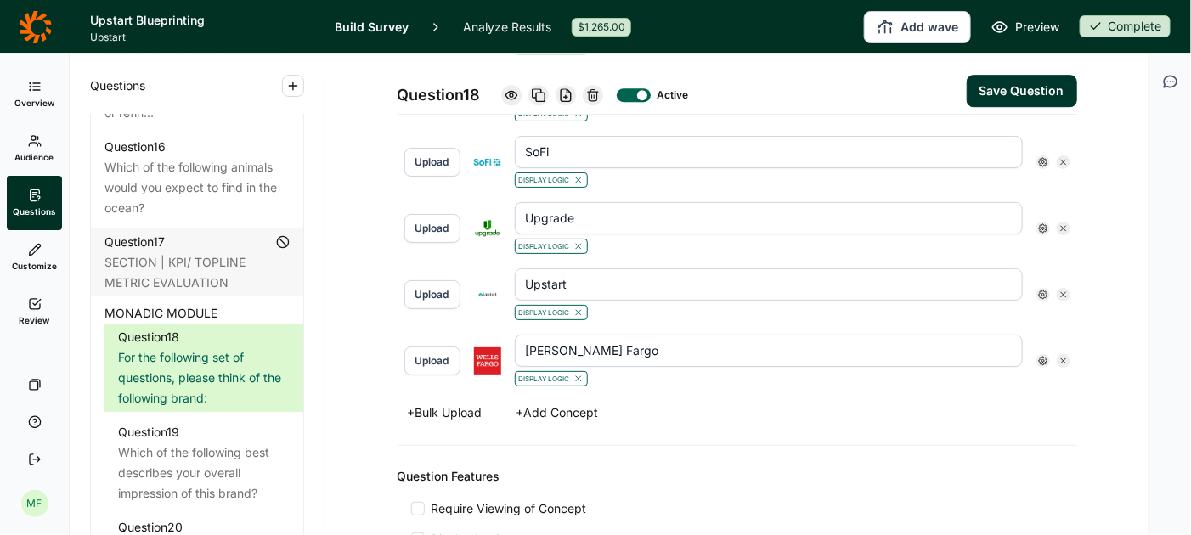
click at [1045, 157] on icon at bounding box center [1043, 162] width 10 height 10
click at [1165, 179] on use at bounding box center [1163, 175] width 8 height 8
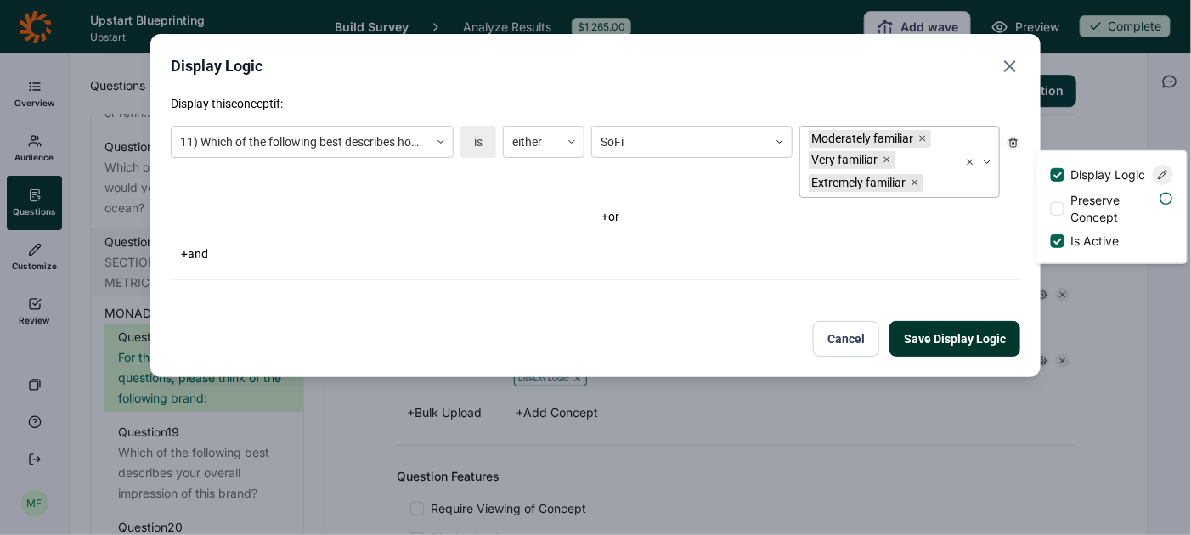
click at [950, 174] on div "Moderately familiar Very familiar Extremely familiar" at bounding box center [879, 162] width 158 height 71
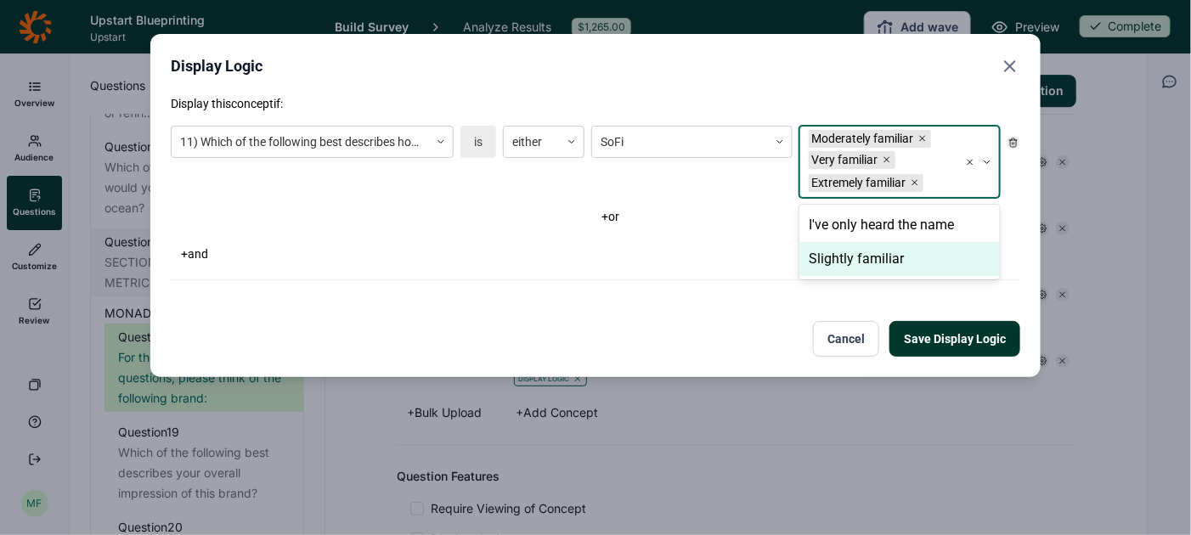
click at [902, 257] on div "Slightly familiar" at bounding box center [900, 259] width 201 height 34
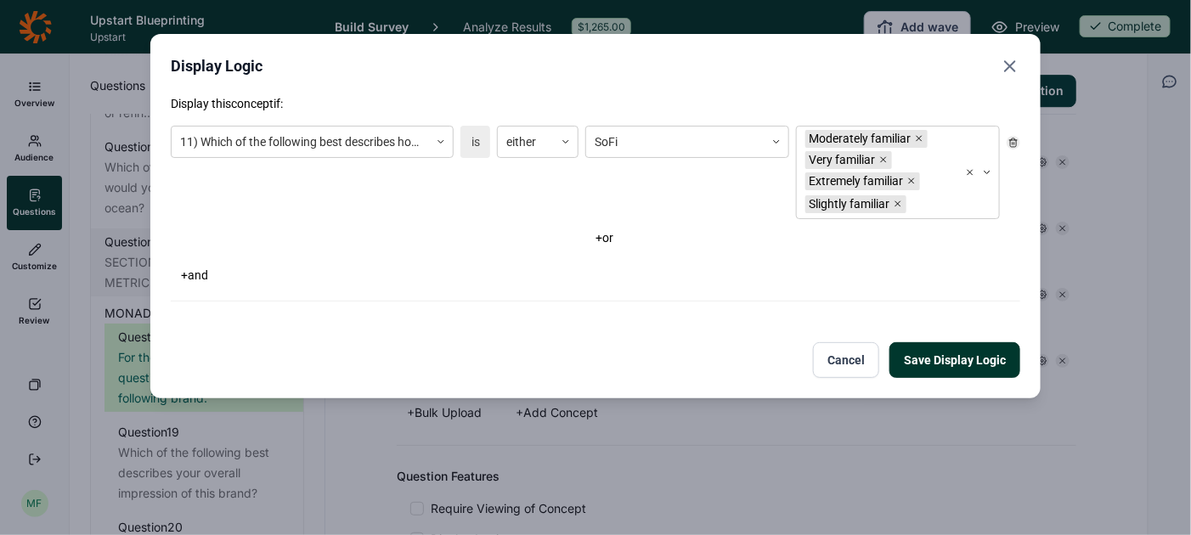
click at [936, 352] on button "Save Display Logic" at bounding box center [955, 360] width 131 height 36
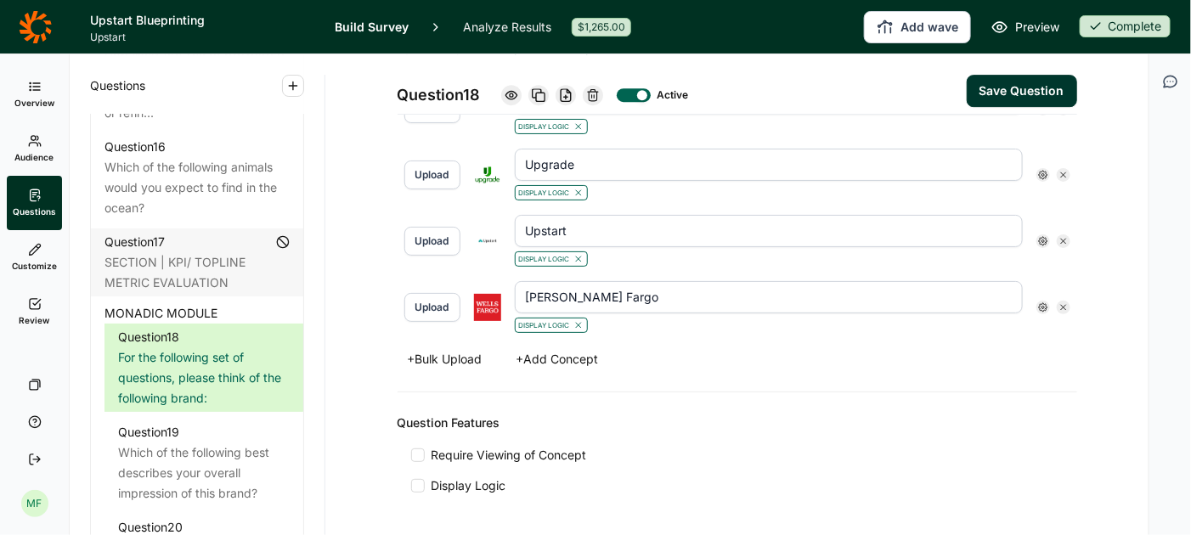
scroll to position [2007, 0]
click at [1042, 168] on icon at bounding box center [1043, 173] width 10 height 10
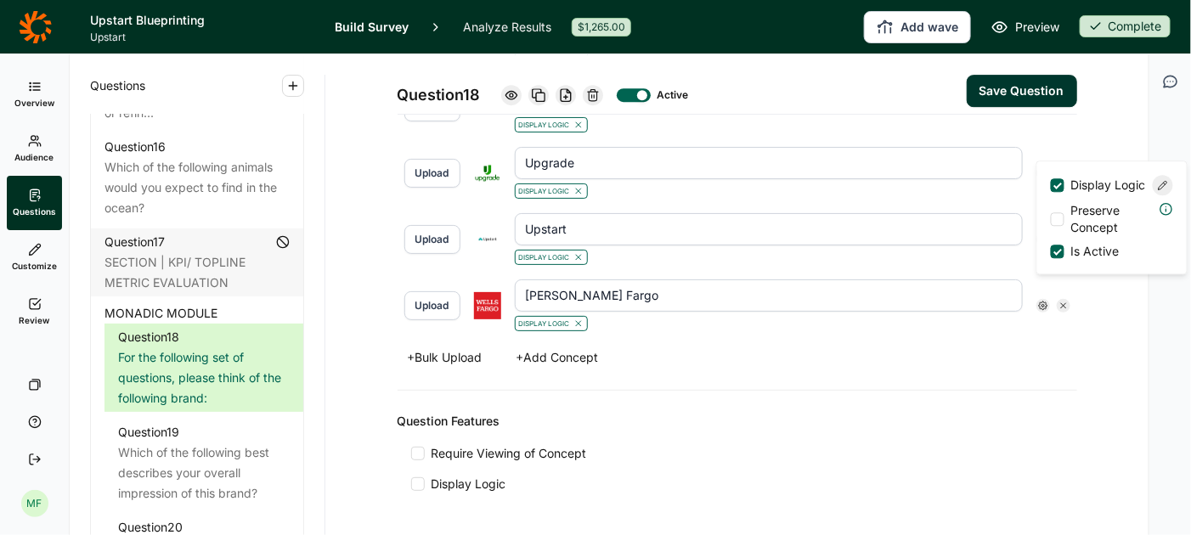
click at [1163, 190] on icon at bounding box center [1163, 185] width 10 height 10
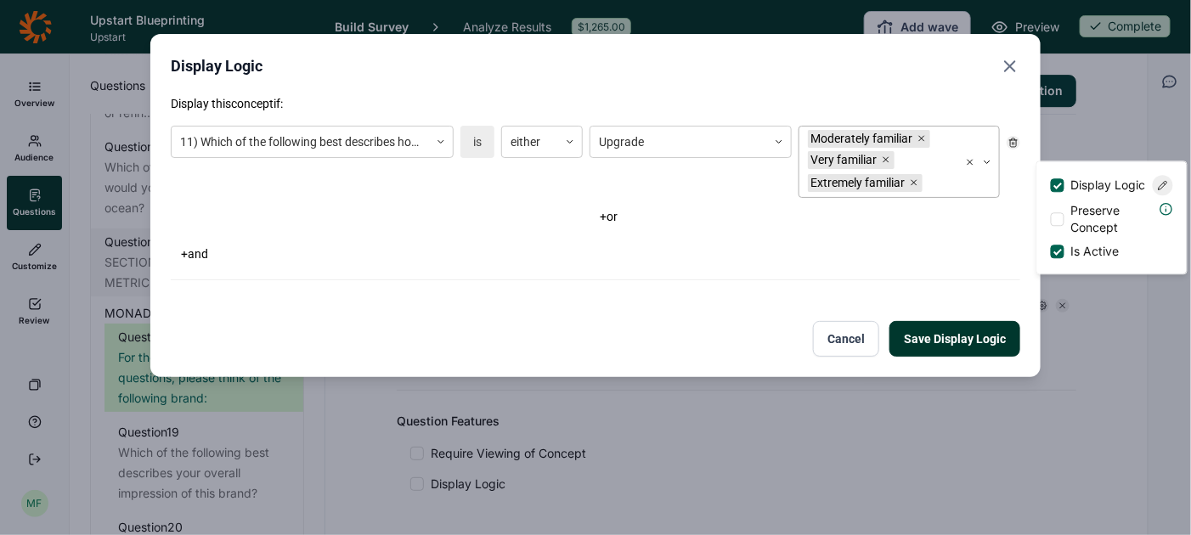
click at [938, 179] on div at bounding box center [938, 183] width 24 height 21
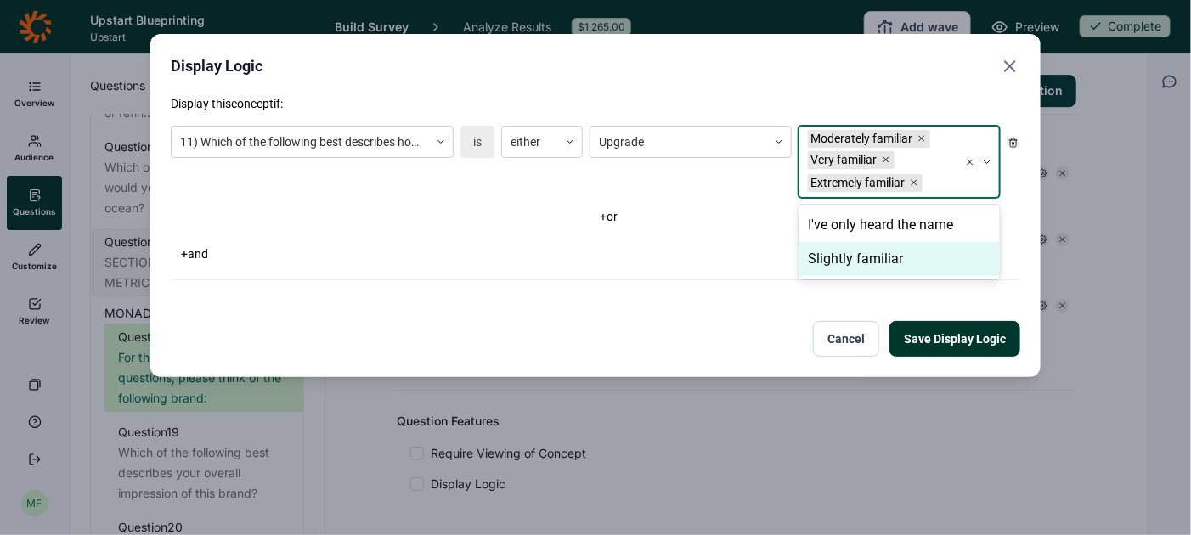
click at [901, 263] on div "Slightly familiar" at bounding box center [899, 259] width 201 height 34
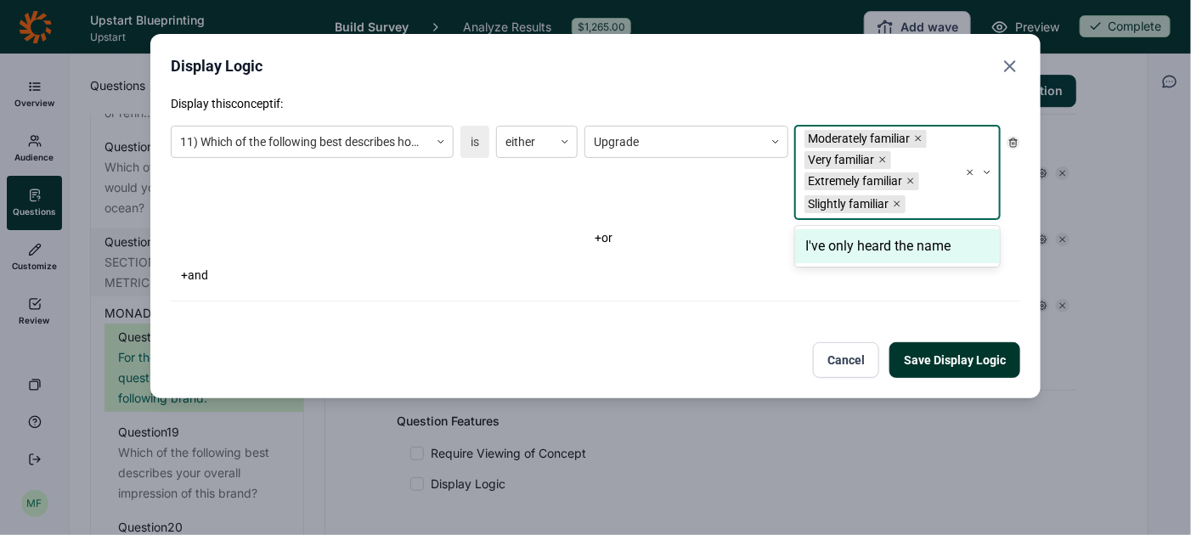
click at [940, 365] on button "Save Display Logic" at bounding box center [955, 360] width 131 height 36
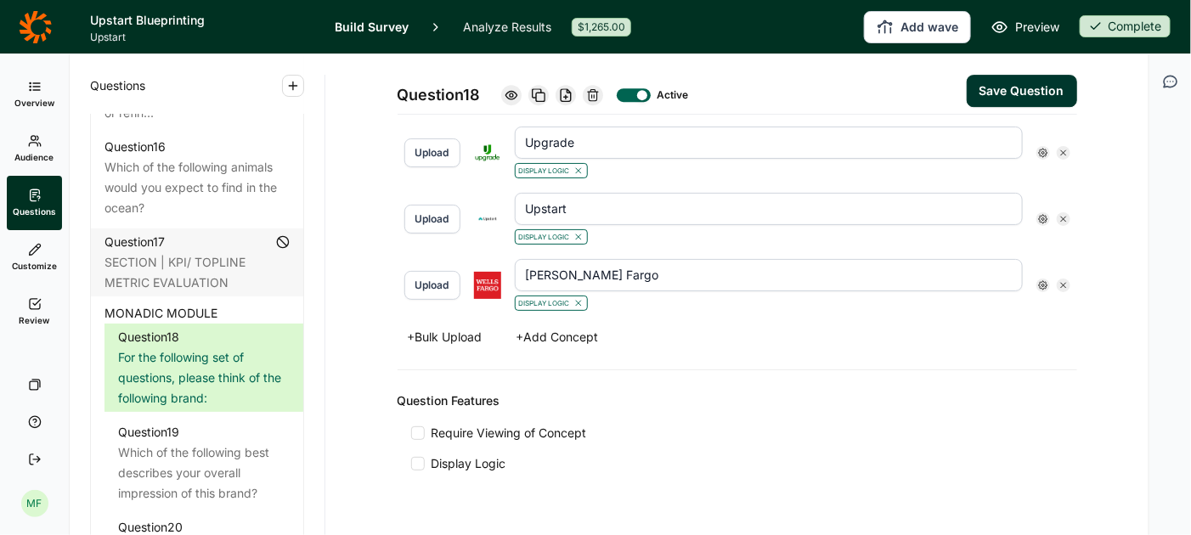
scroll to position [2045, 0]
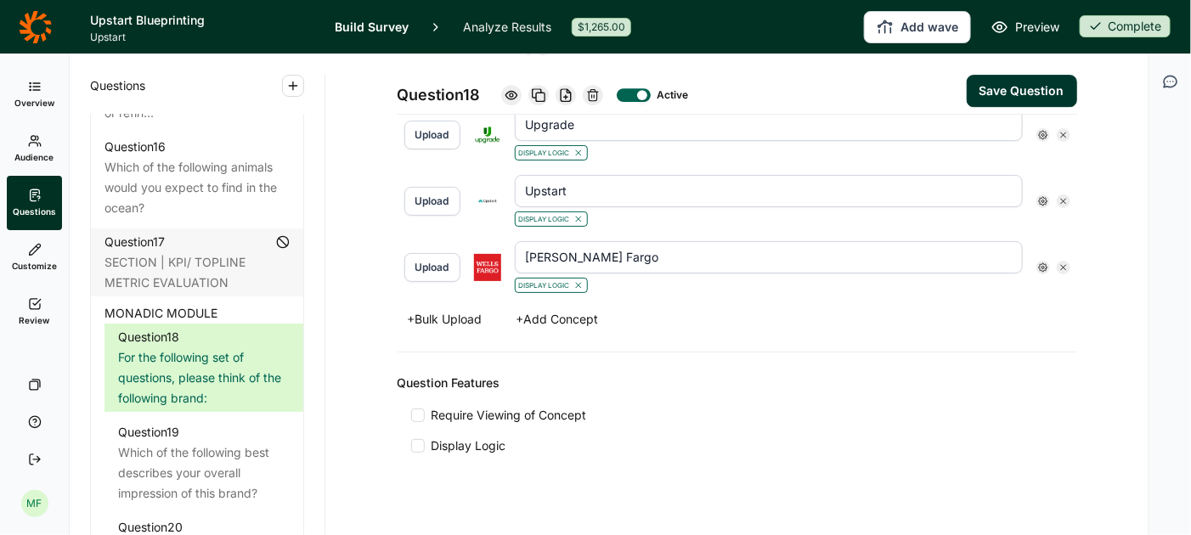
click at [1038, 196] on icon at bounding box center [1043, 201] width 10 height 10
click at [1165, 218] on icon at bounding box center [1163, 213] width 10 height 10
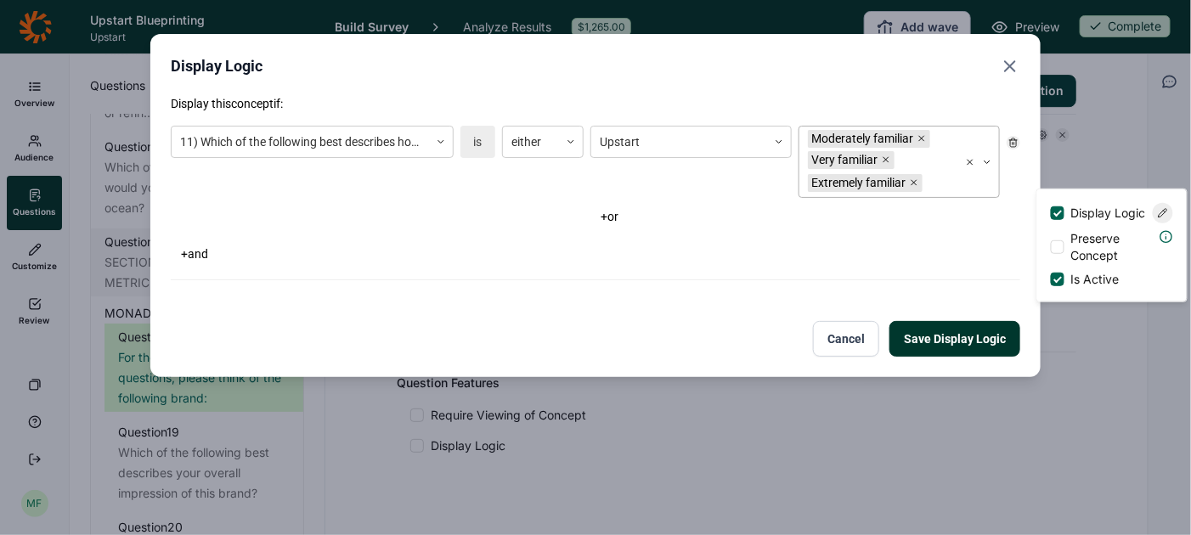
click at [944, 184] on div at bounding box center [938, 183] width 24 height 21
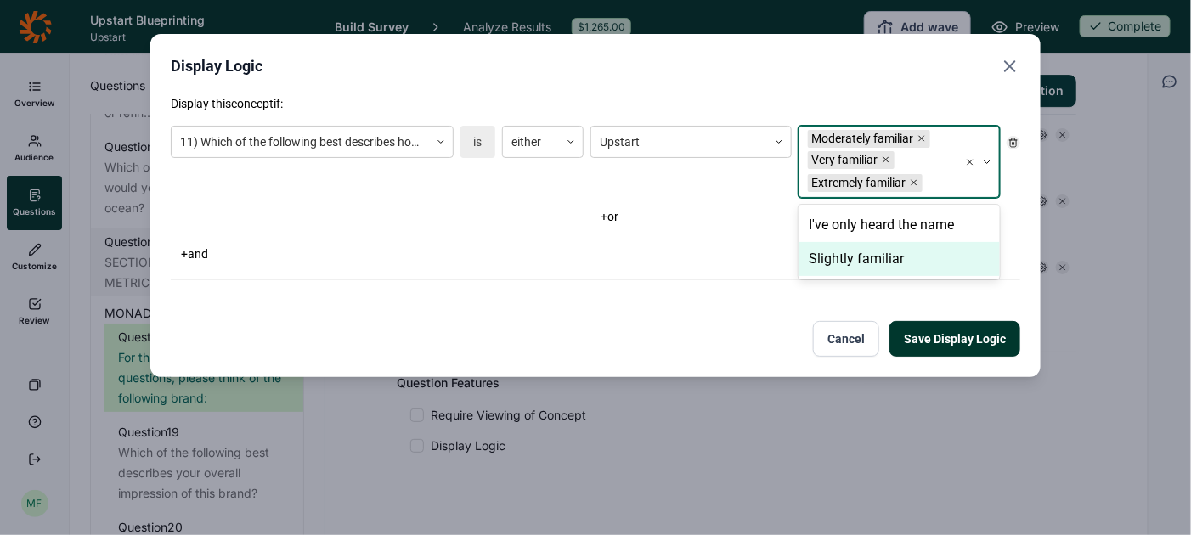
click at [882, 257] on div "Slightly familiar" at bounding box center [899, 259] width 201 height 34
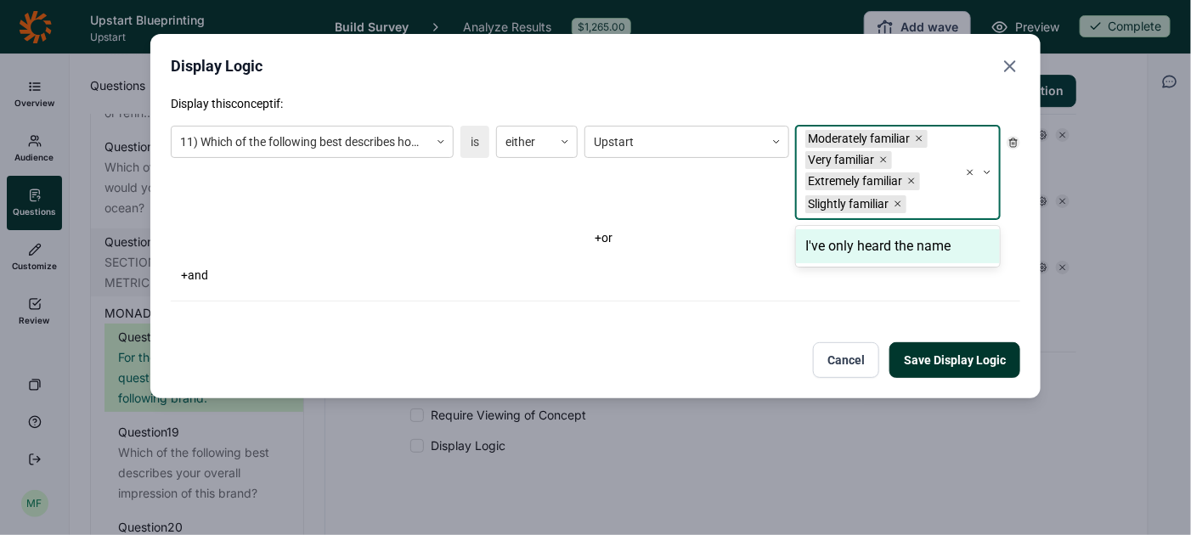
click at [935, 359] on button "Save Display Logic" at bounding box center [955, 360] width 131 height 36
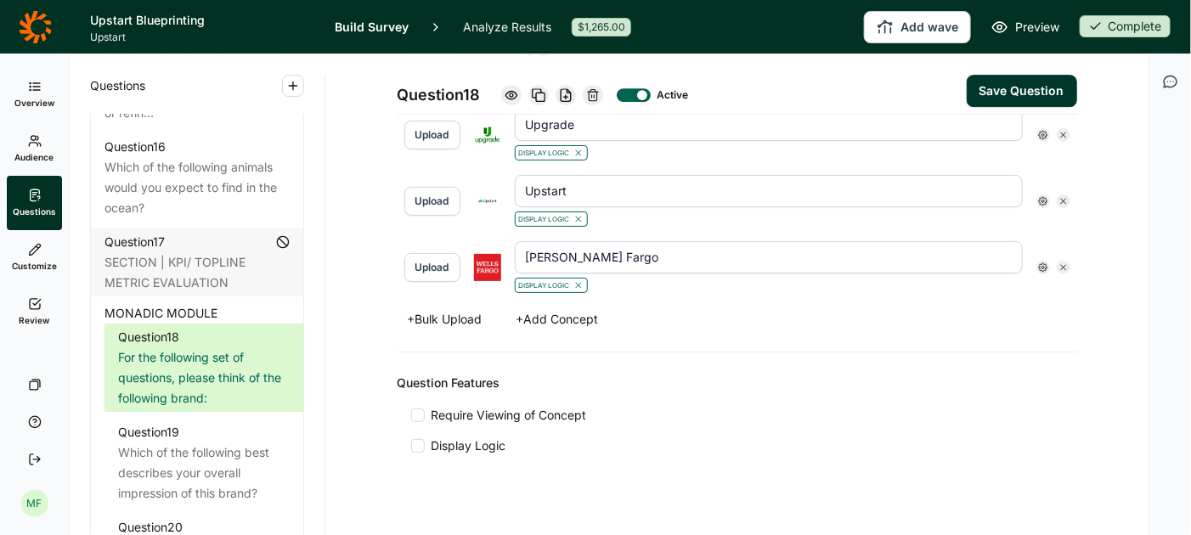
click at [1040, 196] on icon at bounding box center [1043, 201] width 10 height 10
click at [1166, 218] on icon at bounding box center [1163, 213] width 10 height 10
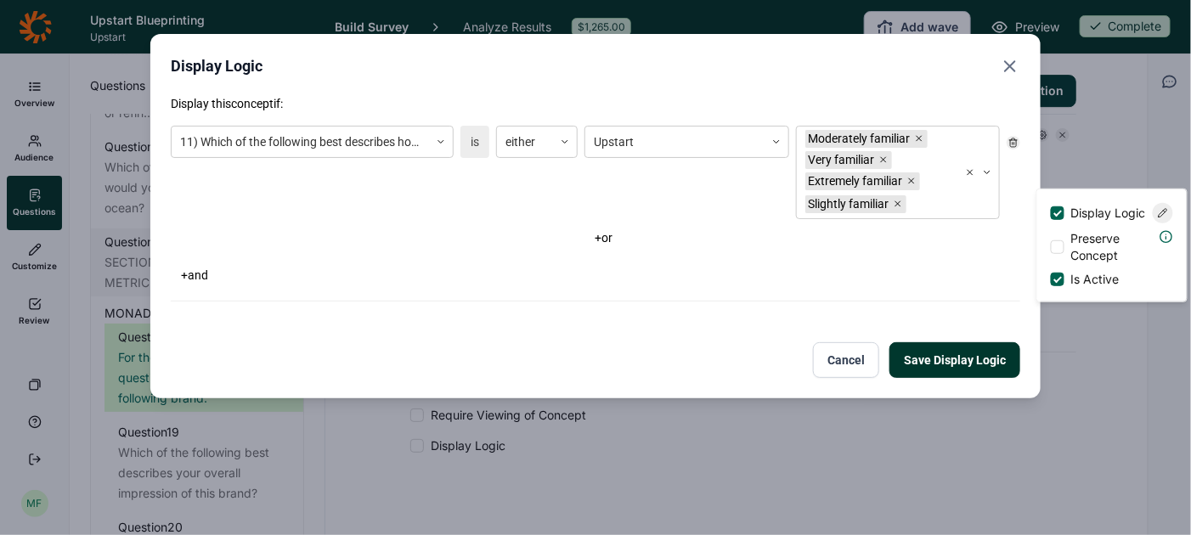
click at [1007, 63] on use "Close" at bounding box center [1010, 66] width 10 height 10
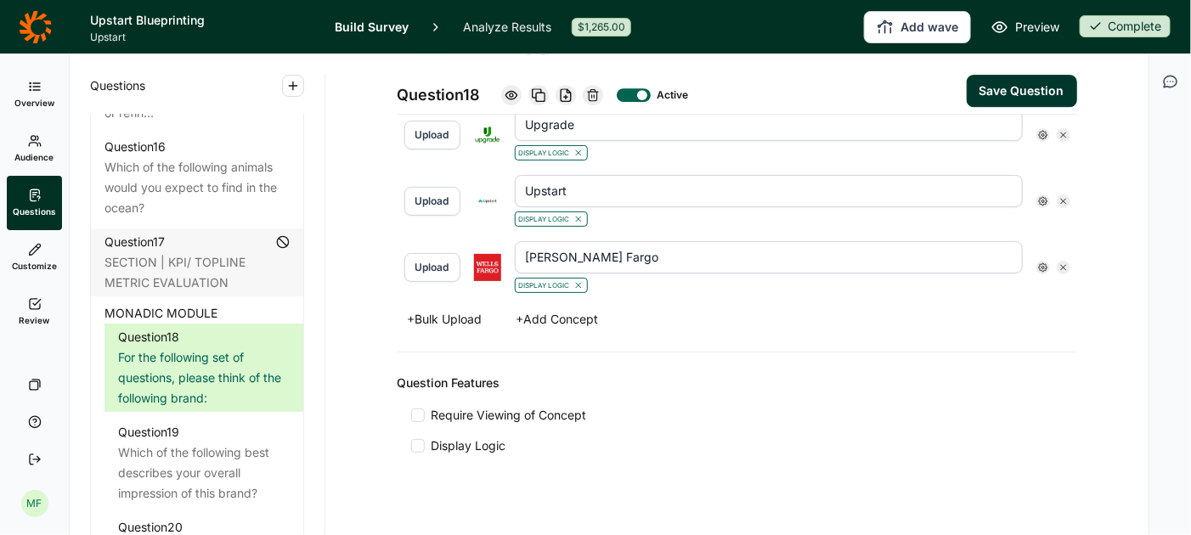
click at [1043, 263] on icon at bounding box center [1043, 268] width 10 height 10
click at [1158, 284] on icon at bounding box center [1163, 279] width 10 height 10
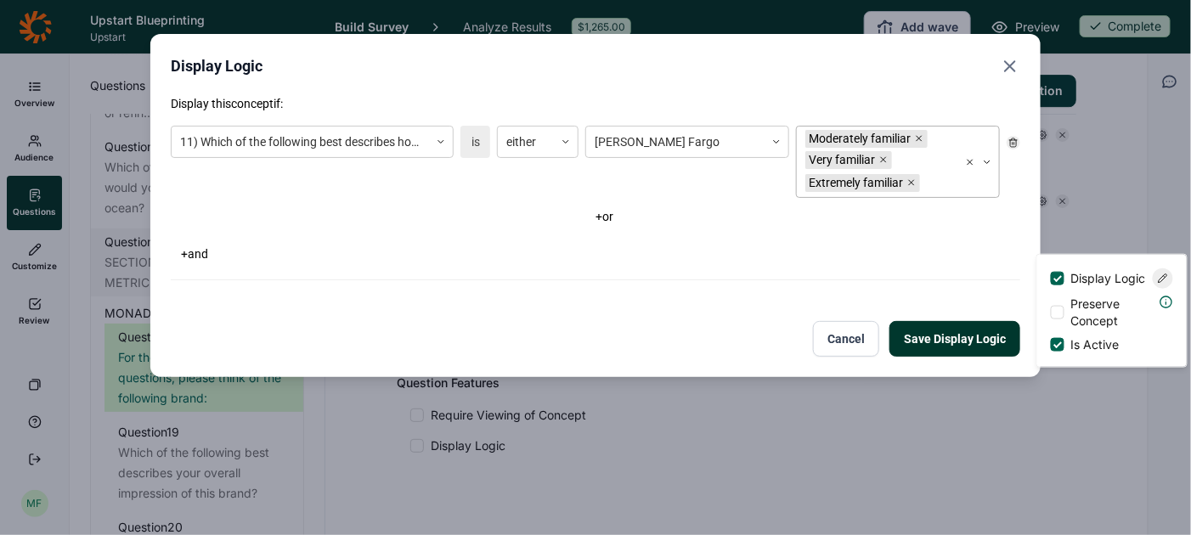
click at [948, 183] on div at bounding box center [937, 183] width 26 height 21
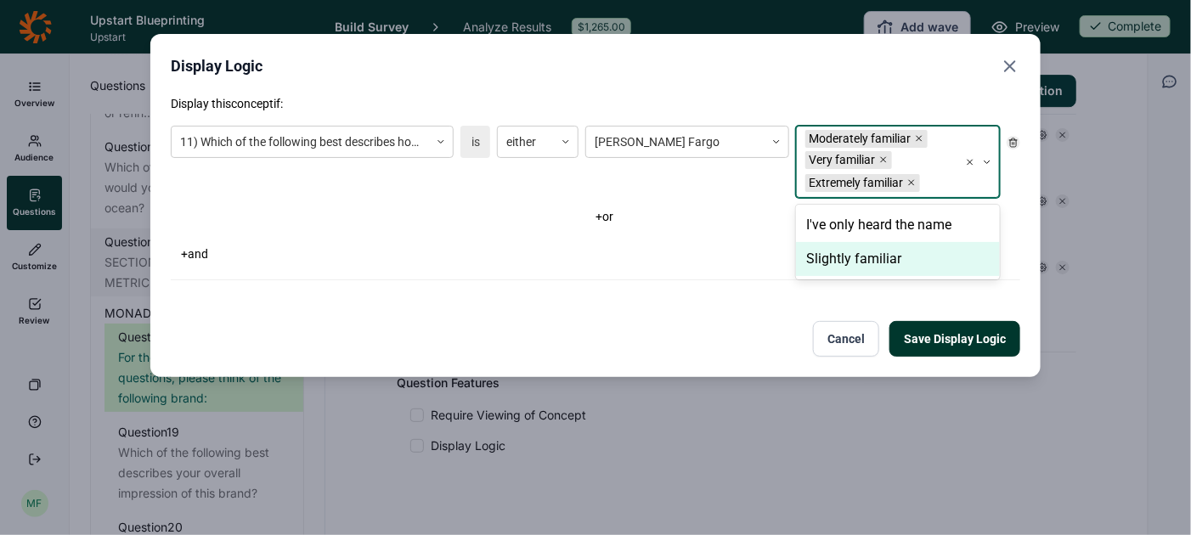
click at [920, 252] on div "Slightly familiar" at bounding box center [898, 259] width 204 height 34
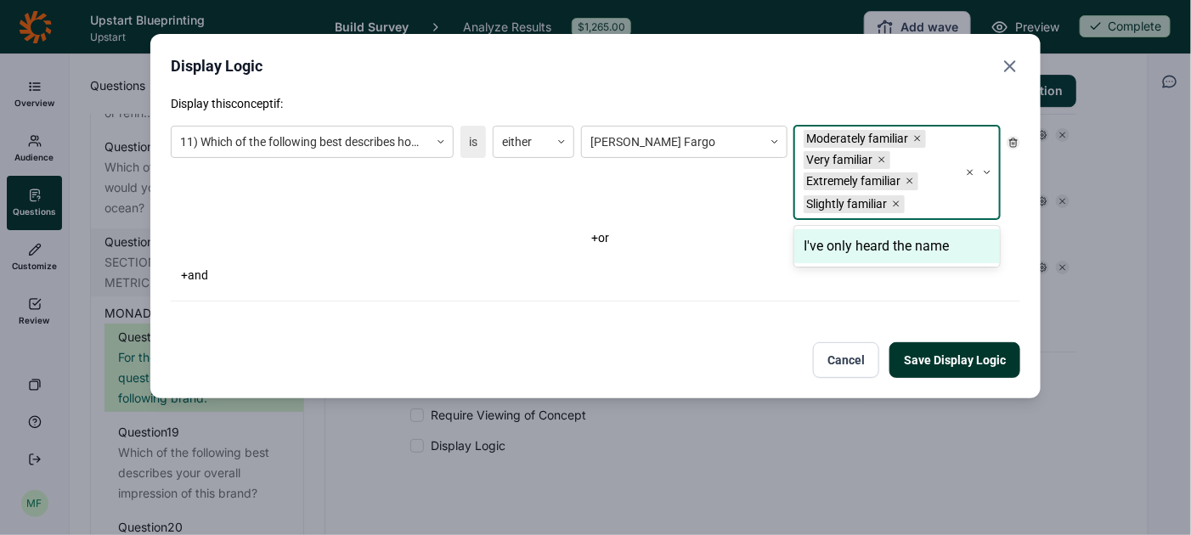
click at [948, 354] on button "Save Display Logic" at bounding box center [955, 360] width 131 height 36
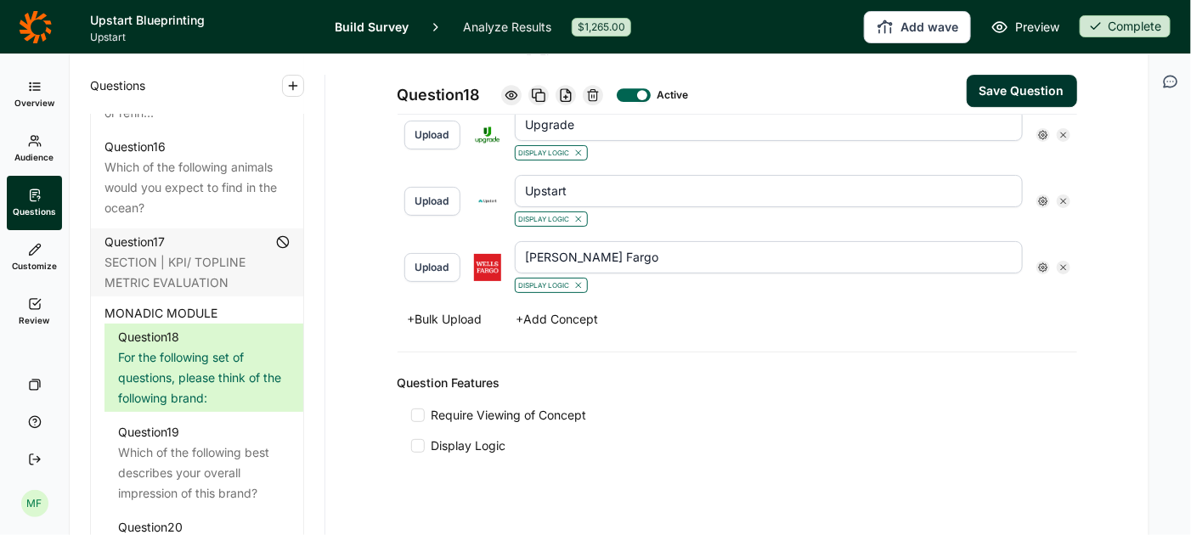
click at [1020, 82] on button "Save Question" at bounding box center [1022, 91] width 110 height 32
type input "[PERSON_NAME] Fargo"
type input "Upstart"
type input "Upgrade"
type input "SoFi"
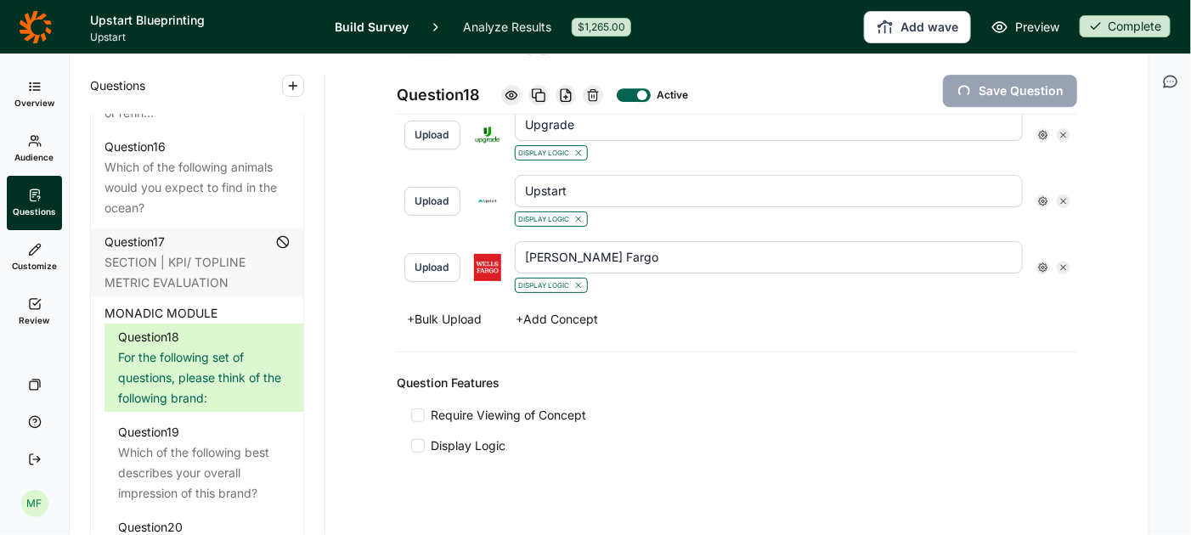
type input "Prosper"
type input "OneMain"
type input "LendingClub"
type input "[PERSON_NAME] [PERSON_NAME]"
type input "Happy Money"
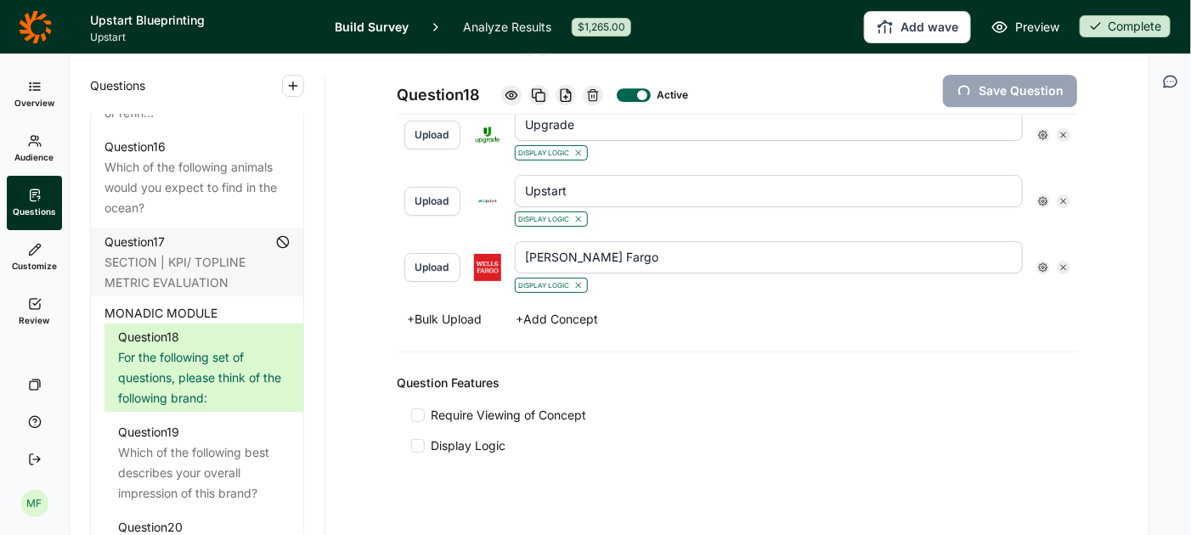
type input "Figure"
type input "Empower"
type input "Earnin"
type input "[PERSON_NAME]"
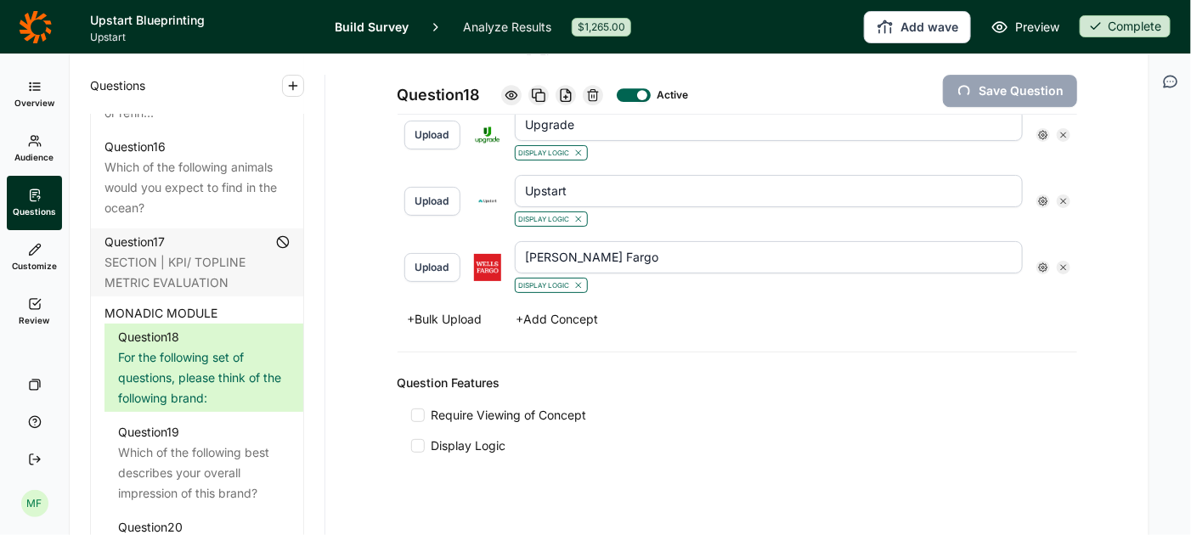
type input "Citigroup"
type input "Chime"
type input "CashApp"
type input "Best Egg"
type input "Bank of America"
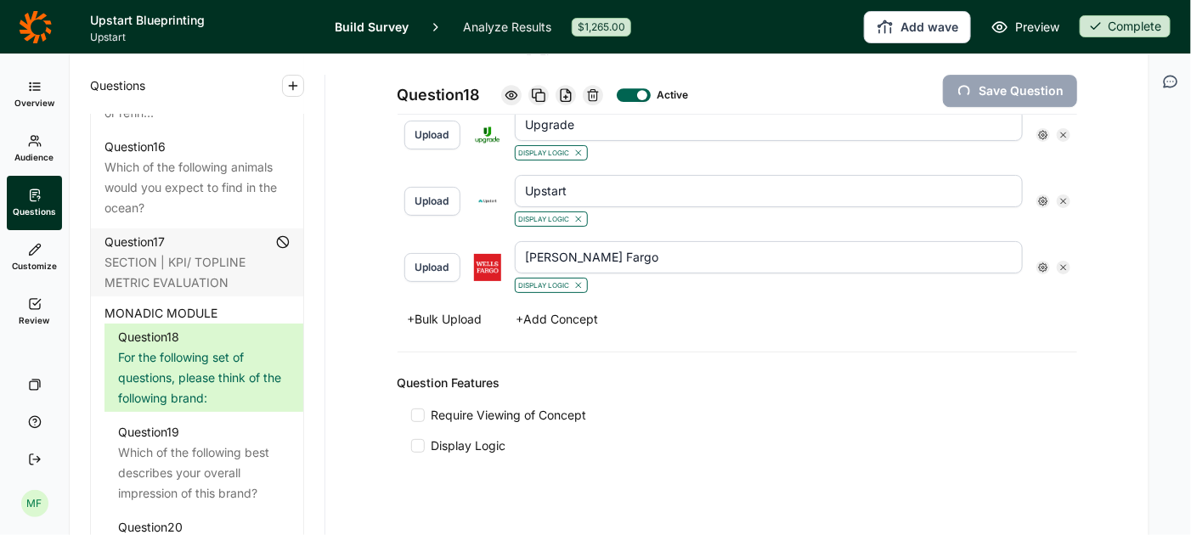
type input "Aven"
type input "Avant"
type input "Affirm"
type input "Klarna"
type input "Rocket Mortgage"
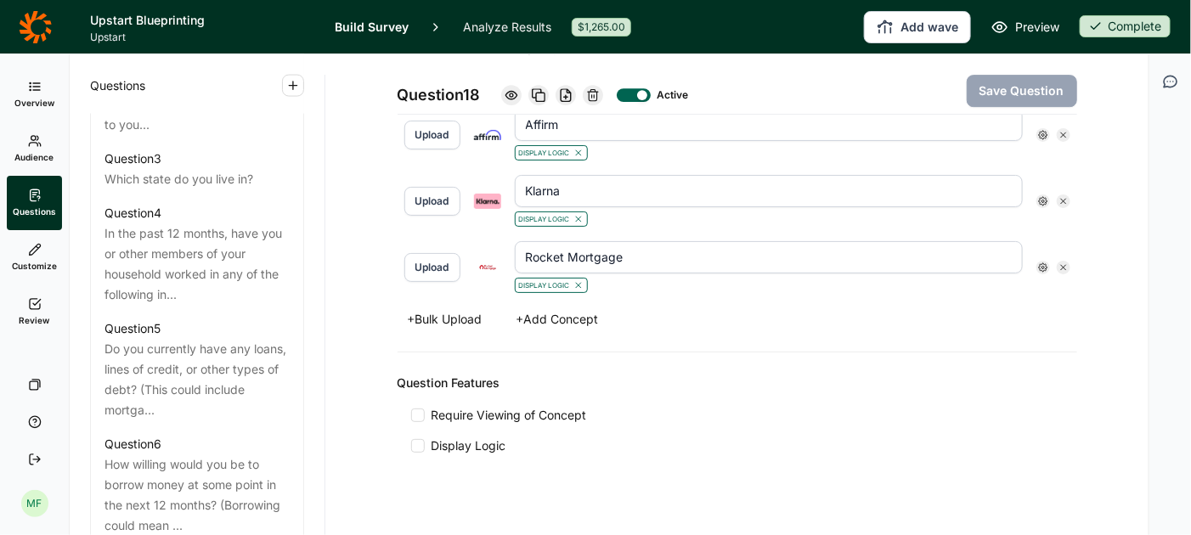
scroll to position [0, 0]
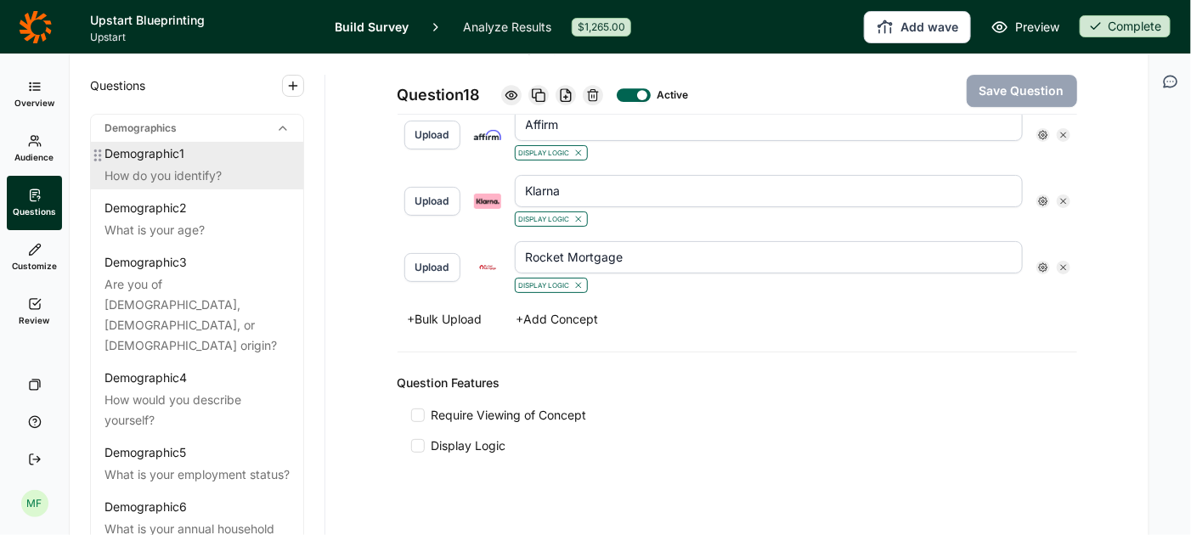
click at [155, 155] on div "Demographic 1" at bounding box center [145, 153] width 80 height 17
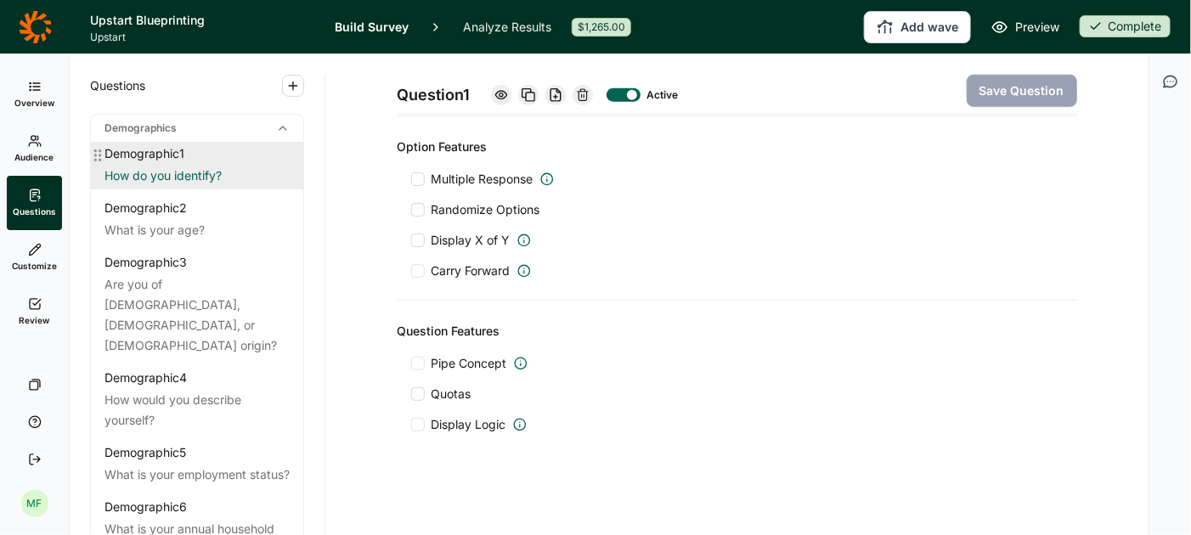
scroll to position [659, 0]
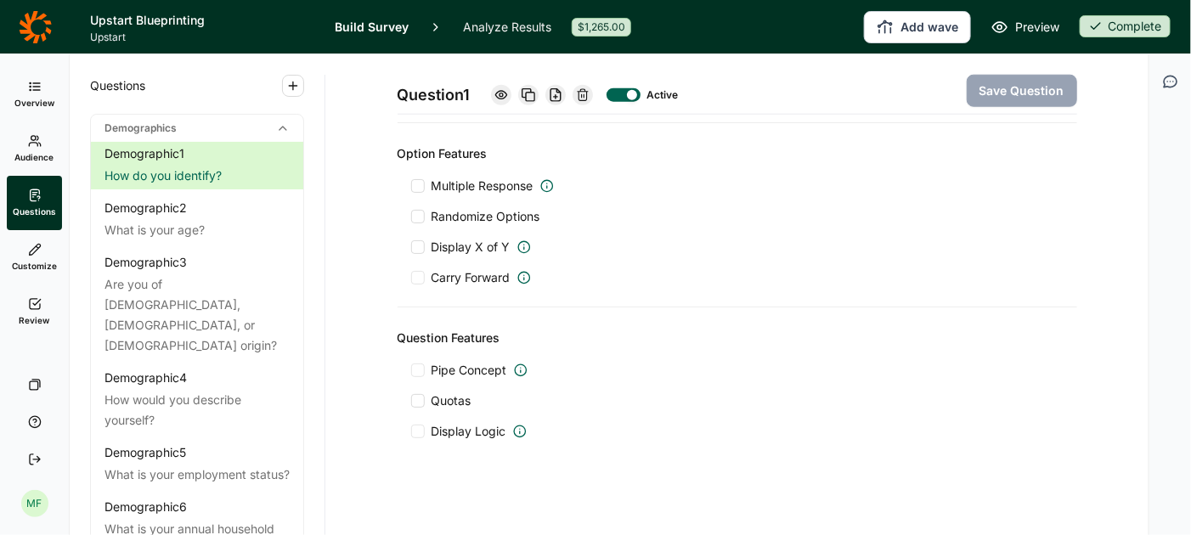
click at [1044, 22] on span "Preview" at bounding box center [1037, 27] width 44 height 20
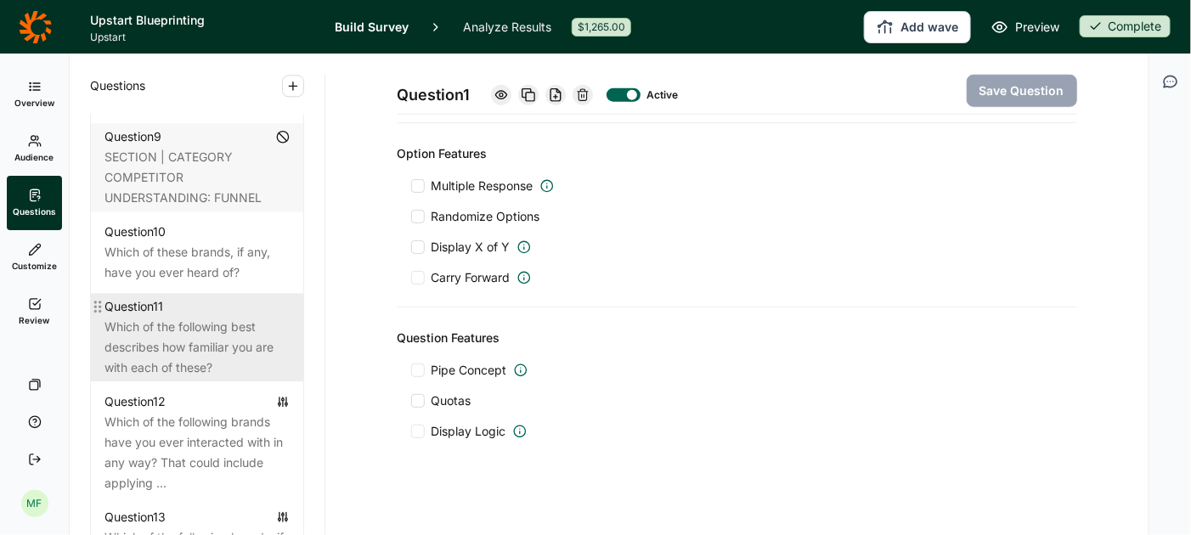
scroll to position [1612, 0]
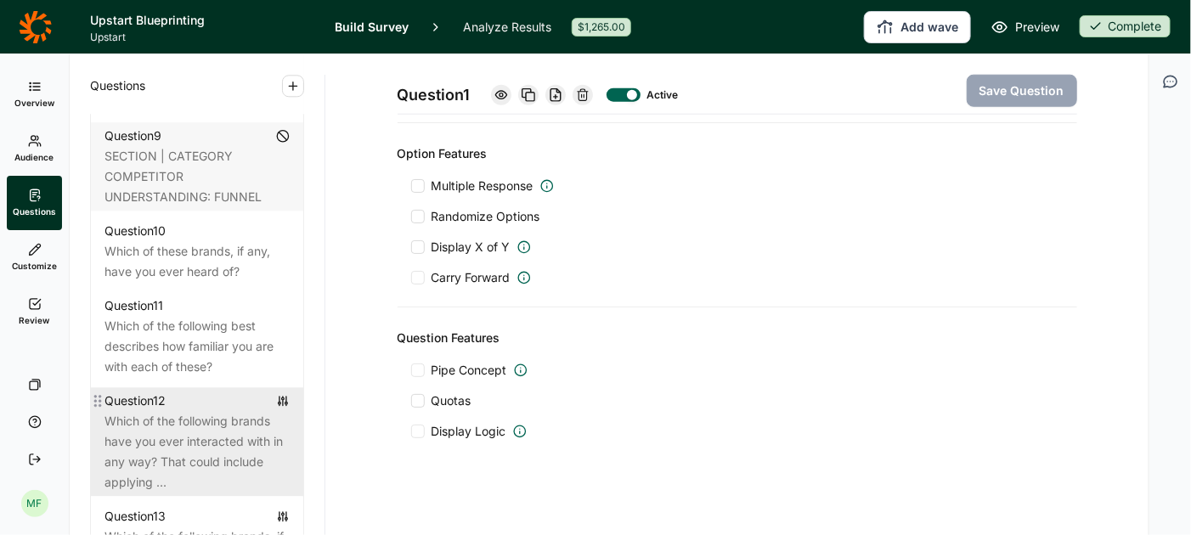
click at [172, 411] on div "Which of the following brands have you ever interacted with in any way? That co…" at bounding box center [197, 452] width 185 height 82
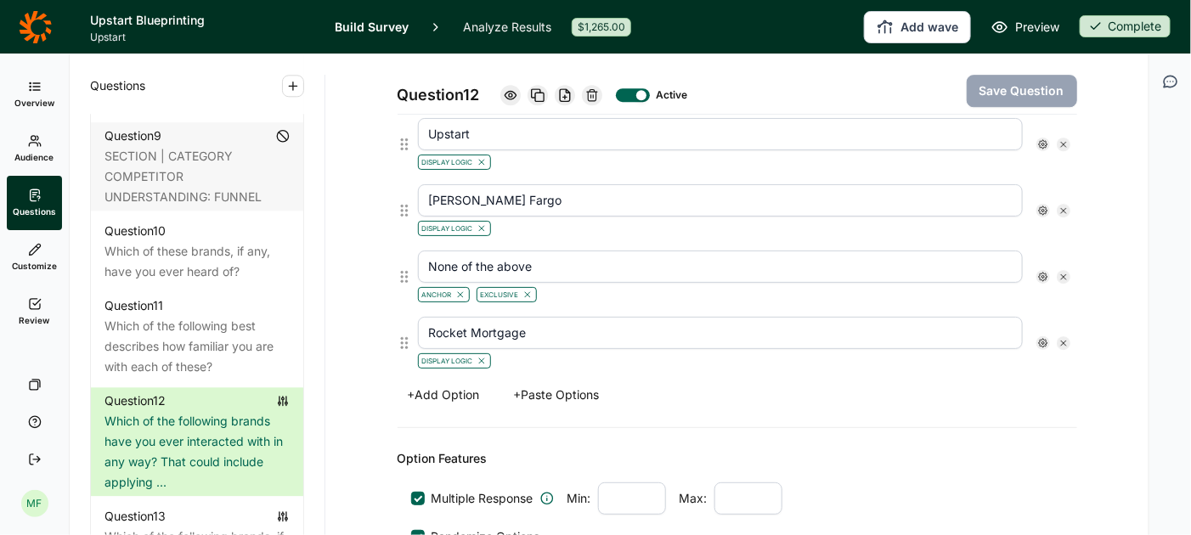
scroll to position [1891, 0]
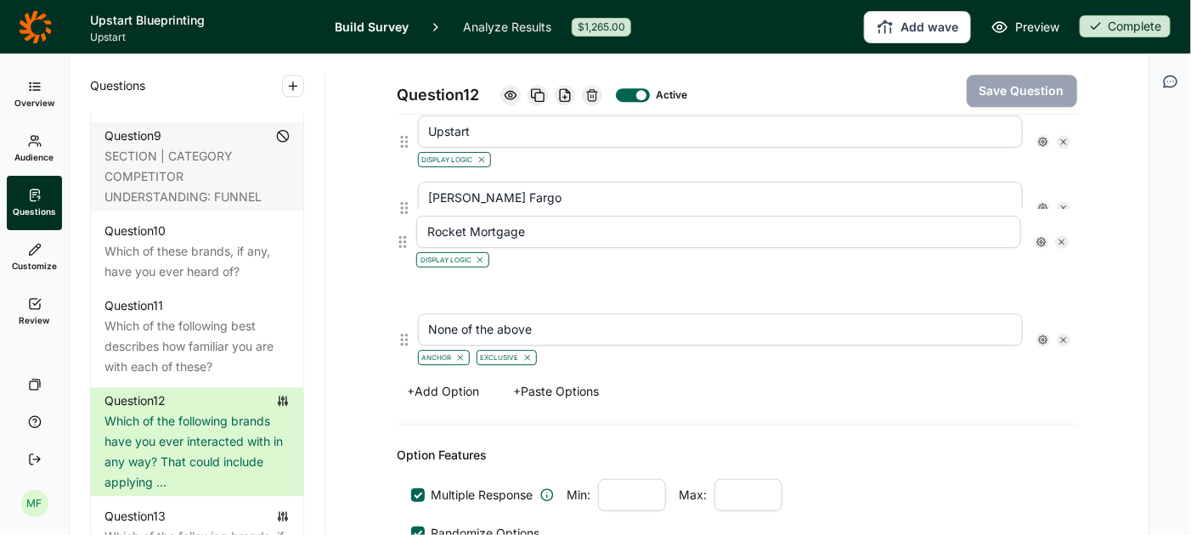
drag, startPoint x: 404, startPoint y: 322, endPoint x: 403, endPoint y: 237, distance: 85.0
type input "Rocket Mortgage"
type input "None of the above"
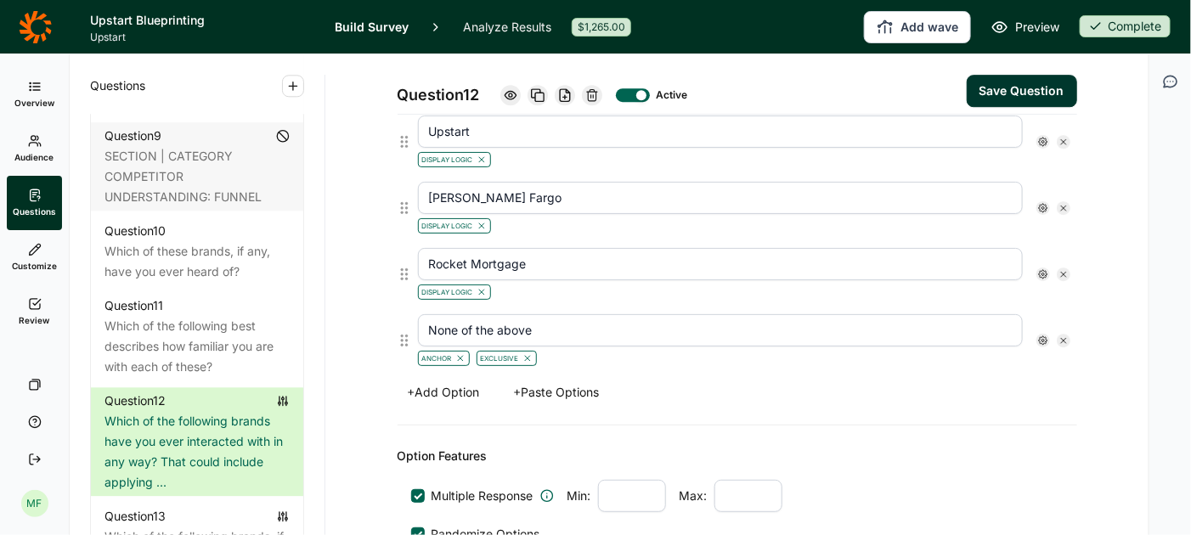
click at [1034, 88] on button "Save Question" at bounding box center [1022, 91] width 110 height 32
click at [1038, 24] on span "Preview" at bounding box center [1037, 27] width 44 height 20
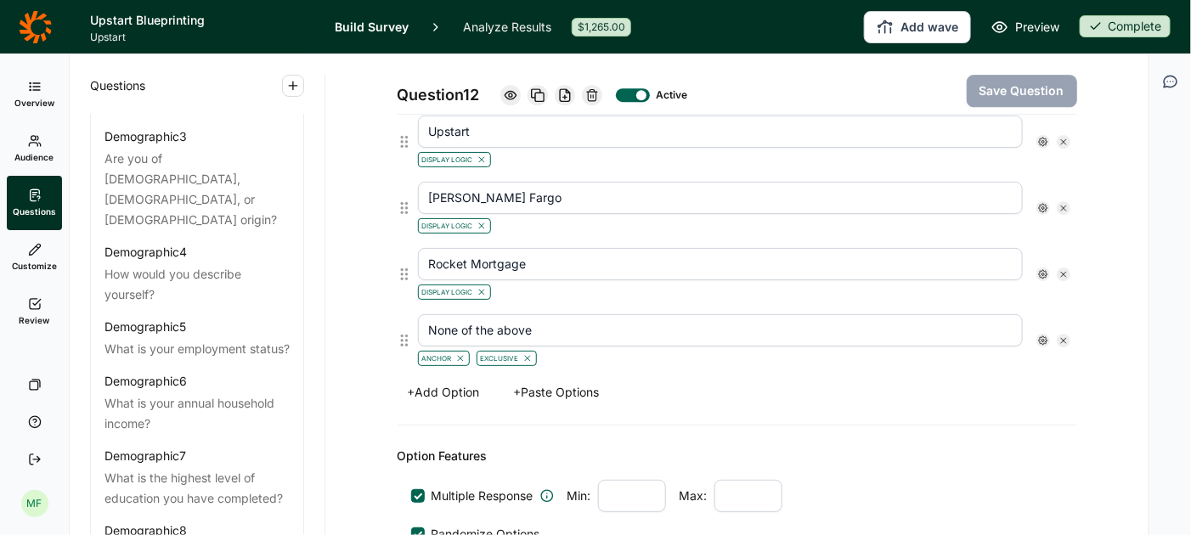
scroll to position [124, 0]
click at [34, 311] on link "Review" at bounding box center [34, 312] width 55 height 54
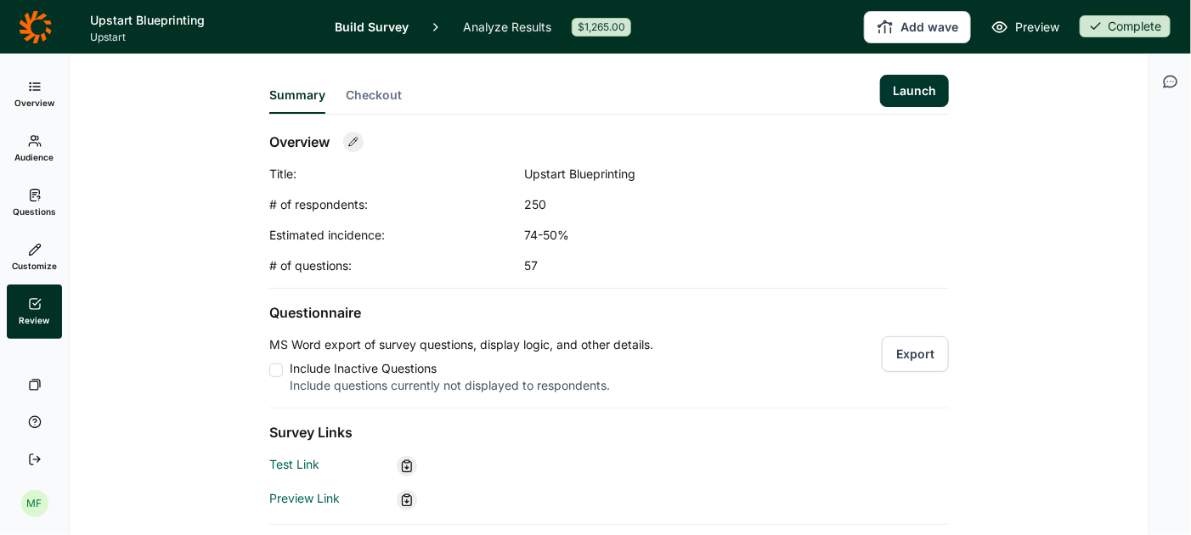
click at [923, 353] on button "Export" at bounding box center [915, 355] width 67 height 36
click at [35, 199] on icon at bounding box center [35, 196] width 14 height 14
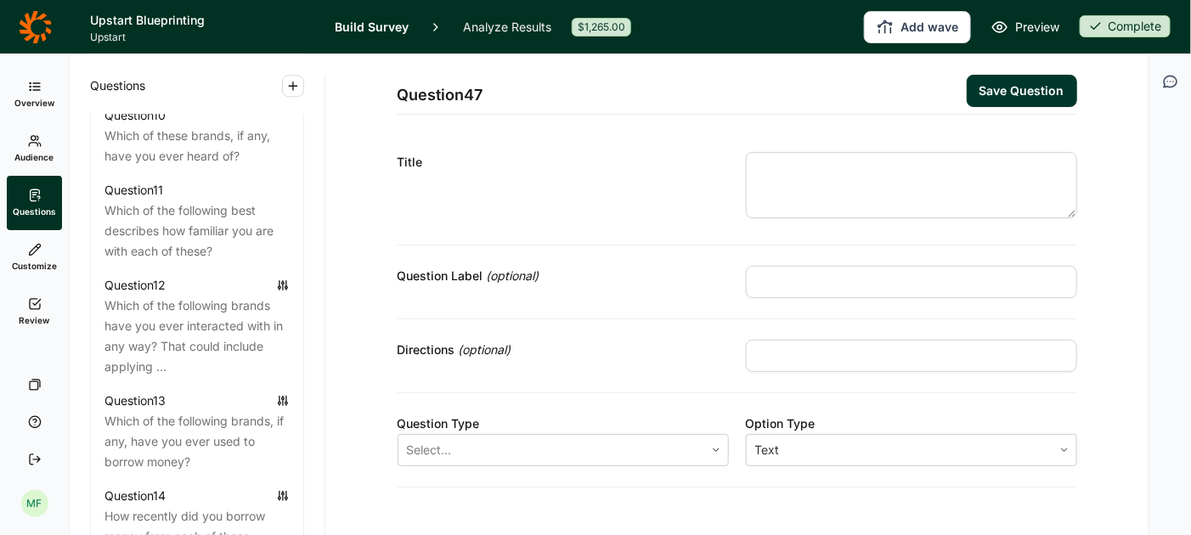
scroll to position [1723, 0]
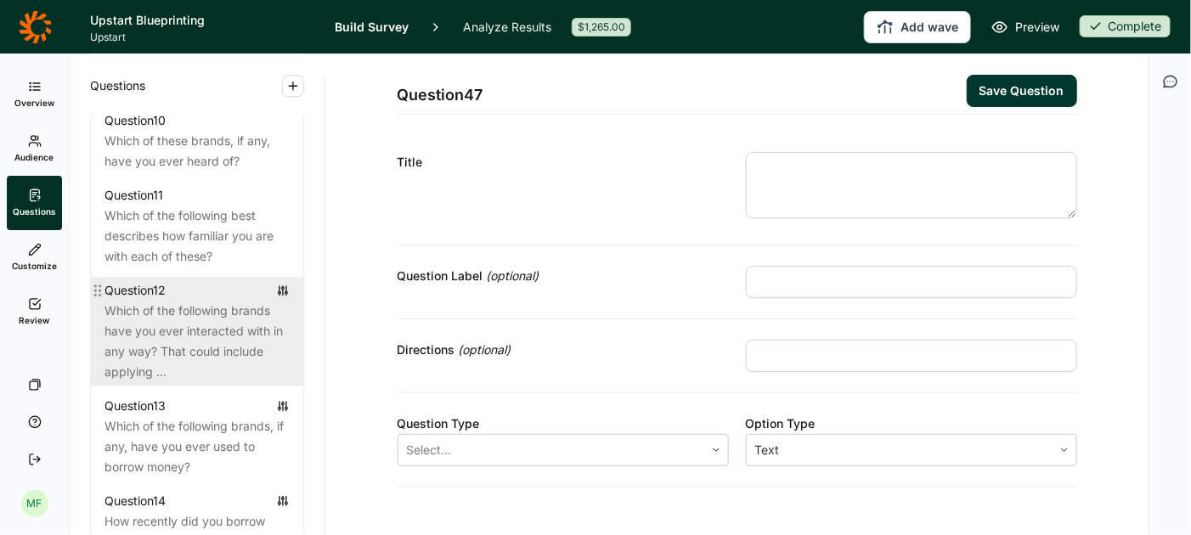
click at [194, 313] on div "Which of the following brands have you ever interacted with in any way? That co…" at bounding box center [197, 342] width 185 height 82
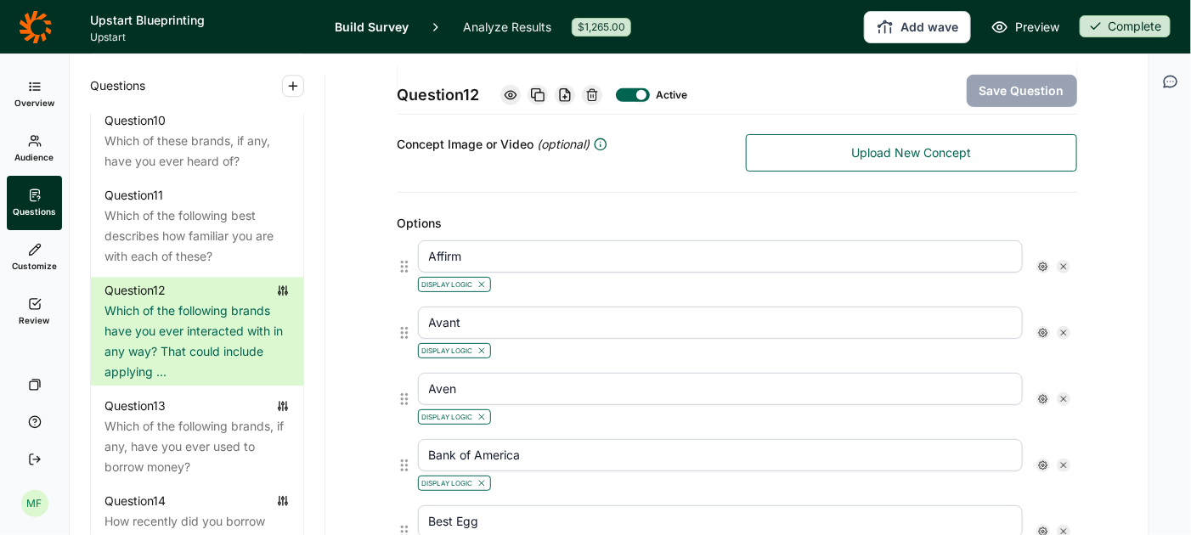
scroll to position [376, 0]
click at [1044, 325] on icon at bounding box center [1043, 330] width 10 height 10
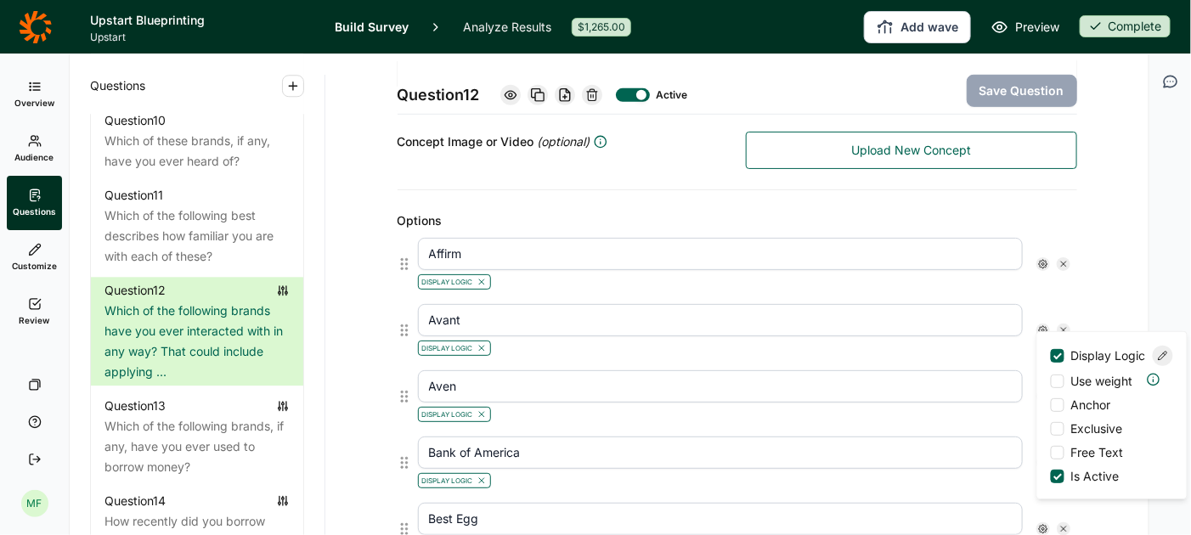
click at [1166, 359] on use at bounding box center [1163, 356] width 8 height 8
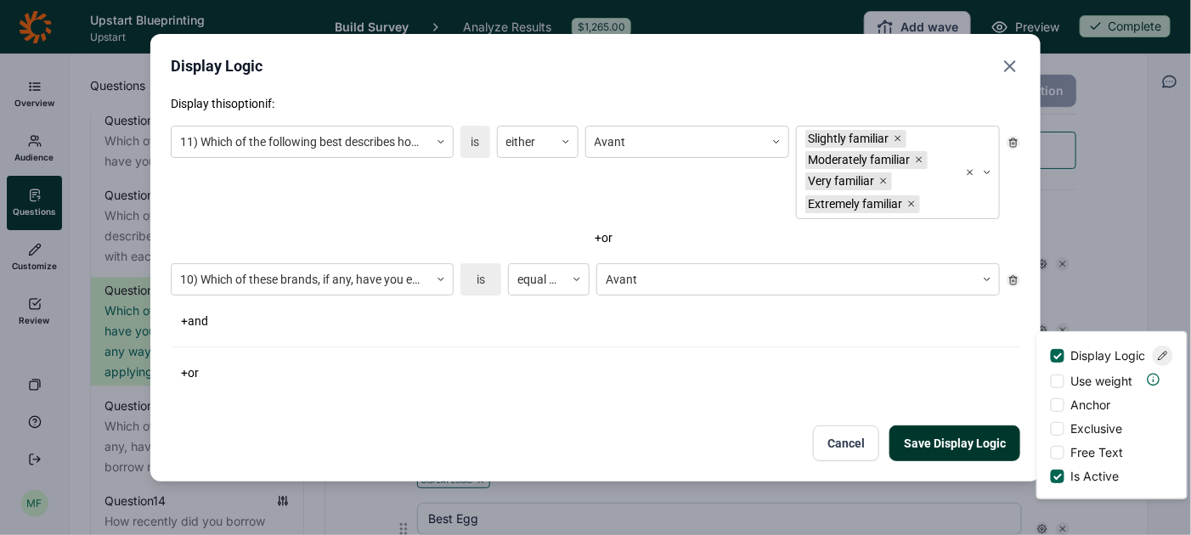
click at [1011, 65] on use "Close" at bounding box center [1010, 66] width 10 height 10
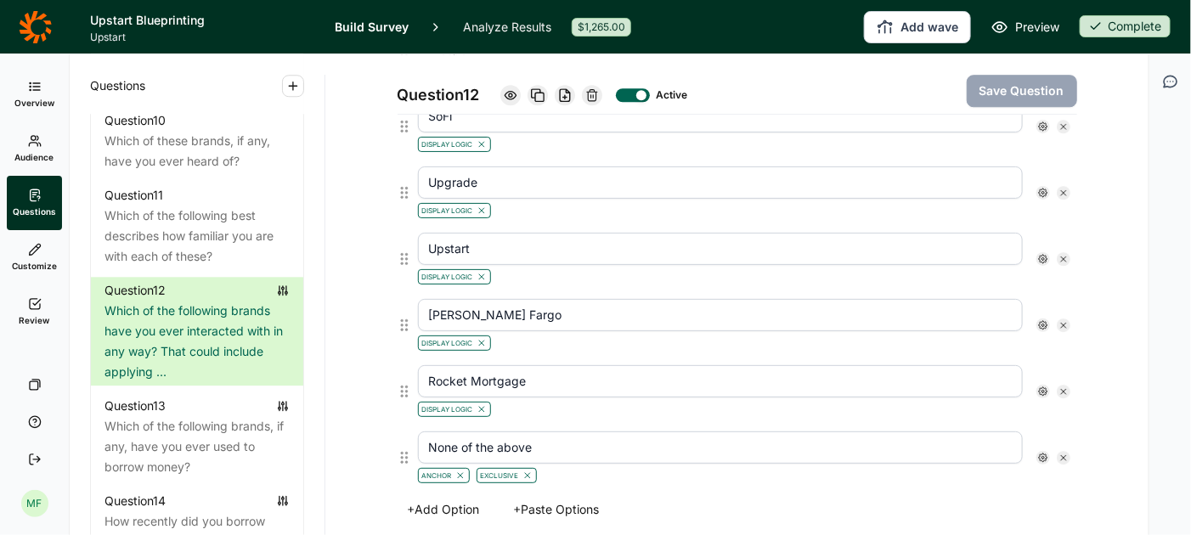
scroll to position [1796, 0]
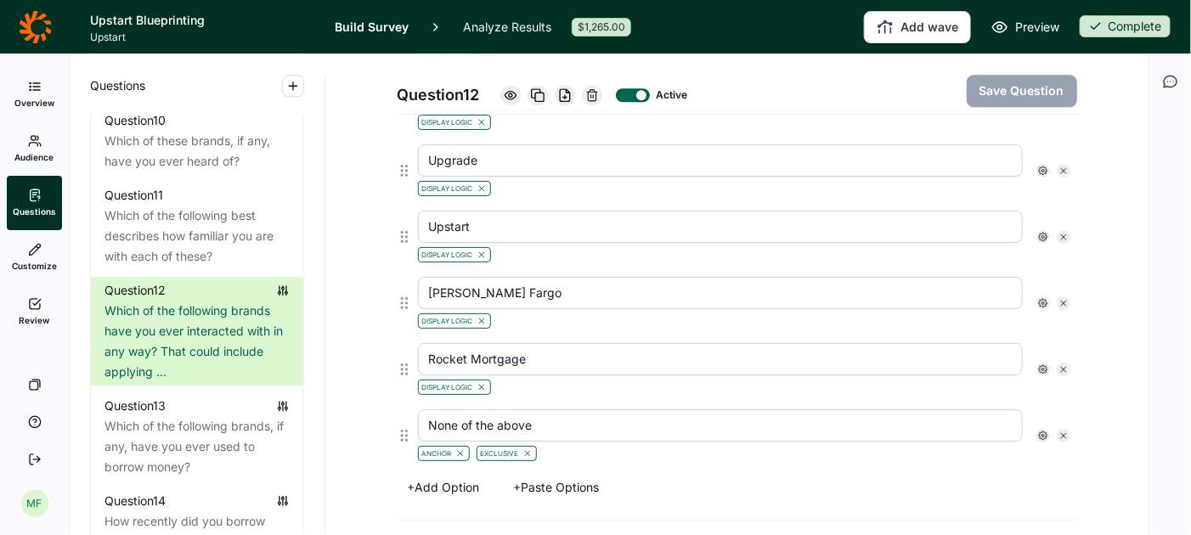
click at [1046, 365] on icon at bounding box center [1043, 370] width 10 height 10
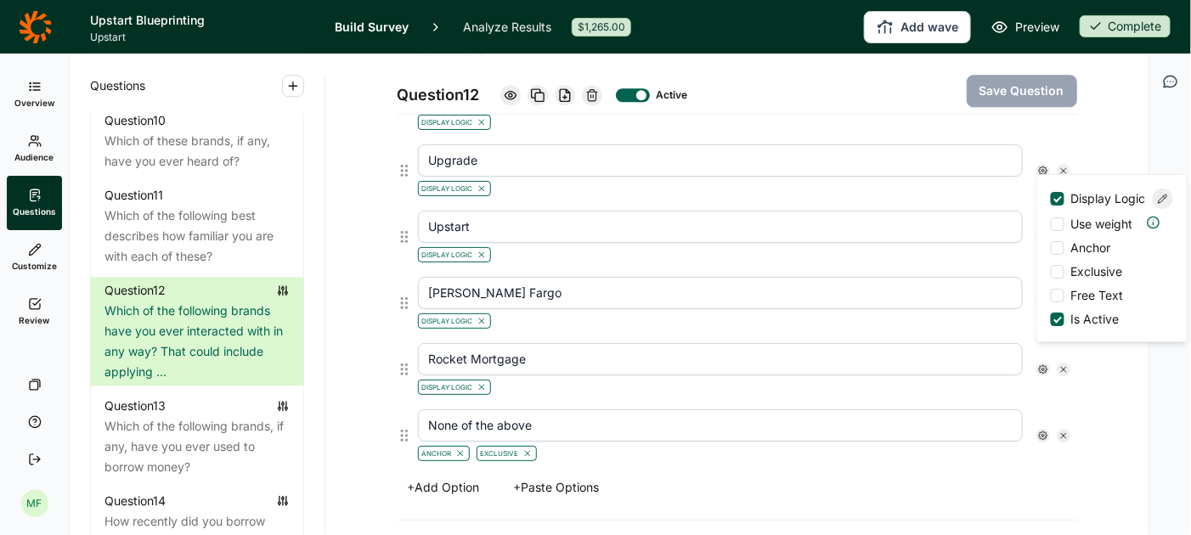
click at [1161, 194] on icon at bounding box center [1163, 199] width 10 height 10
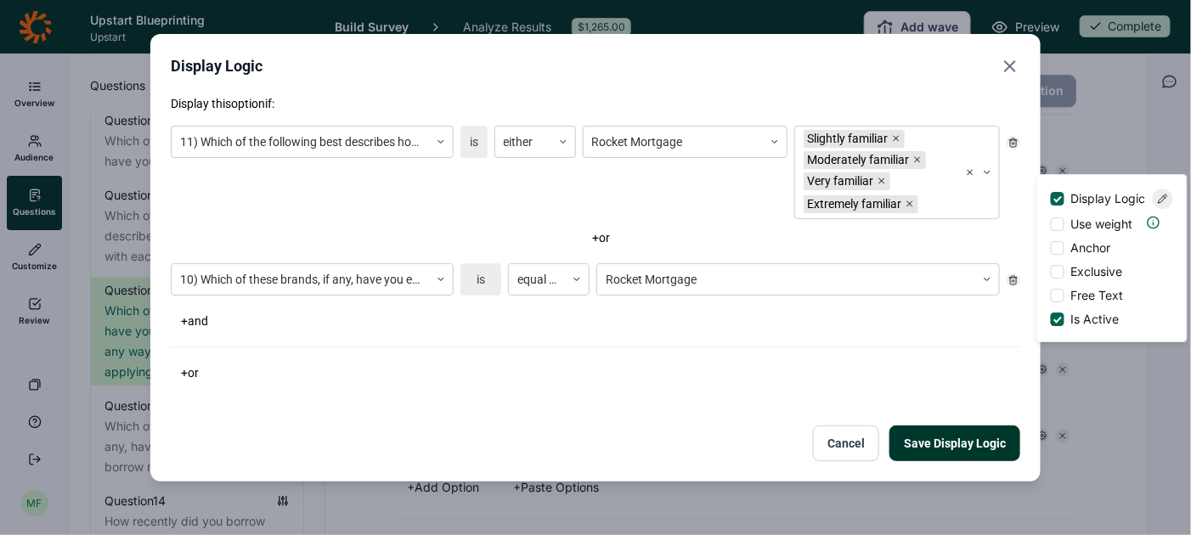
click at [1016, 67] on icon "Close" at bounding box center [1010, 66] width 20 height 20
